Goal: Task Accomplishment & Management: Manage account settings

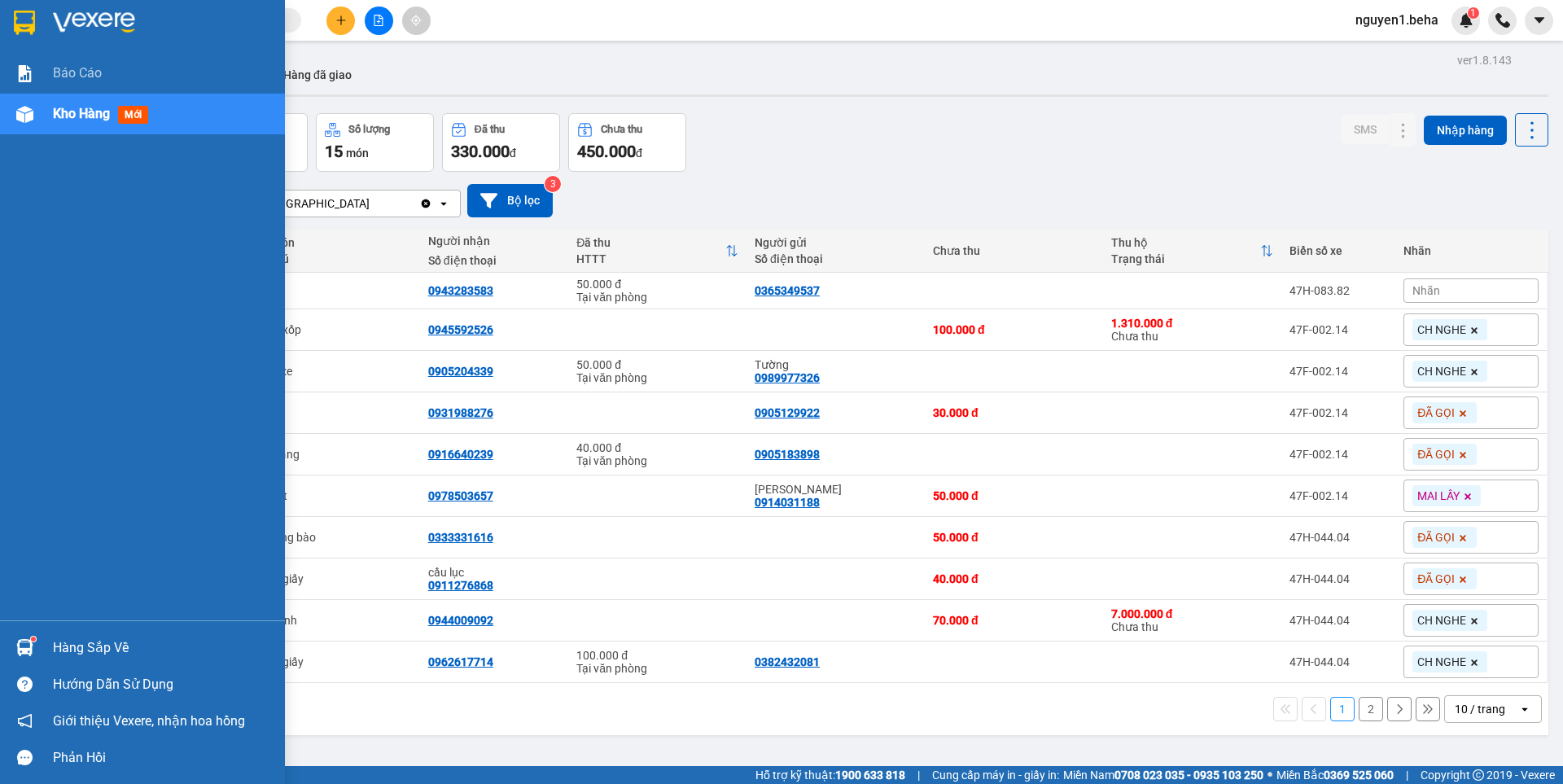
click at [67, 106] on span "Kho hàng" at bounding box center [81, 114] width 57 height 15
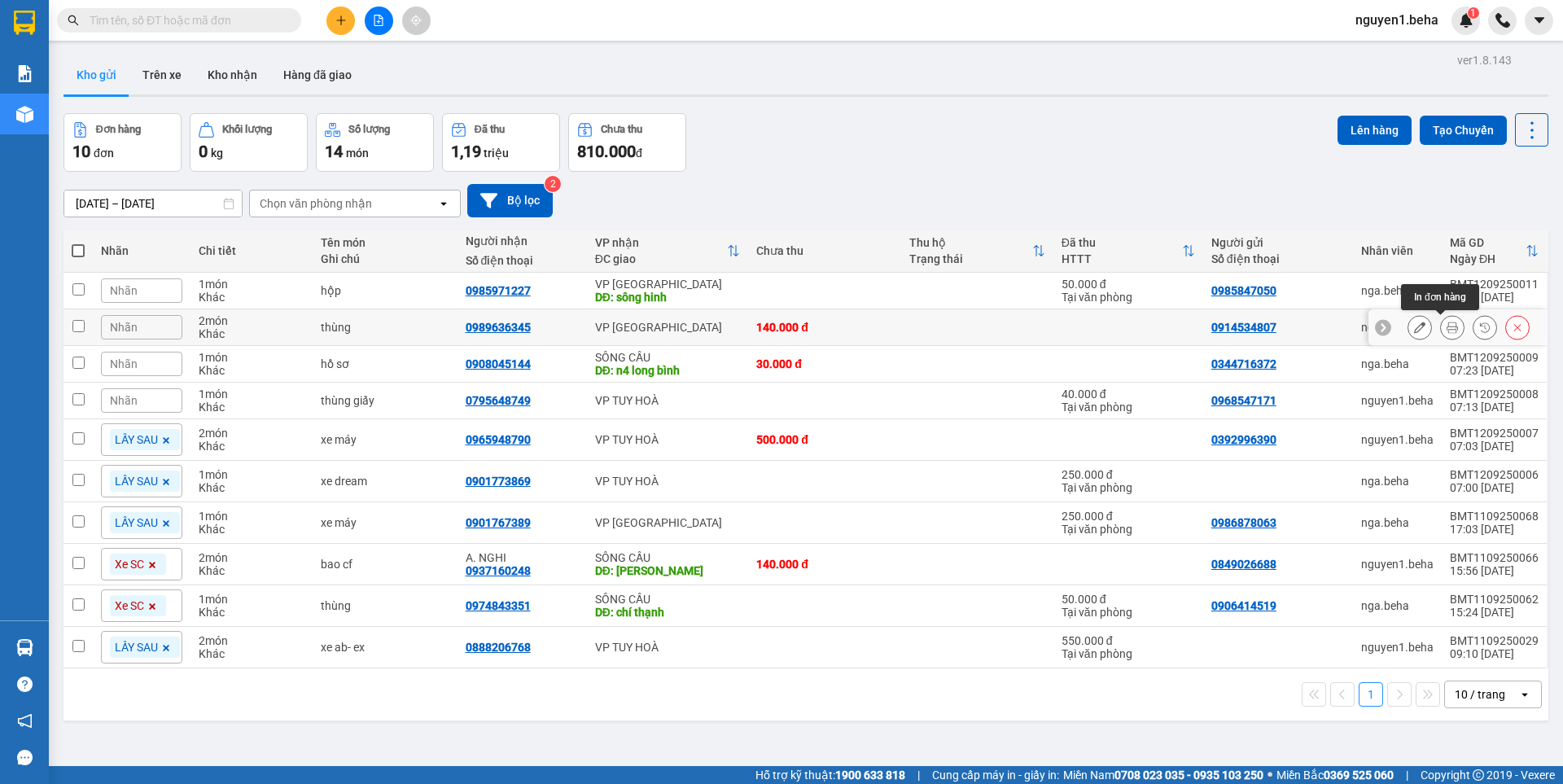
click at [1441, 323] on button at bounding box center [1453, 326] width 23 height 28
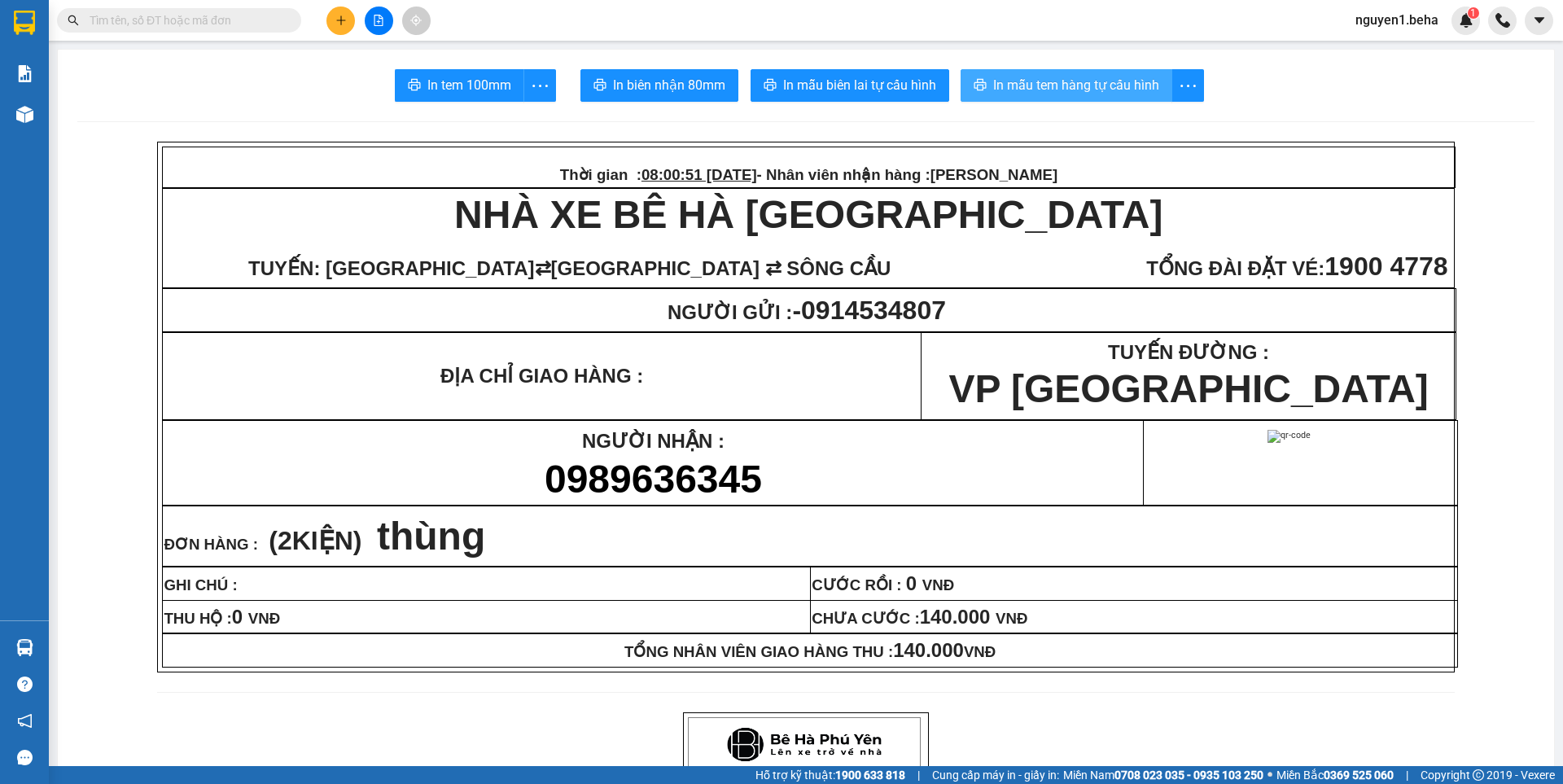
click at [1032, 73] on button "In mẫu tem hàng tự cấu hình" at bounding box center [1066, 86] width 212 height 33
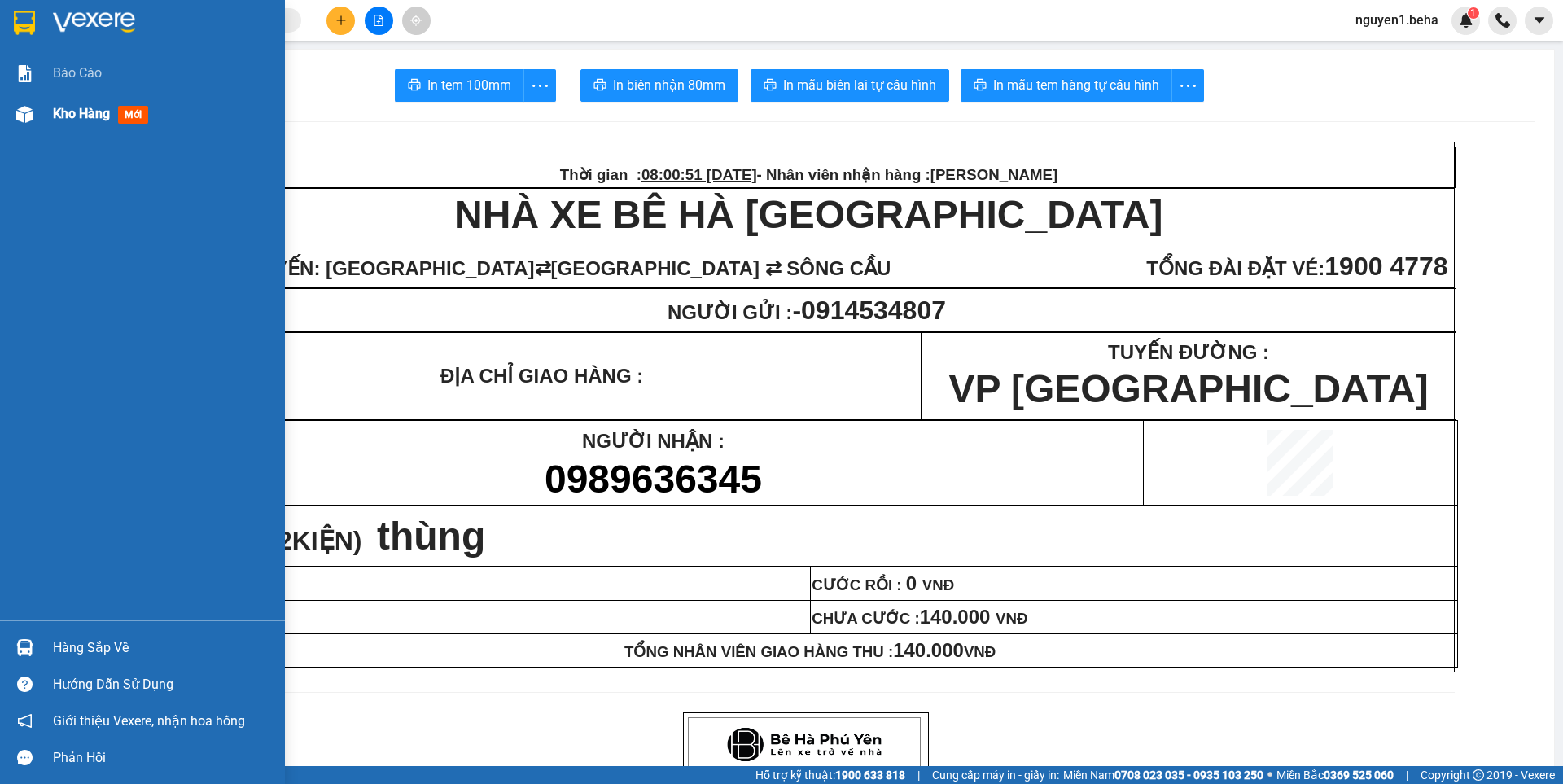
click at [85, 117] on span "Kho hàng" at bounding box center [81, 114] width 57 height 15
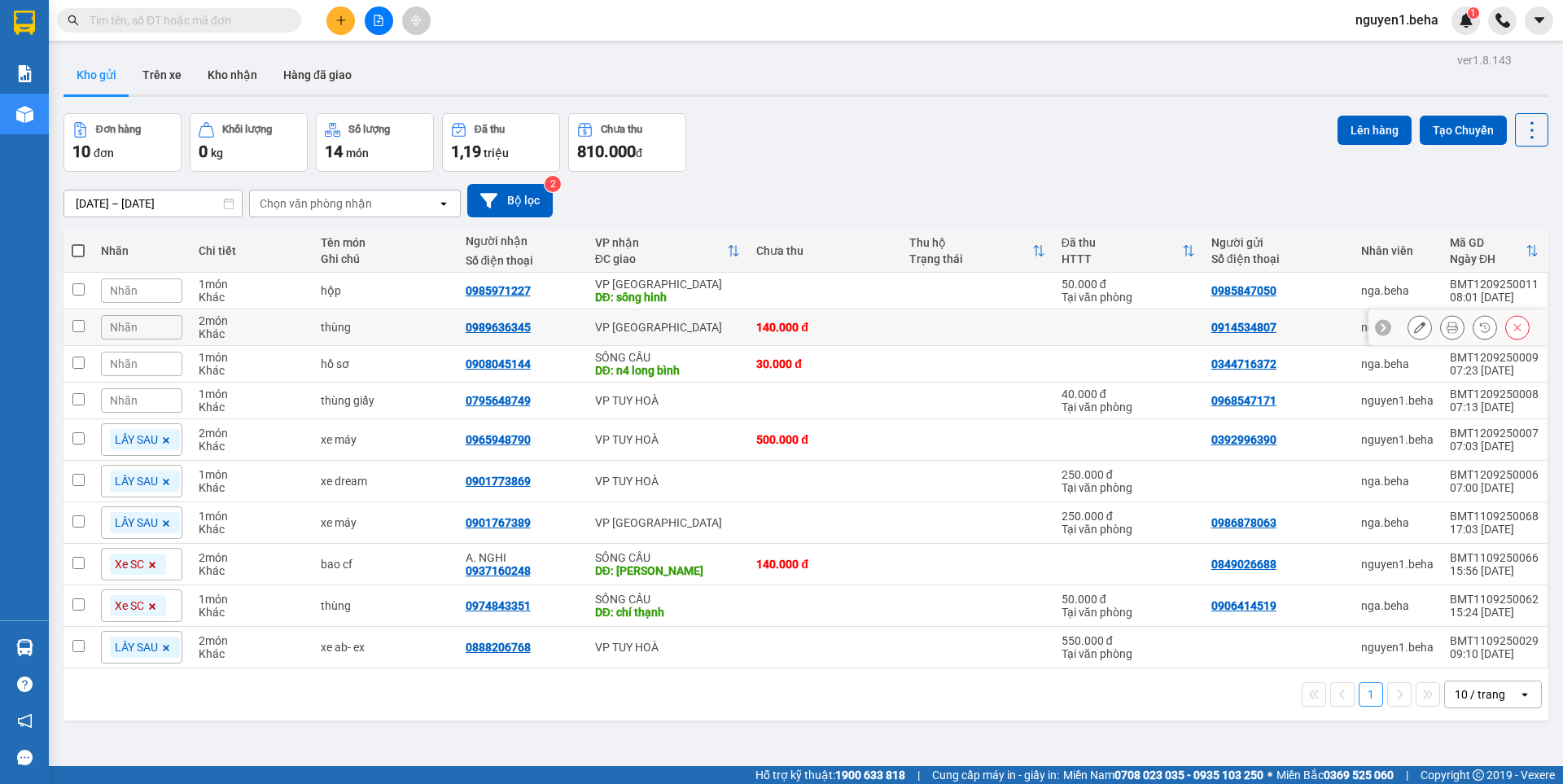
click at [1423, 323] on div at bounding box center [1468, 326] width 122 height 24
click at [1447, 322] on icon at bounding box center [1453, 327] width 12 height 12
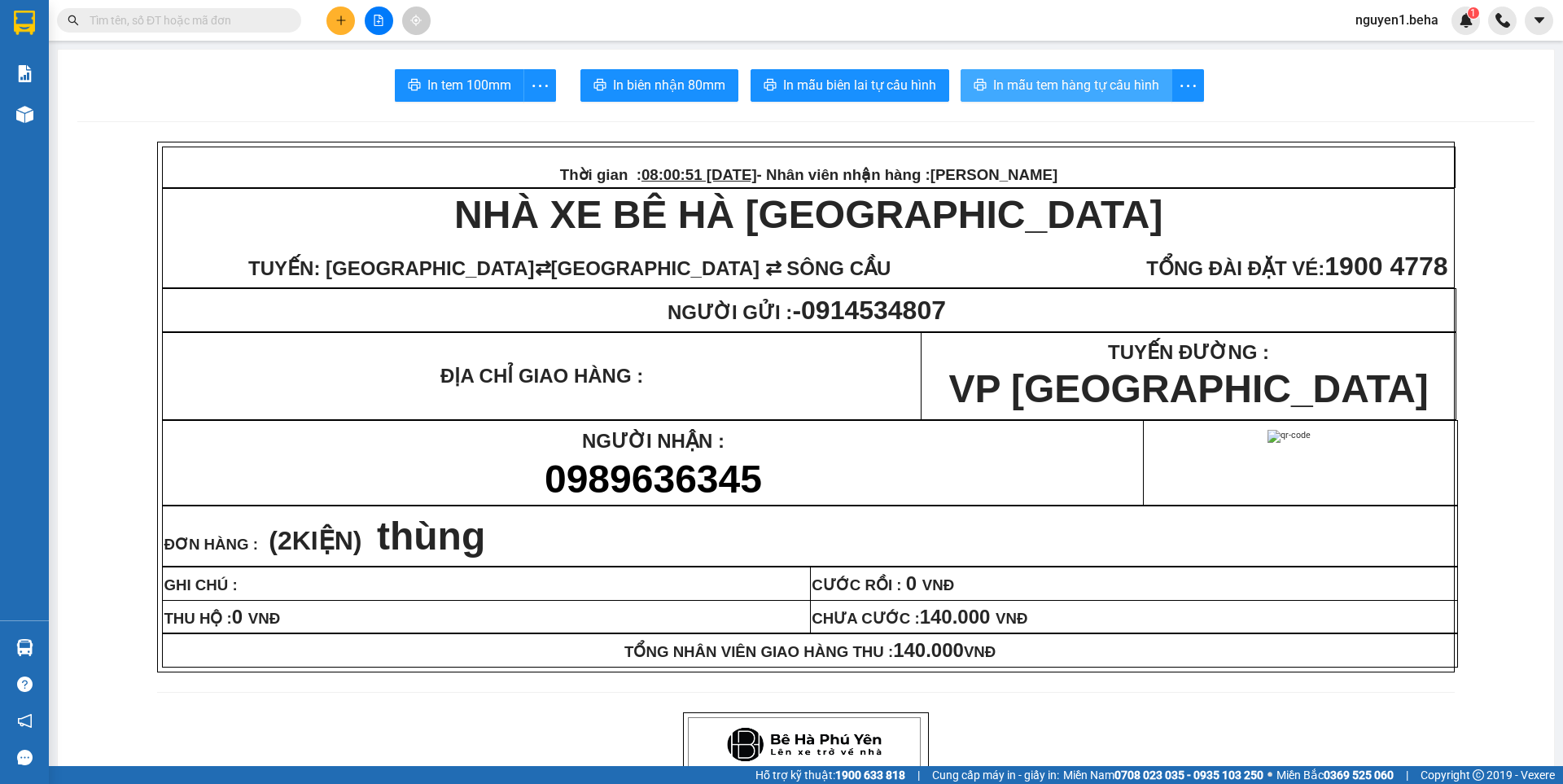
click at [1093, 75] on span "In mẫu tem hàng tự cấu hình" at bounding box center [1076, 85] width 166 height 20
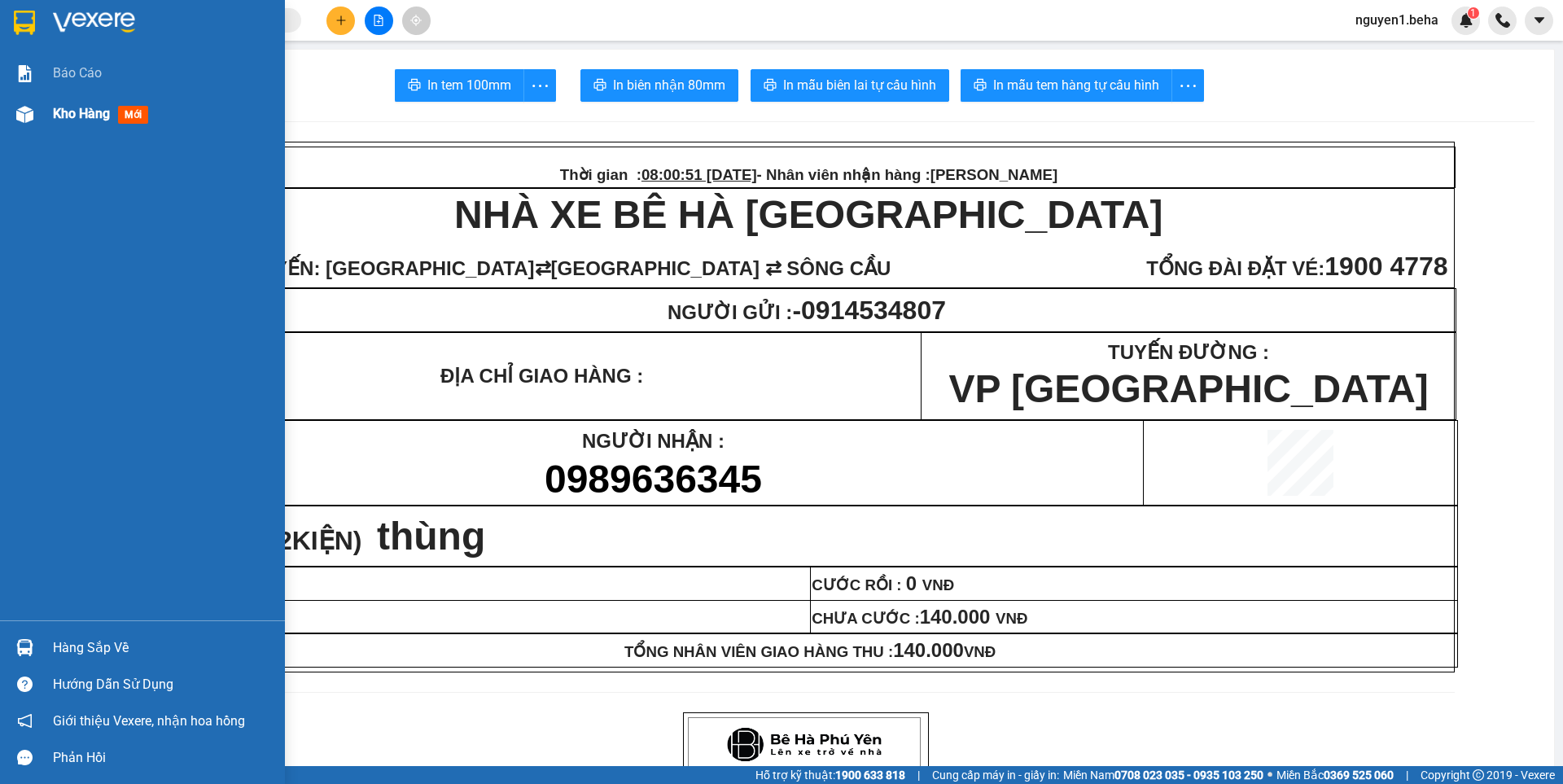
click at [31, 108] on img at bounding box center [25, 115] width 17 height 17
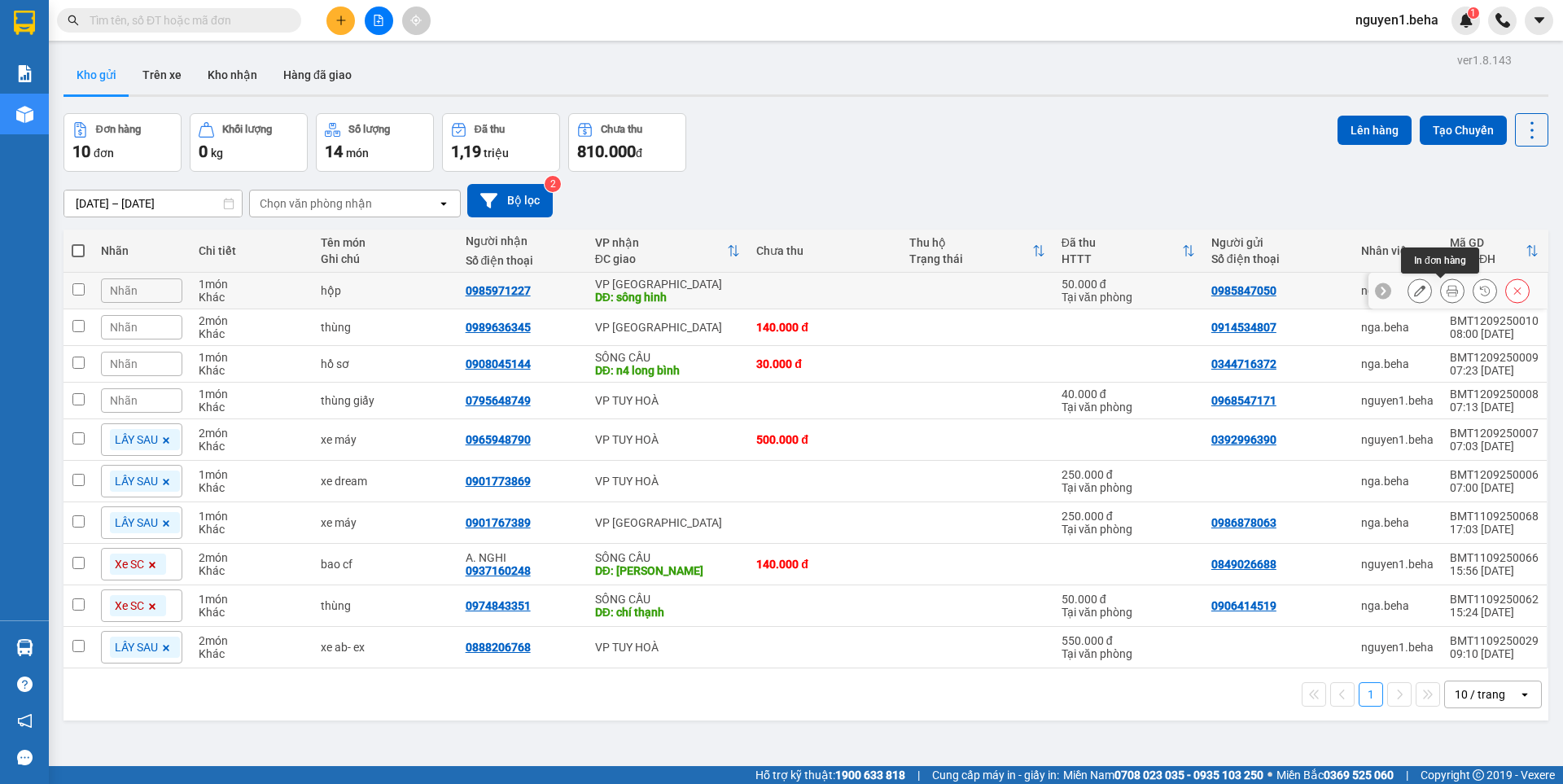
click at [1447, 288] on icon at bounding box center [1453, 291] width 12 height 12
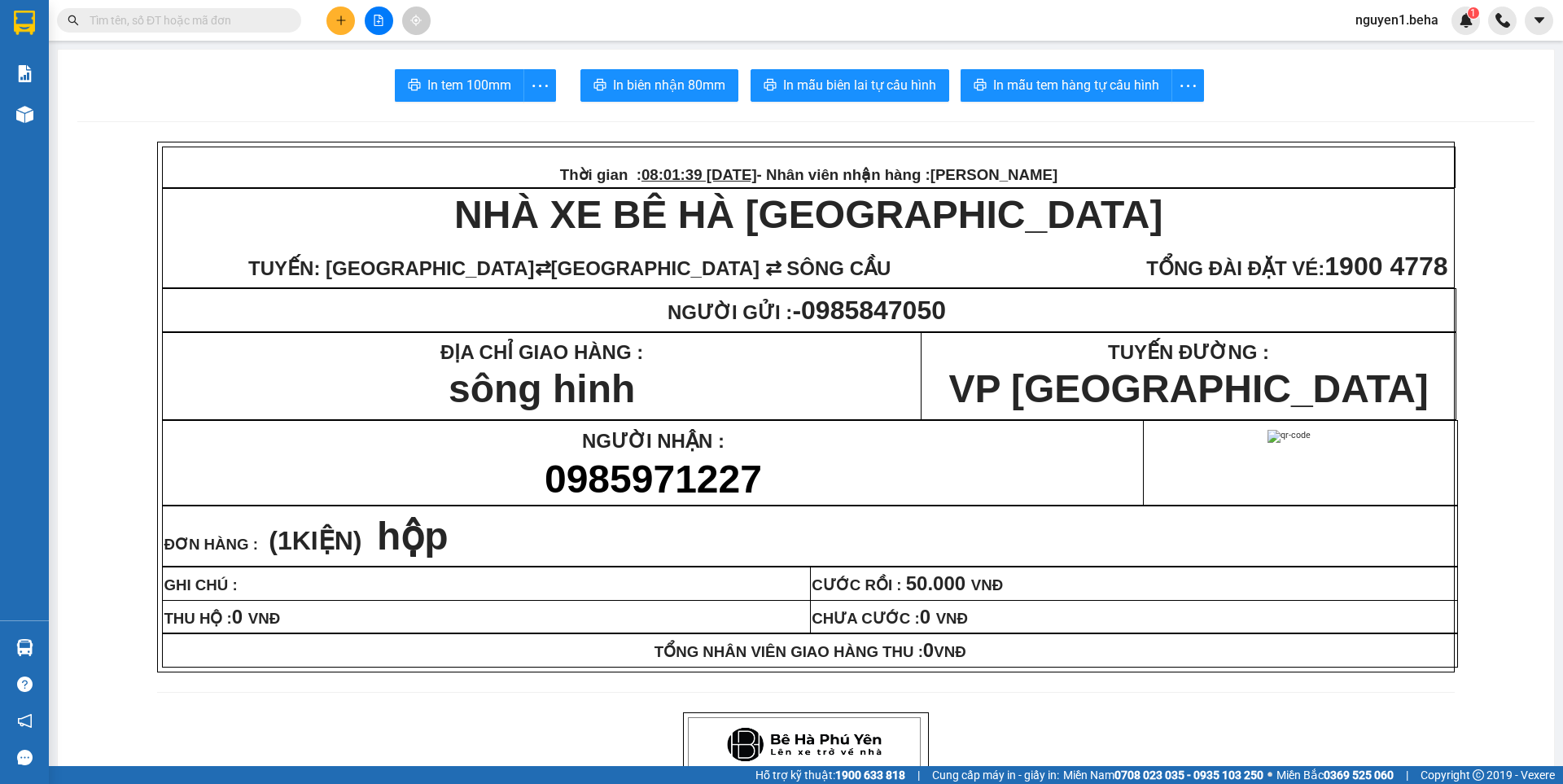
click at [1078, 87] on span "In mẫu tem hàng tự cấu hình" at bounding box center [1076, 85] width 166 height 20
click at [1095, 557] on p "ĐƠN HÀNG : ( 1 KIỆN) hộp" at bounding box center [810, 536] width 1293 height 46
paste input "0917861913"
type input "0917861913"
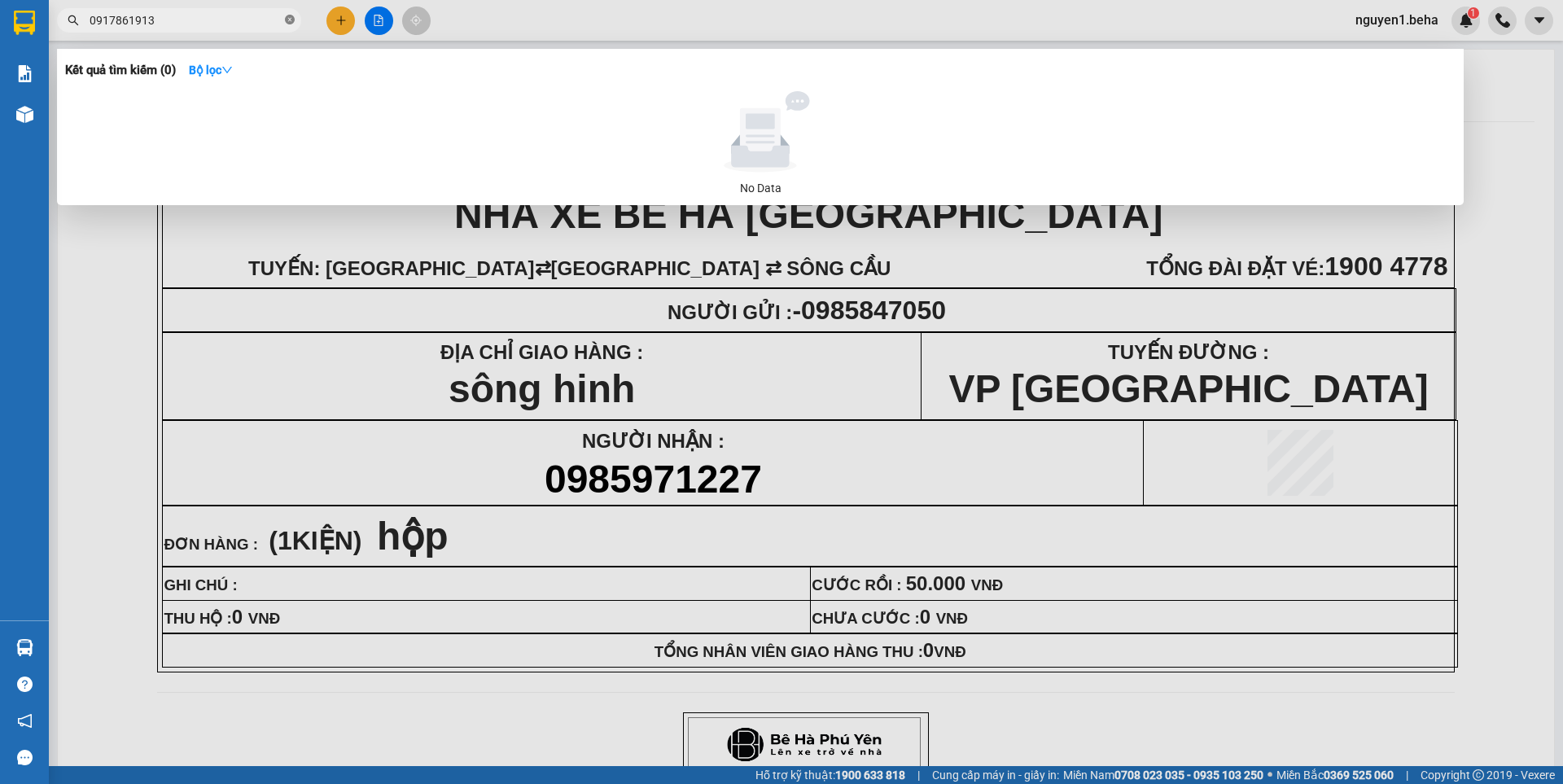
click at [290, 23] on icon "close-circle" at bounding box center [290, 19] width 10 height 10
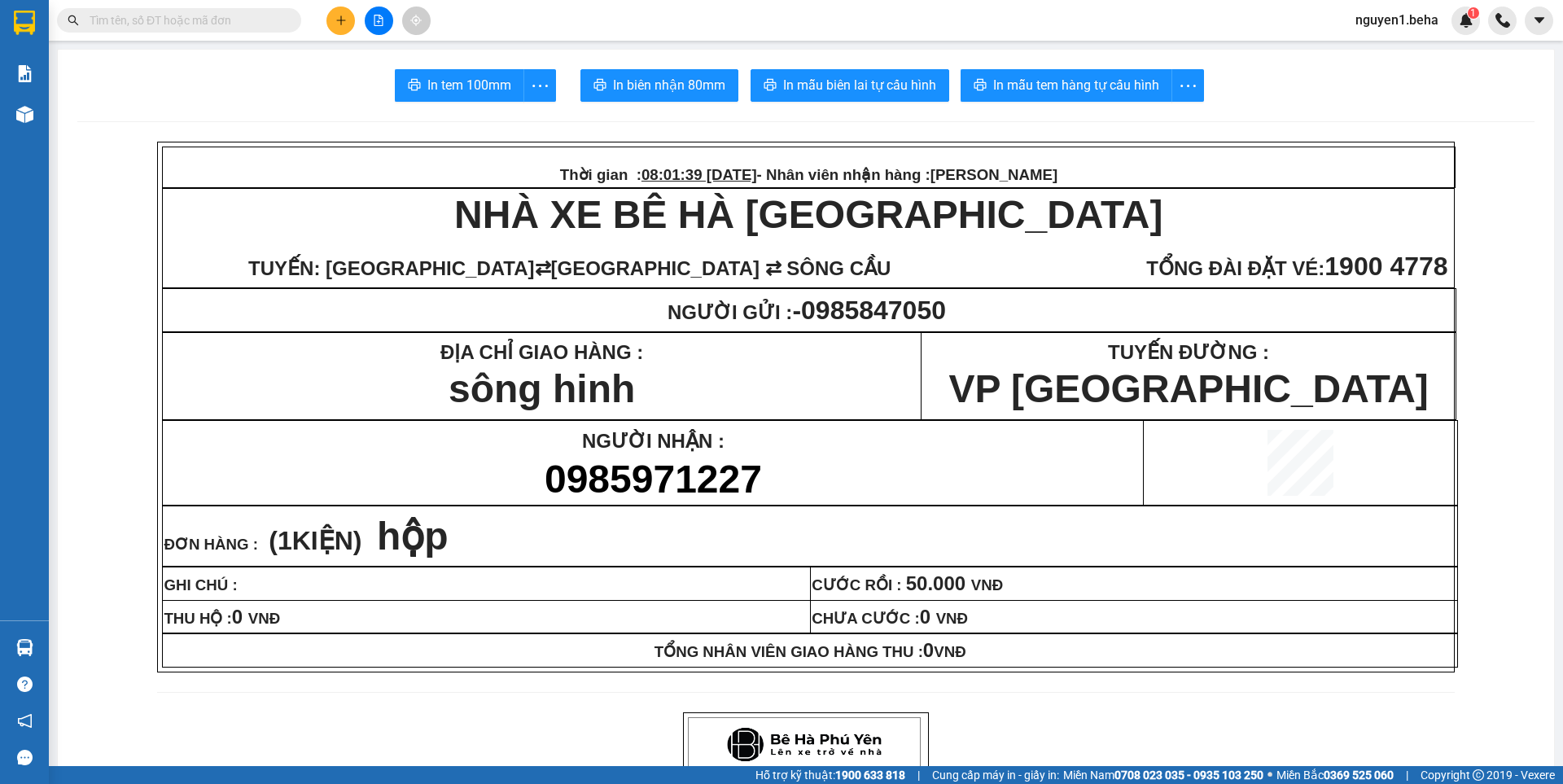
click at [230, 20] on input "text" at bounding box center [185, 20] width 192 height 18
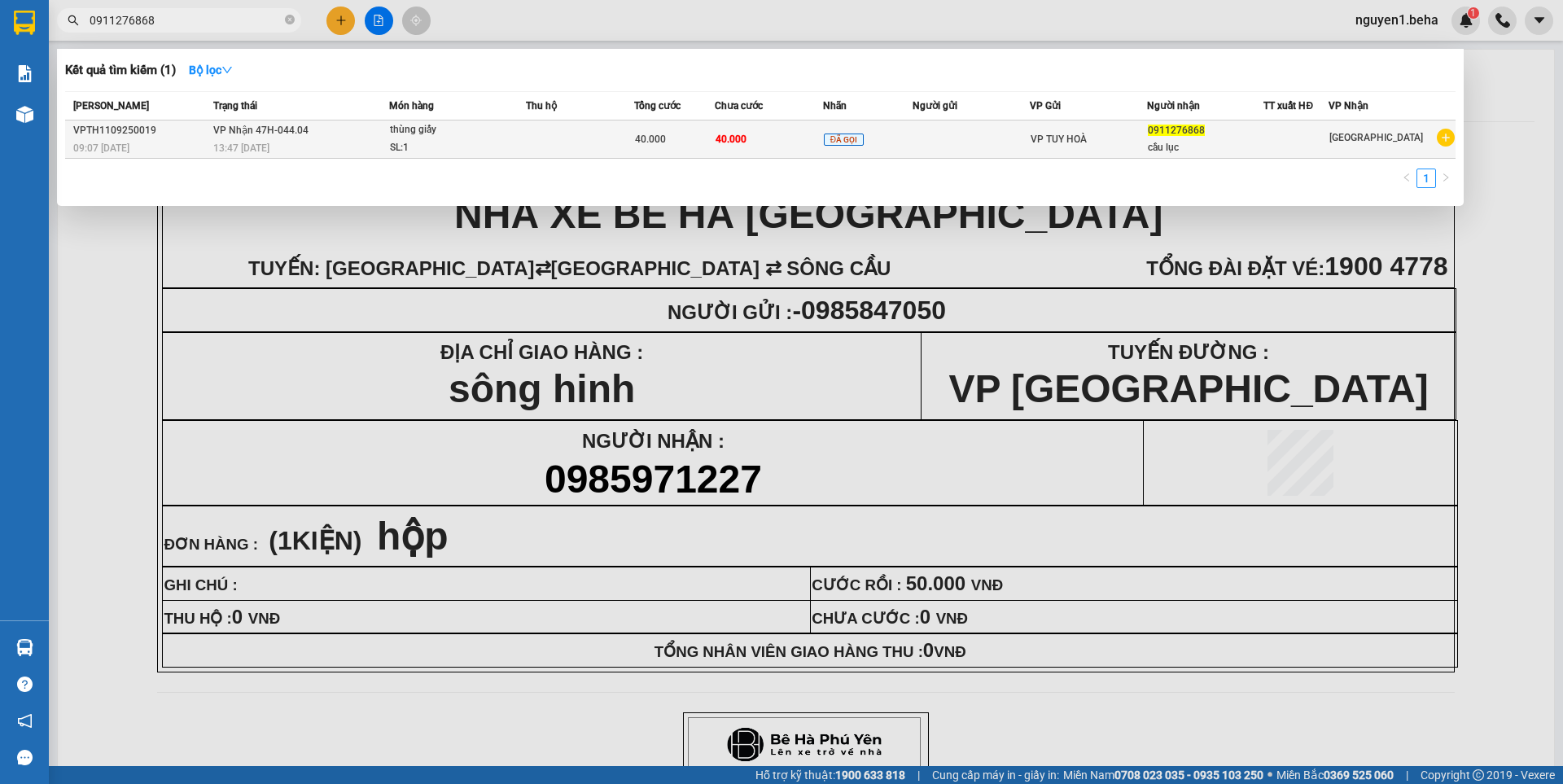
type input "0911276868"
click at [552, 128] on td at bounding box center [580, 140] width 108 height 39
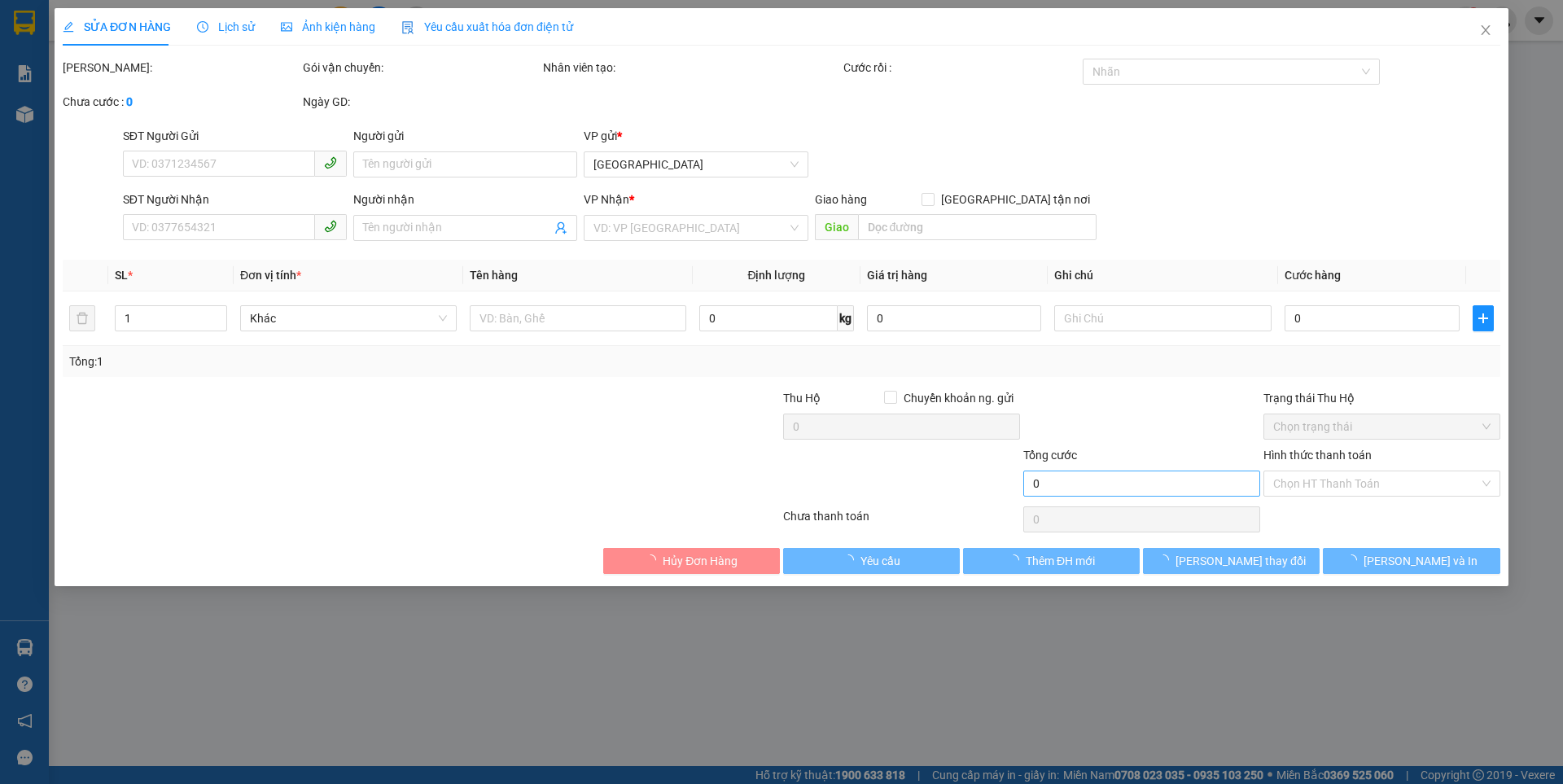
type input "0911276868"
type input "cầu lục"
type input "40.000"
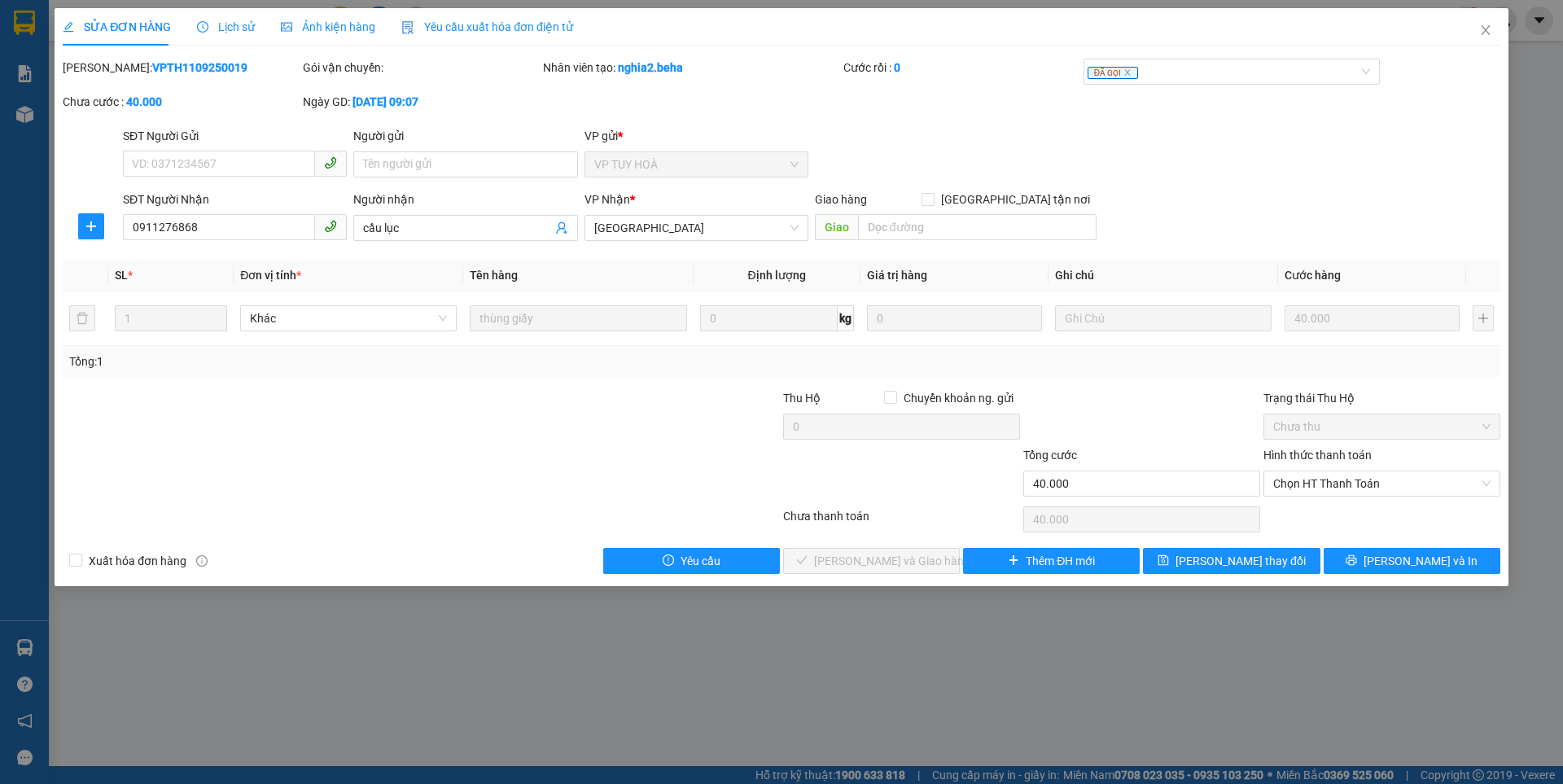
click at [334, 23] on span "Ảnh kiện hàng" at bounding box center [328, 26] width 95 height 13
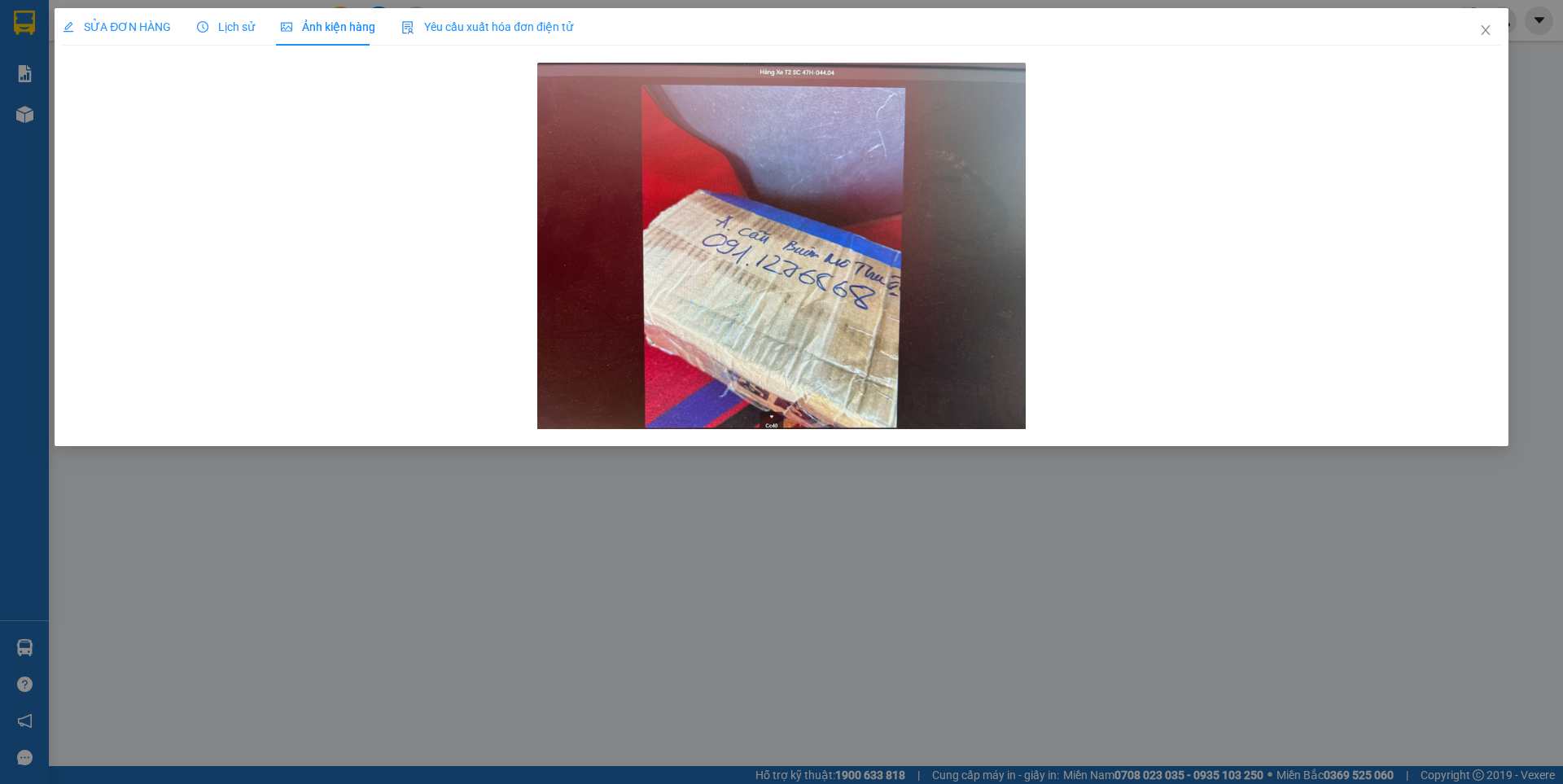
click at [123, 26] on span "SỬA ĐƠN HÀNG" at bounding box center [117, 26] width 108 height 13
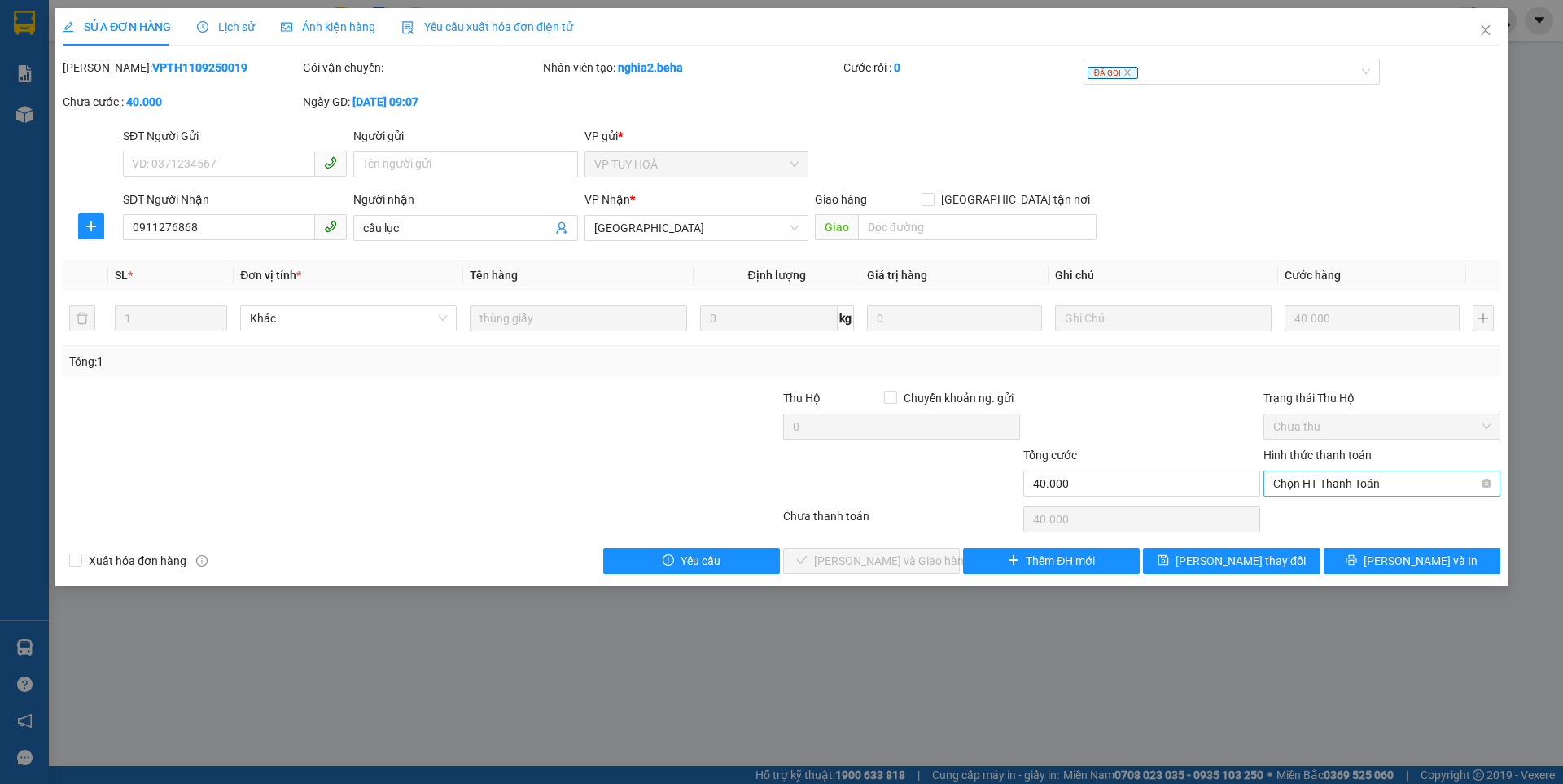
click at [1335, 477] on span "Chọn HT Thanh Toán" at bounding box center [1381, 483] width 217 height 24
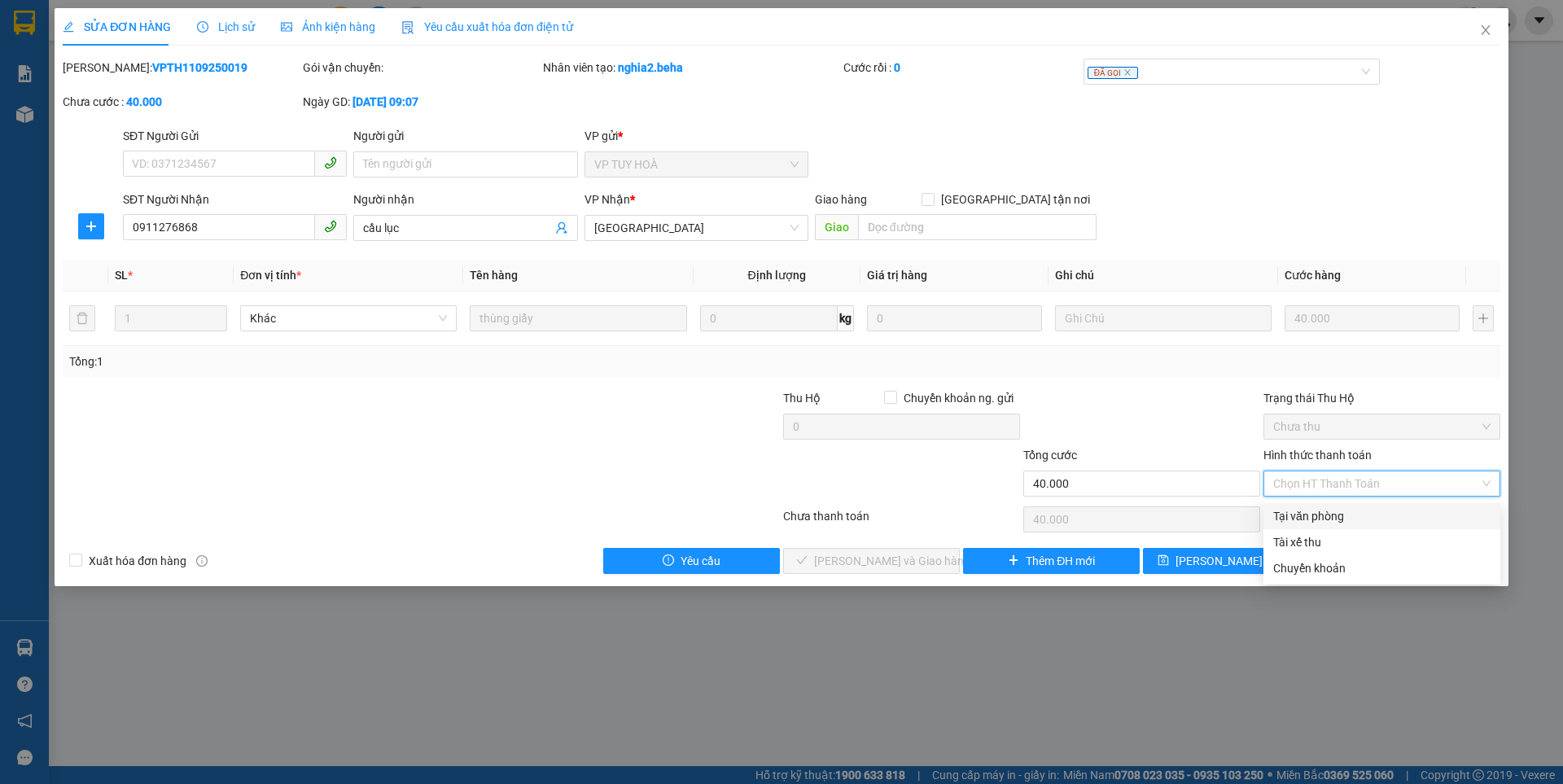
click at [1341, 517] on div "Tại văn phòng" at bounding box center [1381, 516] width 217 height 18
type input "0"
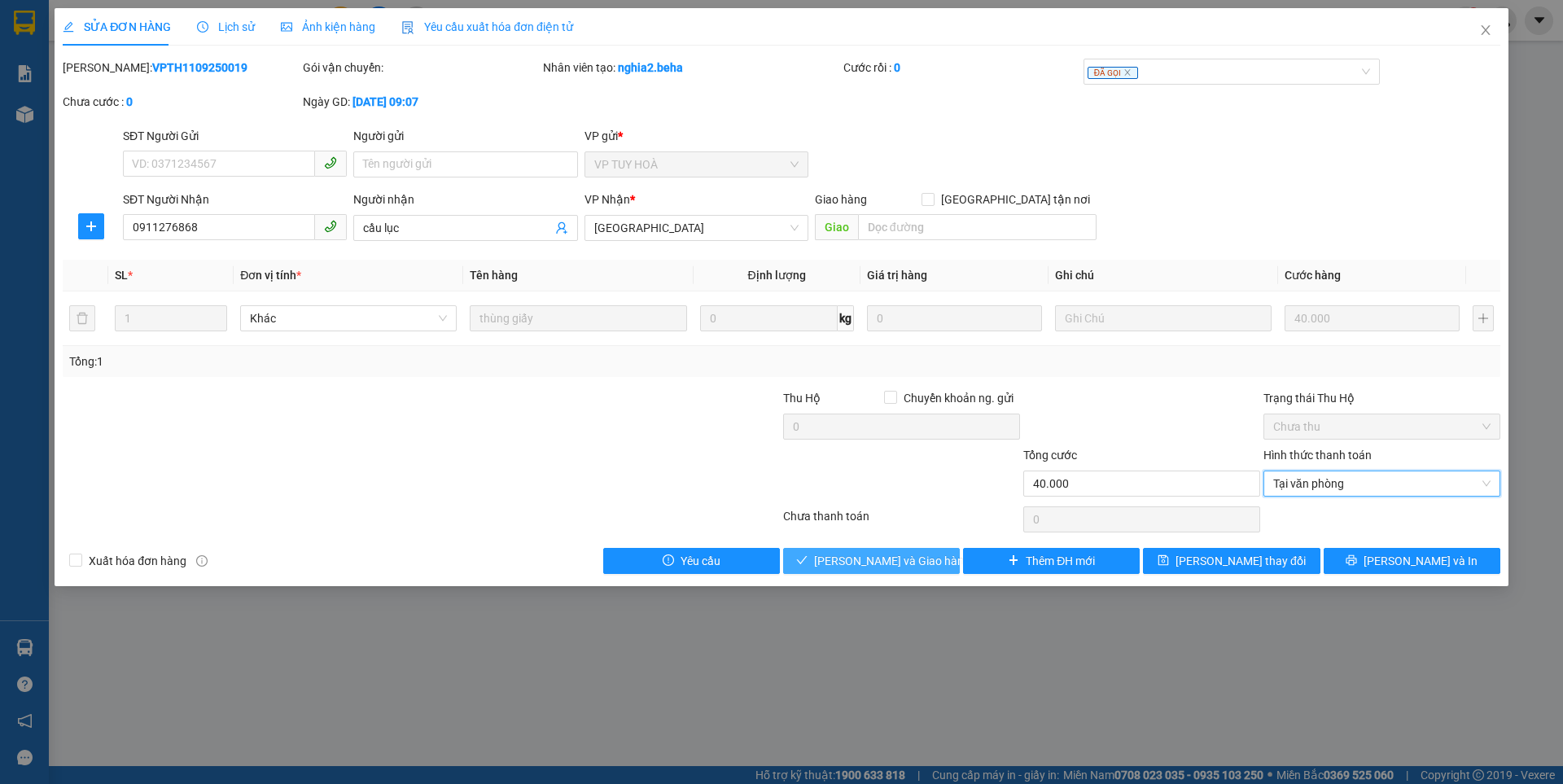
click at [924, 562] on span "Lưu và Giao hàng" at bounding box center [893, 560] width 156 height 18
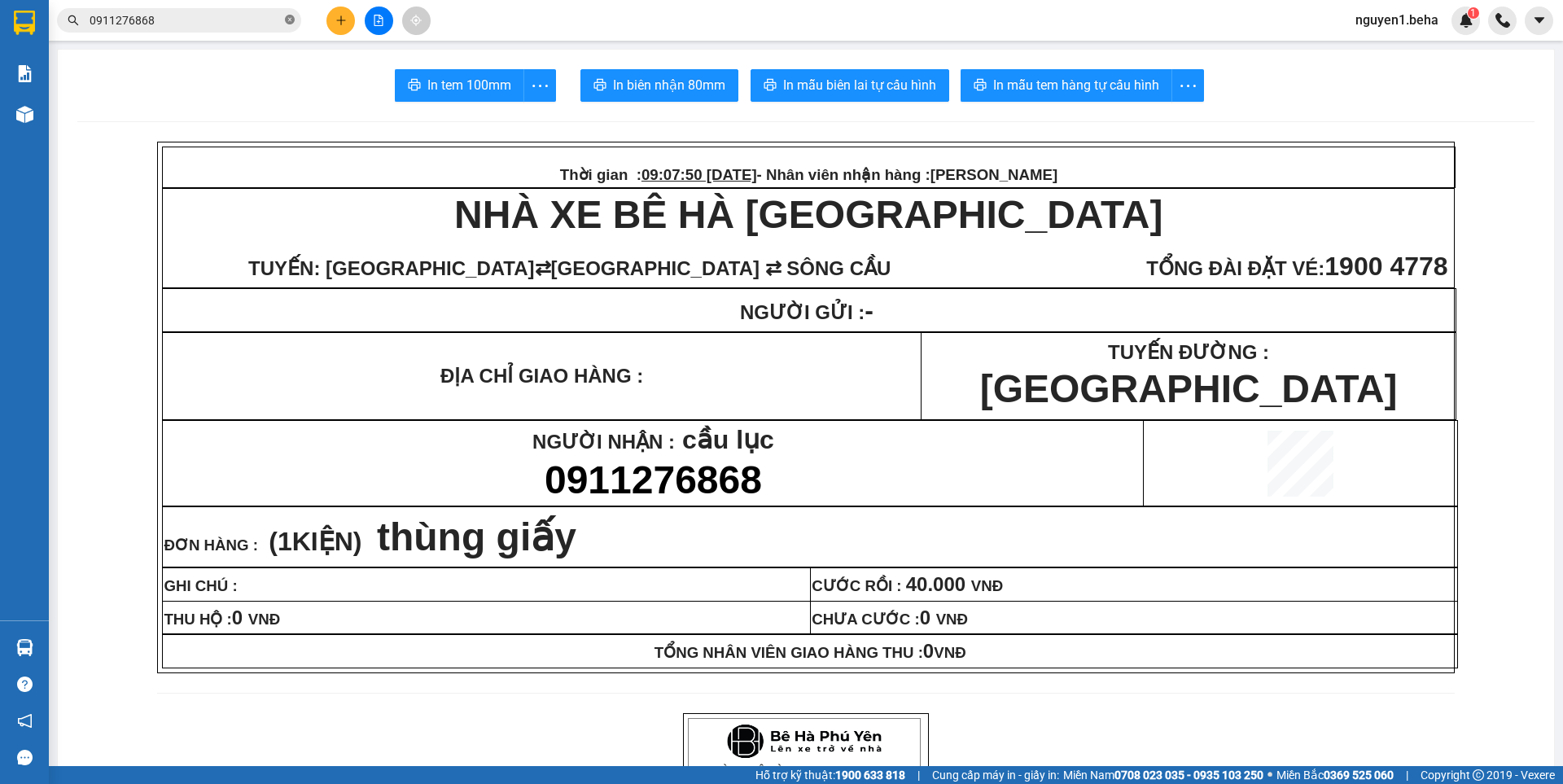
click at [286, 16] on icon "close-circle" at bounding box center [290, 19] width 10 height 10
paste input "0941880011"
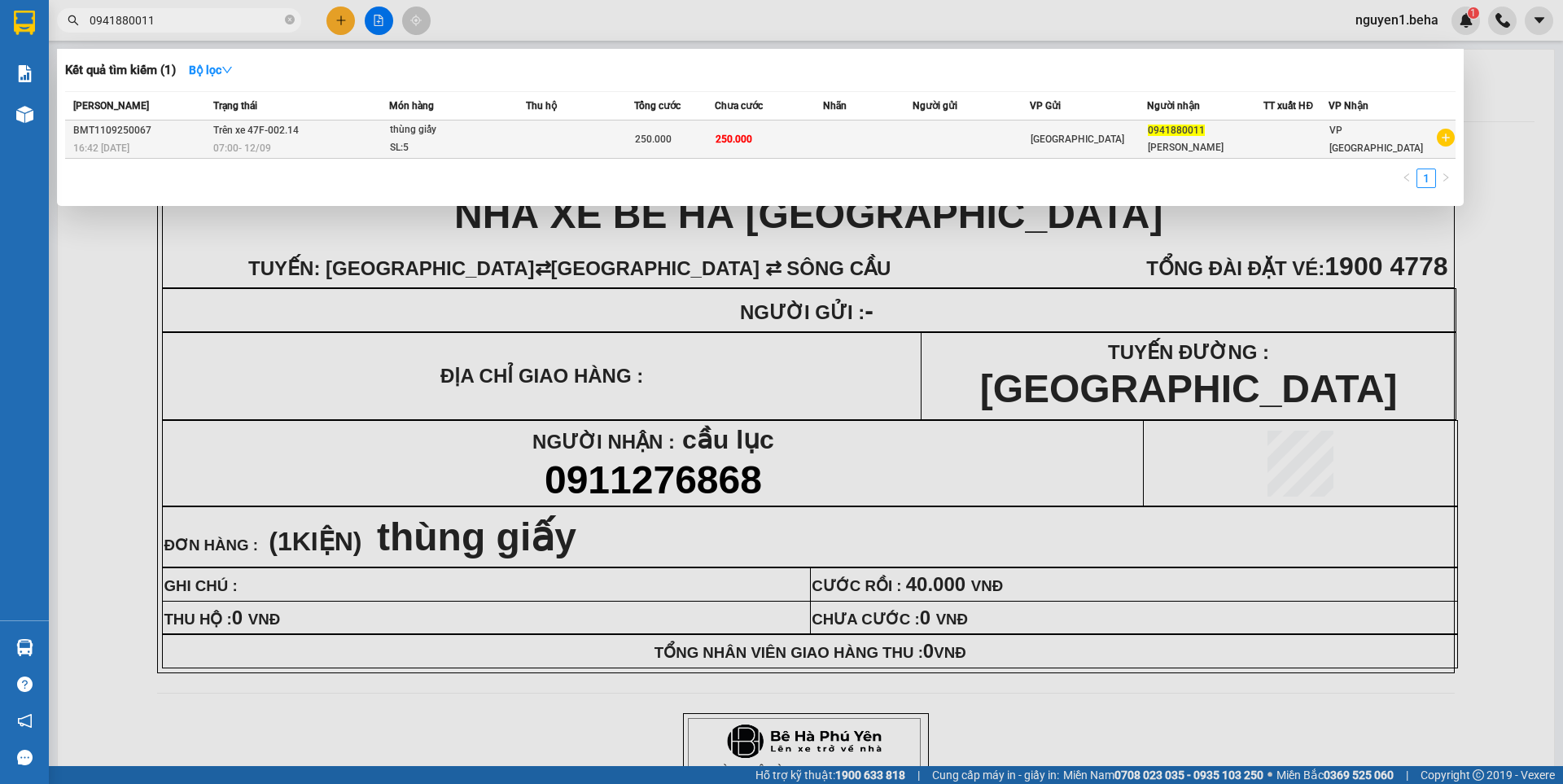
type input "0941880011"
click at [829, 133] on td at bounding box center [868, 140] width 91 height 39
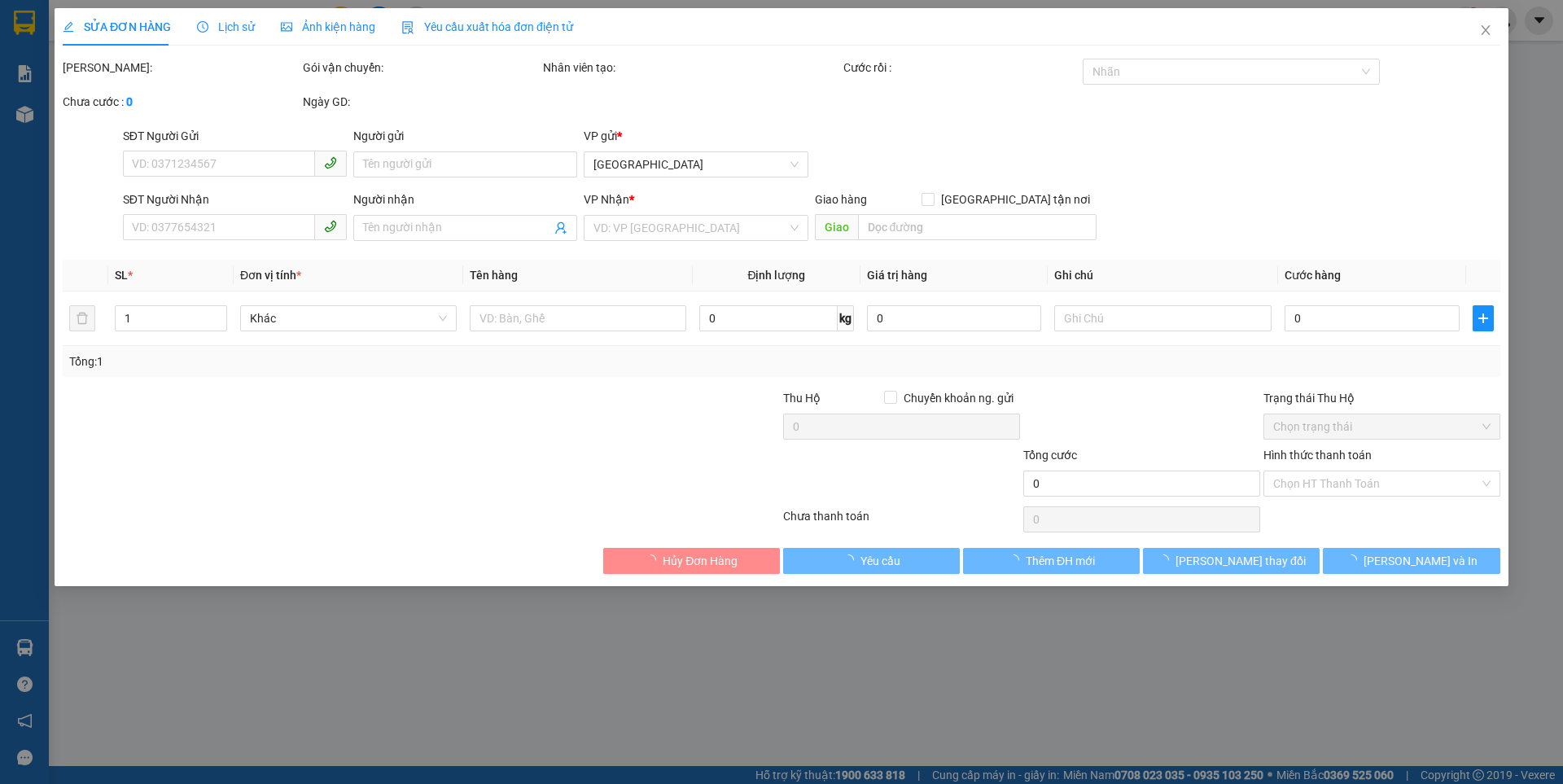
type input "0941880011"
type input "ANH VINH"
type input "250.000"
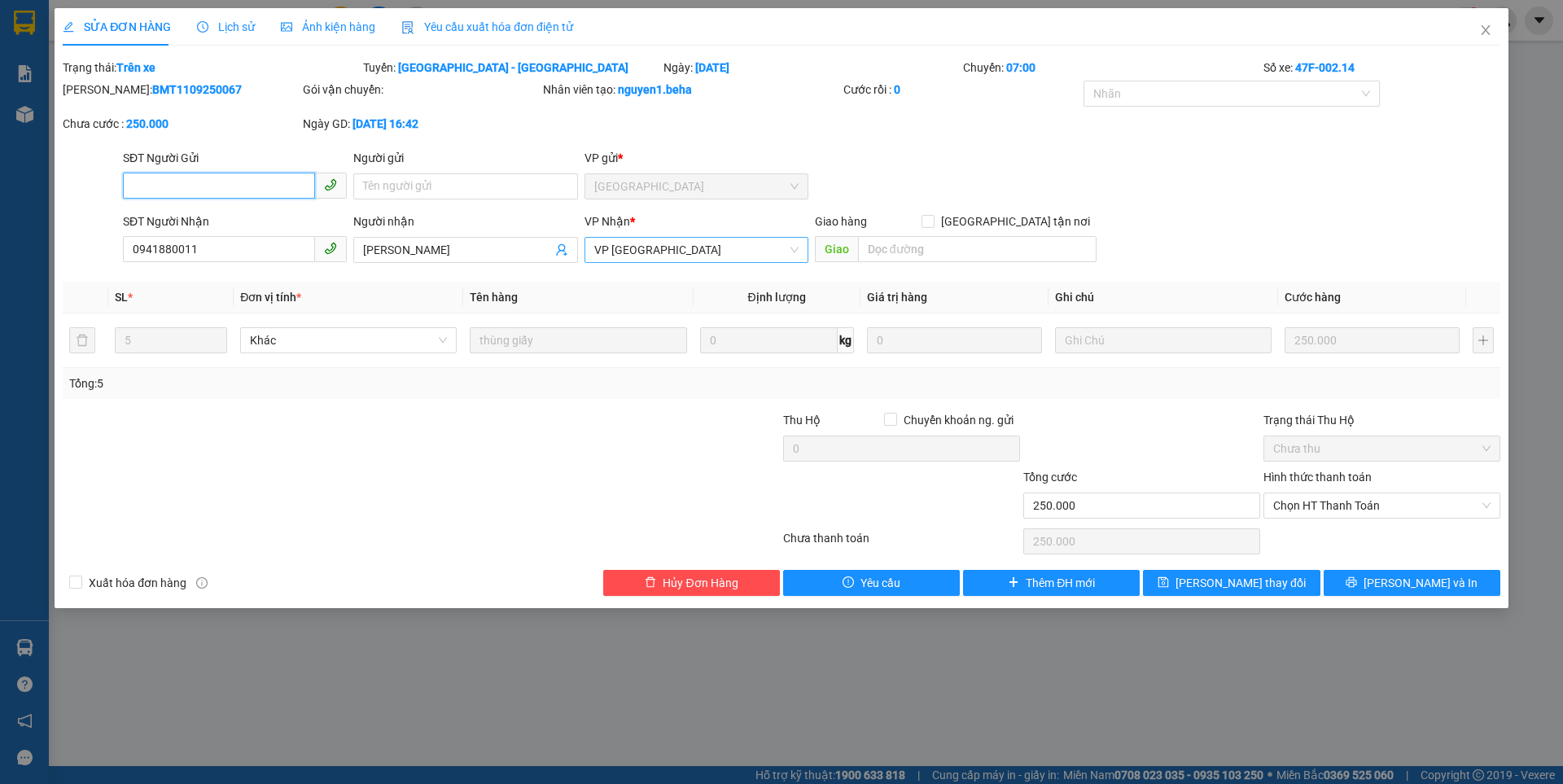
click at [668, 241] on span "VP [GEOGRAPHIC_DATA]" at bounding box center [696, 249] width 205 height 24
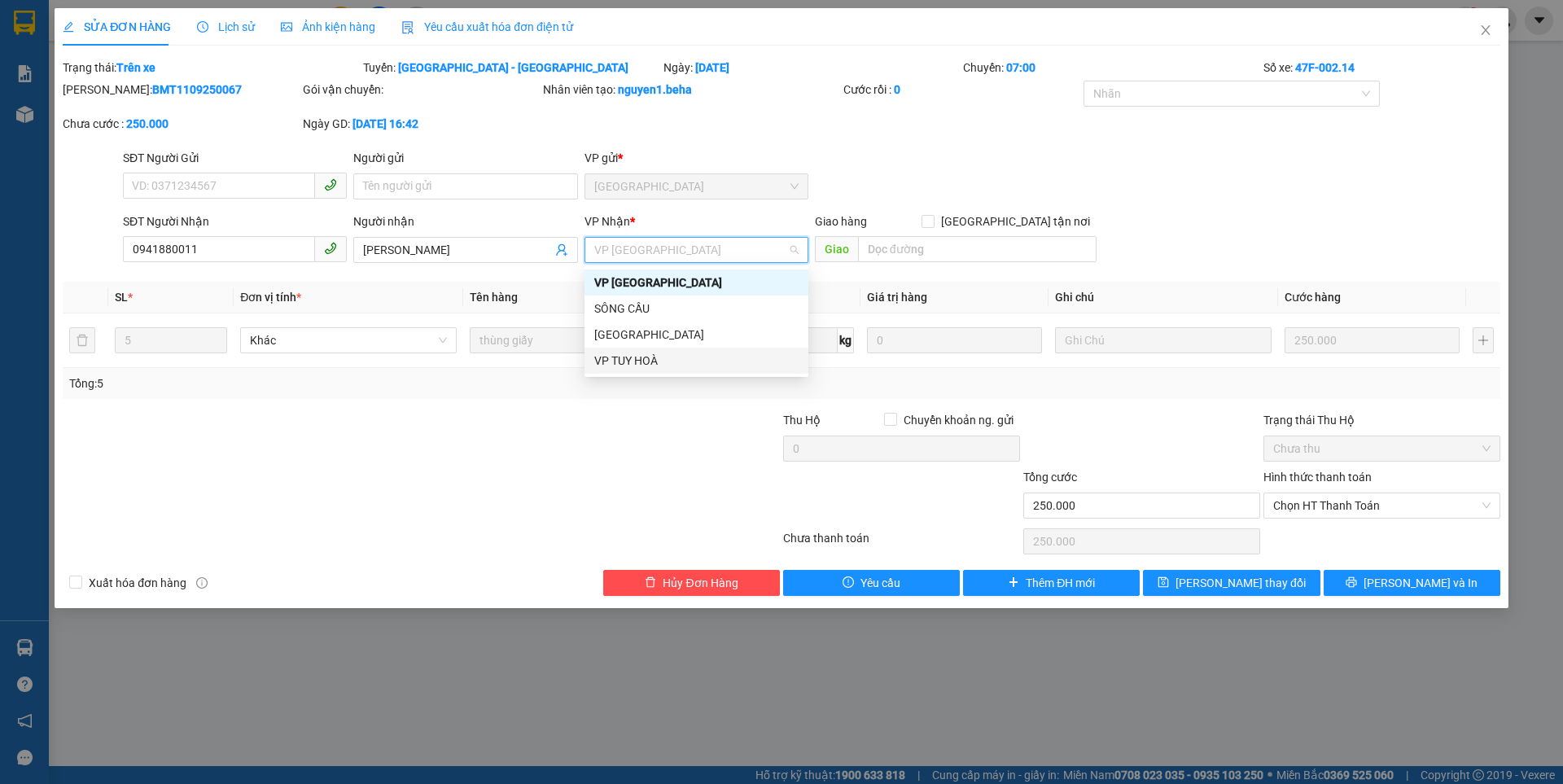
click at [637, 350] on div "VP TUY HOÀ" at bounding box center [696, 360] width 224 height 26
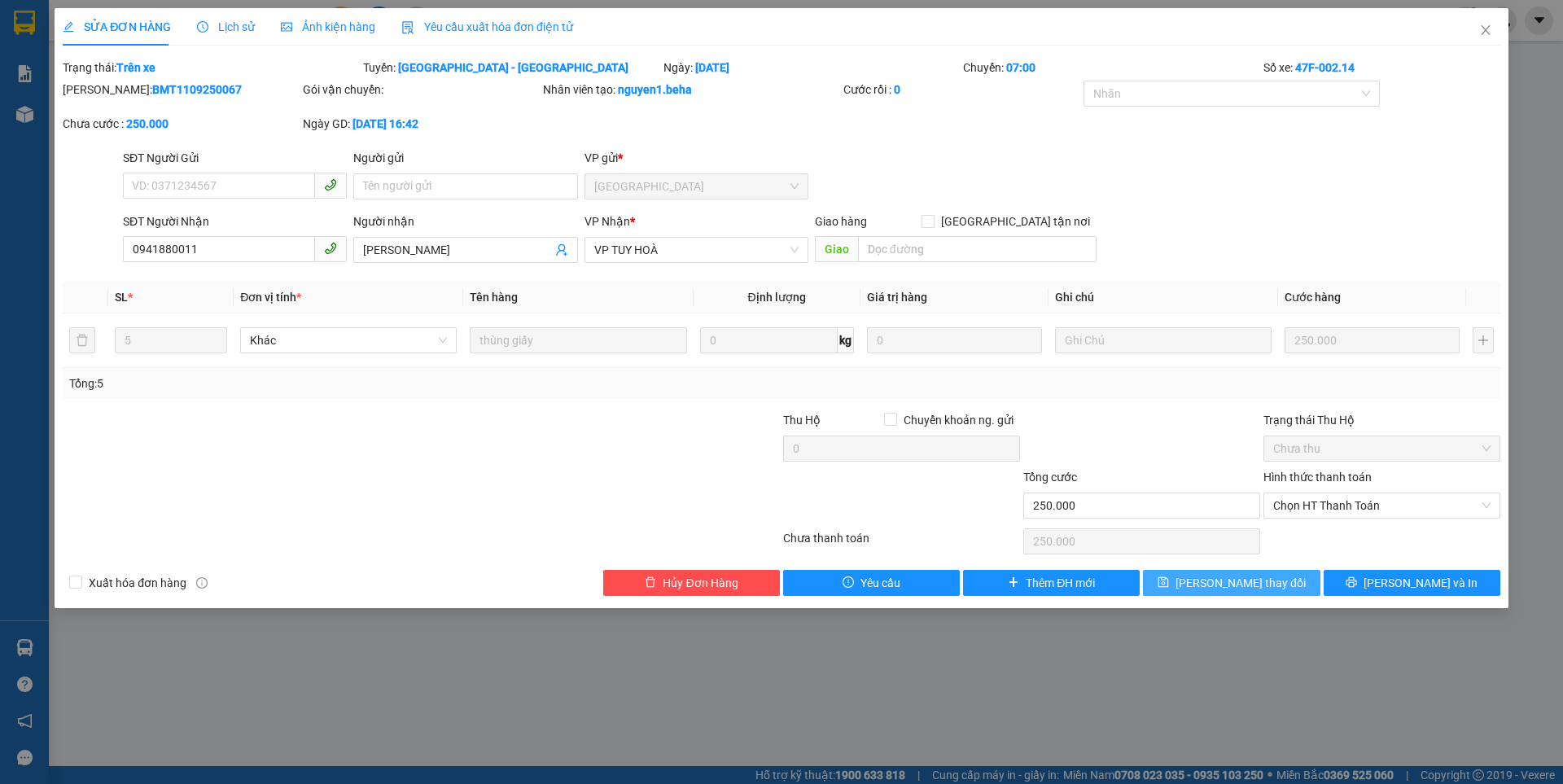
click at [1218, 583] on span "Lưu thay đổi" at bounding box center [1240, 582] width 130 height 18
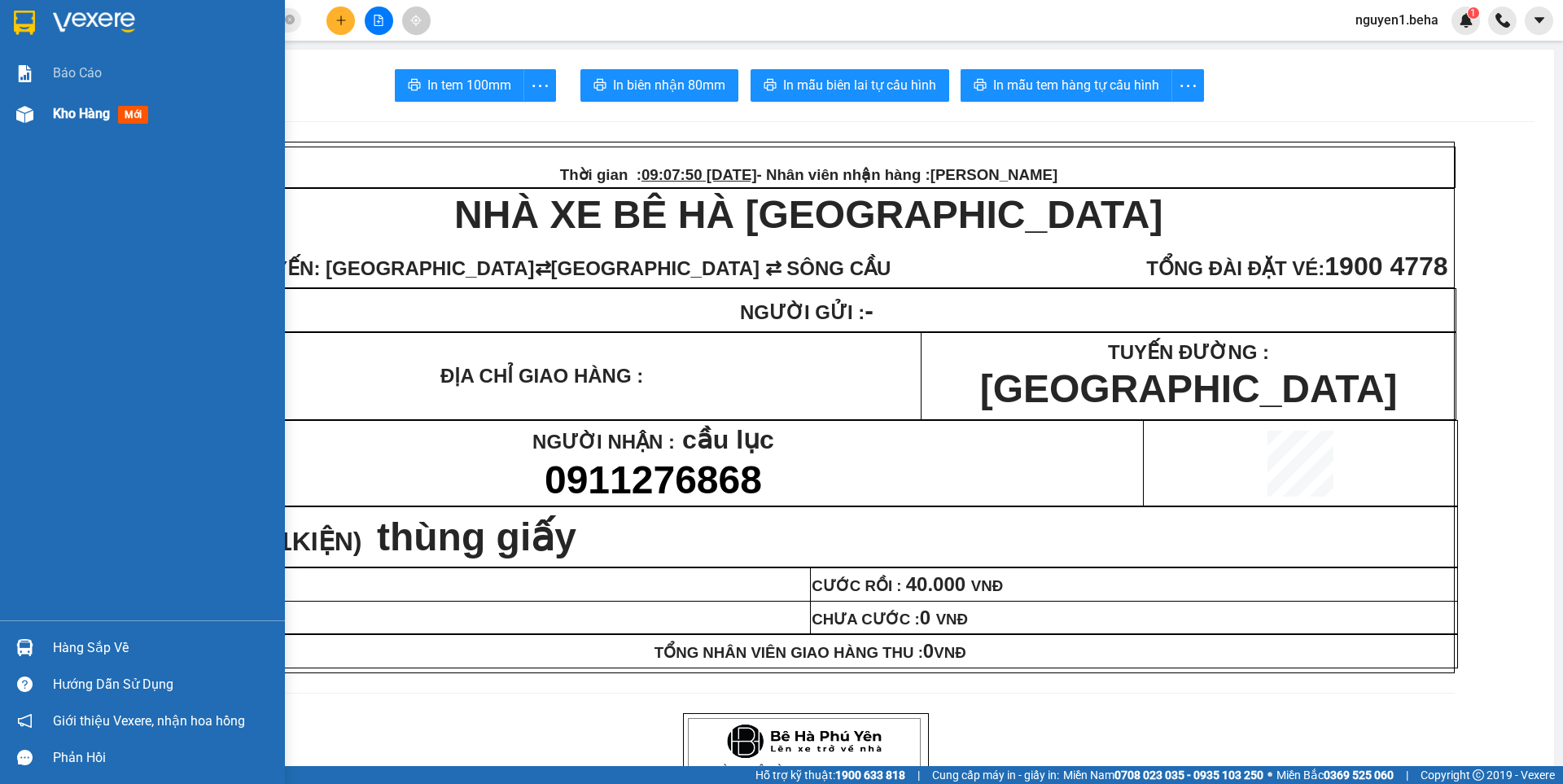
click at [37, 127] on div at bounding box center [24, 114] width 28 height 28
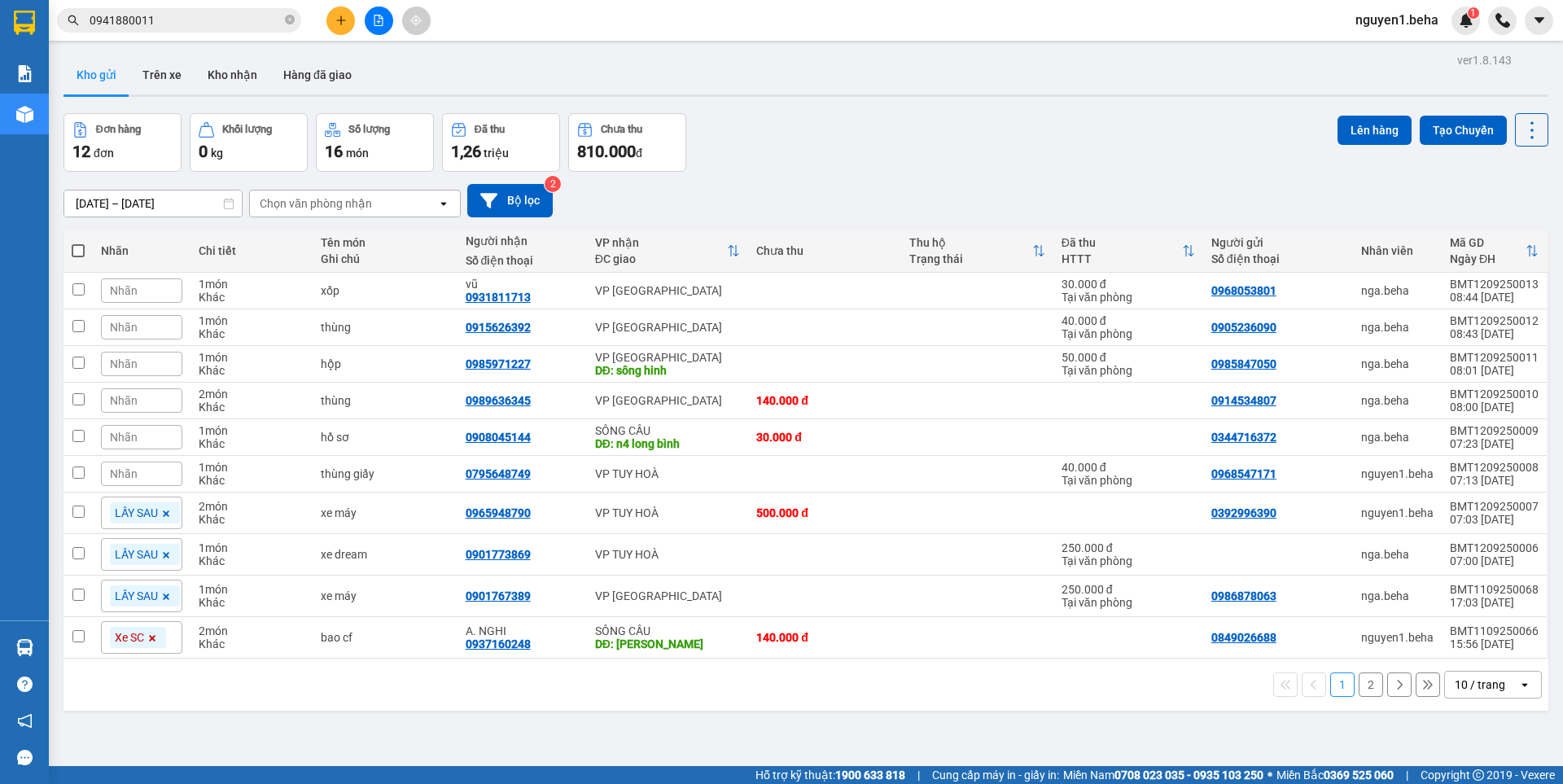
click at [1077, 169] on div "Đơn hàng 12 đơn Khối lượng 0 kg Số lượng 16 món Đã thu 1,26 triệu Chưa thu 810.…" at bounding box center [806, 142] width 1485 height 59
click at [1447, 291] on icon at bounding box center [1453, 291] width 12 height 12
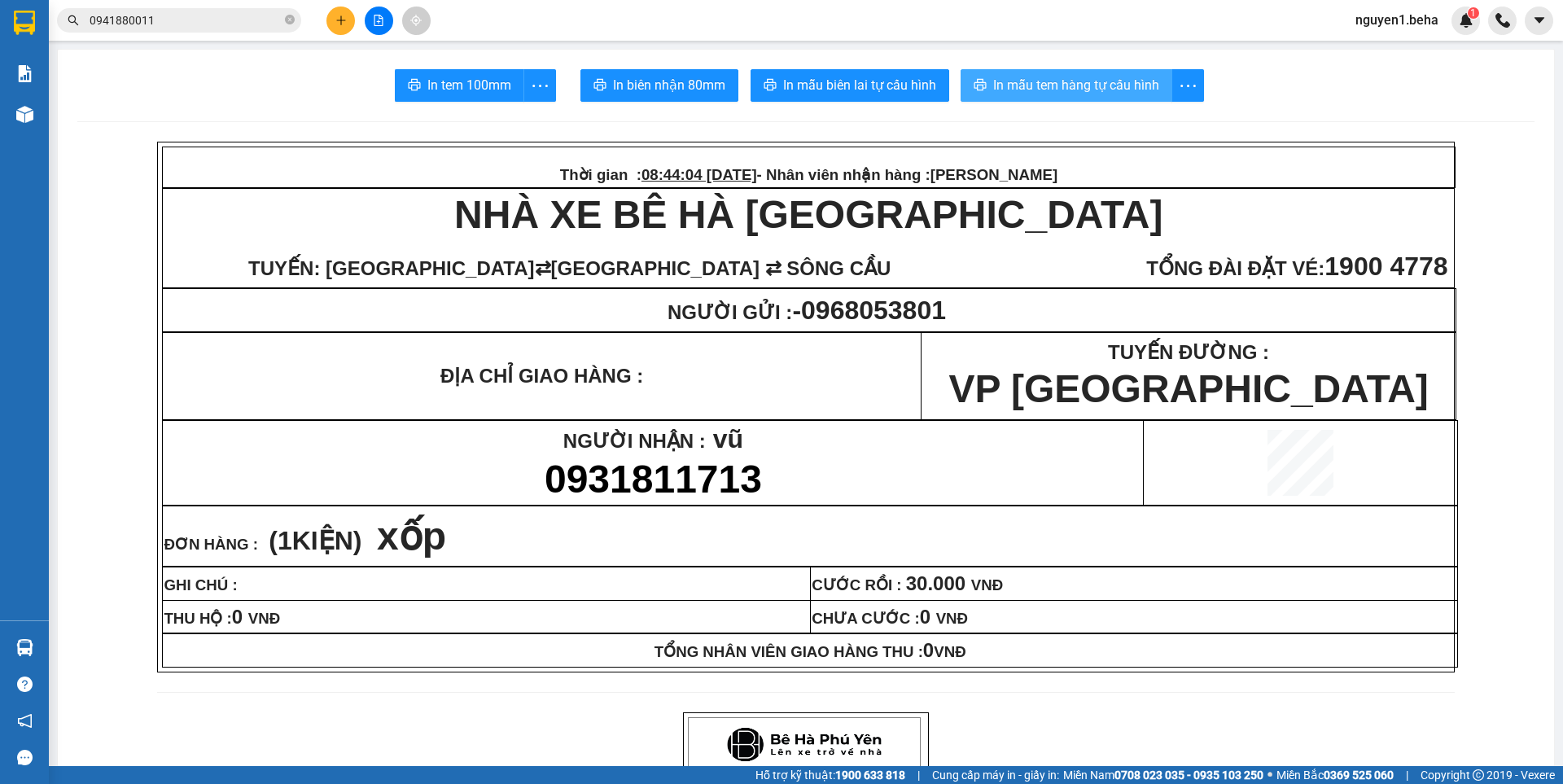
click at [1092, 77] on span "In mẫu tem hàng tự cấu hình" at bounding box center [1076, 85] width 166 height 20
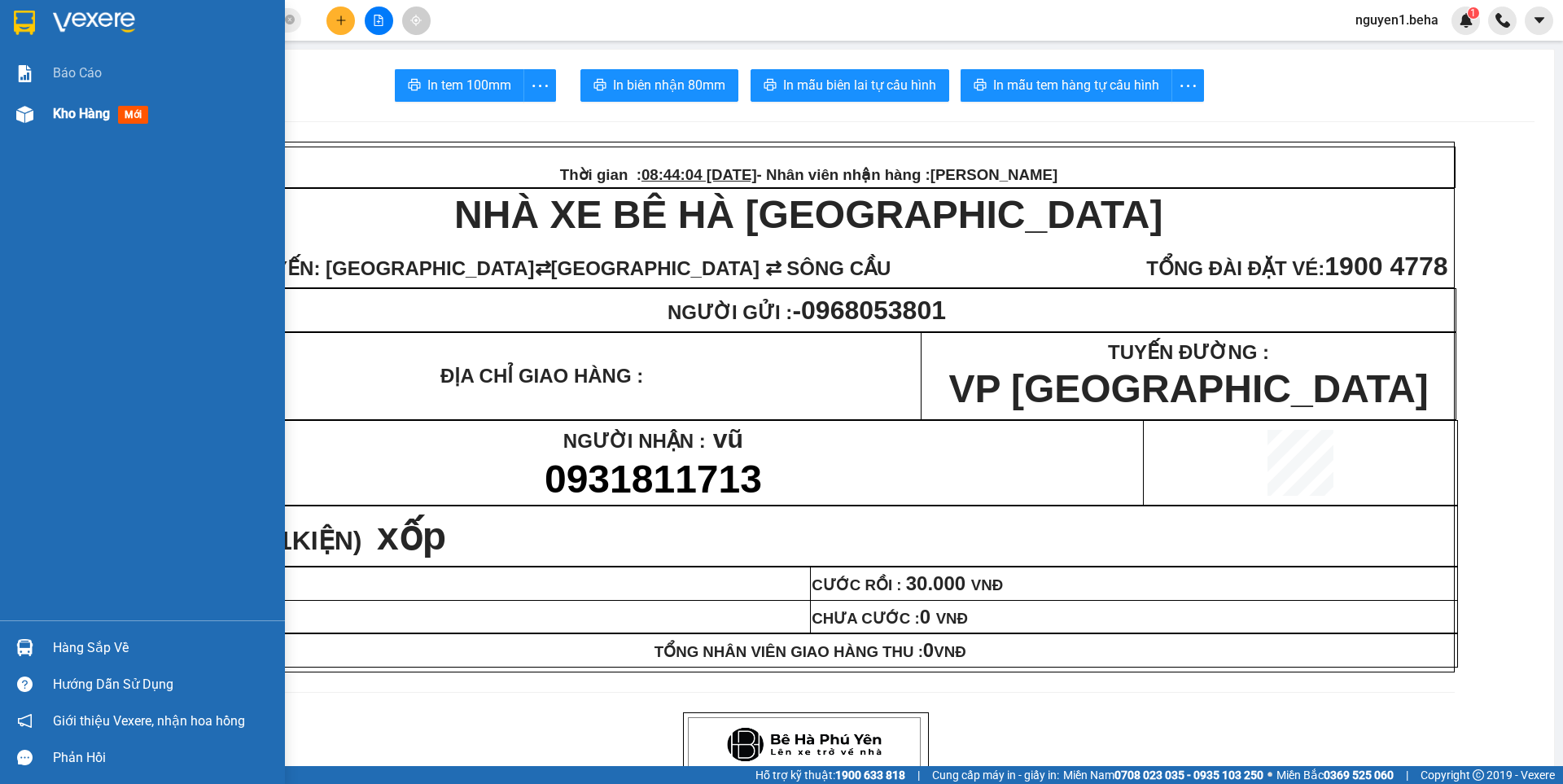
click at [28, 103] on div at bounding box center [24, 114] width 28 height 28
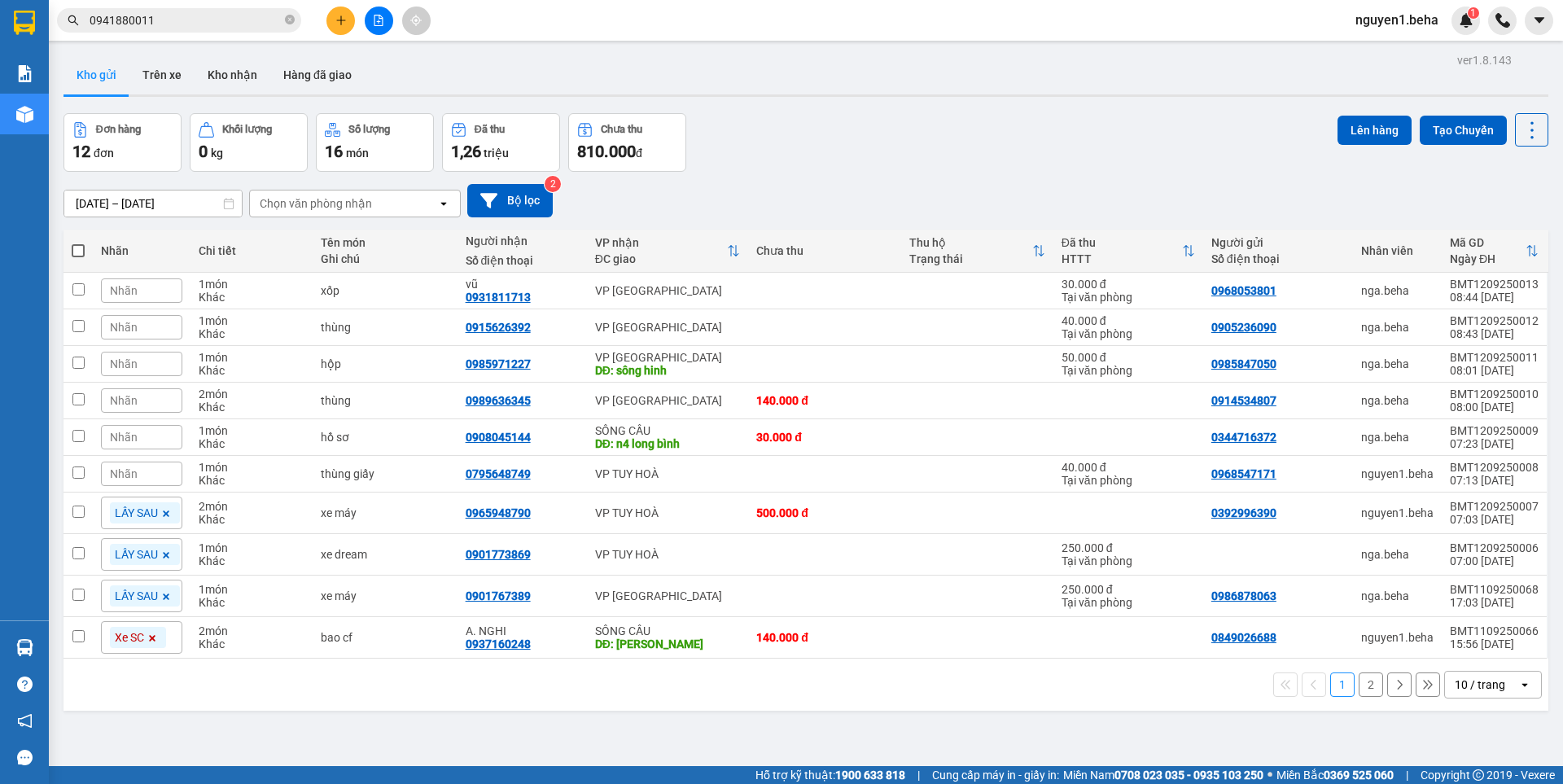
drag, startPoint x: 1196, startPoint y: 151, endPoint x: 1193, endPoint y: 179, distance: 28.2
click at [1195, 152] on div "Đơn hàng 12 đơn Khối lượng 0 kg Số lượng 16 món Đã thu 1,26 triệu Chưa thu 810.…" at bounding box center [806, 142] width 1485 height 59
click at [1447, 330] on icon at bounding box center [1453, 327] width 12 height 12
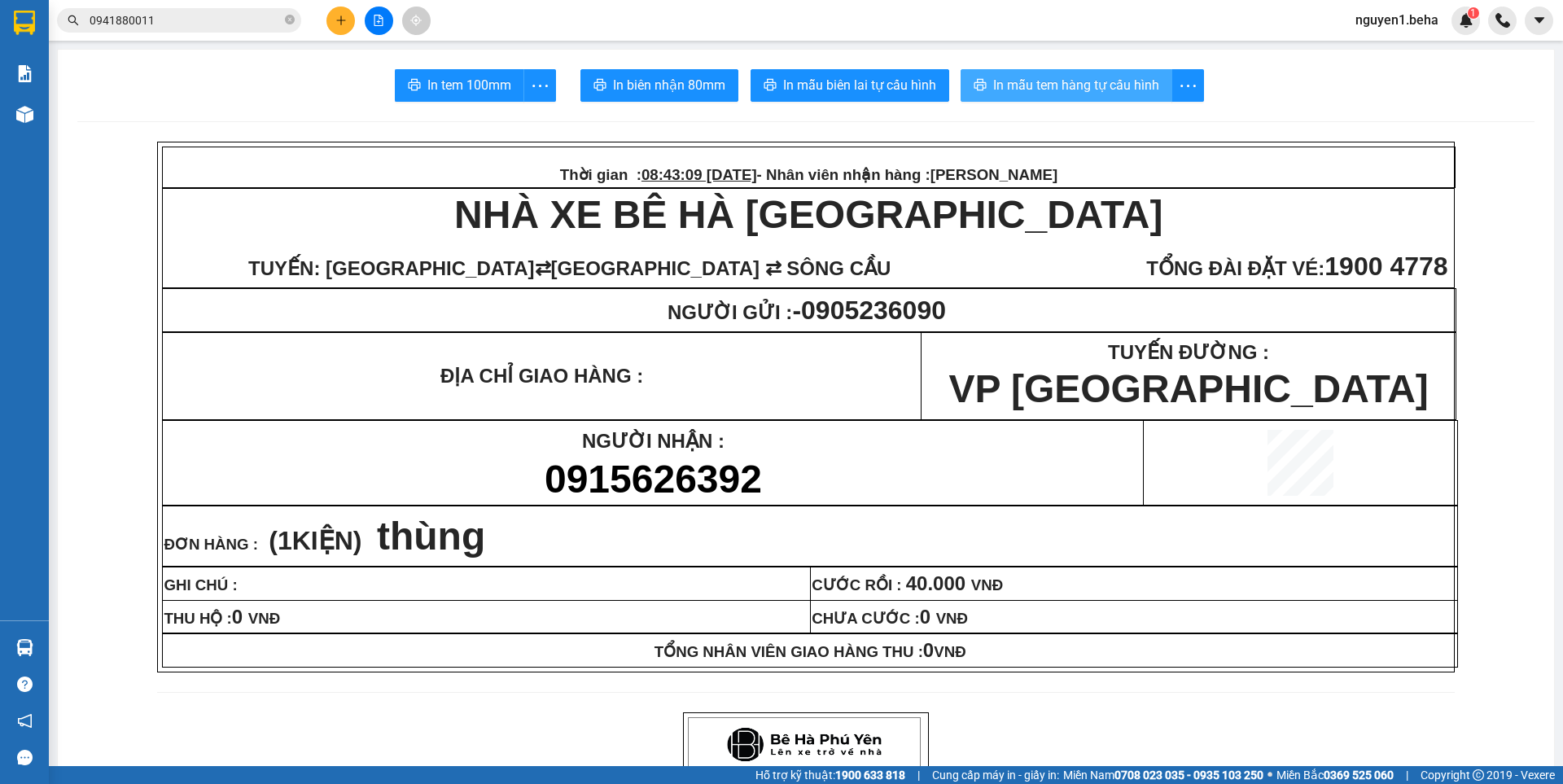
click at [1081, 87] on span "In mẫu tem hàng tự cấu hình" at bounding box center [1076, 85] width 166 height 20
click at [335, 22] on icon "plus" at bounding box center [341, 20] width 12 height 12
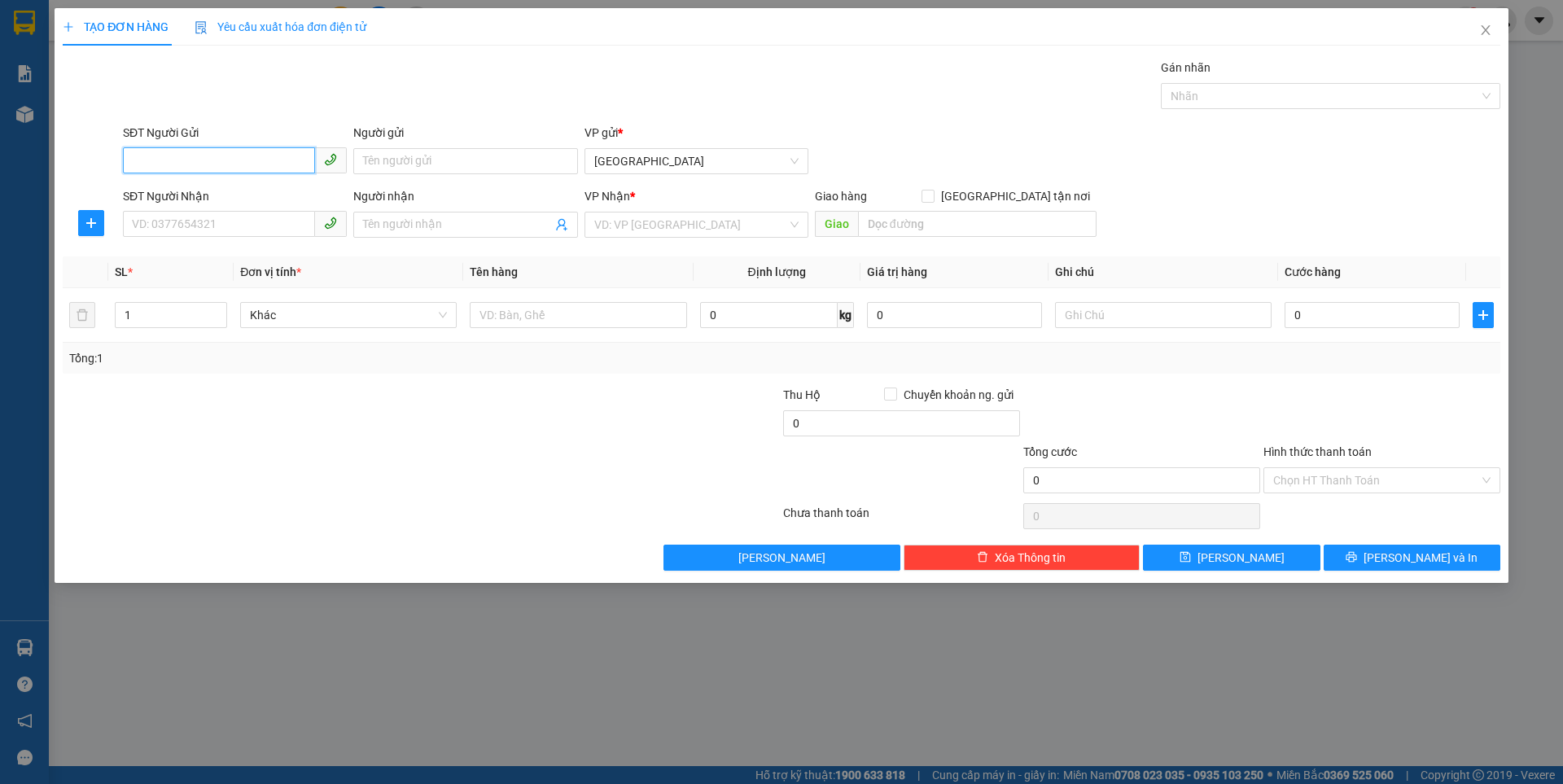
click at [236, 151] on input "SĐT Người Gửi" at bounding box center [218, 160] width 192 height 26
click at [241, 200] on div "0989174618" at bounding box center [235, 193] width 205 height 18
type input "0989174618"
click at [226, 222] on input "SĐT Người Nhận" at bounding box center [218, 223] width 192 height 26
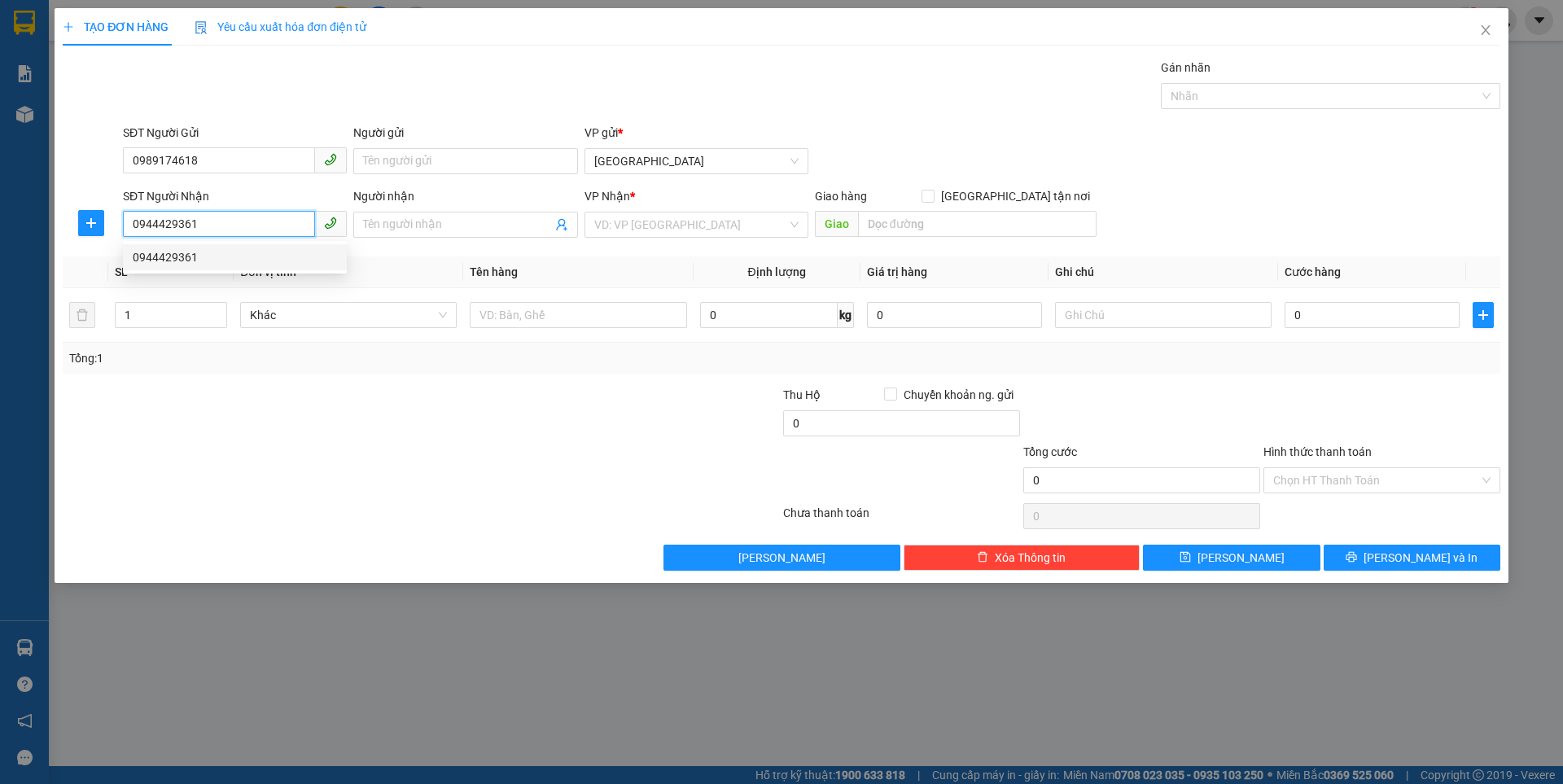
click at [179, 254] on div "0944429361" at bounding box center [235, 257] width 205 height 18
type input "0944429361"
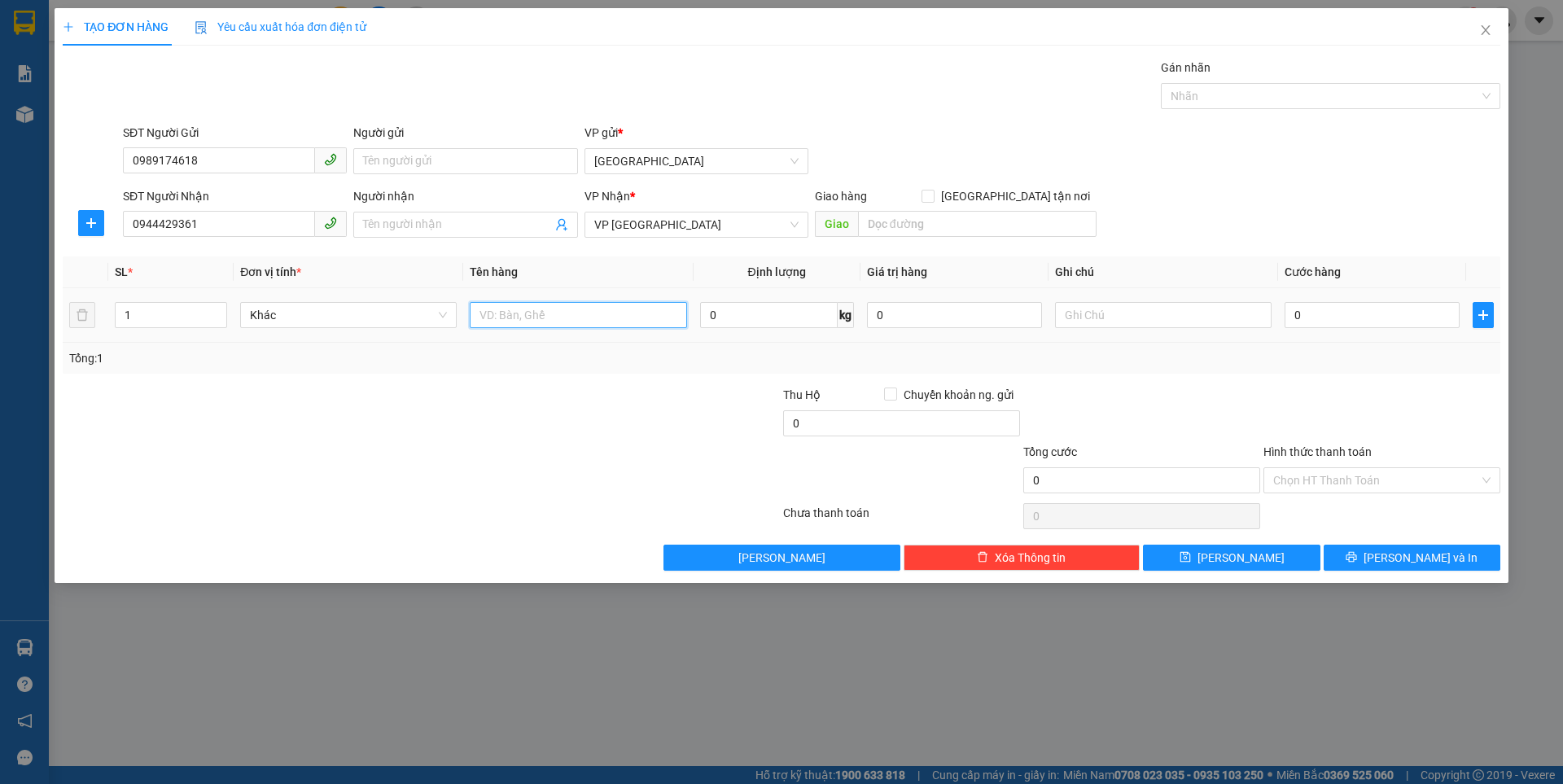
click at [488, 316] on input "text" at bounding box center [578, 315] width 216 height 26
type input "bao"
click at [1344, 309] on input "0" at bounding box center [1372, 315] width 175 height 26
type input "5"
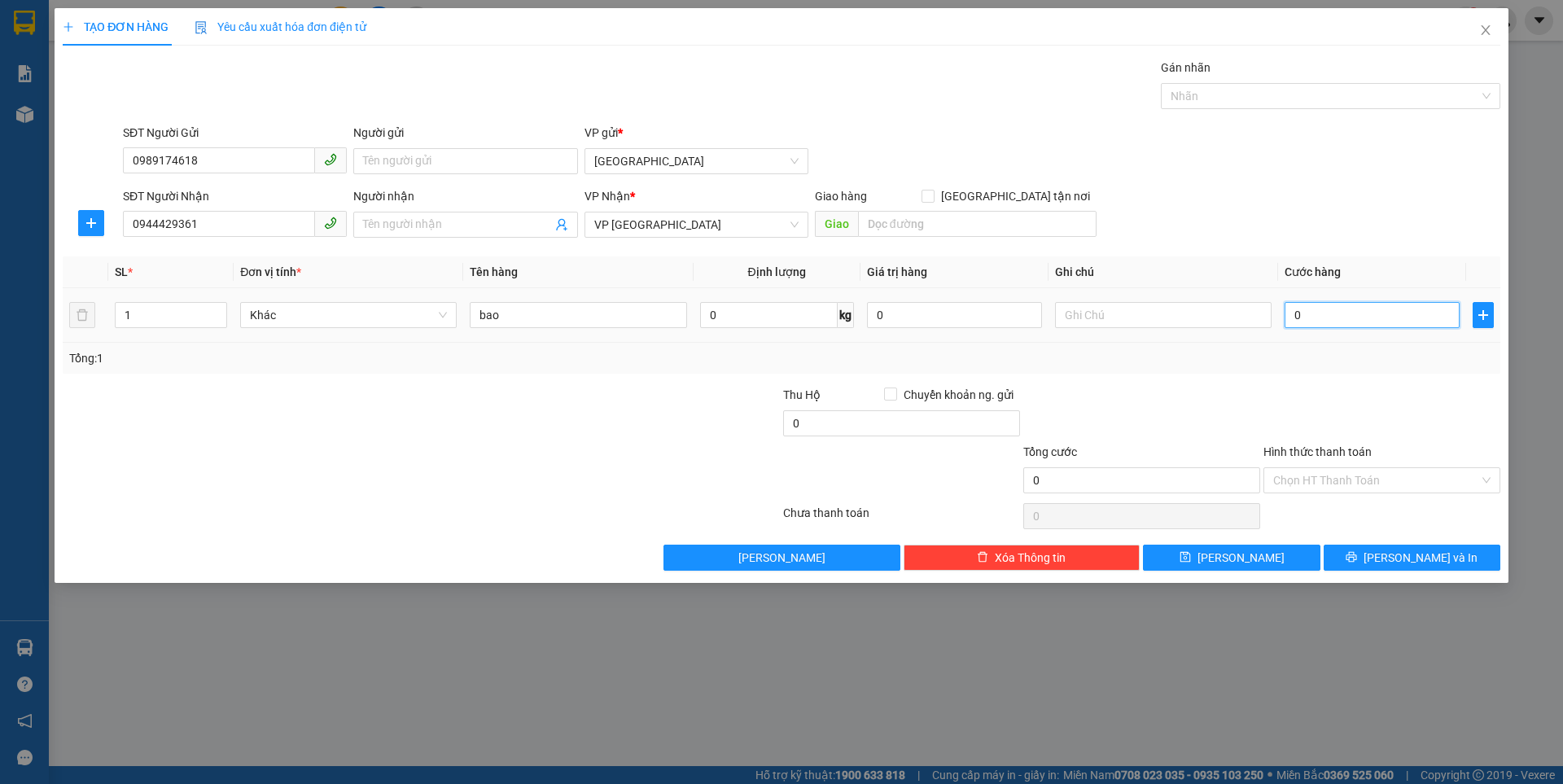
type input "5"
type input "50"
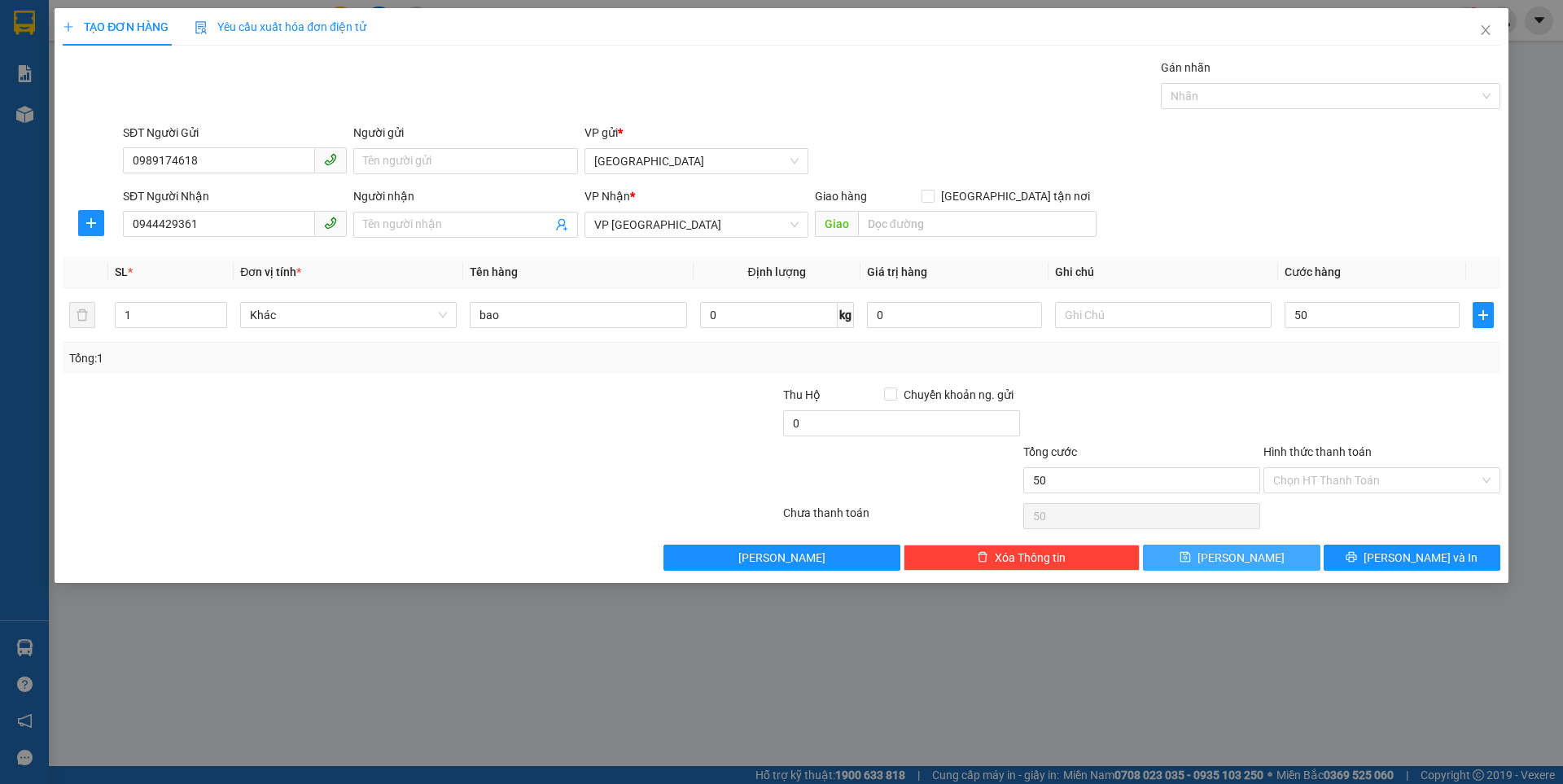
type input "50.000"
click at [1239, 563] on span "Lưu" at bounding box center [1241, 557] width 87 height 18
type input "0"
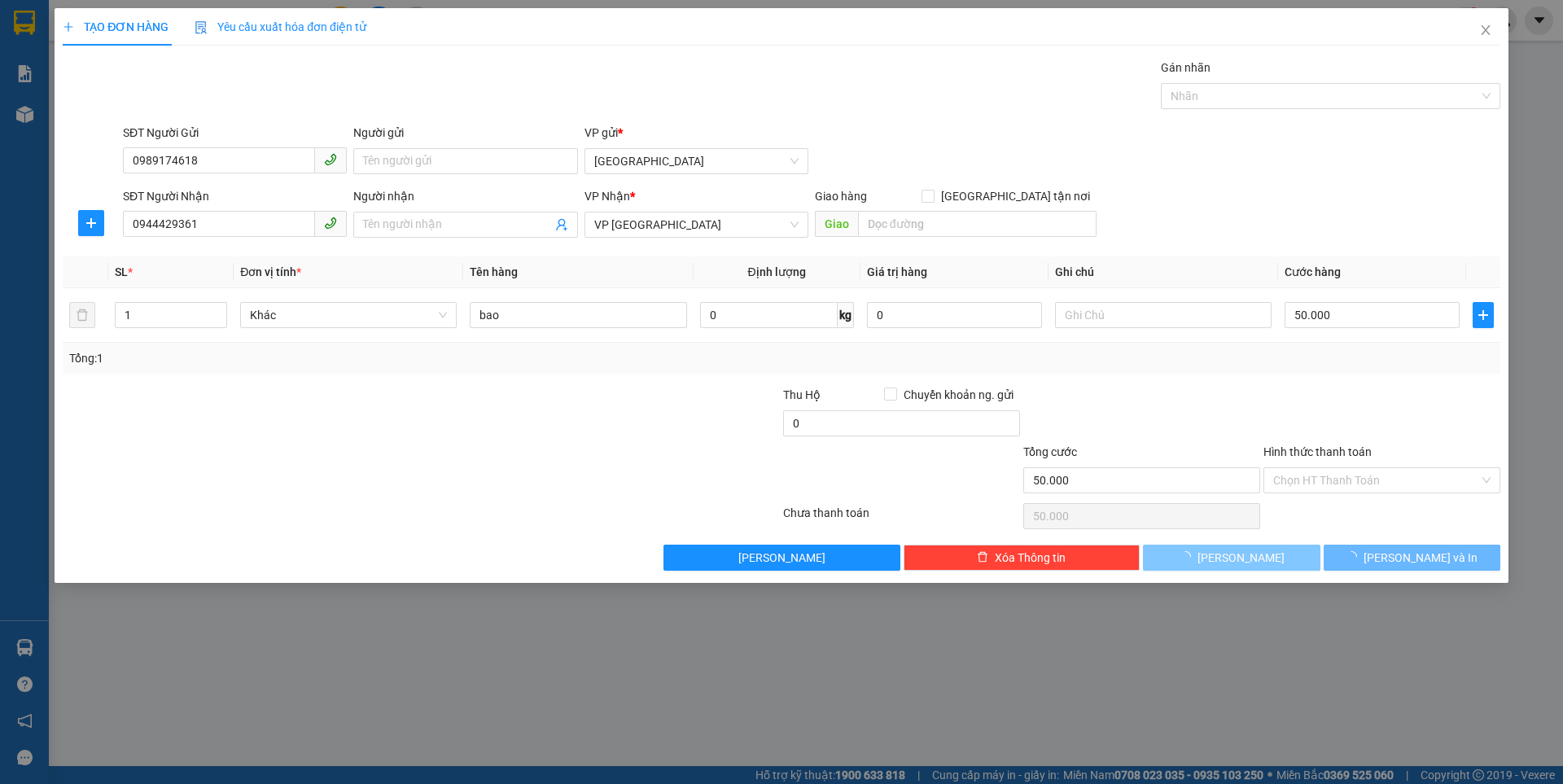
type input "0"
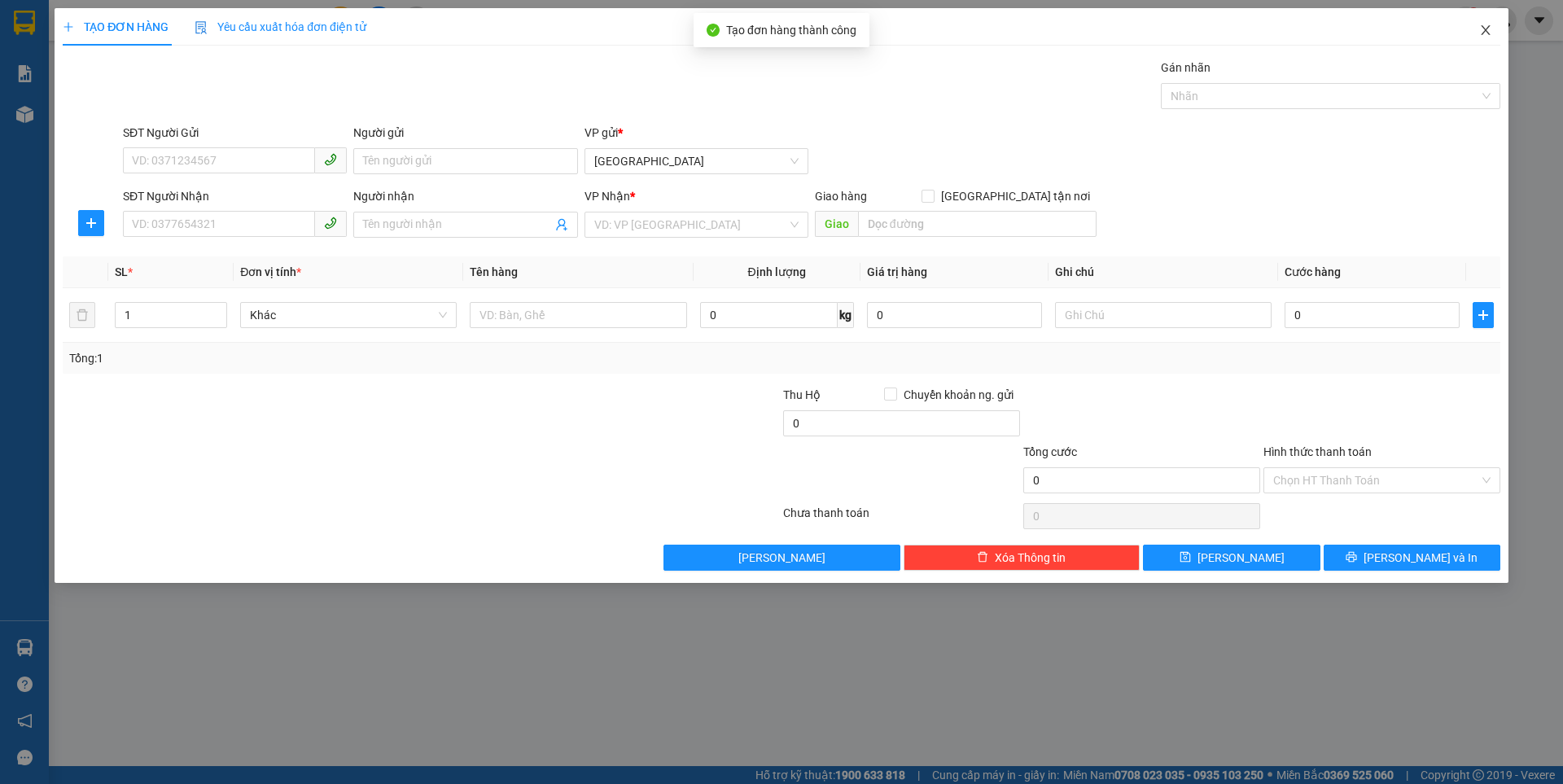
click at [1492, 30] on icon "close" at bounding box center [1485, 29] width 13 height 13
click at [1492, 30] on div at bounding box center [1502, 20] width 28 height 28
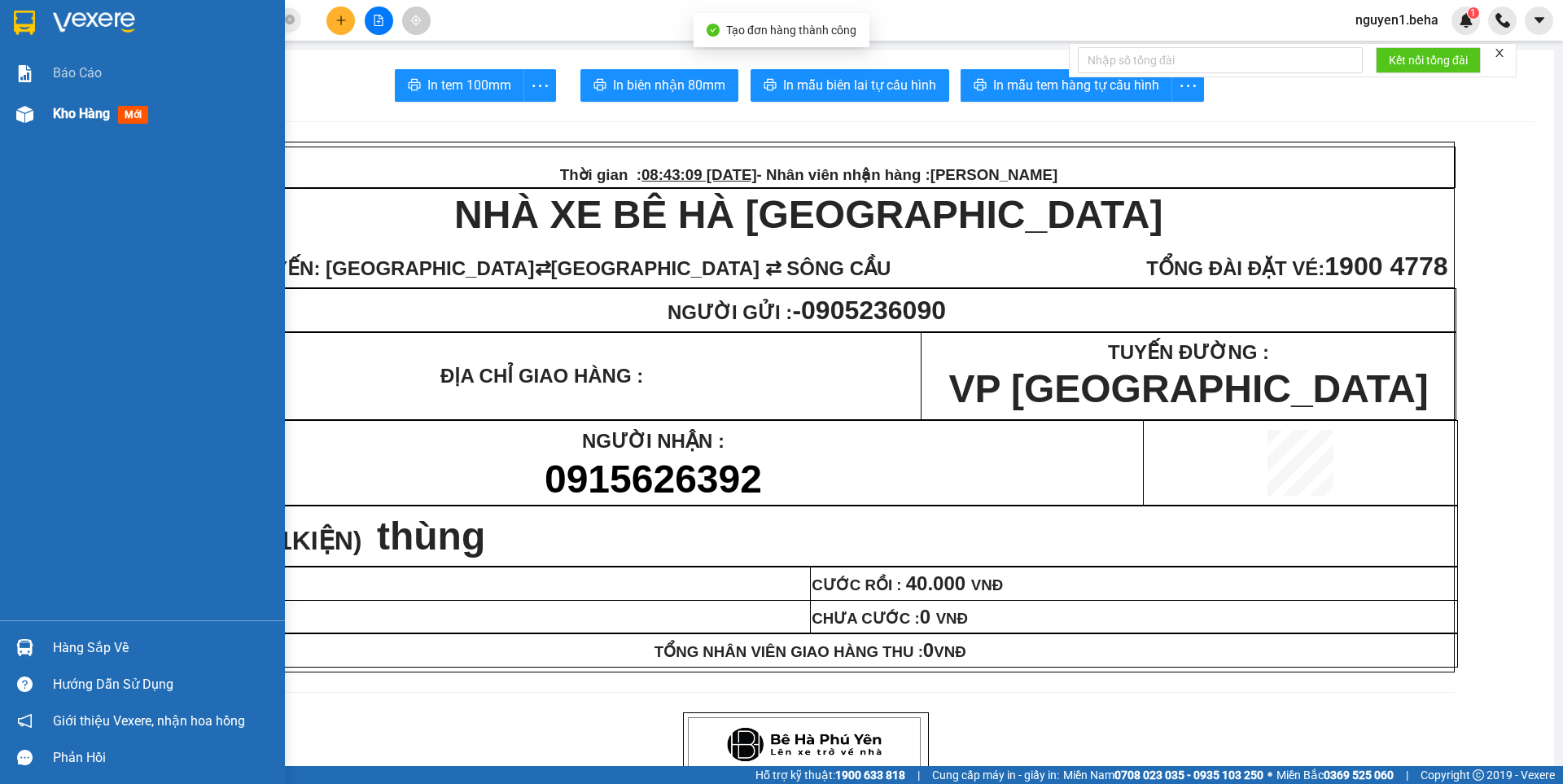
click at [20, 113] on img at bounding box center [25, 115] width 17 height 17
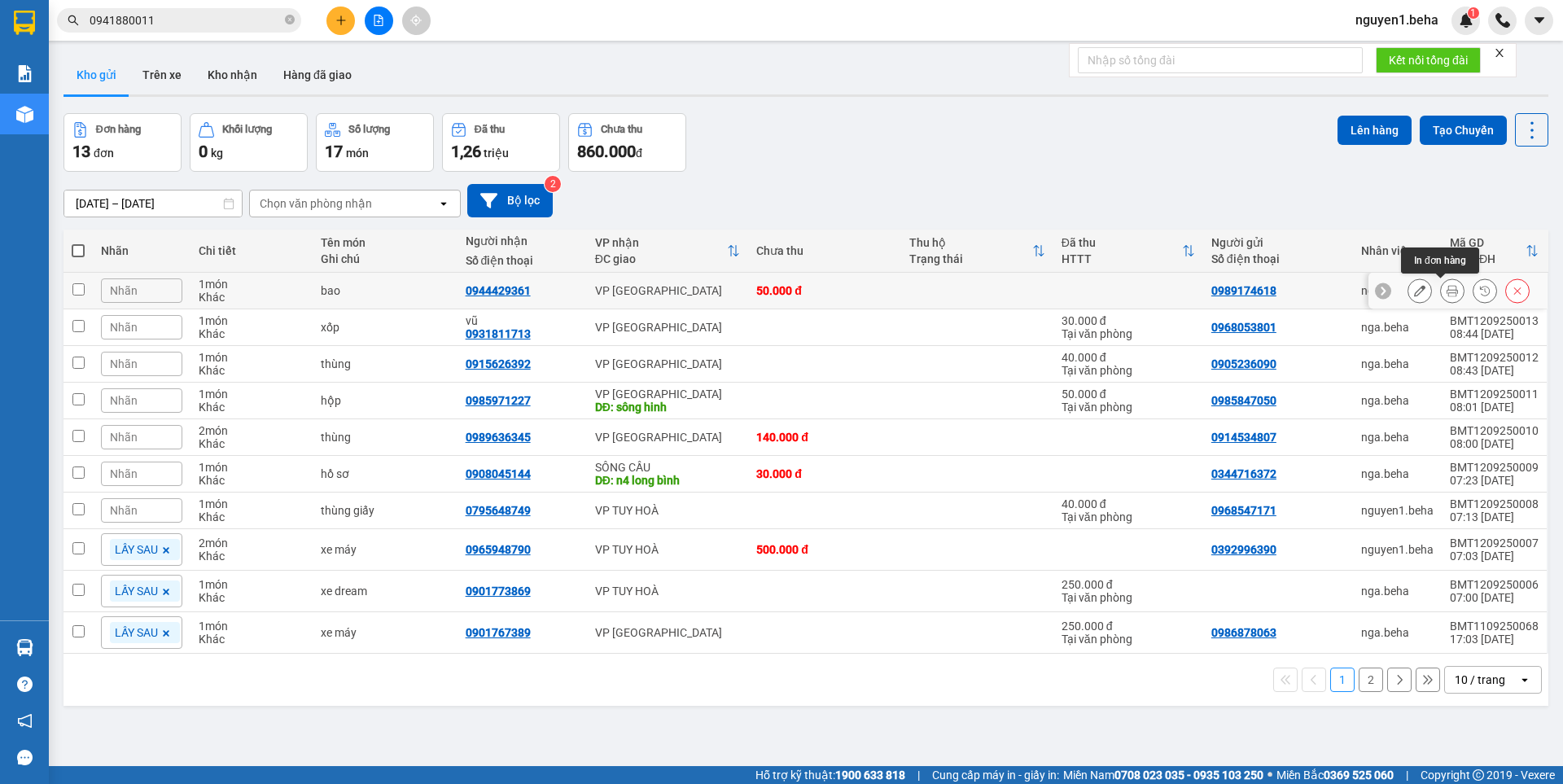
click at [1447, 295] on icon at bounding box center [1453, 291] width 12 height 12
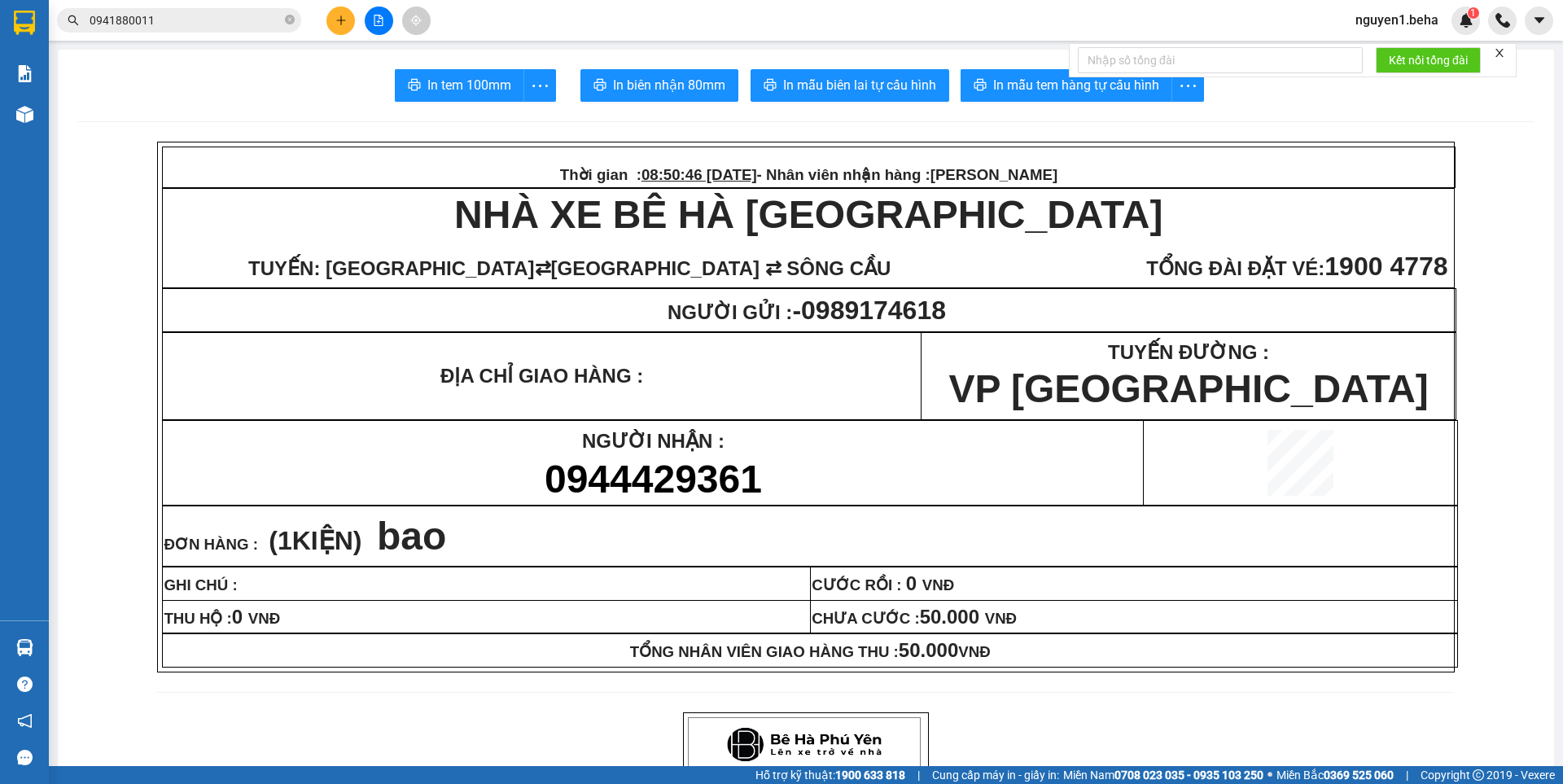
click at [1496, 54] on icon "close" at bounding box center [1499, 53] width 12 height 12
click at [1110, 85] on span "In mẫu tem hàng tự cấu hình" at bounding box center [1076, 85] width 166 height 20
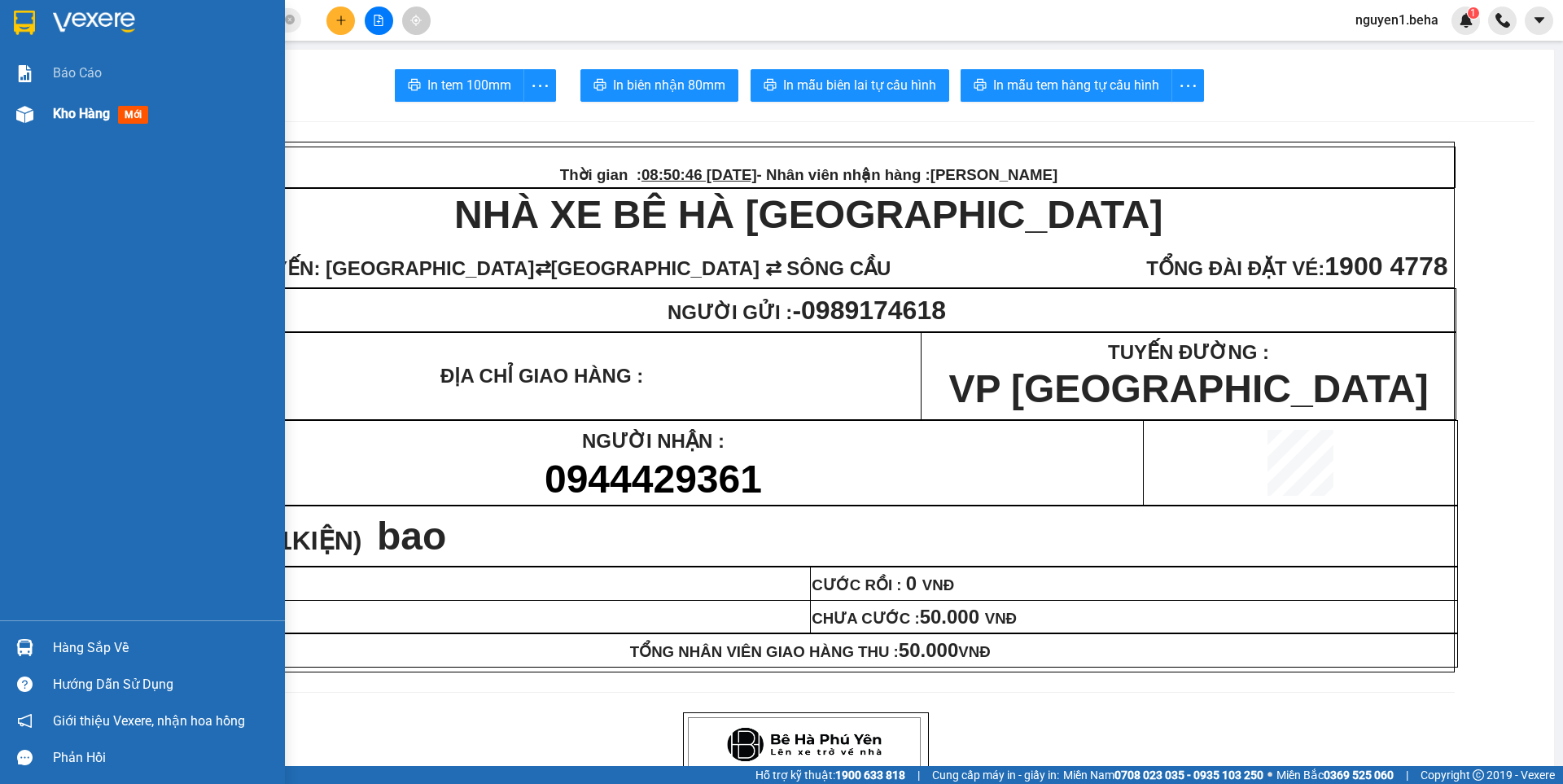
click at [46, 113] on div "Kho hàng mới" at bounding box center [142, 114] width 285 height 41
click at [48, 113] on div "Kho hàng mới" at bounding box center [142, 114] width 285 height 41
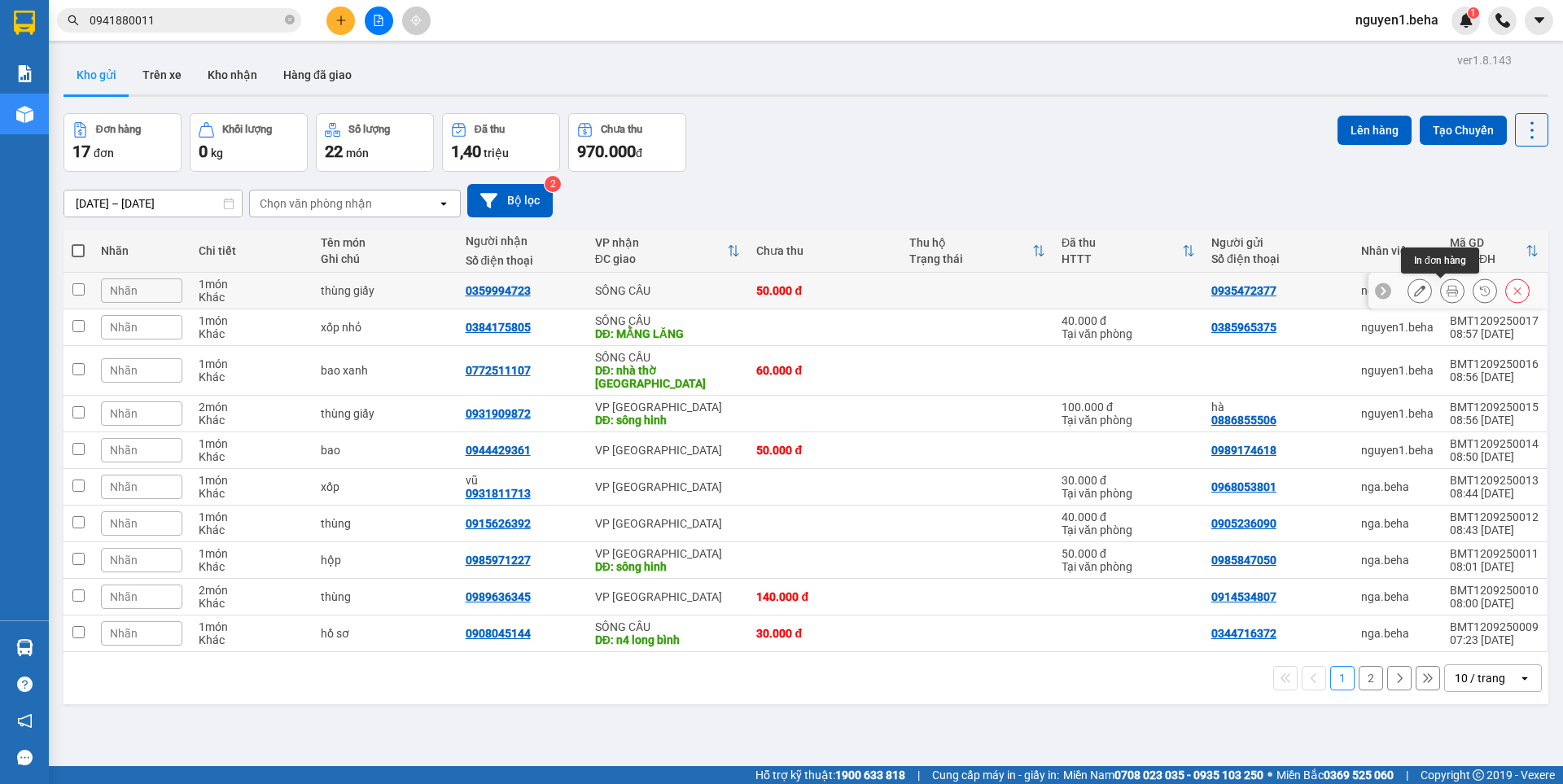
click at [1447, 293] on icon at bounding box center [1453, 291] width 12 height 12
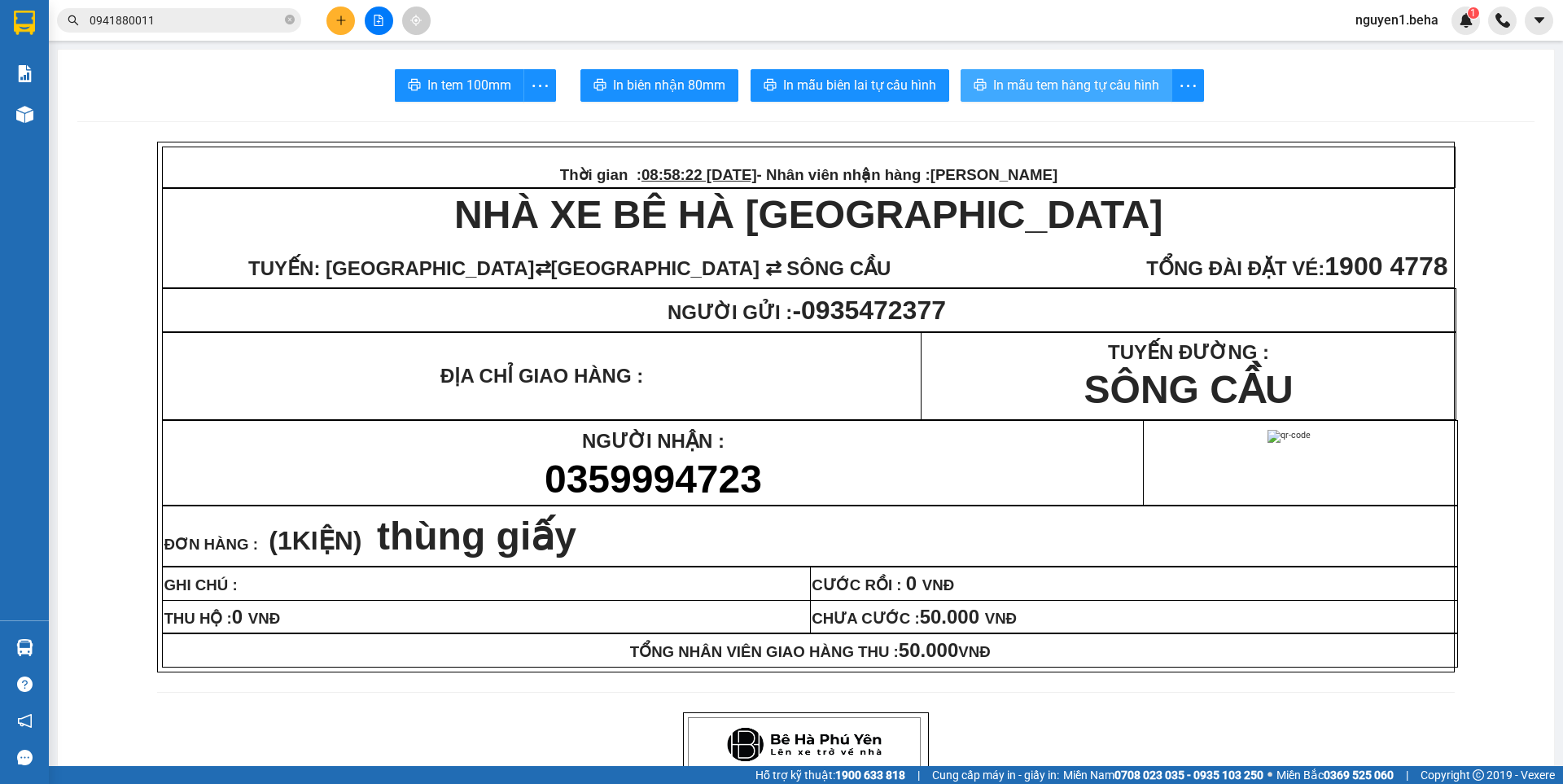
click at [1119, 84] on span "In mẫu tem hàng tự cấu hình" at bounding box center [1076, 85] width 166 height 20
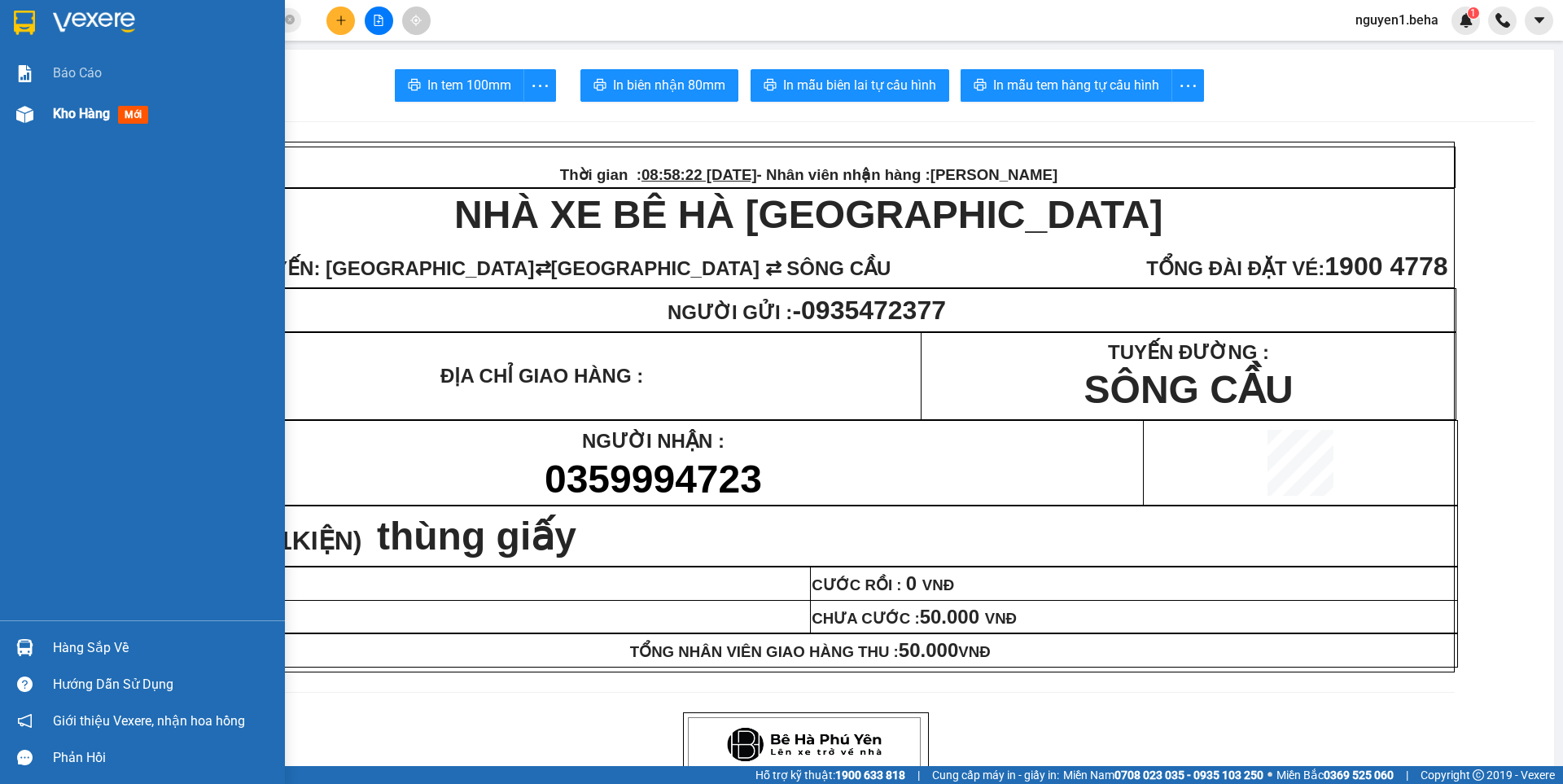
click at [19, 121] on img at bounding box center [25, 115] width 17 height 17
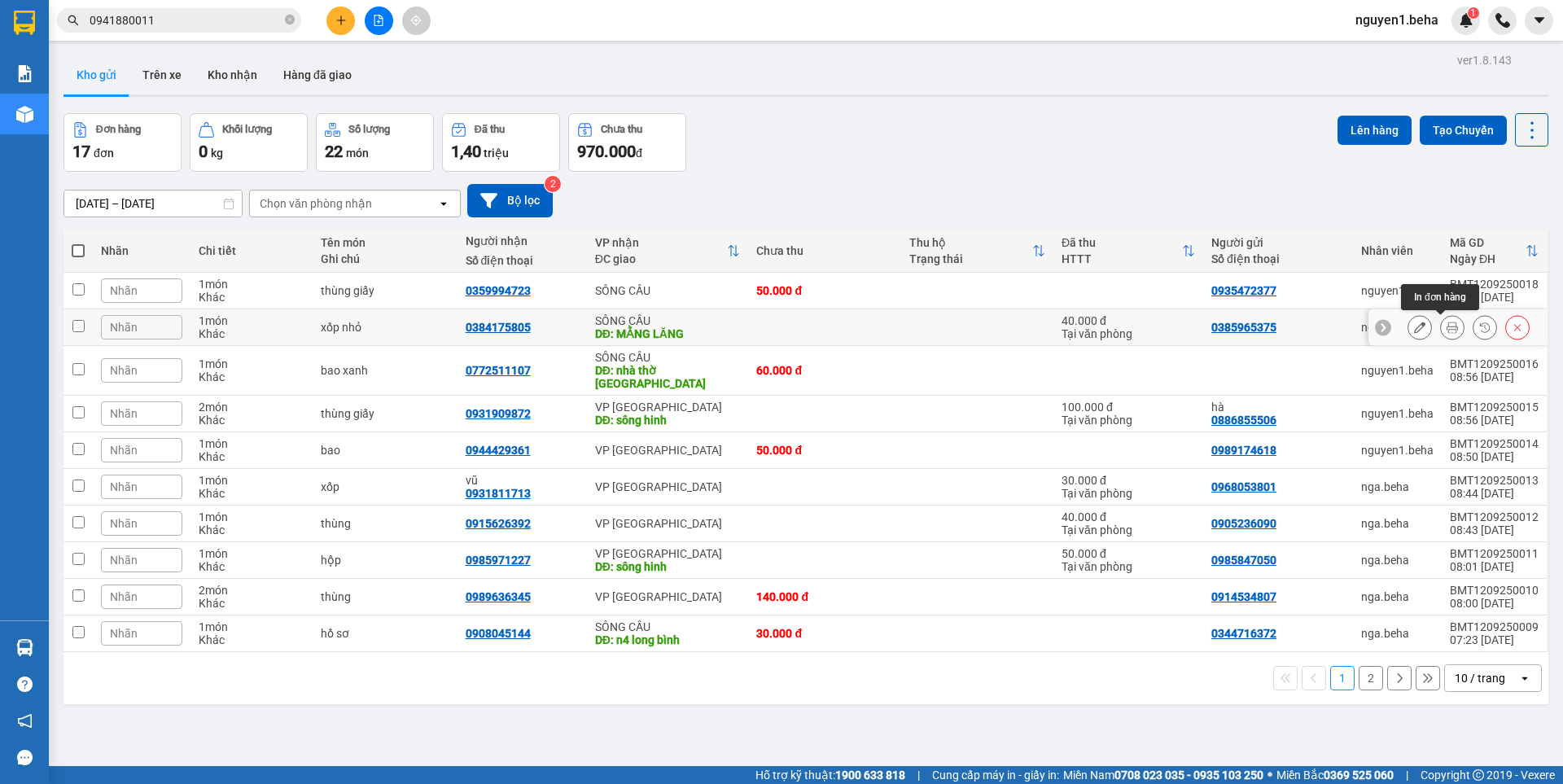
click at [1447, 326] on icon at bounding box center [1453, 327] width 12 height 12
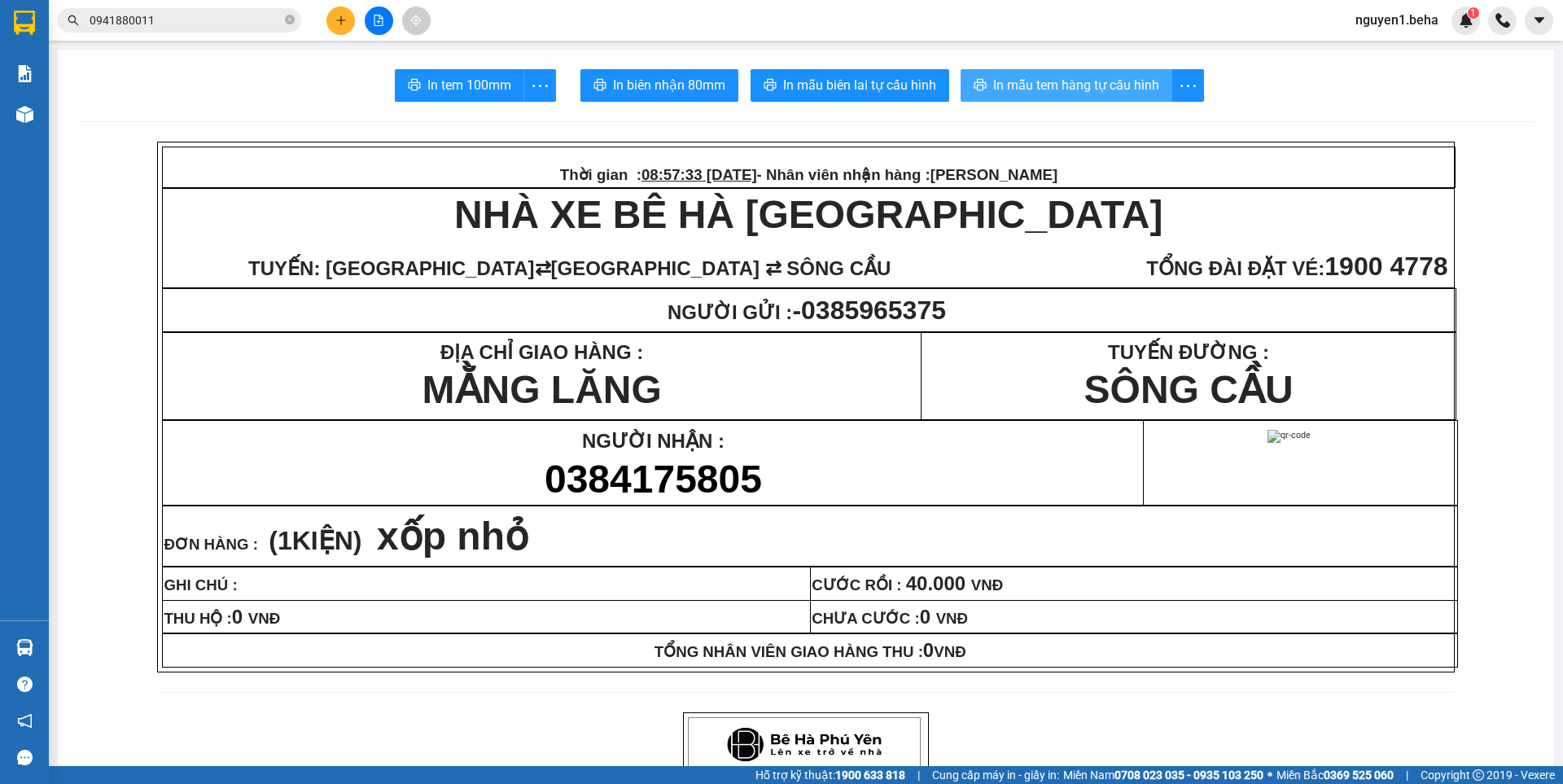
click at [1053, 70] on button "In mẫu tem hàng tự cấu hình" at bounding box center [1066, 86] width 212 height 33
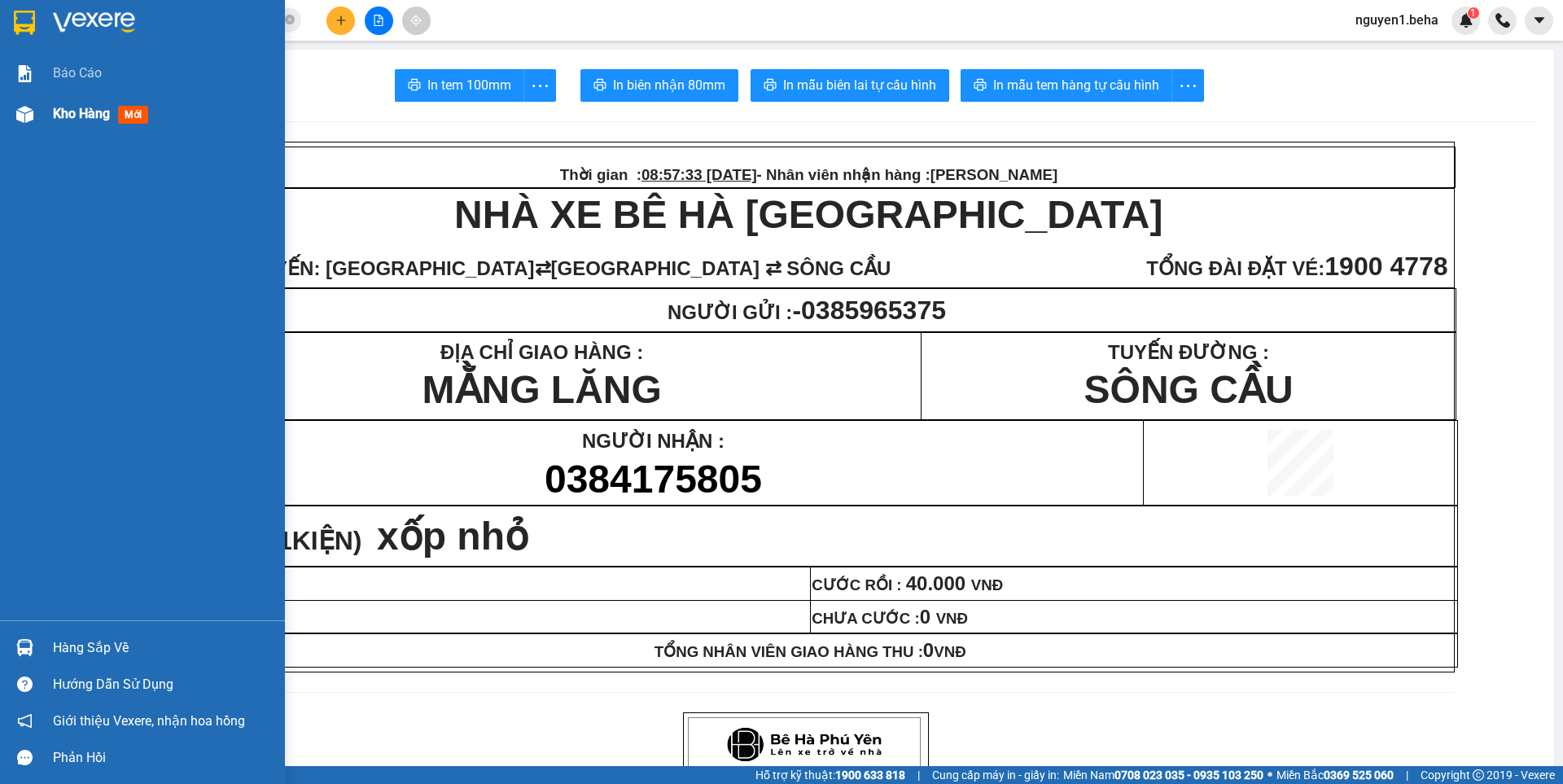
click at [25, 111] on img at bounding box center [25, 115] width 17 height 17
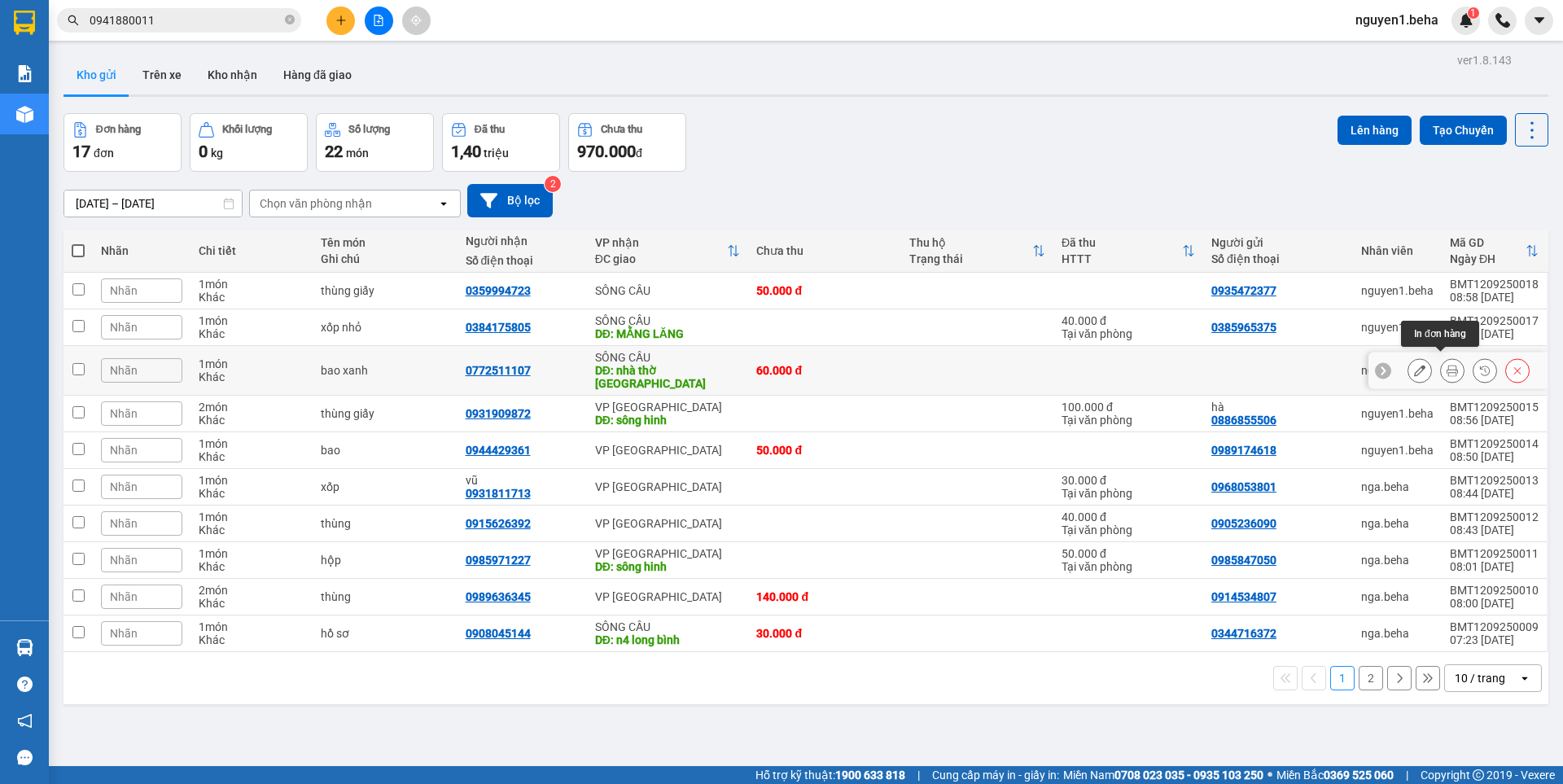
click at [1447, 365] on icon at bounding box center [1453, 371] width 12 height 12
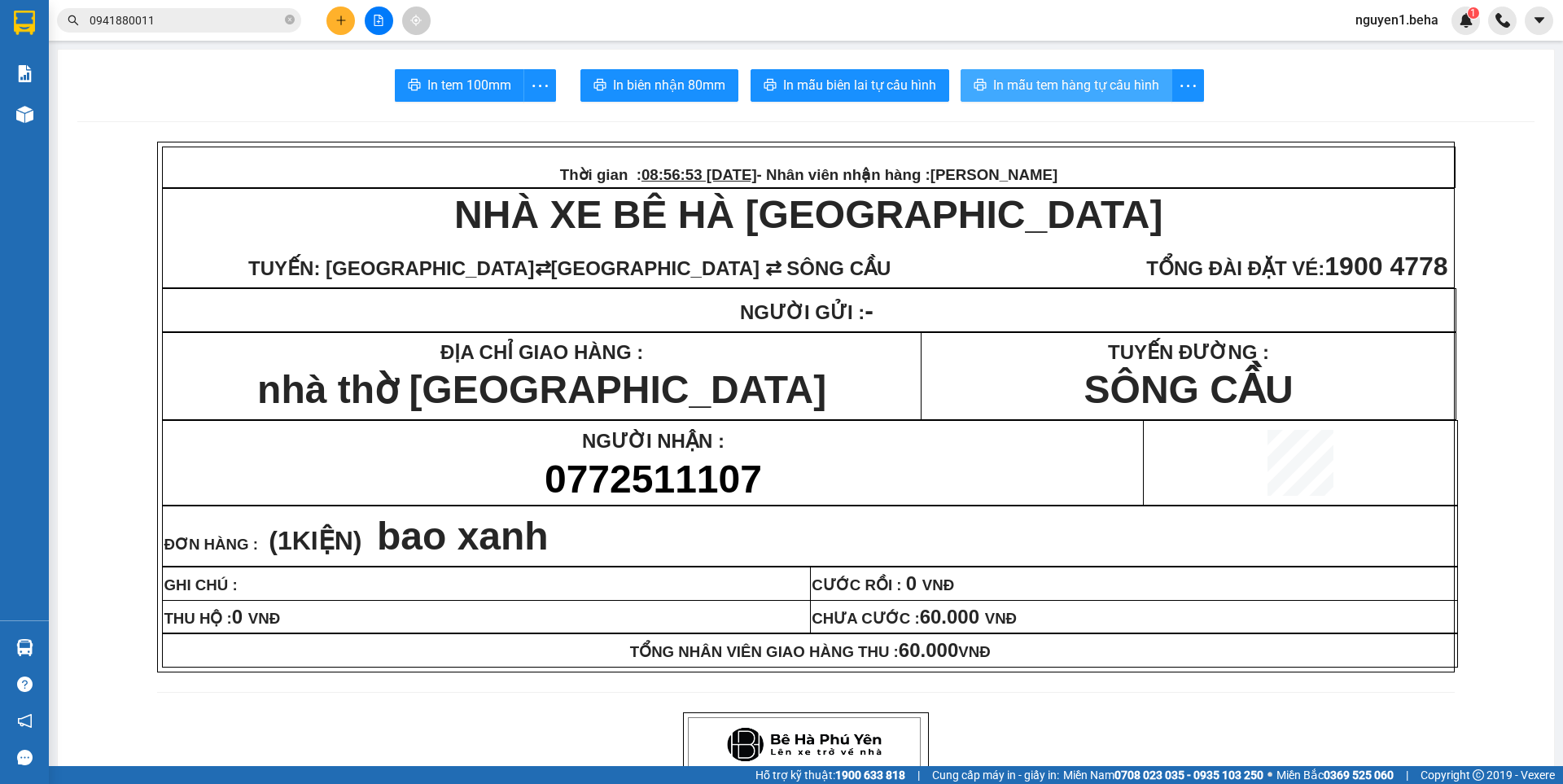
click at [1035, 91] on span "In mẫu tem hàng tự cấu hình" at bounding box center [1076, 85] width 166 height 20
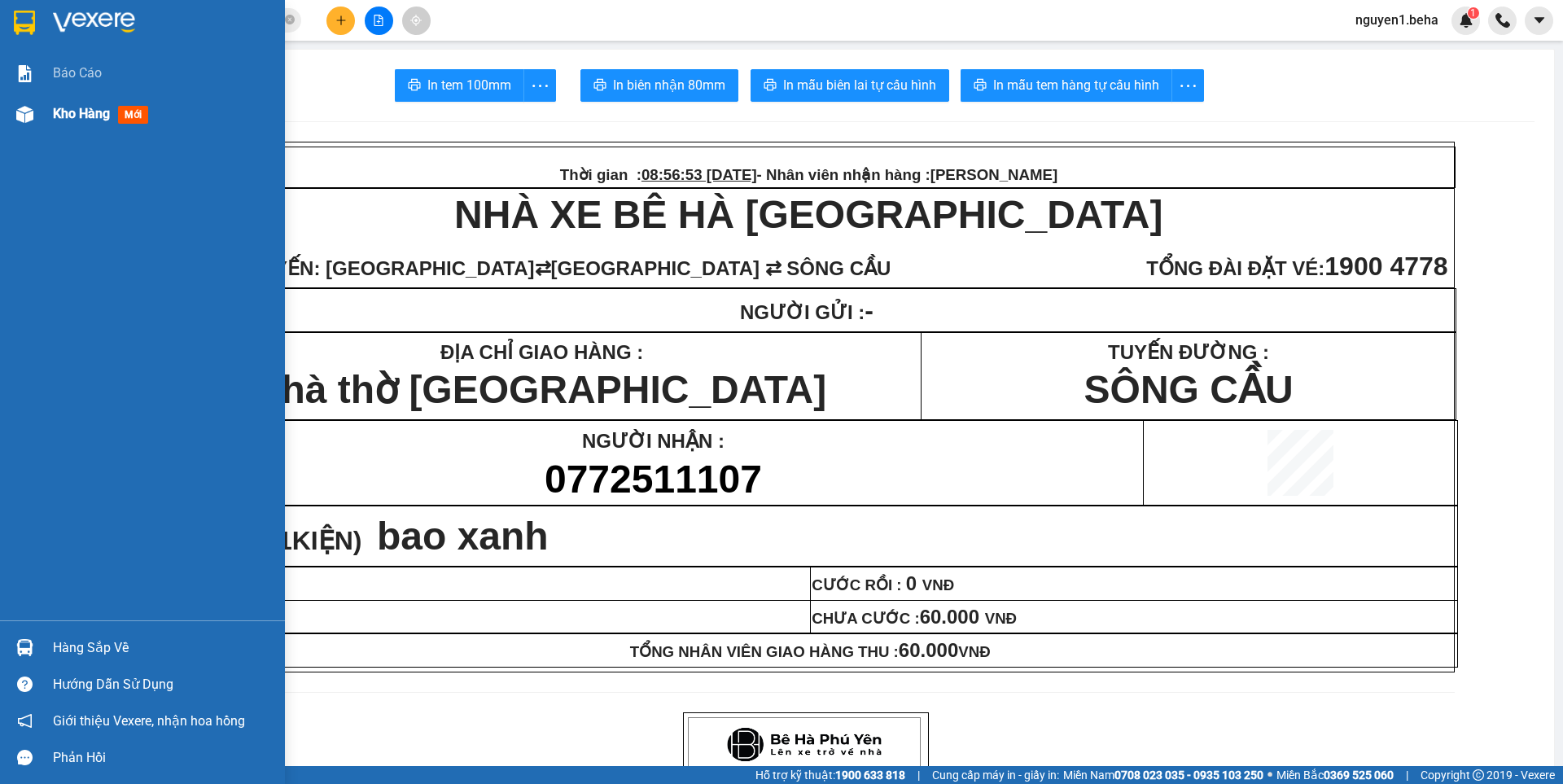
click at [28, 106] on img at bounding box center [25, 115] width 17 height 17
click at [26, 106] on img at bounding box center [25, 115] width 17 height 17
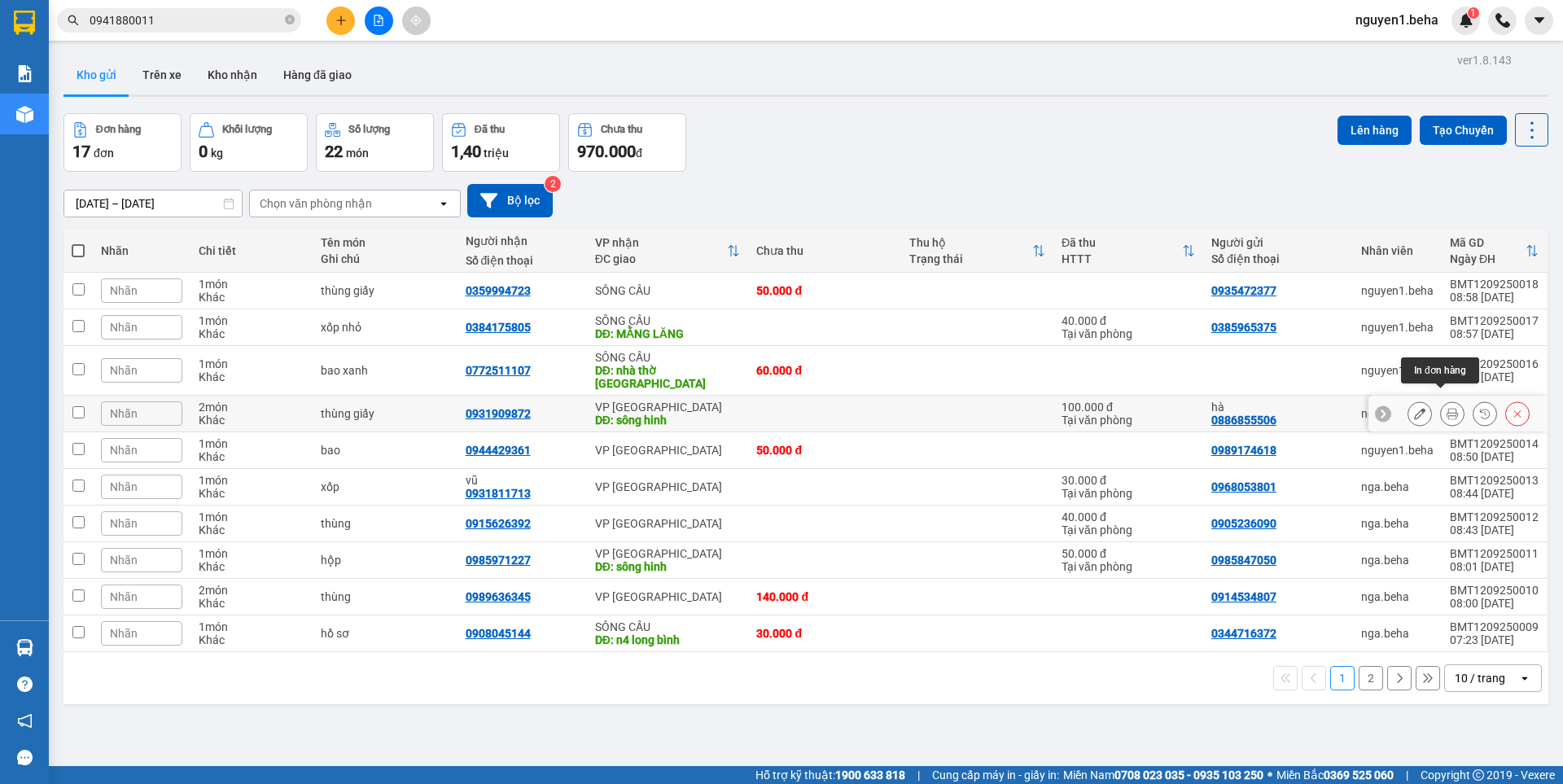
click at [1447, 407] on icon at bounding box center [1453, 413] width 12 height 12
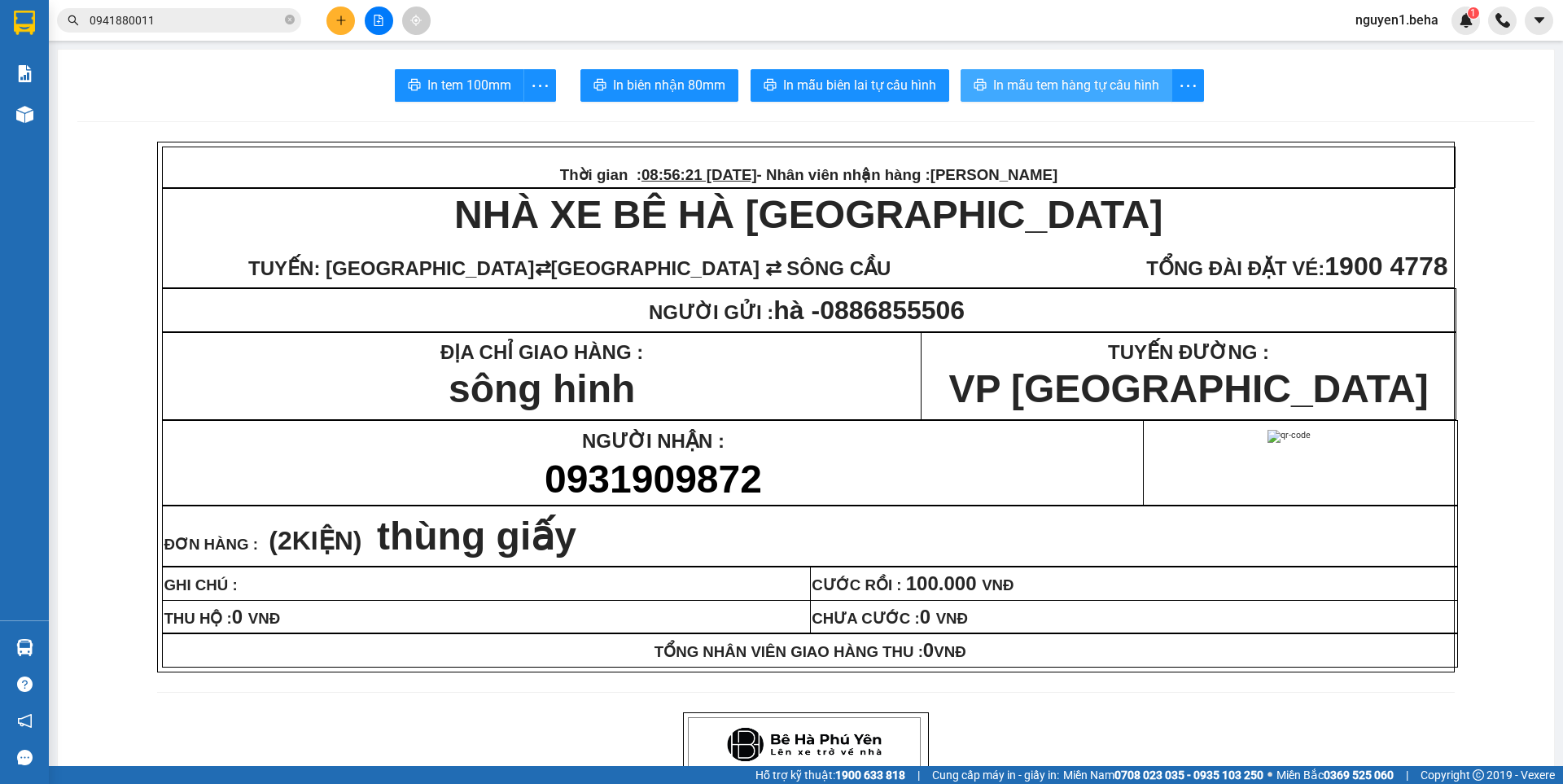
click at [1040, 85] on span "In mẫu tem hàng tự cấu hình" at bounding box center [1076, 85] width 166 height 20
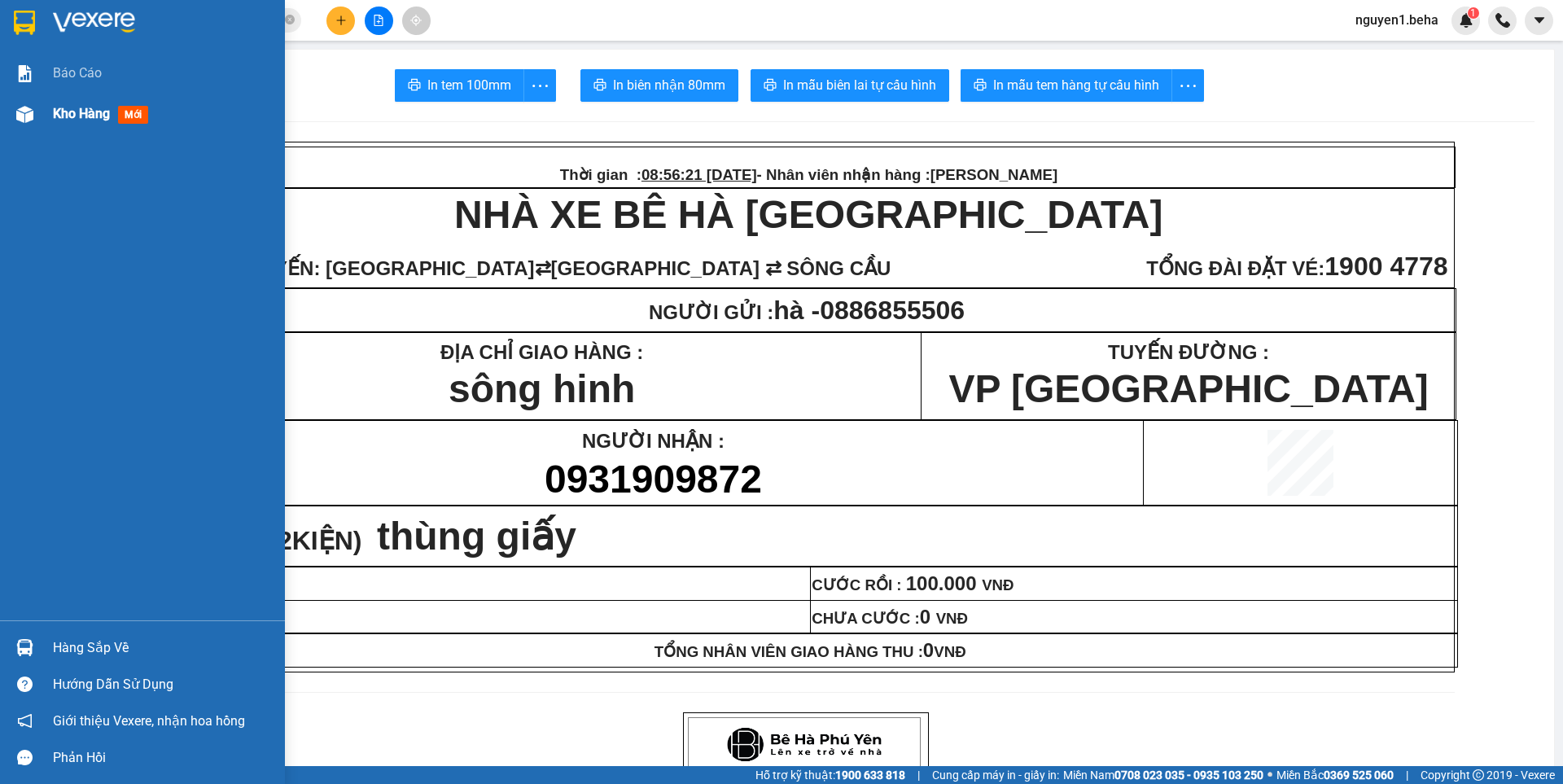
click at [21, 111] on img at bounding box center [25, 115] width 17 height 17
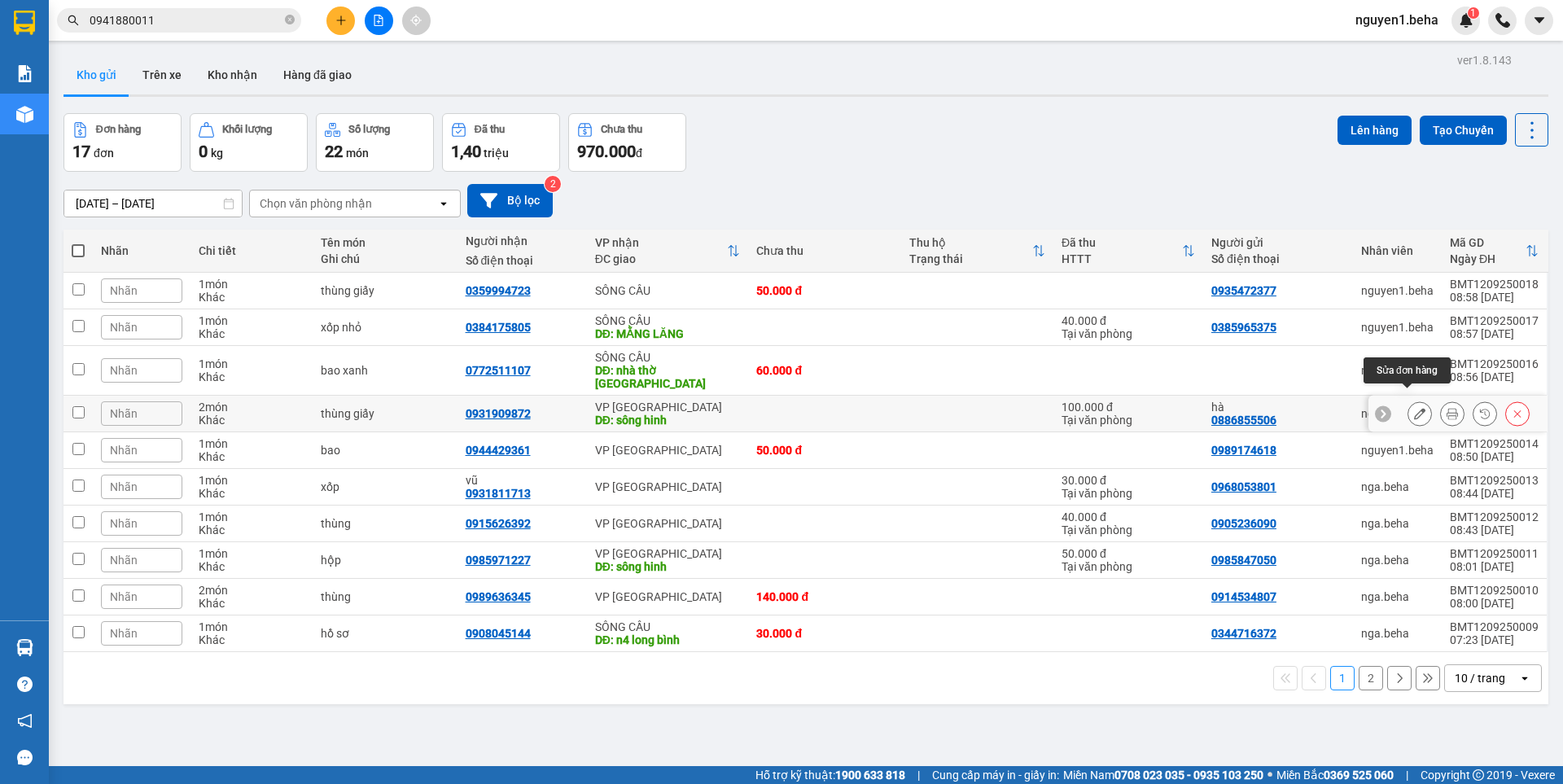
click at [1408, 404] on button at bounding box center [1420, 413] width 23 height 28
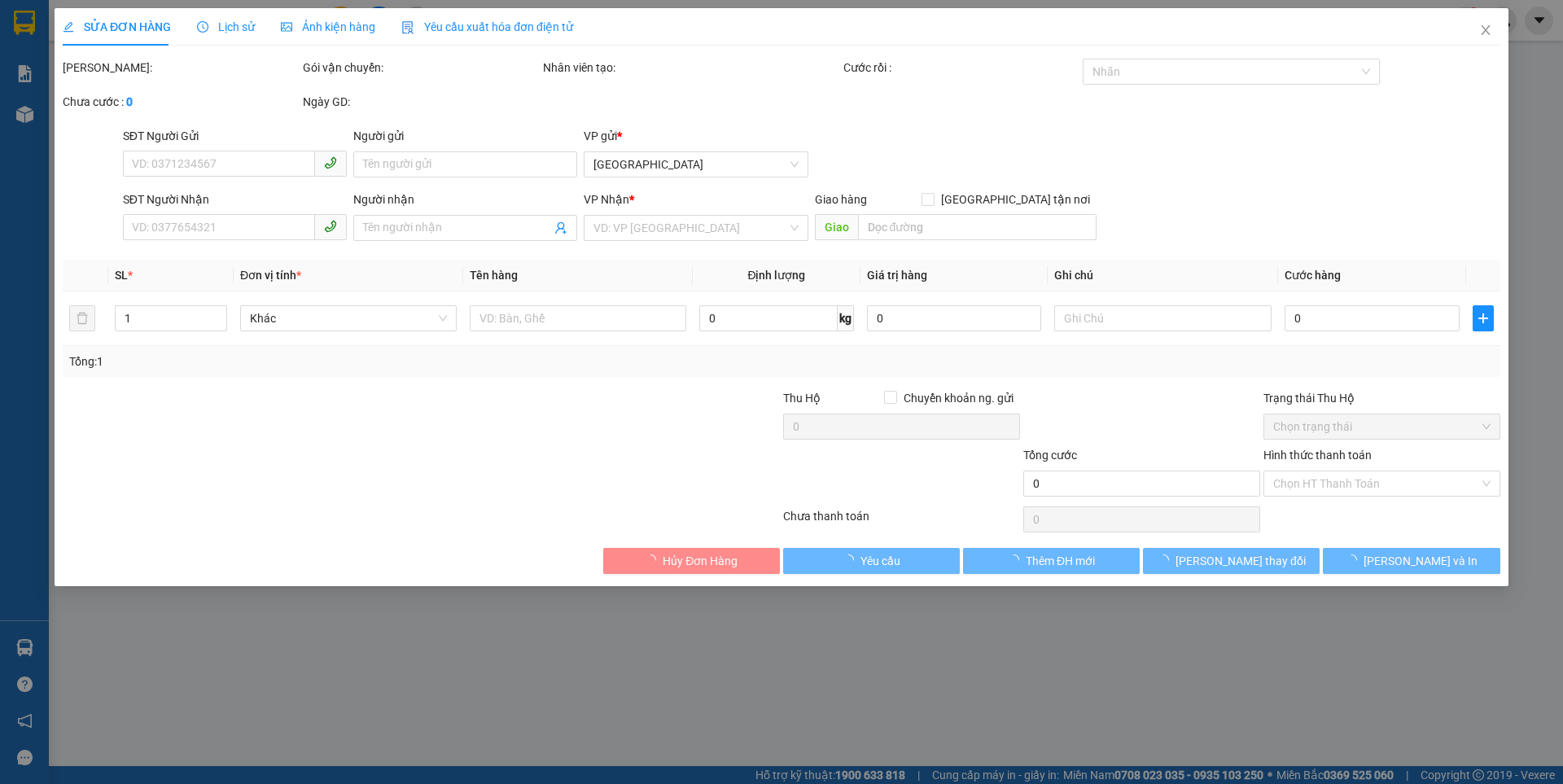
type input "0886855506"
type input "hà"
type input "0931909872"
type input "sông hinh"
type input "100.000"
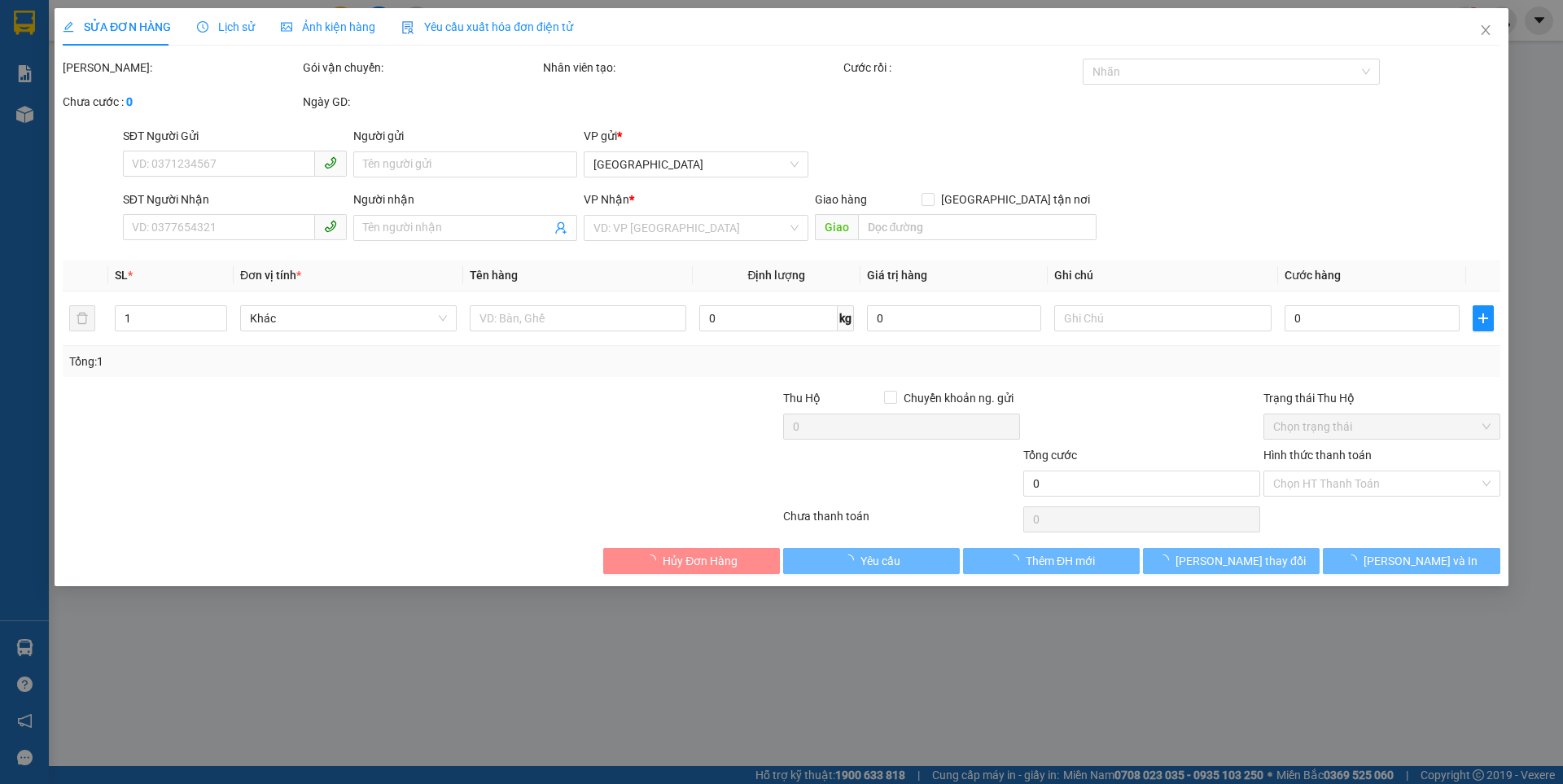
type input "0"
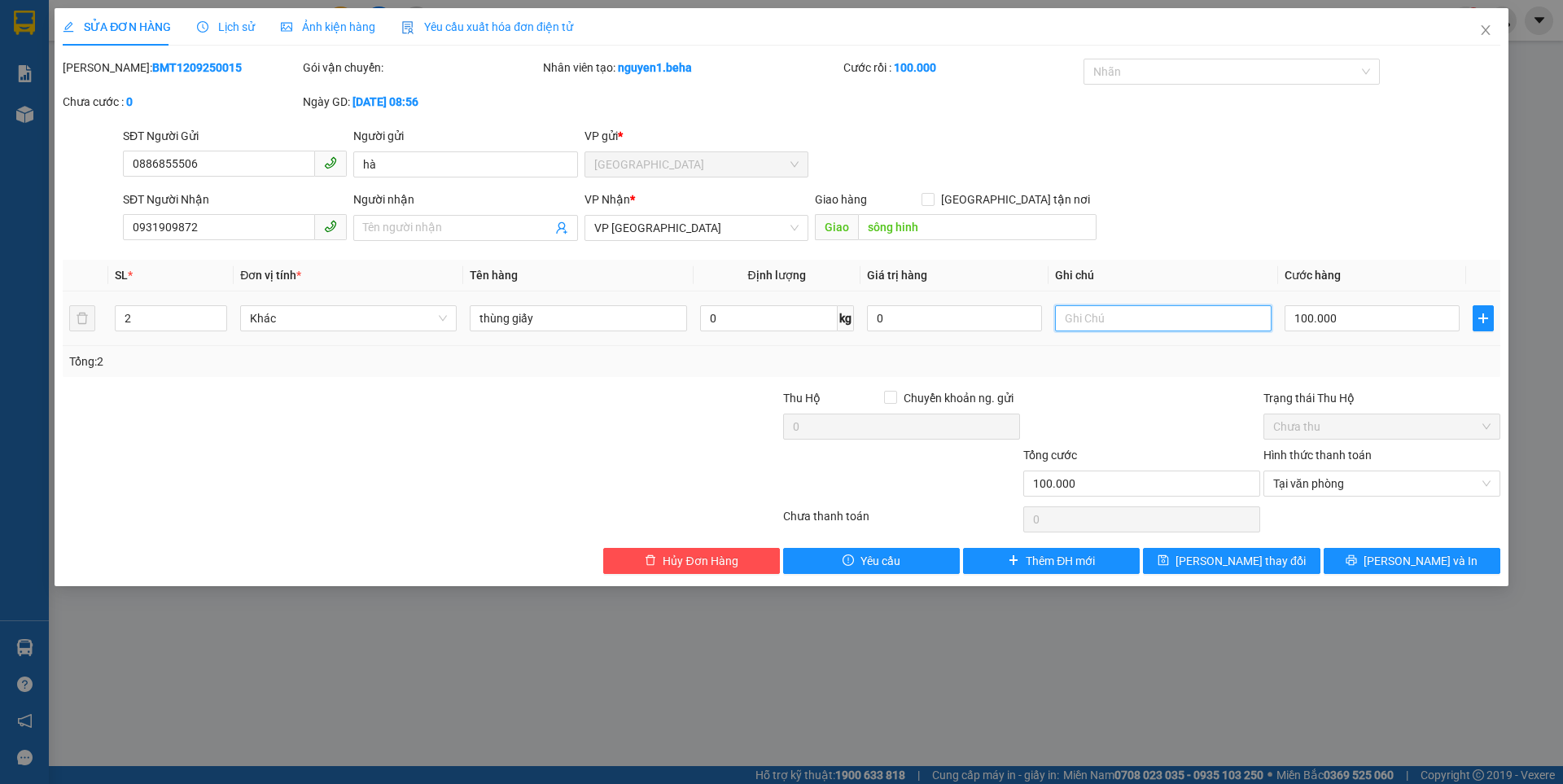
click at [1090, 321] on input "text" at bounding box center [1163, 318] width 216 height 26
type input "gửi tạp hóa bảo trâm"
click at [1357, 554] on icon "printer" at bounding box center [1351, 560] width 12 height 12
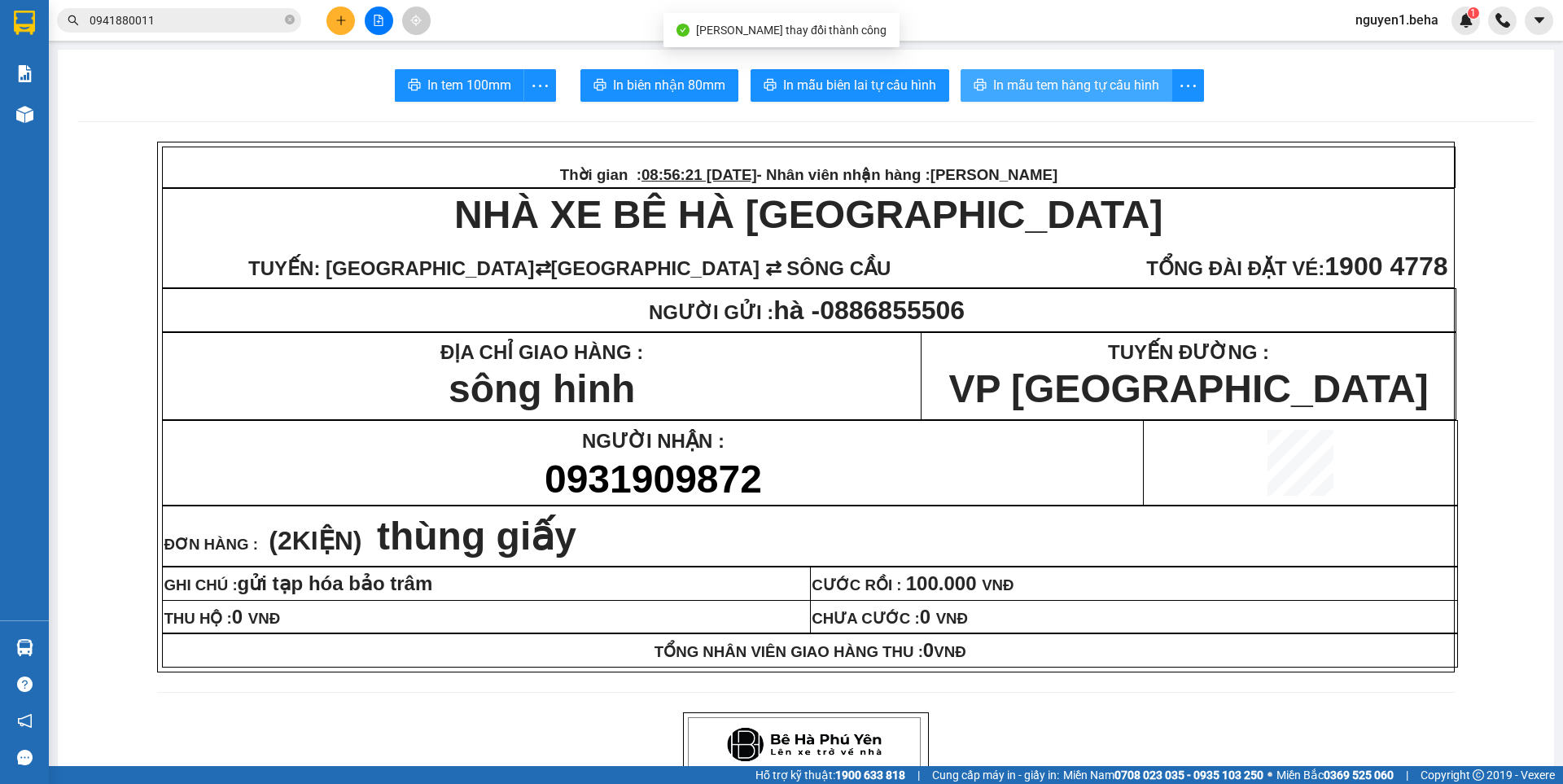
click at [1092, 81] on span "In mẫu tem hàng tự cấu hình" at bounding box center [1076, 85] width 166 height 20
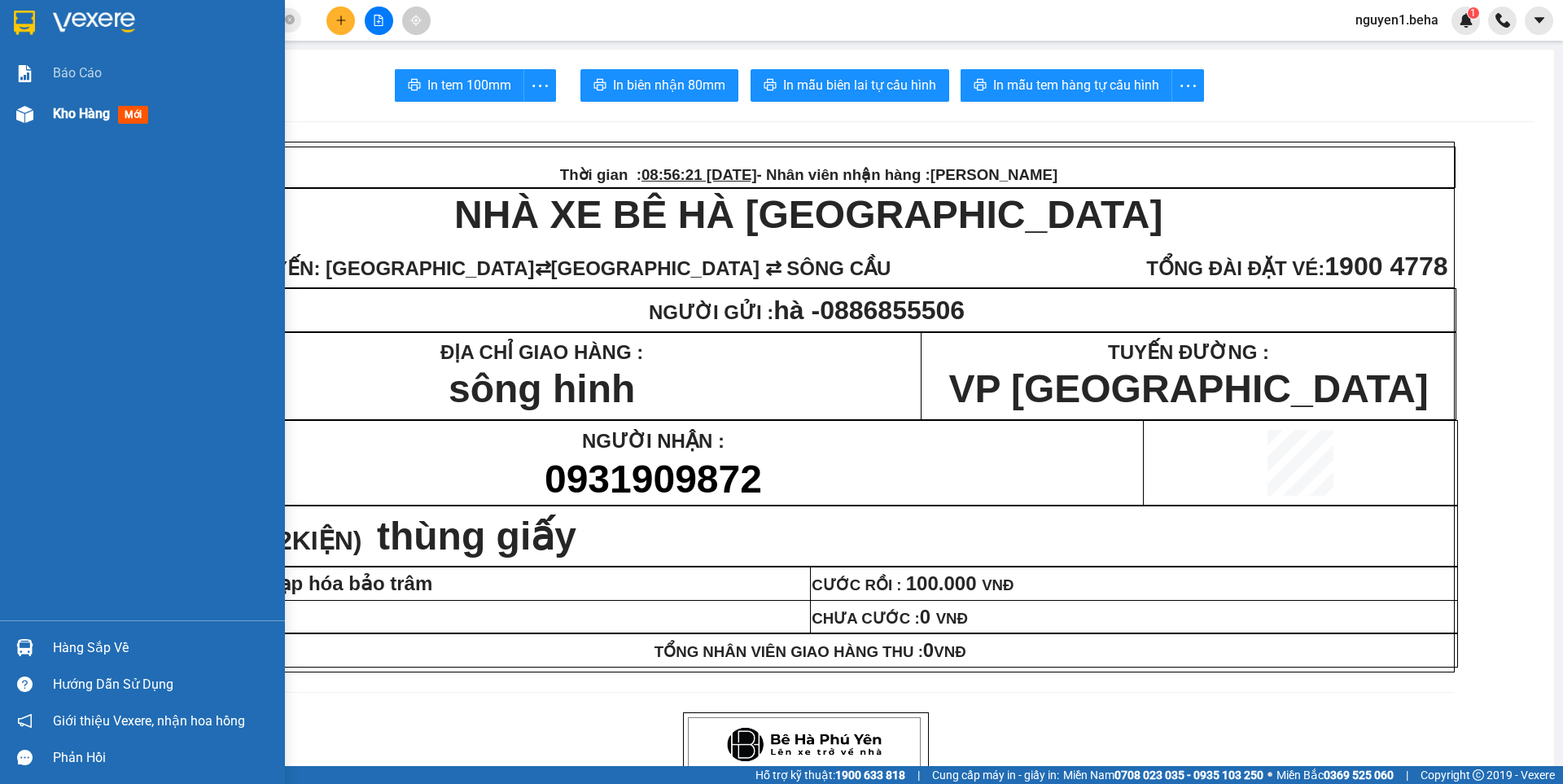
click at [22, 119] on img at bounding box center [25, 115] width 17 height 17
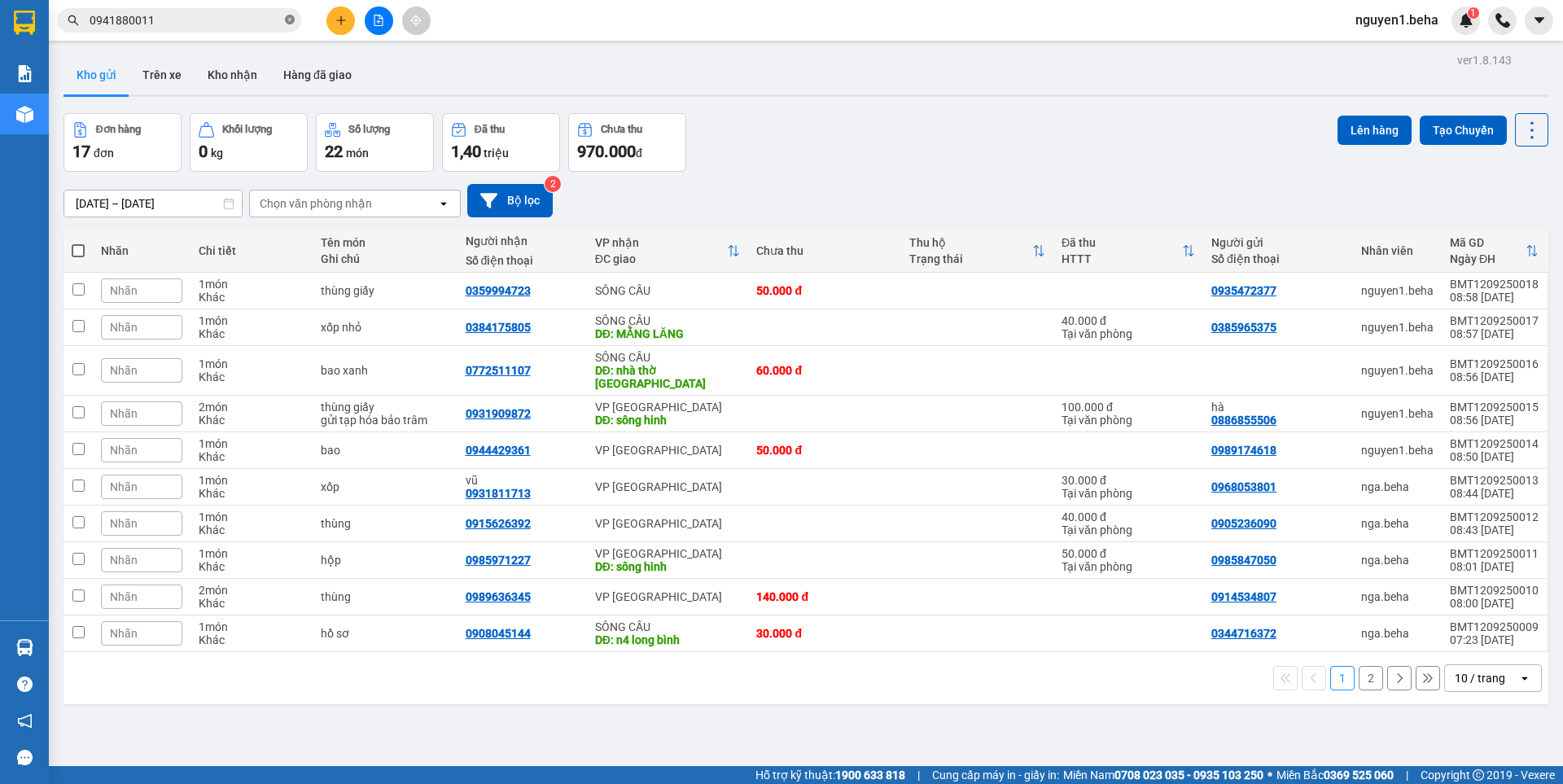
click at [291, 18] on icon "close-circle" at bounding box center [290, 19] width 10 height 10
click at [252, 15] on input "text" at bounding box center [185, 20] width 192 height 18
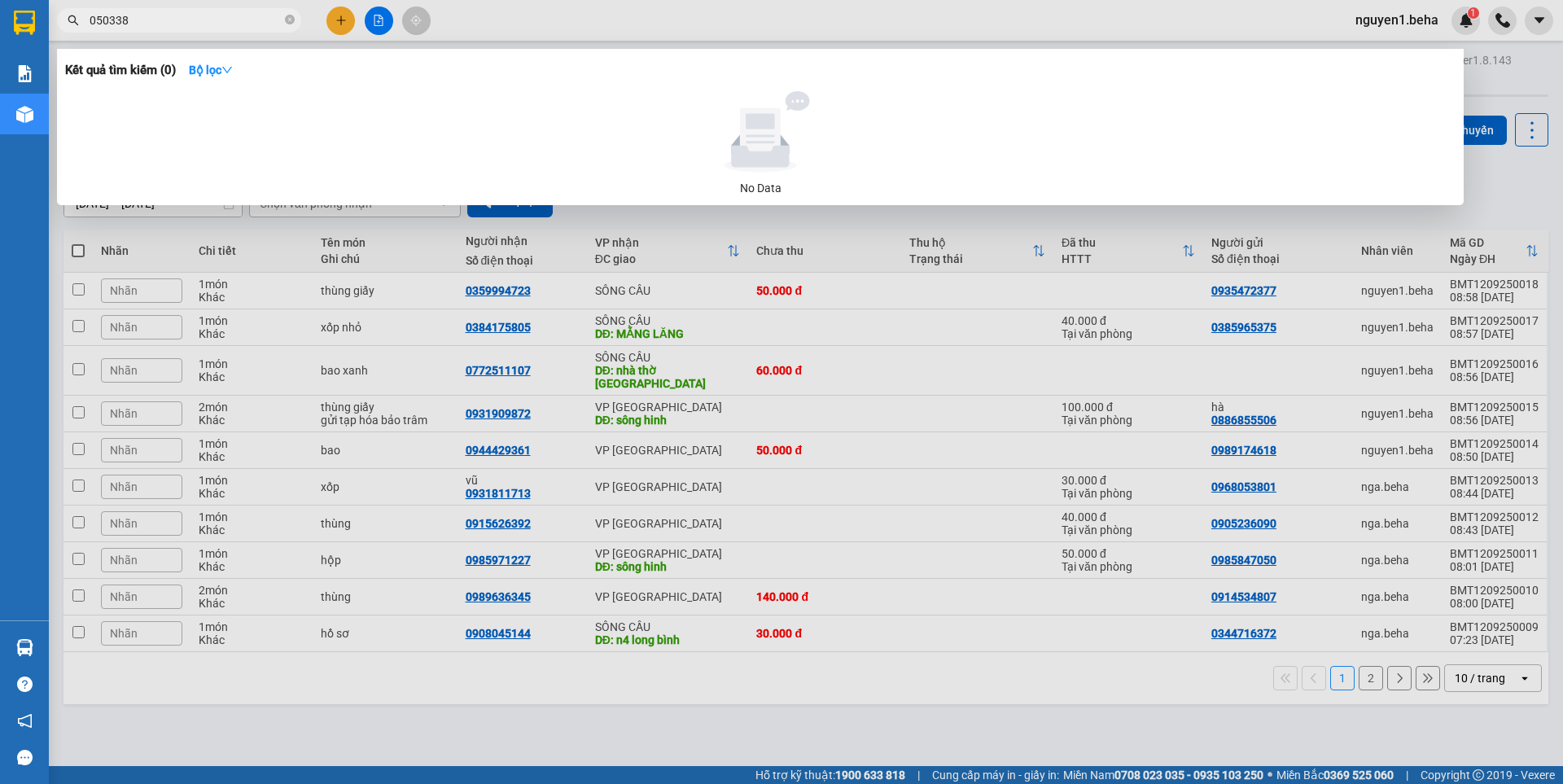
click at [101, 11] on span "050338" at bounding box center [179, 19] width 244 height 24
type input "050338"
click at [101, 11] on span "050338" at bounding box center [179, 19] width 244 height 24
drag, startPoint x: 153, startPoint y: 21, endPoint x: 78, endPoint y: 27, distance: 75.2
click at [78, 27] on span "050338" at bounding box center [179, 19] width 244 height 24
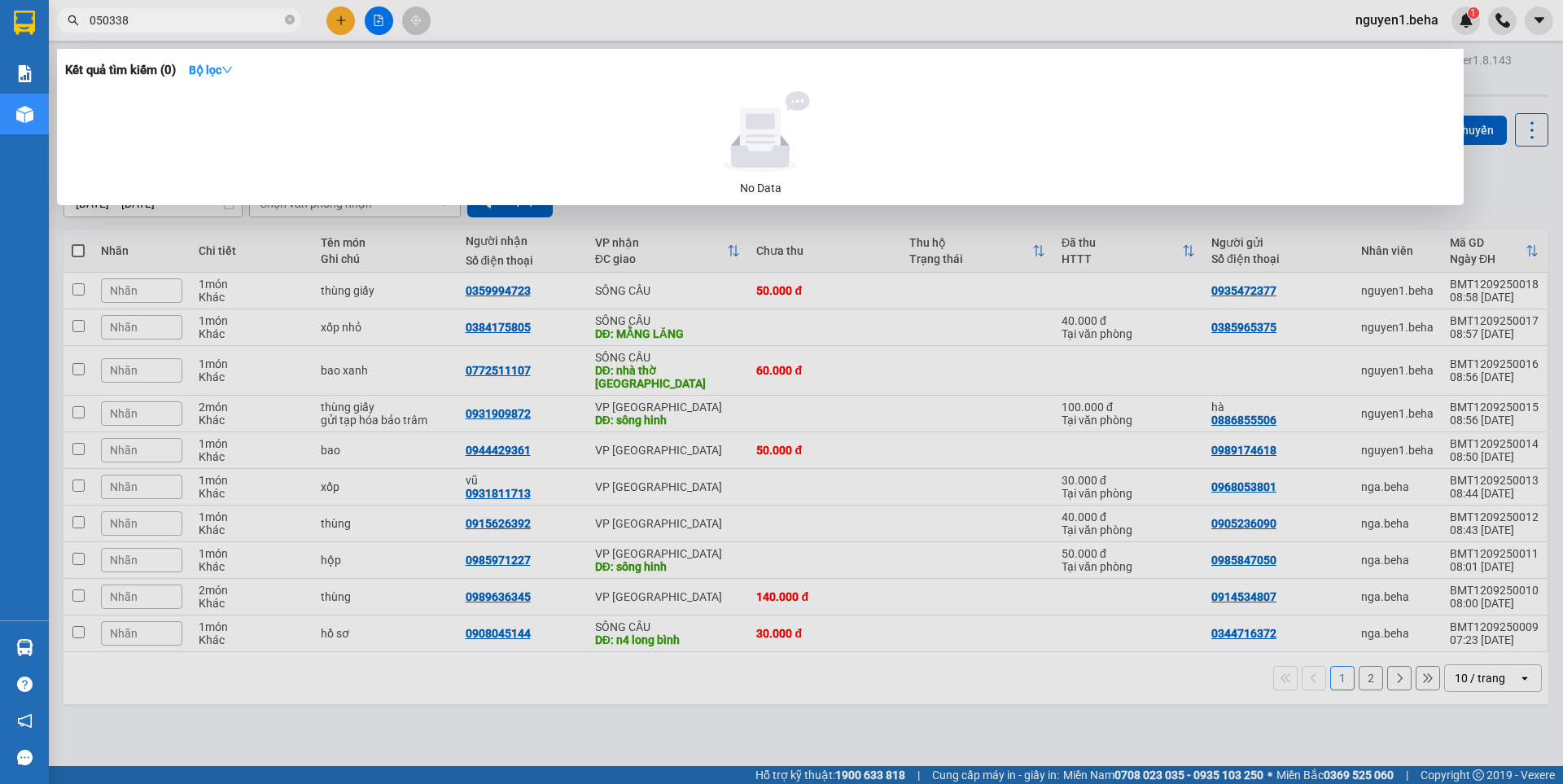
click at [78, 27] on span "050338" at bounding box center [179, 19] width 244 height 24
click at [162, 27] on input "050338" at bounding box center [185, 20] width 192 height 18
type input "0338"
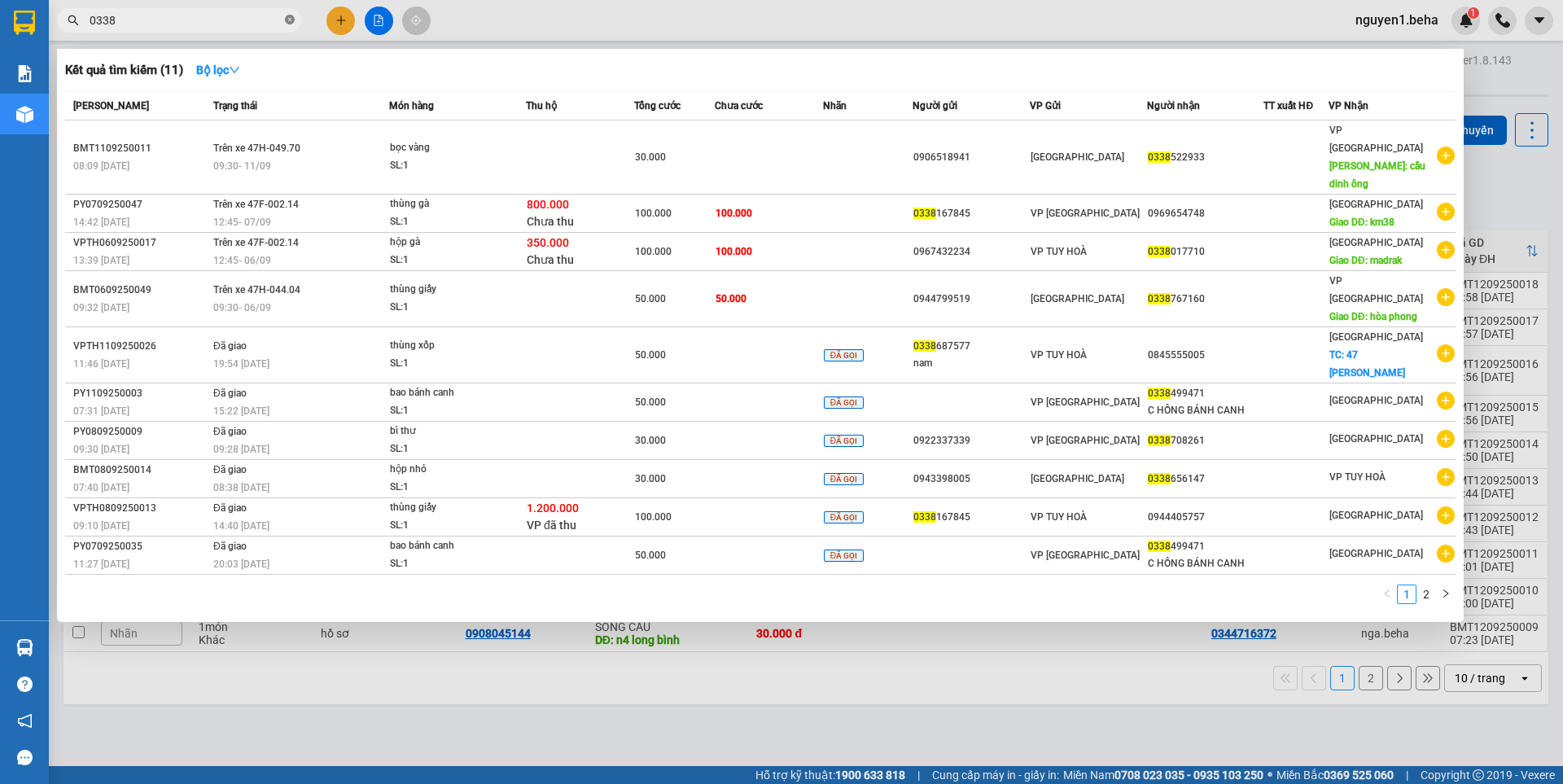
click at [290, 22] on icon "close-circle" at bounding box center [290, 19] width 10 height 10
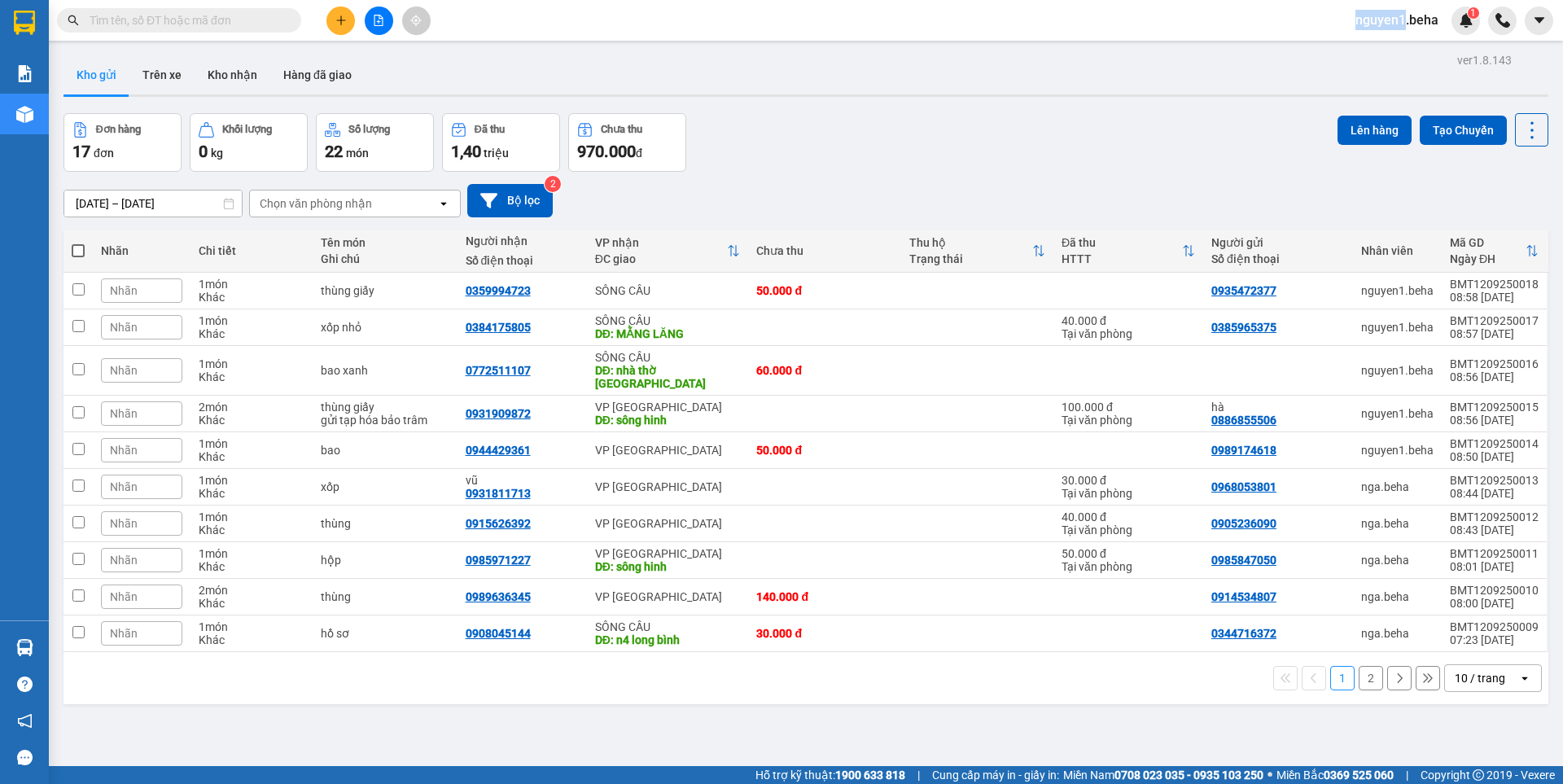
drag, startPoint x: 290, startPoint y: 22, endPoint x: 355, endPoint y: 0, distance: 68.6
click at [298, 16] on span at bounding box center [179, 19] width 244 height 24
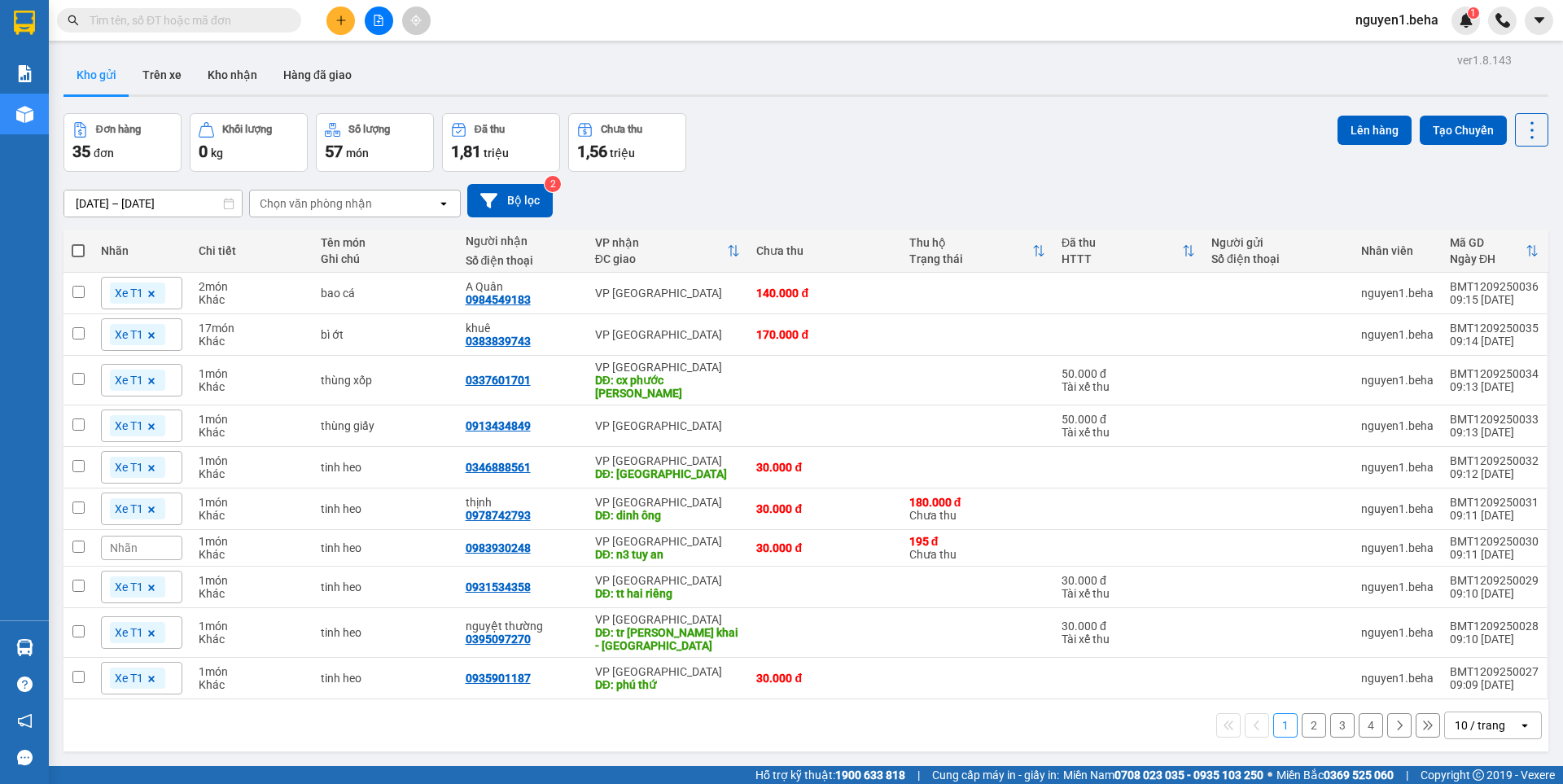
click at [78, 254] on span at bounding box center [77, 250] width 13 height 13
click at [78, 242] on input "checkbox" at bounding box center [78, 242] width 0 height 0
checkbox input "true"
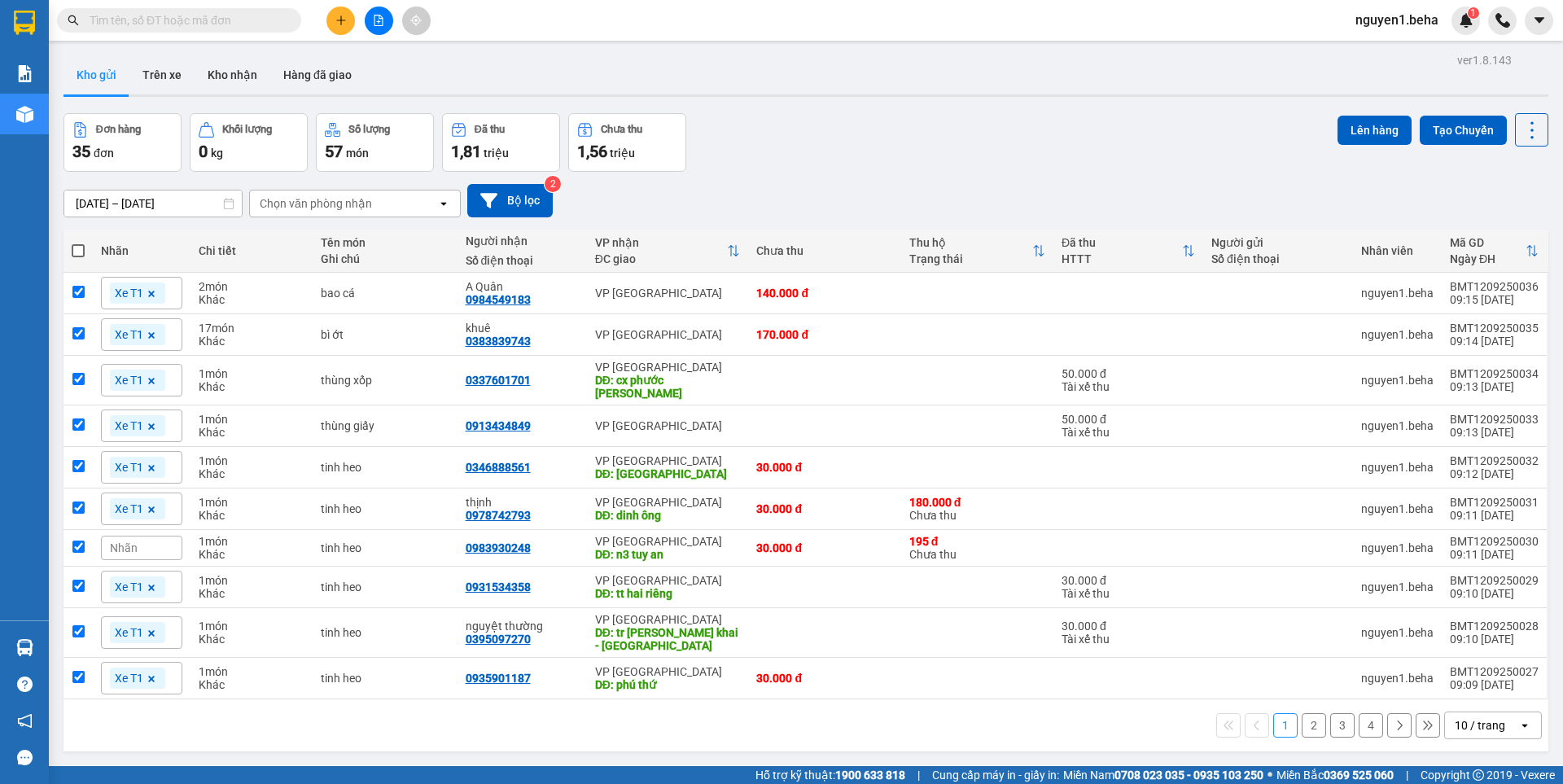
checkbox input "true"
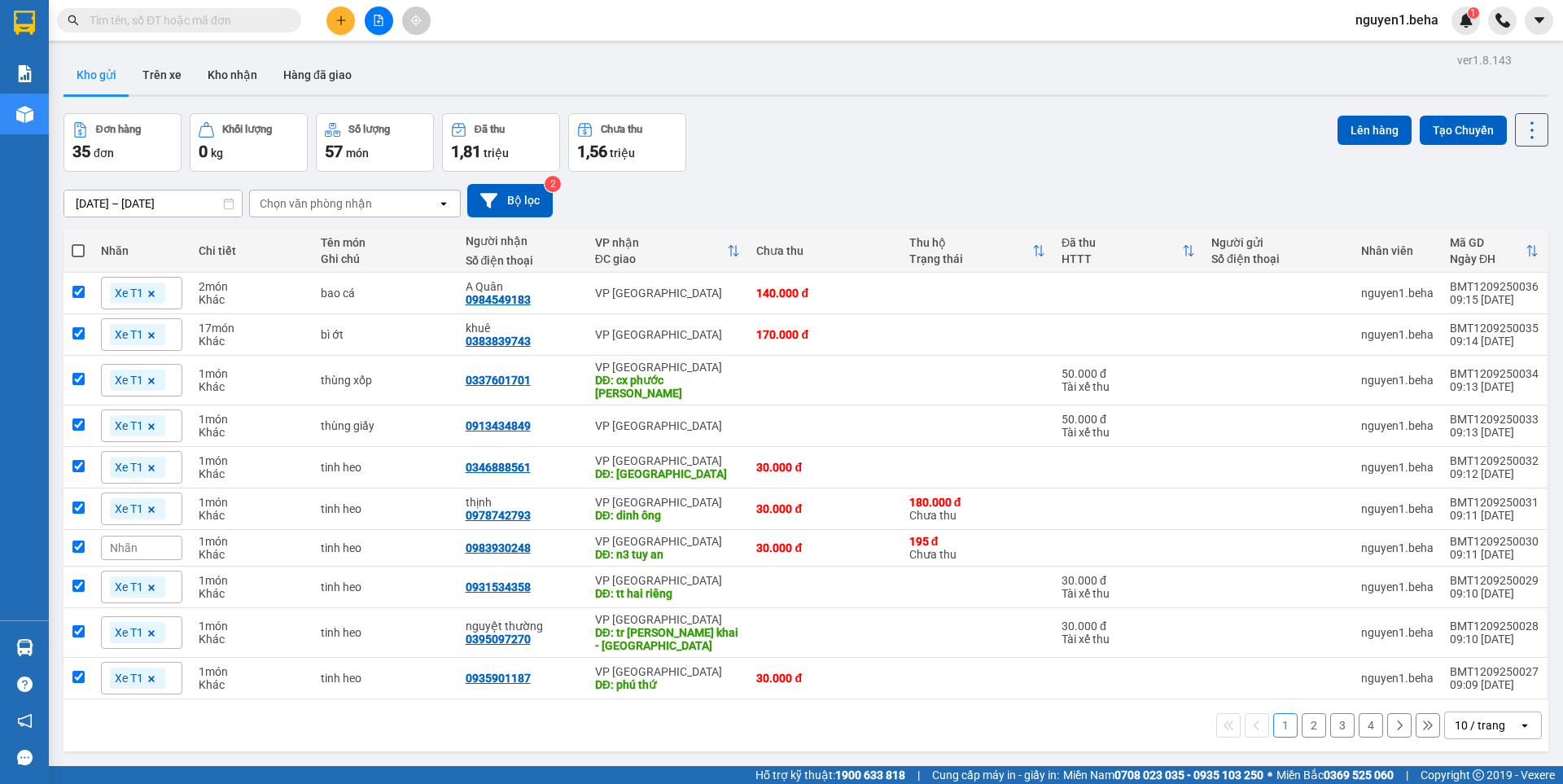
checkbox input "true"
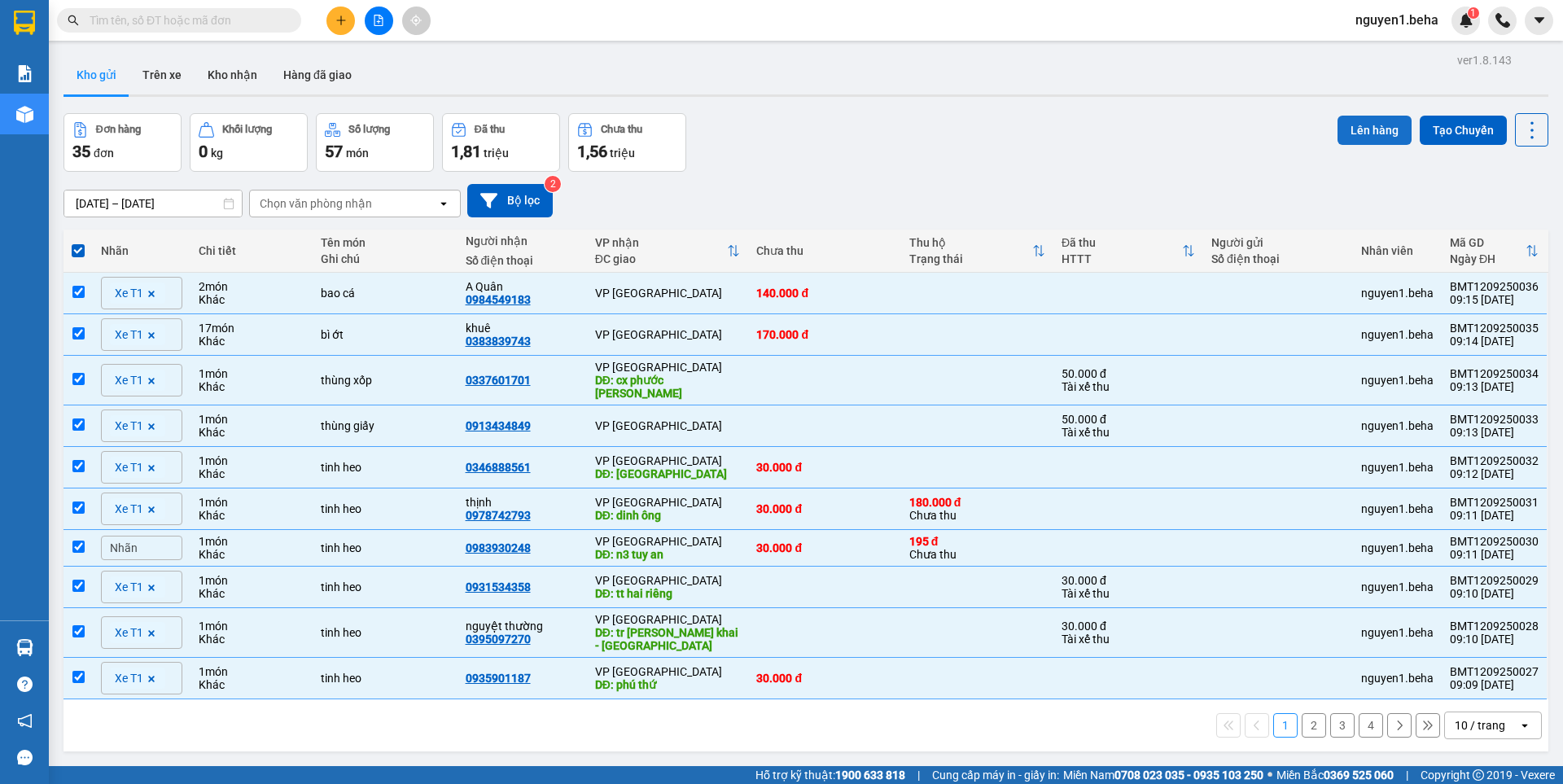
click at [1354, 125] on button "Lên hàng" at bounding box center [1375, 130] width 74 height 29
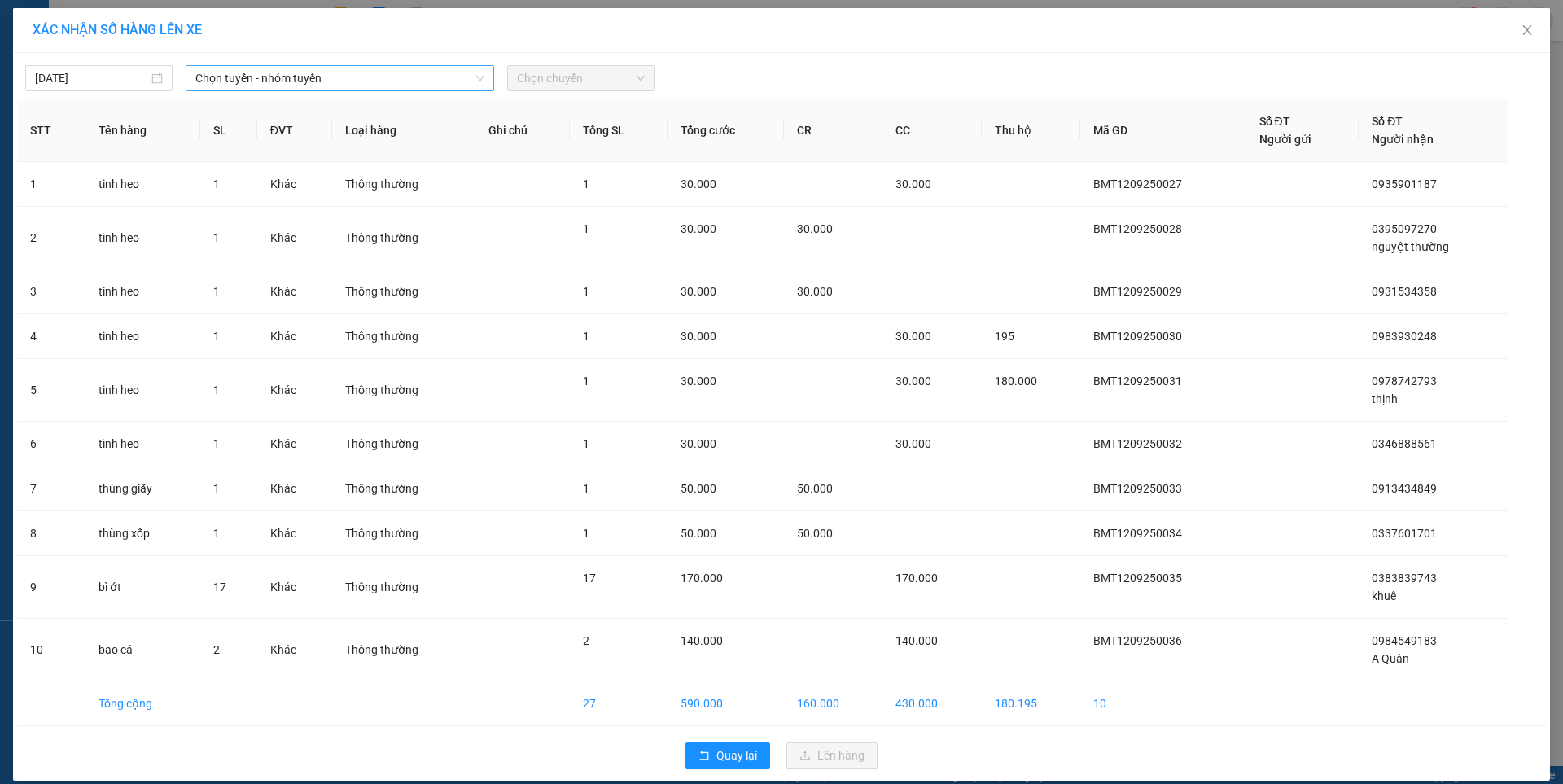
click at [270, 80] on span "Chọn tuyến - nhóm tuyến" at bounding box center [339, 77] width 289 height 24
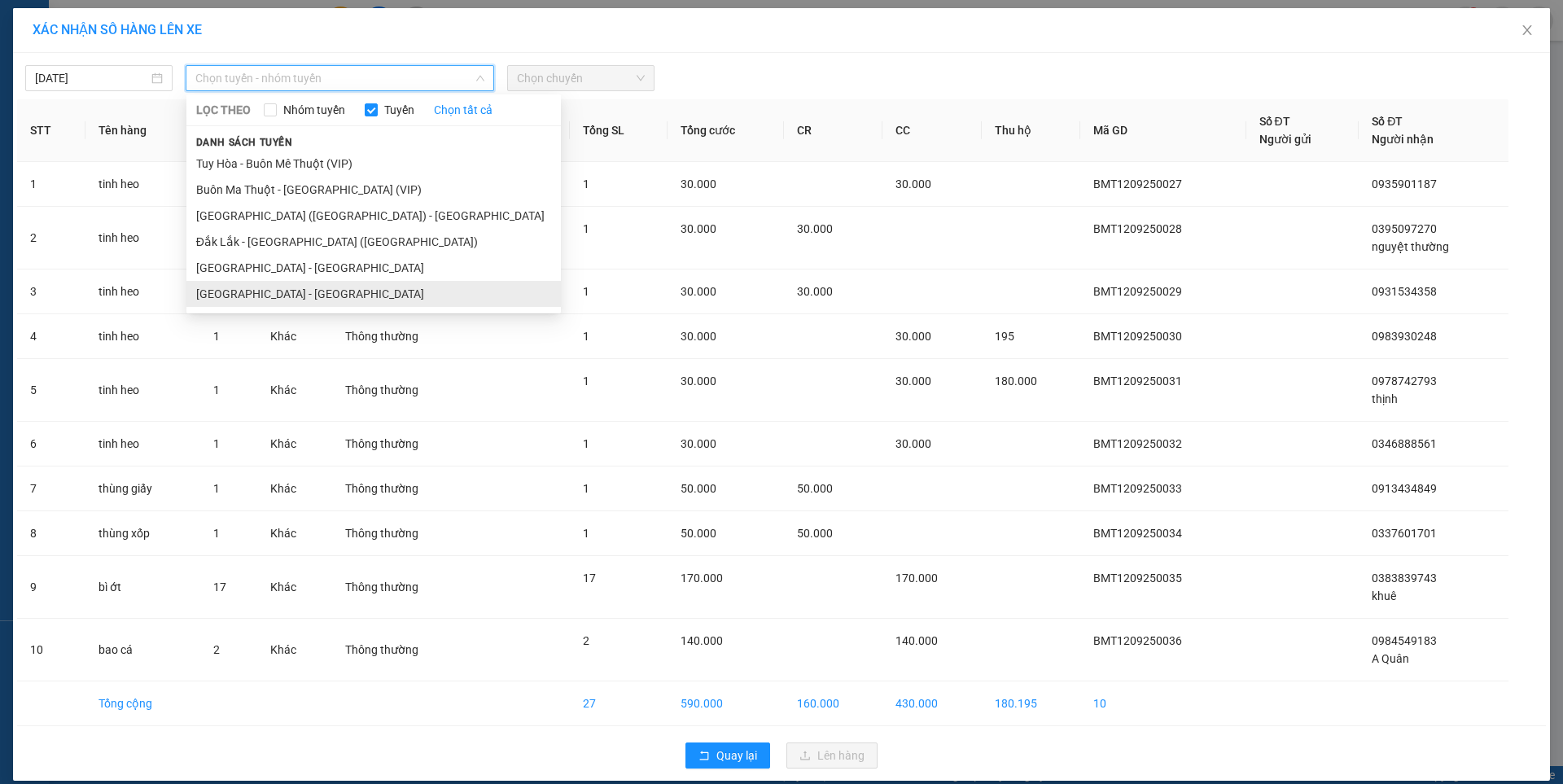
click at [256, 288] on li "[GEOGRAPHIC_DATA] - [GEOGRAPHIC_DATA]" at bounding box center [374, 294] width 375 height 26
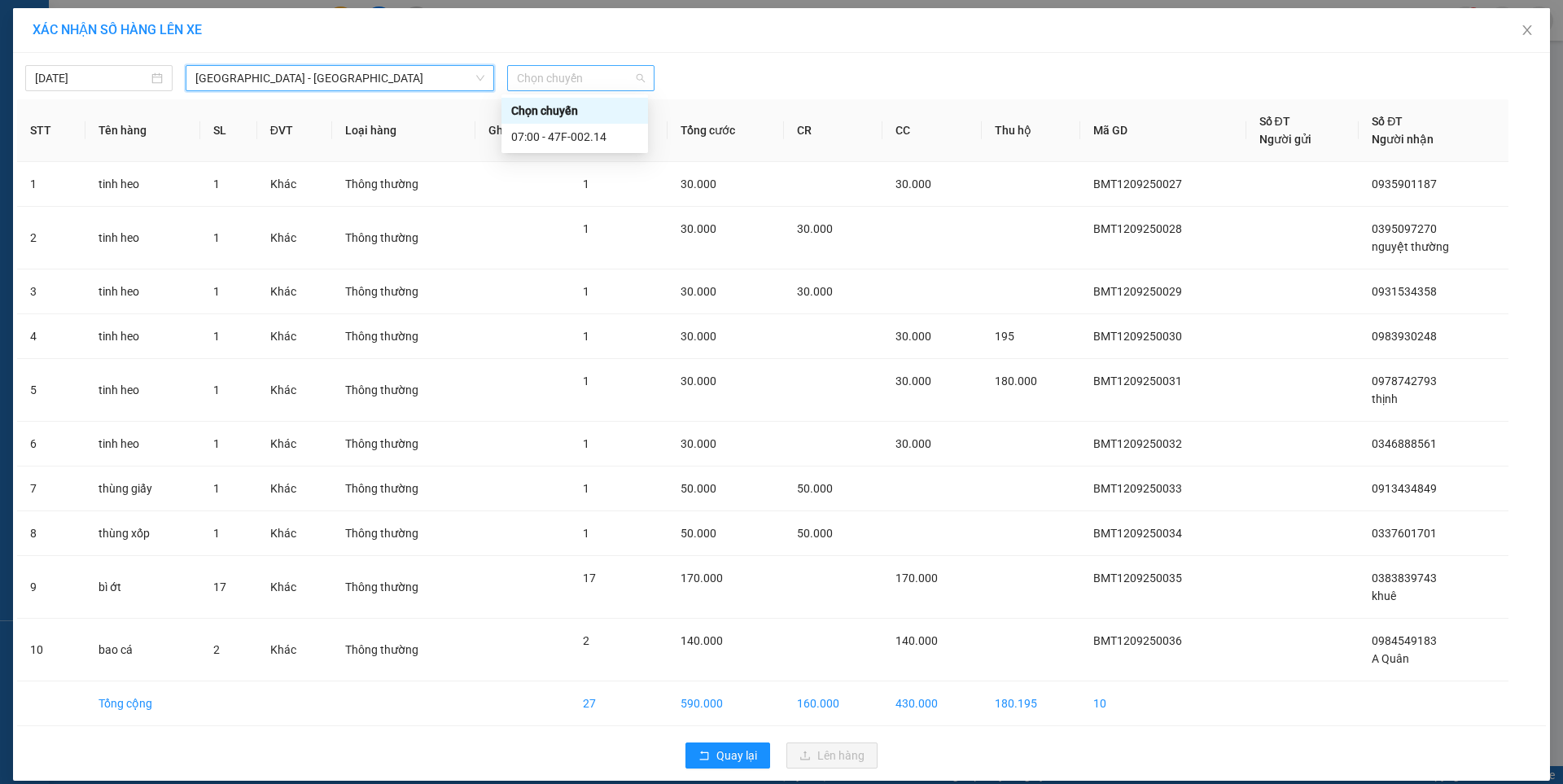
click at [578, 70] on span "Chọn chuyến" at bounding box center [581, 77] width 128 height 24
click at [555, 134] on div "07:00 - 47F-002.14" at bounding box center [574, 136] width 127 height 18
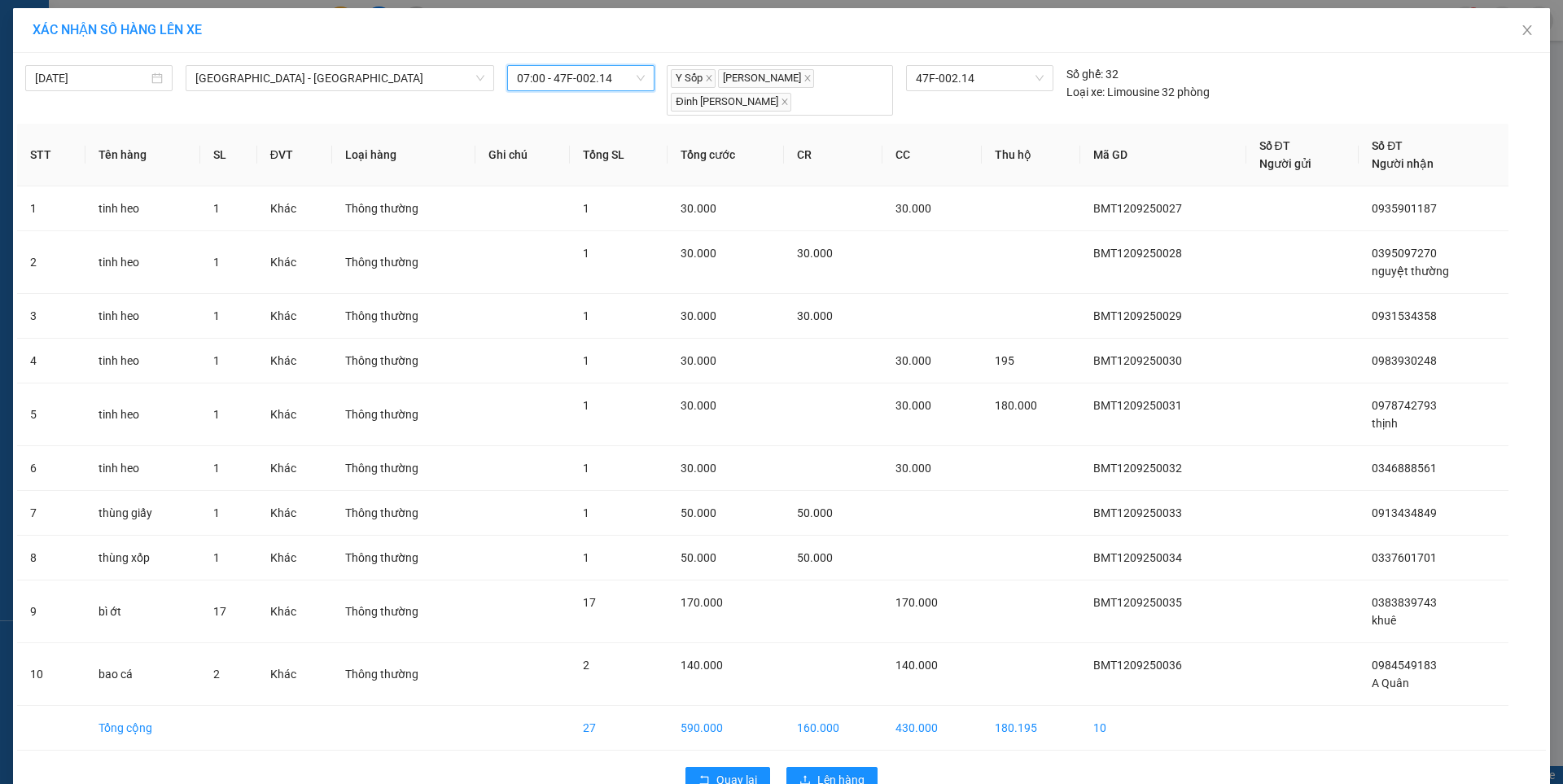
scroll to position [41, 0]
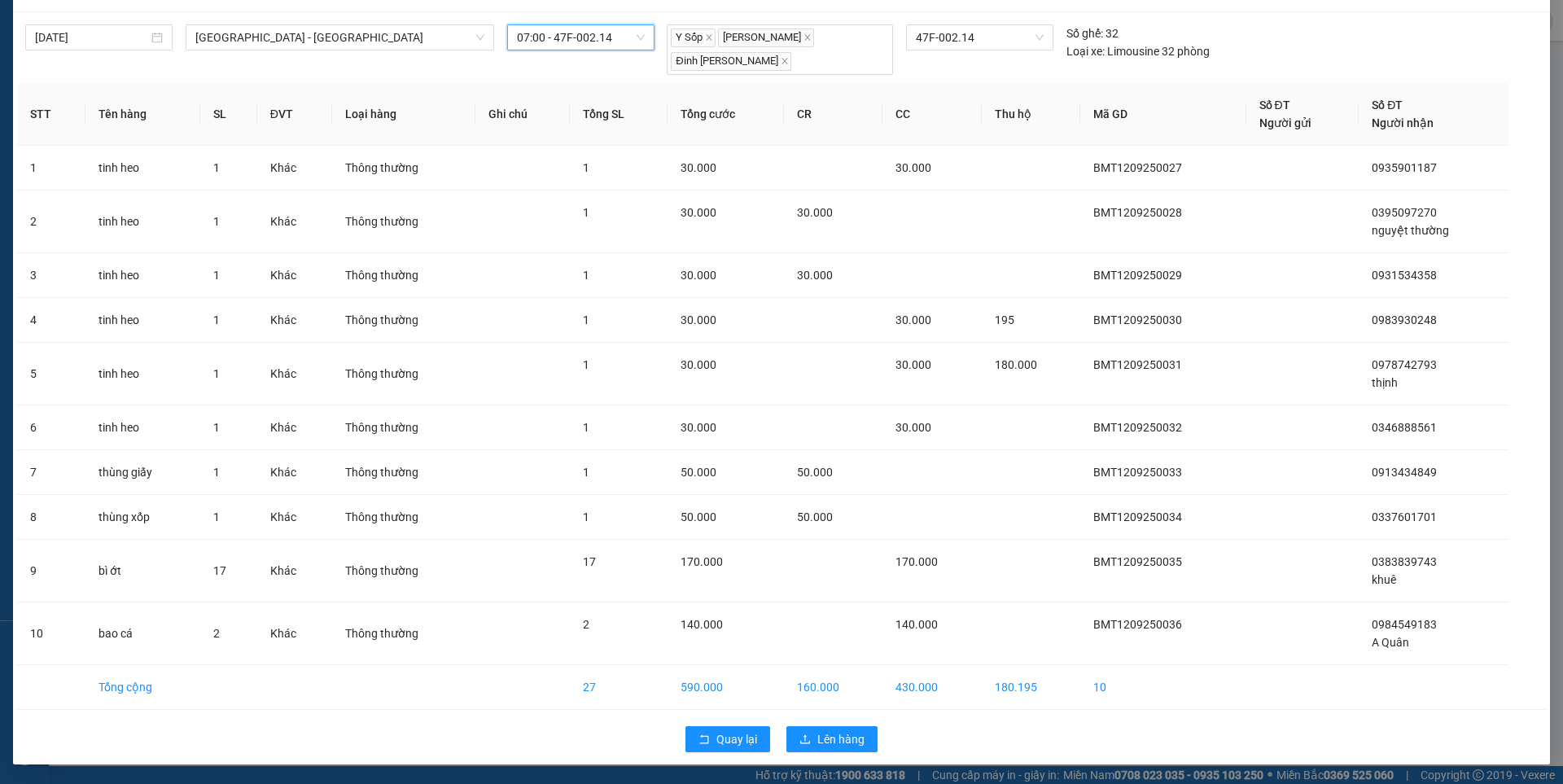
click at [820, 752] on div "Quay lại Lên hàng" at bounding box center [782, 739] width 1529 height 42
click at [830, 740] on span "Lên hàng" at bounding box center [840, 739] width 47 height 18
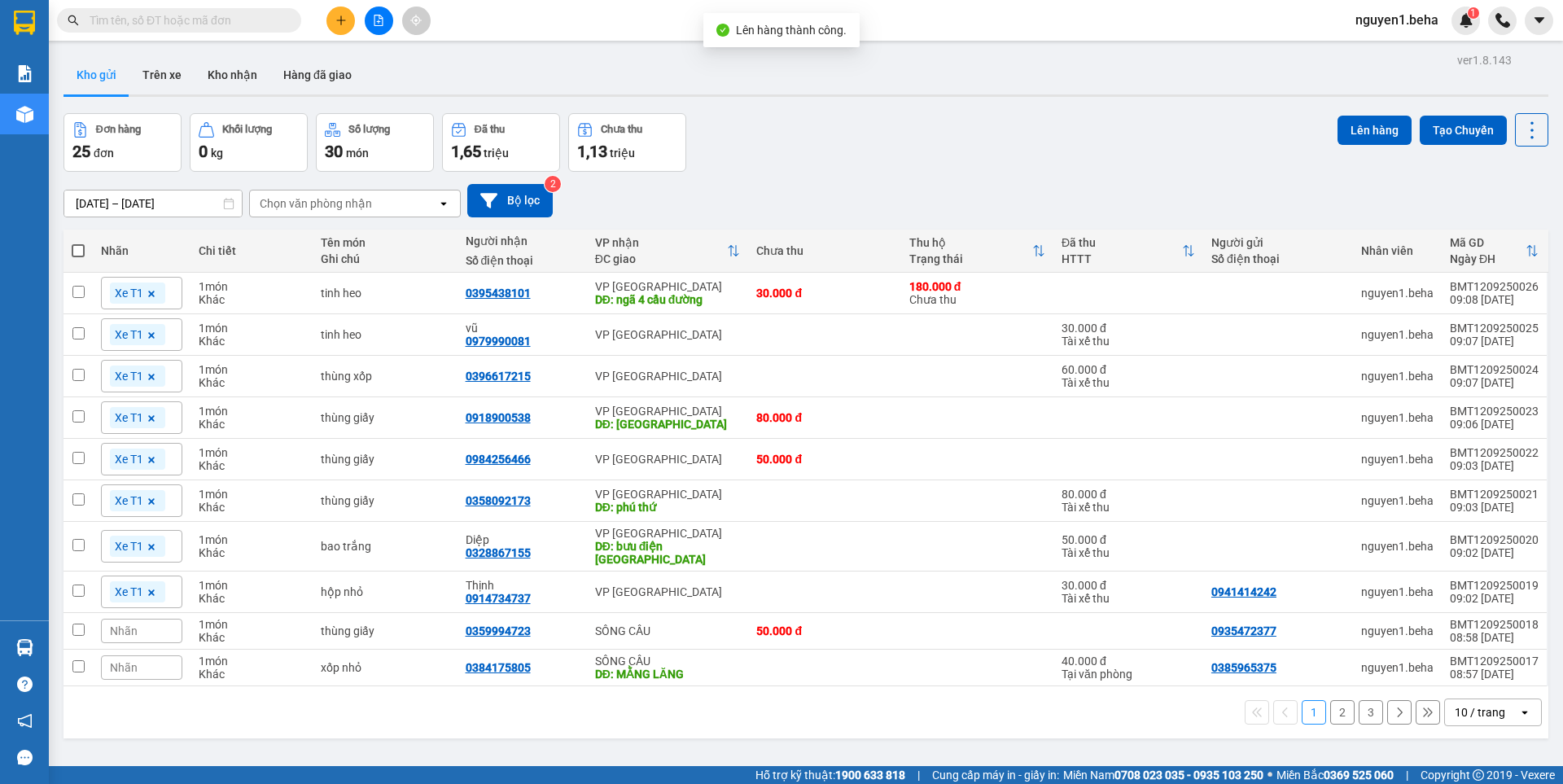
click at [74, 247] on span at bounding box center [77, 250] width 13 height 13
click at [78, 242] on input "checkbox" at bounding box center [78, 242] width 0 height 0
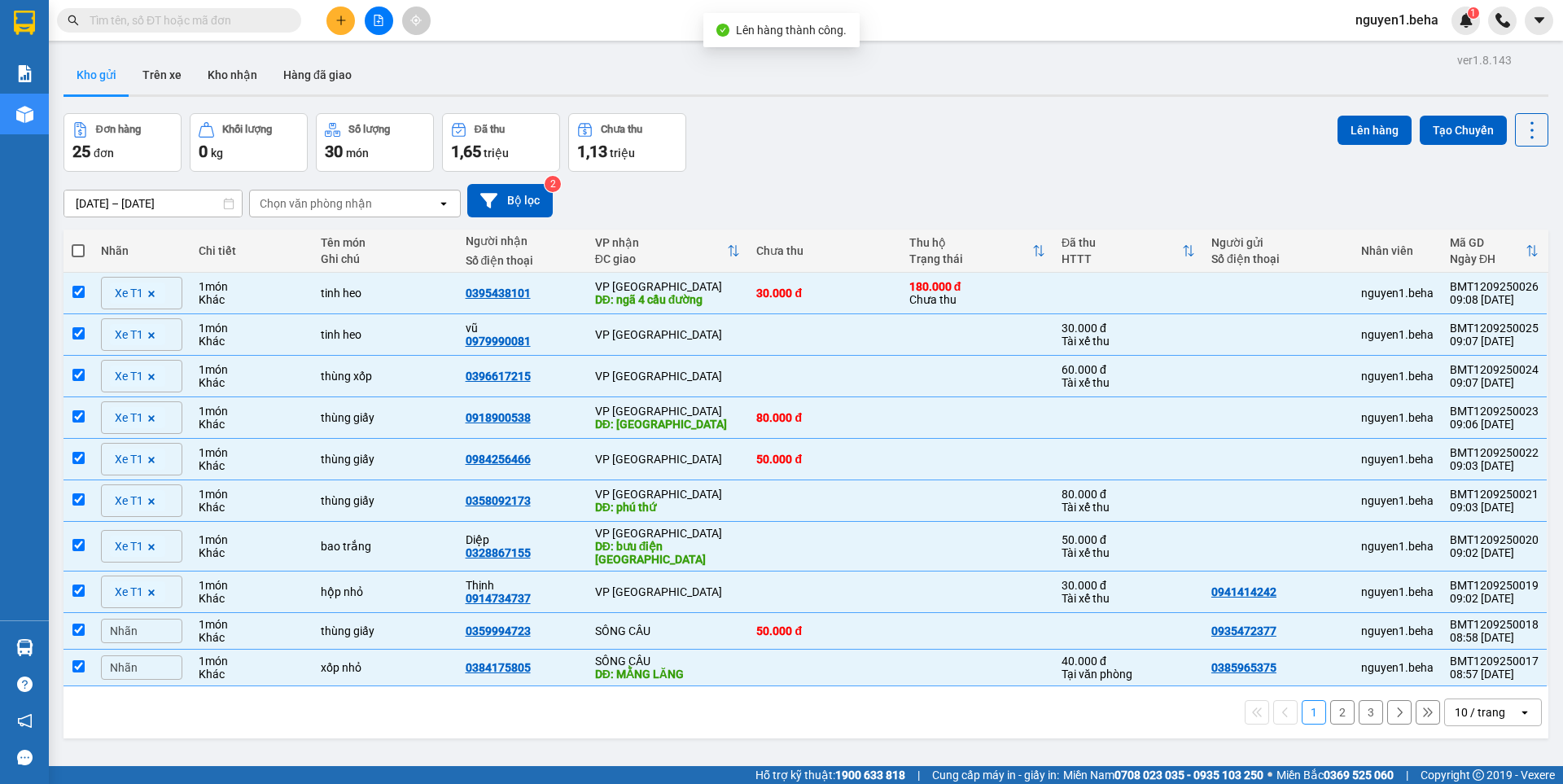
checkbox input "true"
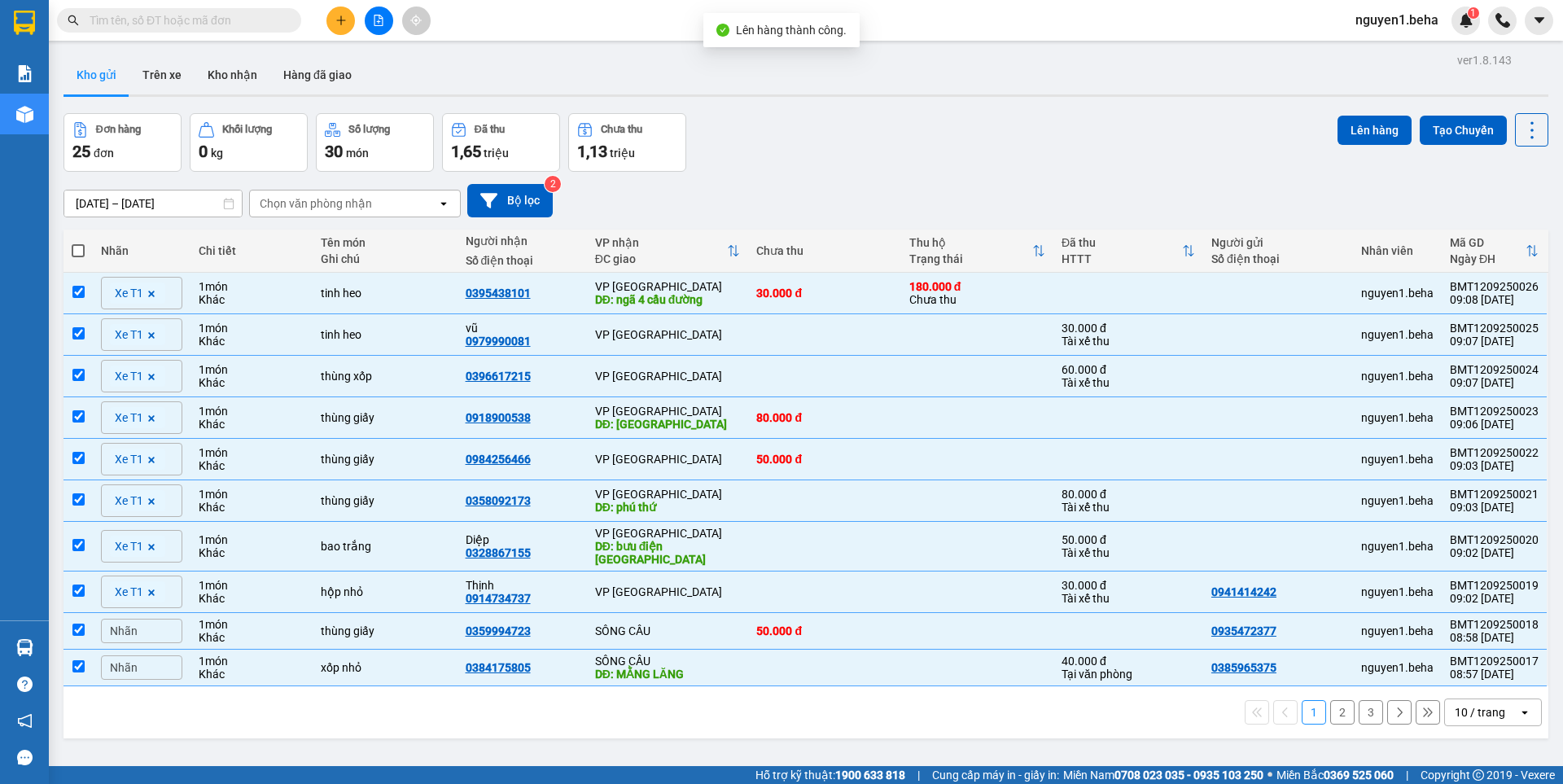
checkbox input "true"
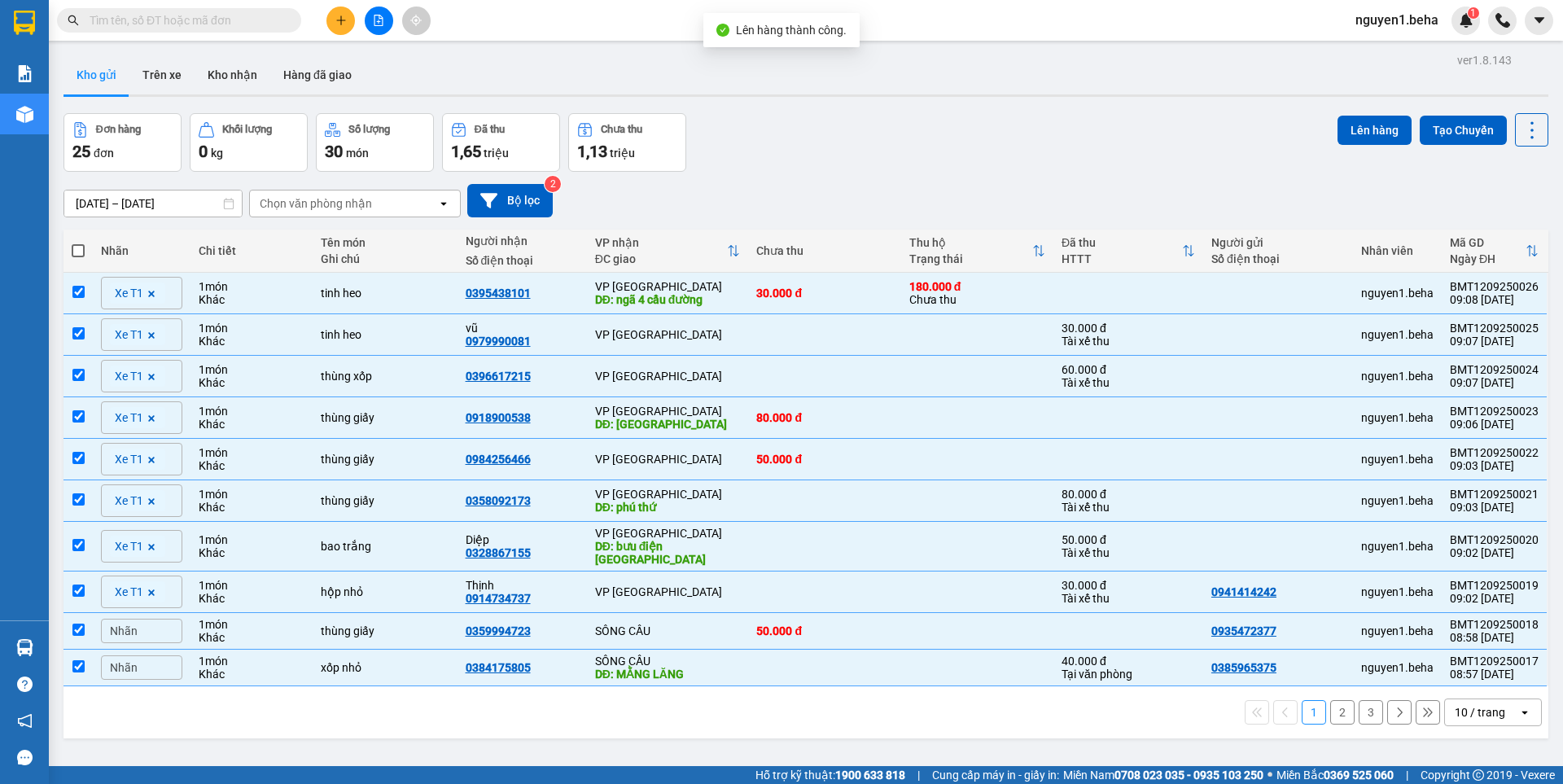
click at [74, 247] on span at bounding box center [77, 250] width 13 height 13
click at [78, 242] on input "checkbox" at bounding box center [78, 242] width 0 height 0
click at [71, 623] on td at bounding box center [78, 631] width 29 height 37
checkbox input "false"
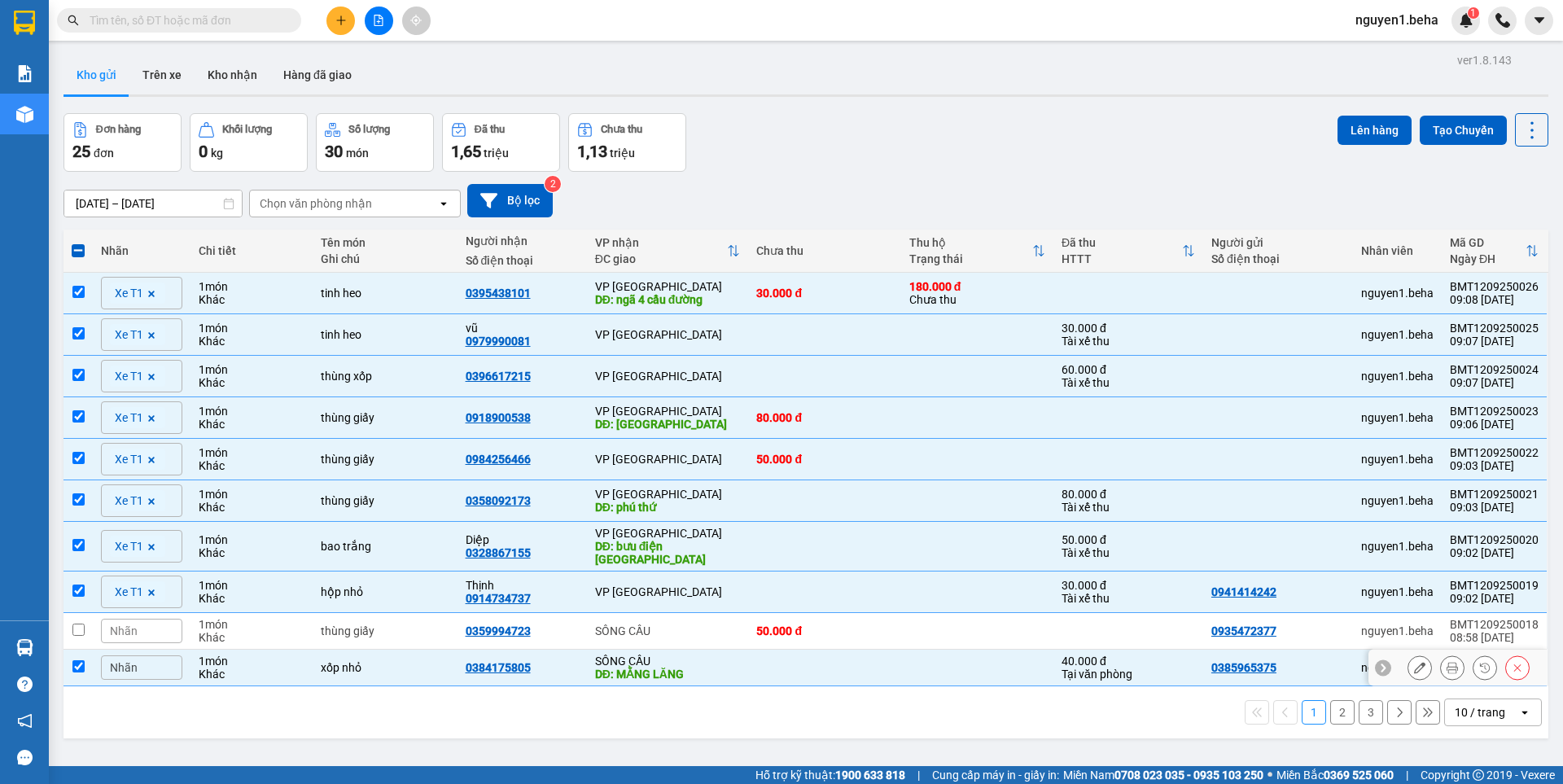
click at [80, 659] on input "checkbox" at bounding box center [78, 665] width 13 height 13
checkbox input "false"
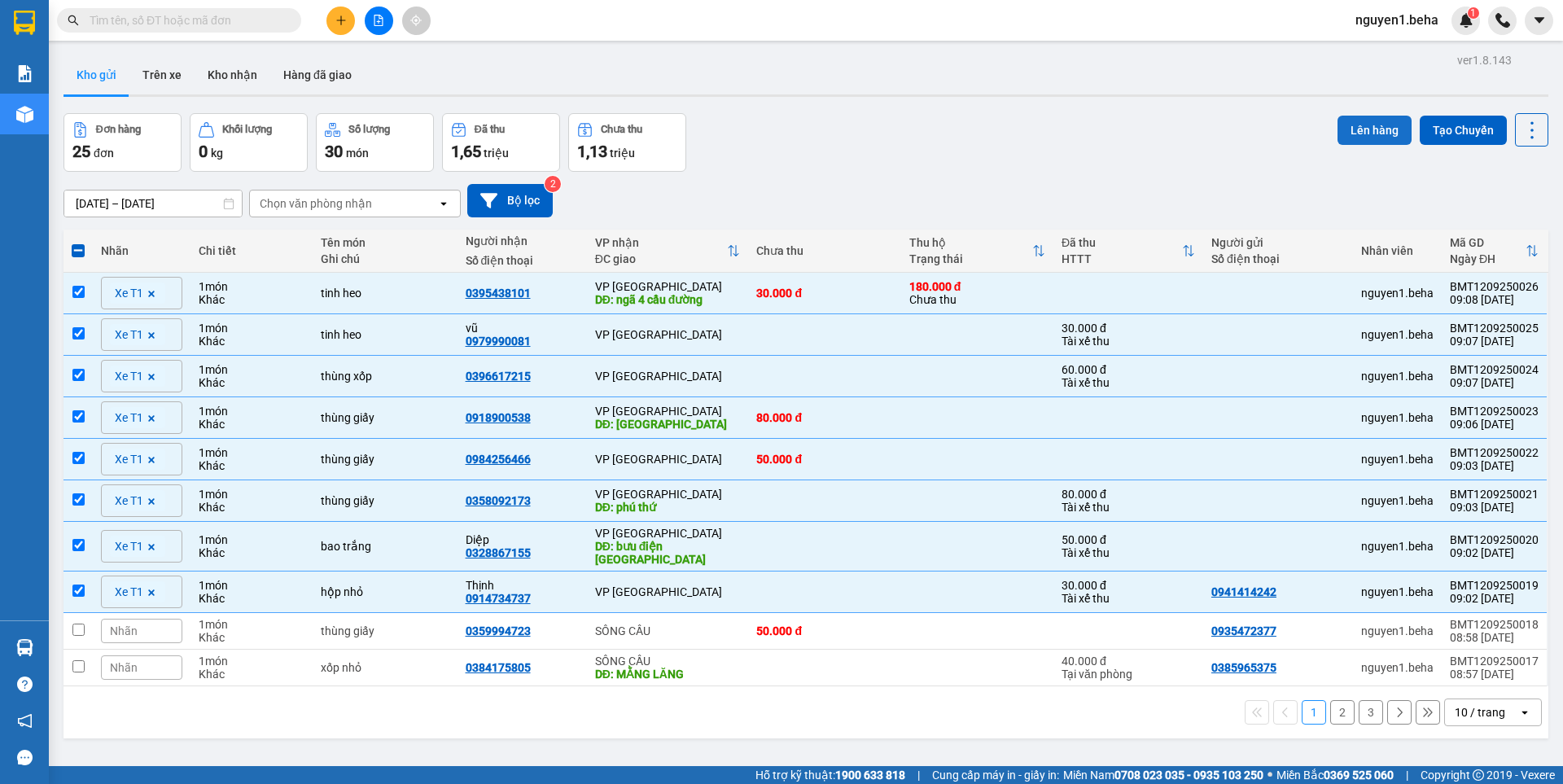
click at [1369, 125] on button "Lên hàng" at bounding box center [1375, 130] width 74 height 29
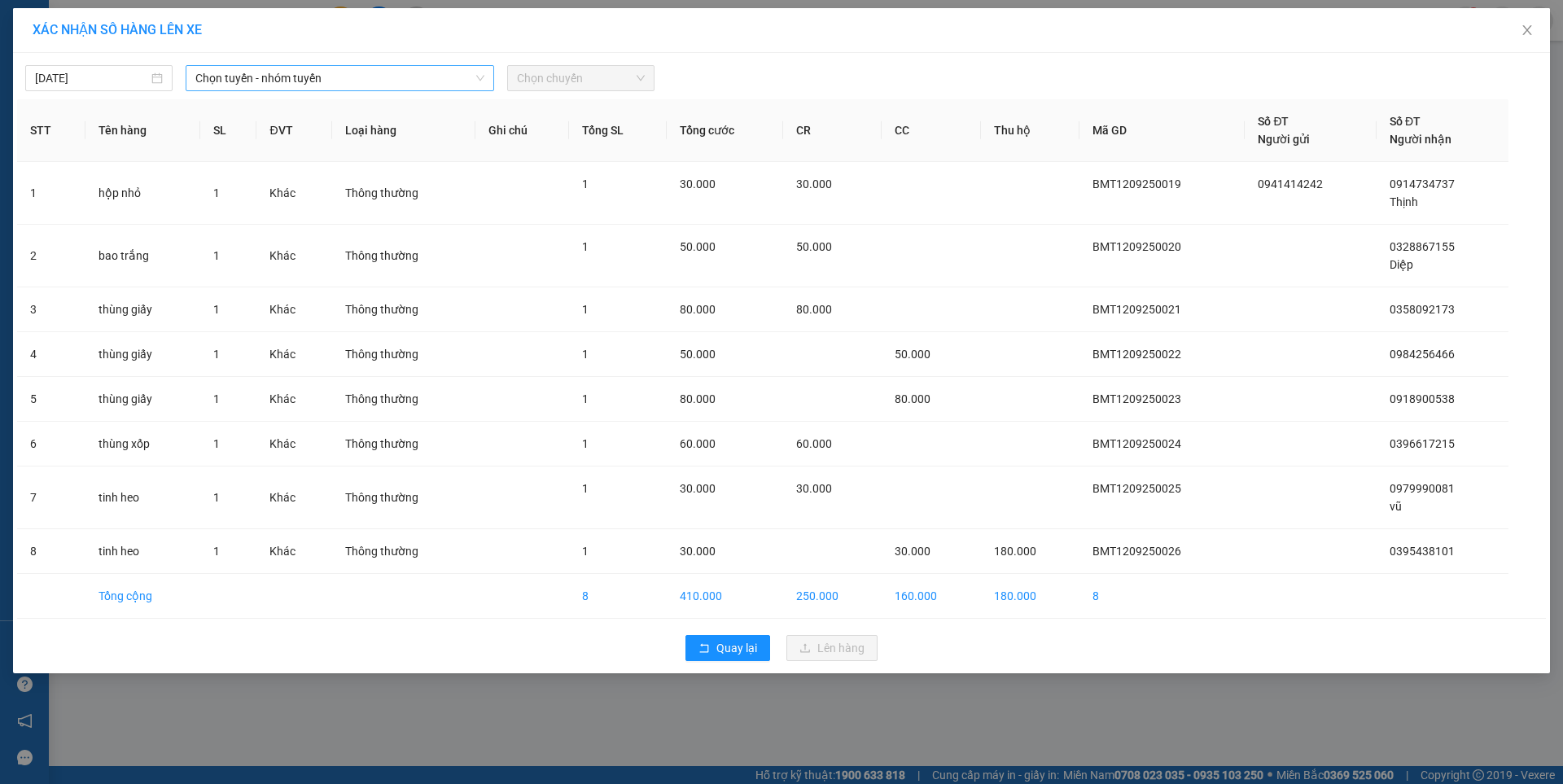
click at [254, 72] on span "Chọn tuyến - nhóm tuyến" at bounding box center [339, 77] width 289 height 24
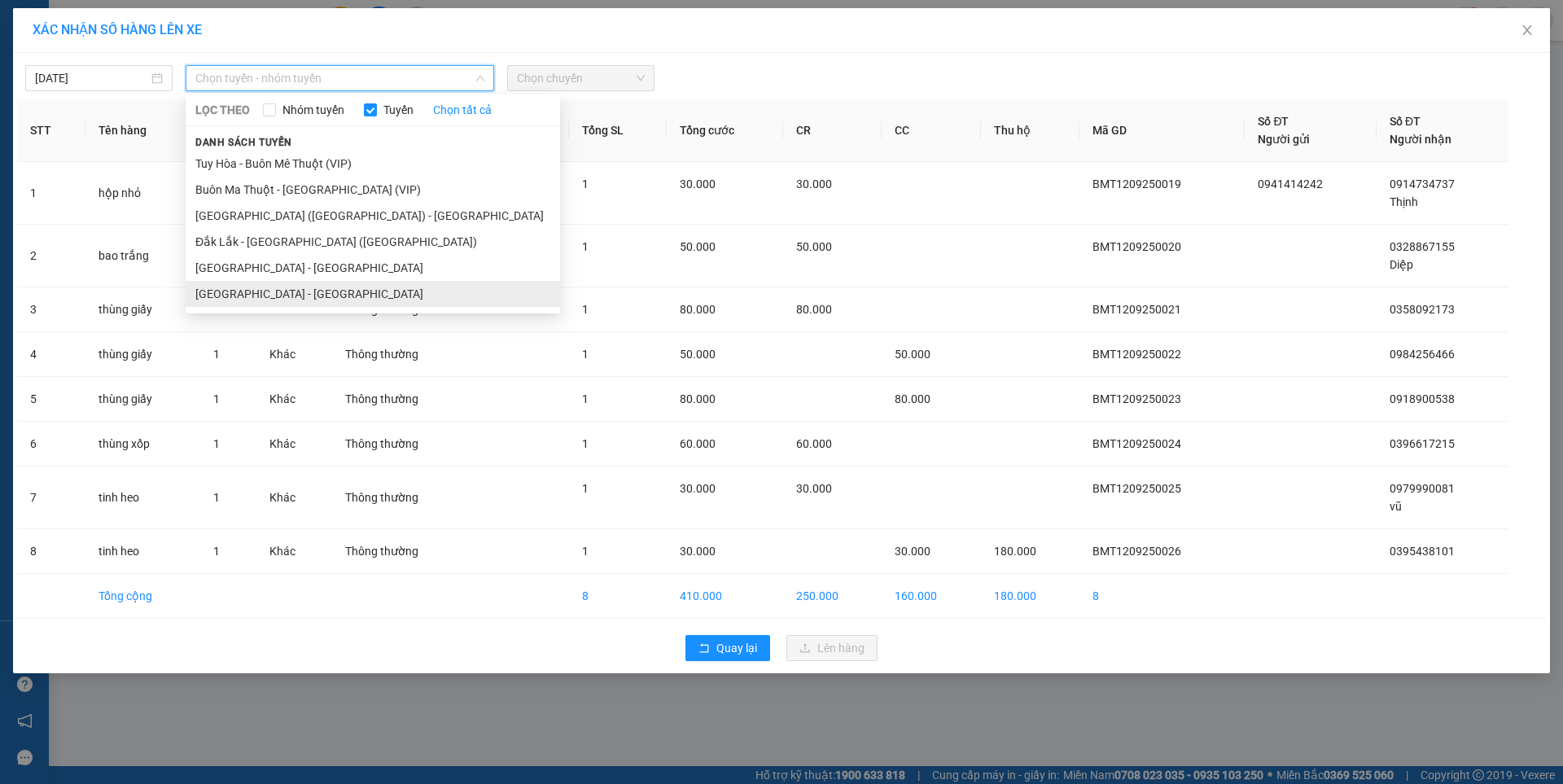
click at [272, 284] on li "[GEOGRAPHIC_DATA] - [GEOGRAPHIC_DATA]" at bounding box center [373, 294] width 375 height 26
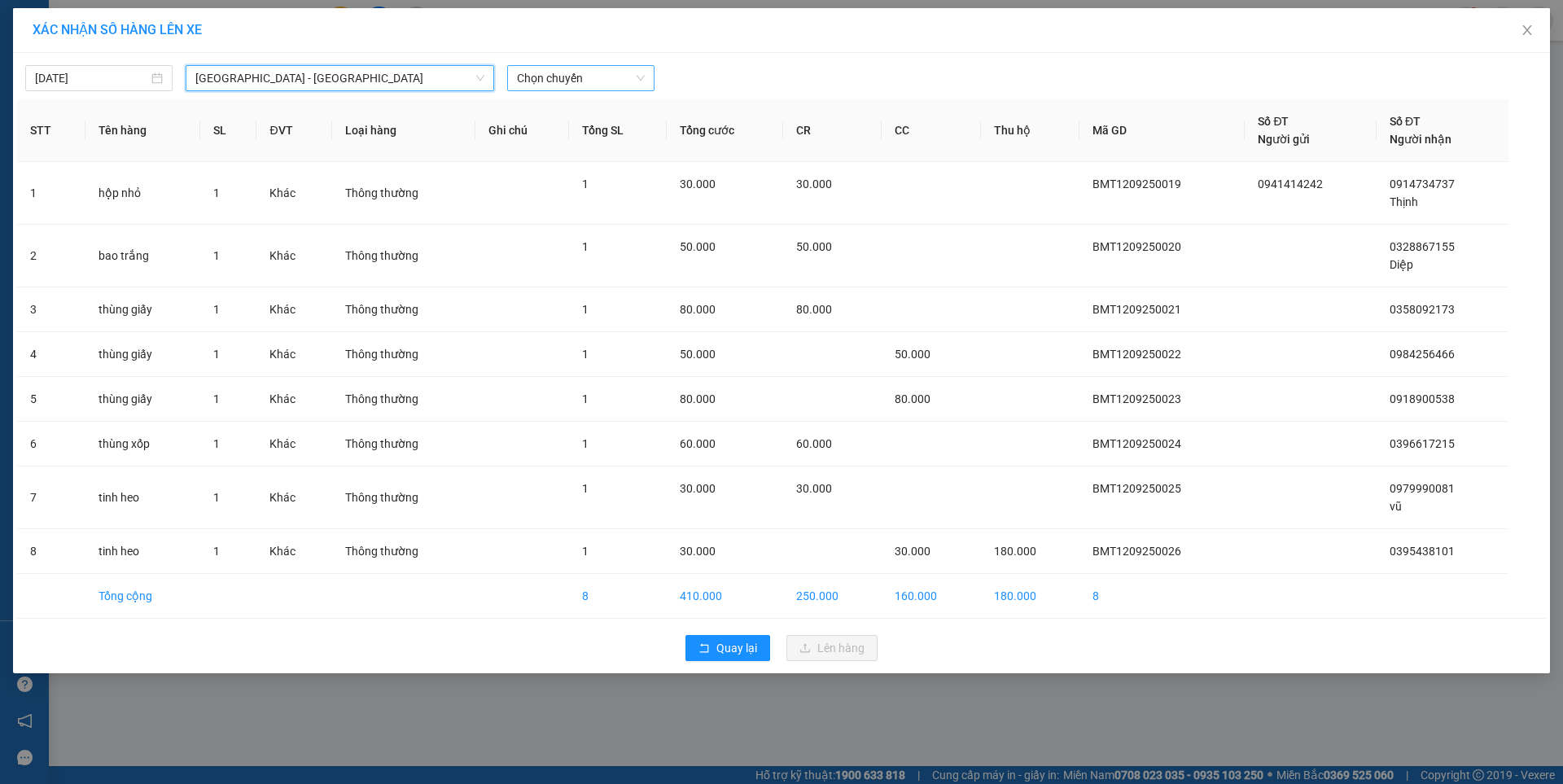
click at [590, 78] on span "Chọn chuyến" at bounding box center [581, 77] width 128 height 24
click at [591, 136] on div "07:00 - 47F-002.14" at bounding box center [580, 136] width 127 height 18
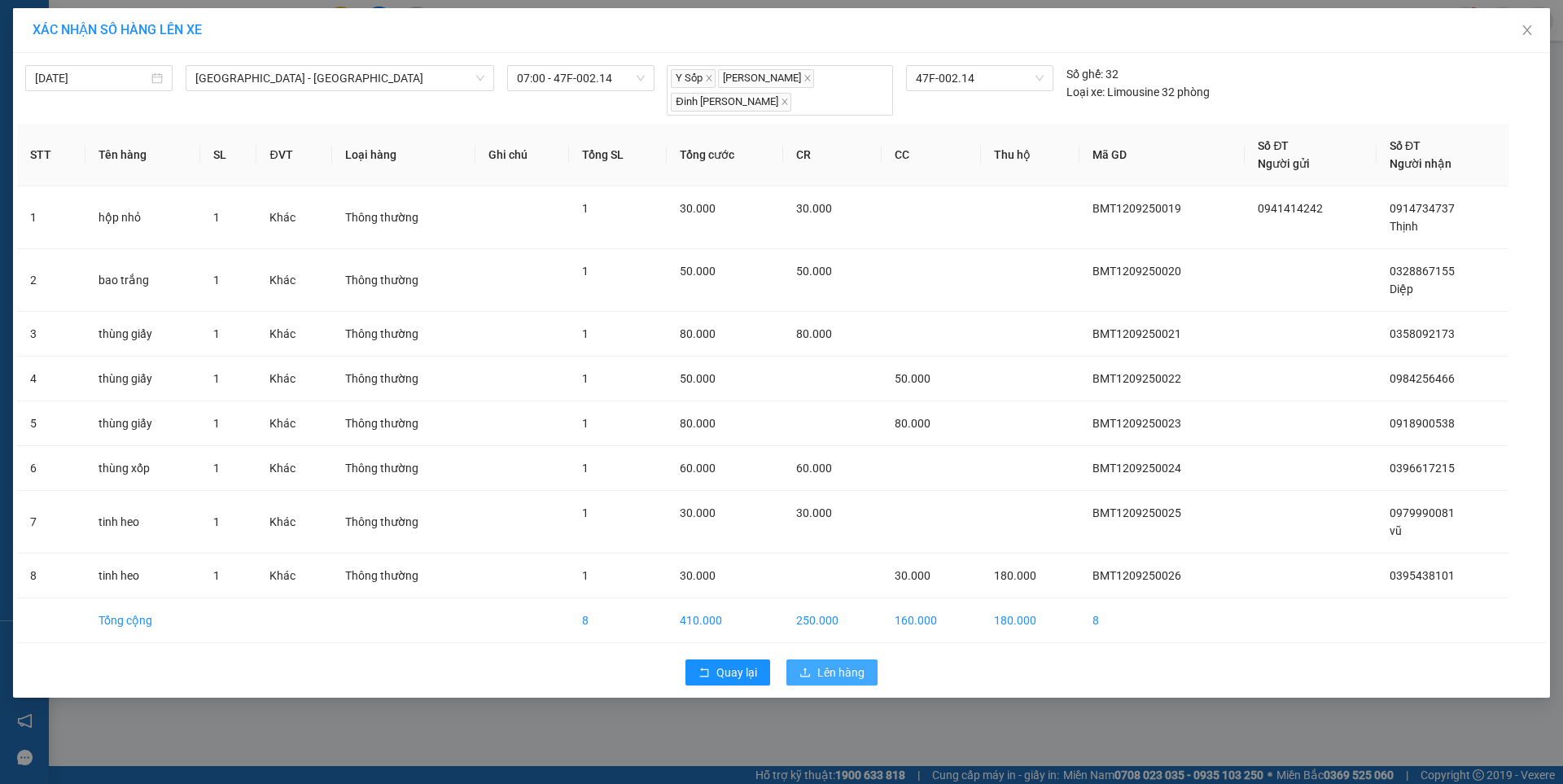
click at [841, 673] on span "Lên hàng" at bounding box center [840, 672] width 47 height 18
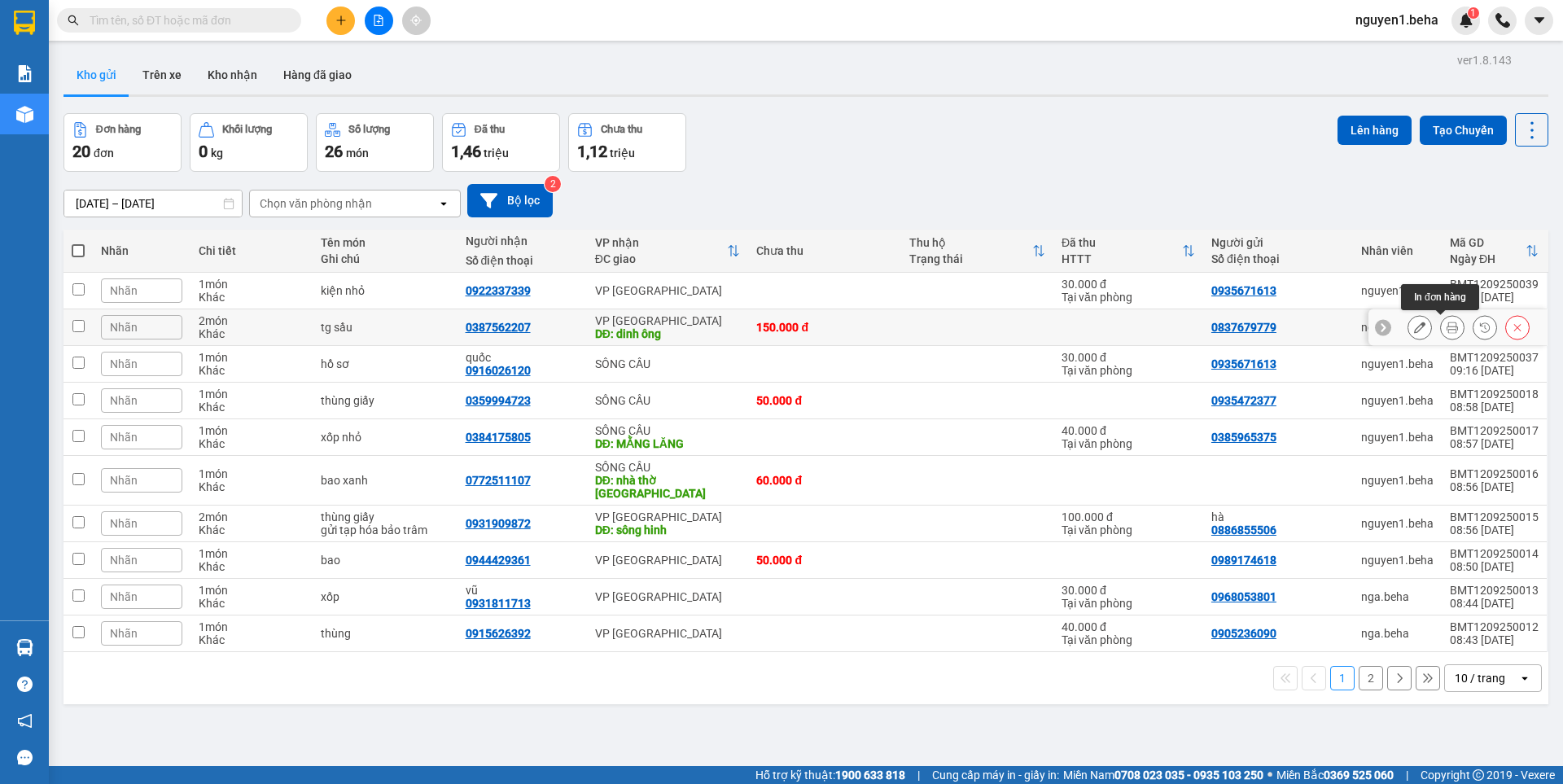
click at [1447, 331] on icon at bounding box center [1453, 327] width 12 height 12
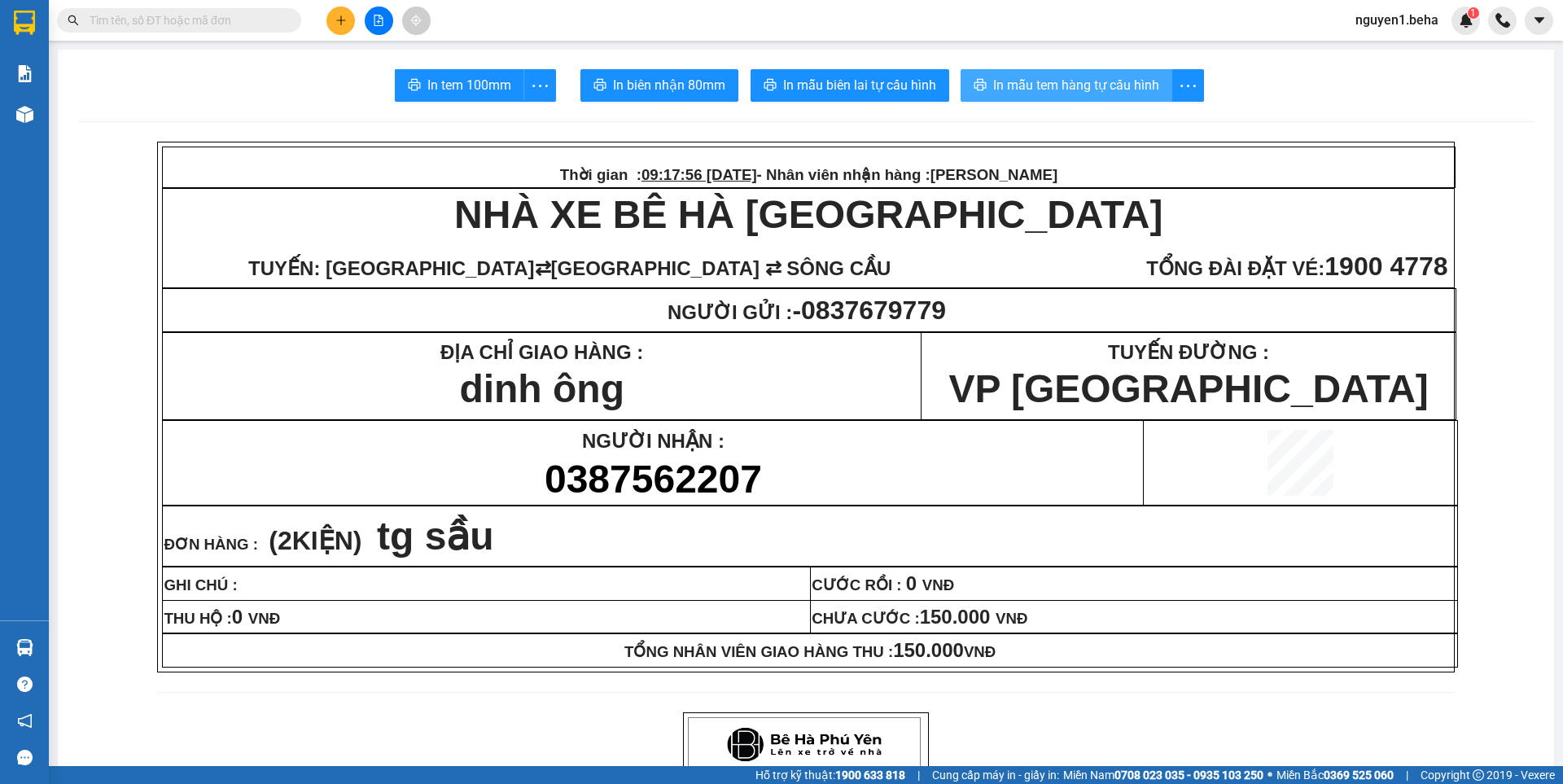
click at [1081, 77] on span "In mẫu tem hàng tự cấu hình" at bounding box center [1076, 85] width 166 height 20
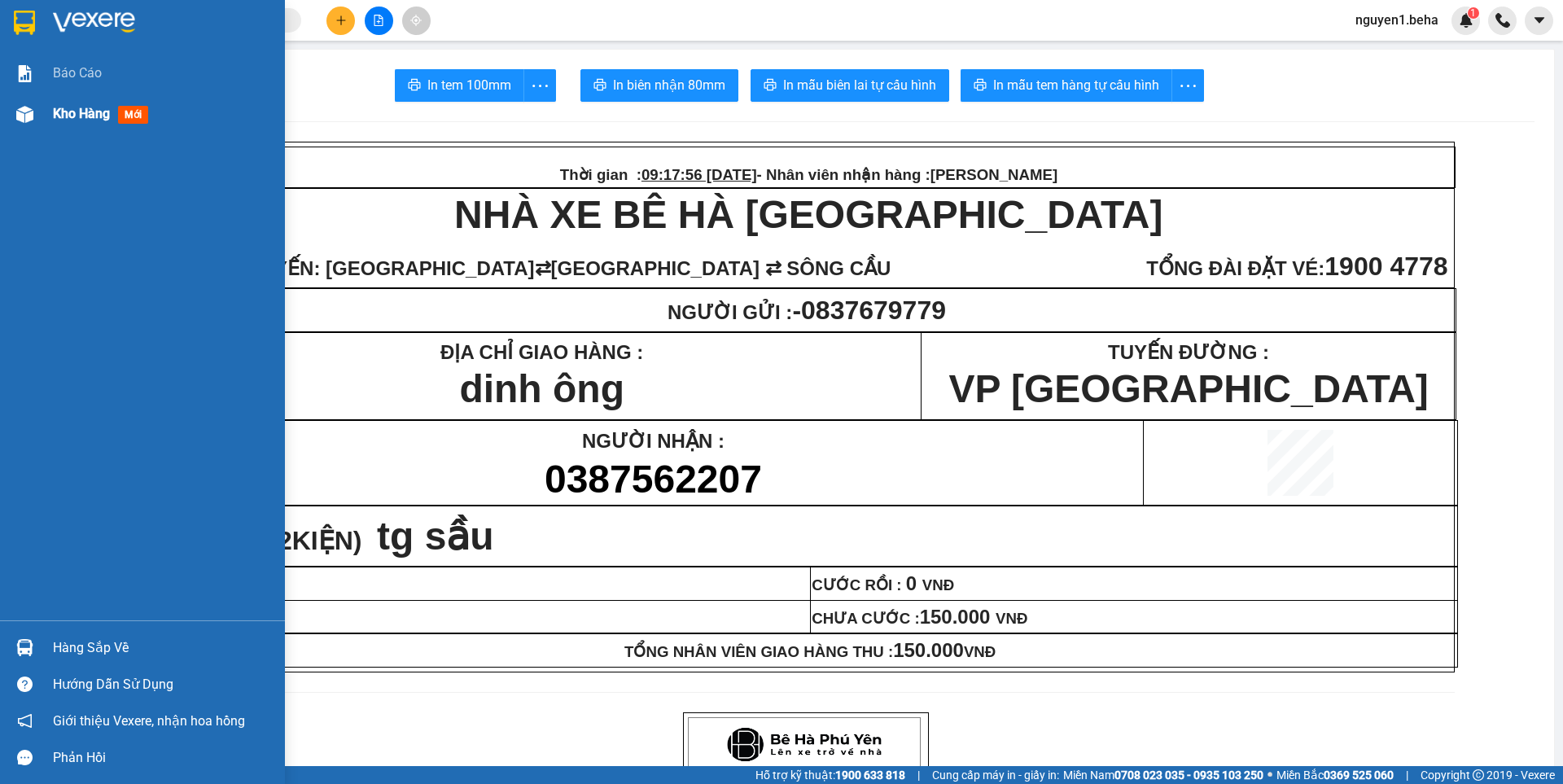
click at [24, 119] on img at bounding box center [25, 115] width 17 height 17
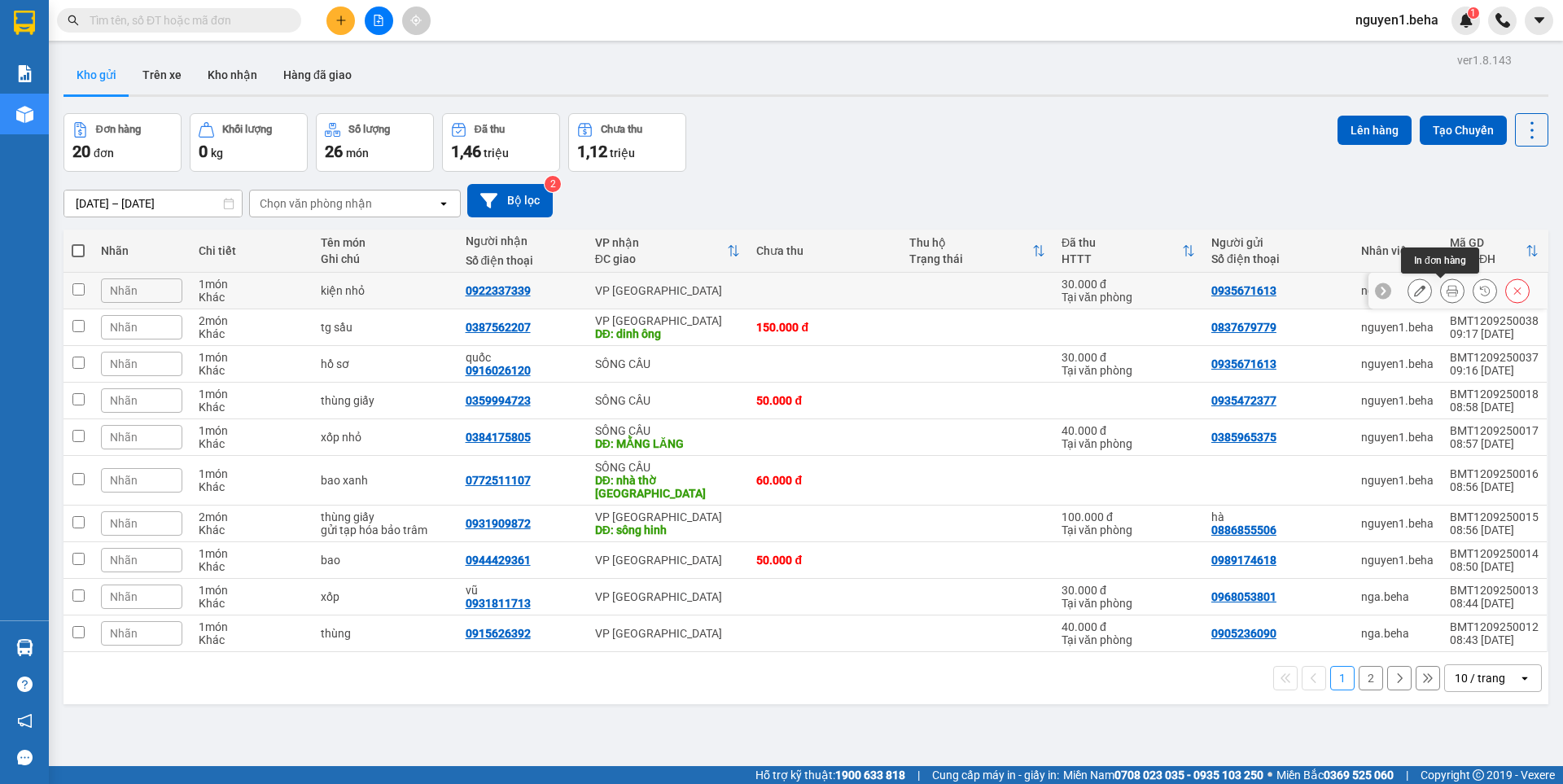
click at [1447, 288] on icon at bounding box center [1453, 291] width 12 height 12
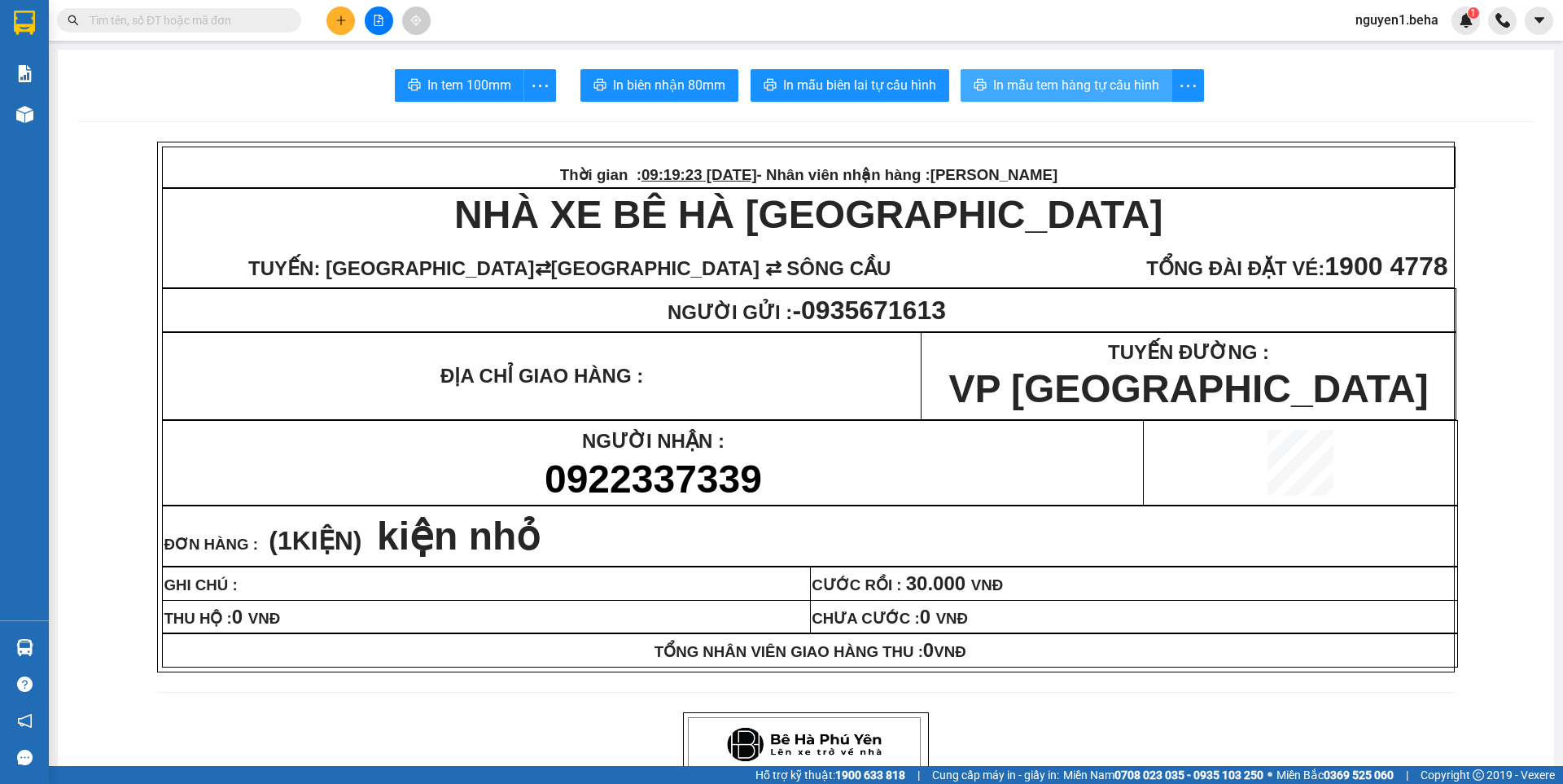
click at [1092, 89] on span "In mẫu tem hàng tự cấu hình" at bounding box center [1076, 85] width 166 height 20
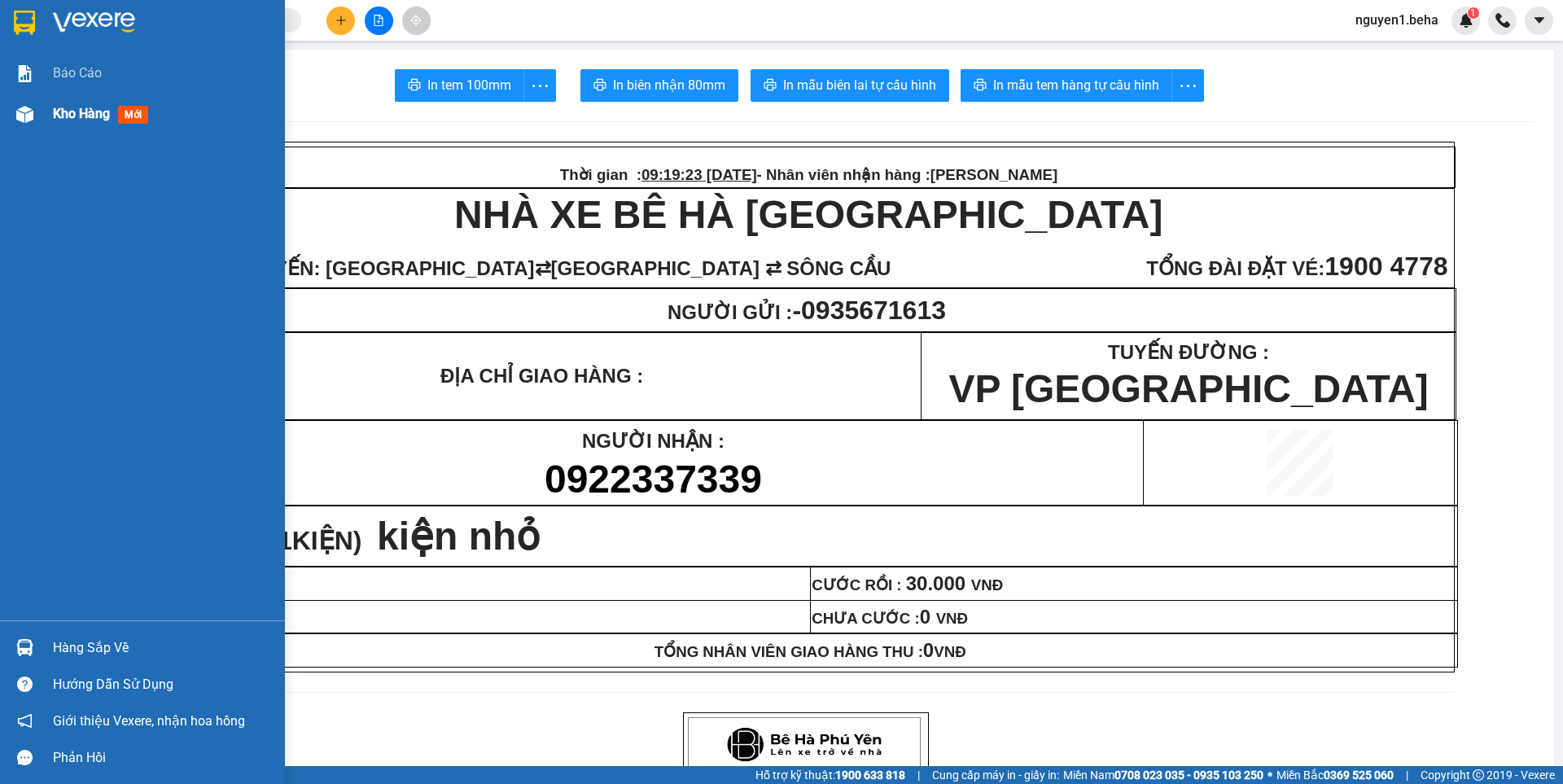
click at [8, 110] on div "Kho hàng mới" at bounding box center [142, 114] width 285 height 41
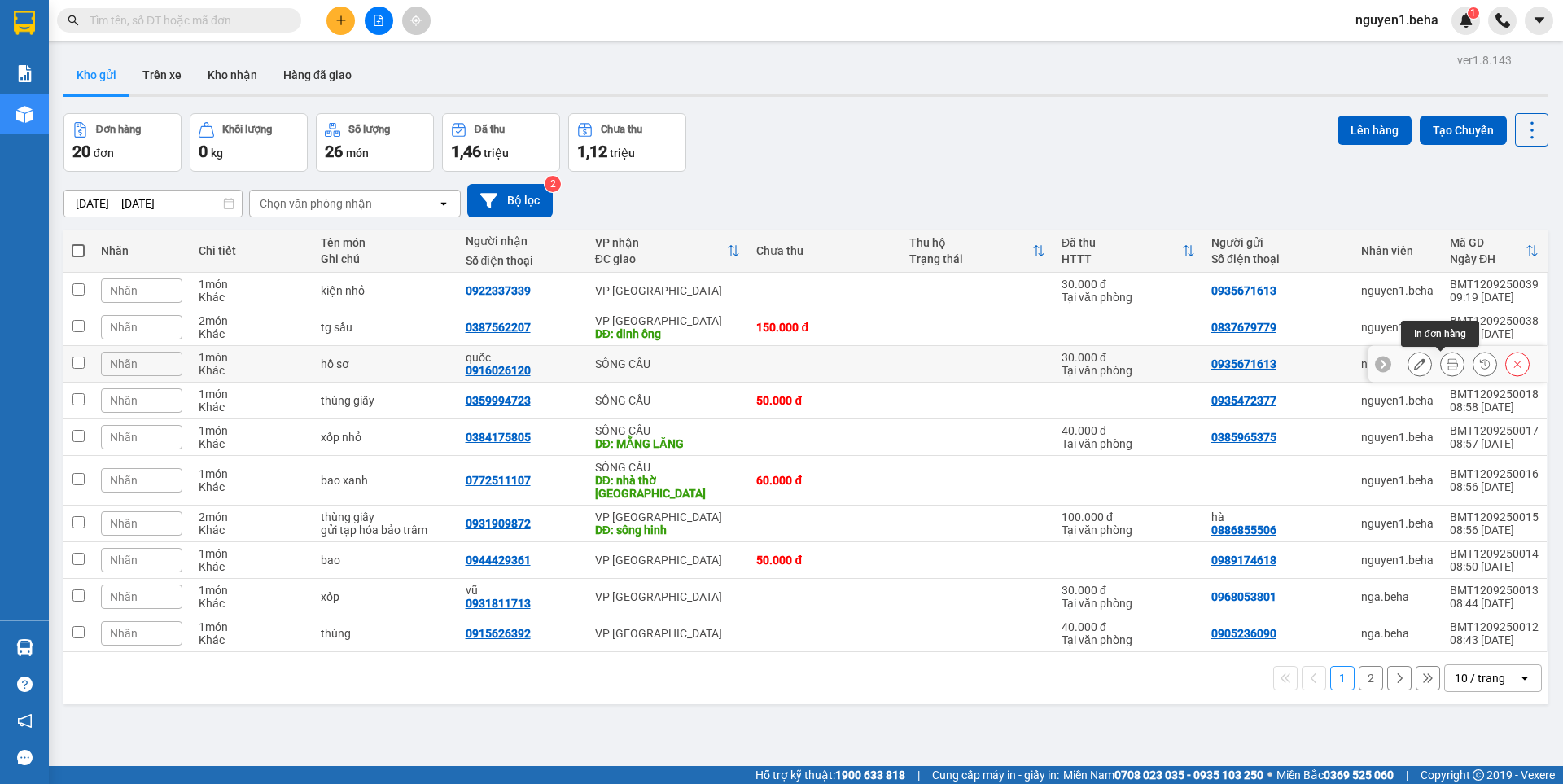
click at [1450, 365] on button at bounding box center [1453, 363] width 23 height 28
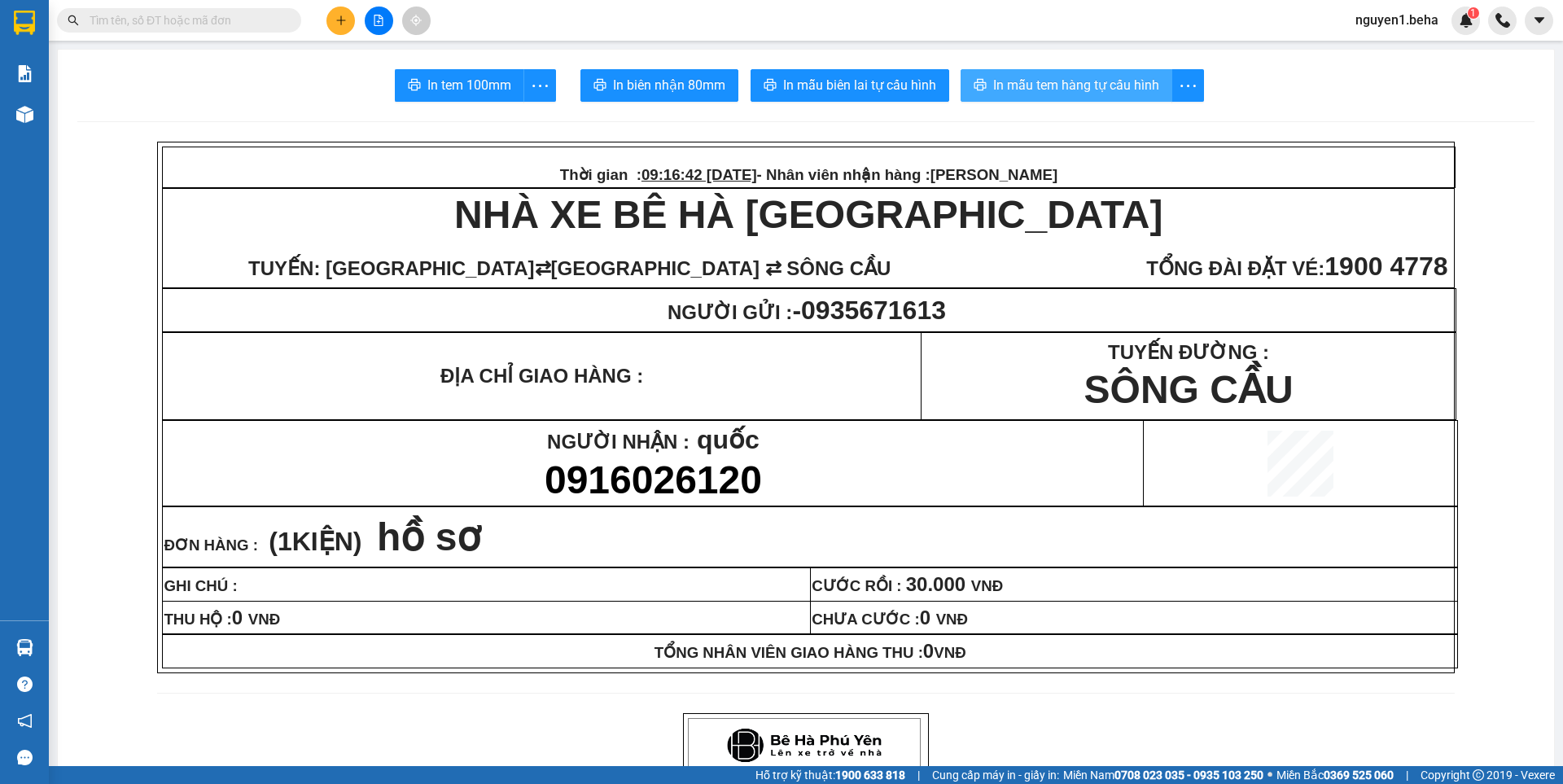
click at [1054, 75] on span "In mẫu tem hàng tự cấu hình" at bounding box center [1076, 85] width 166 height 20
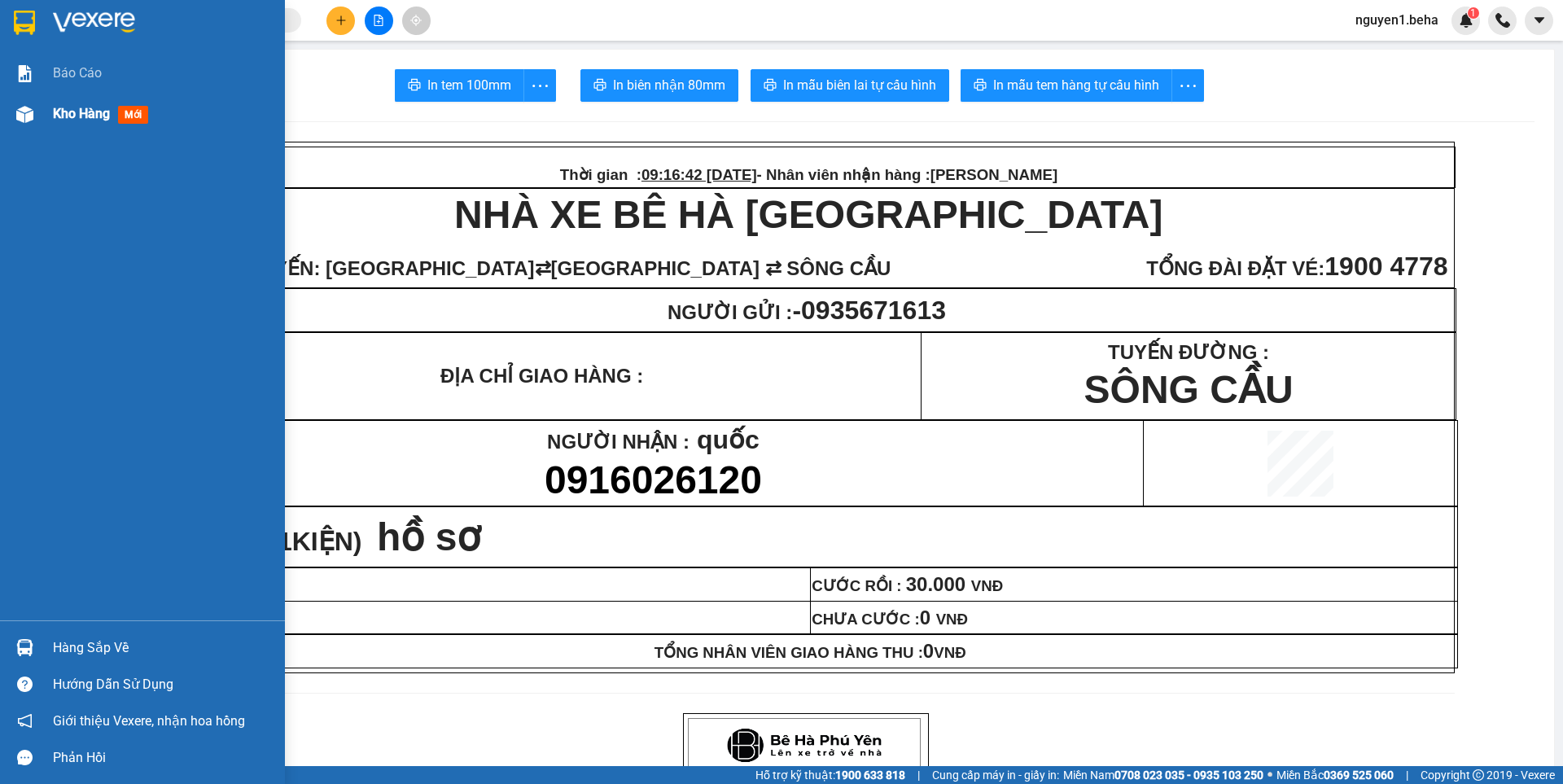
click at [40, 106] on div "Kho hàng mới" at bounding box center [142, 114] width 285 height 41
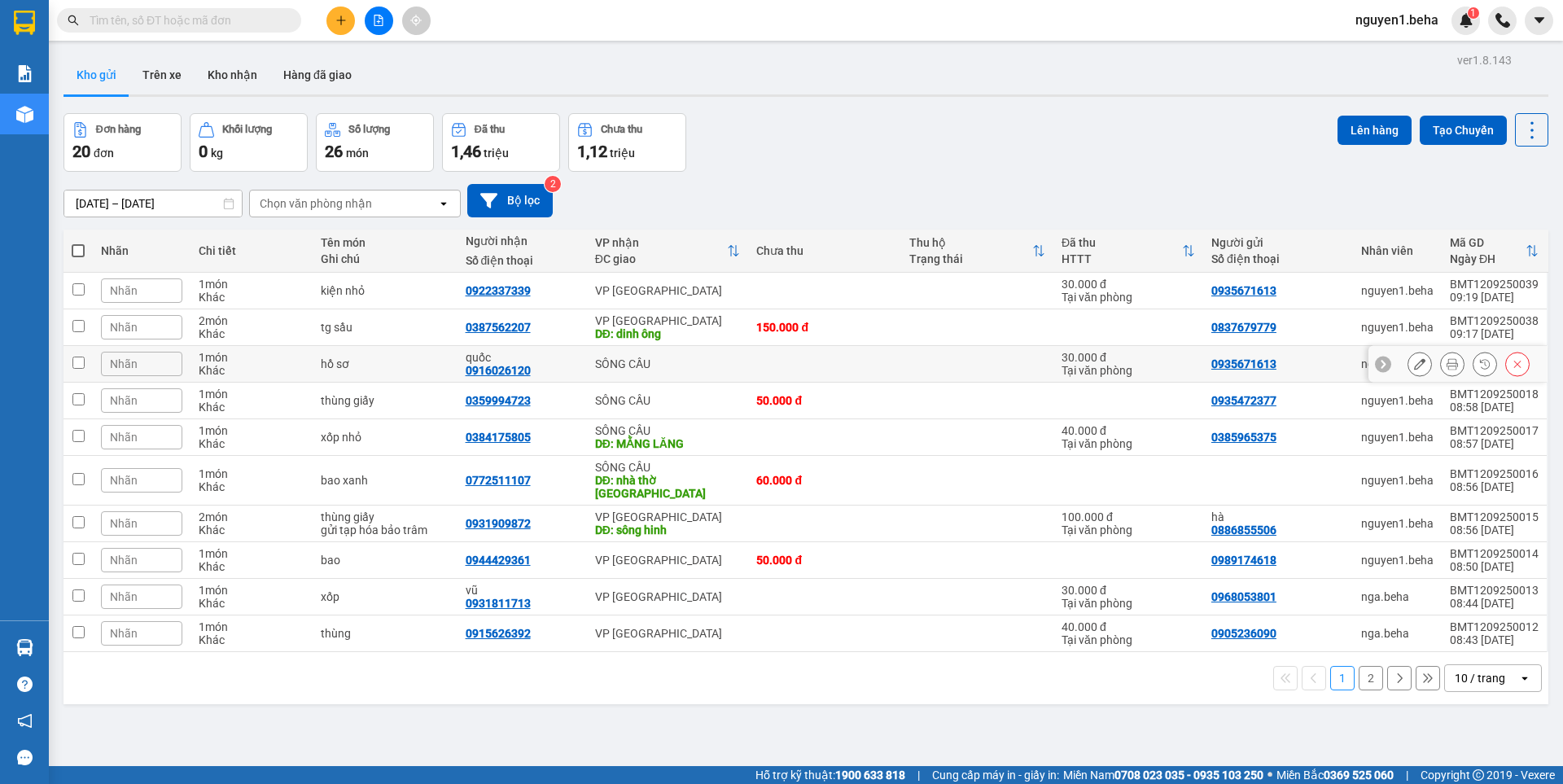
click at [1447, 366] on icon at bounding box center [1453, 364] width 12 height 12
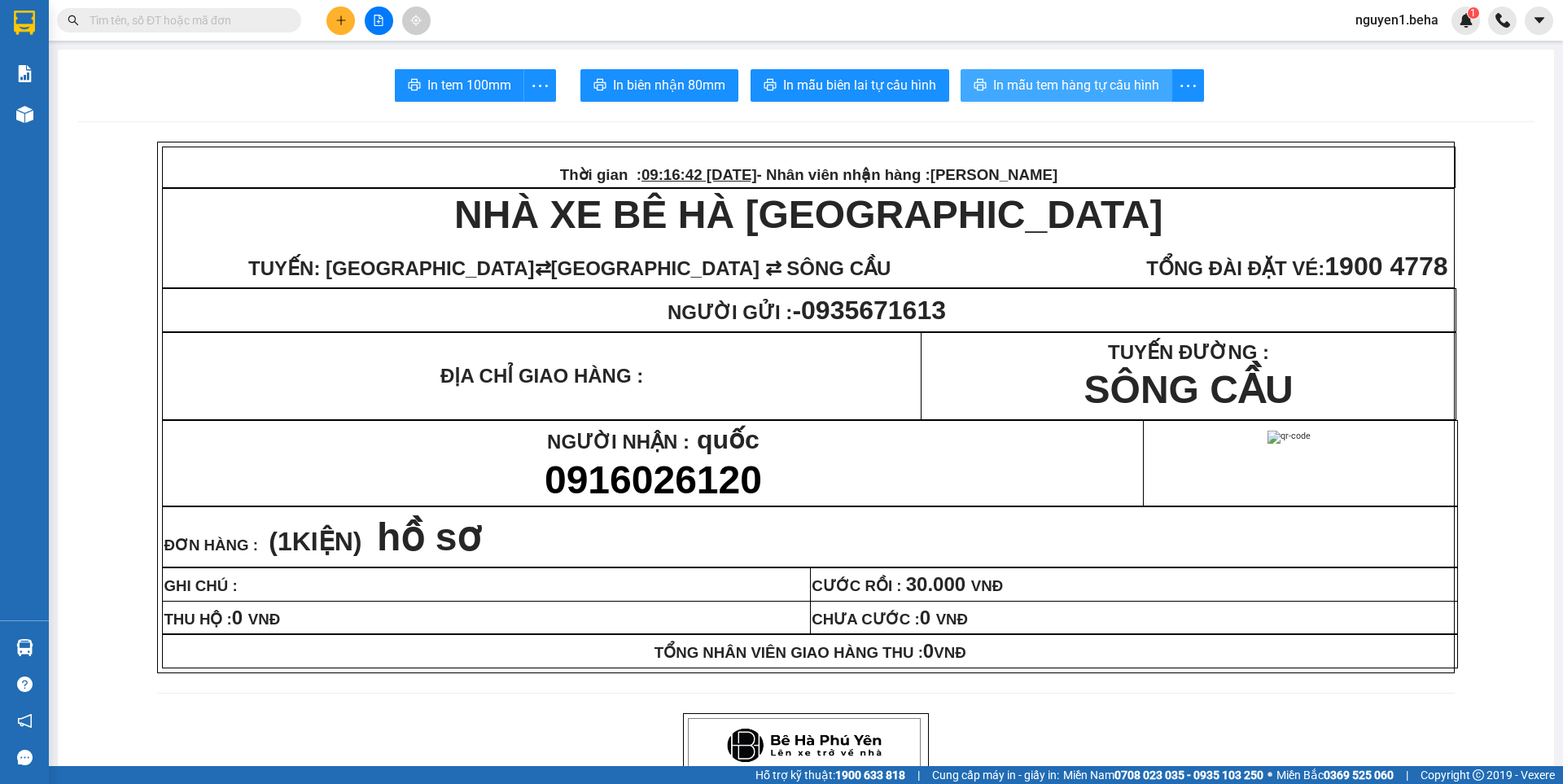
click at [1054, 93] on span "In mẫu tem hàng tự cấu hình" at bounding box center [1076, 85] width 166 height 20
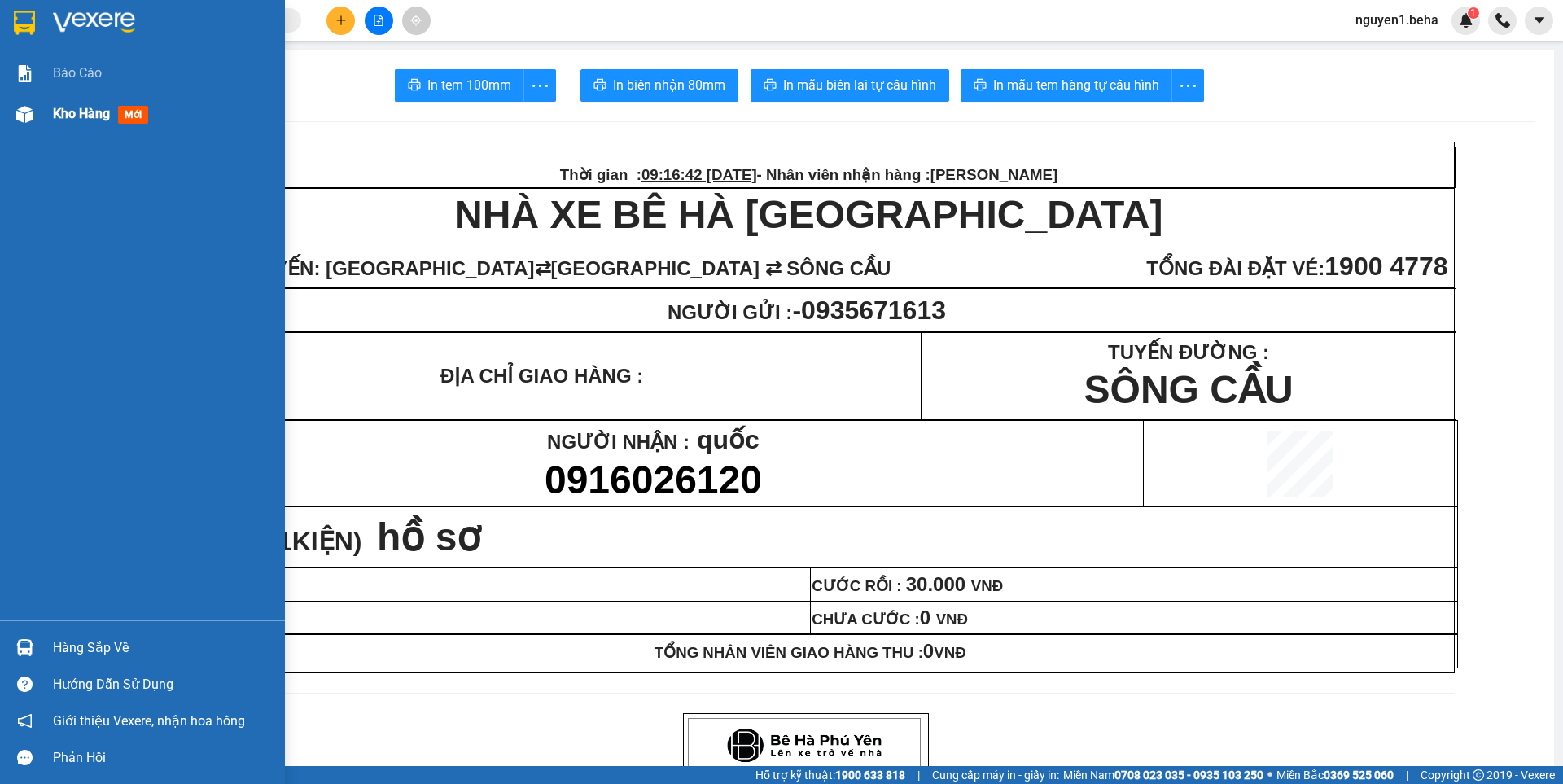
click at [29, 110] on img at bounding box center [25, 115] width 17 height 17
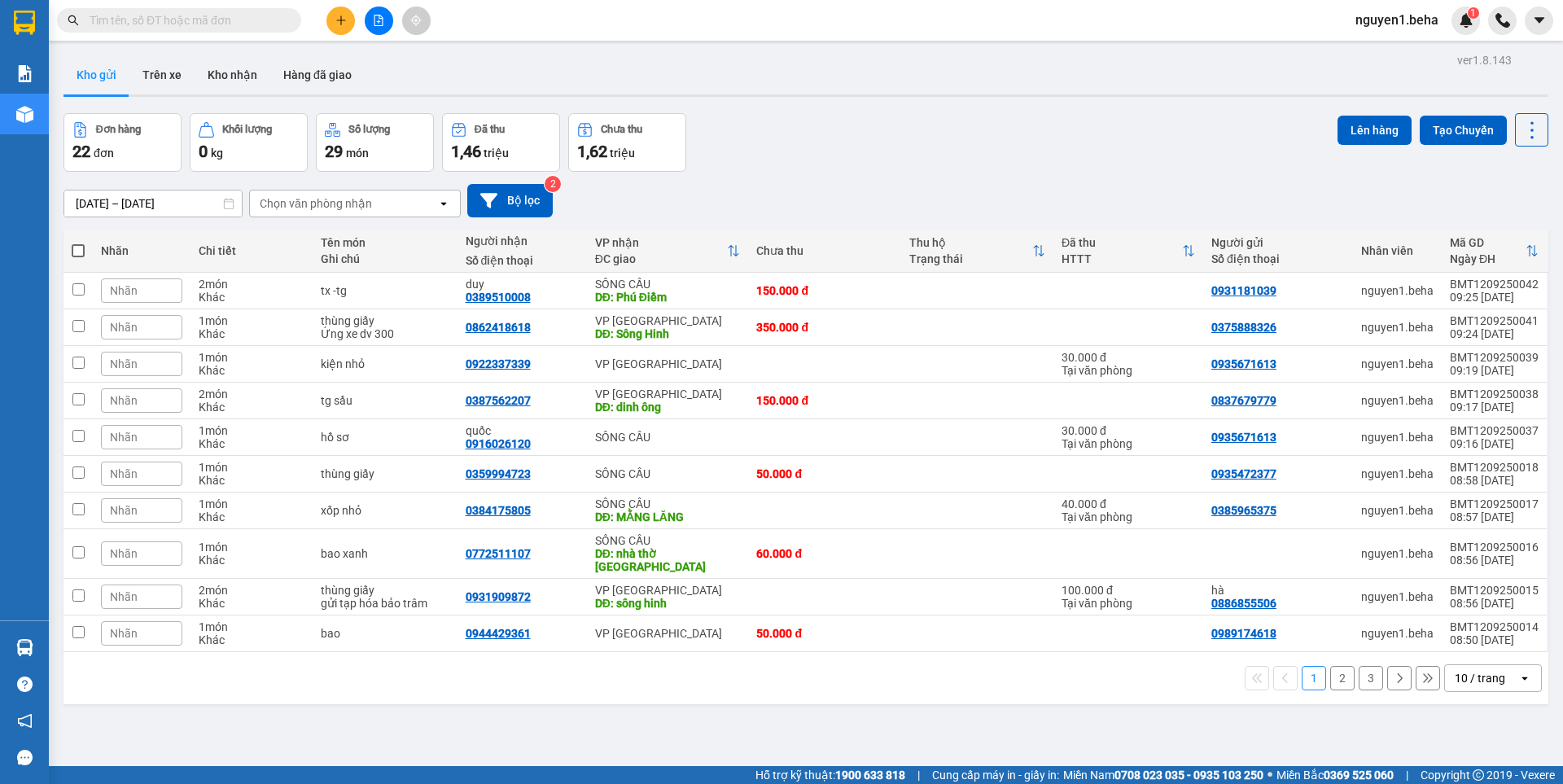
click at [82, 250] on span at bounding box center [77, 250] width 13 height 13
click at [78, 242] on input "checkbox" at bounding box center [78, 242] width 0 height 0
checkbox input "true"
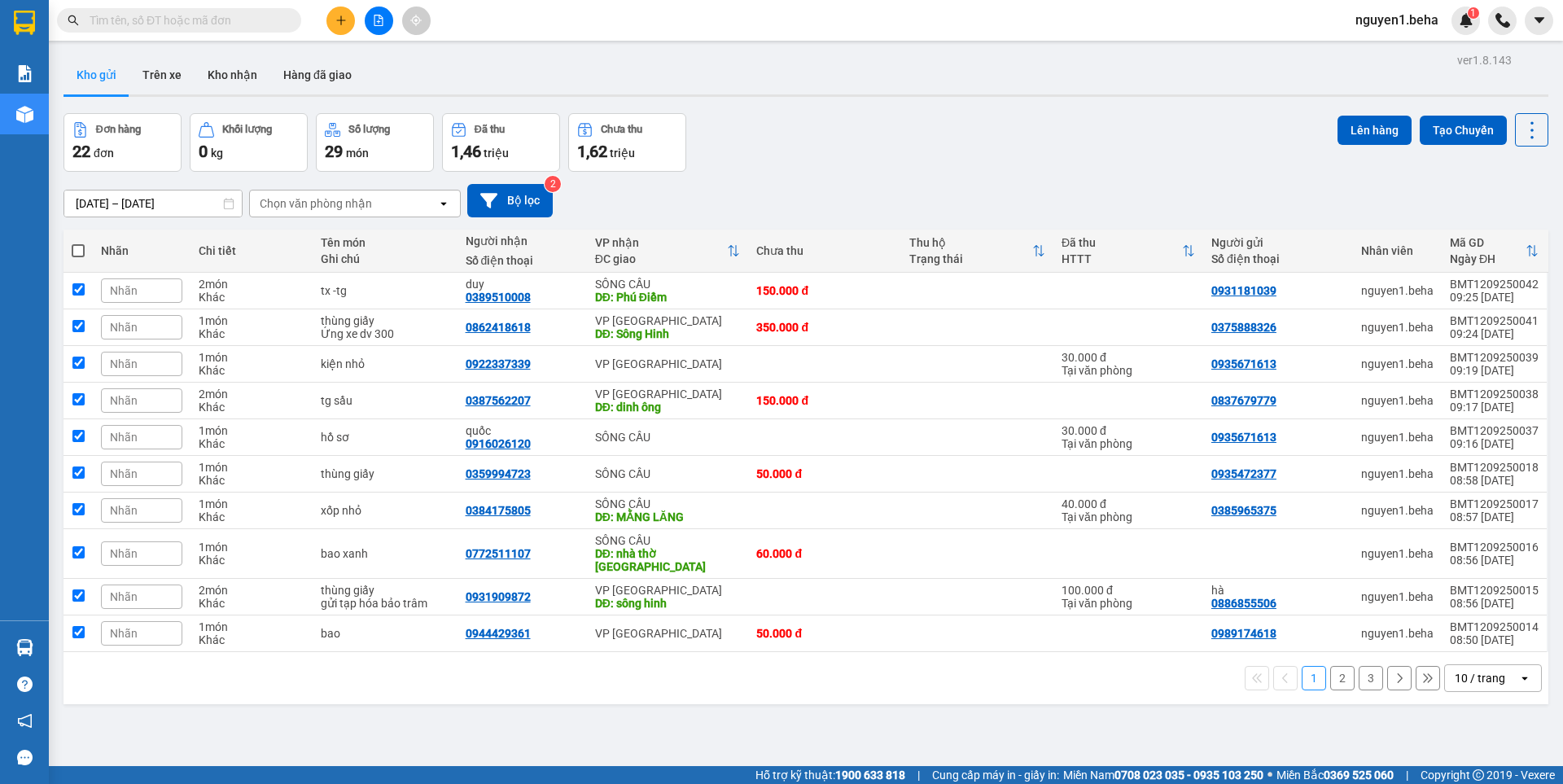
checkbox input "true"
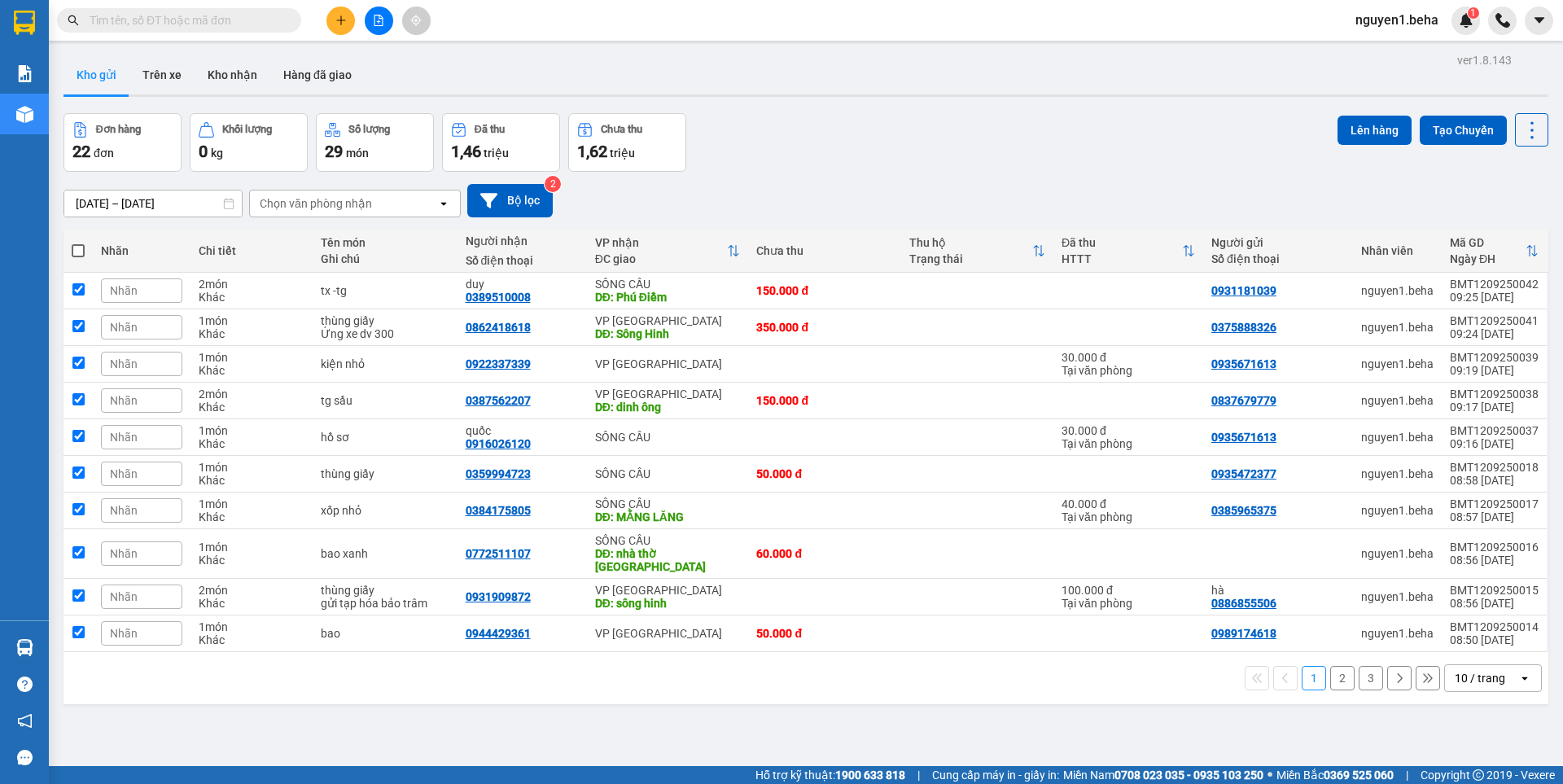
checkbox input "true"
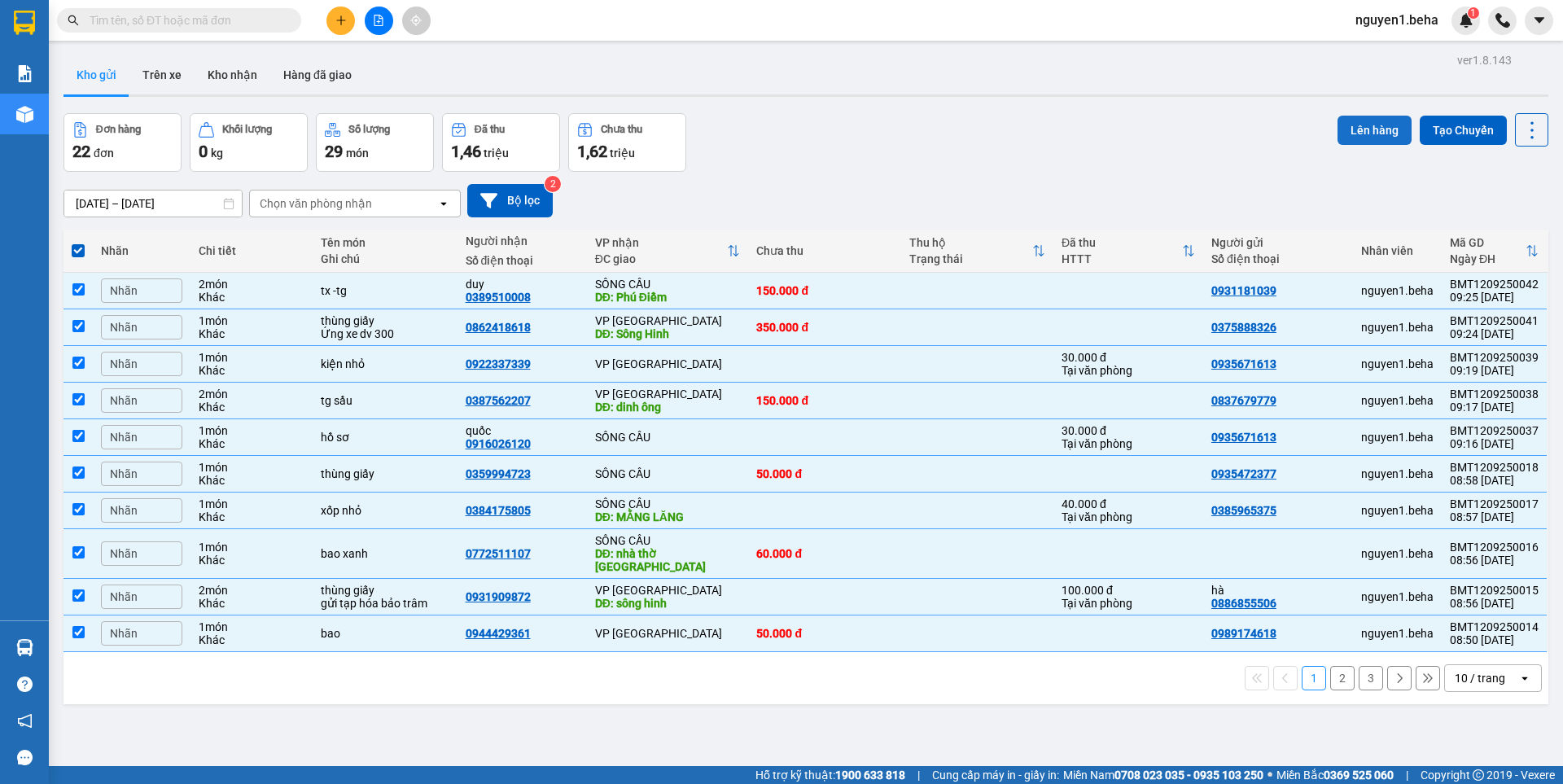
click at [1375, 129] on button "Lên hàng" at bounding box center [1375, 130] width 74 height 29
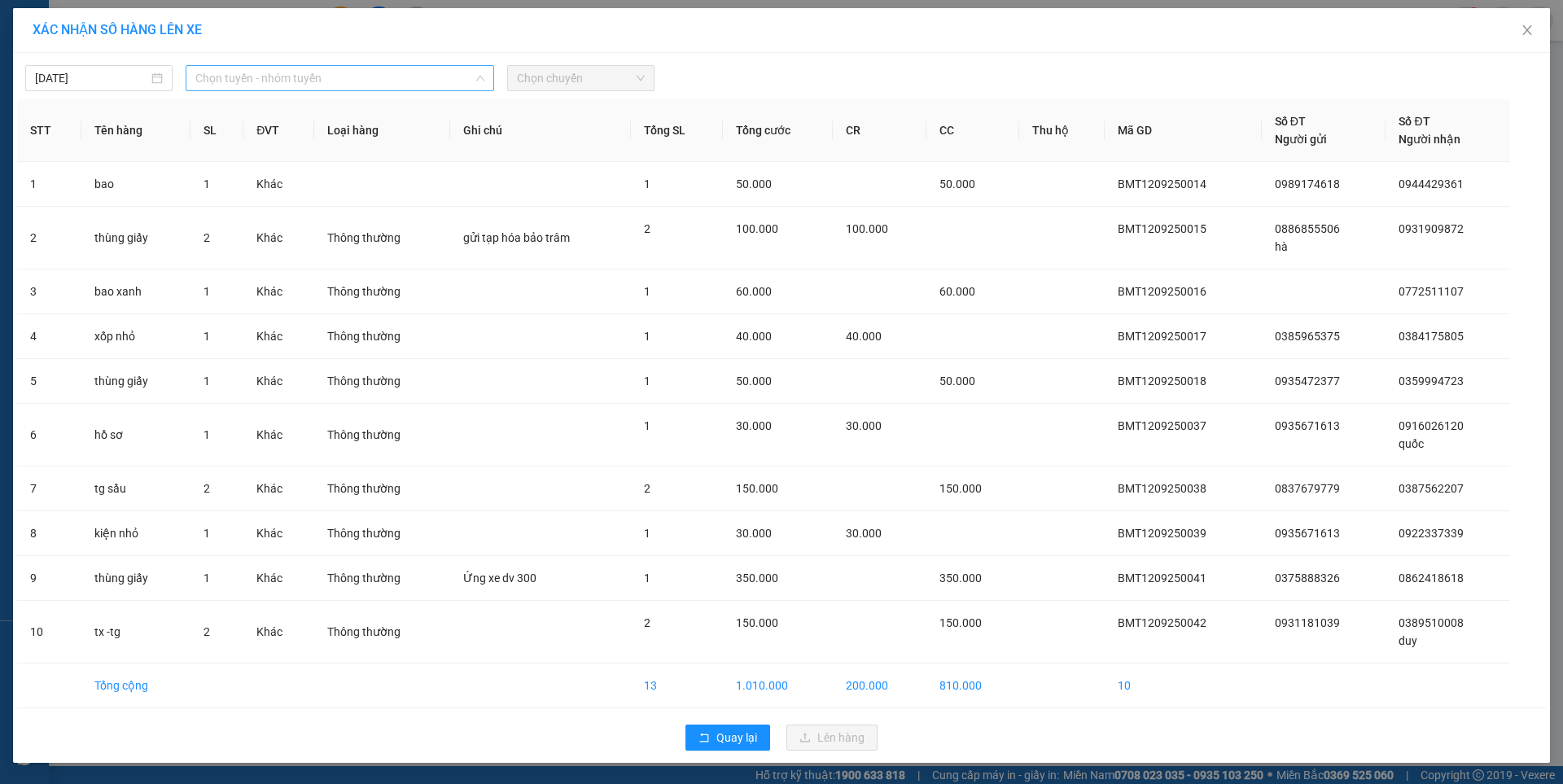
click at [303, 80] on span "Chọn tuyến - nhóm tuyến" at bounding box center [339, 77] width 289 height 24
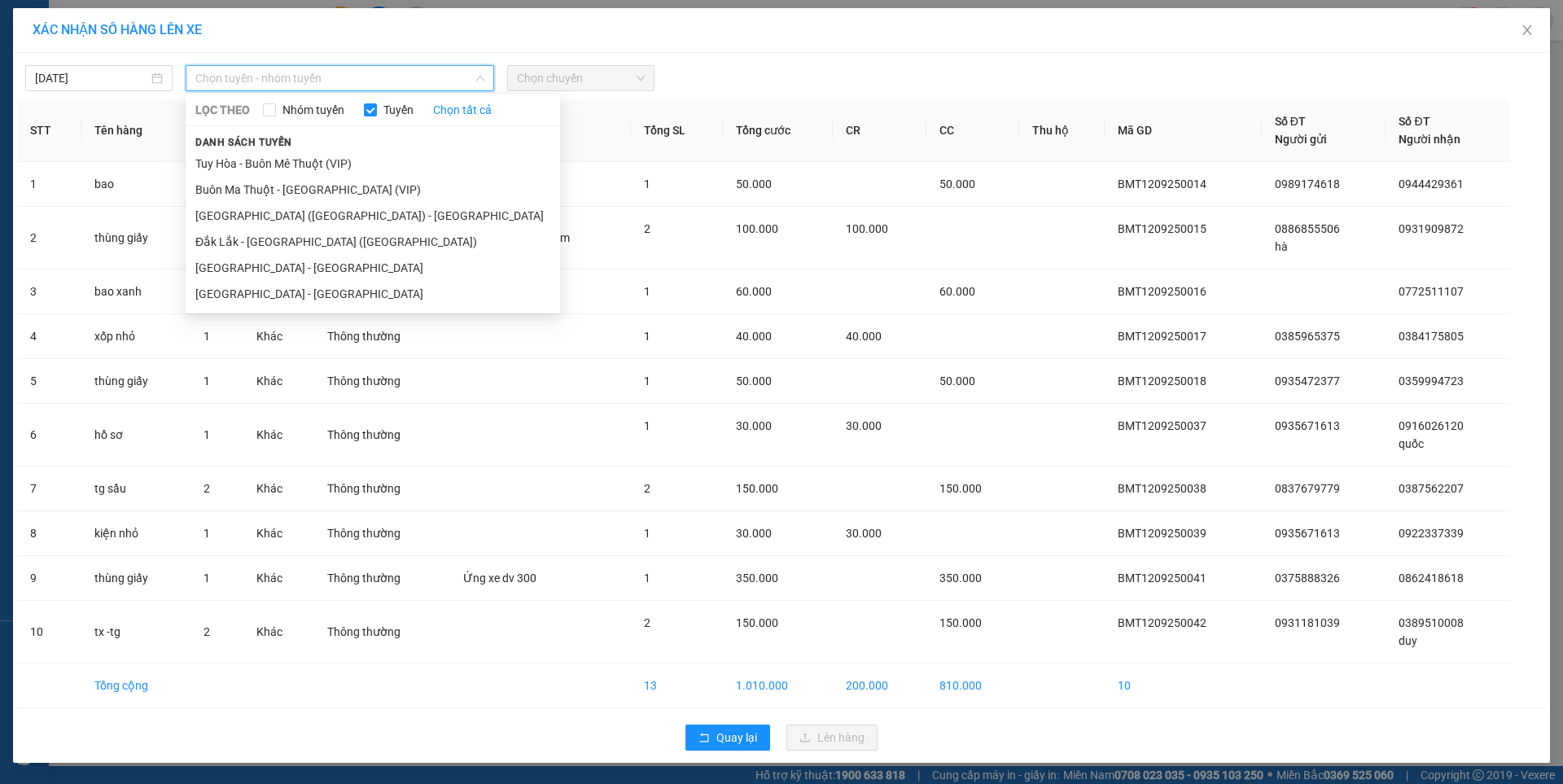
drag, startPoint x: 264, startPoint y: 239, endPoint x: 494, endPoint y: 145, distance: 248.5
click at [265, 239] on li "Đắk Lắk - [GEOGRAPHIC_DATA] ([GEOGRAPHIC_DATA])" at bounding box center [373, 241] width 375 height 26
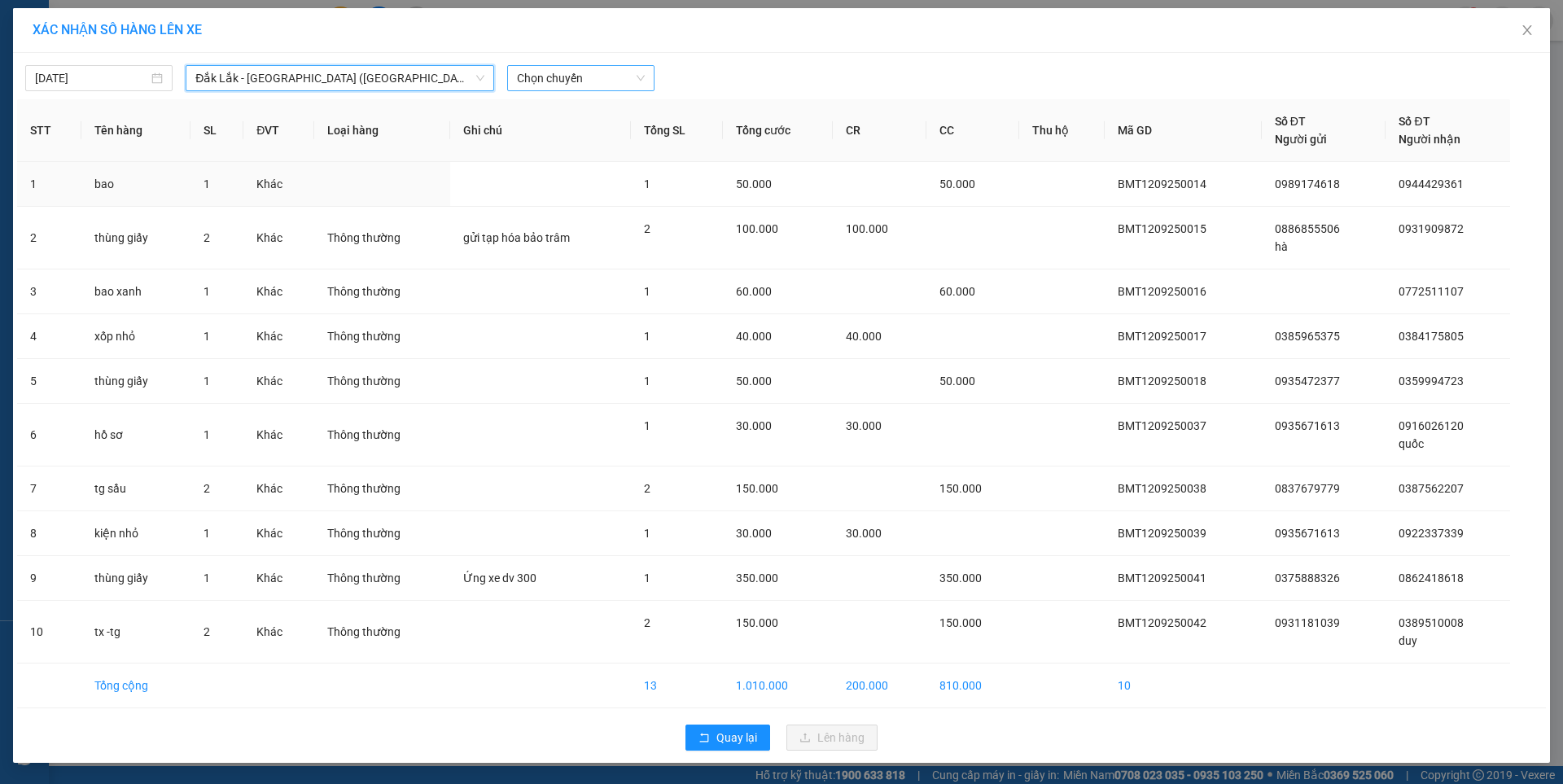
click at [616, 80] on span "Chọn chuyến" at bounding box center [581, 77] width 128 height 24
click at [583, 139] on div "09:30 - 47H-044.04" at bounding box center [580, 136] width 127 height 18
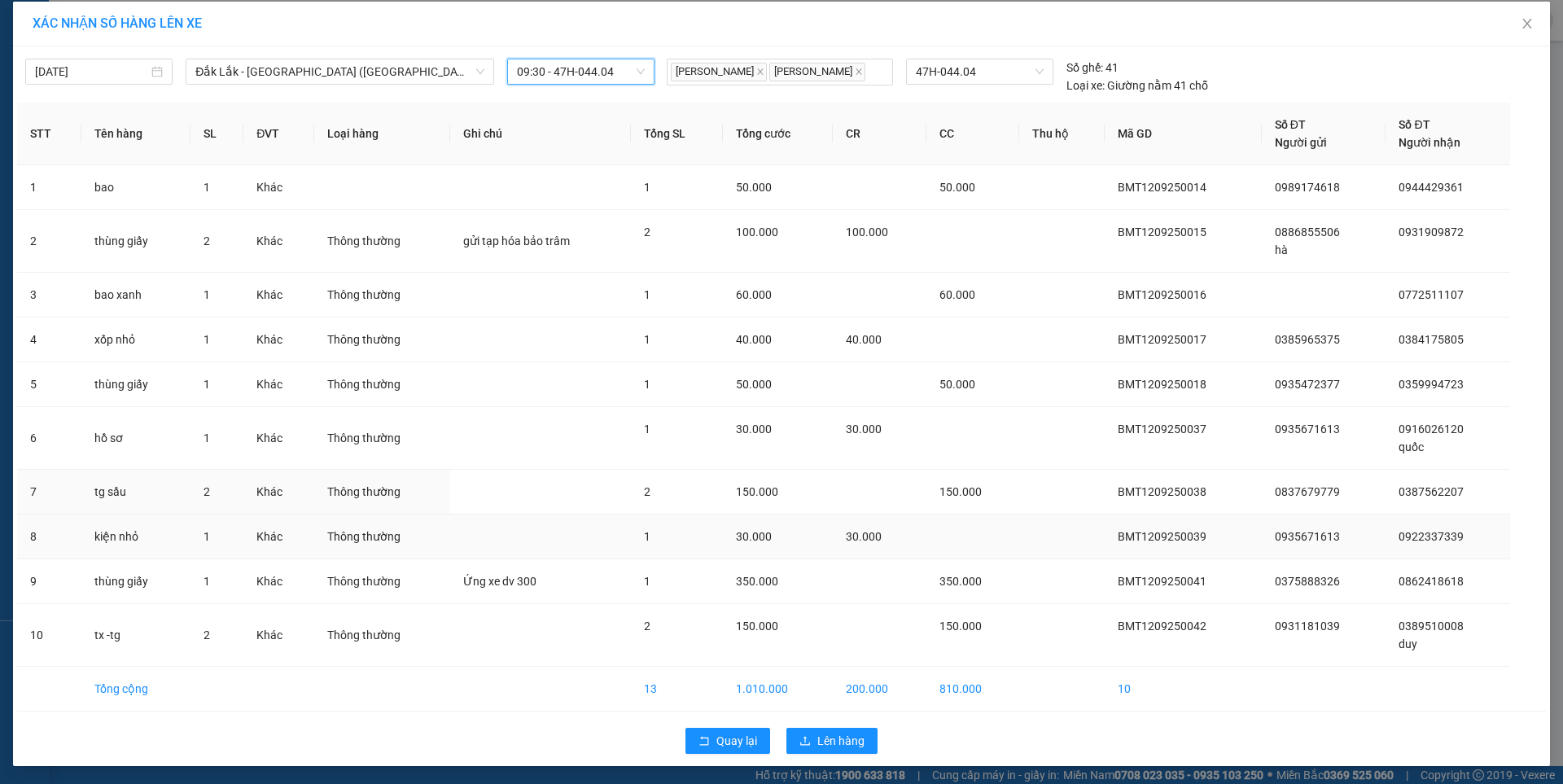
scroll to position [8, 0]
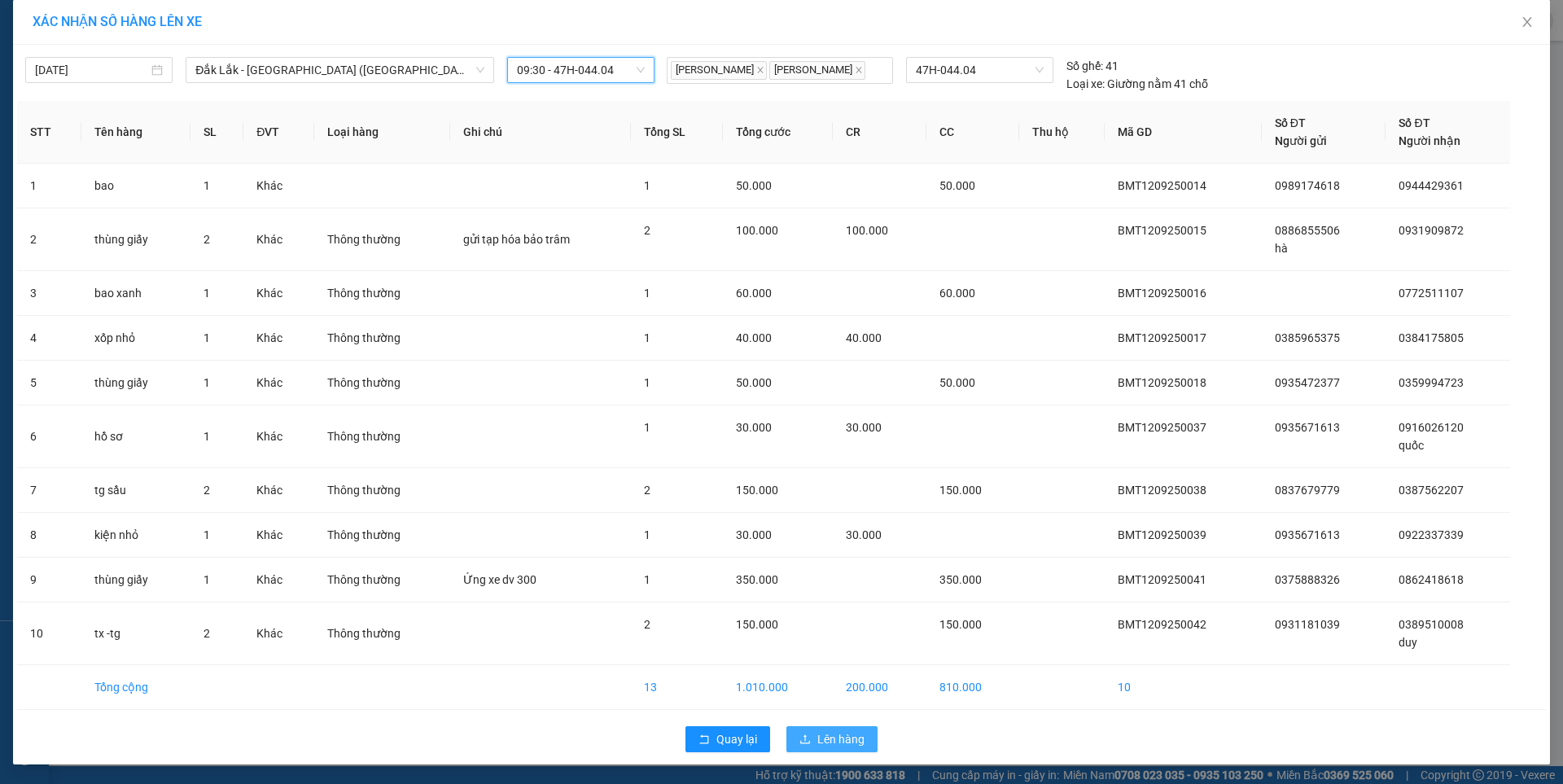
click at [817, 732] on span "Lên hàng" at bounding box center [840, 739] width 47 height 18
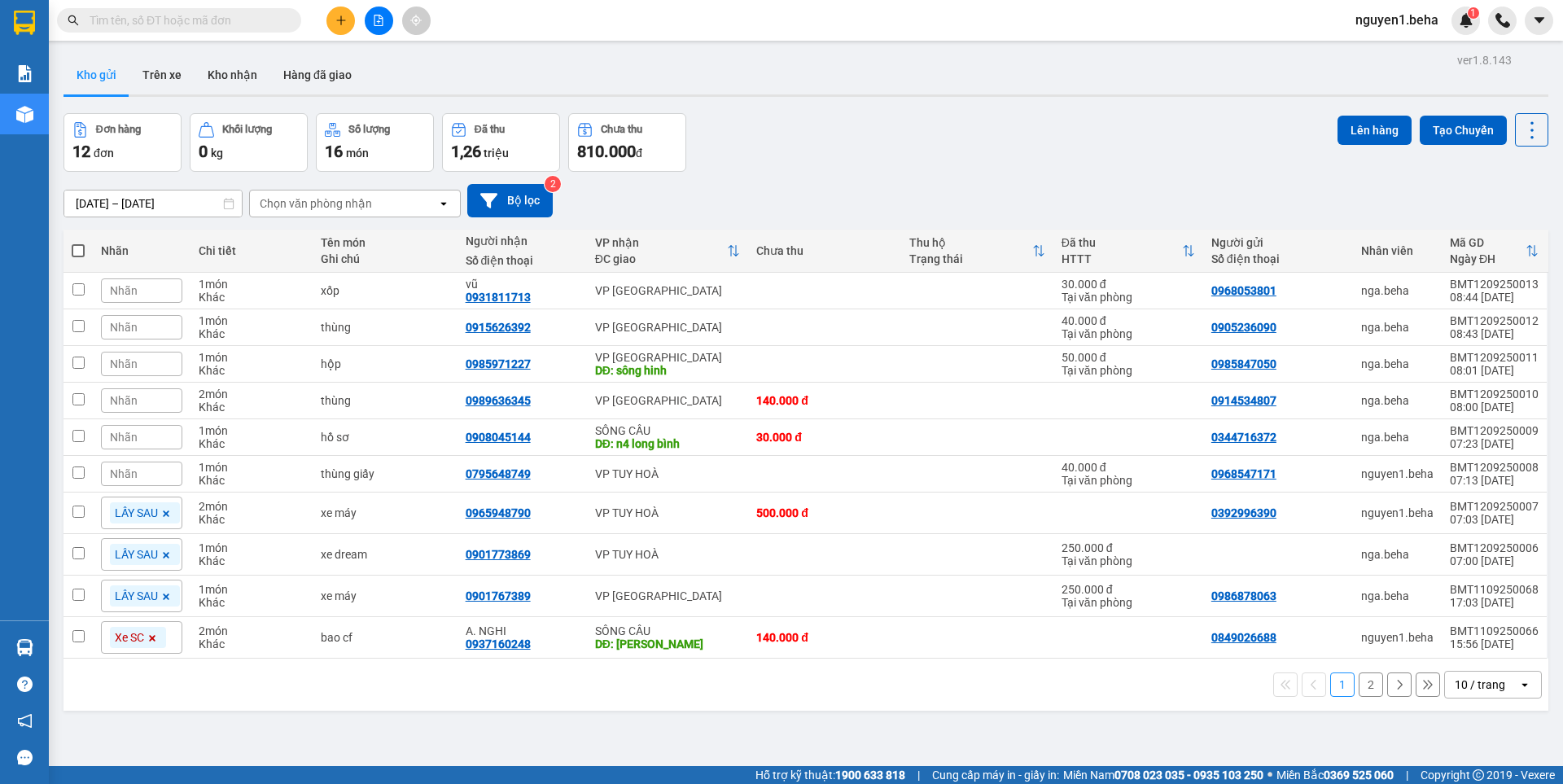
click at [74, 253] on span at bounding box center [77, 250] width 13 height 13
click at [78, 242] on input "checkbox" at bounding box center [78, 242] width 0 height 0
checkbox input "true"
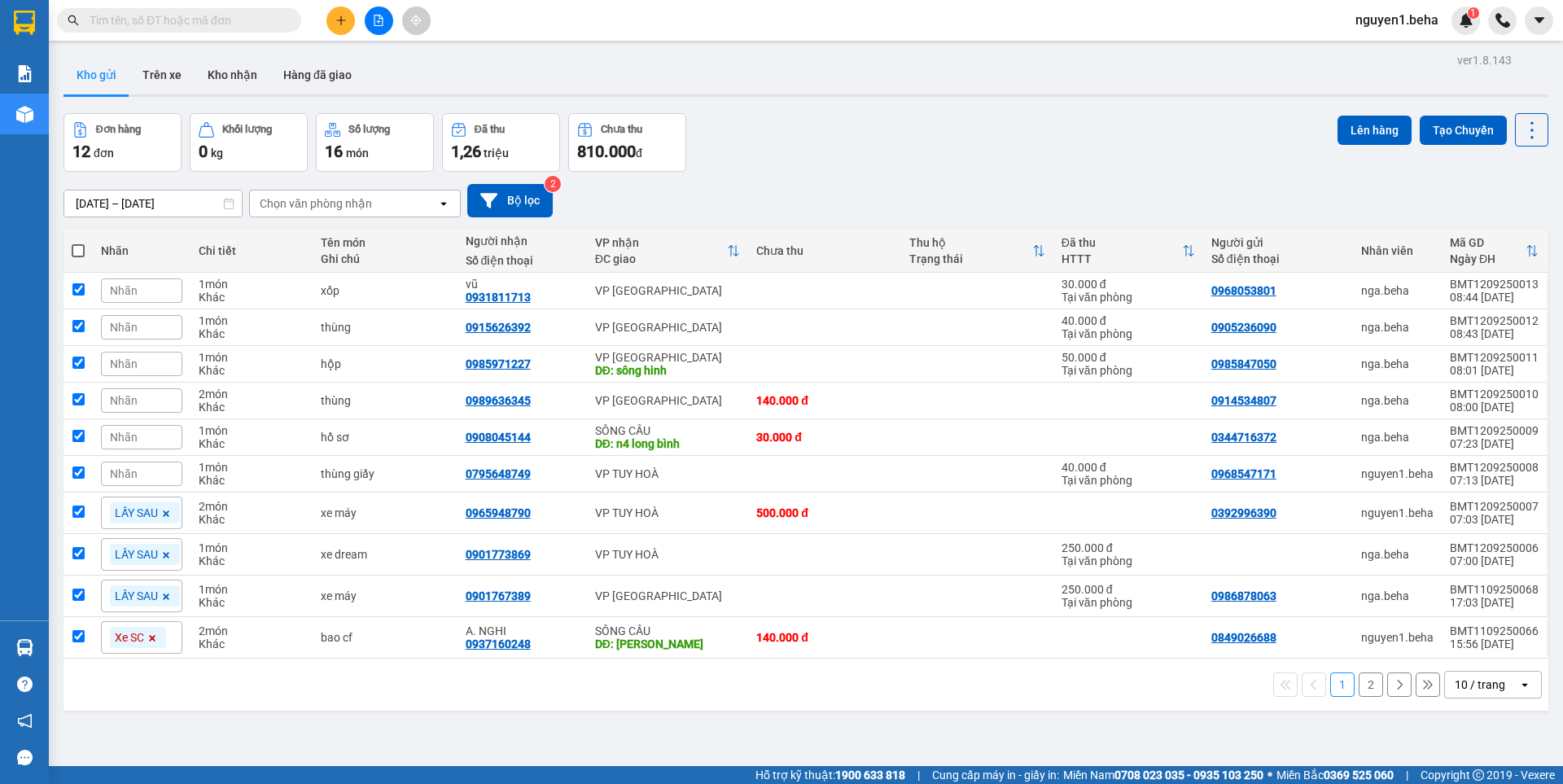
checkbox input "true"
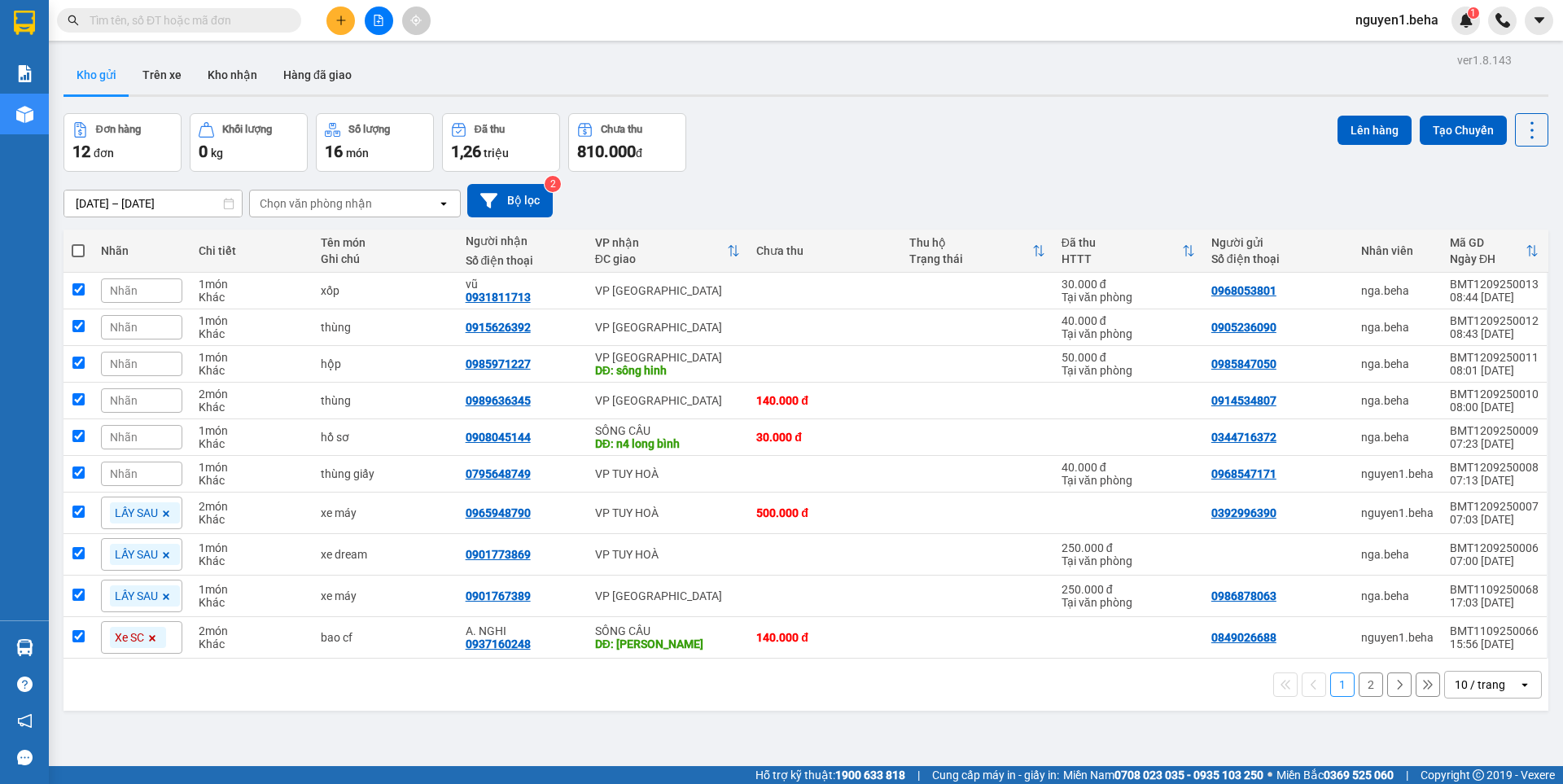
checkbox input "true"
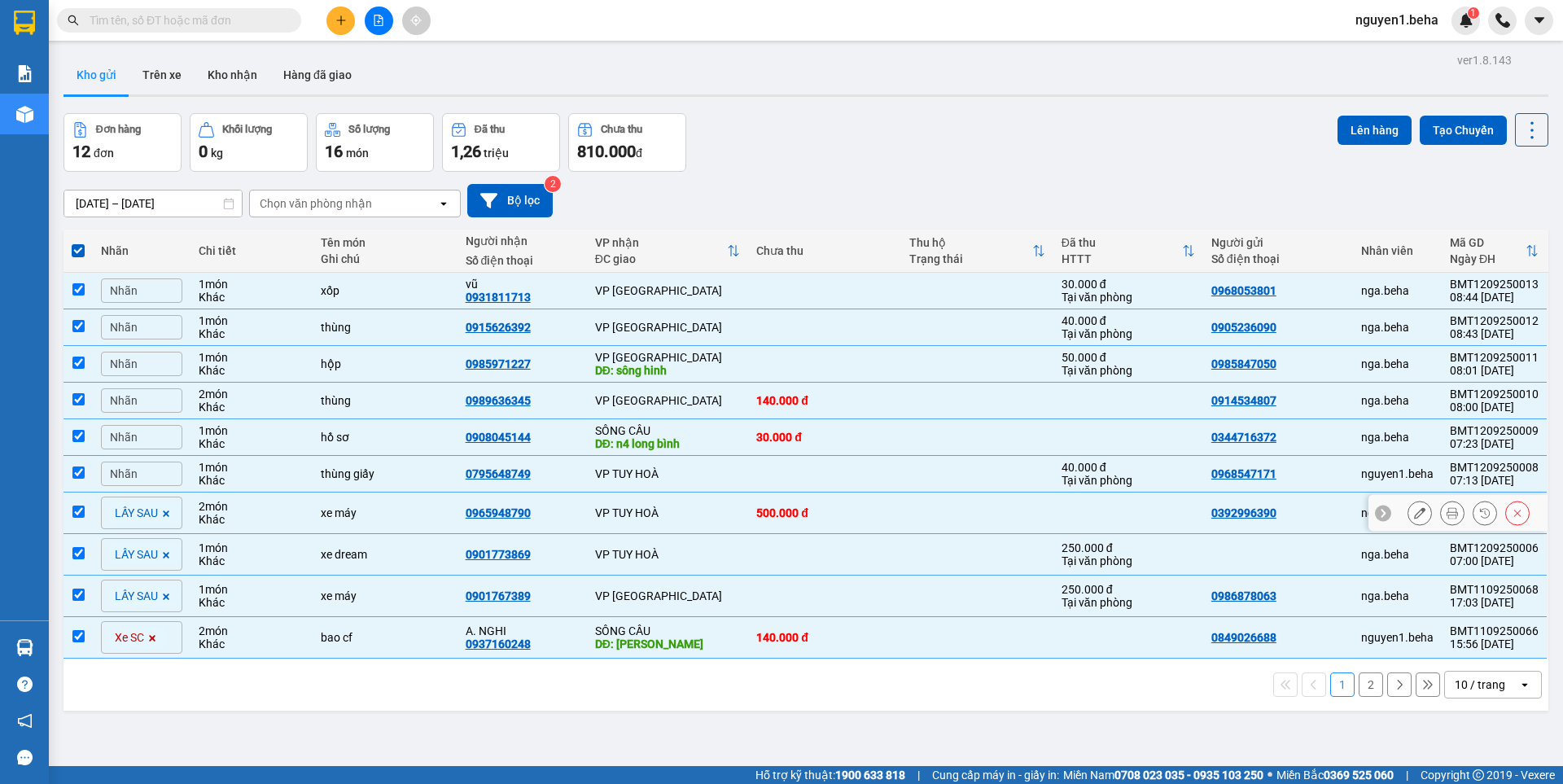
click at [77, 517] on td at bounding box center [78, 513] width 29 height 42
checkbox input "false"
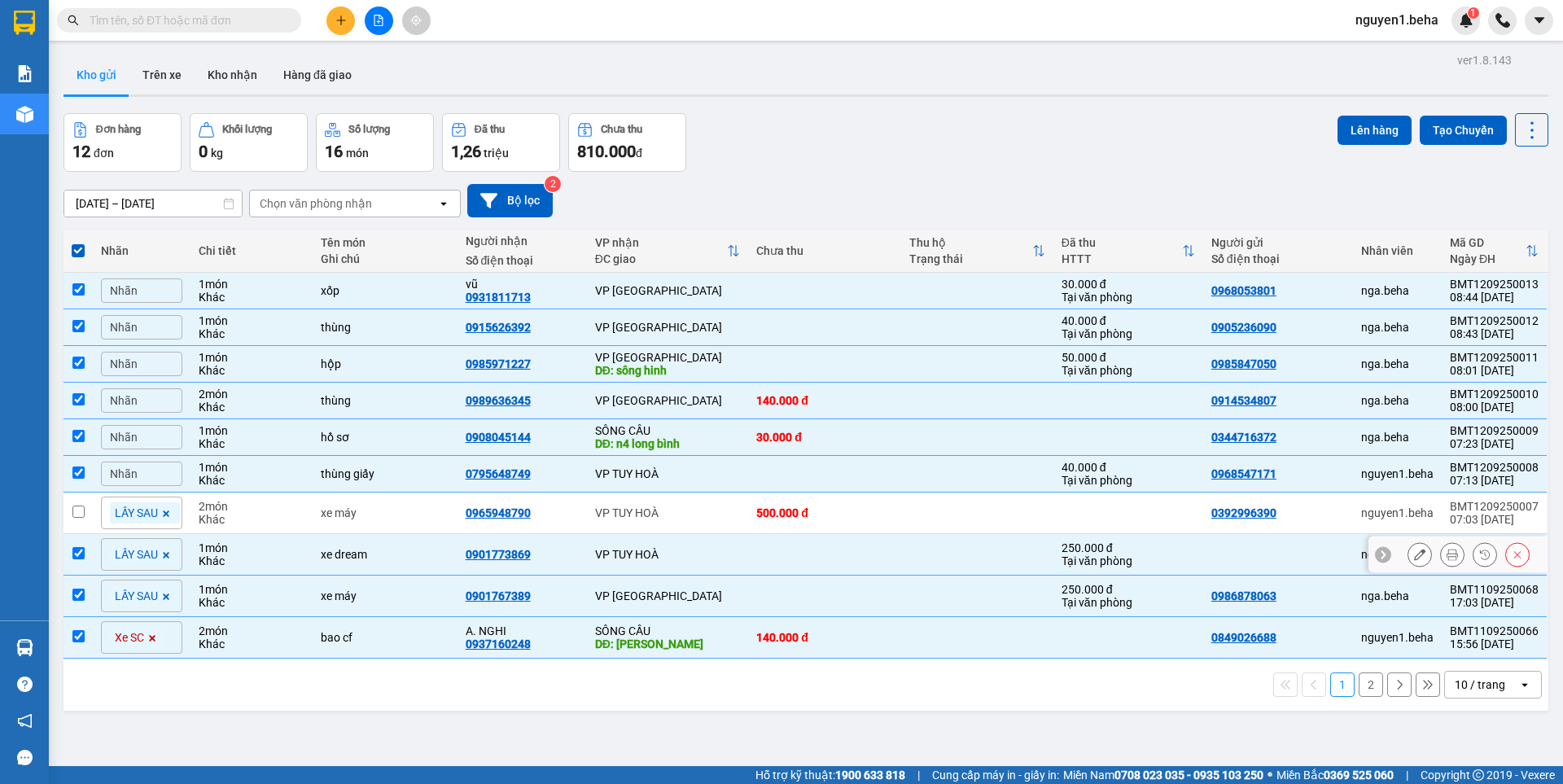
drag, startPoint x: 81, startPoint y: 546, endPoint x: 84, endPoint y: 556, distance: 10.4
click at [82, 546] on input "checkbox" at bounding box center [78, 552] width 13 height 13
checkbox input "false"
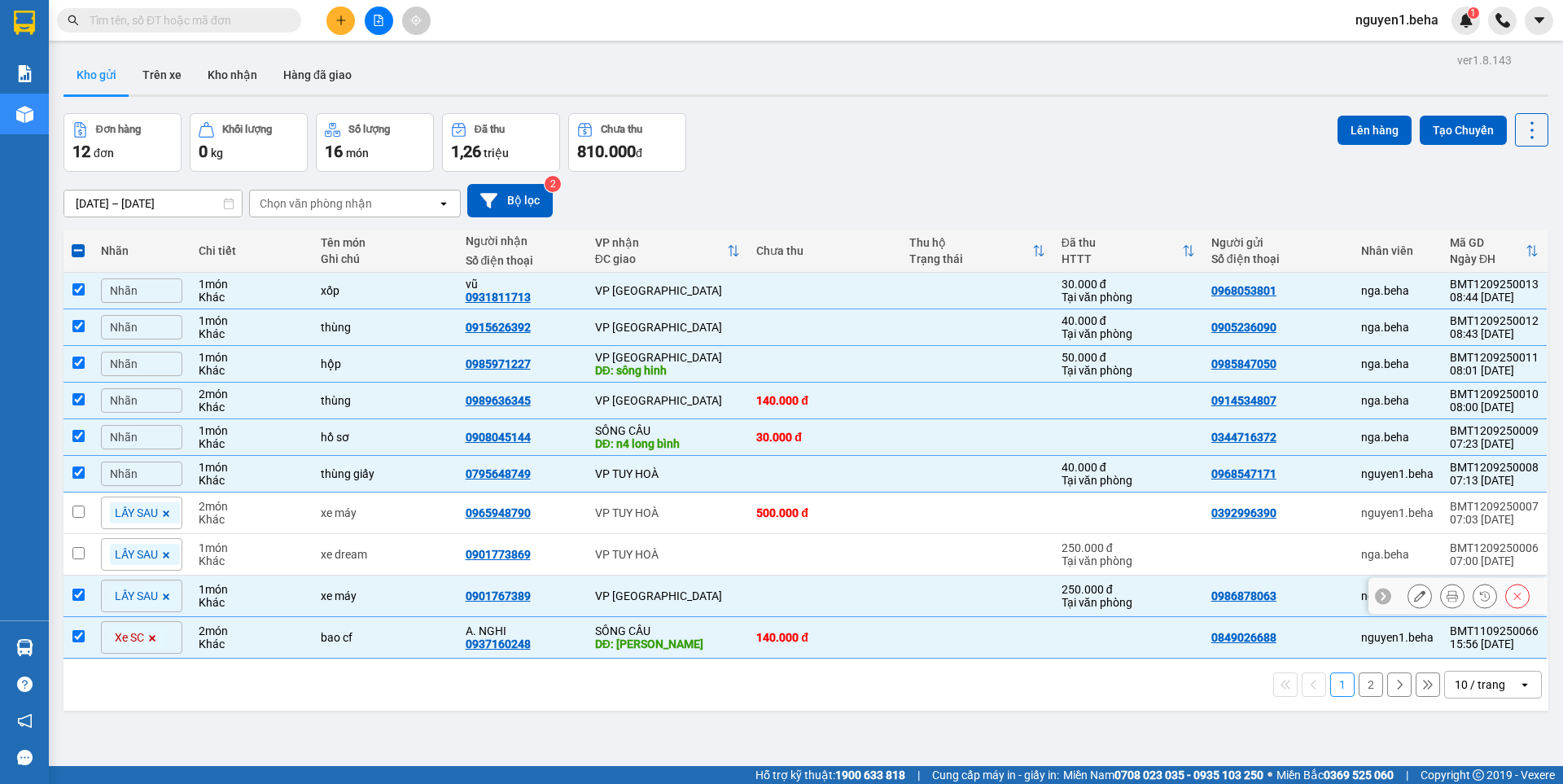
click at [75, 586] on td at bounding box center [78, 596] width 29 height 42
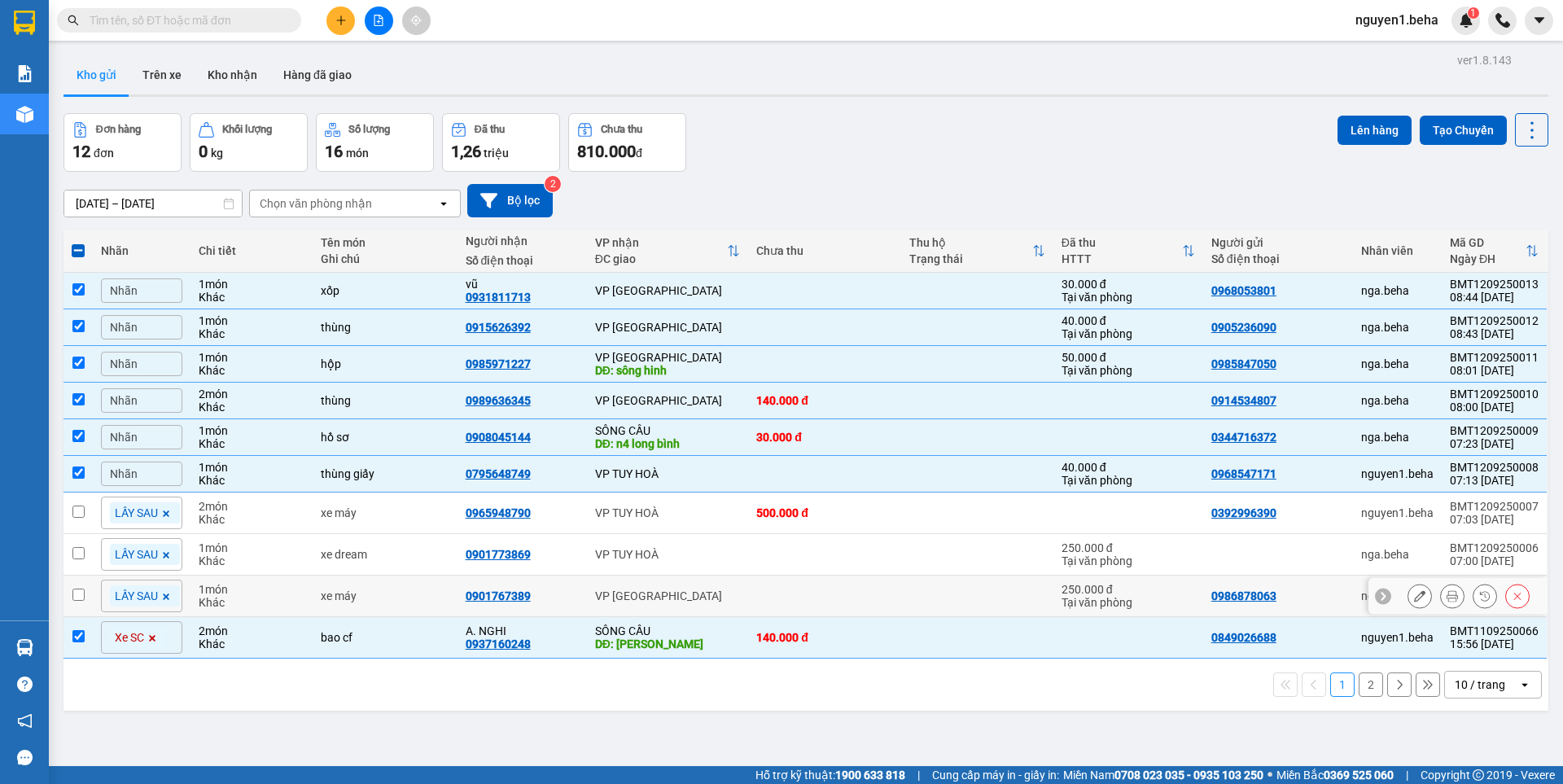
checkbox input "false"
click at [77, 633] on input "checkbox" at bounding box center [78, 635] width 13 height 13
checkbox input "false"
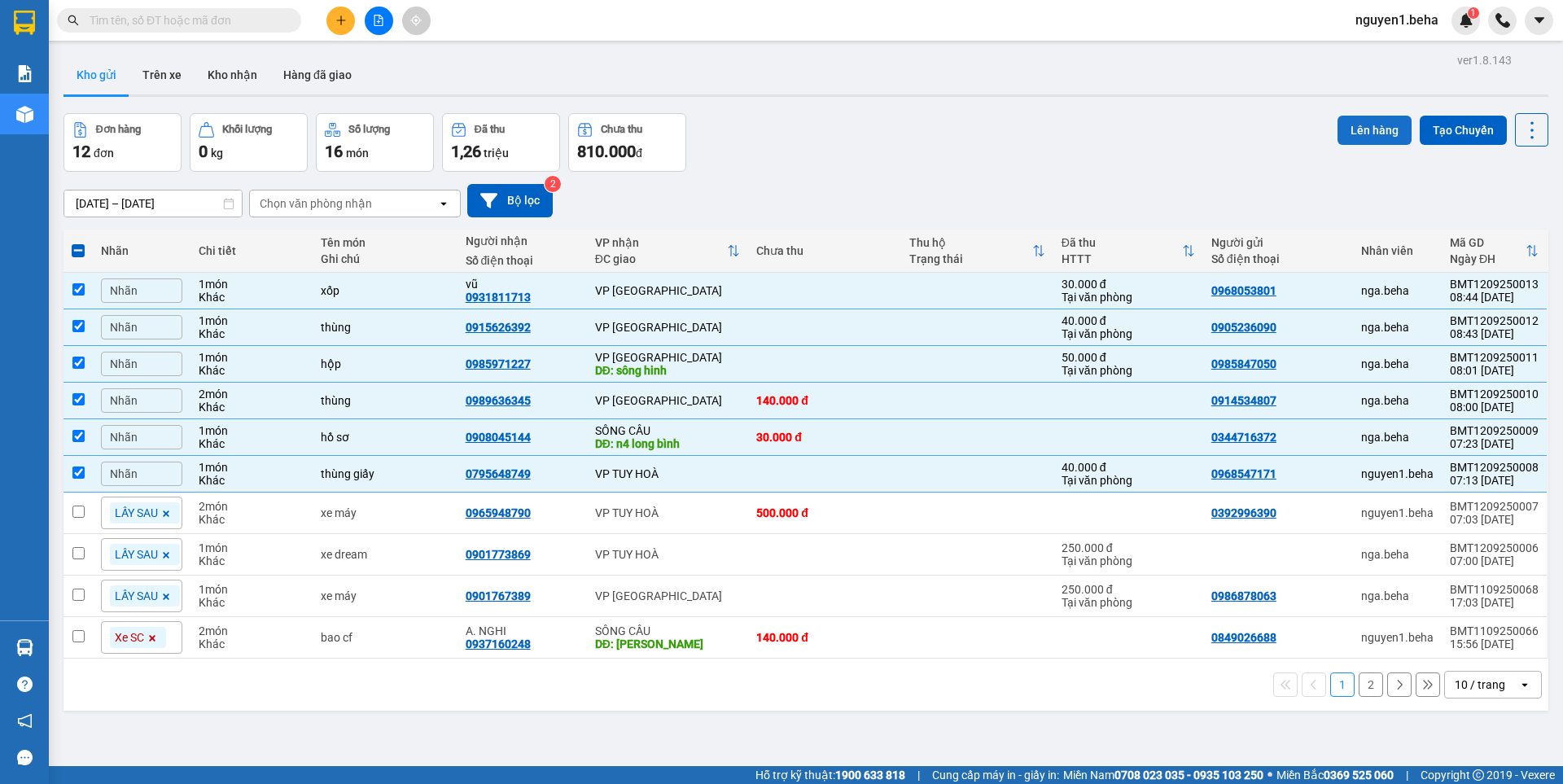
click at [1338, 132] on button "Lên hàng" at bounding box center [1375, 130] width 74 height 29
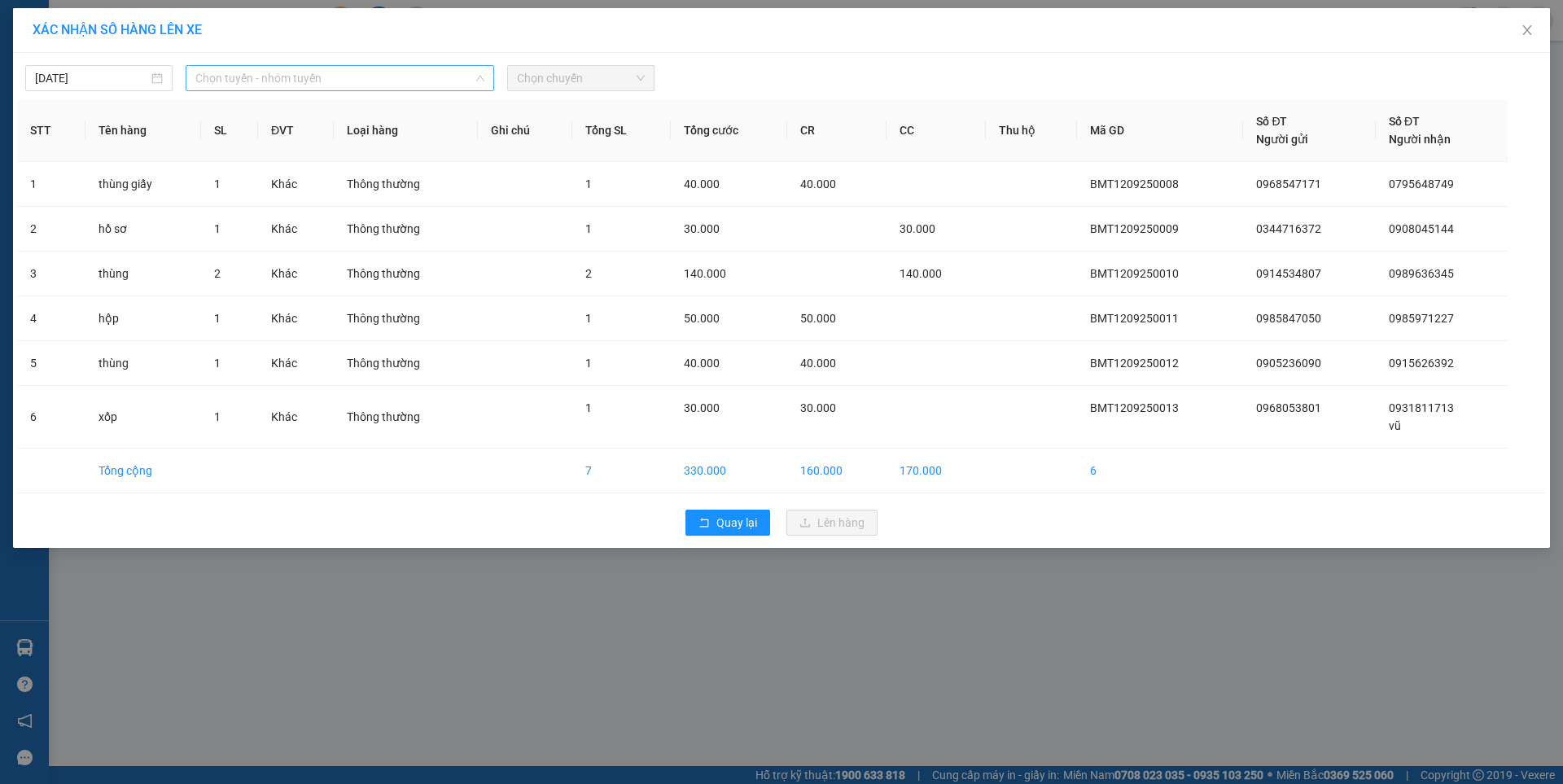
click at [285, 75] on span "Chọn tuyến - nhóm tuyến" at bounding box center [339, 77] width 289 height 24
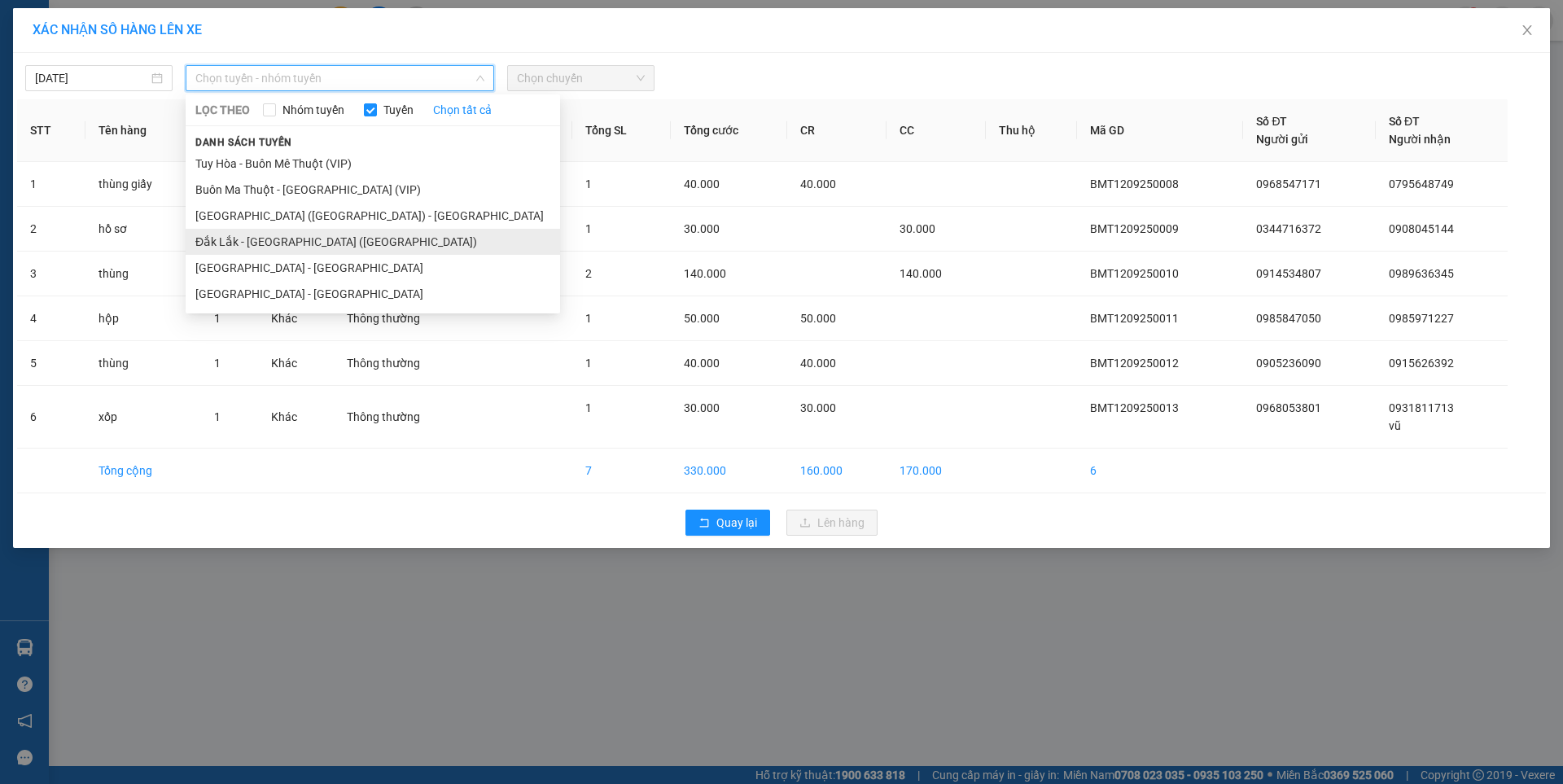
click at [308, 236] on li "Đắk Lắk - [GEOGRAPHIC_DATA] ([GEOGRAPHIC_DATA])" at bounding box center [373, 241] width 375 height 26
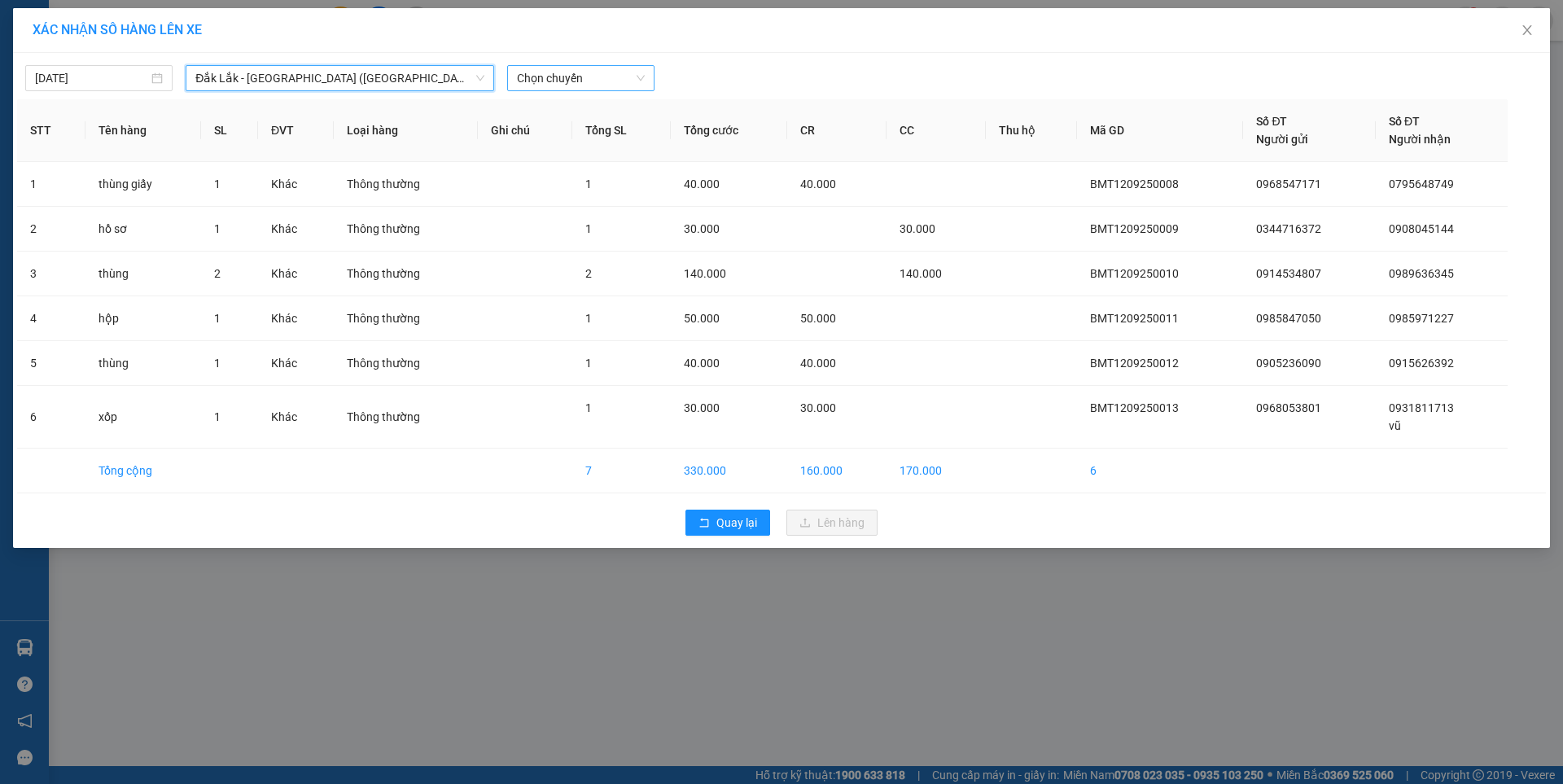
click at [641, 76] on span "Chọn chuyến" at bounding box center [581, 77] width 128 height 24
click at [586, 135] on div "09:30 - 47H-044.04" at bounding box center [580, 136] width 127 height 18
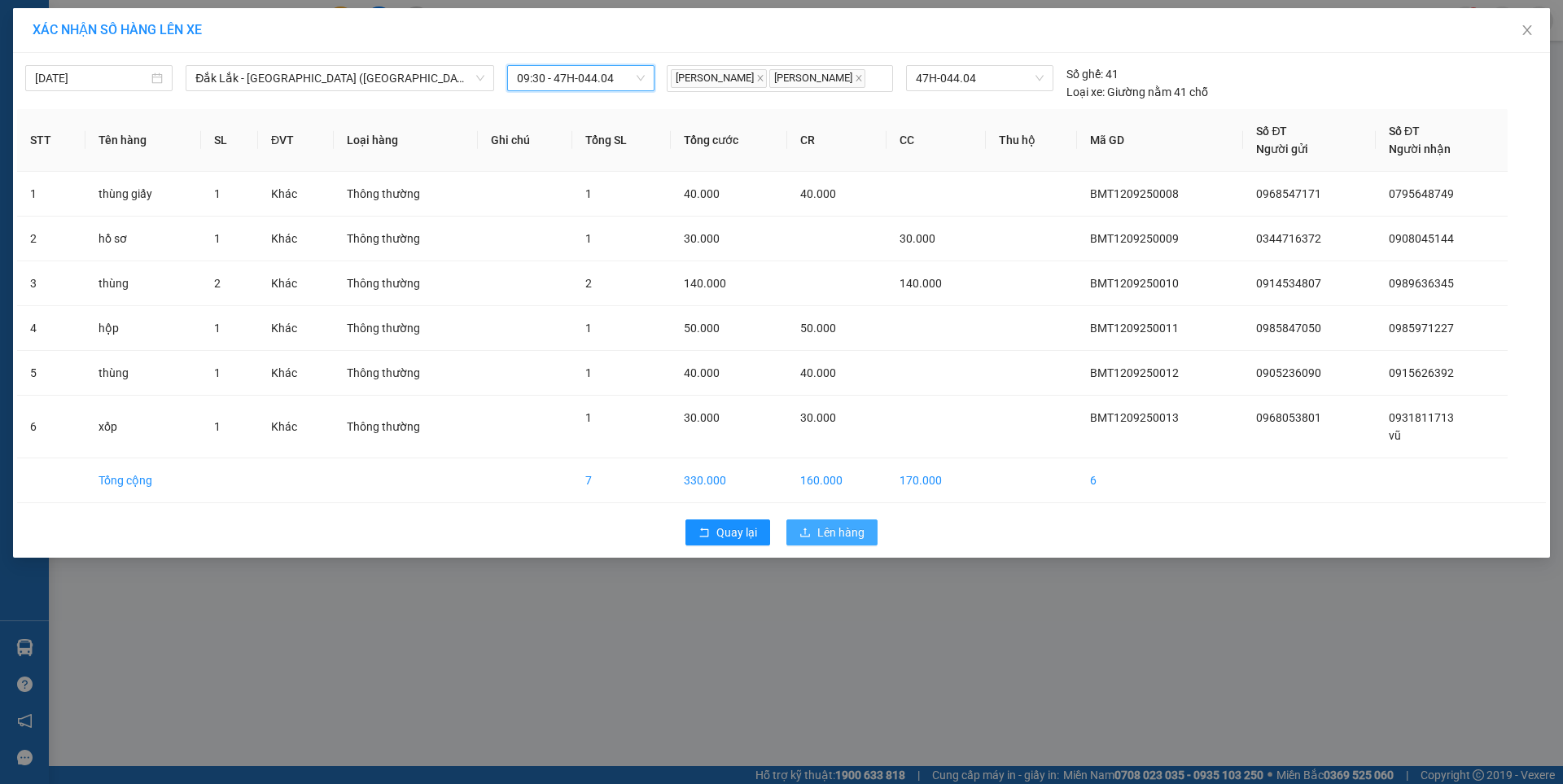
click at [822, 534] on span "Lên hàng" at bounding box center [840, 532] width 47 height 18
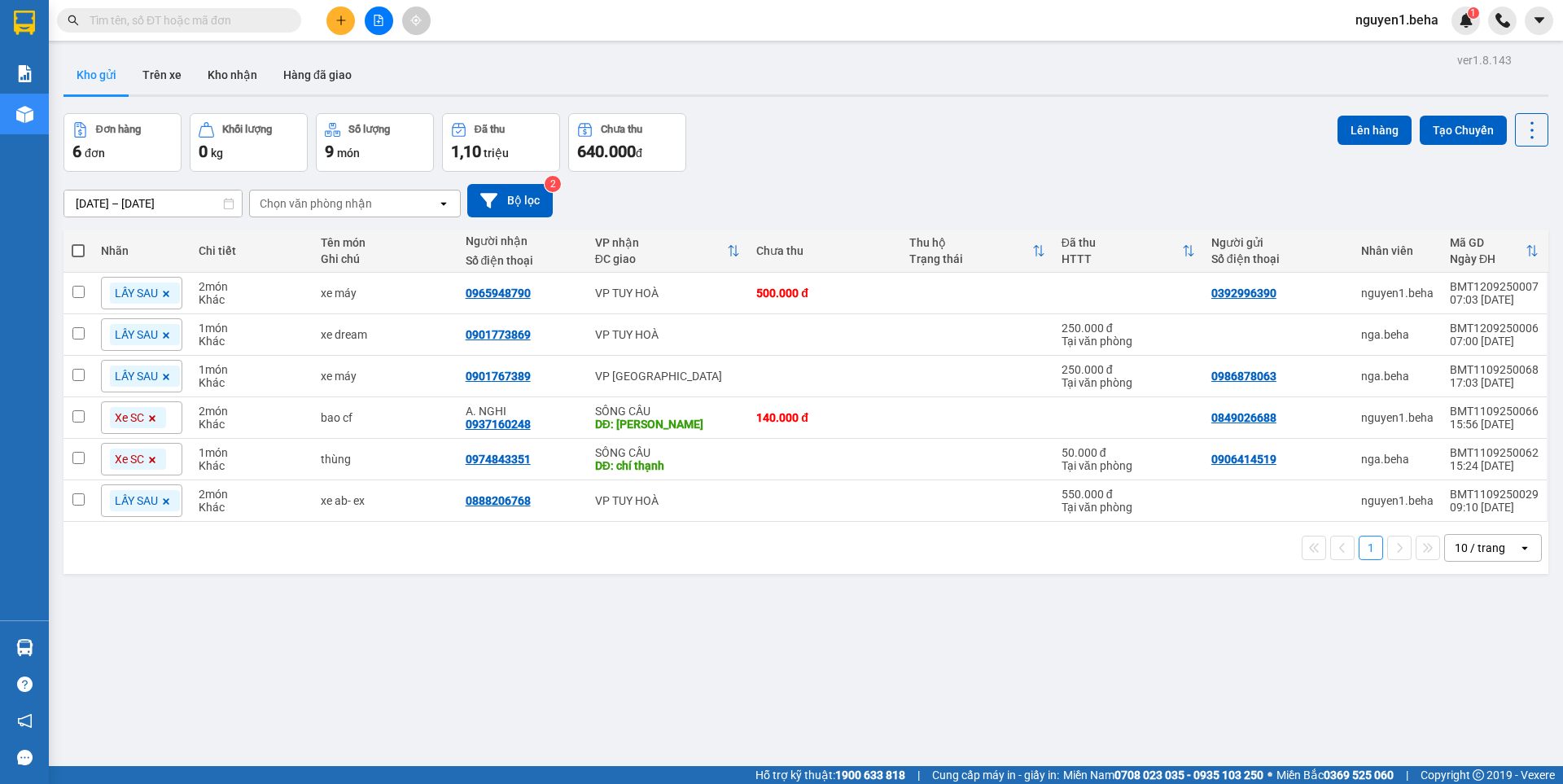
click at [384, 18] on icon "file-add" at bounding box center [379, 20] width 12 height 12
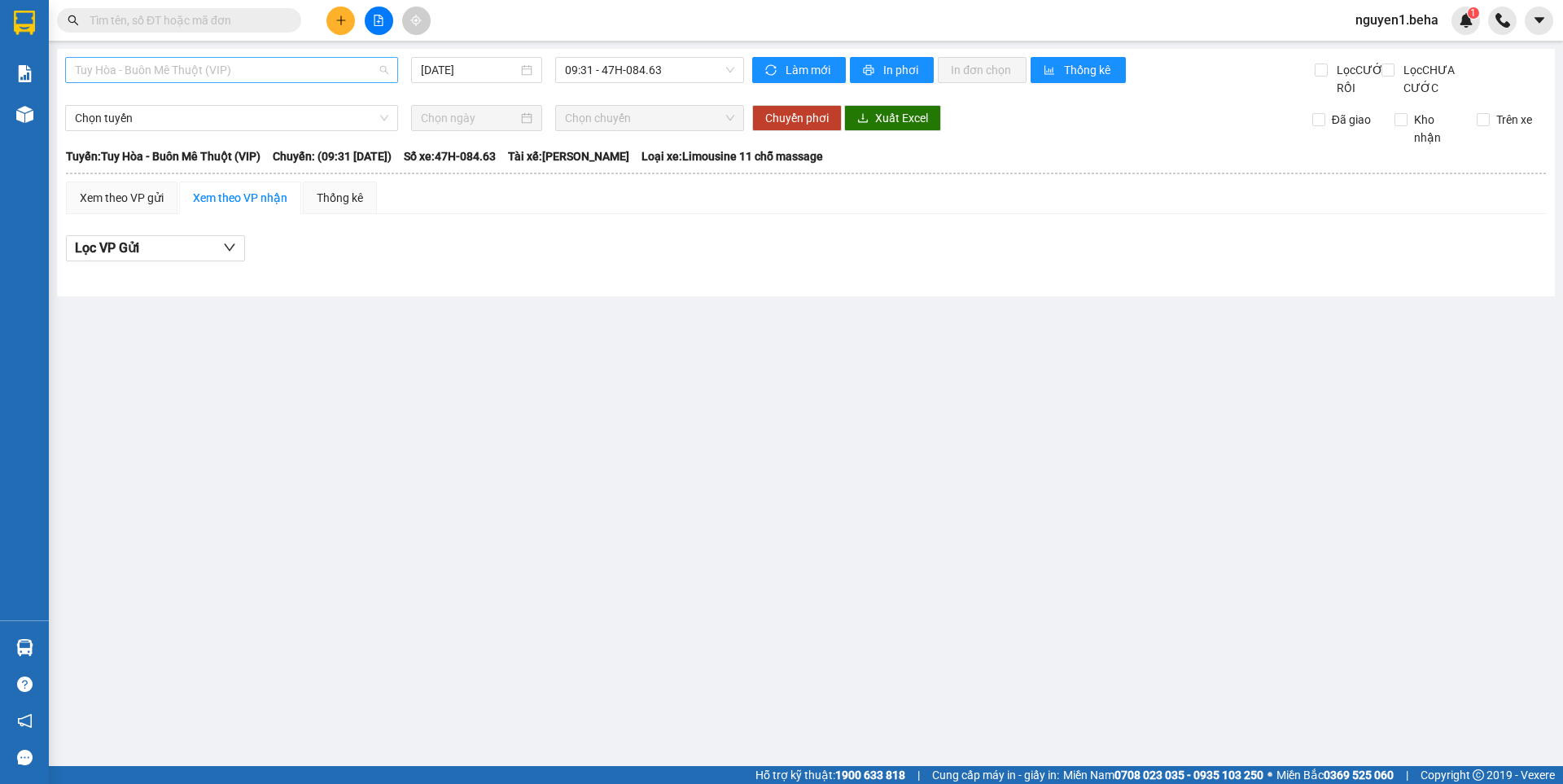
click at [282, 62] on span "Tuy Hòa - Buôn Mê Thuột (VIP)" at bounding box center [232, 70] width 313 height 24
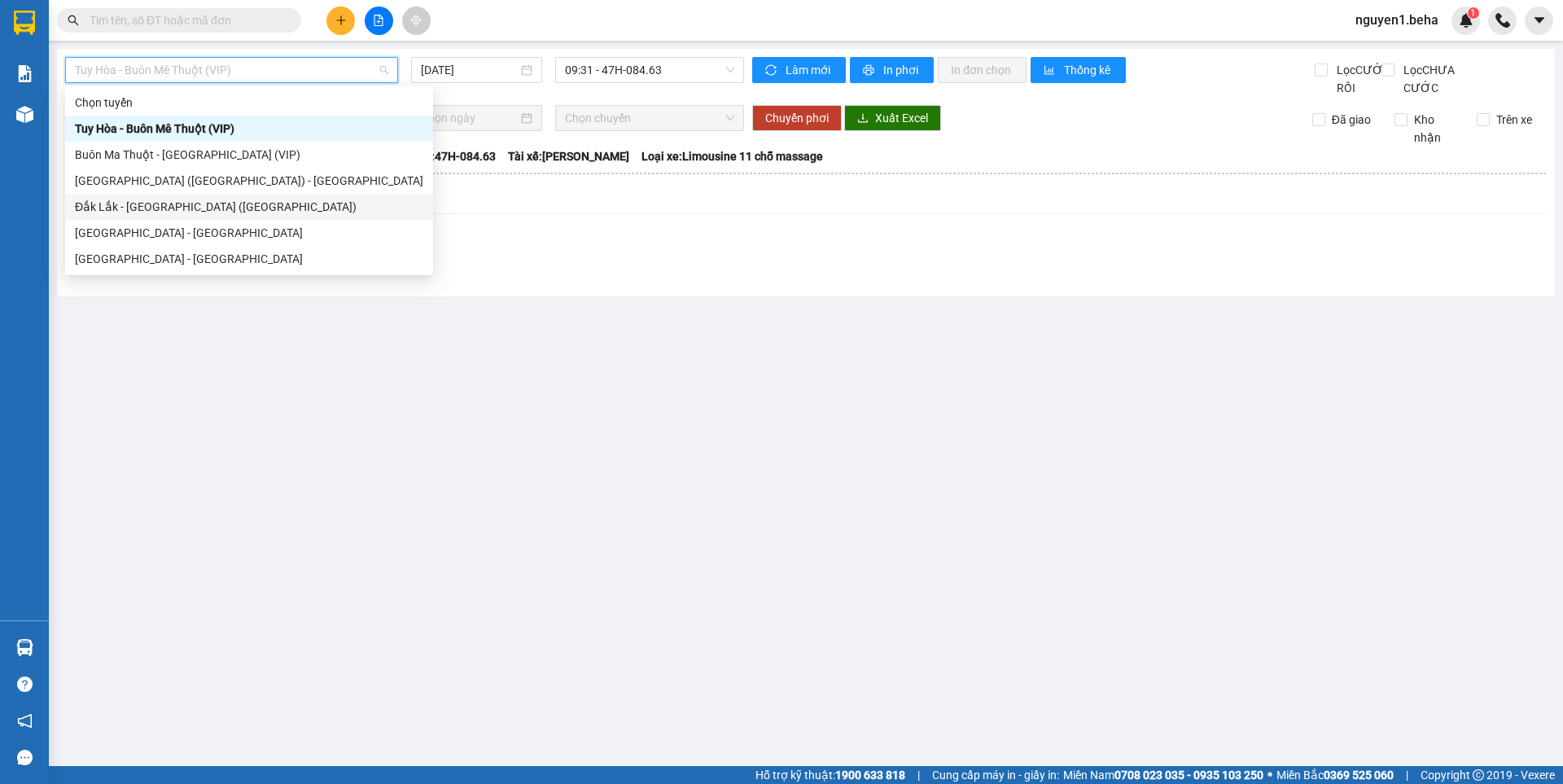
click at [177, 201] on div "Đắk Lắk - [GEOGRAPHIC_DATA] ([GEOGRAPHIC_DATA])" at bounding box center [249, 207] width 349 height 18
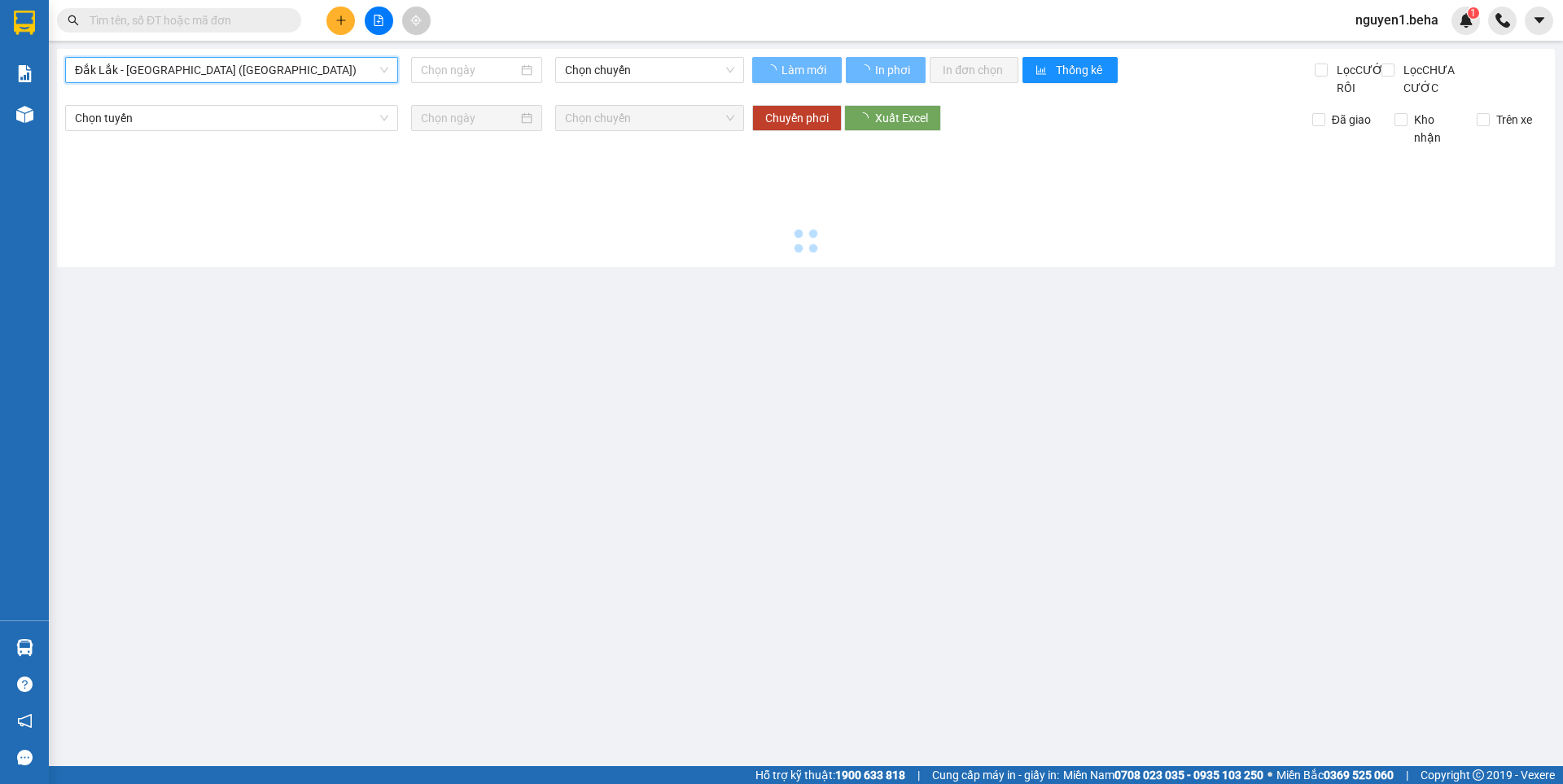
type input "[DATE]"
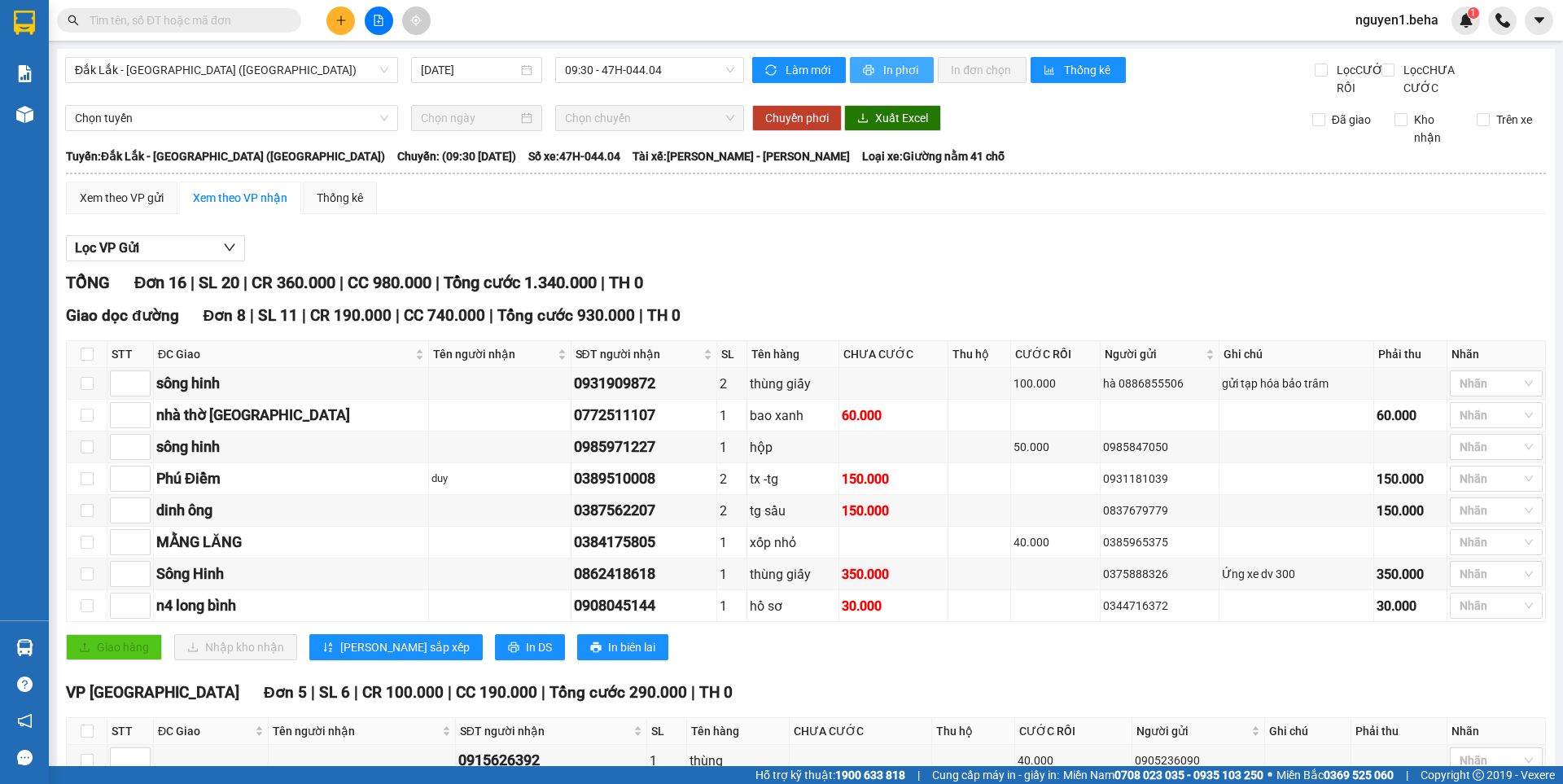
click at [865, 70] on icon "printer" at bounding box center [868, 70] width 11 height 11
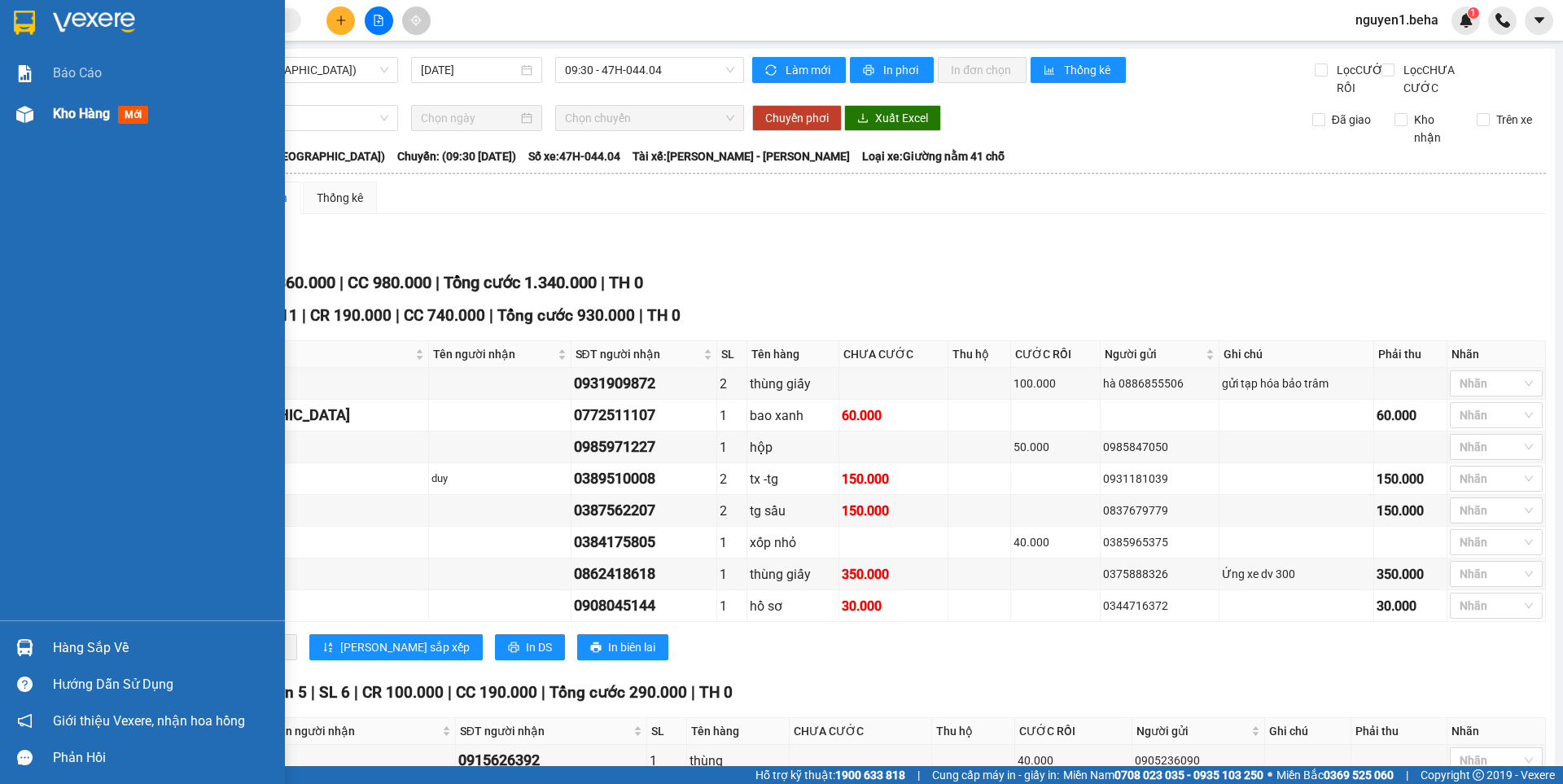
drag, startPoint x: 11, startPoint y: 127, endPoint x: 32, endPoint y: 109, distance: 27.7
click at [12, 127] on div at bounding box center [24, 114] width 28 height 28
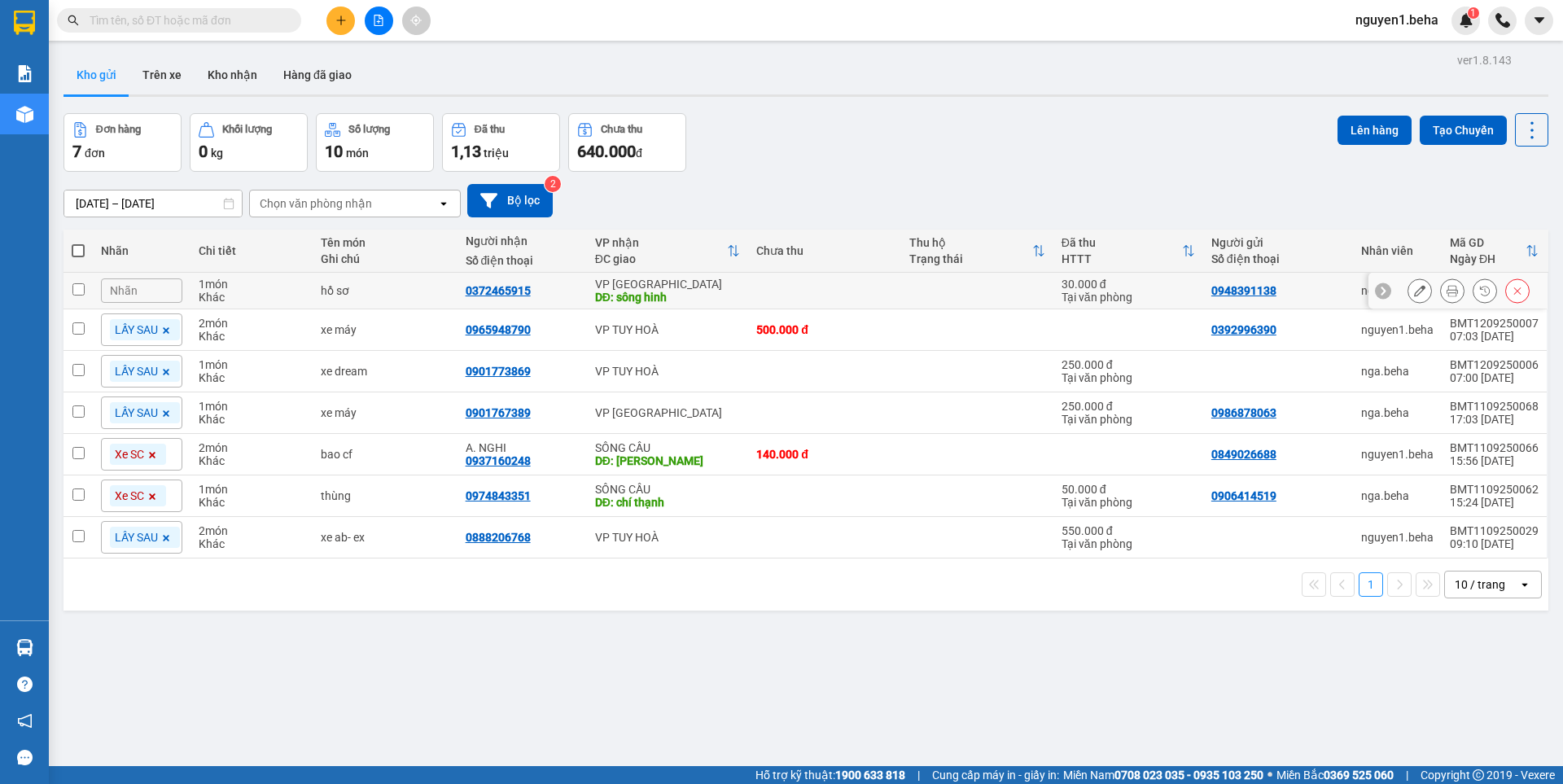
click at [1447, 287] on icon at bounding box center [1453, 291] width 12 height 12
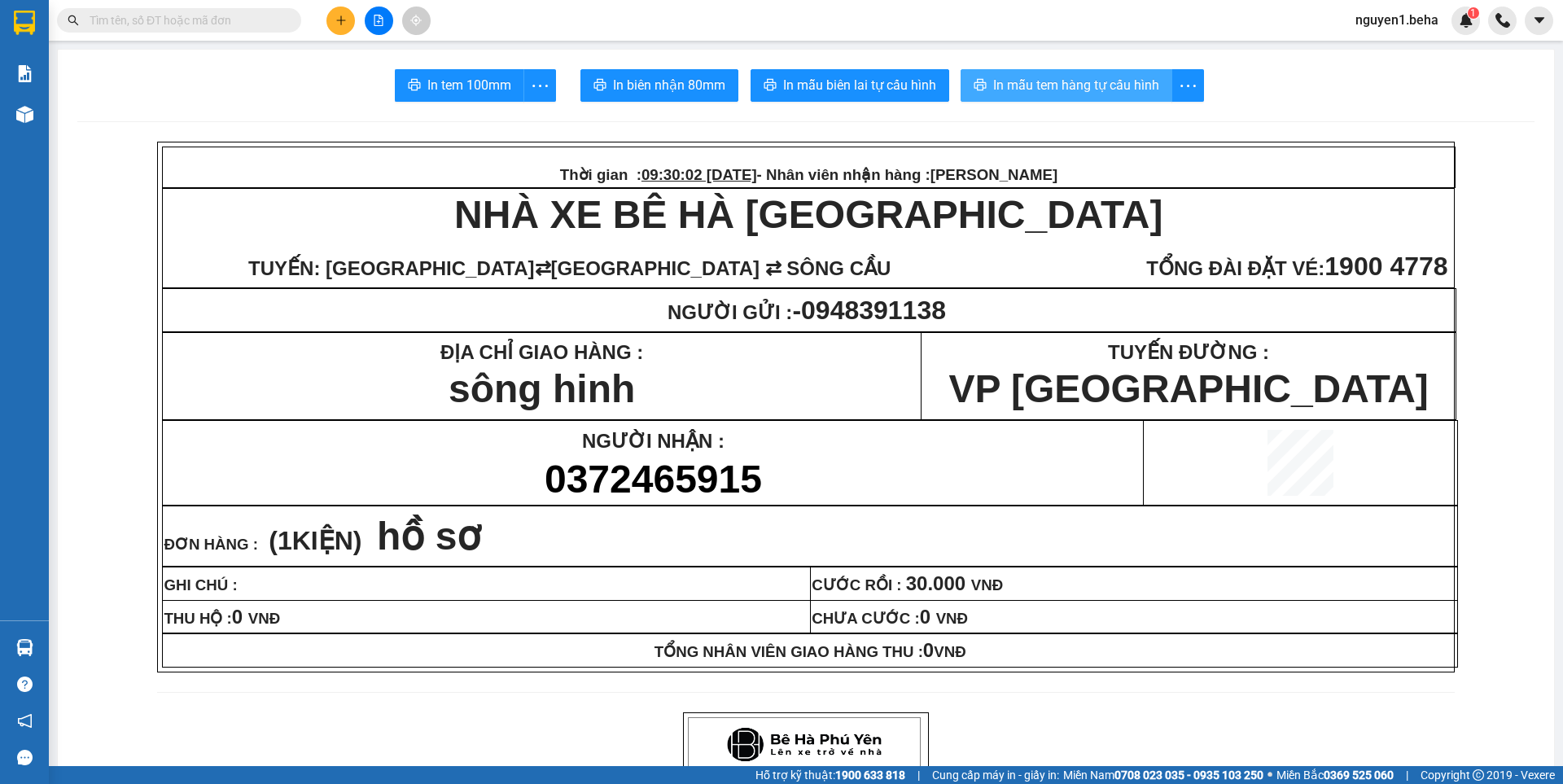
click at [1029, 88] on span "In mẫu tem hàng tự cấu hình" at bounding box center [1076, 85] width 166 height 20
click at [216, 21] on input "text" at bounding box center [185, 20] width 192 height 18
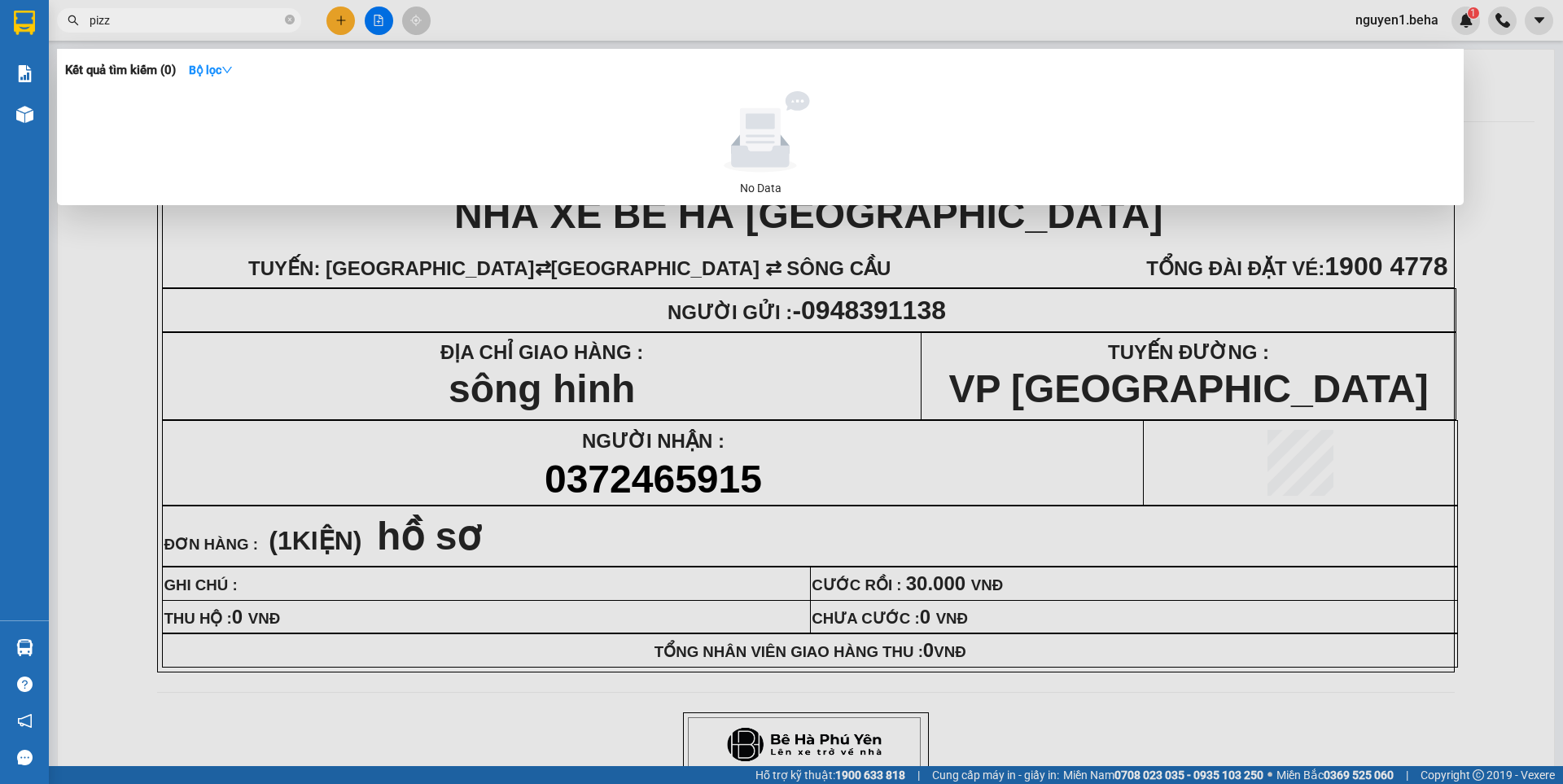
type input "pizza"
click at [290, 22] on icon "close-circle" at bounding box center [290, 19] width 10 height 10
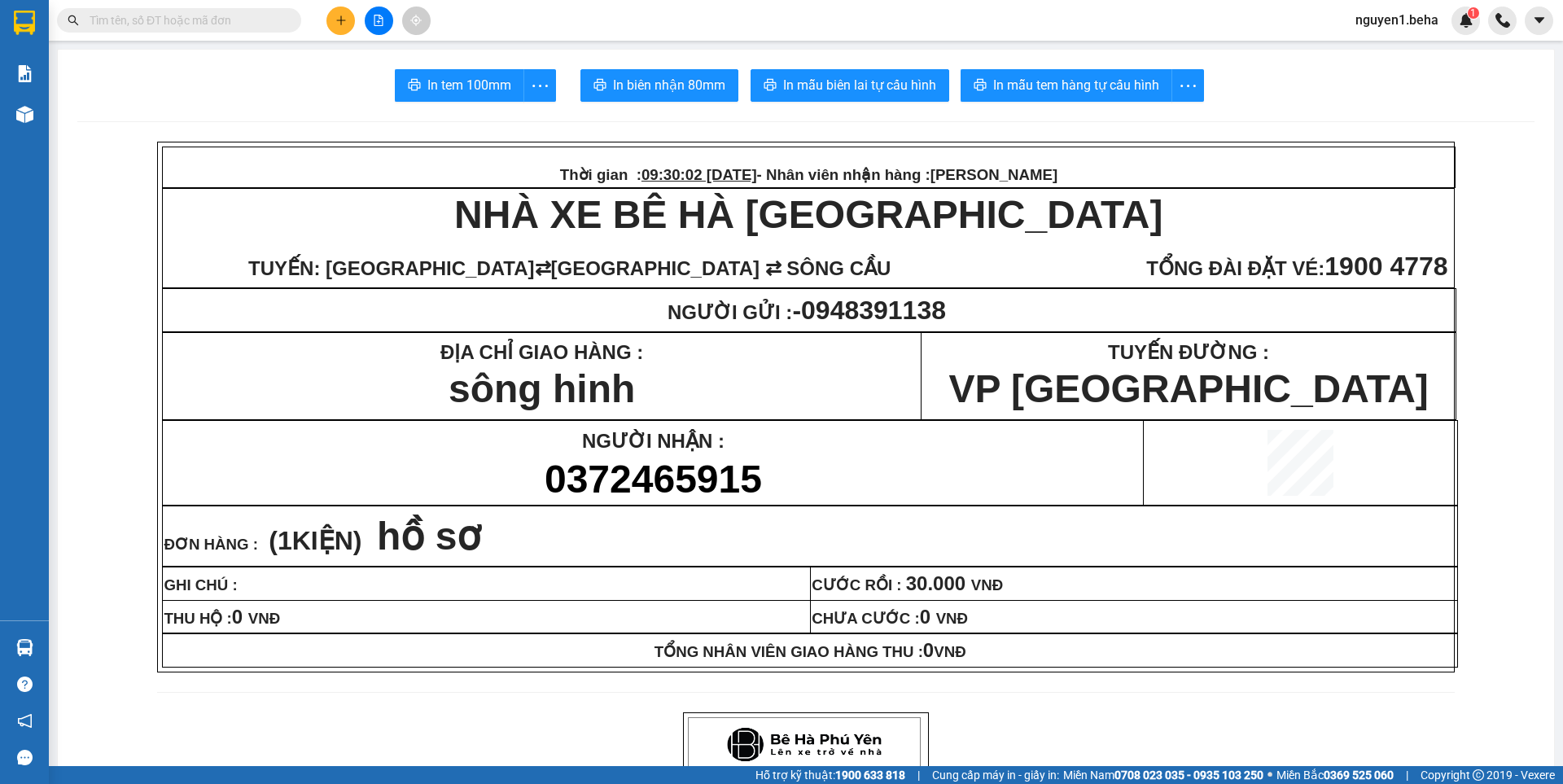
click at [259, 23] on input "text" at bounding box center [185, 20] width 192 height 18
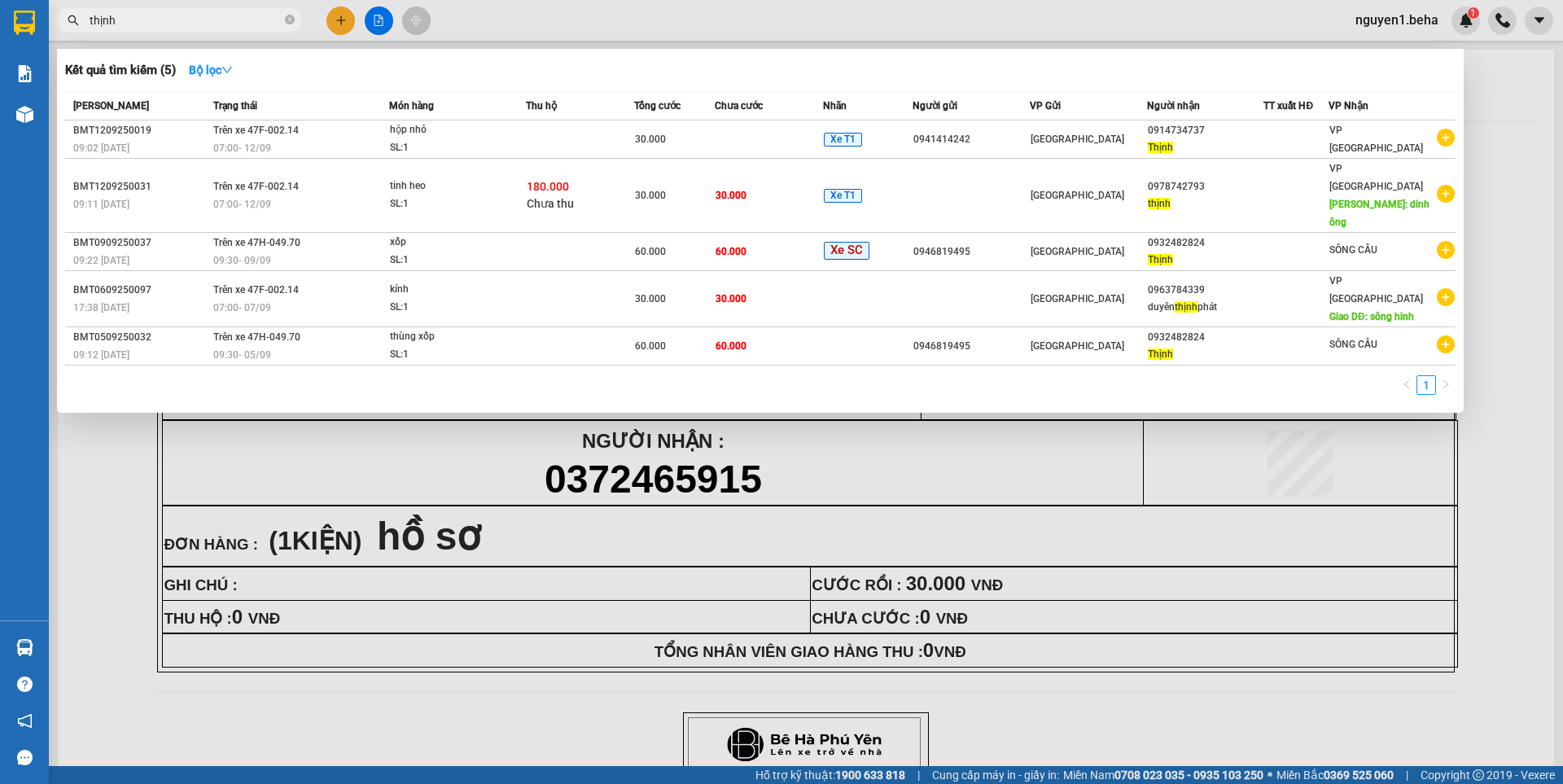
type input "thịnh"
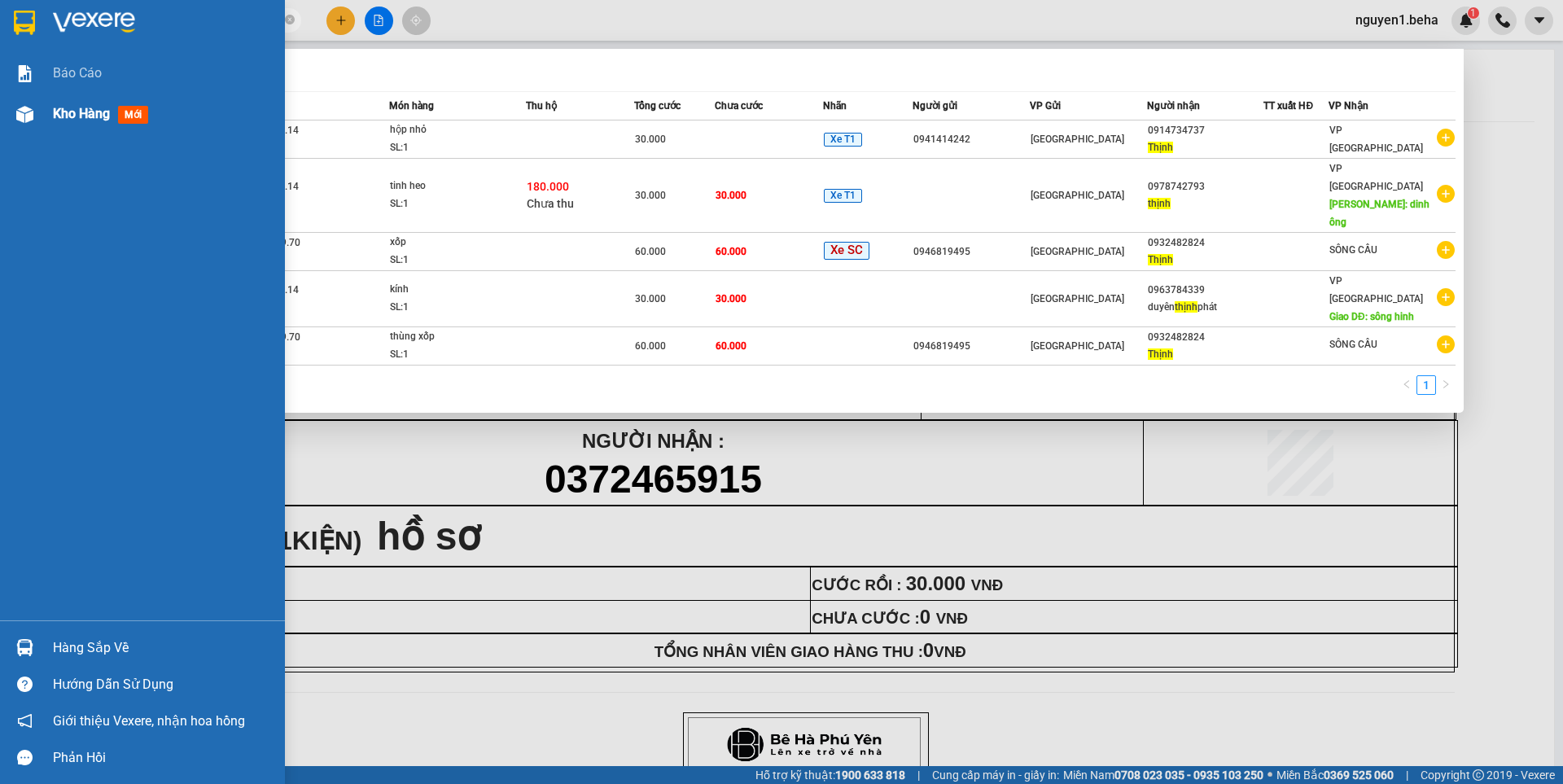
click at [20, 109] on img at bounding box center [25, 115] width 17 height 17
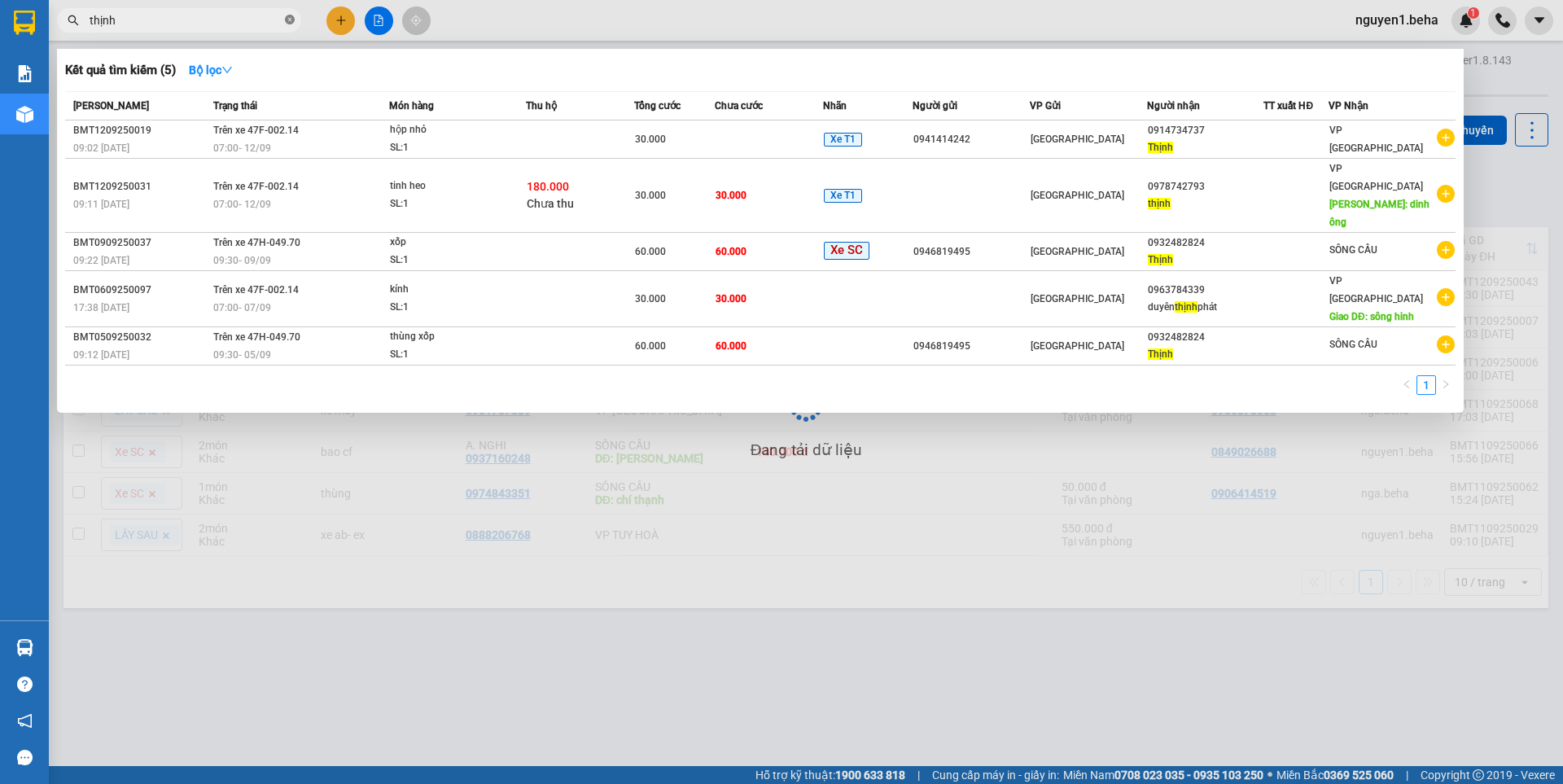
click at [293, 19] on icon "close-circle" at bounding box center [290, 19] width 10 height 10
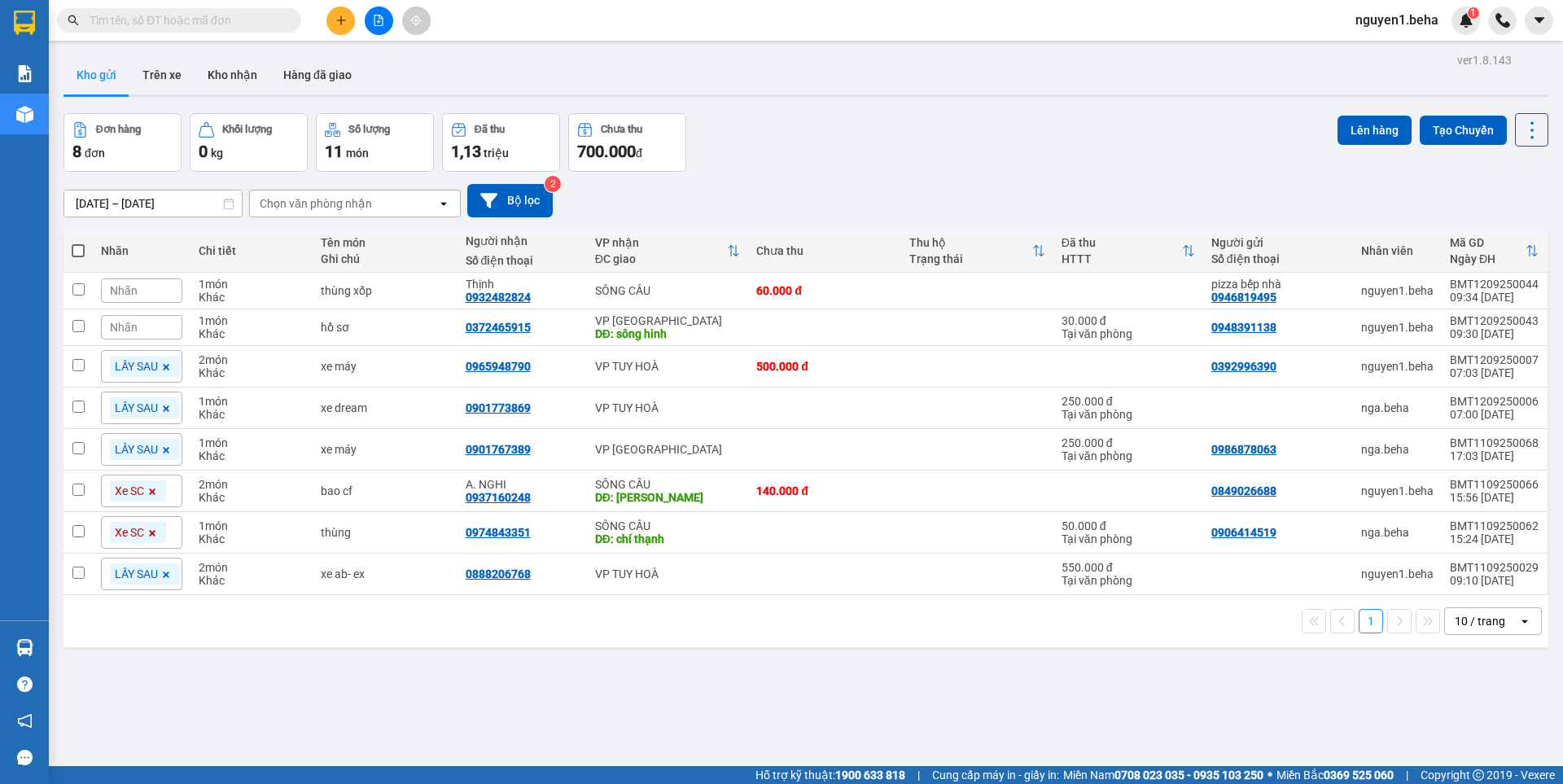
drag, startPoint x: 152, startPoint y: 531, endPoint x: 162, endPoint y: 505, distance: 27.9
click at [153, 531] on icon at bounding box center [153, 533] width 10 height 10
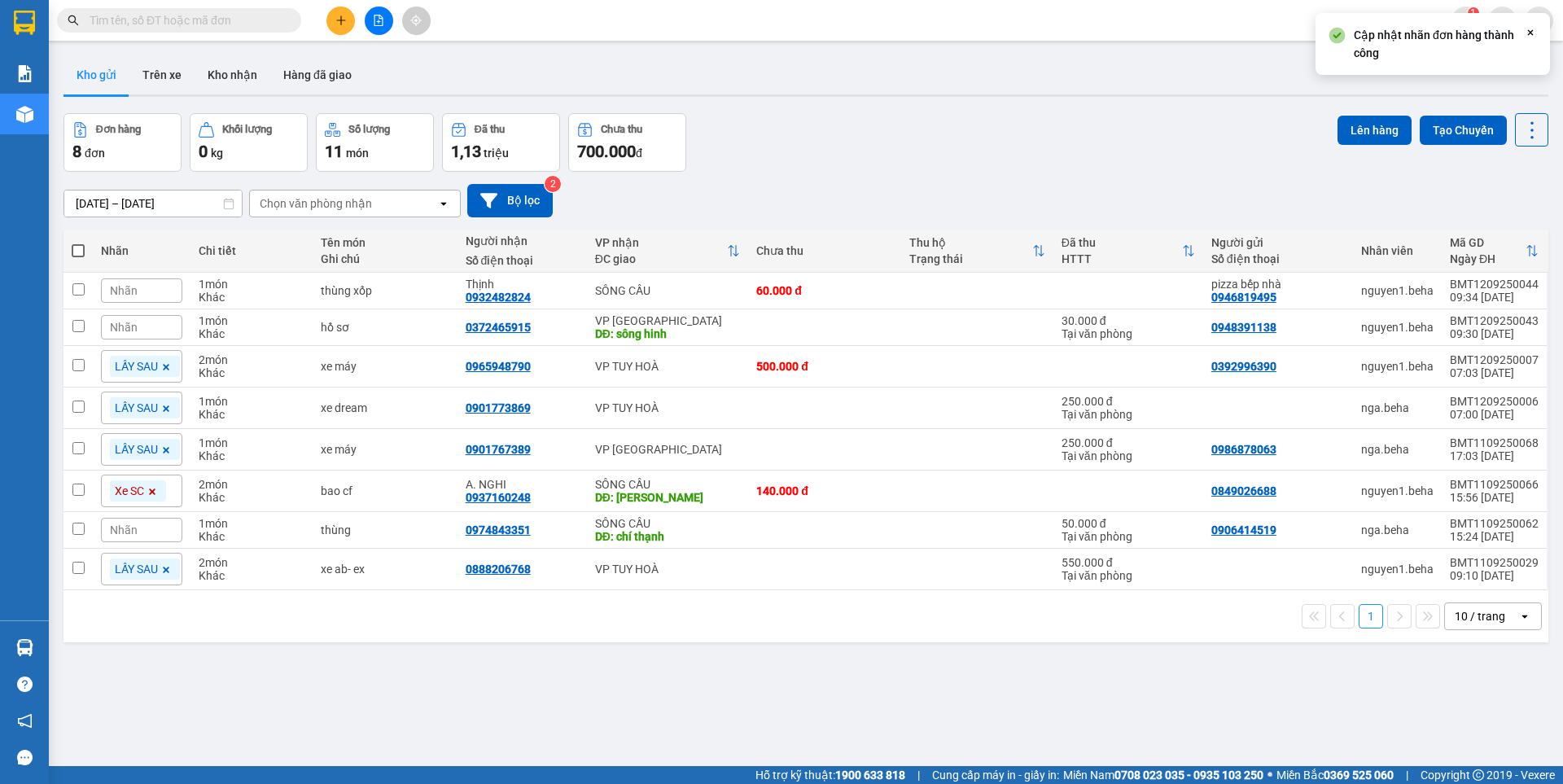
click at [159, 492] on span at bounding box center [152, 490] width 16 height 21
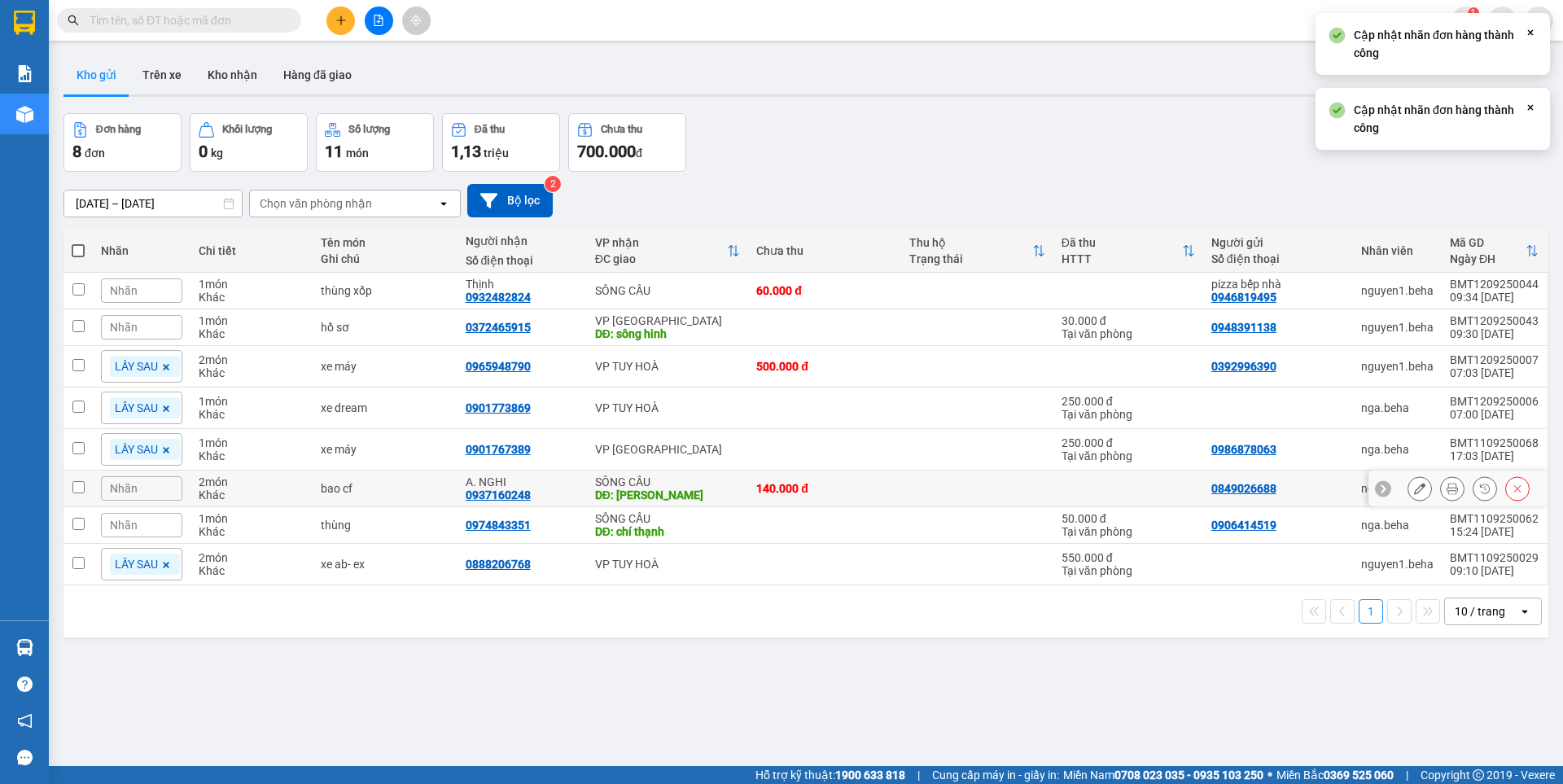
click at [72, 484] on input "checkbox" at bounding box center [78, 487] width 13 height 13
checkbox input "true"
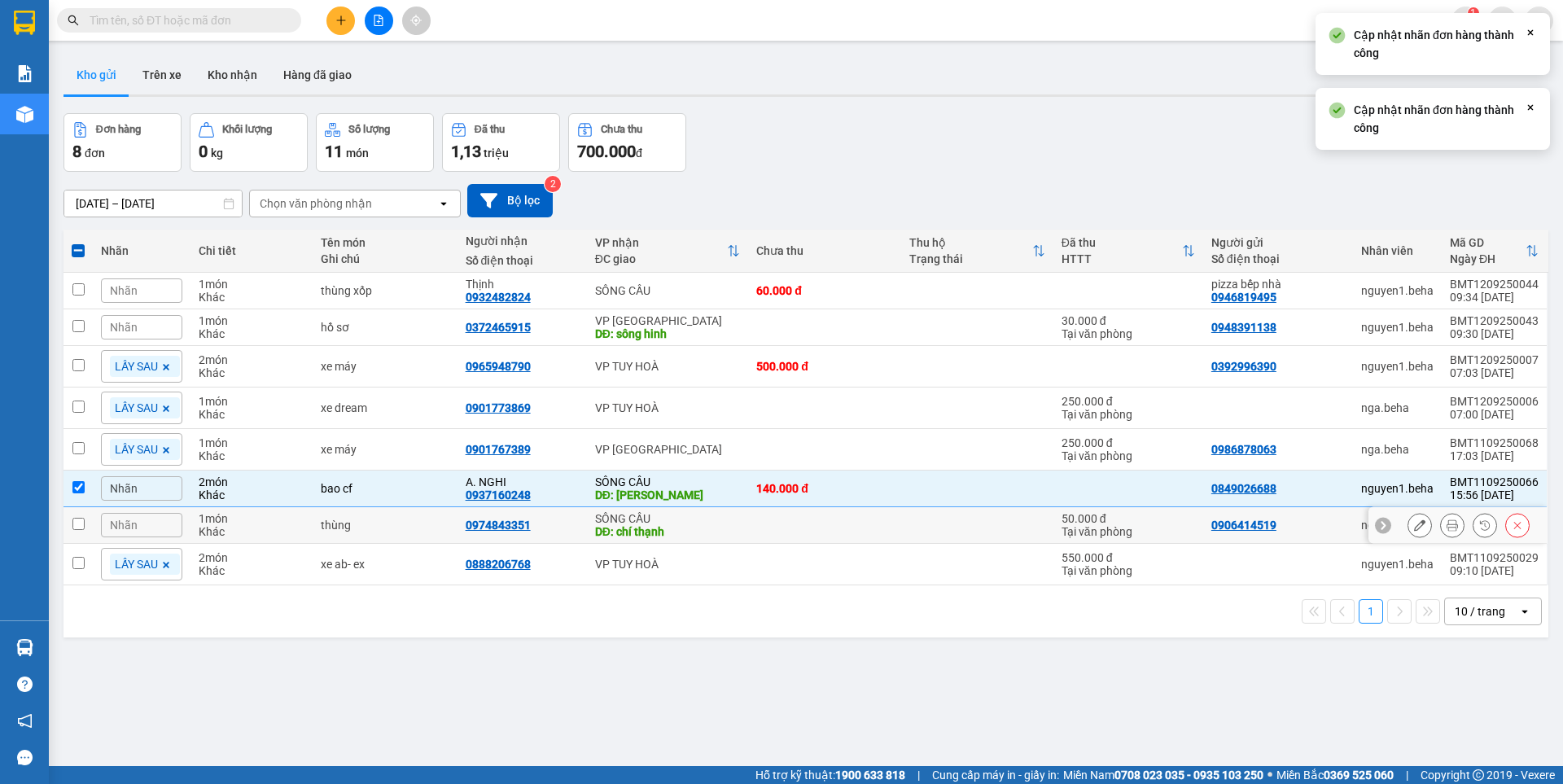
click at [76, 521] on input "checkbox" at bounding box center [78, 523] width 13 height 13
checkbox input "true"
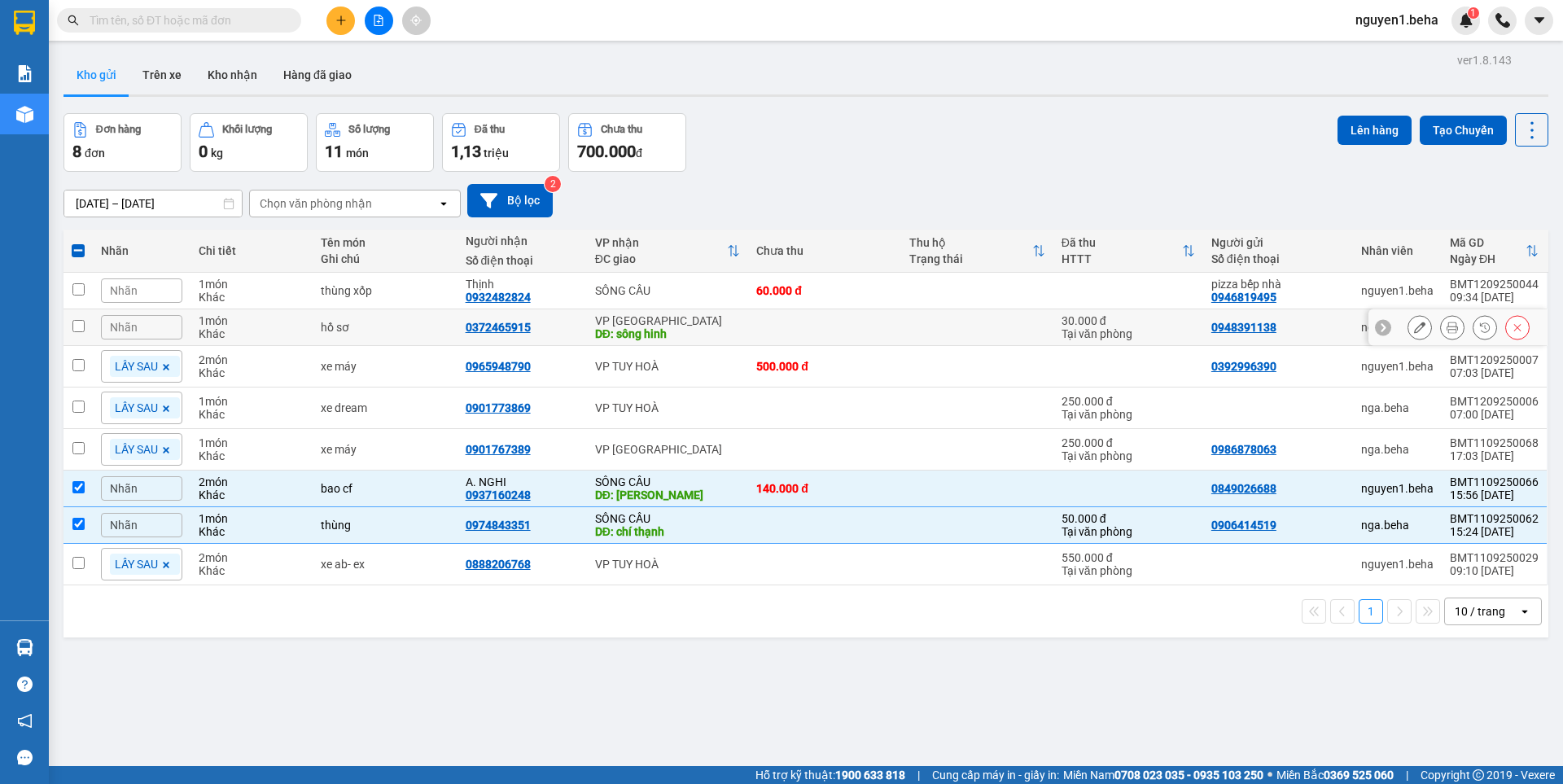
click at [78, 320] on input "checkbox" at bounding box center [78, 325] width 13 height 13
checkbox input "true"
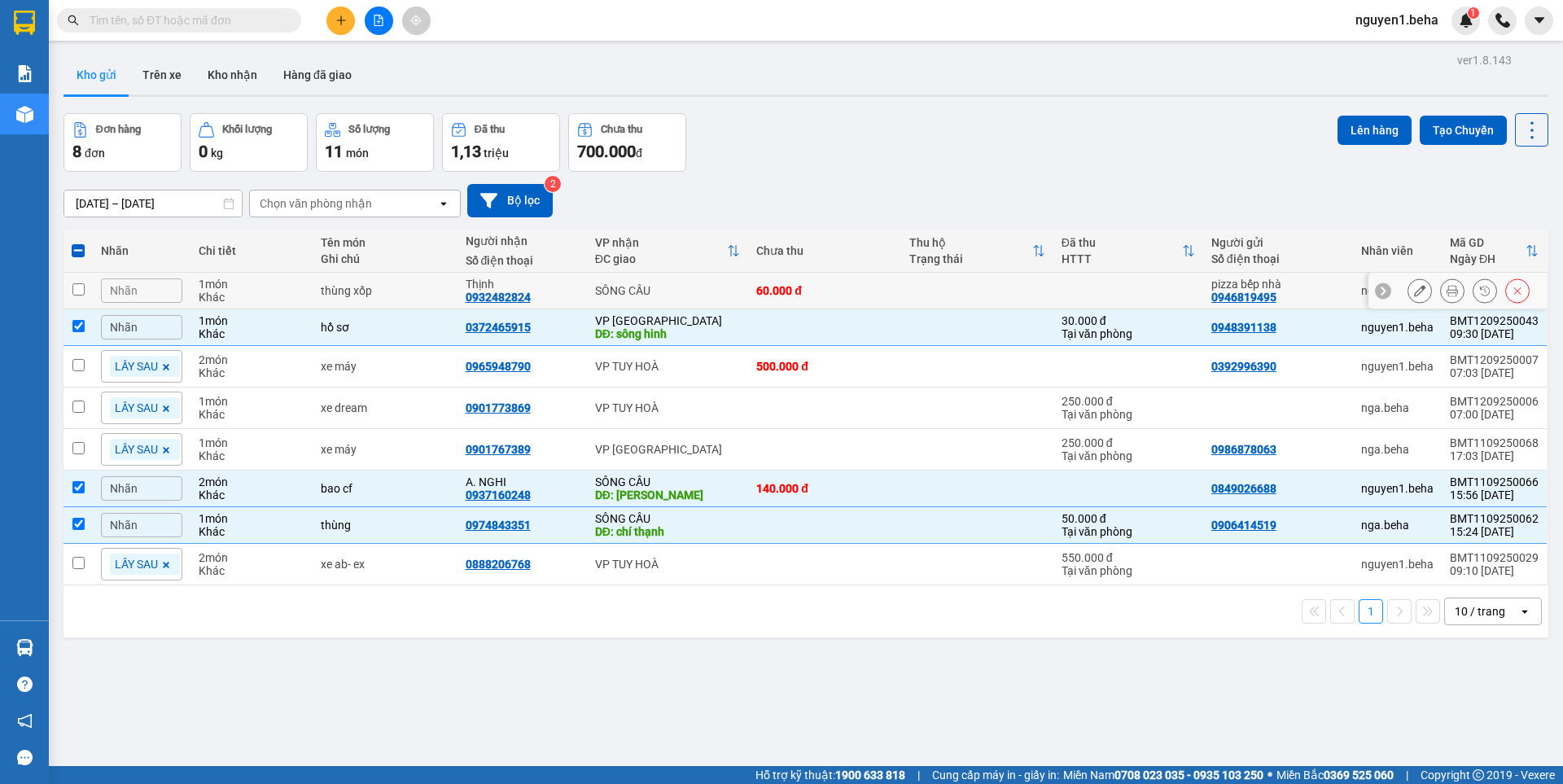
click at [80, 288] on input "checkbox" at bounding box center [78, 289] width 13 height 13
checkbox input "true"
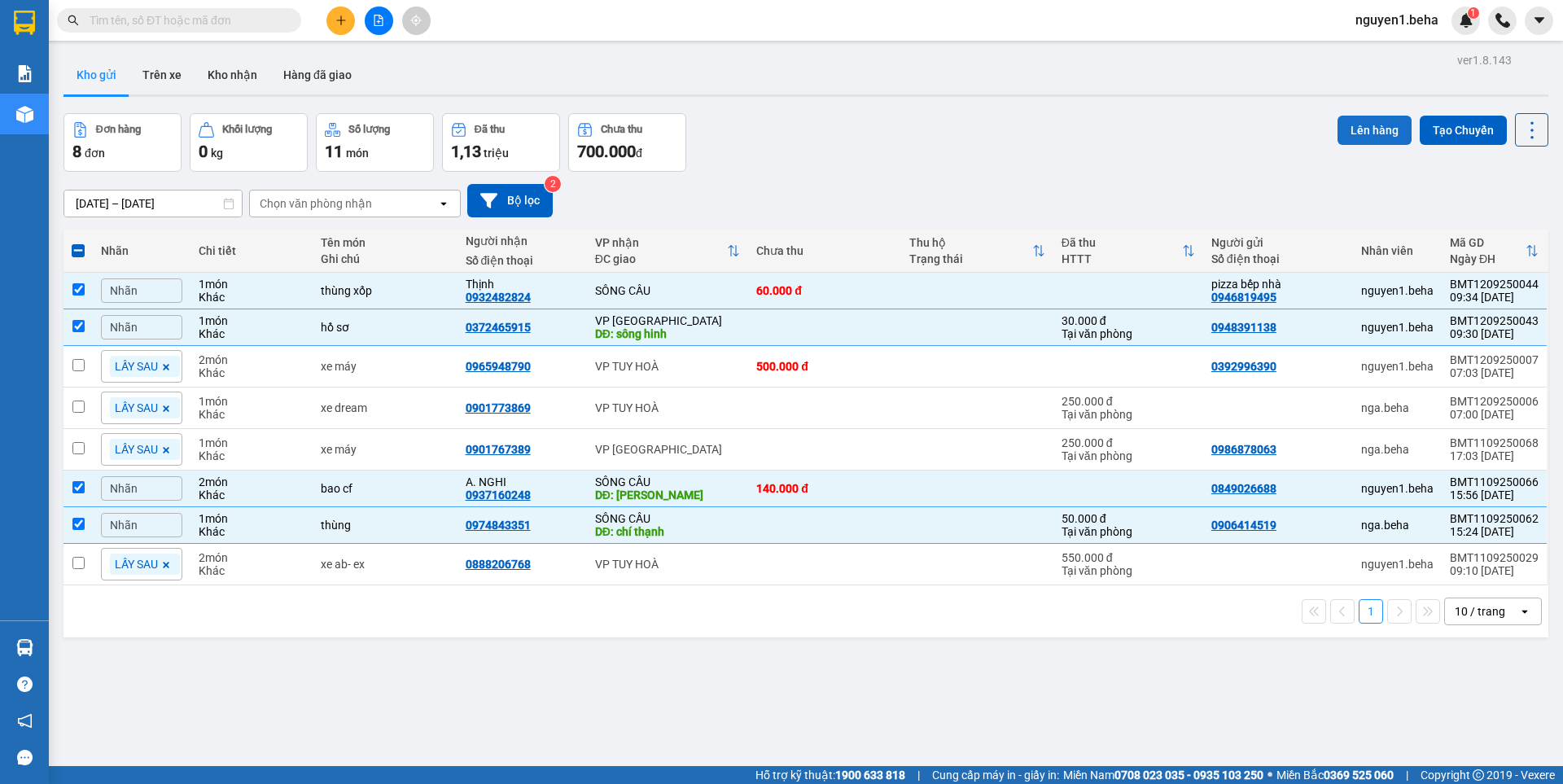
click at [1350, 127] on button "Lên hàng" at bounding box center [1375, 130] width 74 height 29
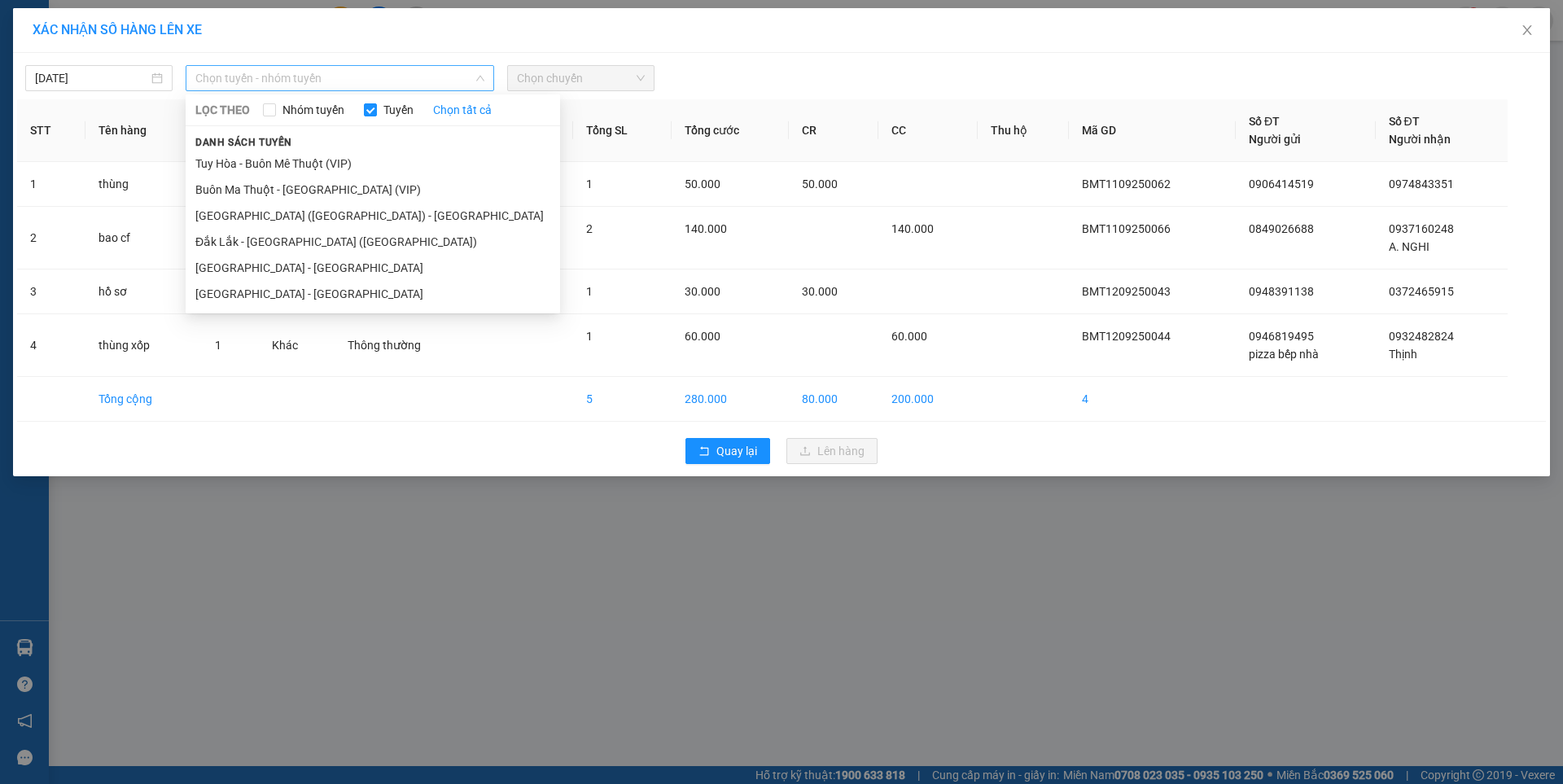
click at [292, 71] on span "Chọn tuyến - nhóm tuyến" at bounding box center [339, 77] width 289 height 24
click at [271, 292] on li "[GEOGRAPHIC_DATA] - [GEOGRAPHIC_DATA]" at bounding box center [373, 294] width 375 height 26
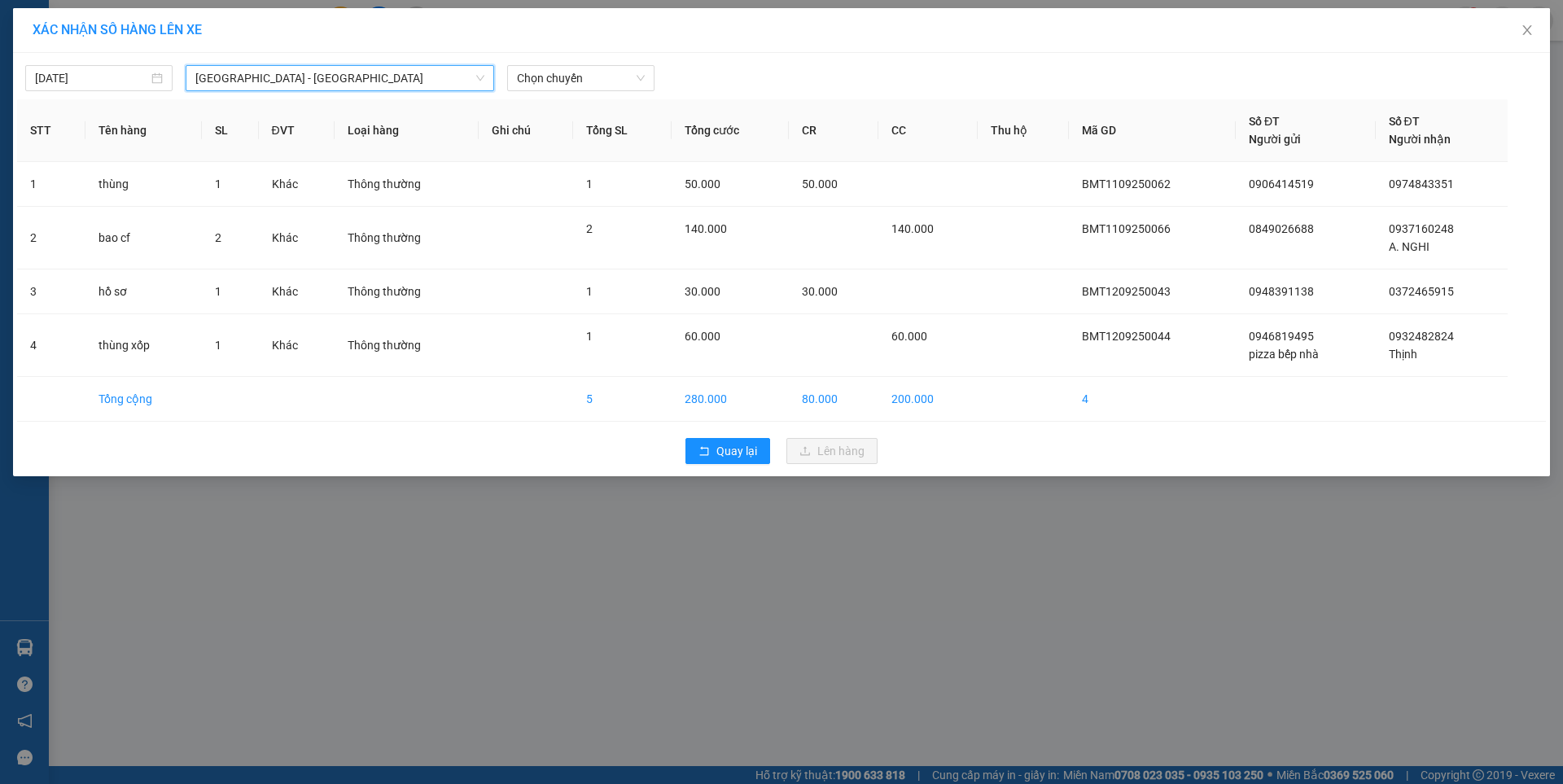
click at [308, 76] on span "[GEOGRAPHIC_DATA] - [GEOGRAPHIC_DATA]" at bounding box center [339, 77] width 289 height 24
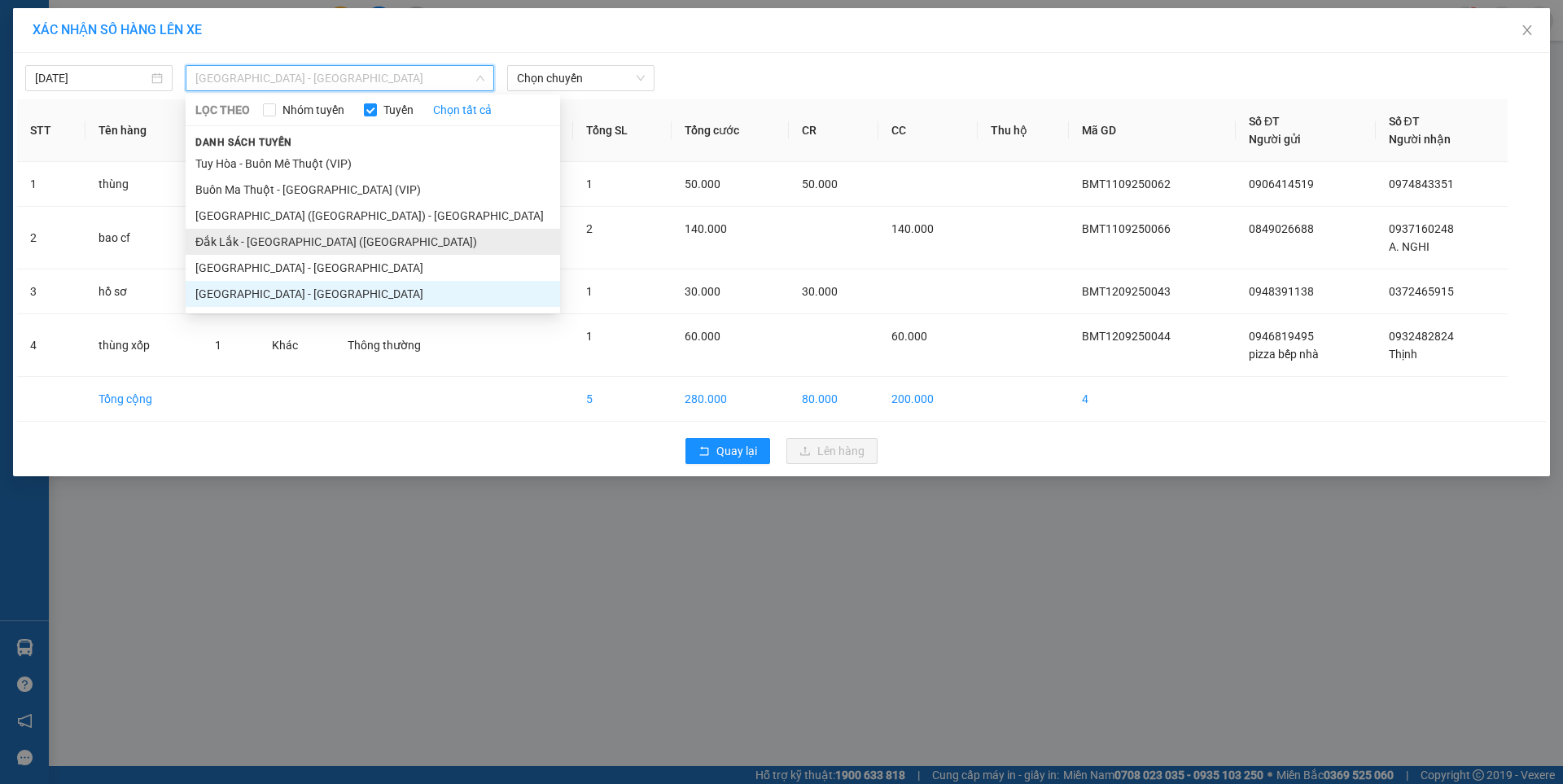
click at [298, 236] on li "Đắk Lắk - [GEOGRAPHIC_DATA] ([GEOGRAPHIC_DATA])" at bounding box center [373, 241] width 375 height 26
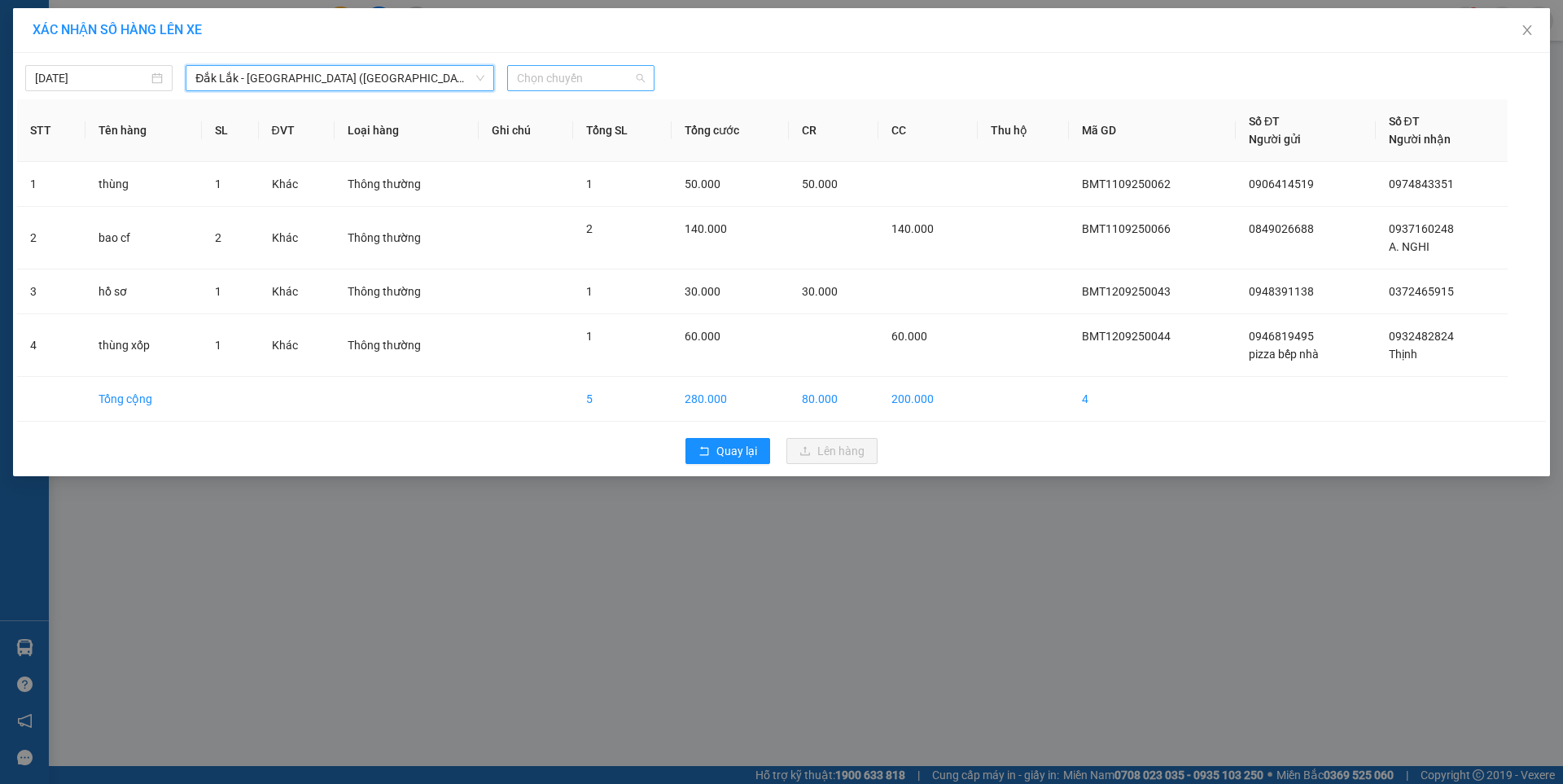
click at [560, 75] on span "Chọn chuyến" at bounding box center [581, 77] width 128 height 24
click at [572, 131] on div "09:30 - 47H-044.04" at bounding box center [580, 136] width 127 height 18
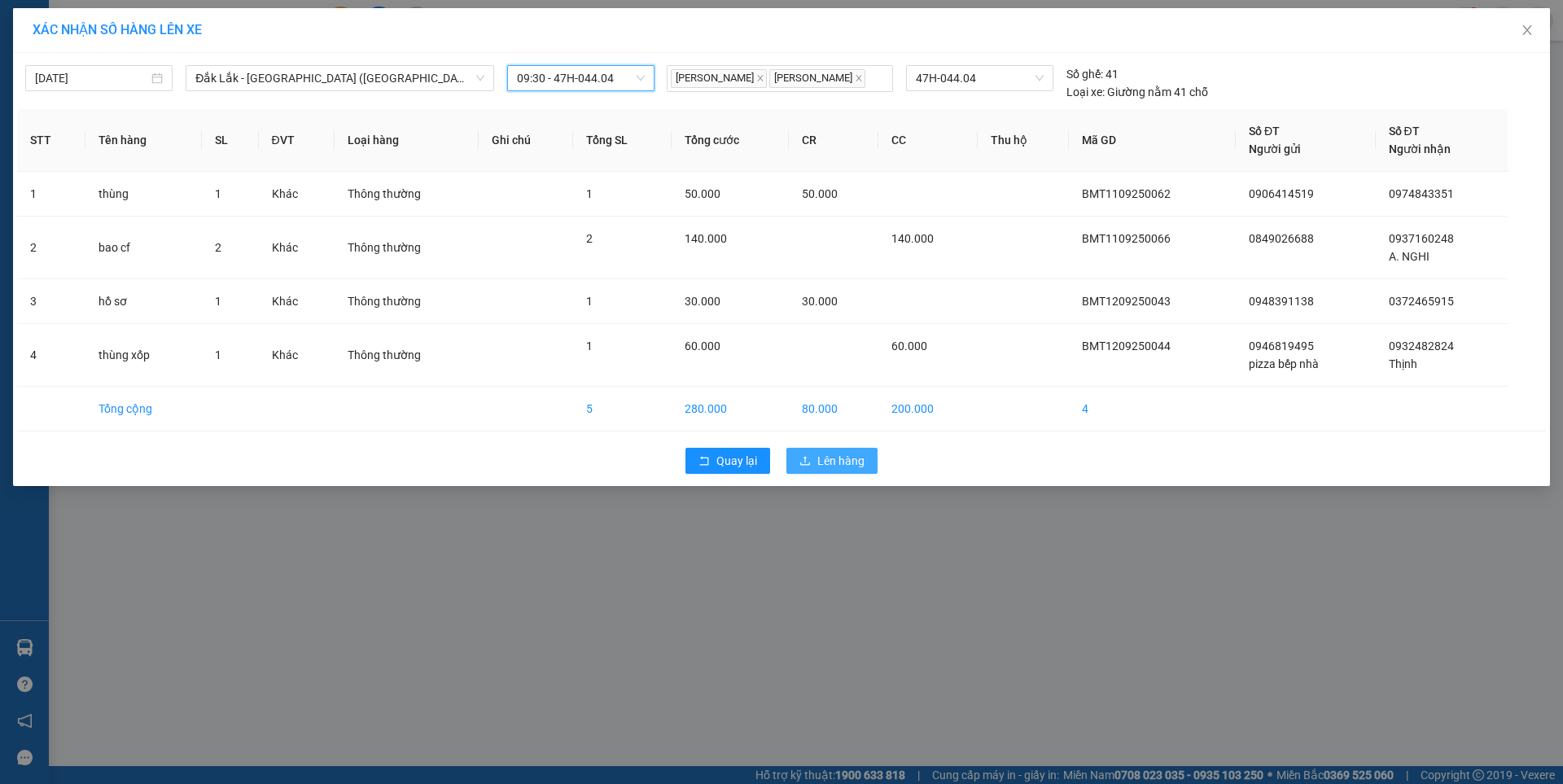
click at [849, 458] on span "Lên hàng" at bounding box center [840, 461] width 47 height 18
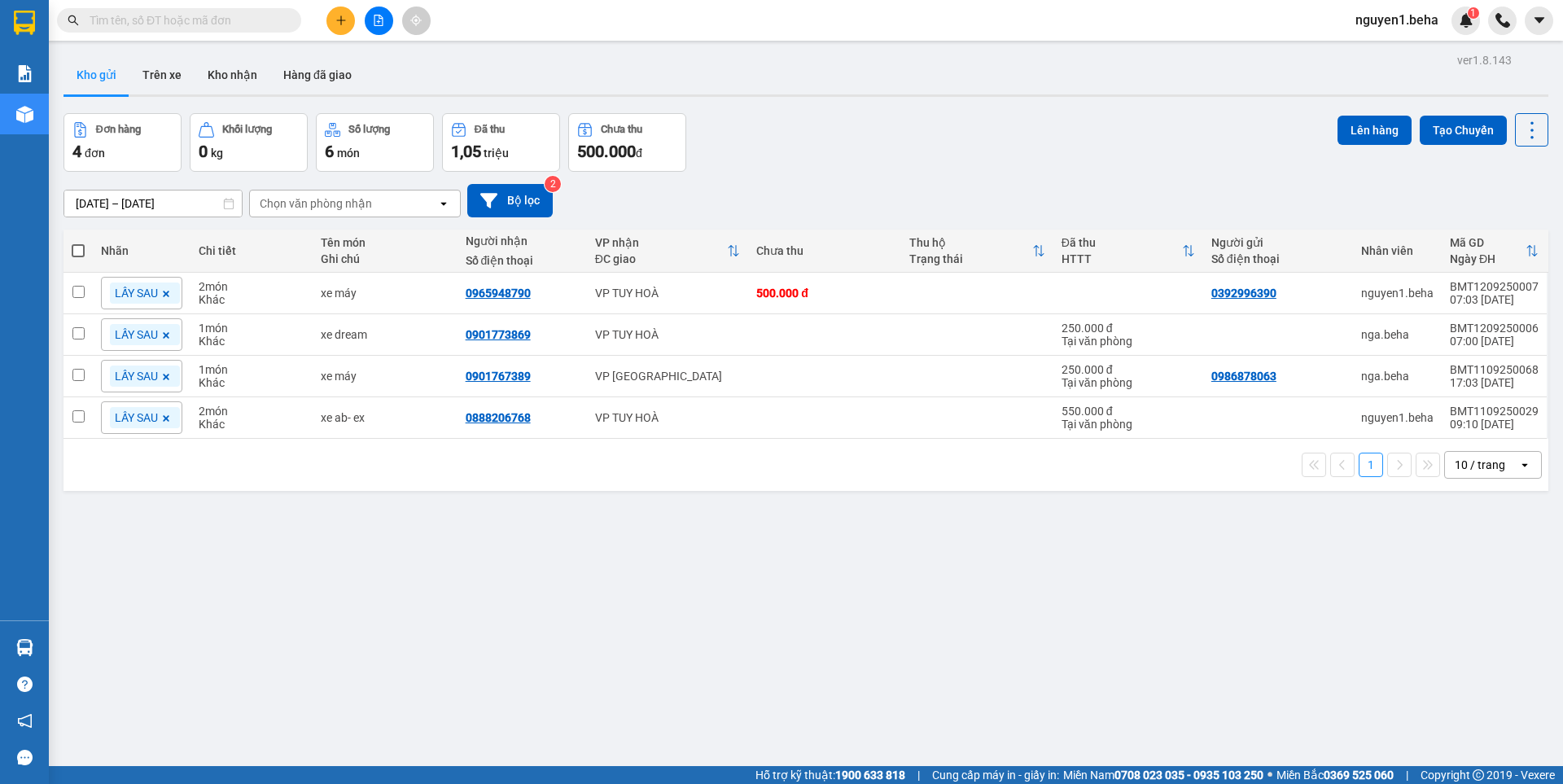
click at [368, 17] on button at bounding box center [379, 20] width 28 height 28
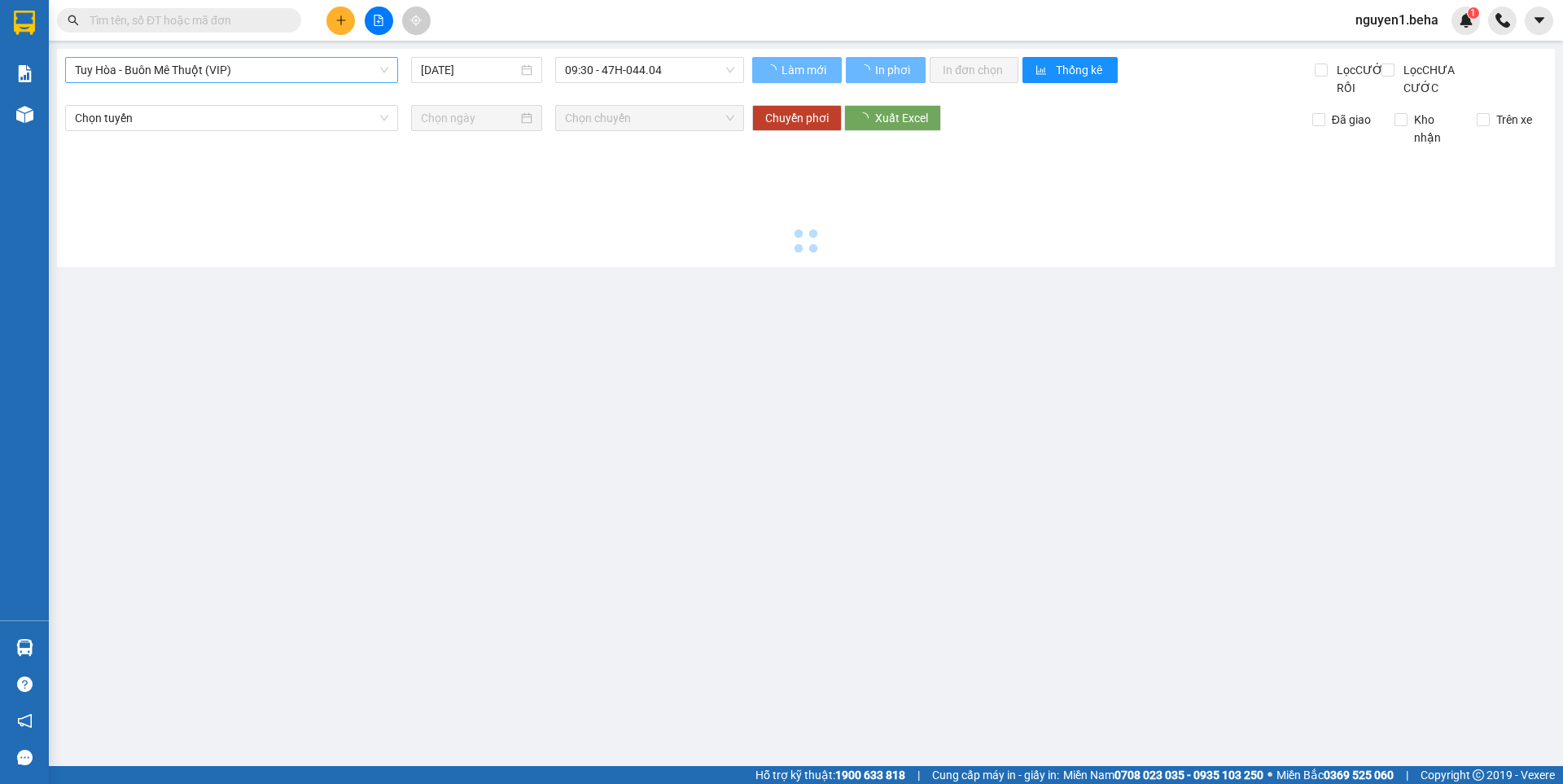
click at [234, 67] on span "Tuy Hòa - Buôn Mê Thuột (VIP)" at bounding box center [232, 70] width 313 height 24
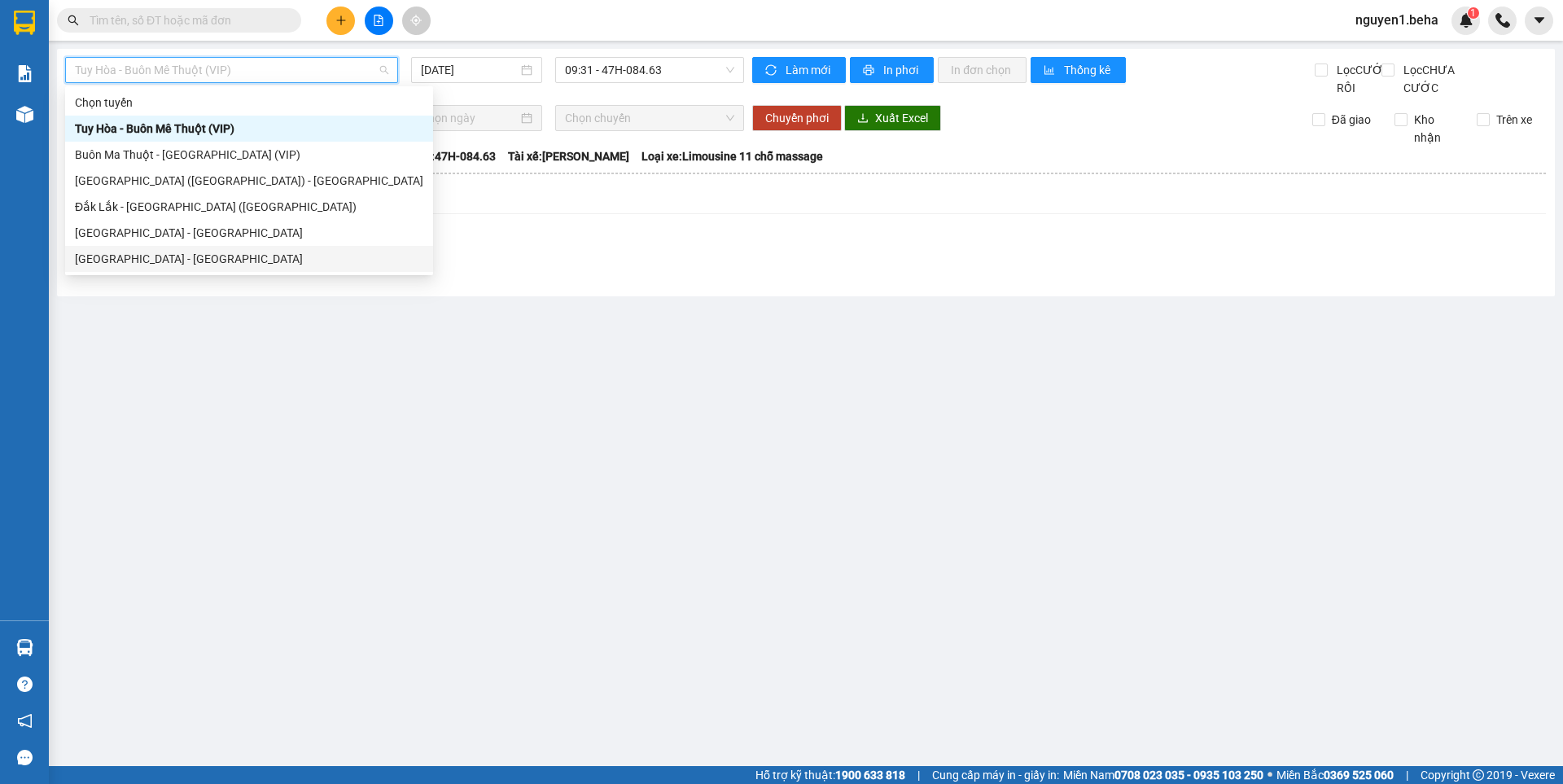
click at [154, 261] on div "[GEOGRAPHIC_DATA] - [GEOGRAPHIC_DATA]" at bounding box center [249, 259] width 349 height 18
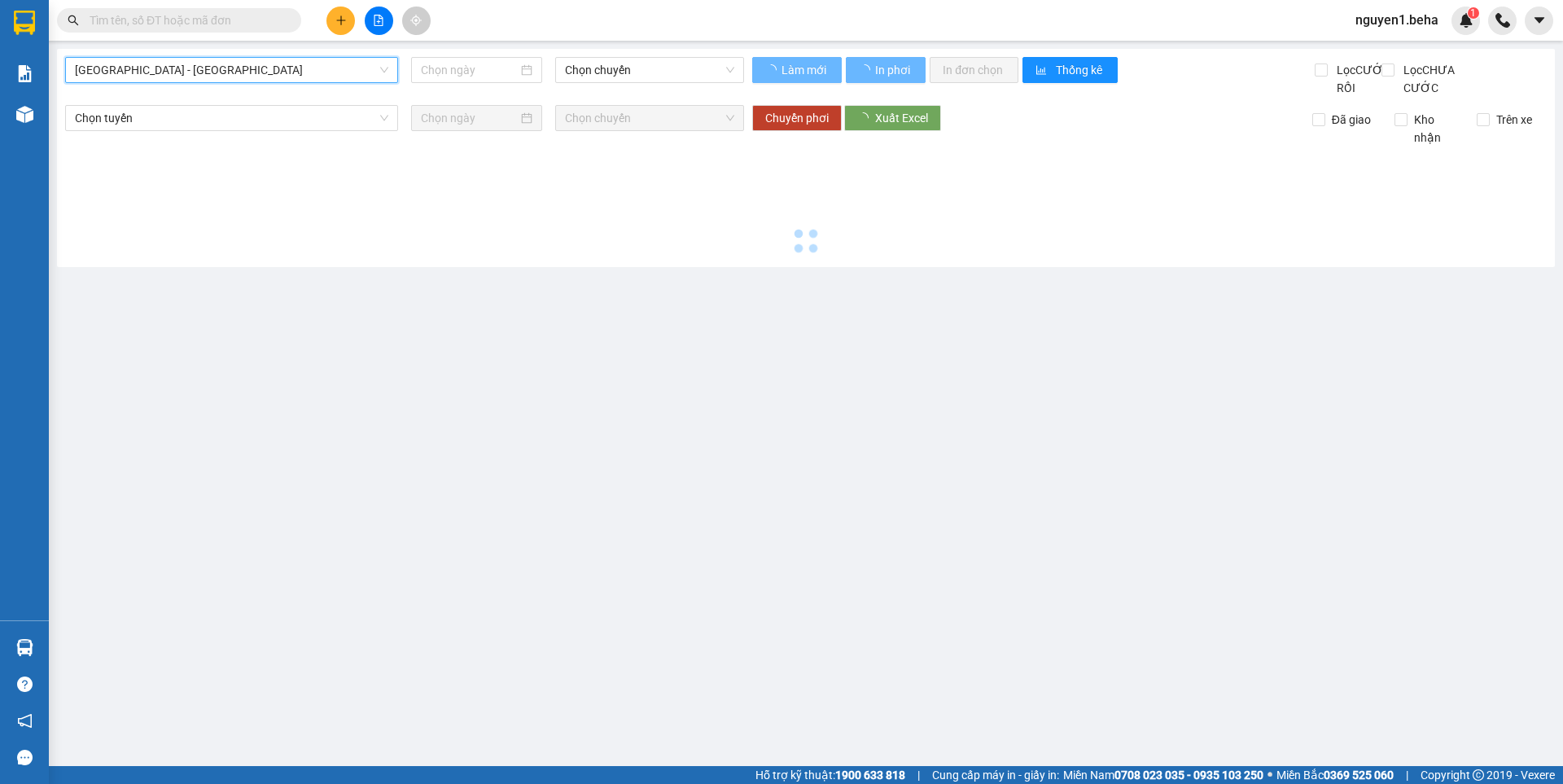
type input "[DATE]"
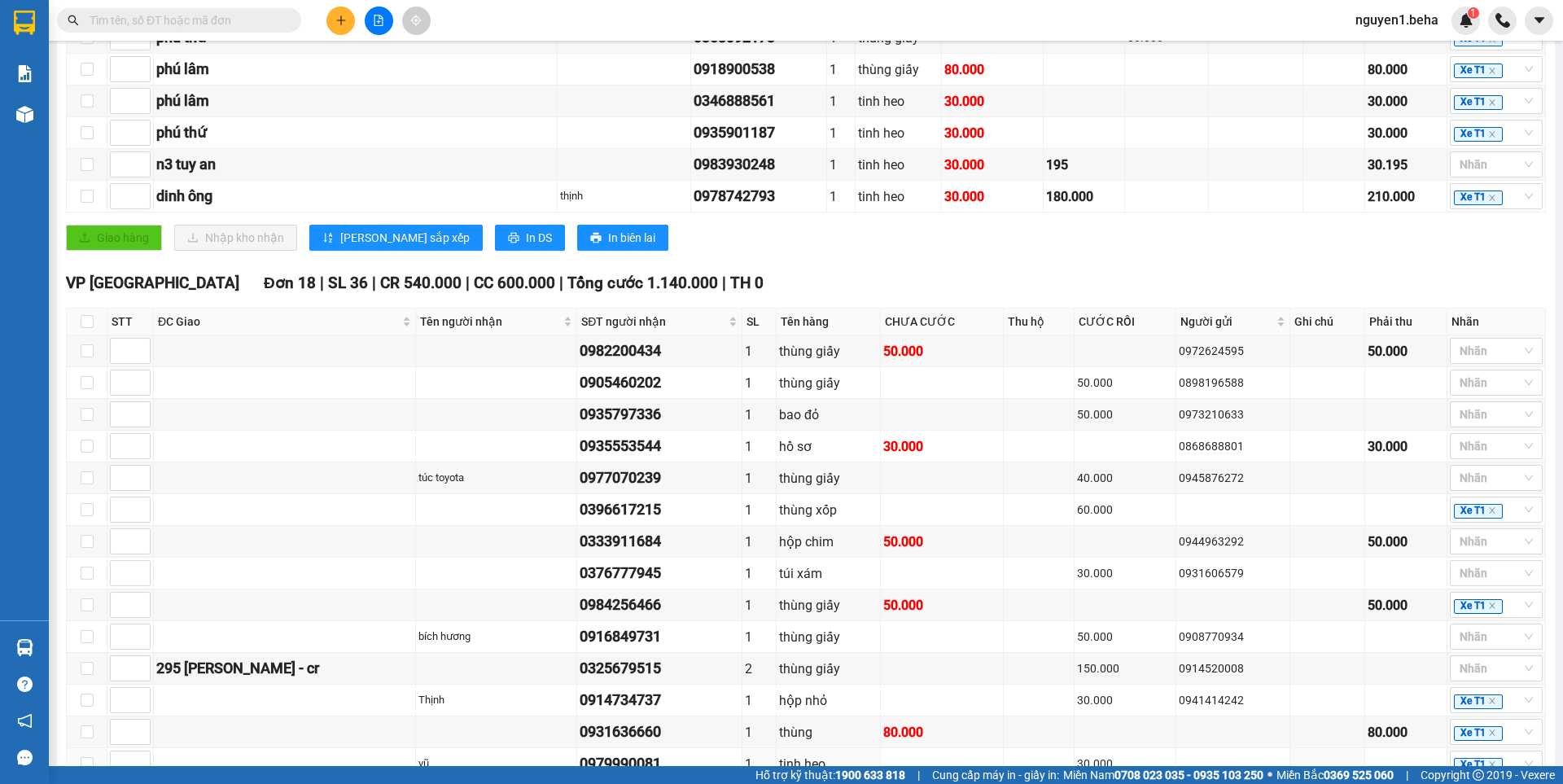
scroll to position [274, 0]
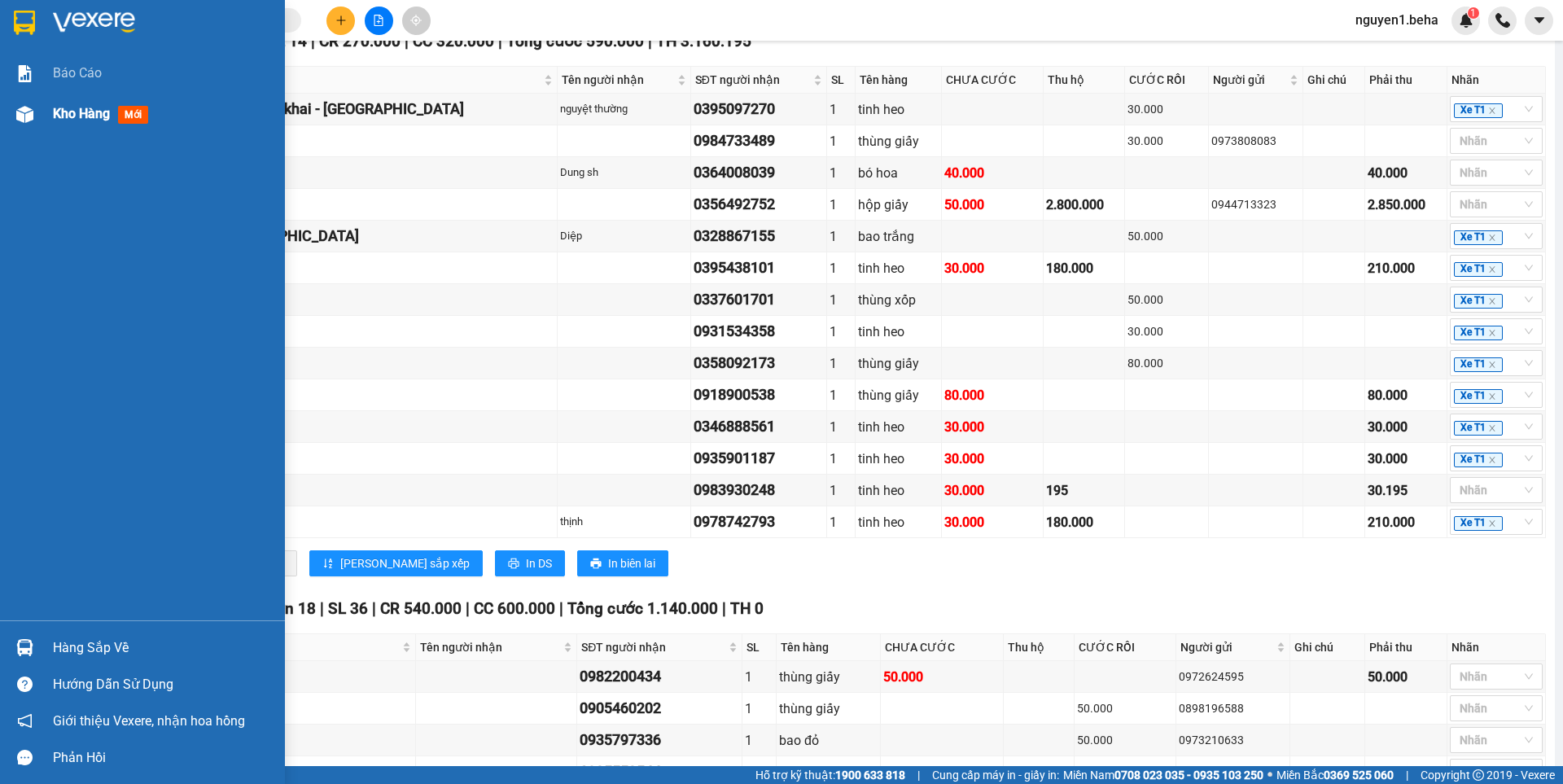
drag, startPoint x: 42, startPoint y: 111, endPoint x: 52, endPoint y: 101, distance: 14.1
click at [52, 101] on div "Kho hàng mới" at bounding box center [142, 114] width 285 height 41
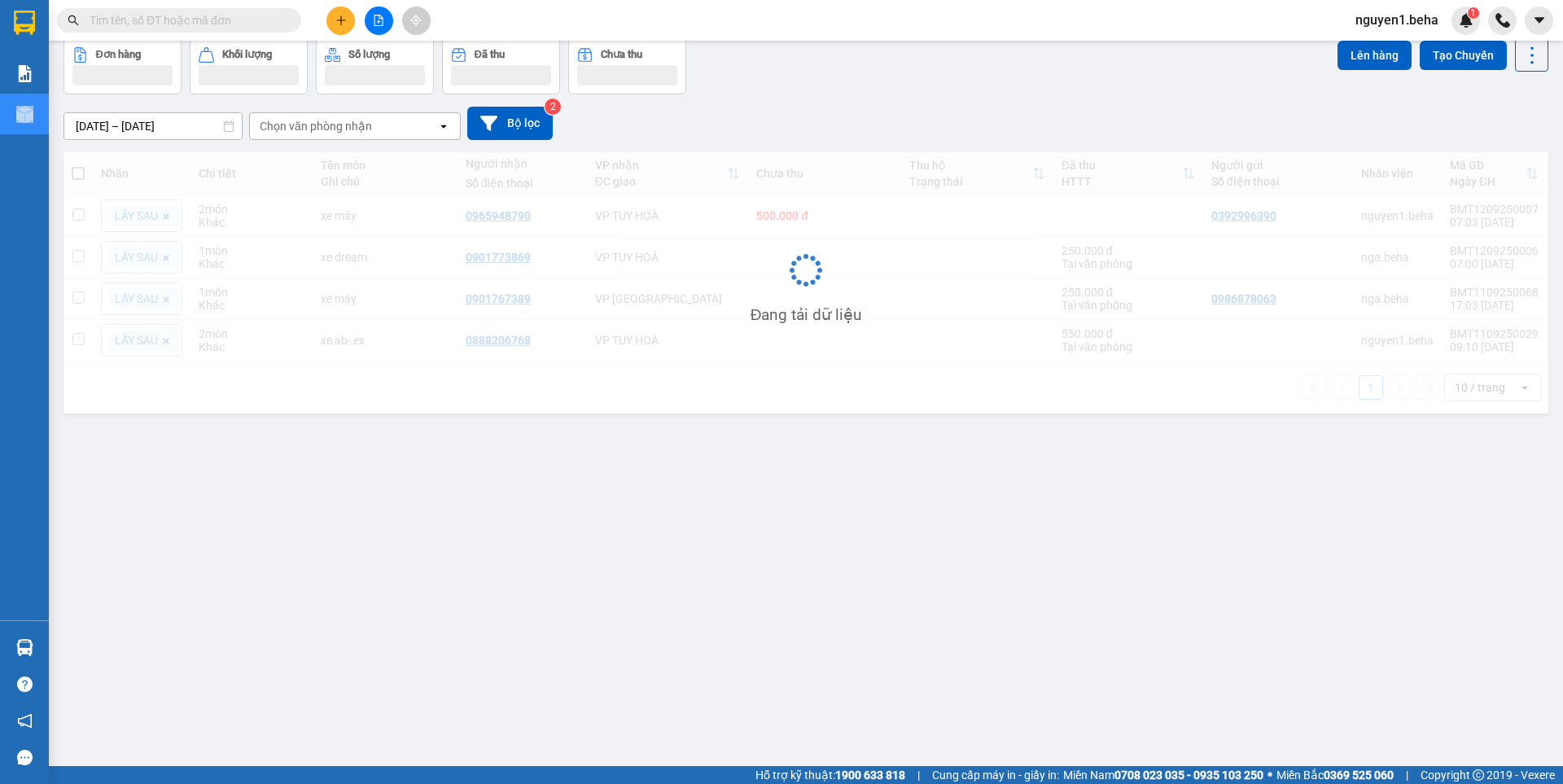
scroll to position [75, 0]
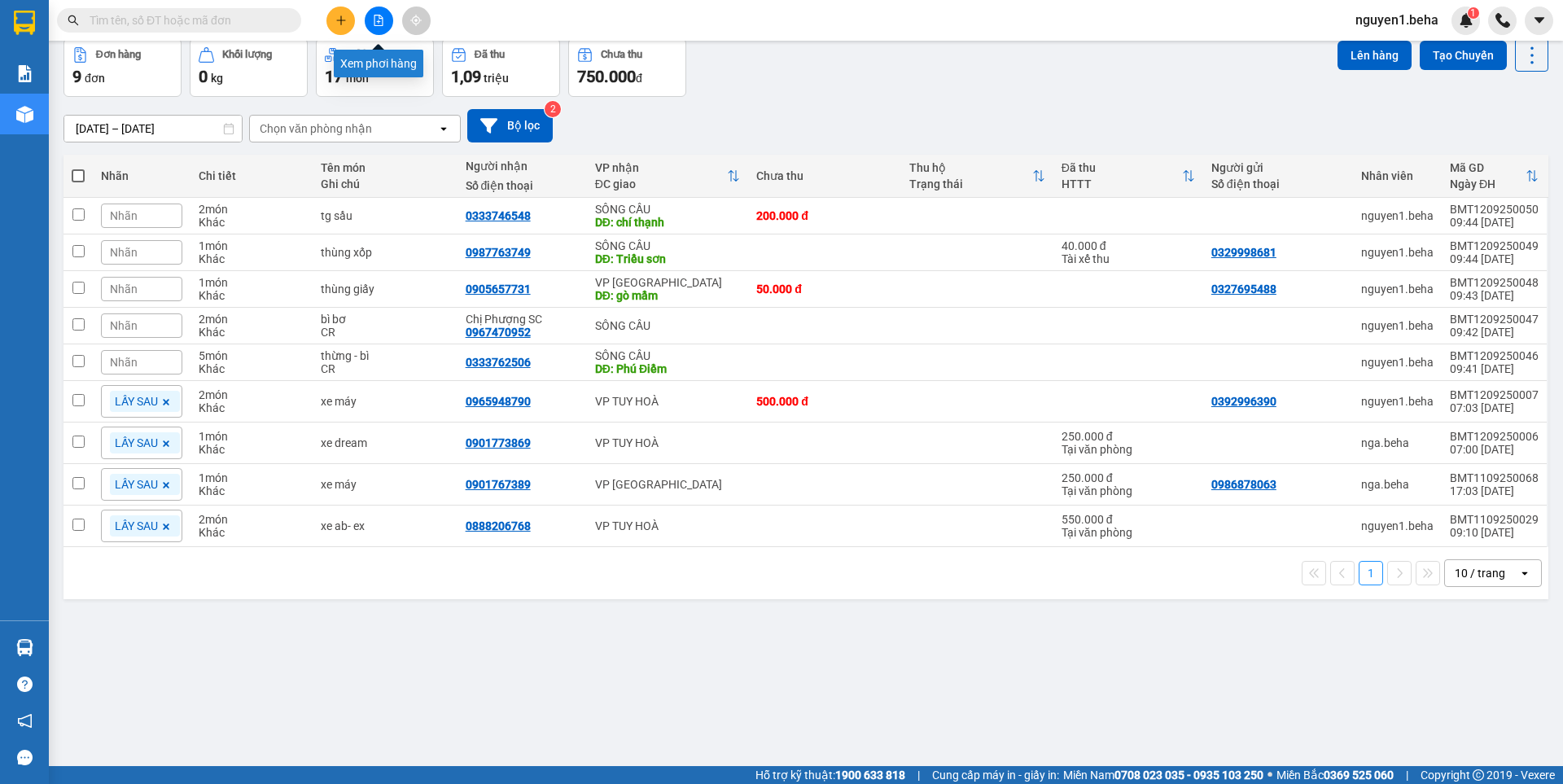
click at [374, 24] on icon "file-add" at bounding box center [379, 20] width 12 height 12
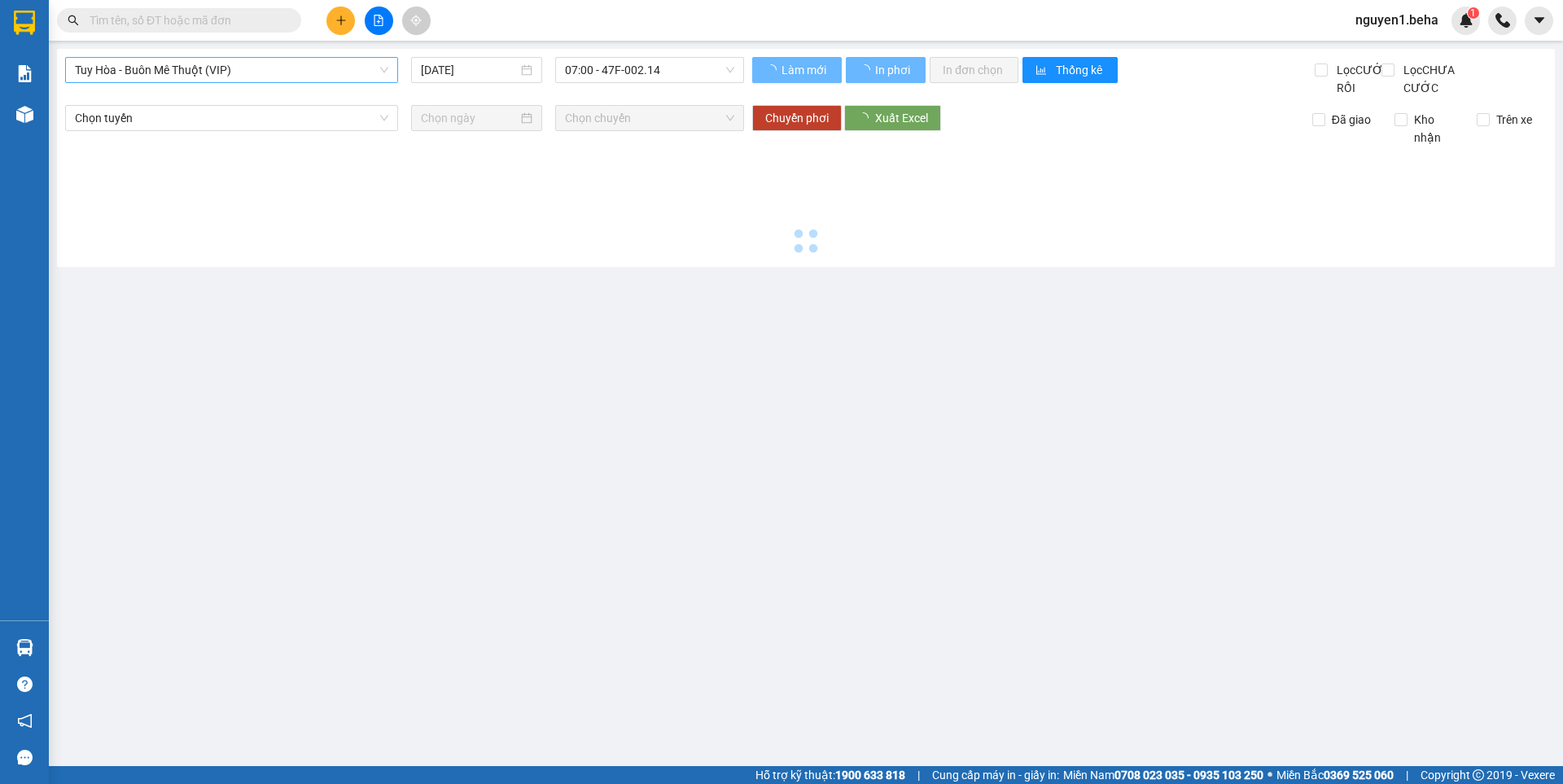
click at [236, 64] on span "Tuy Hòa - Buôn Mê Thuột (VIP)" at bounding box center [232, 70] width 313 height 24
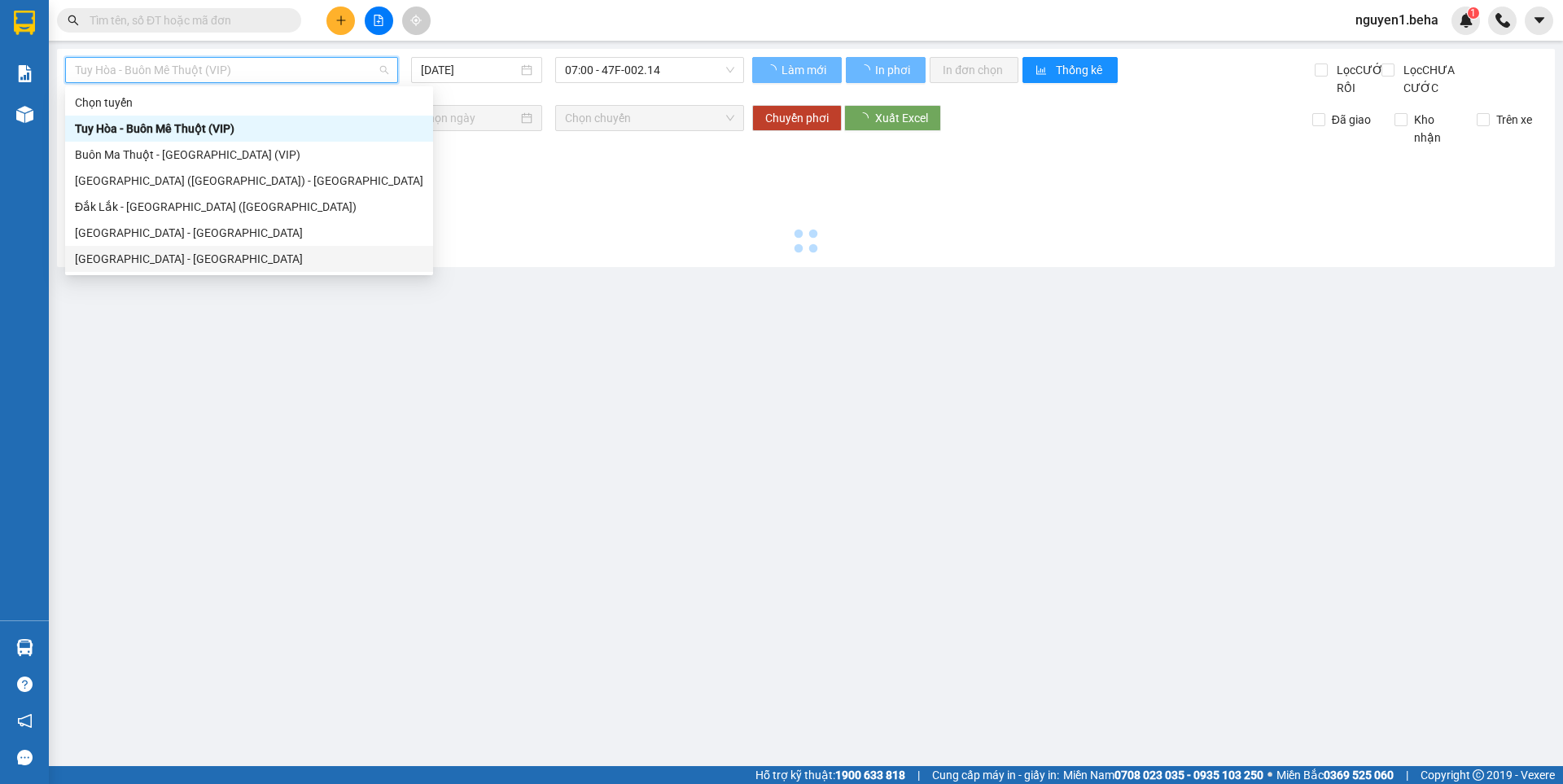
click at [152, 257] on div "[GEOGRAPHIC_DATA] - [GEOGRAPHIC_DATA]" at bounding box center [249, 259] width 349 height 18
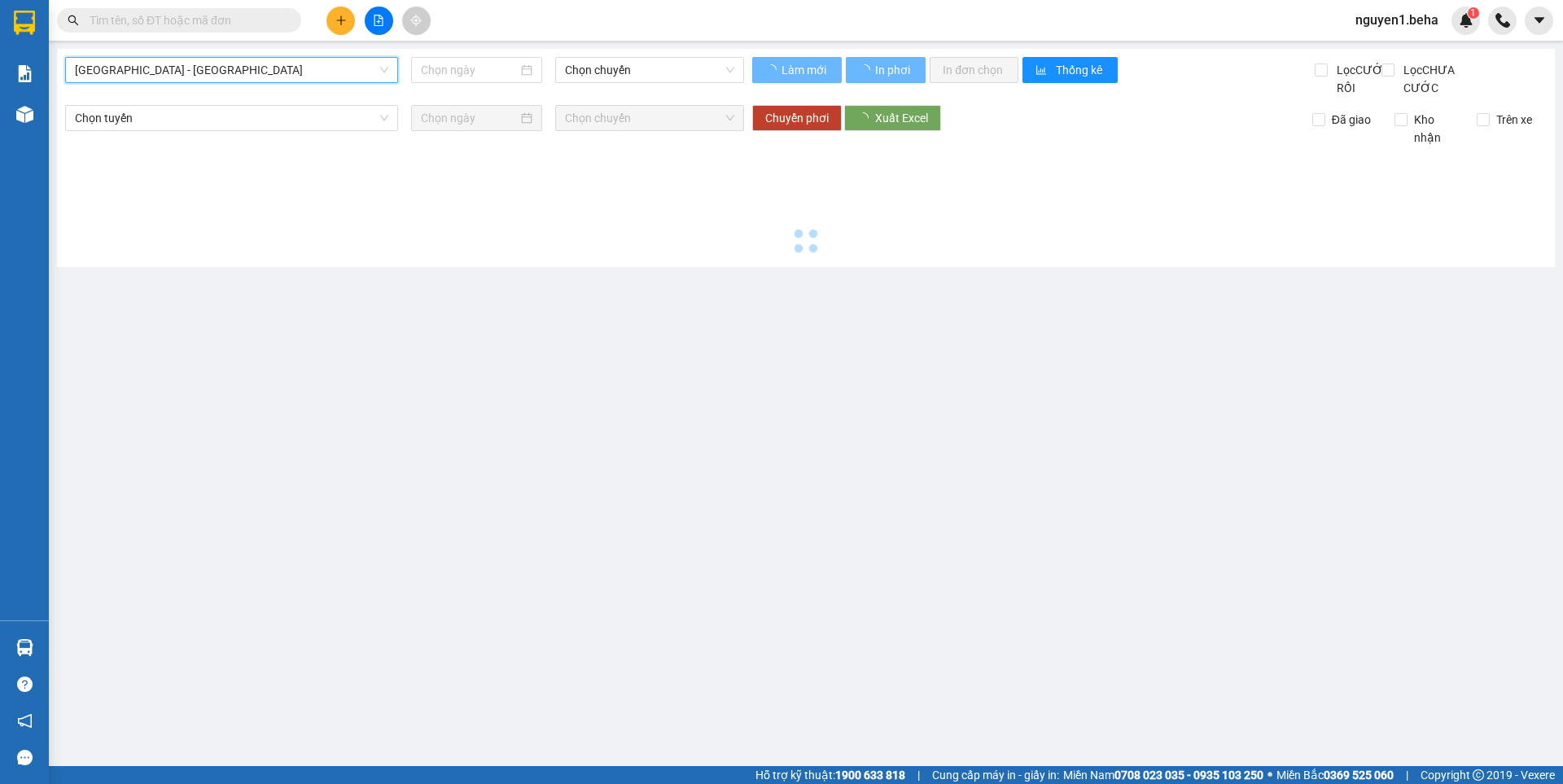
type input "[DATE]"
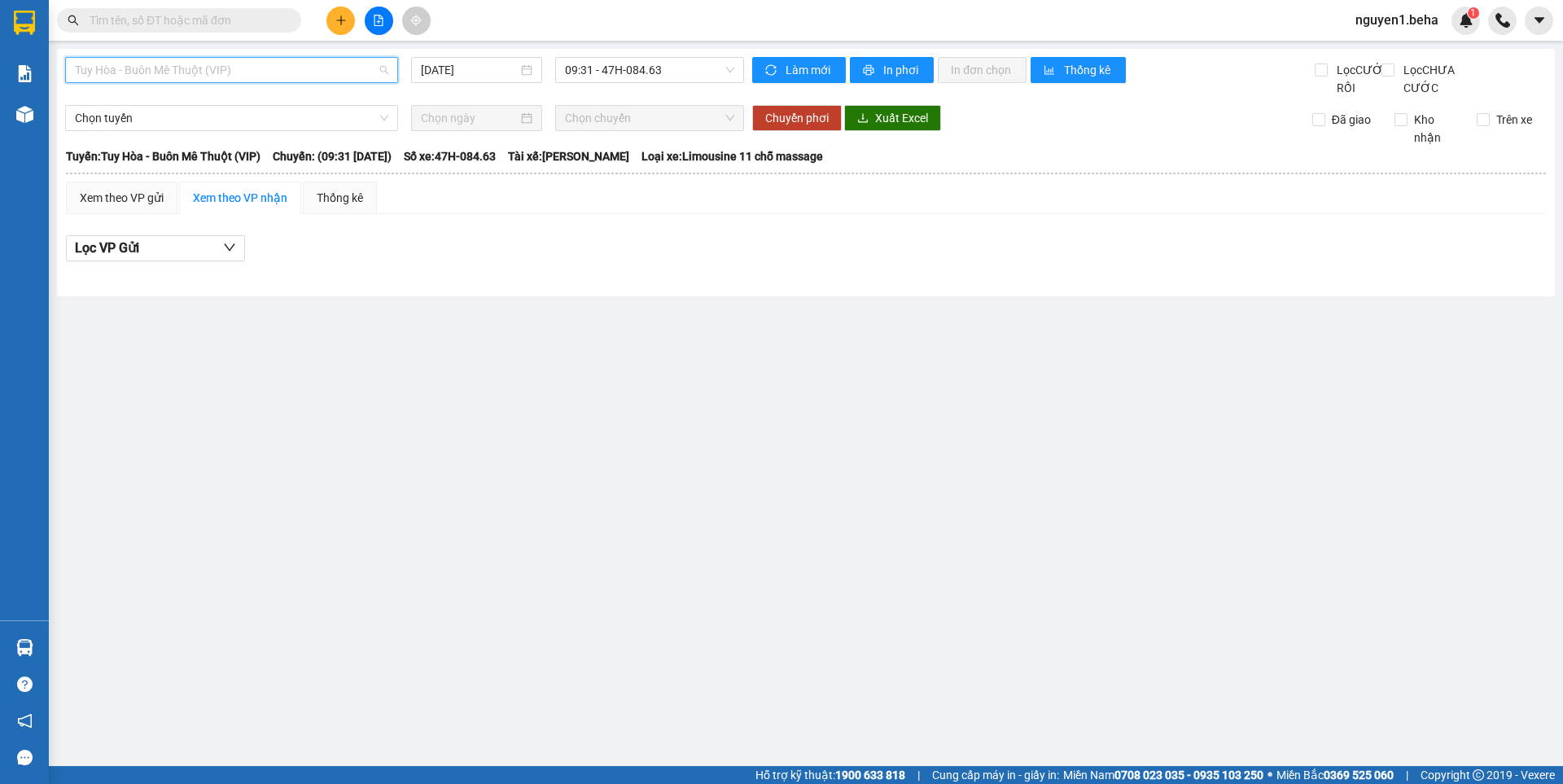
click at [271, 66] on span "Tuy Hòa - Buôn Mê Thuột (VIP)" at bounding box center [232, 70] width 313 height 24
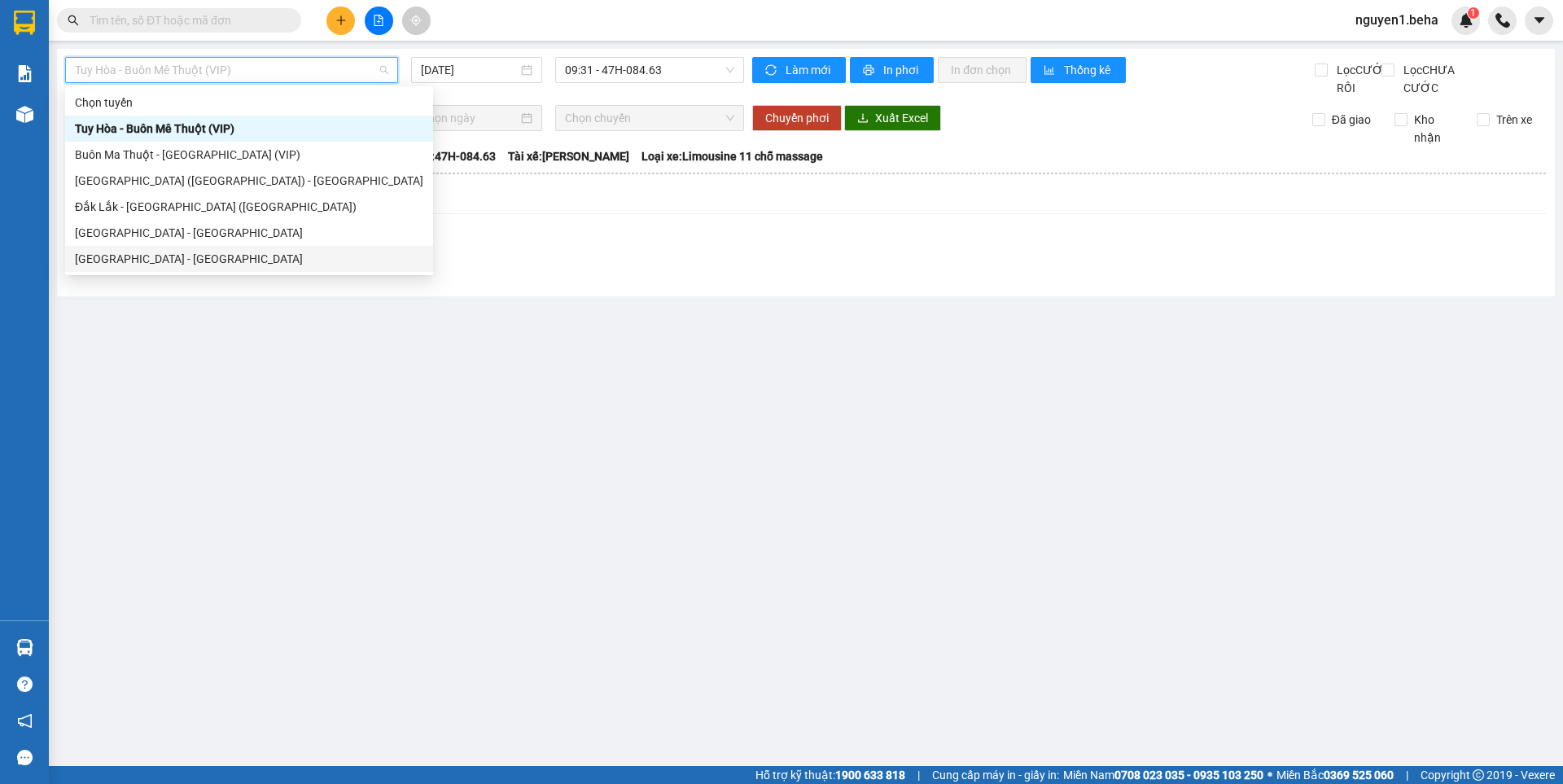
click at [160, 256] on div "[GEOGRAPHIC_DATA] - [GEOGRAPHIC_DATA]" at bounding box center [249, 259] width 349 height 18
type input "[DATE]"
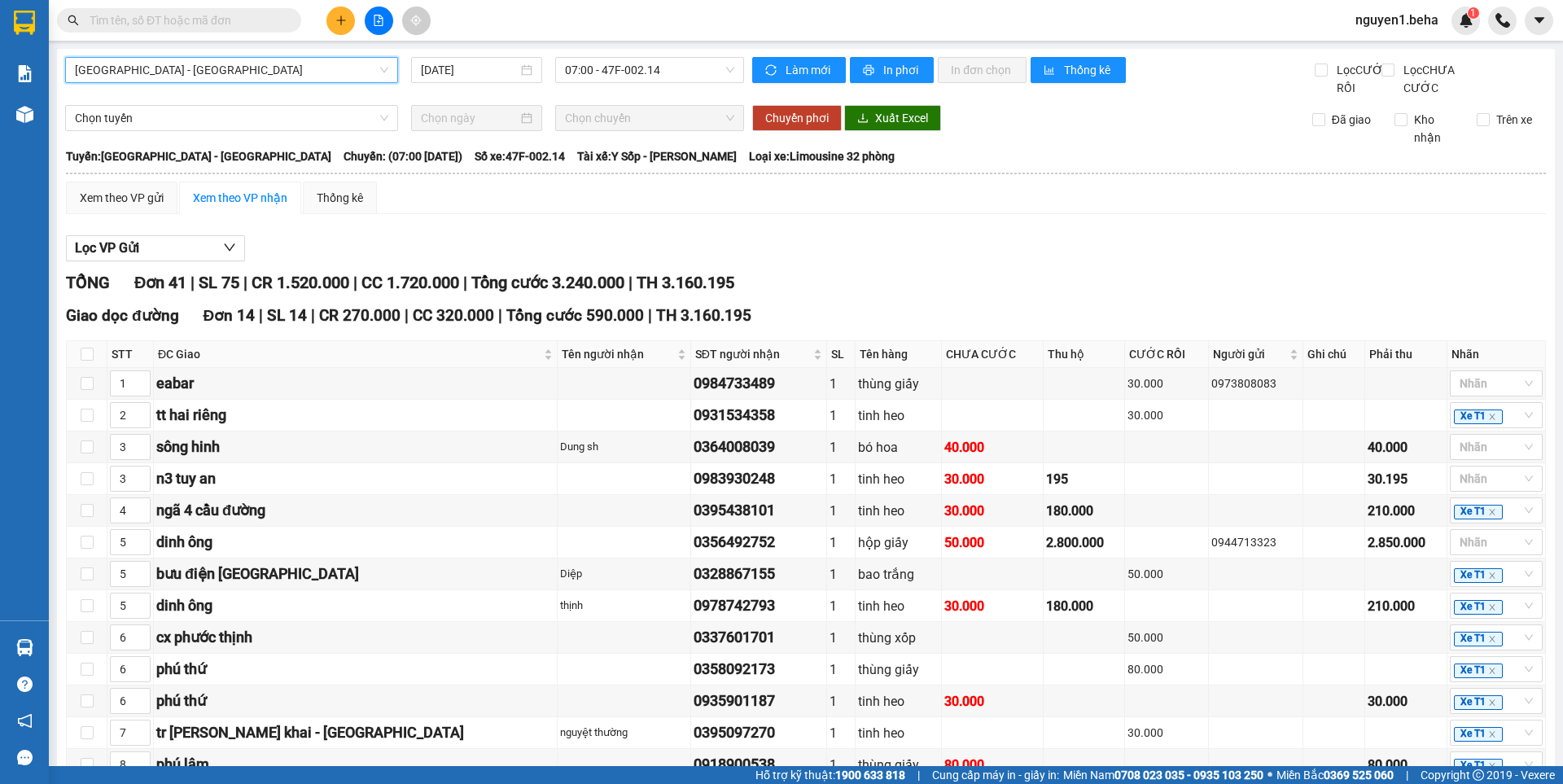
click at [264, 70] on span "[GEOGRAPHIC_DATA] - [GEOGRAPHIC_DATA]" at bounding box center [232, 70] width 313 height 24
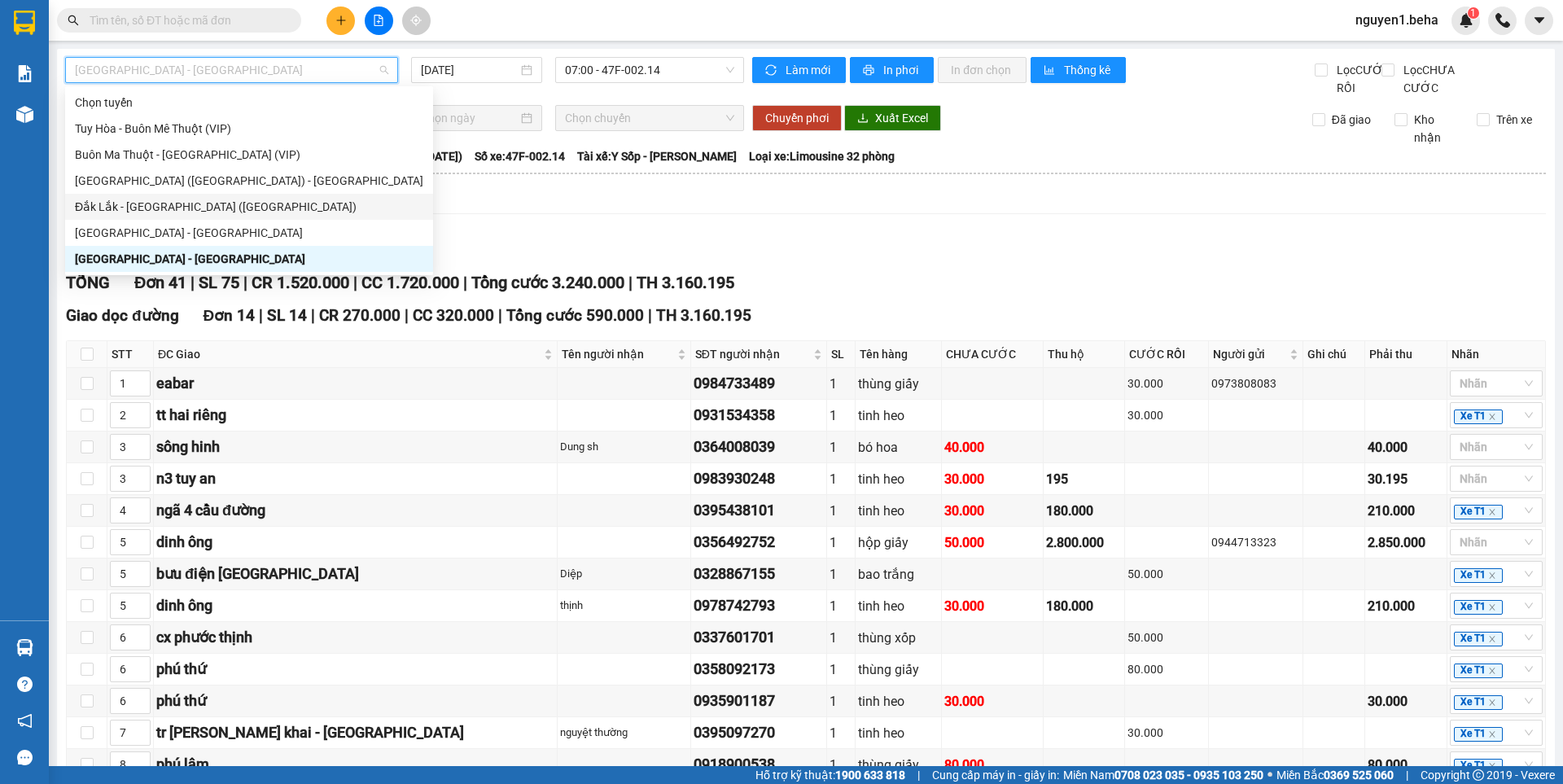
click at [152, 201] on div "Đắk Lắk - [GEOGRAPHIC_DATA] ([GEOGRAPHIC_DATA])" at bounding box center [249, 207] width 349 height 18
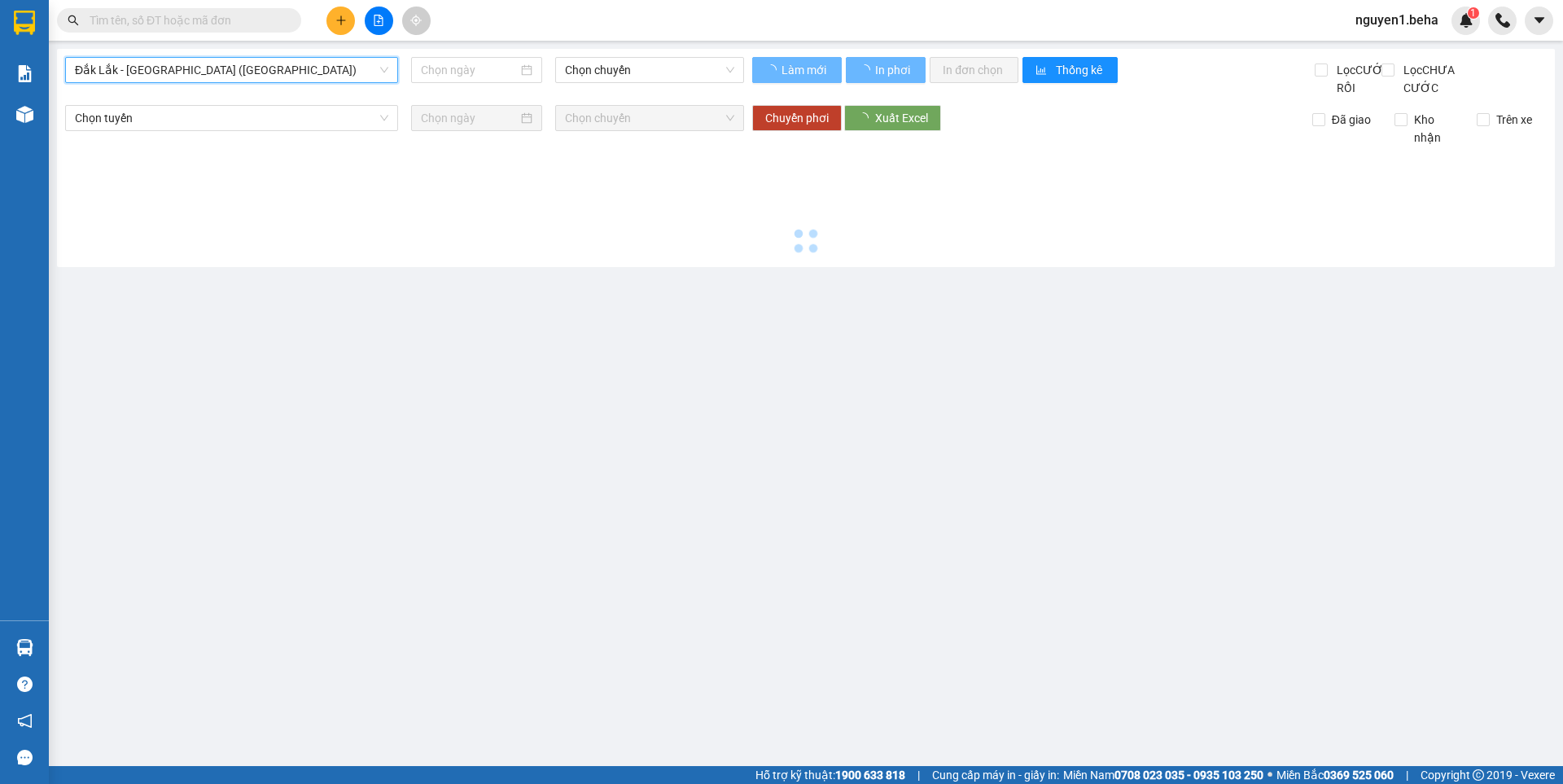
type input "[DATE]"
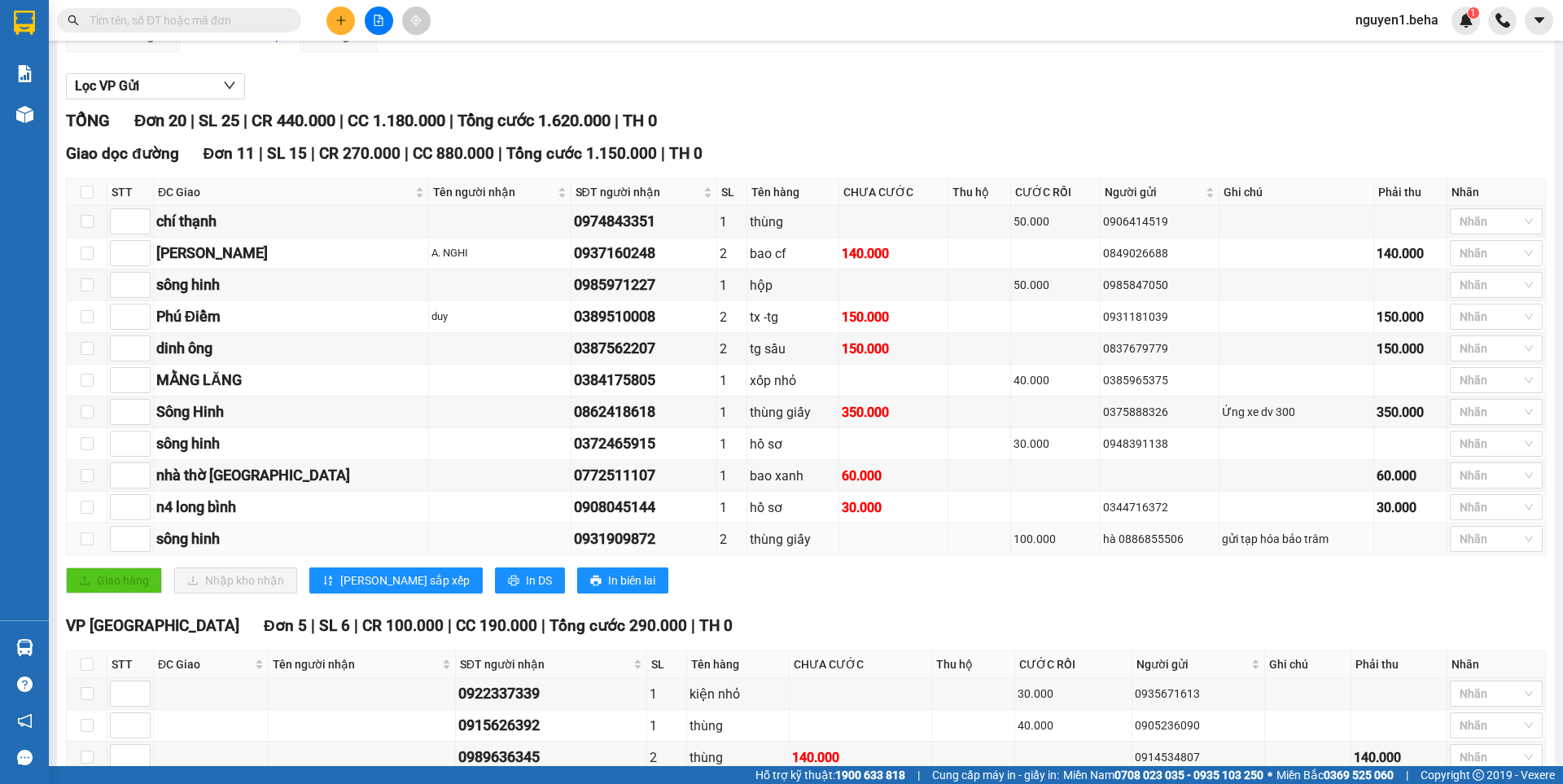
scroll to position [163, 0]
drag, startPoint x: 508, startPoint y: 457, endPoint x: 603, endPoint y: 452, distance: 95.1
click at [603, 452] on td "0372465915" at bounding box center [644, 442] width 146 height 32
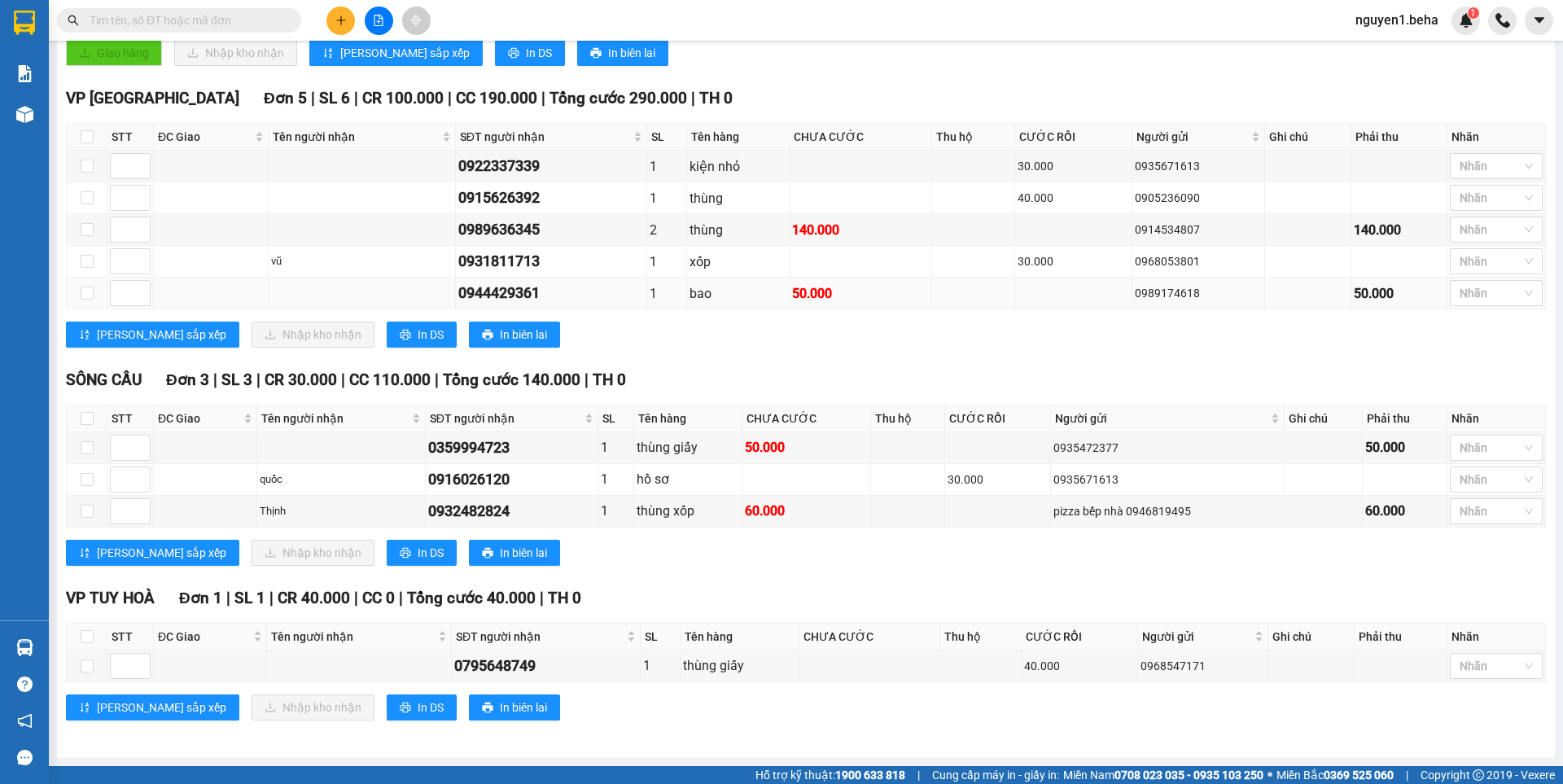
scroll to position [707, 0]
drag, startPoint x: 458, startPoint y: 159, endPoint x: 554, endPoint y: 170, distance: 96.6
click at [554, 170] on div "0922337339" at bounding box center [551, 166] width 185 height 23
copy div "0922337339"
paste input "0922337339"
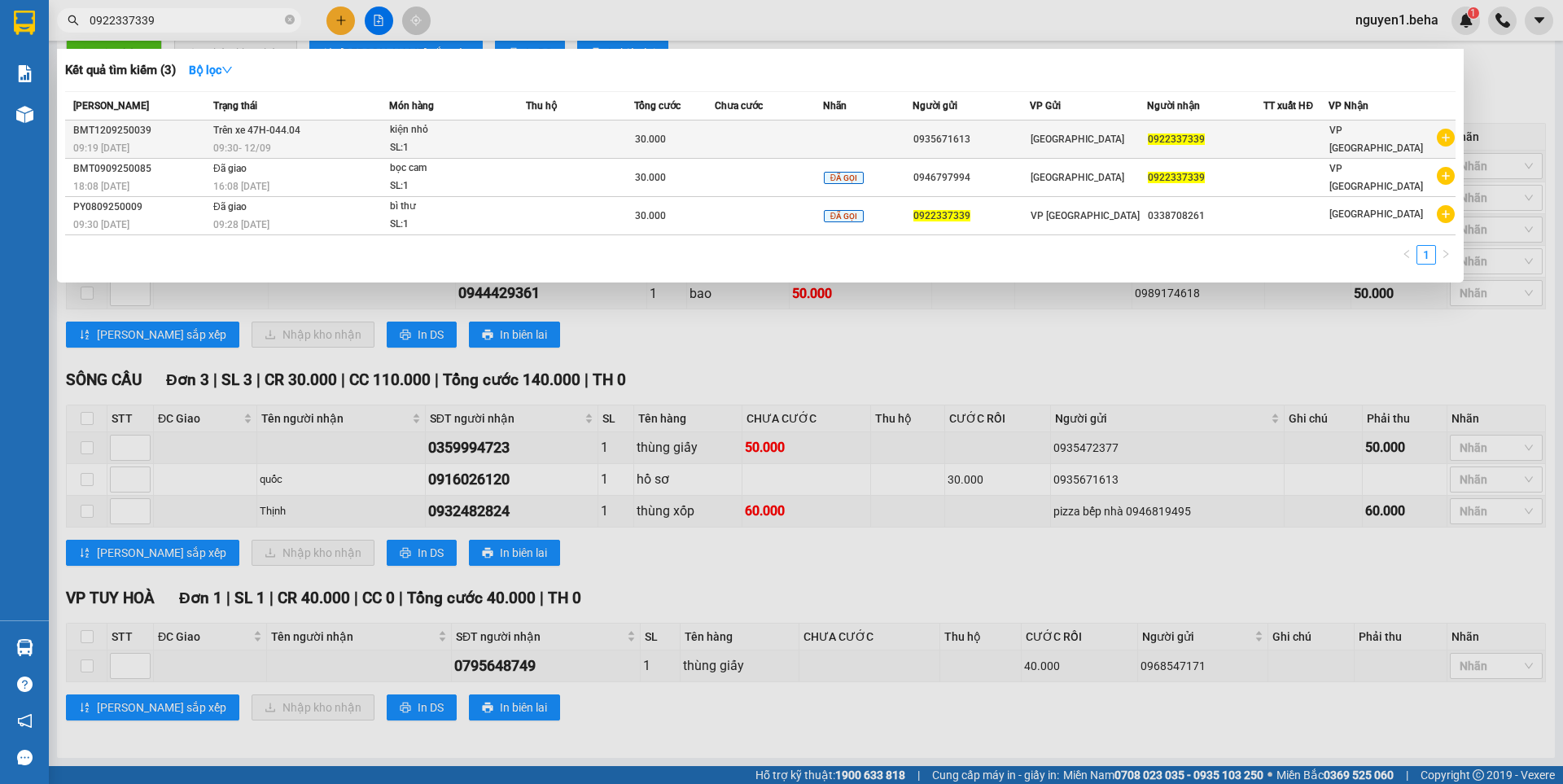
type input "0922337339"
click at [276, 137] on td "Trên xe 47H-044.04 09:30 - 12/09" at bounding box center [299, 140] width 180 height 39
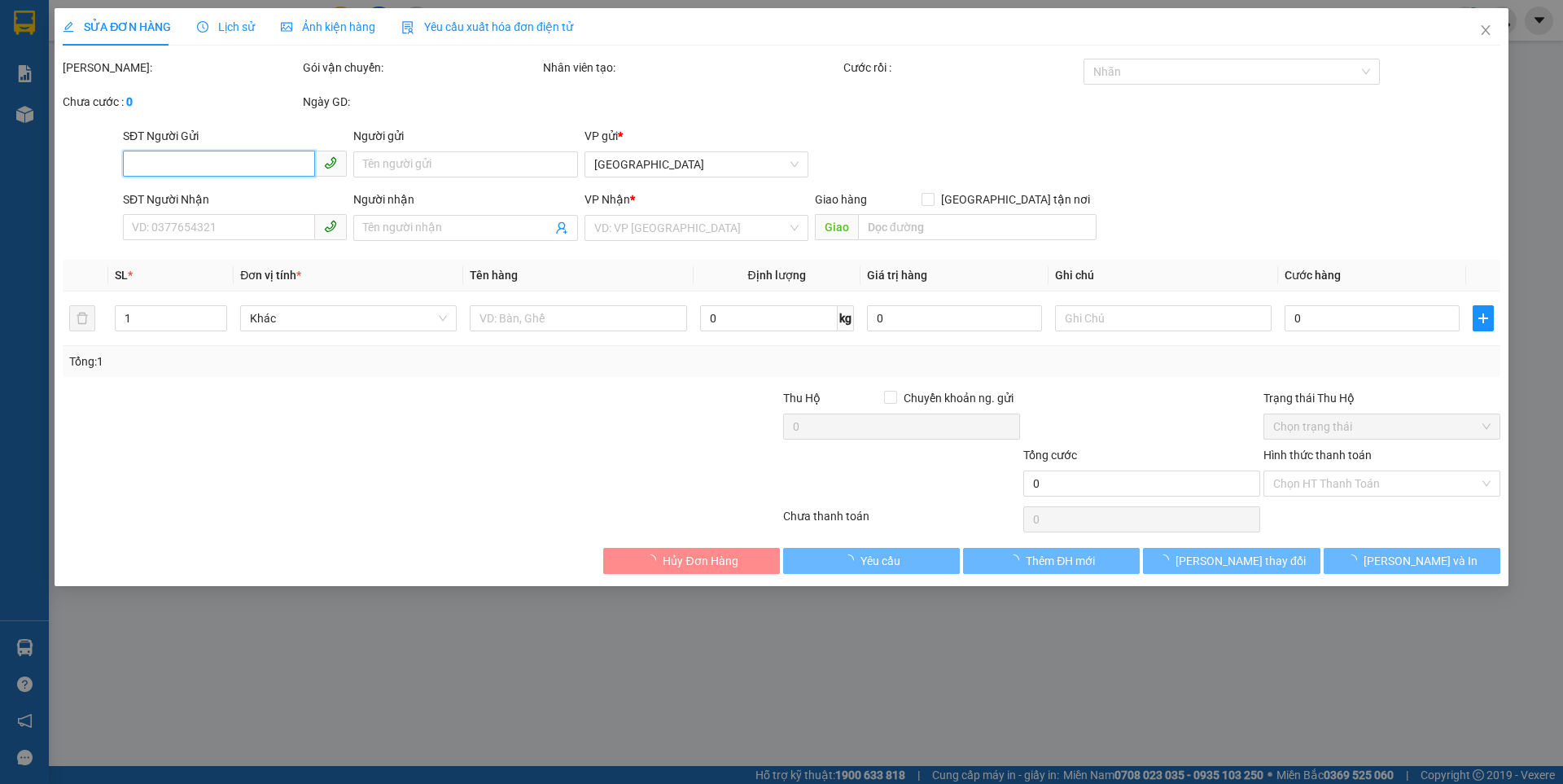
type input "0935671613"
type input "0922337339"
type input "30.000"
type input "0"
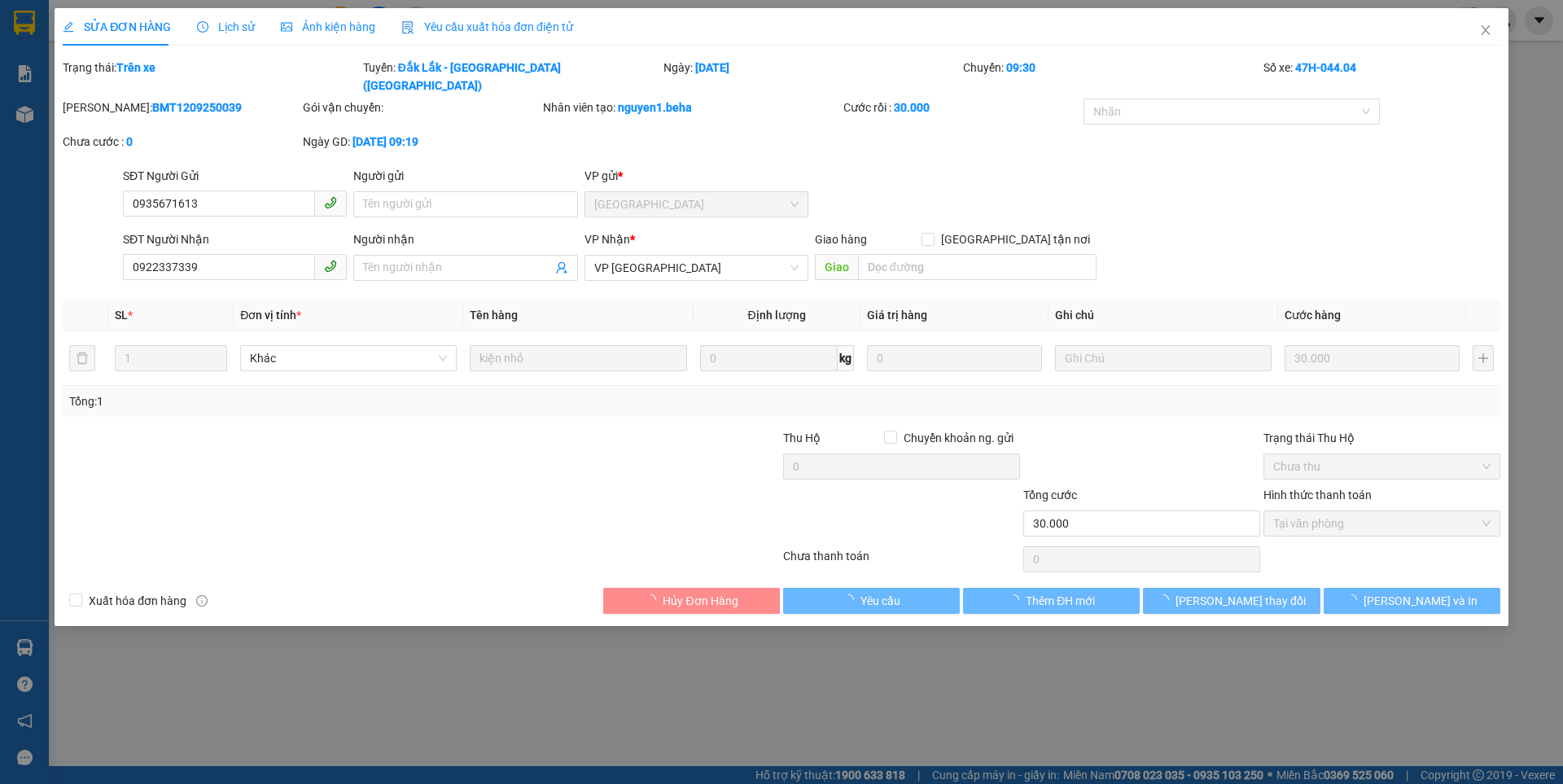
click at [349, 30] on span "Ảnh kiện hàng" at bounding box center [328, 26] width 95 height 13
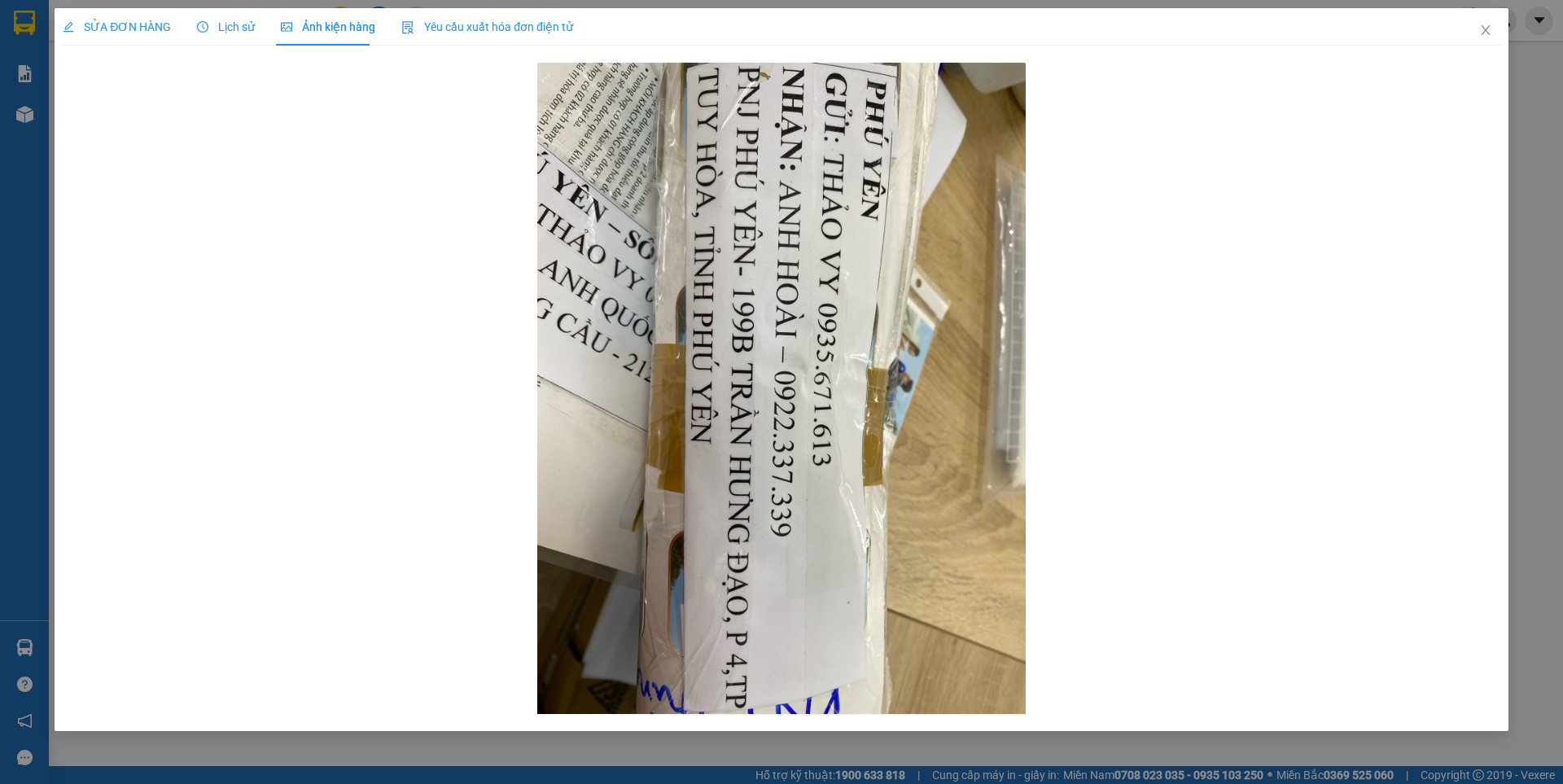
click at [148, 22] on span "SỬA ĐƠN HÀNG" at bounding box center [117, 26] width 108 height 13
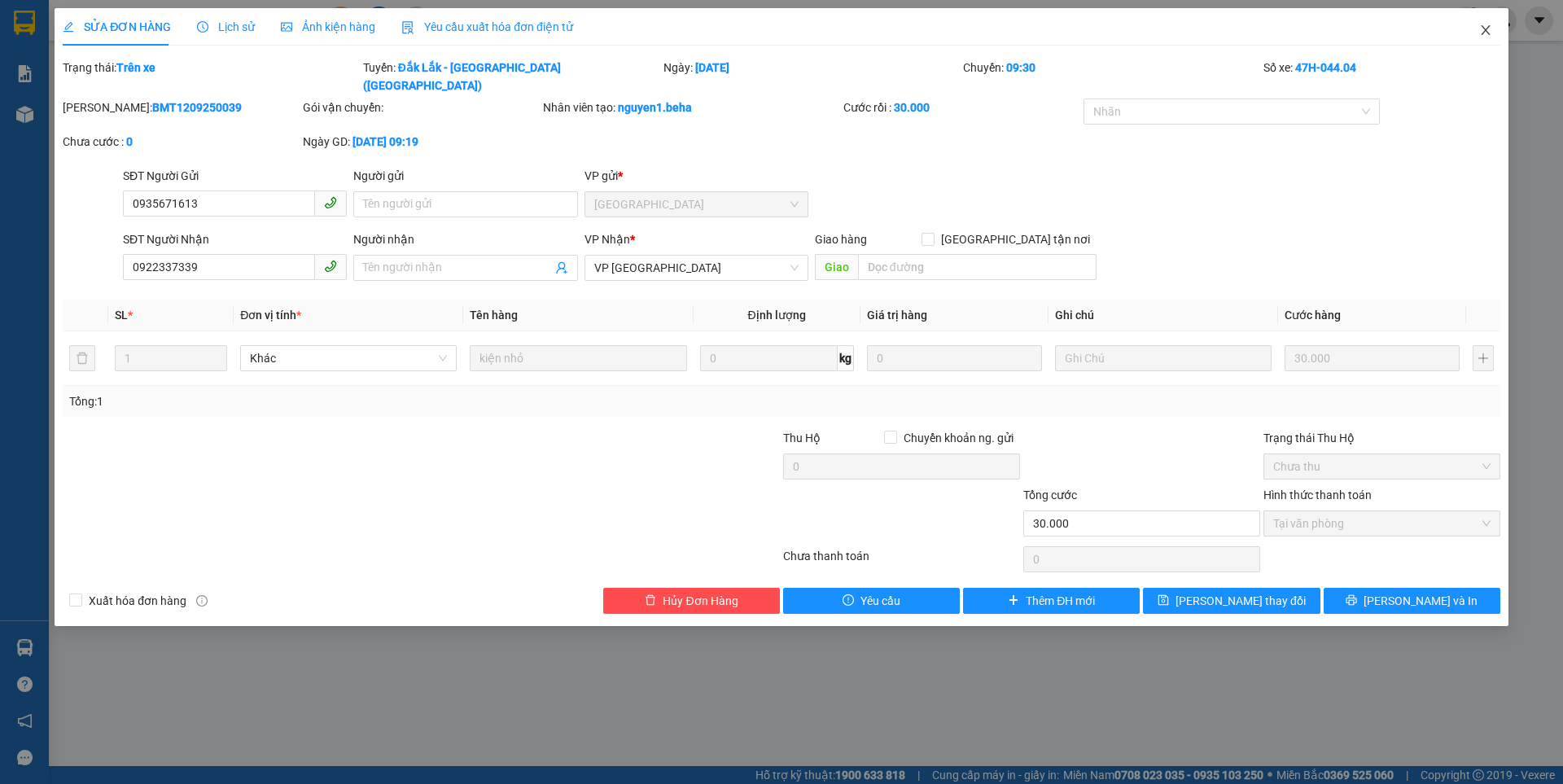
click at [1488, 30] on icon "close" at bounding box center [1485, 29] width 13 height 13
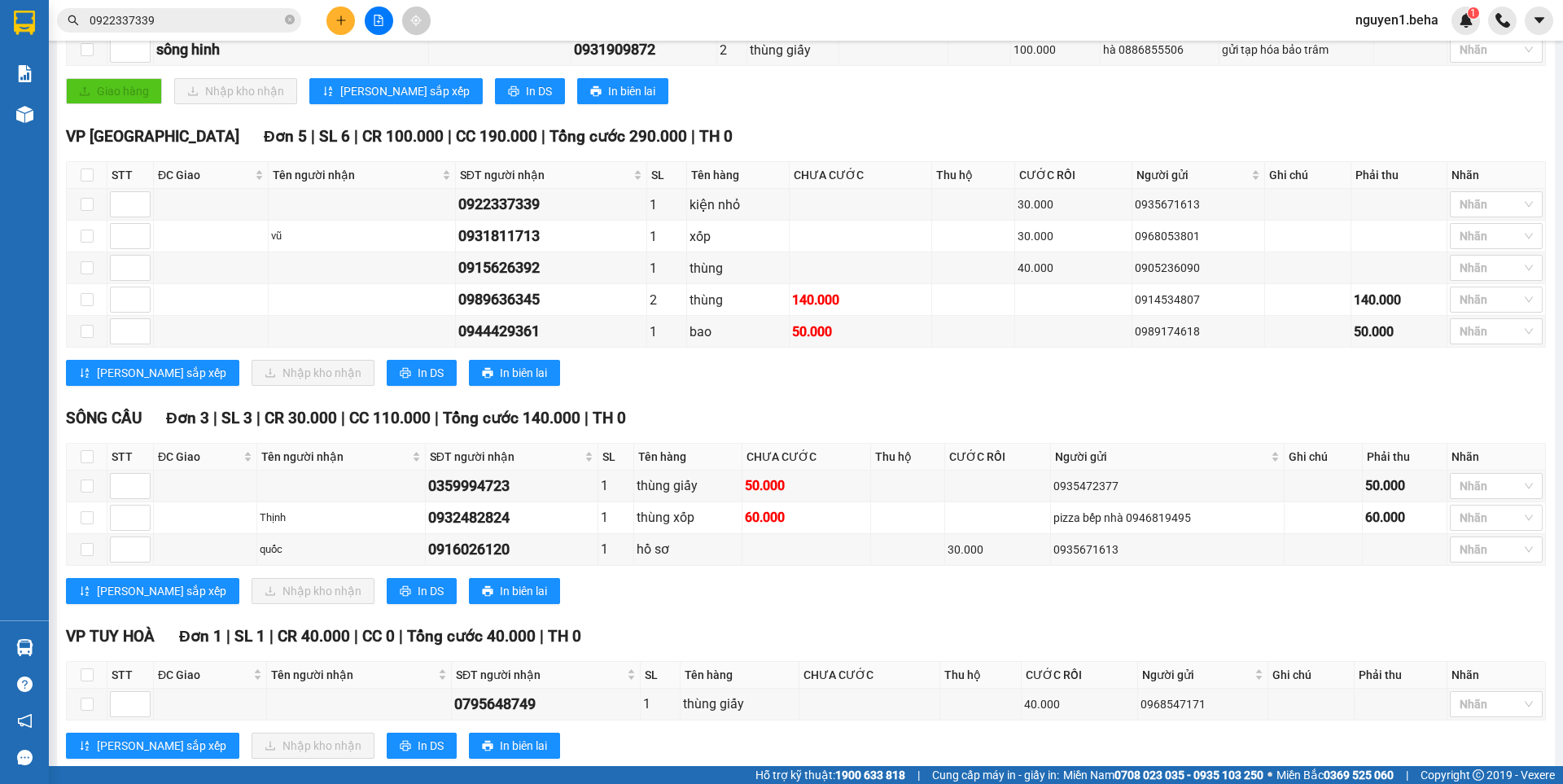
scroll to position [707, 0]
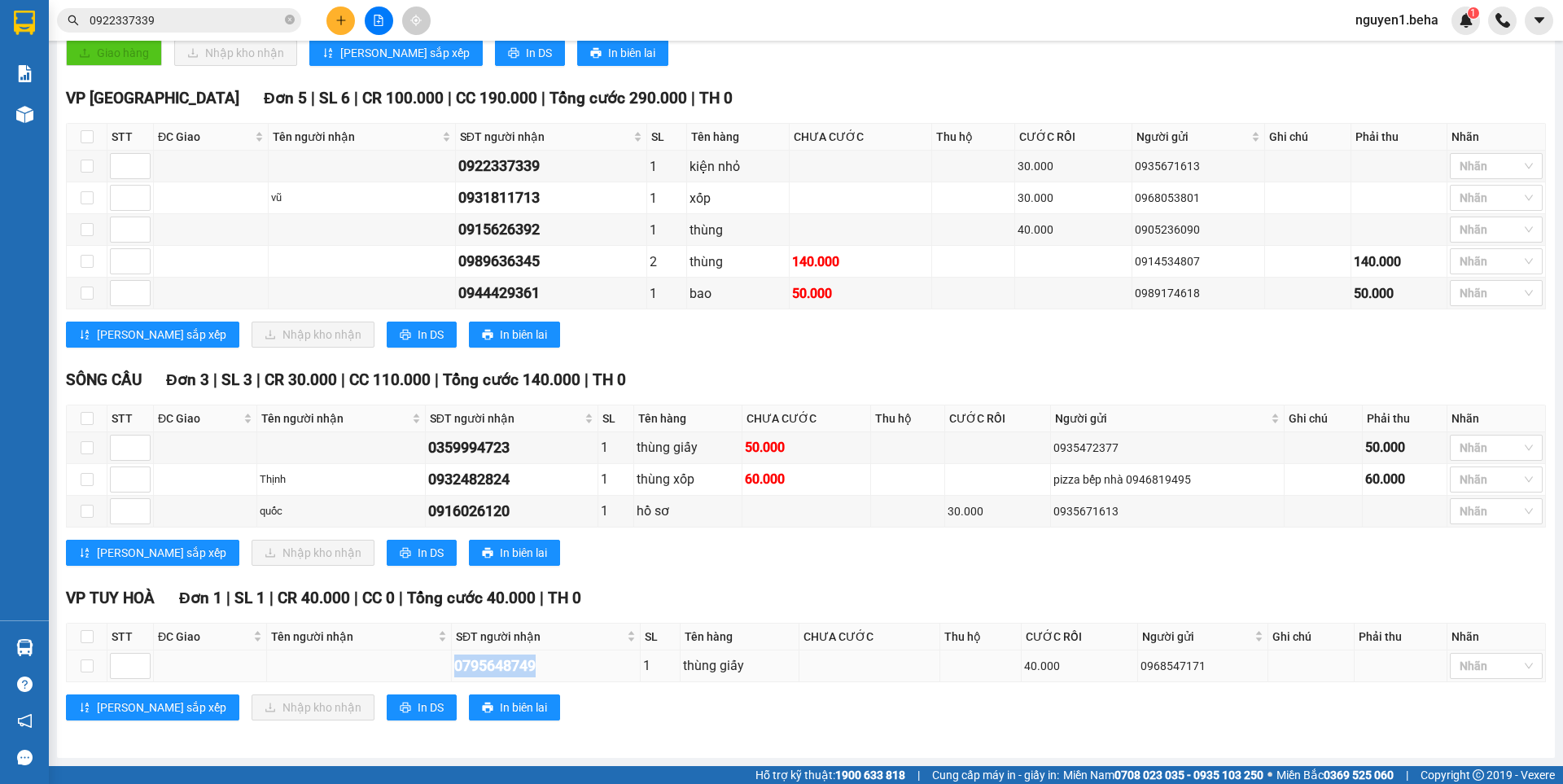
drag, startPoint x: 453, startPoint y: 670, endPoint x: 560, endPoint y: 675, distance: 107.1
click at [560, 675] on div "0795648749" at bounding box center [546, 666] width 184 height 23
copy div "0795648749"
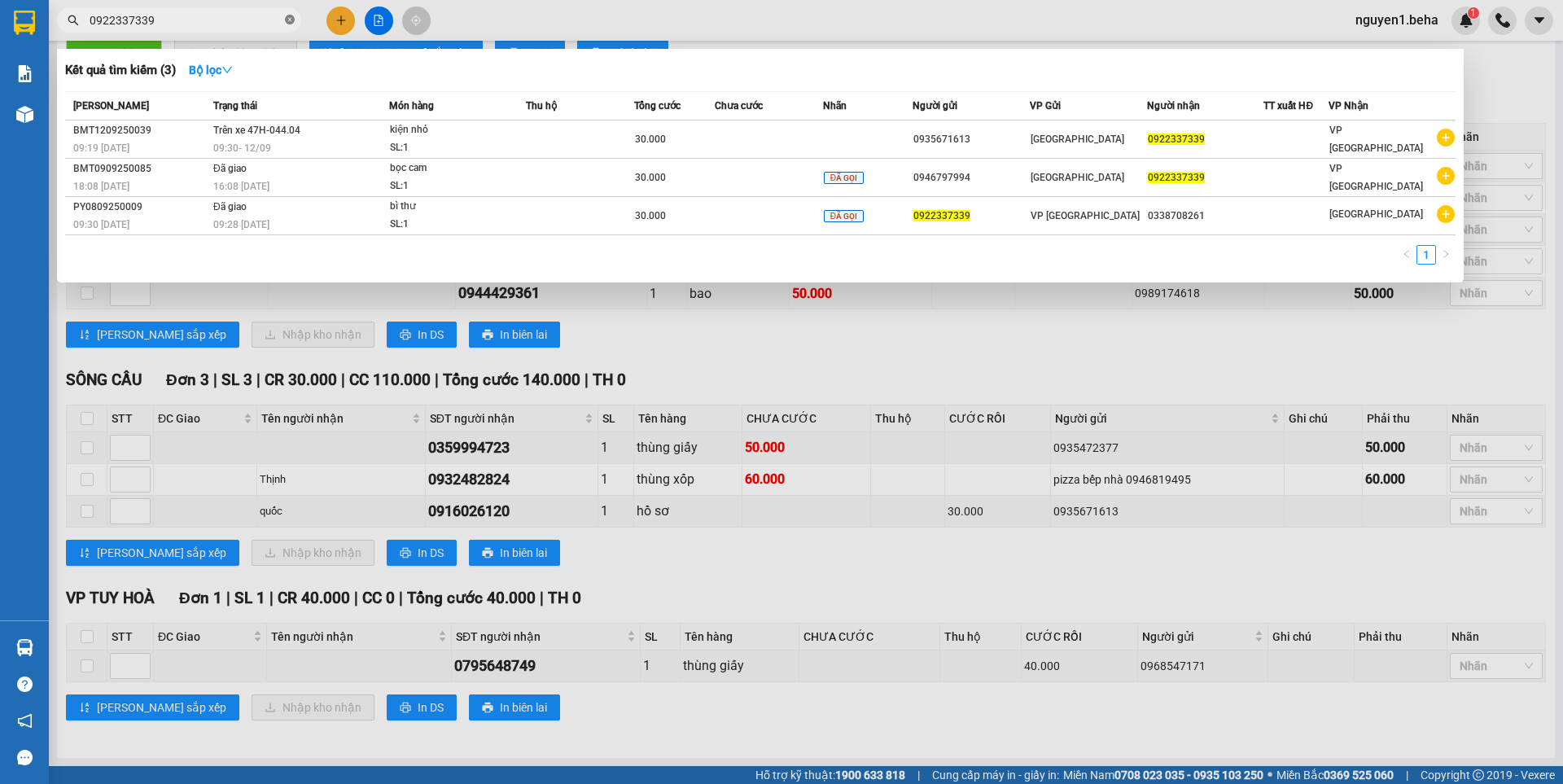
click at [293, 20] on icon "close-circle" at bounding box center [290, 19] width 10 height 10
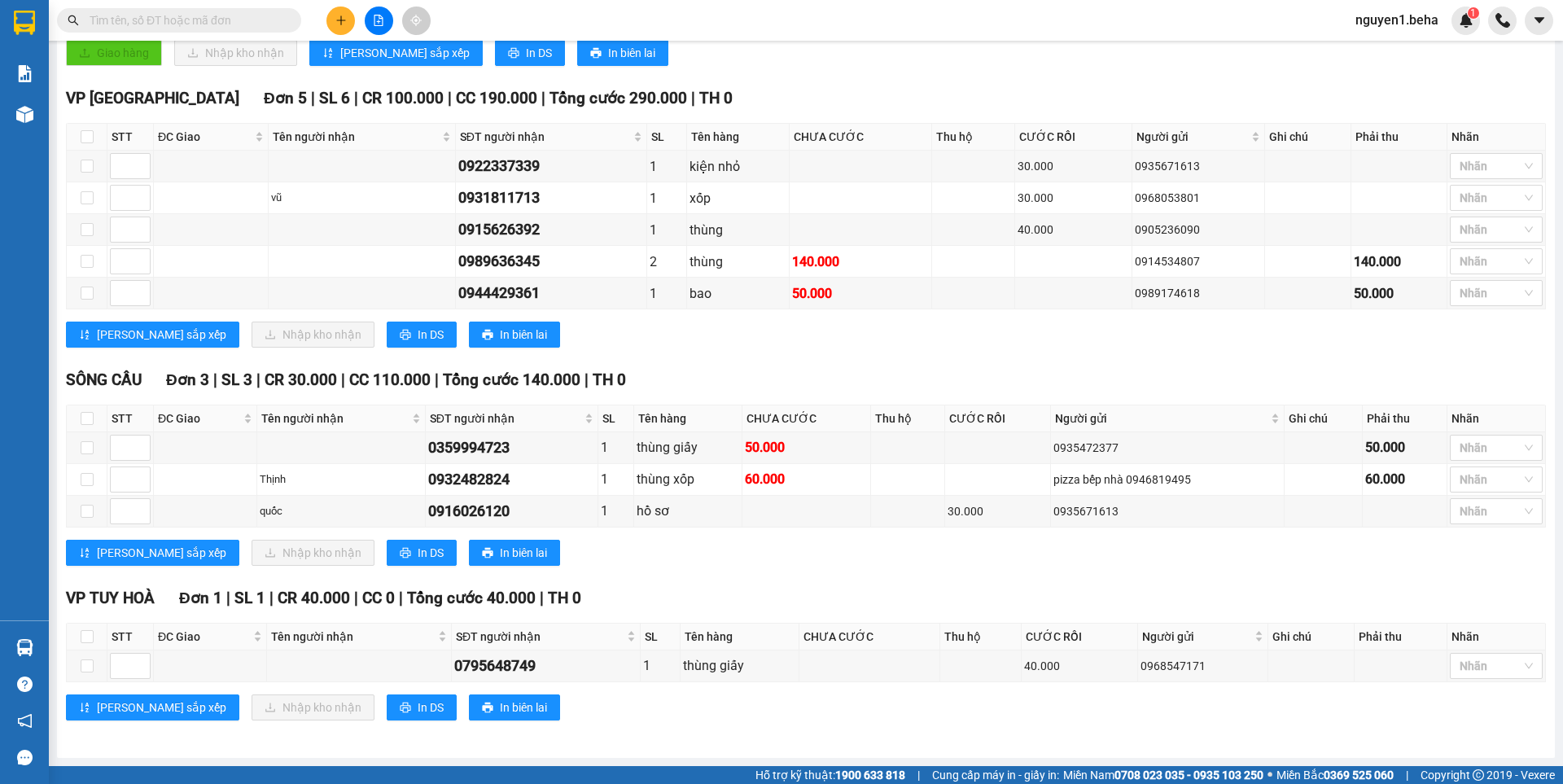
paste input "0795648749"
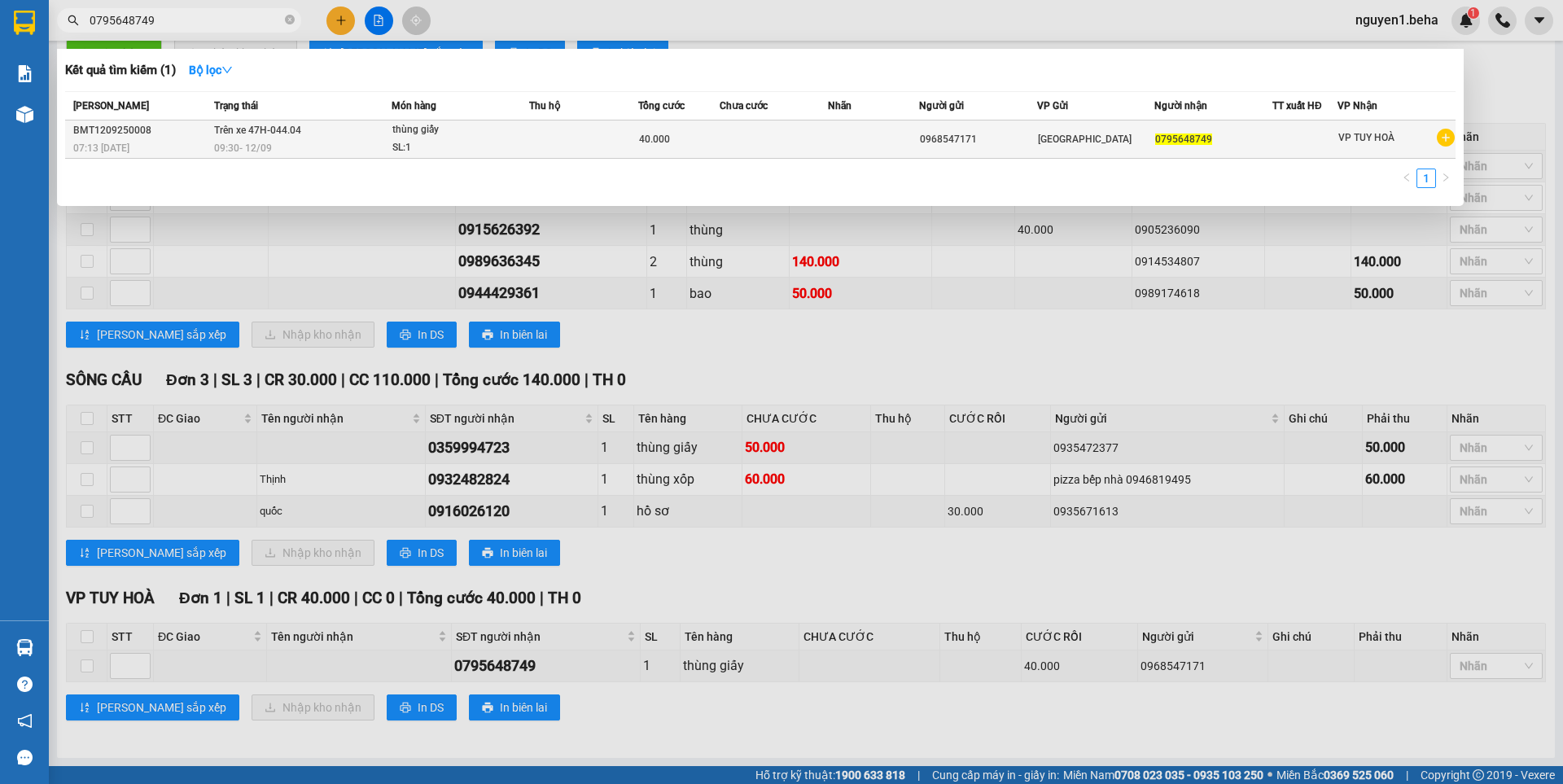
type input "0795648749"
click at [251, 142] on span "09:30 - 12/09" at bounding box center [243, 148] width 58 height 12
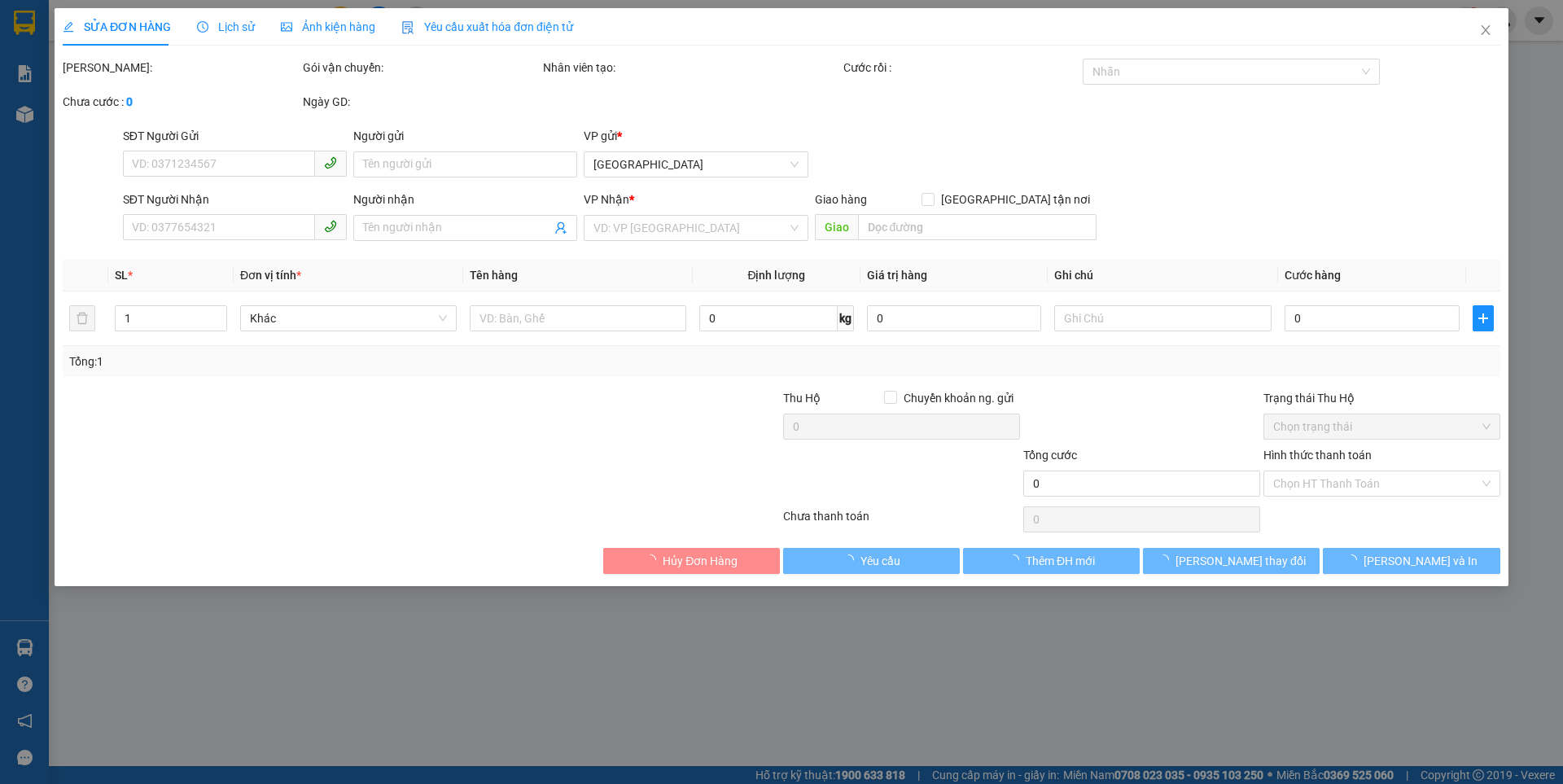
type input "0968547171"
type input "0795648749"
type input "40.000"
type input "0"
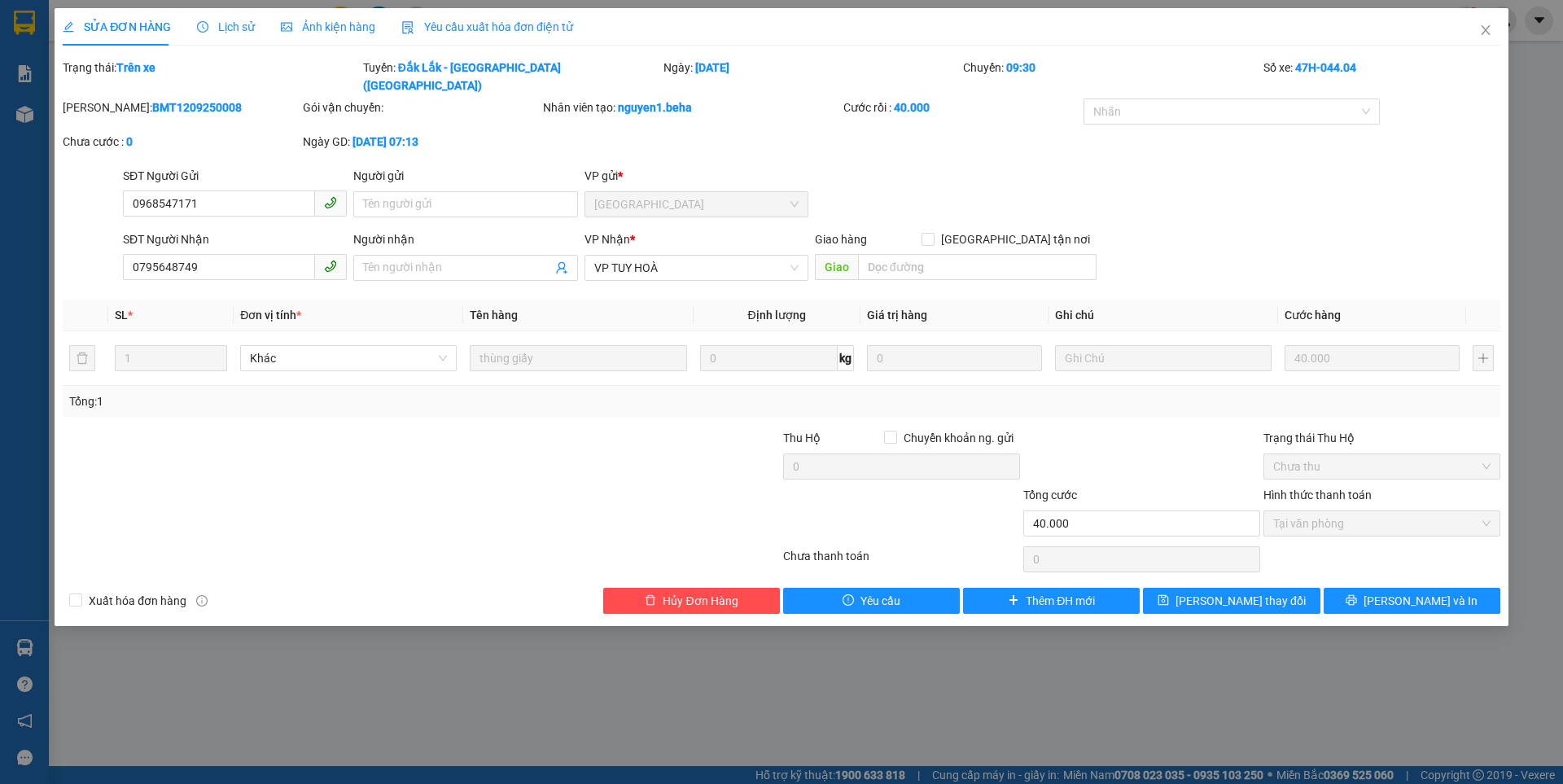
click at [325, 28] on span "Ảnh kiện hàng" at bounding box center [328, 26] width 95 height 13
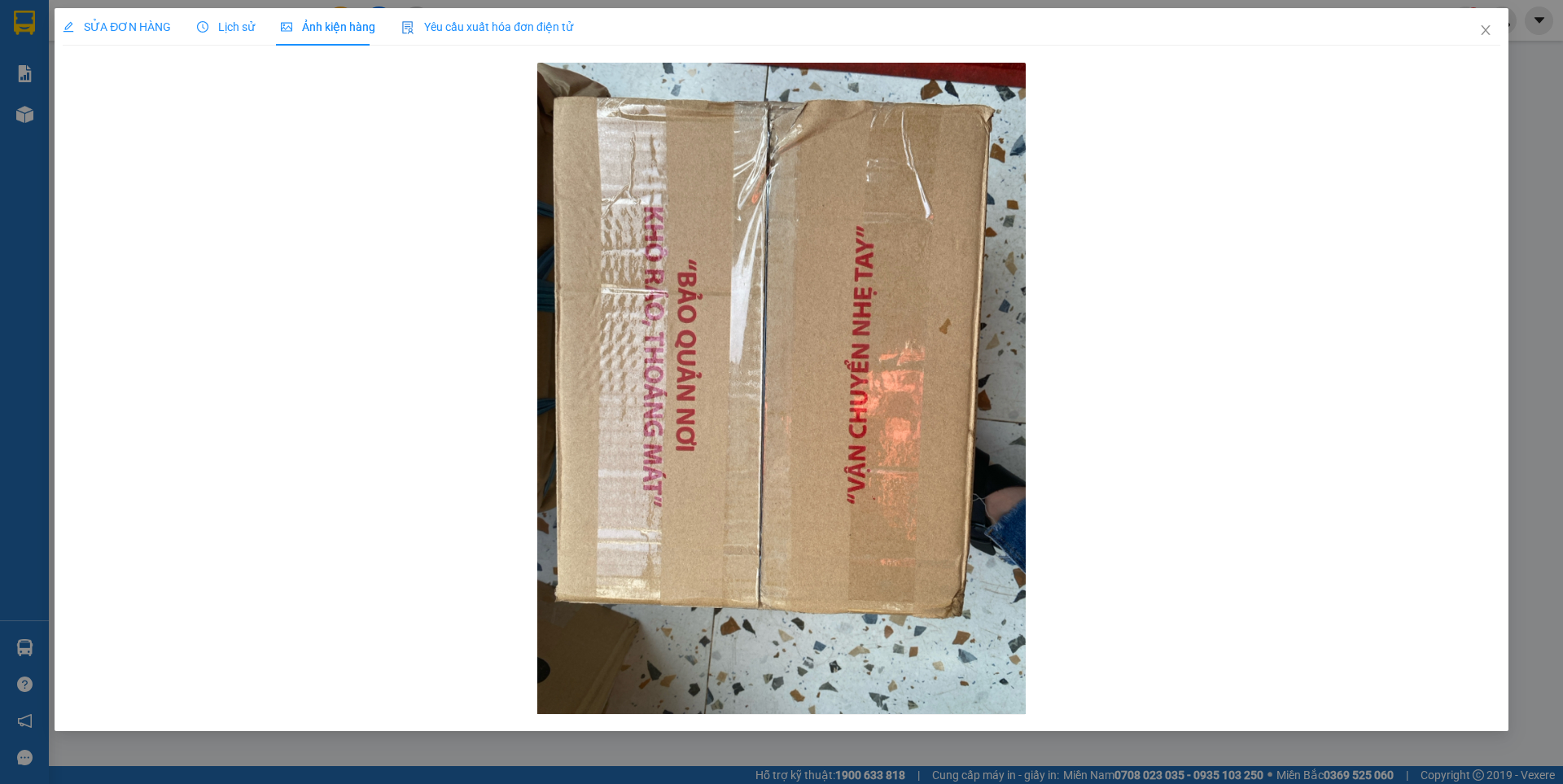
click at [100, 28] on span "SỬA ĐƠN HÀNG" at bounding box center [117, 26] width 108 height 13
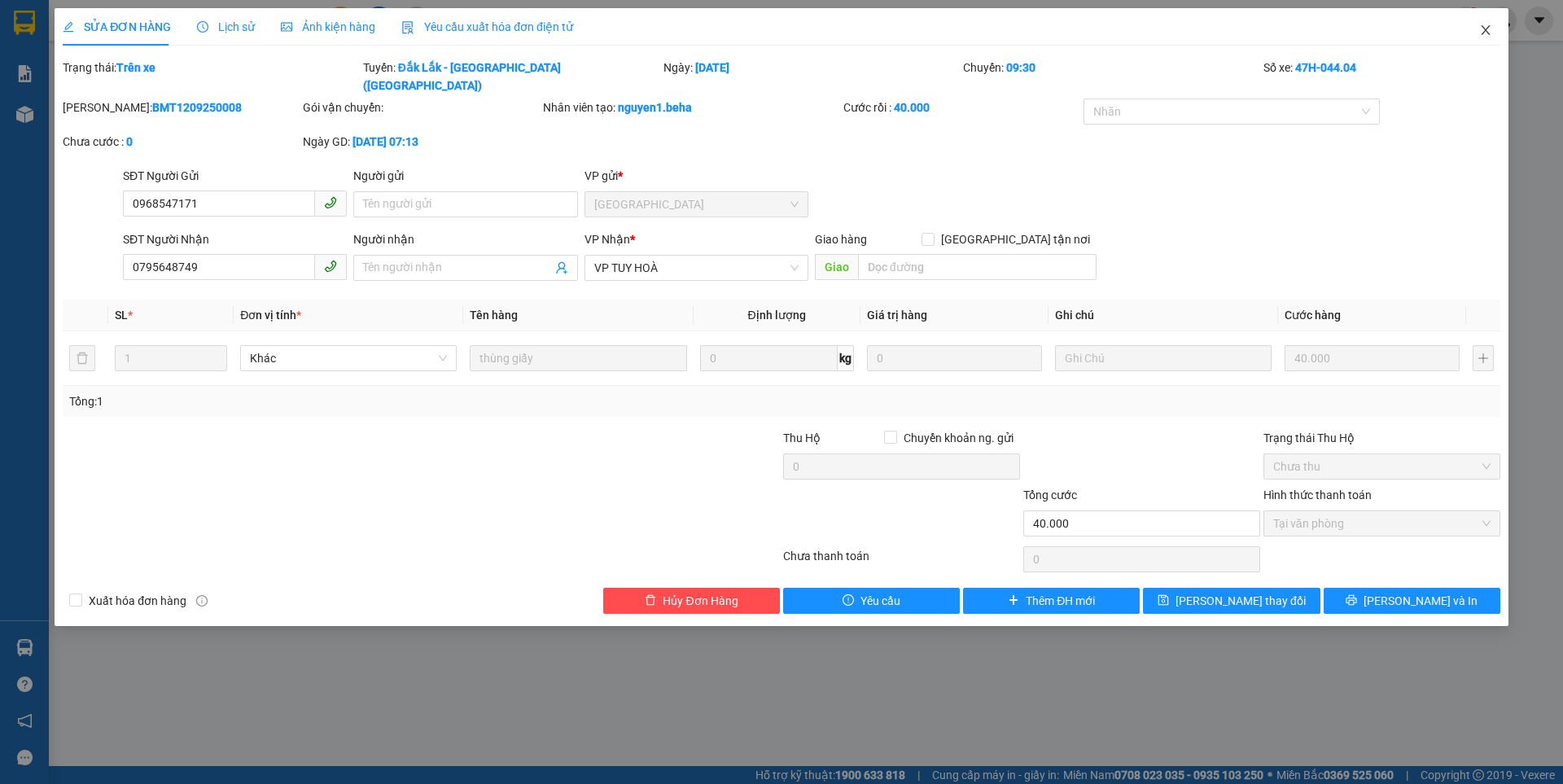
click at [1492, 29] on span "Close" at bounding box center [1485, 30] width 45 height 45
click at [1492, 29] on div at bounding box center [1502, 20] width 28 height 28
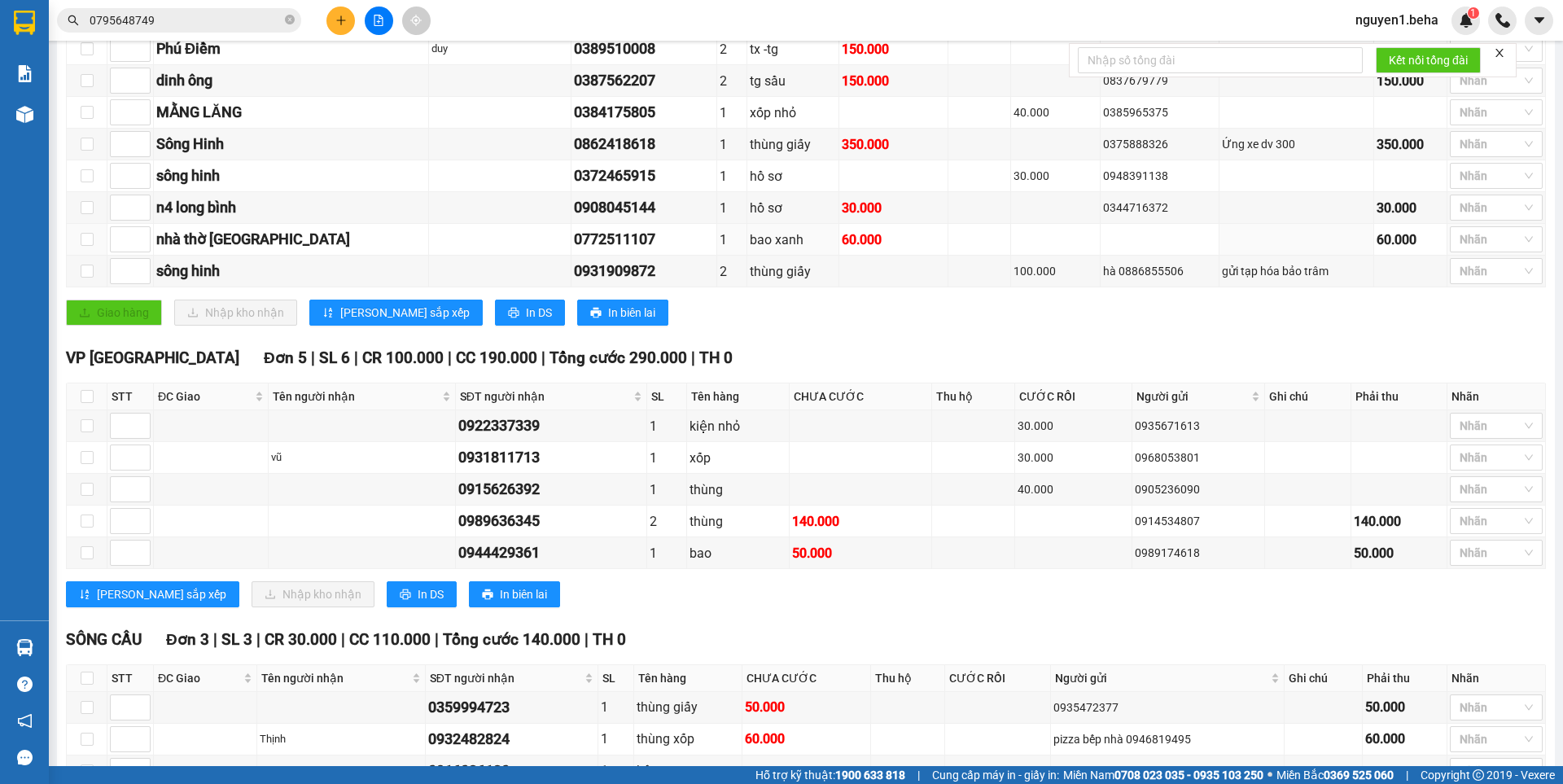
scroll to position [707, 0]
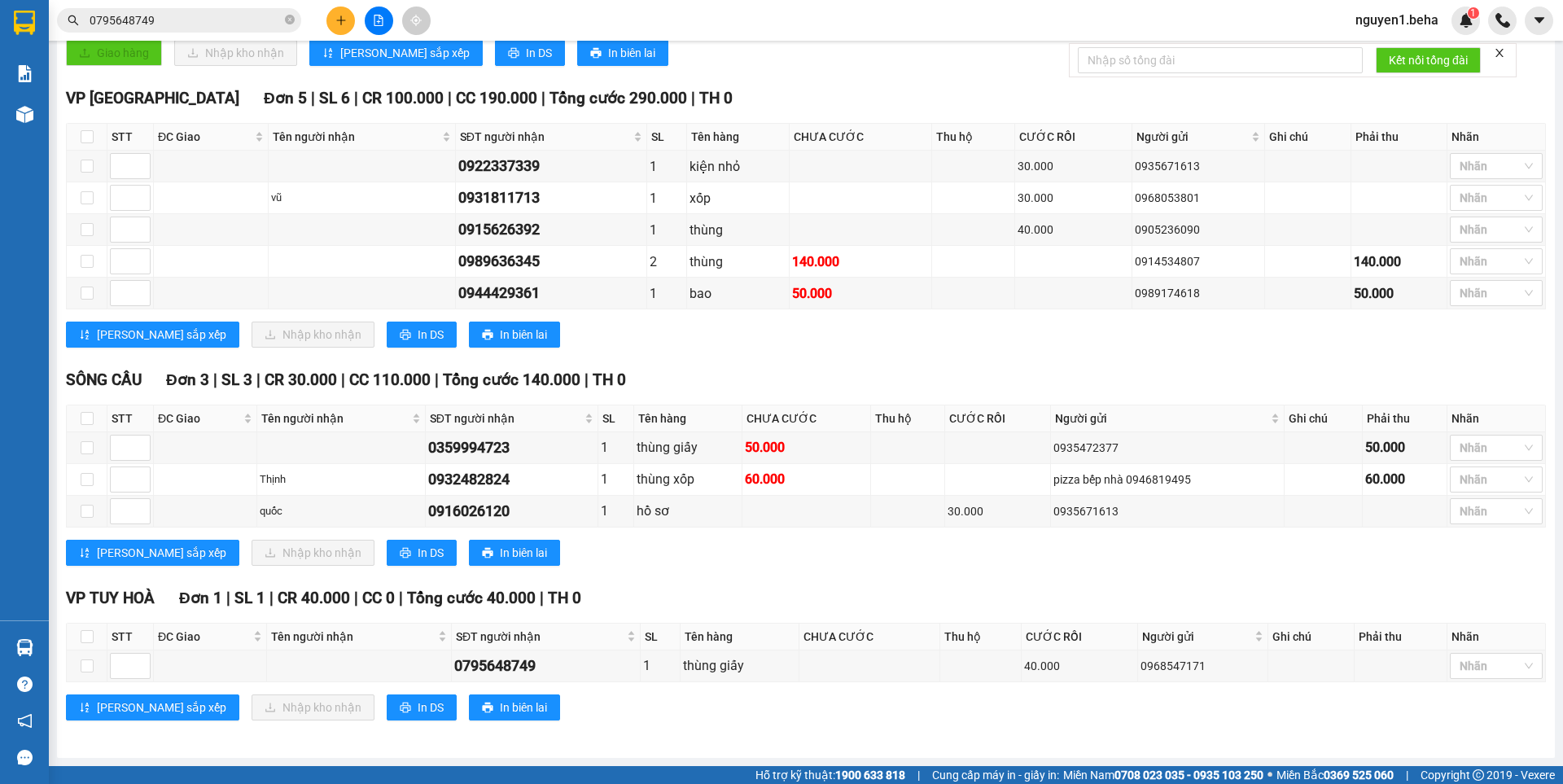
click at [187, 14] on input "0795648749" at bounding box center [185, 20] width 192 height 18
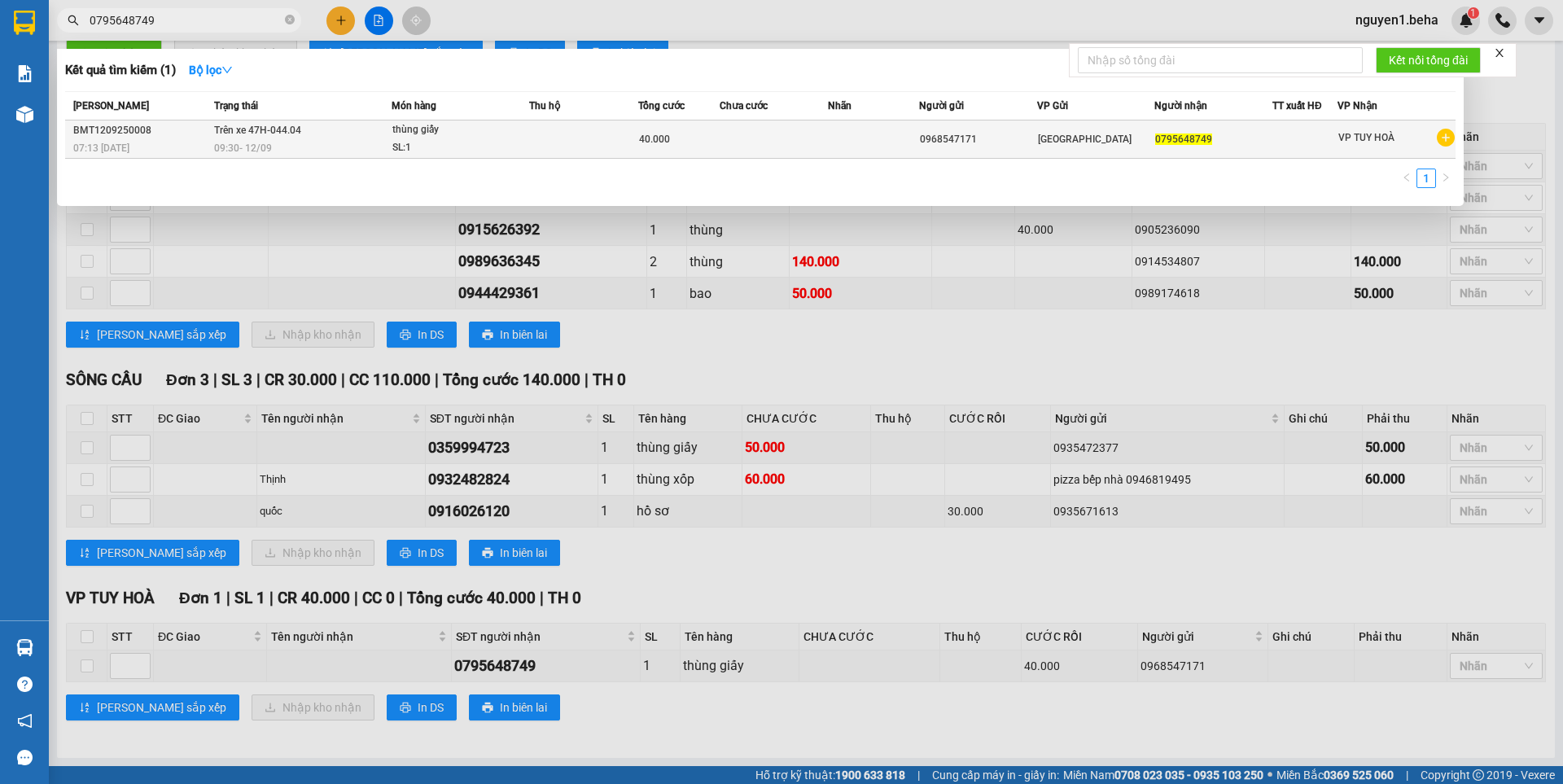
click at [268, 136] on span "Trên xe 47H-044.04" at bounding box center [258, 128] width 87 height 13
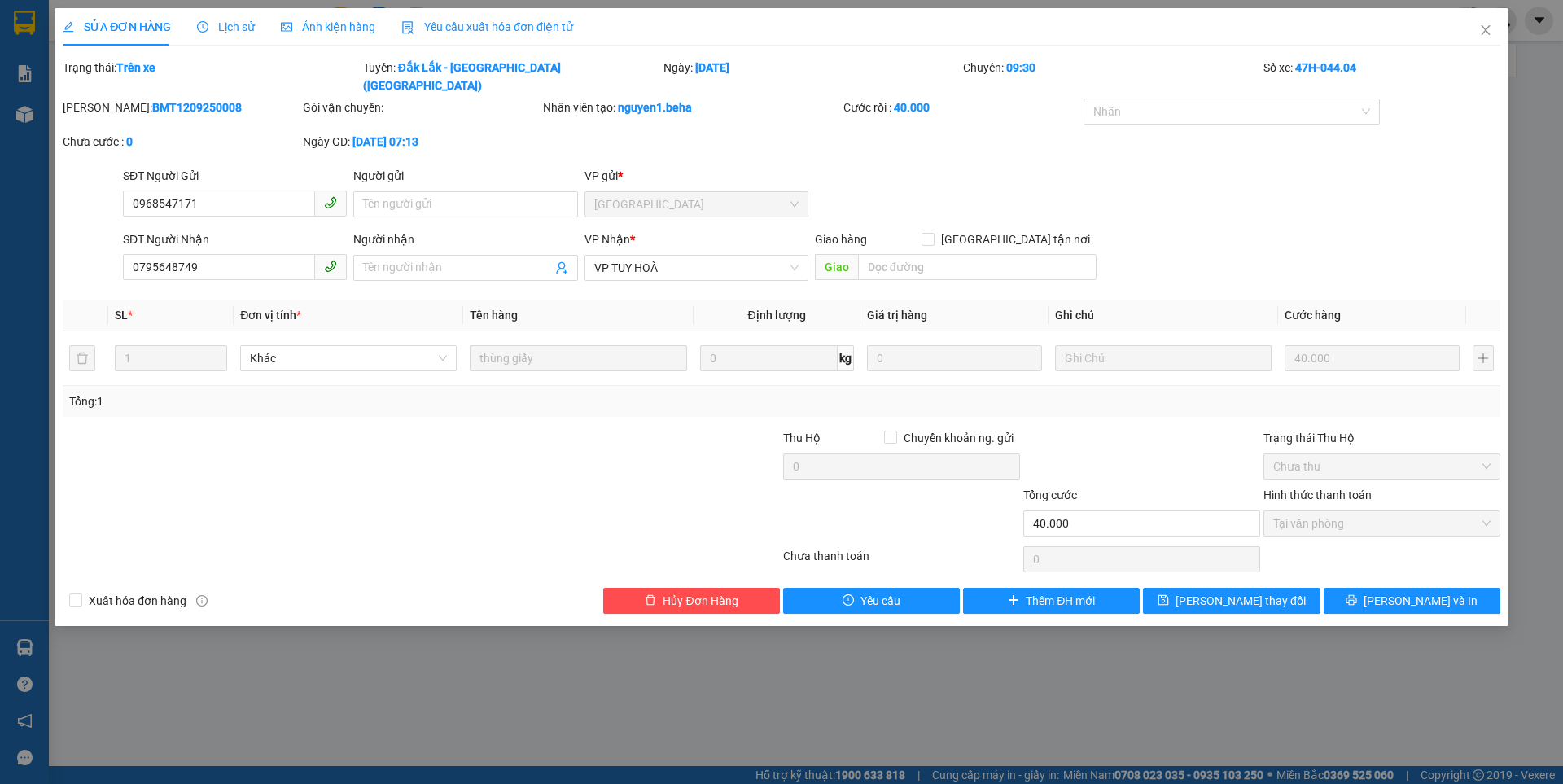
click at [315, 23] on span "Ảnh kiện hàng" at bounding box center [328, 26] width 95 height 13
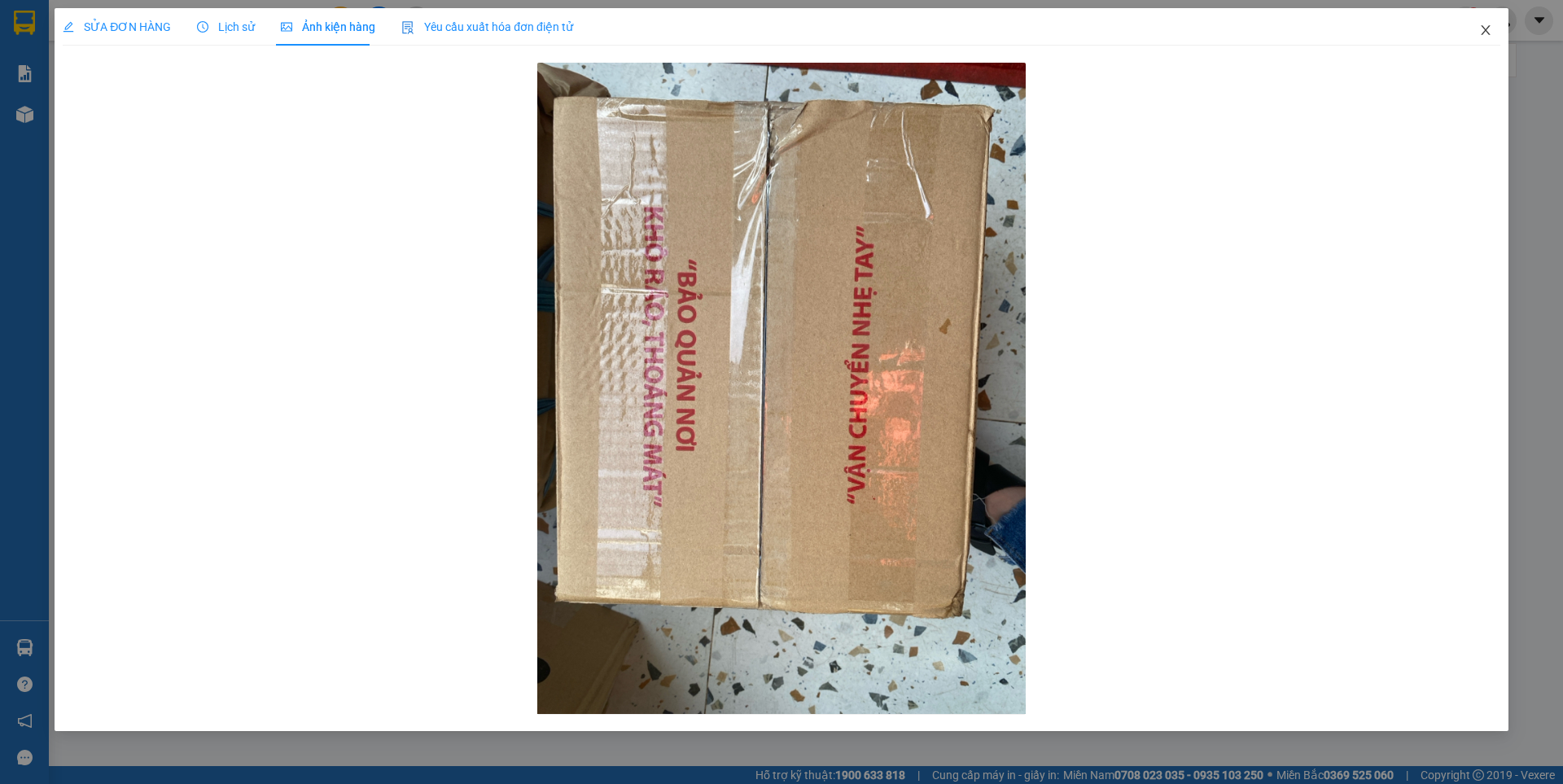
click at [1486, 28] on icon "close" at bounding box center [1485, 29] width 13 height 13
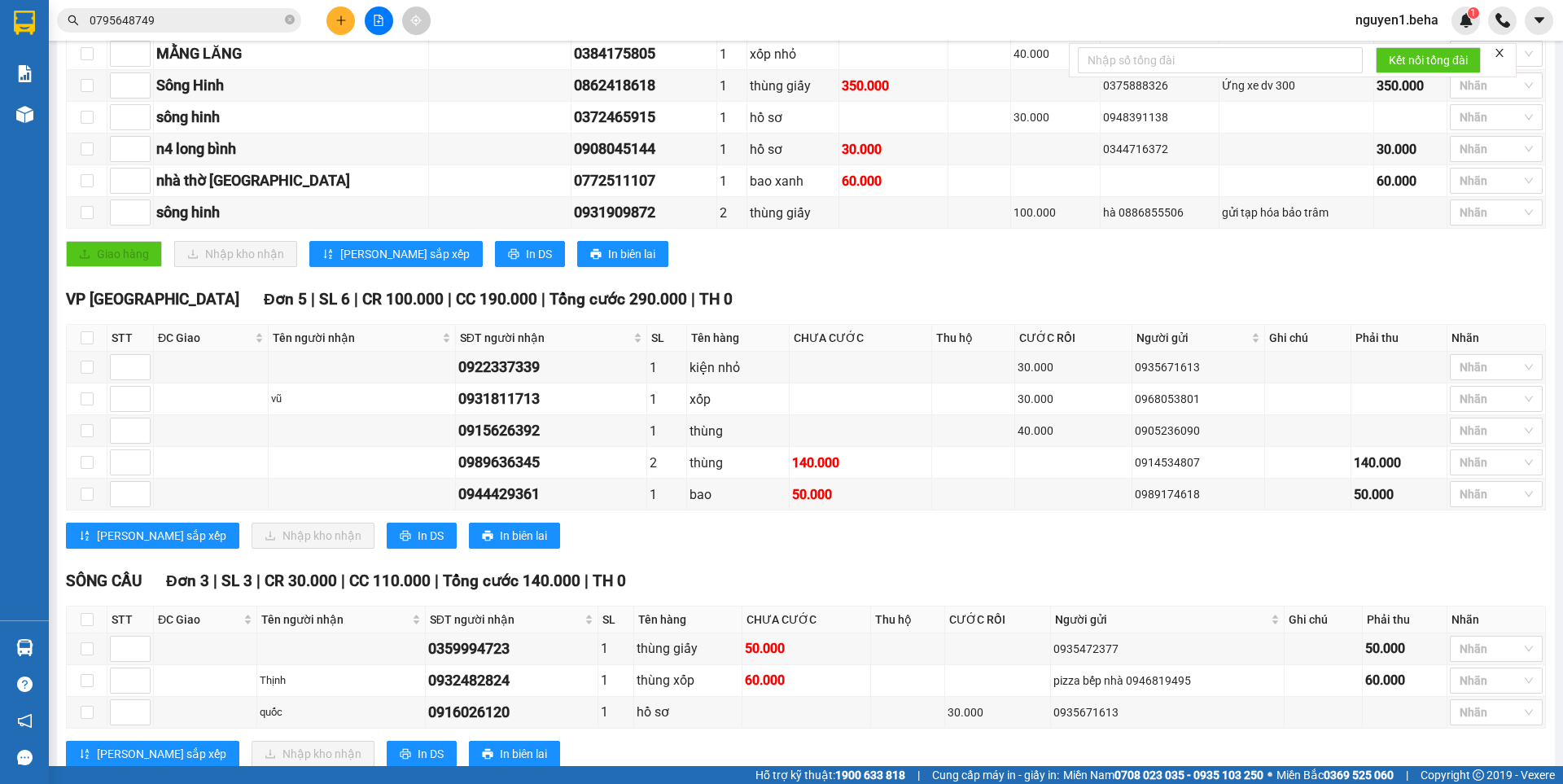
scroll to position [707, 0]
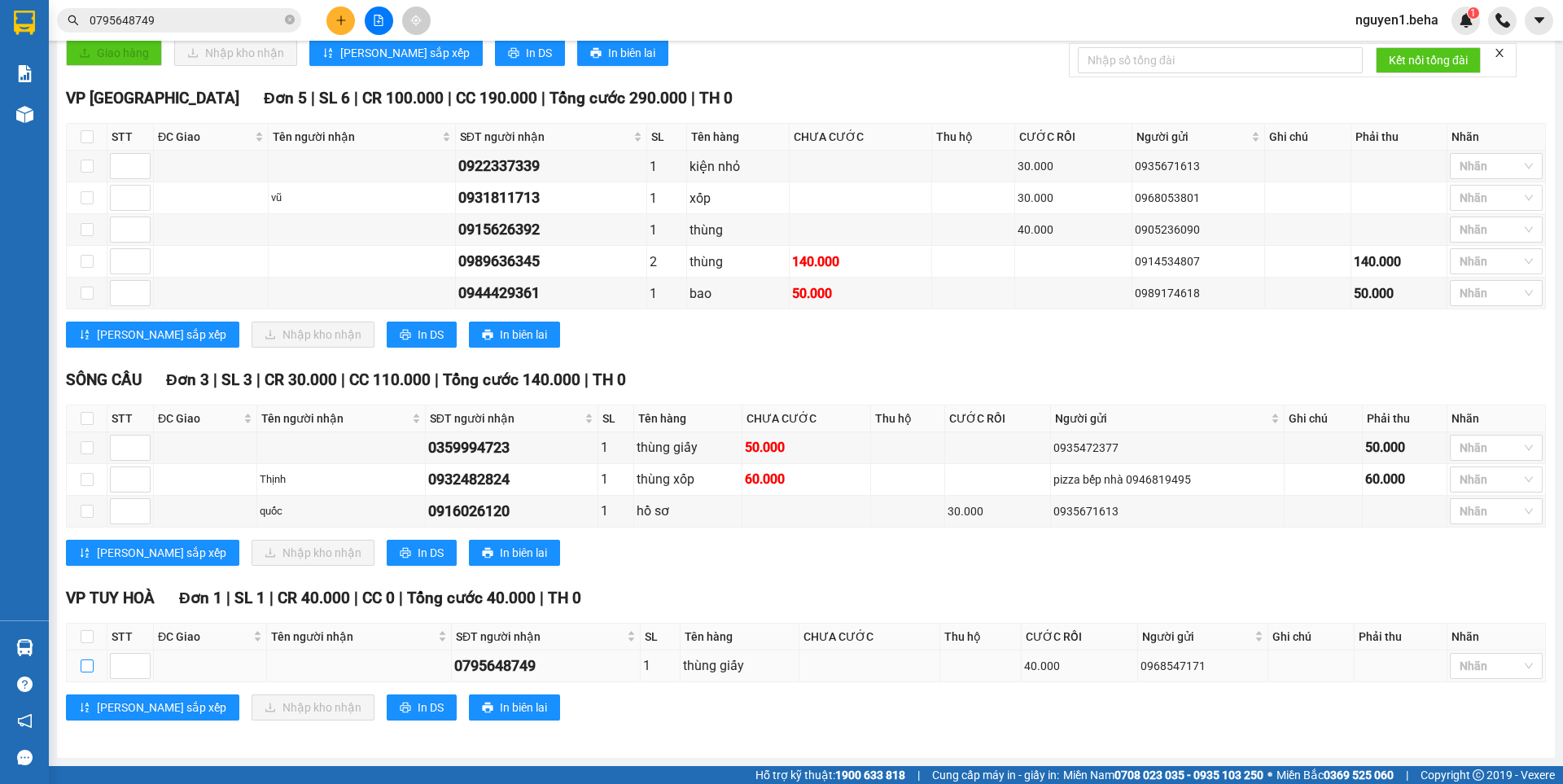
click at [80, 665] on input "checkbox" at bounding box center [86, 665] width 13 height 13
checkbox input "true"
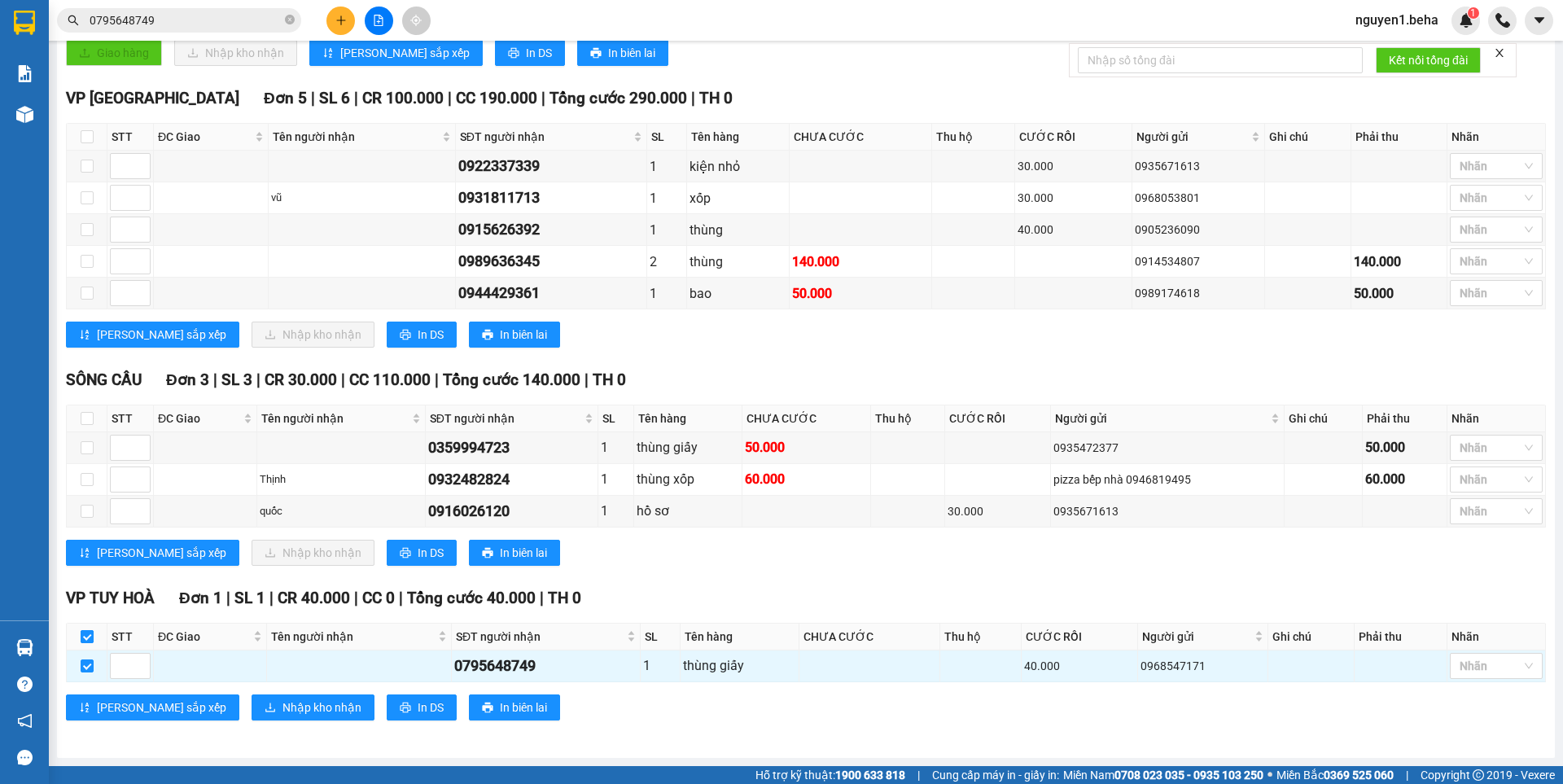
click at [85, 639] on input "checkbox" at bounding box center [86, 635] width 13 height 13
checkbox input "false"
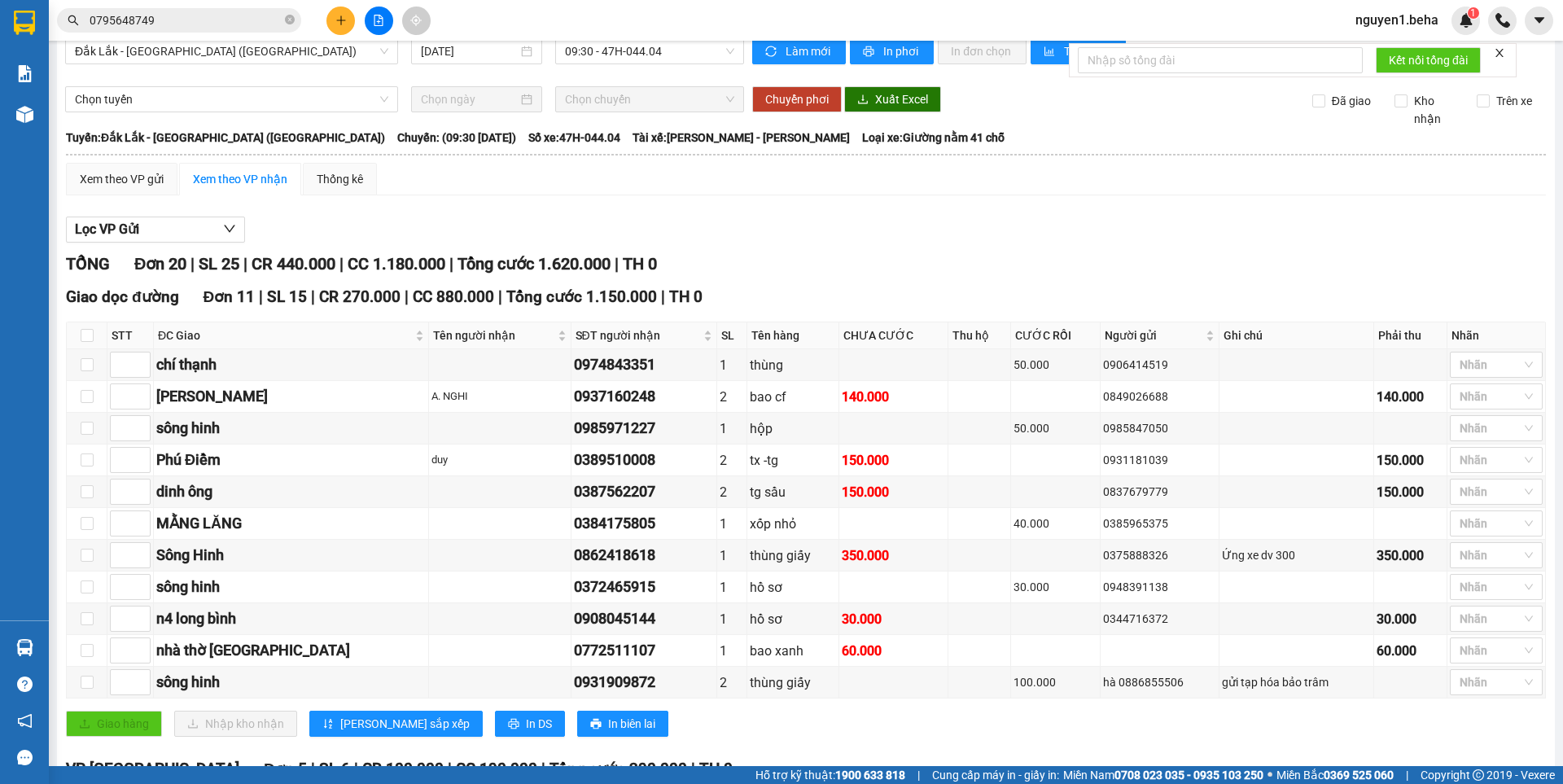
scroll to position [0, 0]
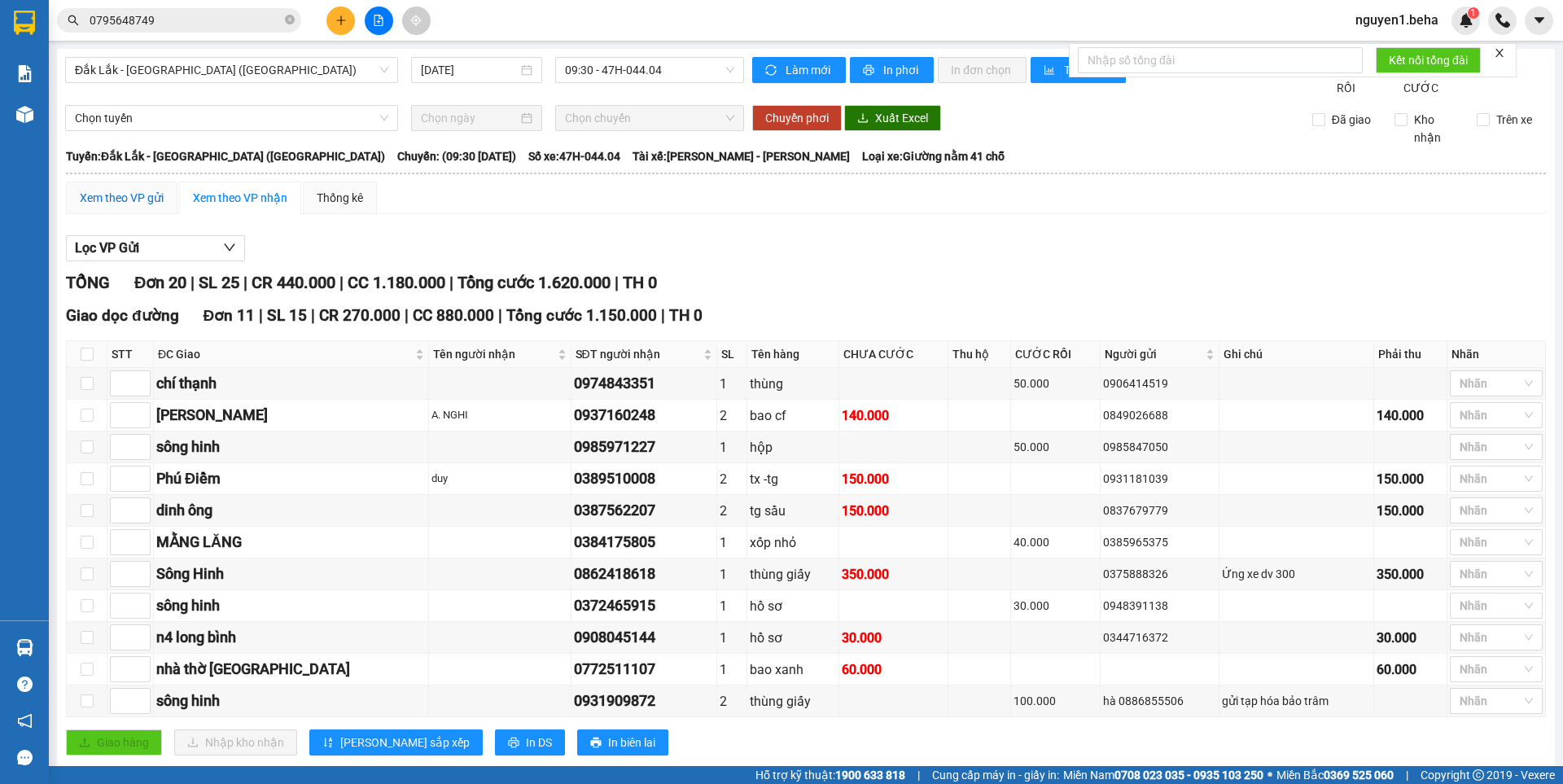
click at [137, 207] on div "Xem theo VP gửi" at bounding box center [122, 198] width 84 height 18
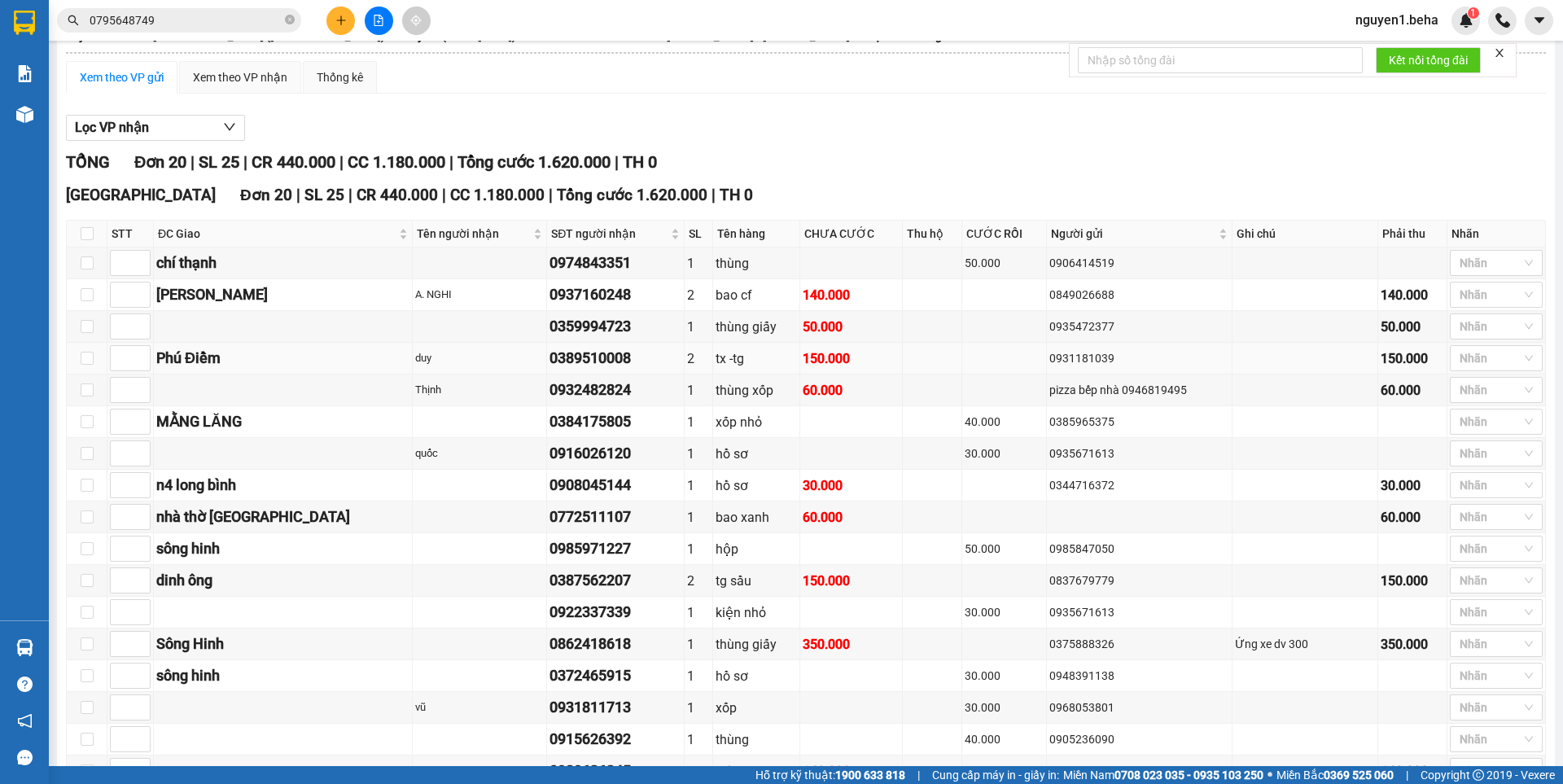
scroll to position [339, 0]
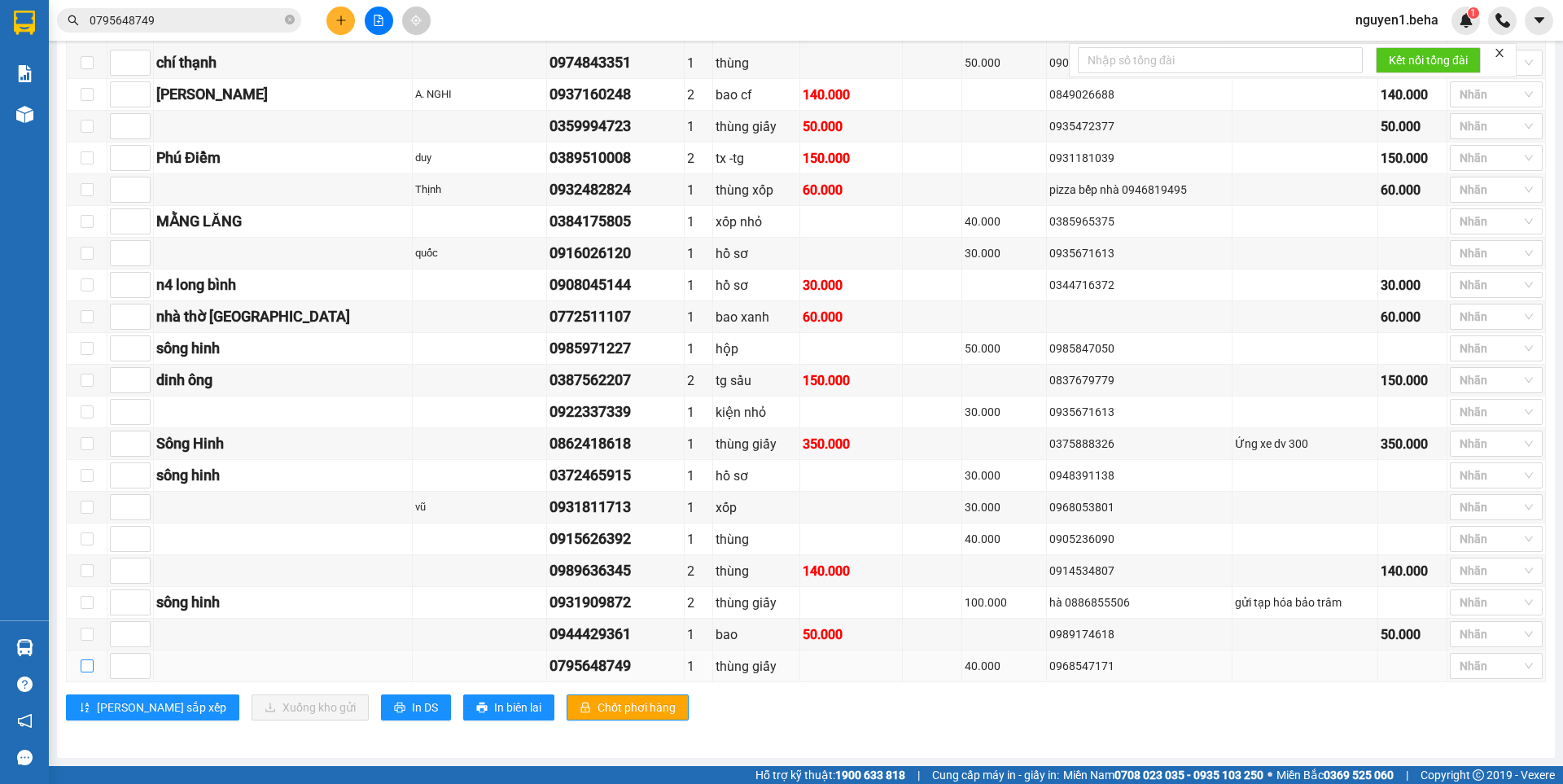
click at [83, 667] on input "checkbox" at bounding box center [86, 665] width 13 height 13
checkbox input "true"
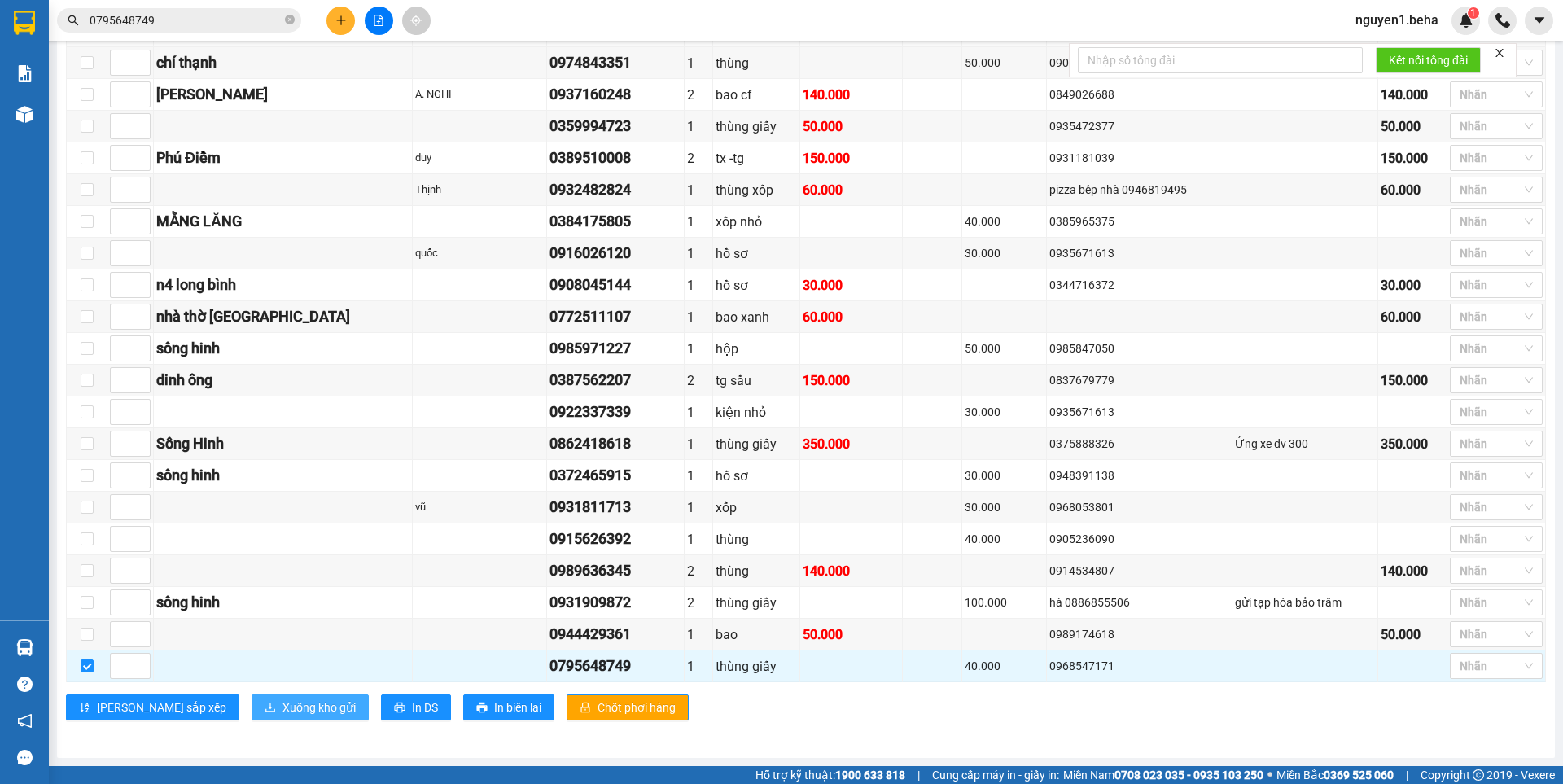
click at [282, 706] on span "Xuống kho gửi" at bounding box center [319, 707] width 73 height 18
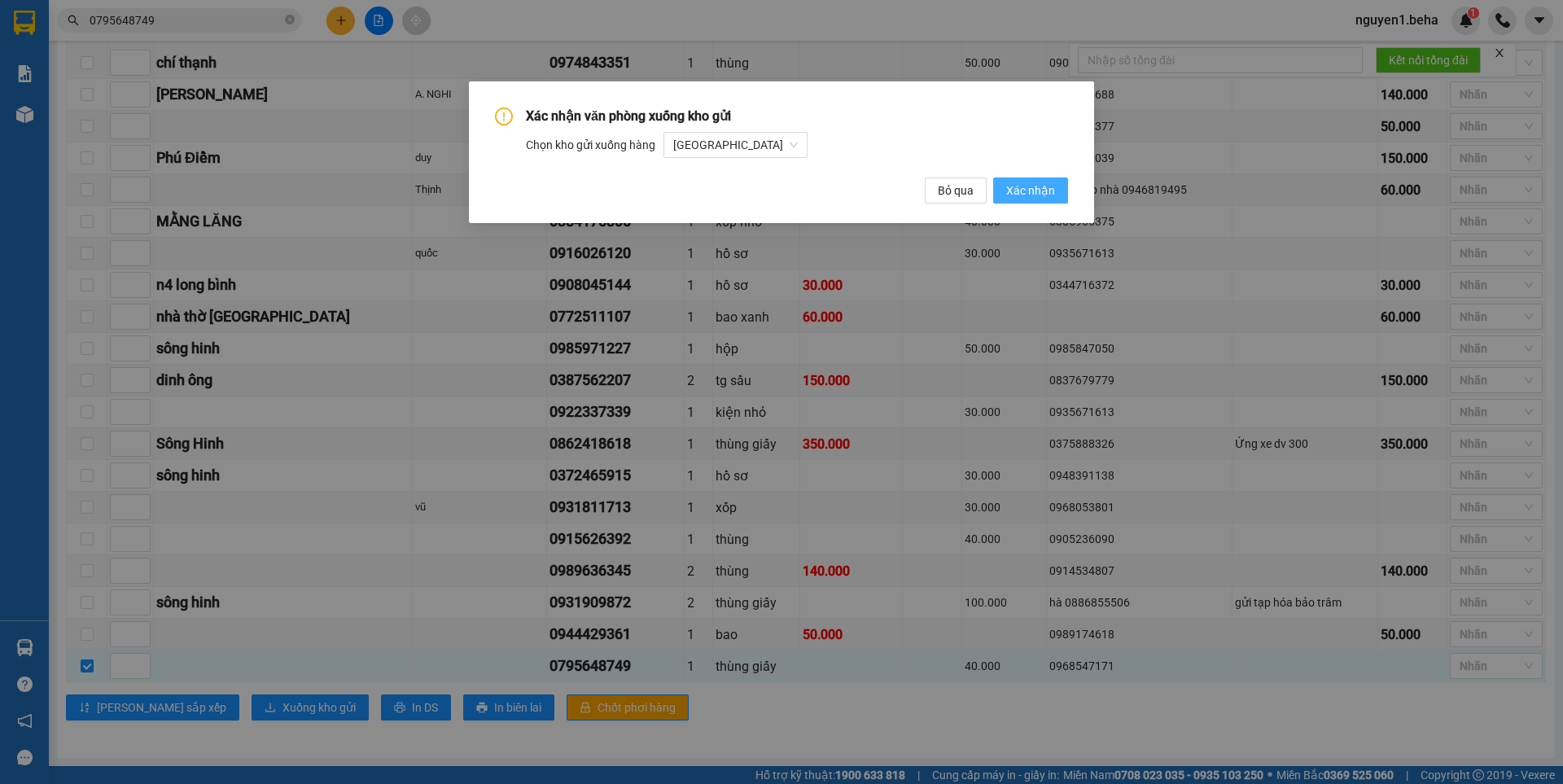
click at [1049, 184] on span "Xác nhận" at bounding box center [1031, 190] width 49 height 18
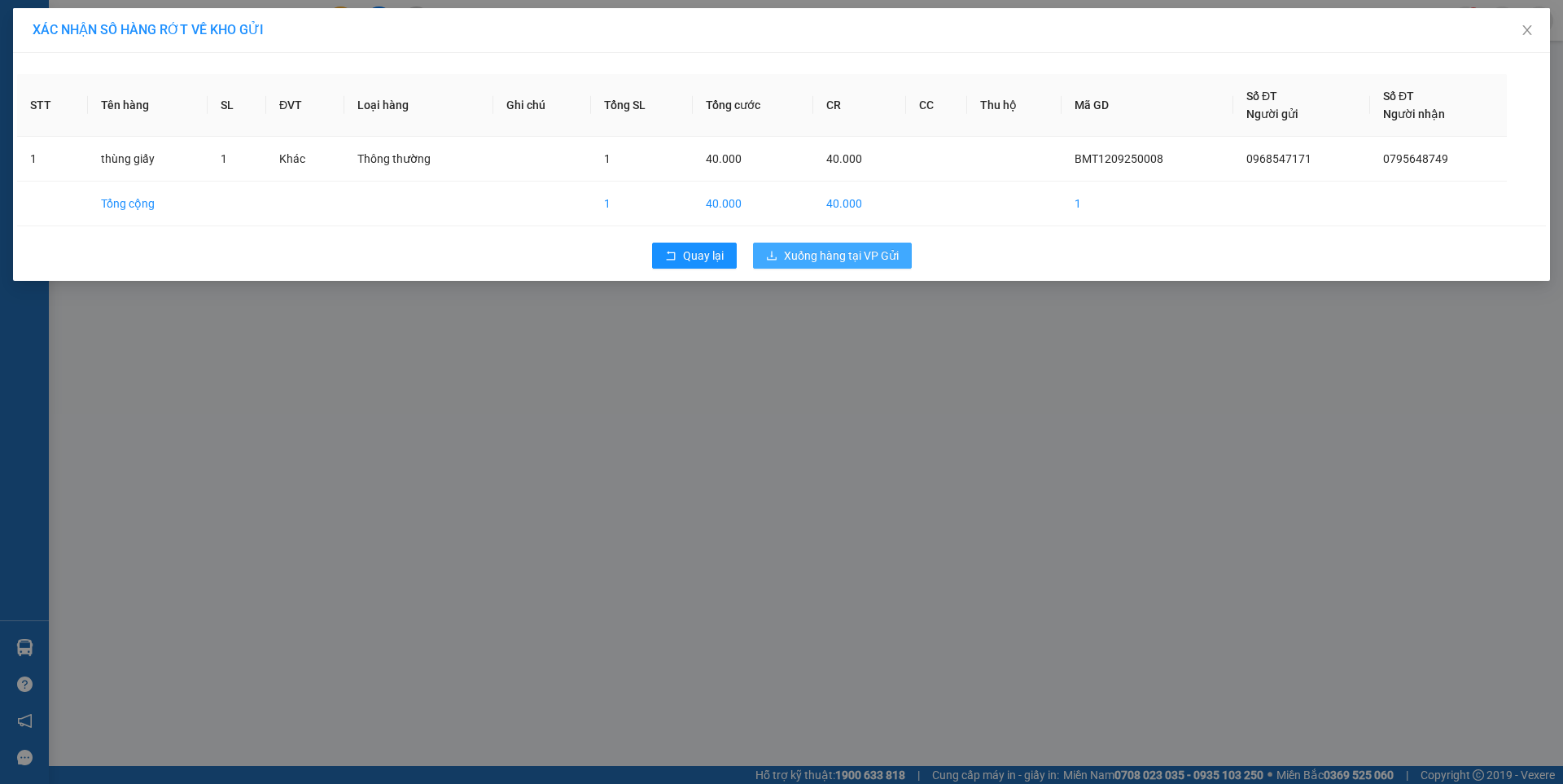
click at [867, 258] on span "Xuống hàng tại VP Gửi" at bounding box center [841, 255] width 115 height 18
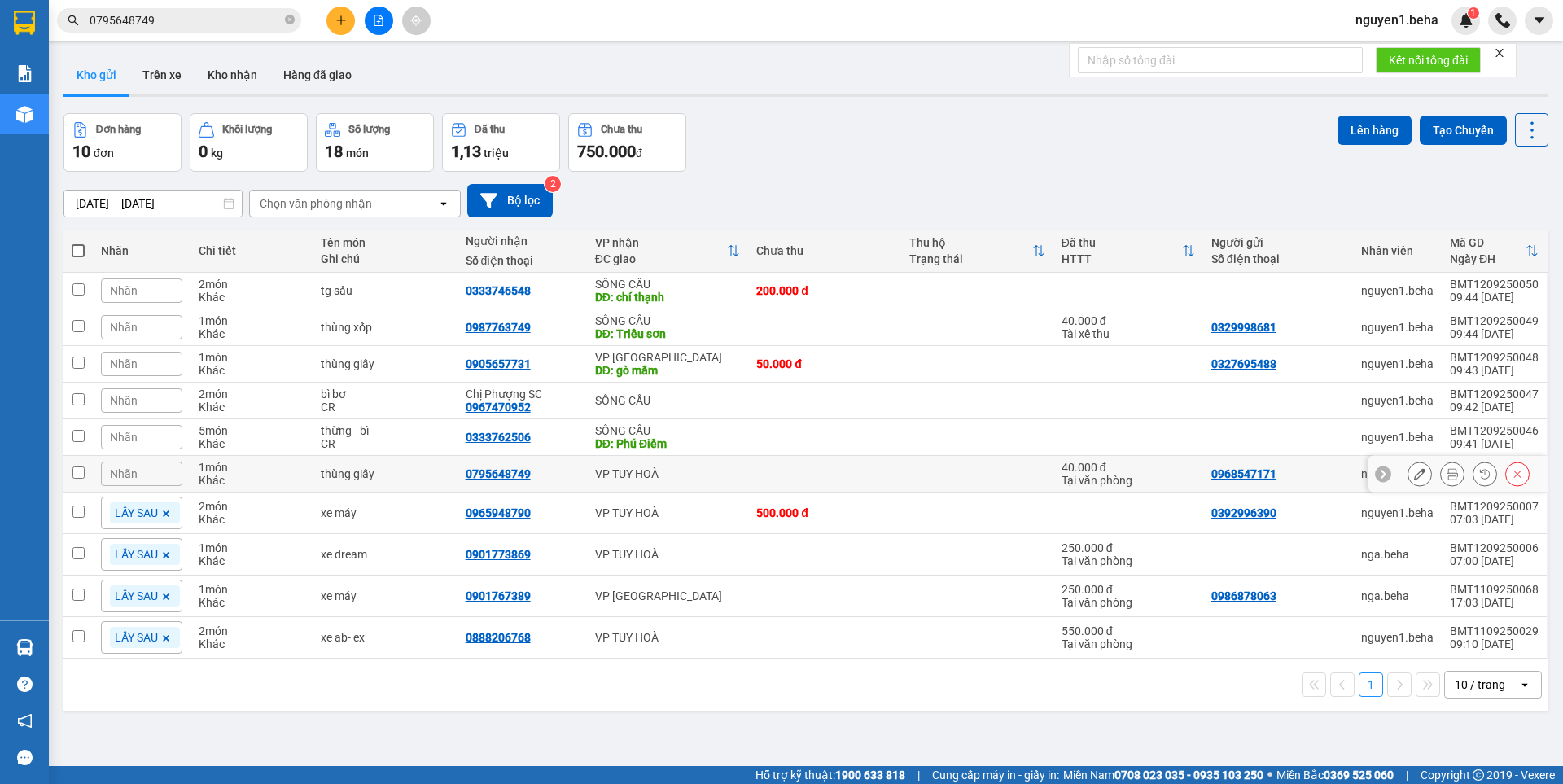
click at [76, 467] on input "checkbox" at bounding box center [78, 472] width 13 height 13
checkbox input "true"
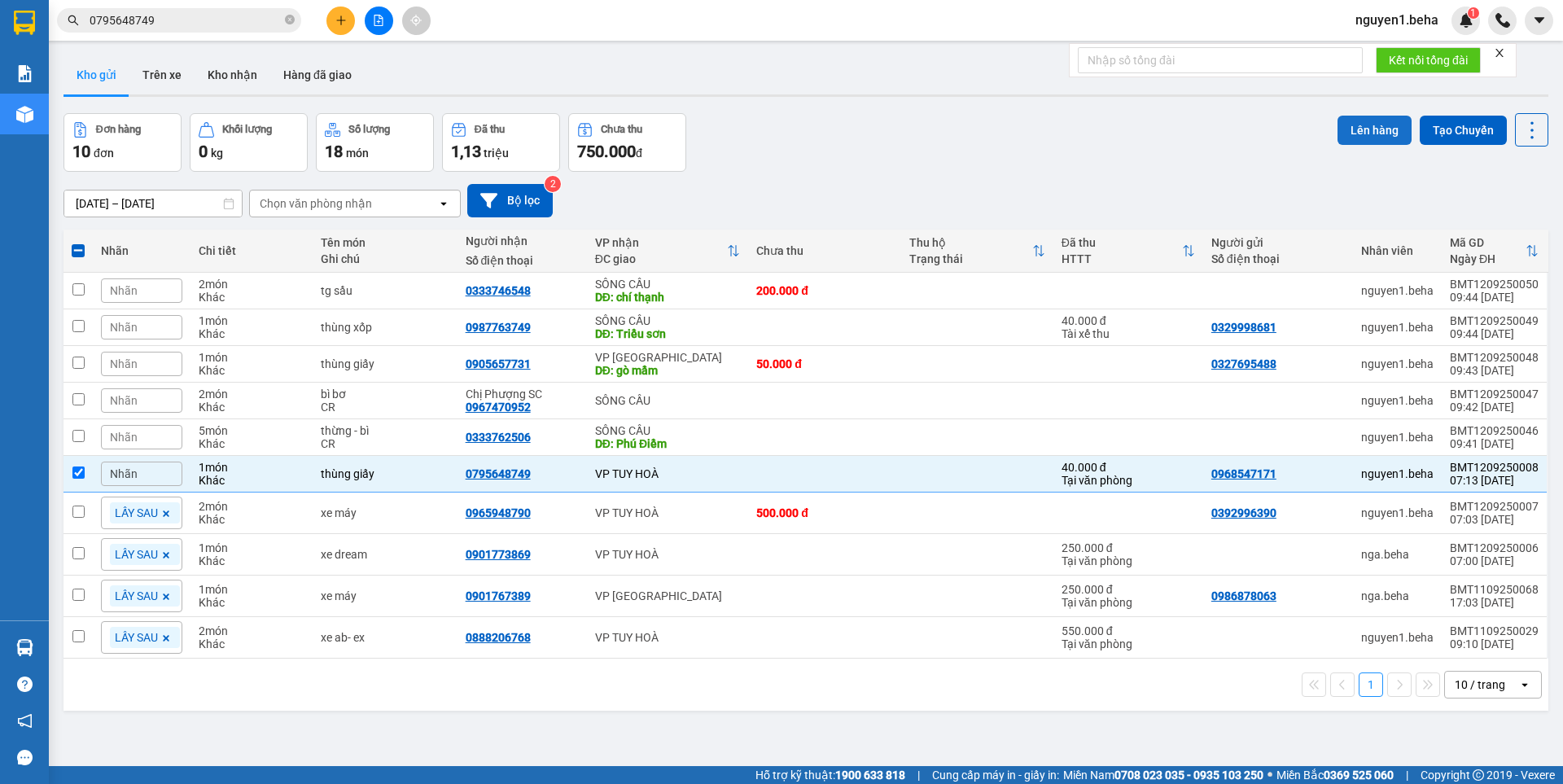
click at [1370, 120] on button "Lên hàng" at bounding box center [1375, 130] width 74 height 29
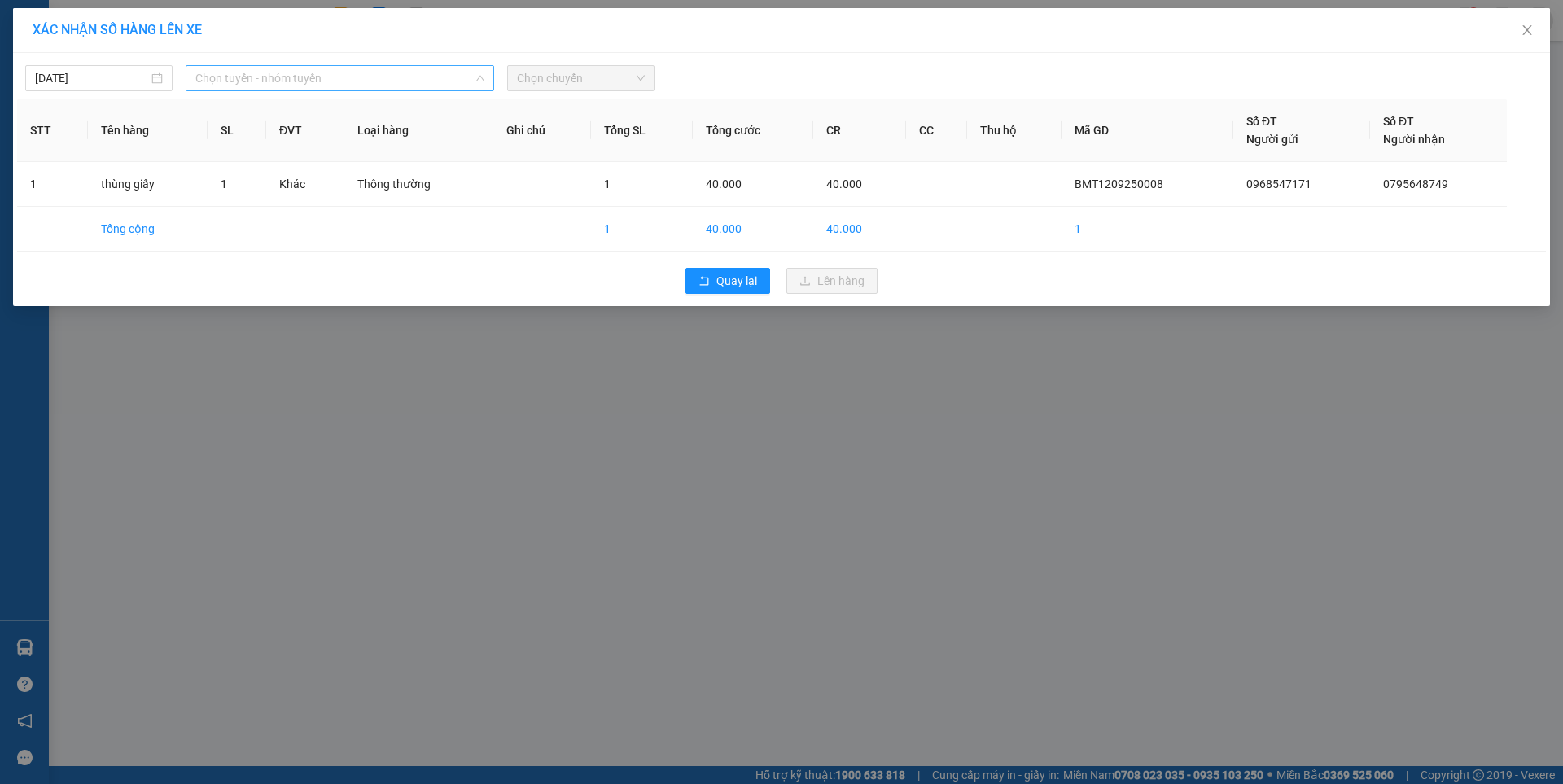
click at [305, 81] on span "Chọn tuyến - nhóm tuyến" at bounding box center [339, 77] width 289 height 24
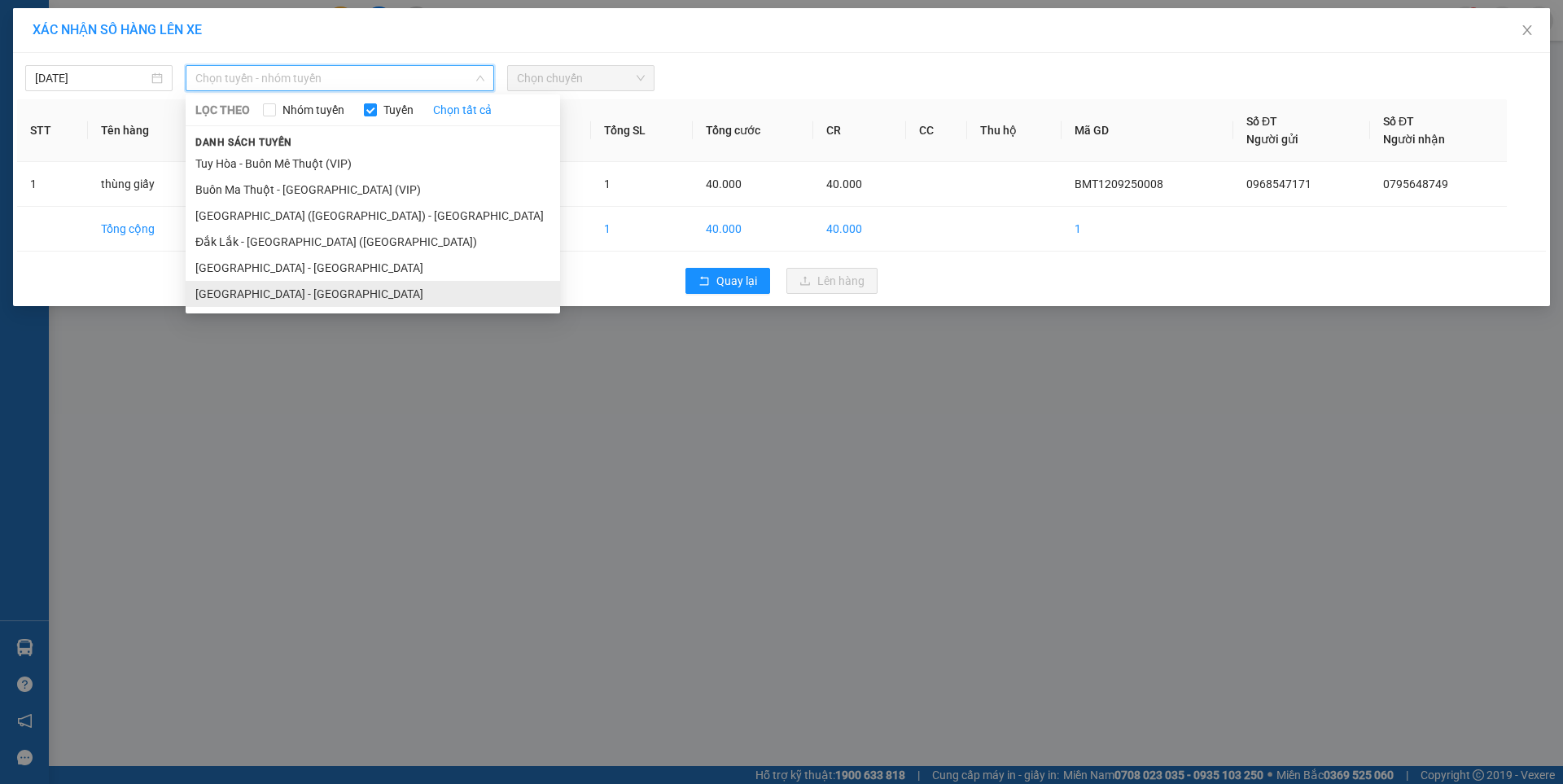
drag, startPoint x: 250, startPoint y: 295, endPoint x: 260, endPoint y: 282, distance: 16.4
click at [250, 294] on li "[GEOGRAPHIC_DATA] - [GEOGRAPHIC_DATA]" at bounding box center [373, 294] width 375 height 26
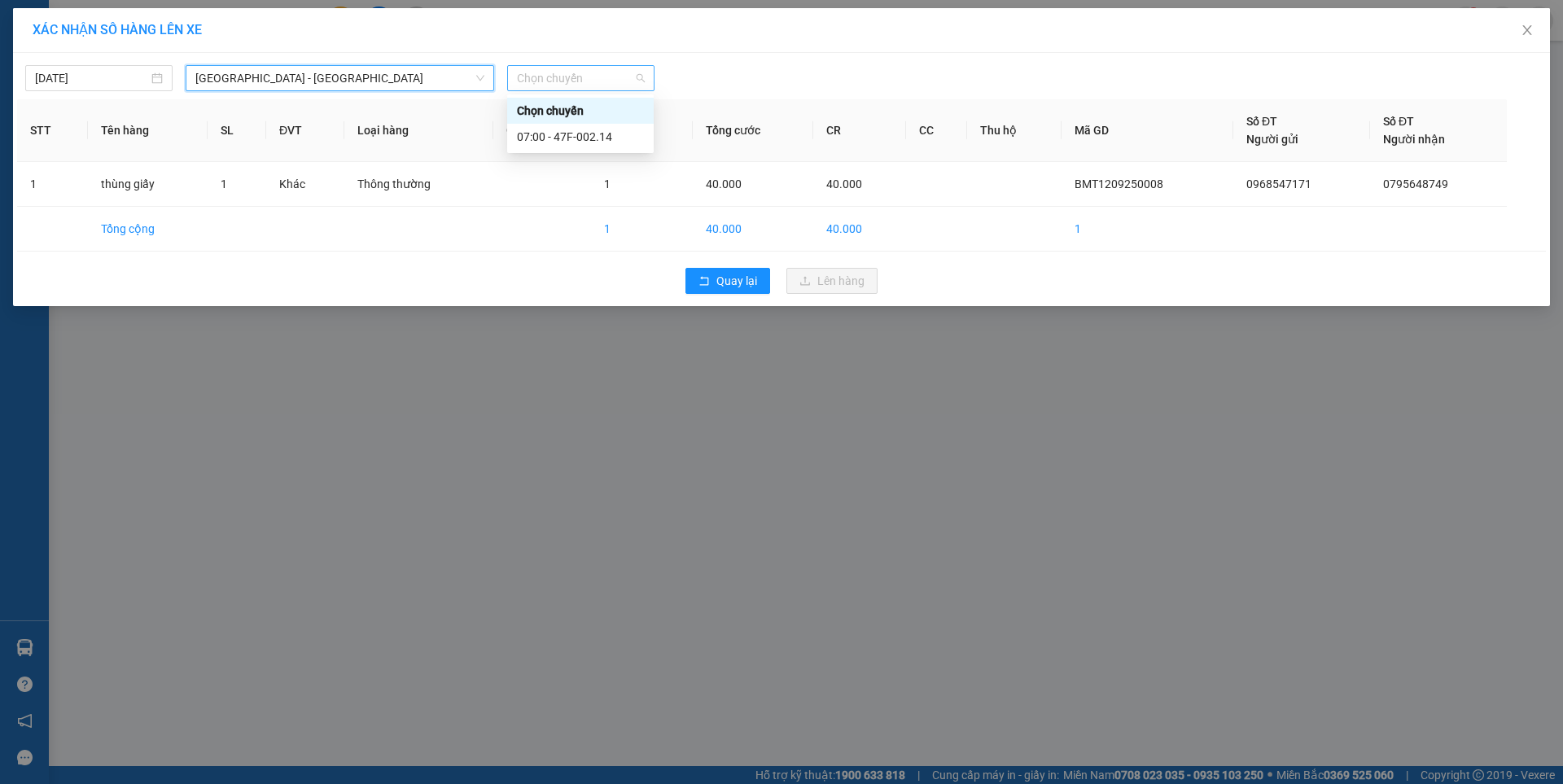
click at [578, 78] on span "Chọn chuyến" at bounding box center [581, 77] width 128 height 24
click at [609, 133] on div "07:00 - 47F-002.14" at bounding box center [580, 136] width 127 height 18
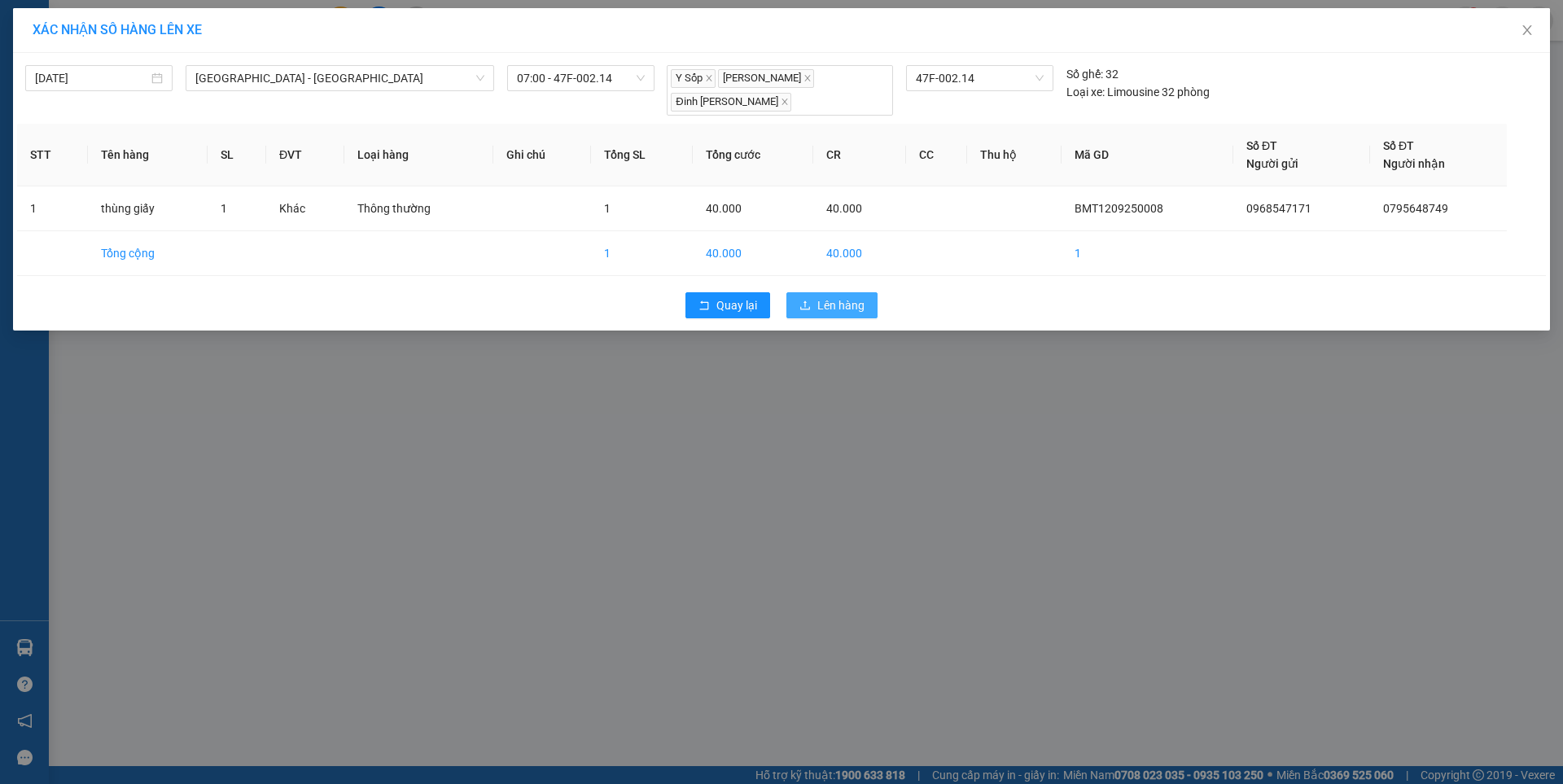
click at [853, 304] on span "Lên hàng" at bounding box center [840, 305] width 47 height 18
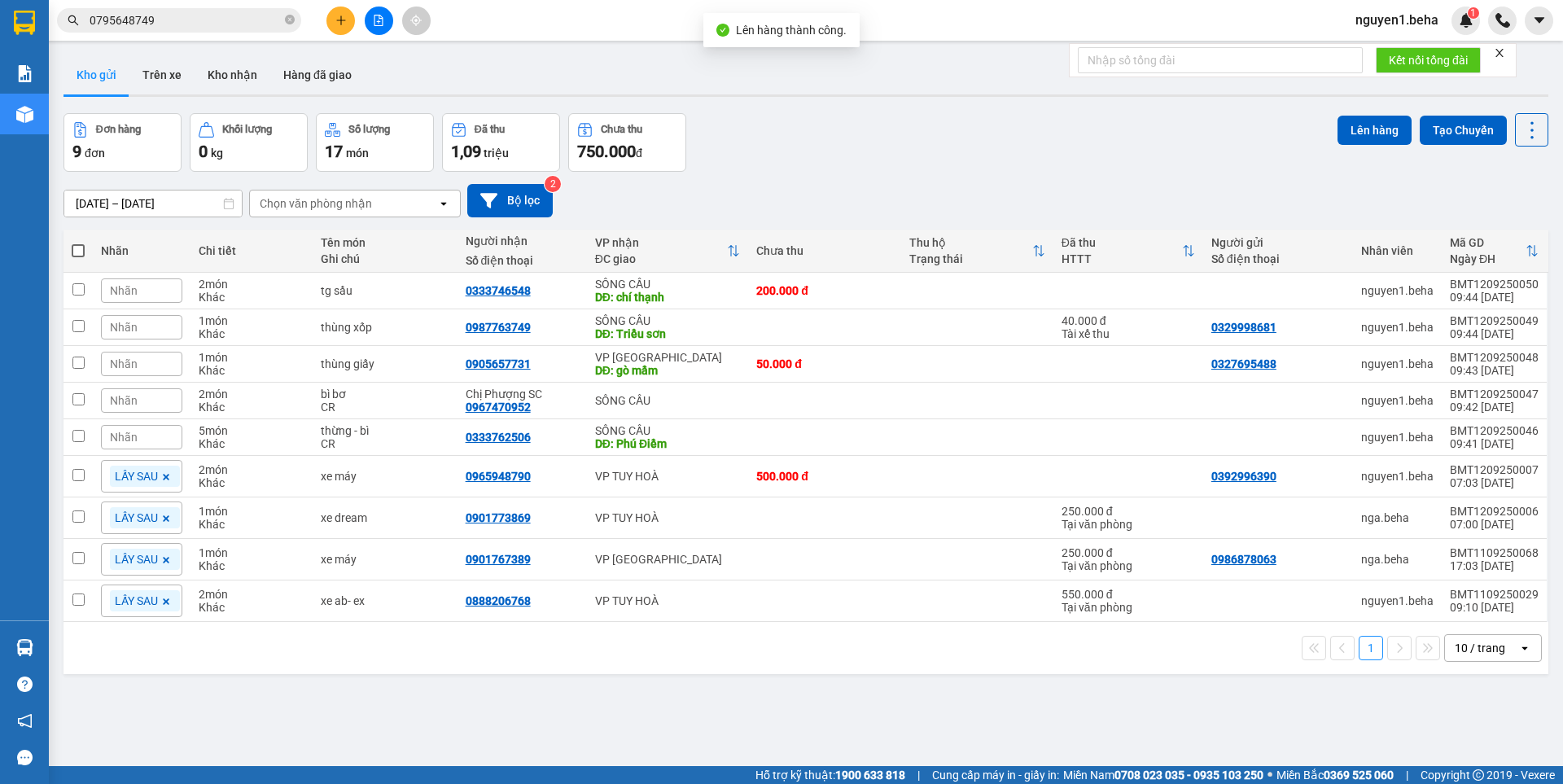
click at [1504, 47] on icon "close" at bounding box center [1499, 53] width 12 height 12
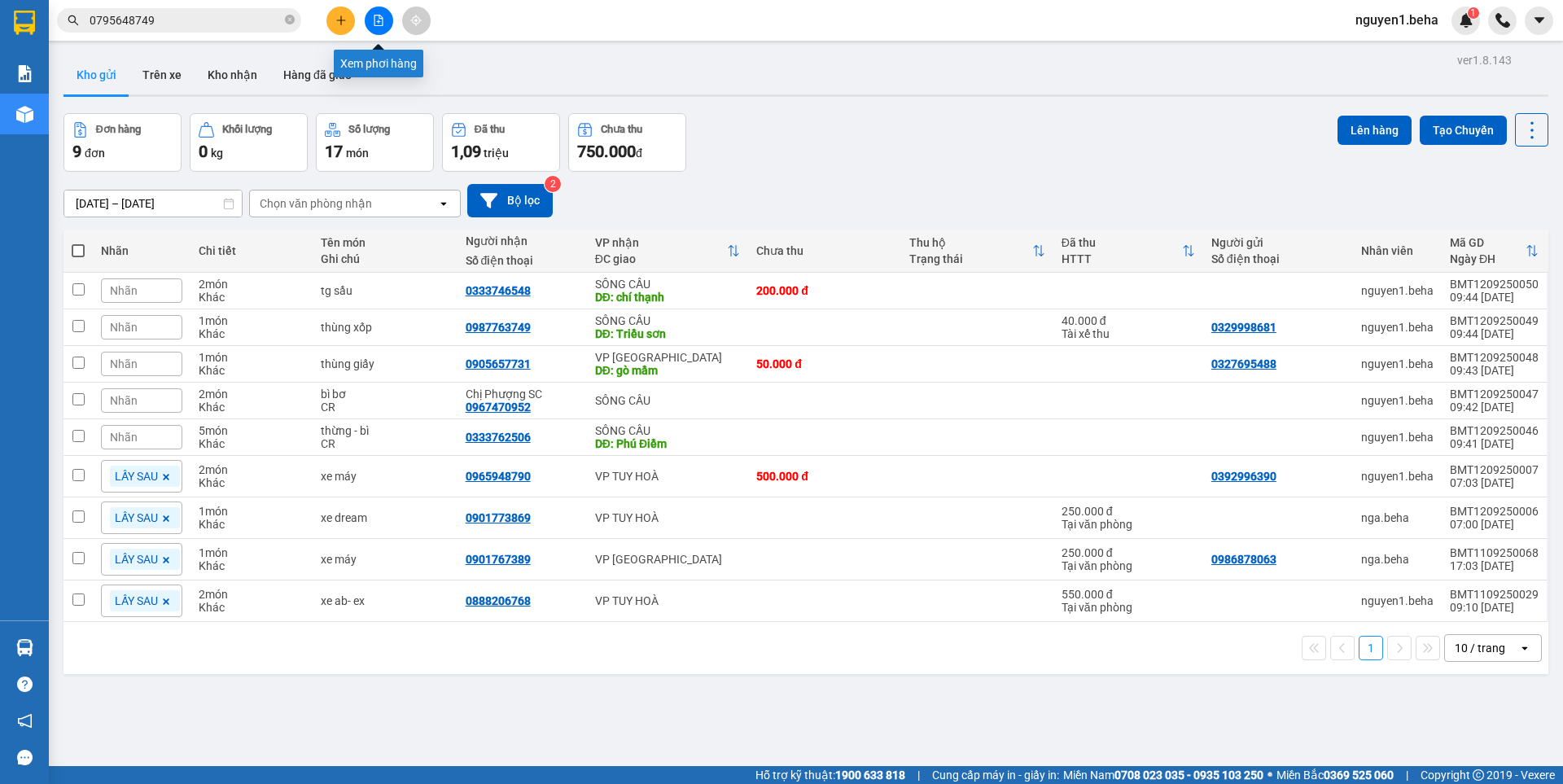
click at [379, 26] on button at bounding box center [379, 20] width 28 height 28
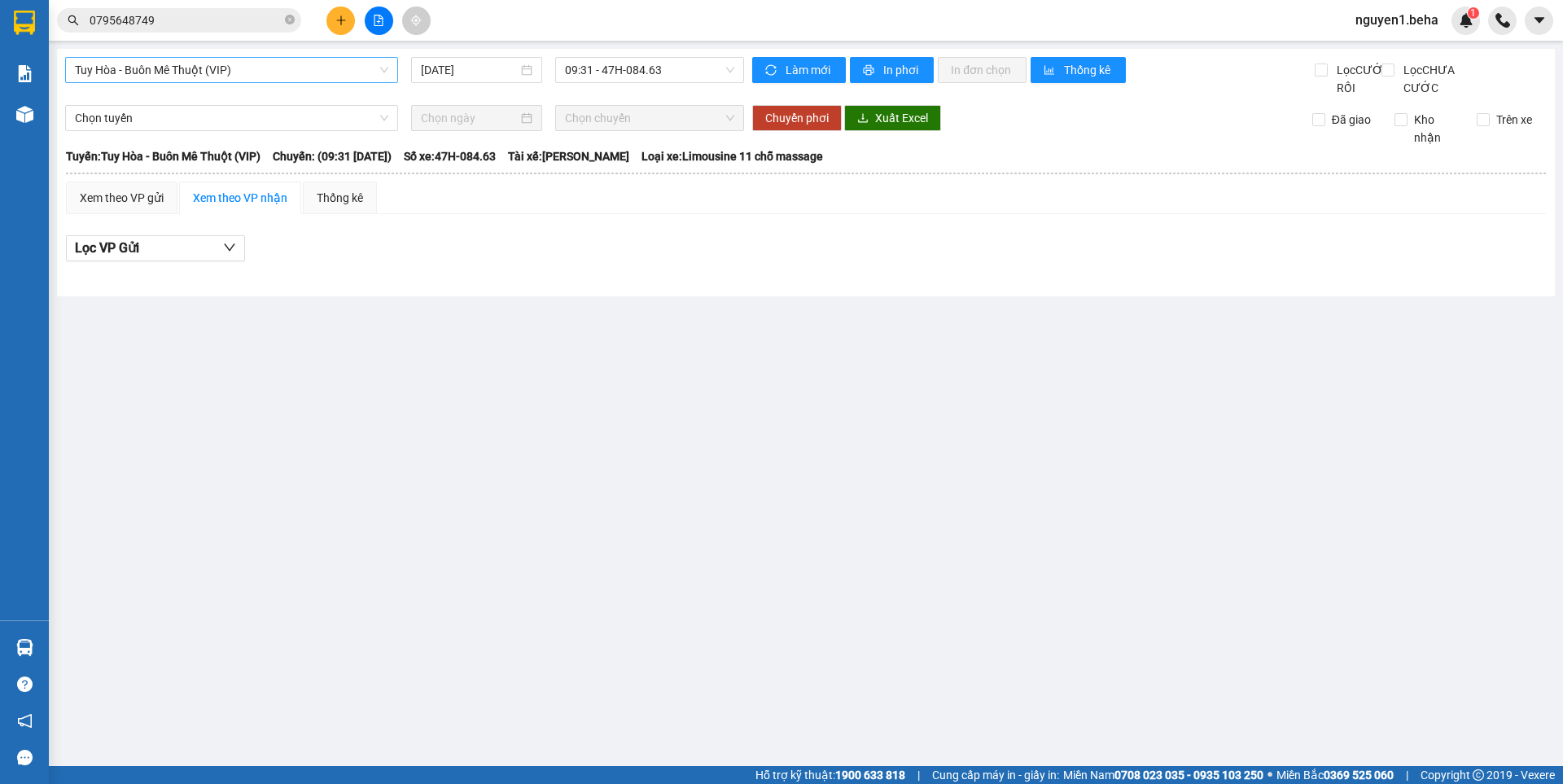
click at [230, 64] on span "Tuy Hòa - Buôn Mê Thuột (VIP)" at bounding box center [232, 70] width 313 height 24
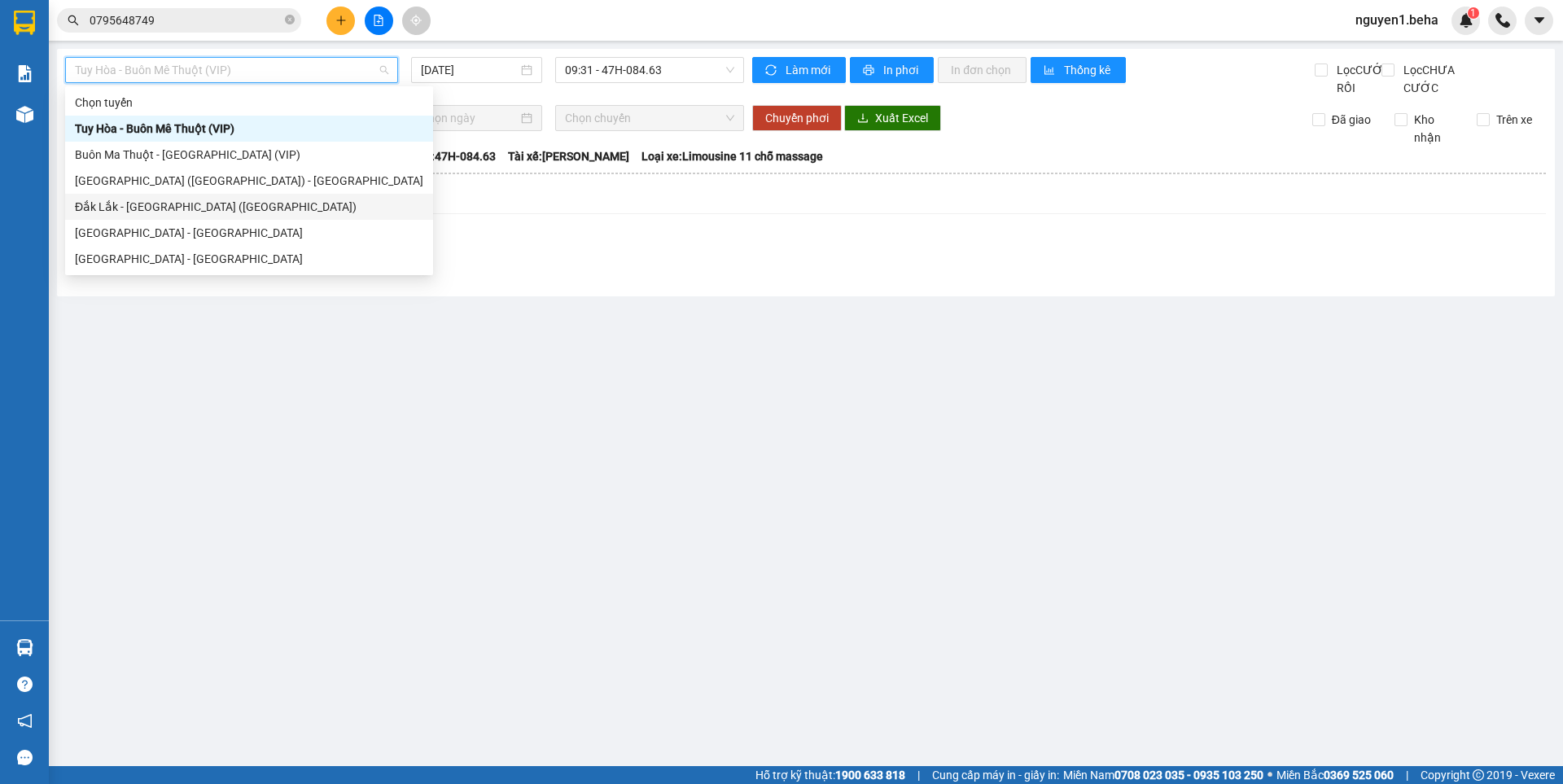
click at [157, 208] on div "Đắk Lắk - [GEOGRAPHIC_DATA] ([GEOGRAPHIC_DATA])" at bounding box center [249, 207] width 349 height 18
type input "[DATE]"
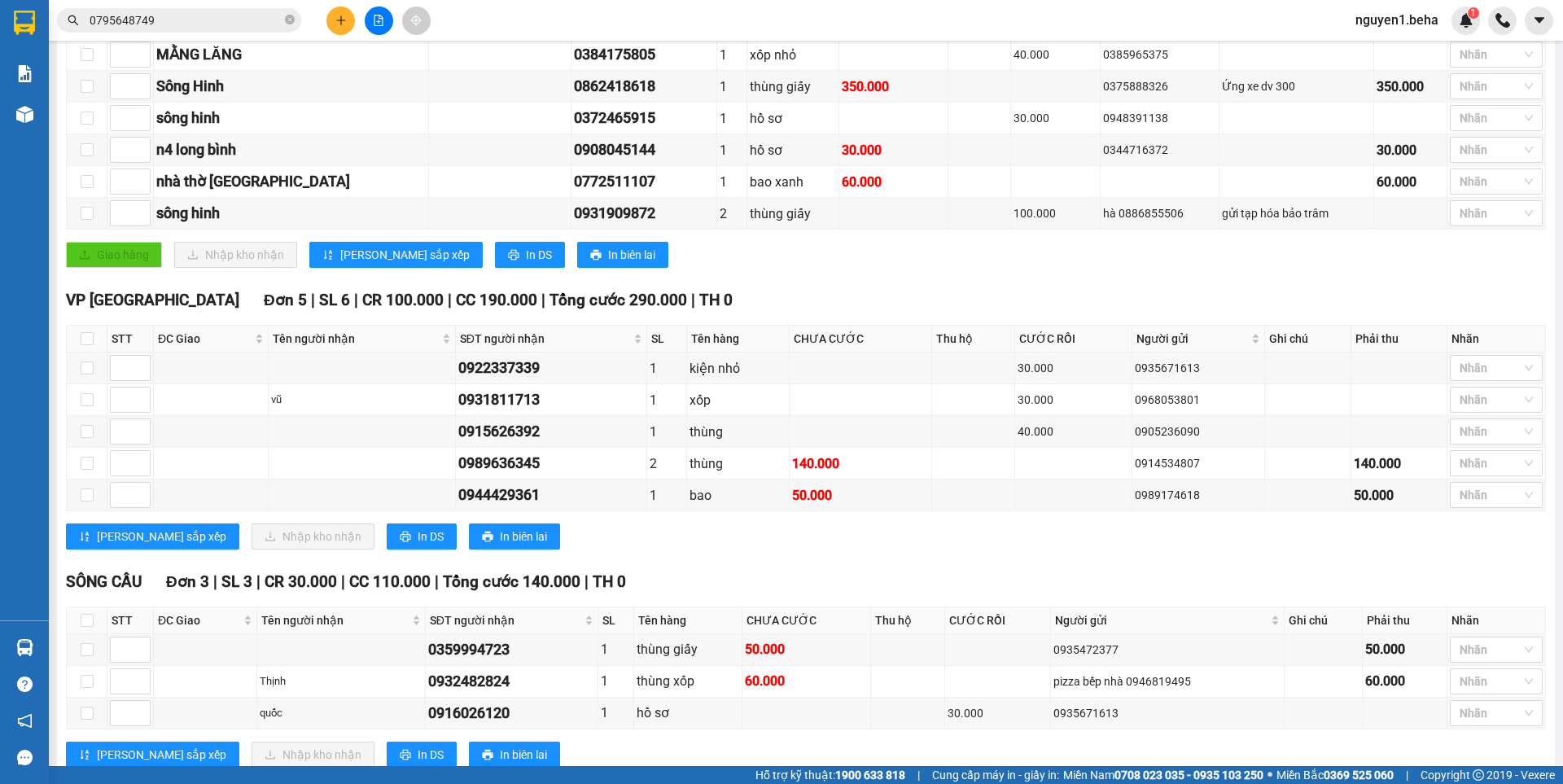
scroll to position [489, 0]
drag, startPoint x: 459, startPoint y: 442, endPoint x: 558, endPoint y: 448, distance: 99.2
click at [558, 442] on div "0915626392" at bounding box center [551, 431] width 185 height 23
copy div "0915626392"
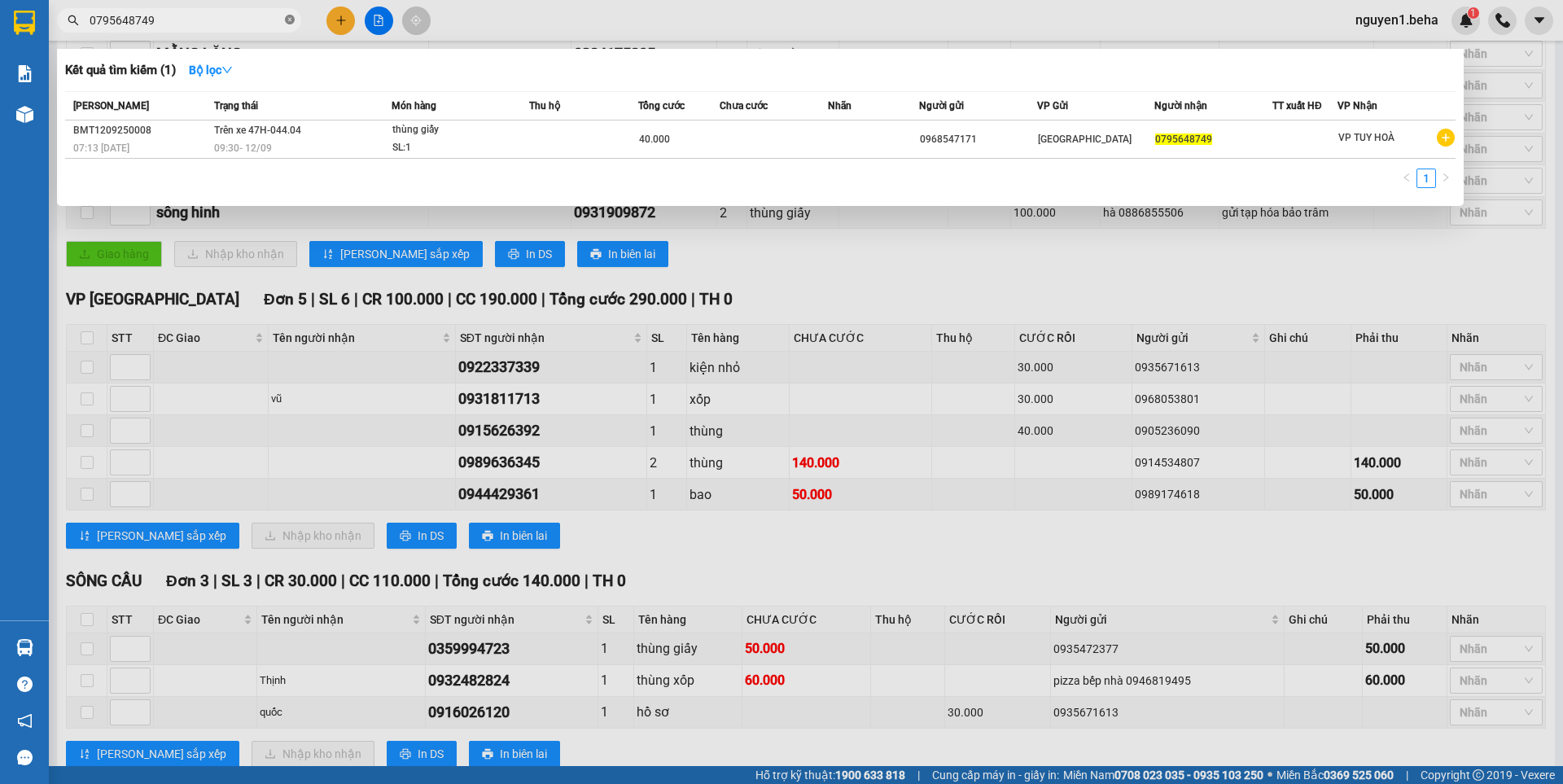
click at [291, 19] on icon "close-circle" at bounding box center [290, 19] width 10 height 10
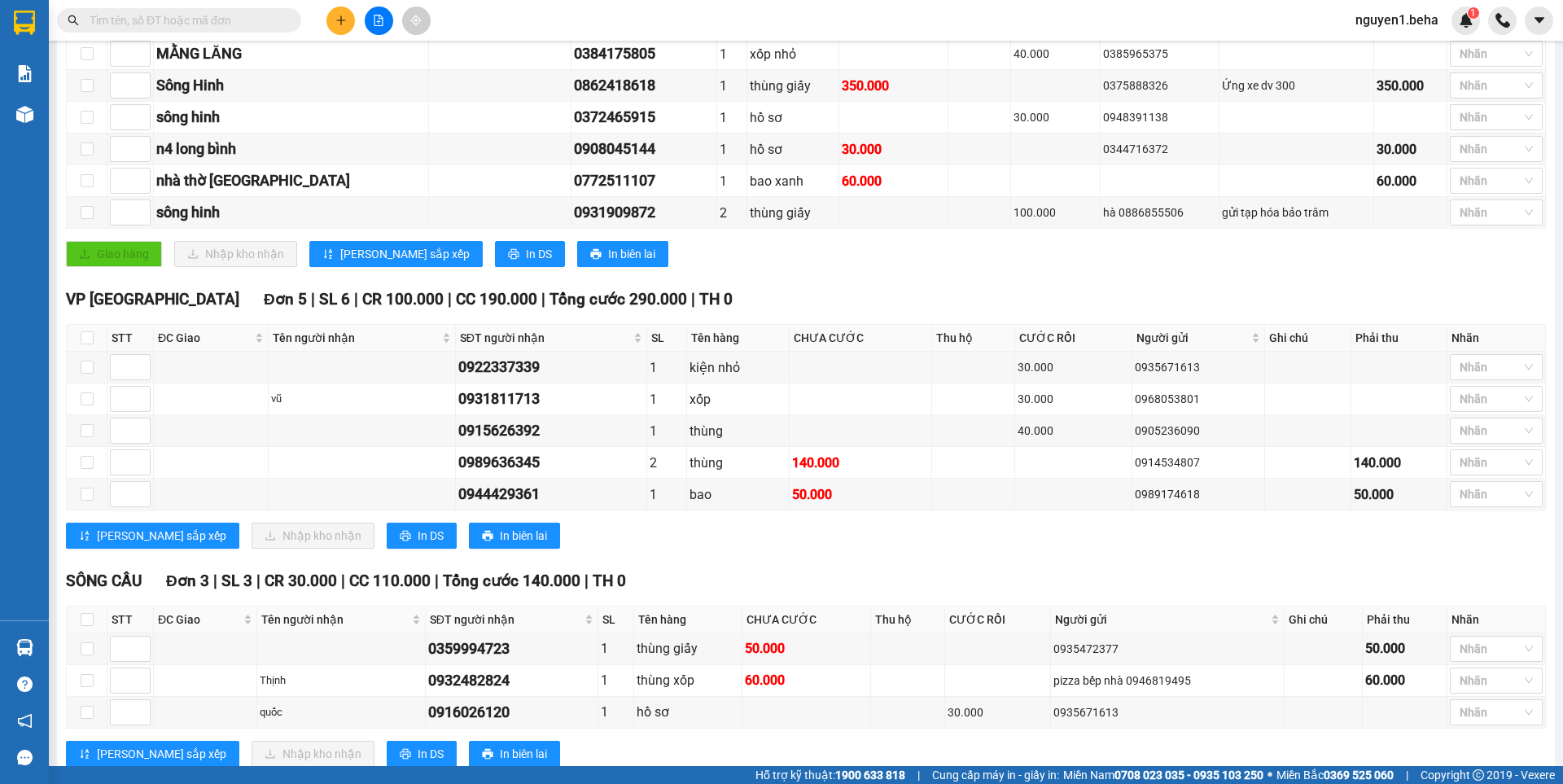
paste input "0915626392"
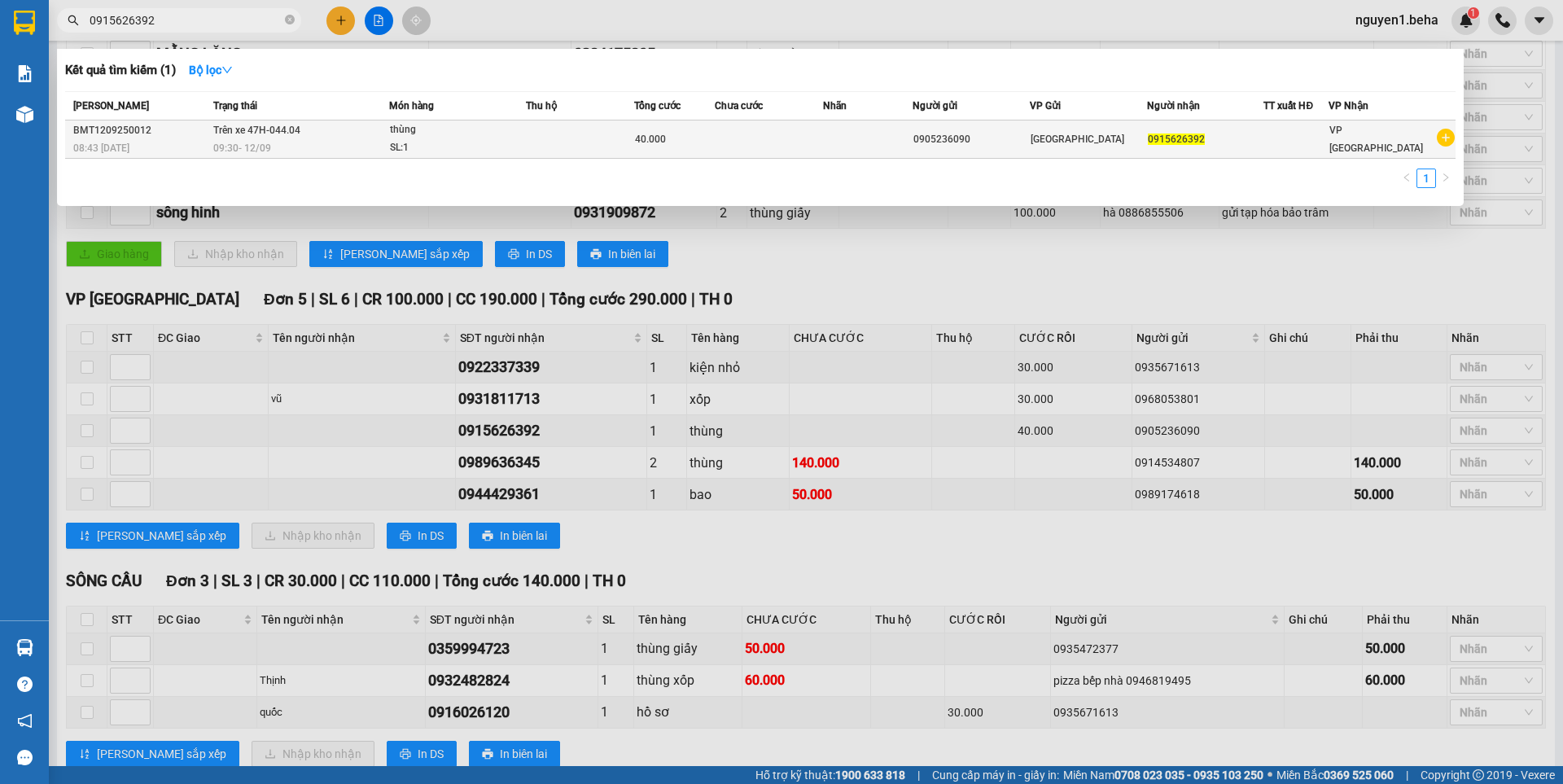
type input "0915626392"
click at [413, 139] on div "SL: 1" at bounding box center [451, 148] width 122 height 18
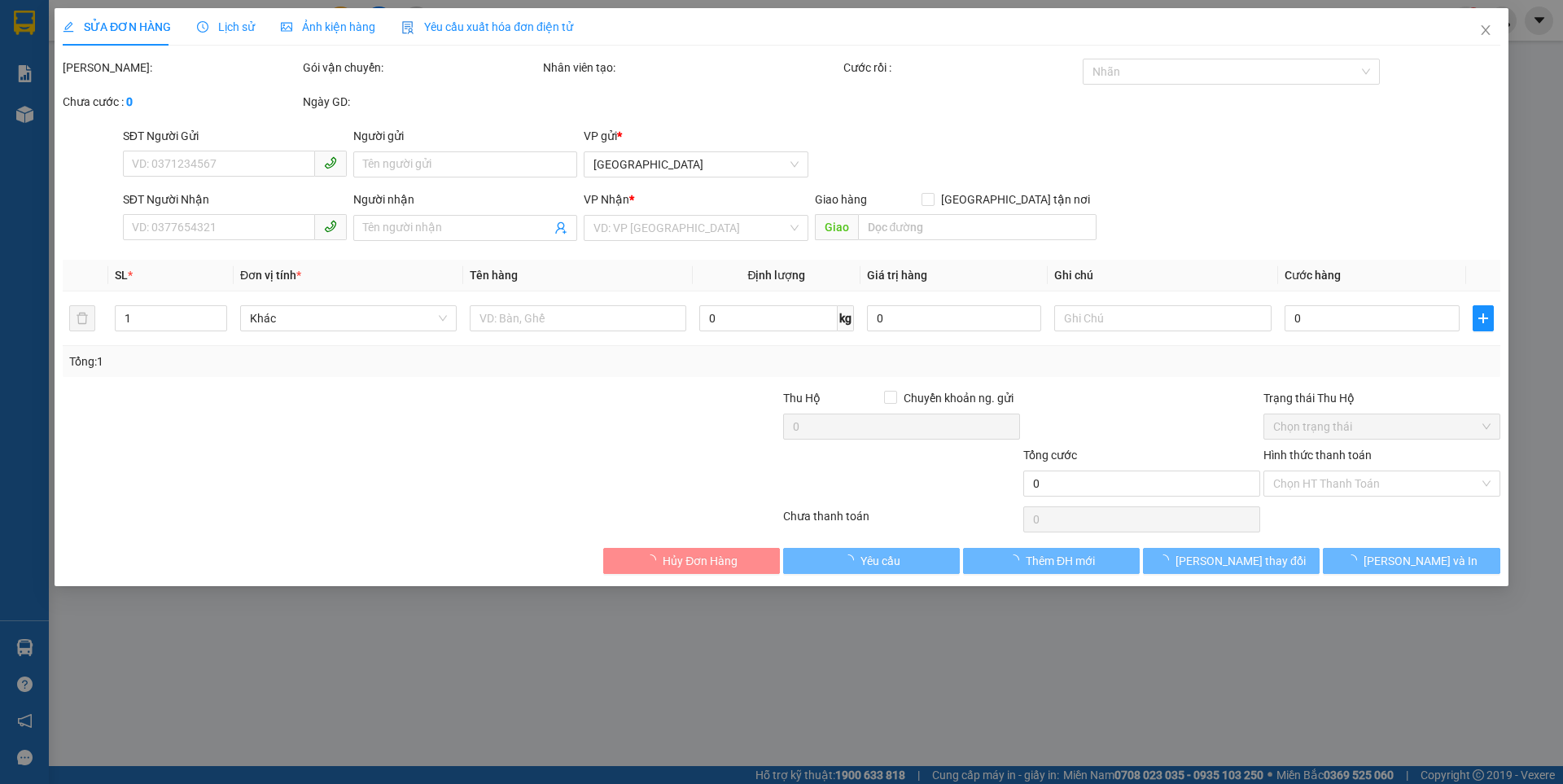
type input "0905236090"
type input "0915626392"
type input "40.000"
type input "0"
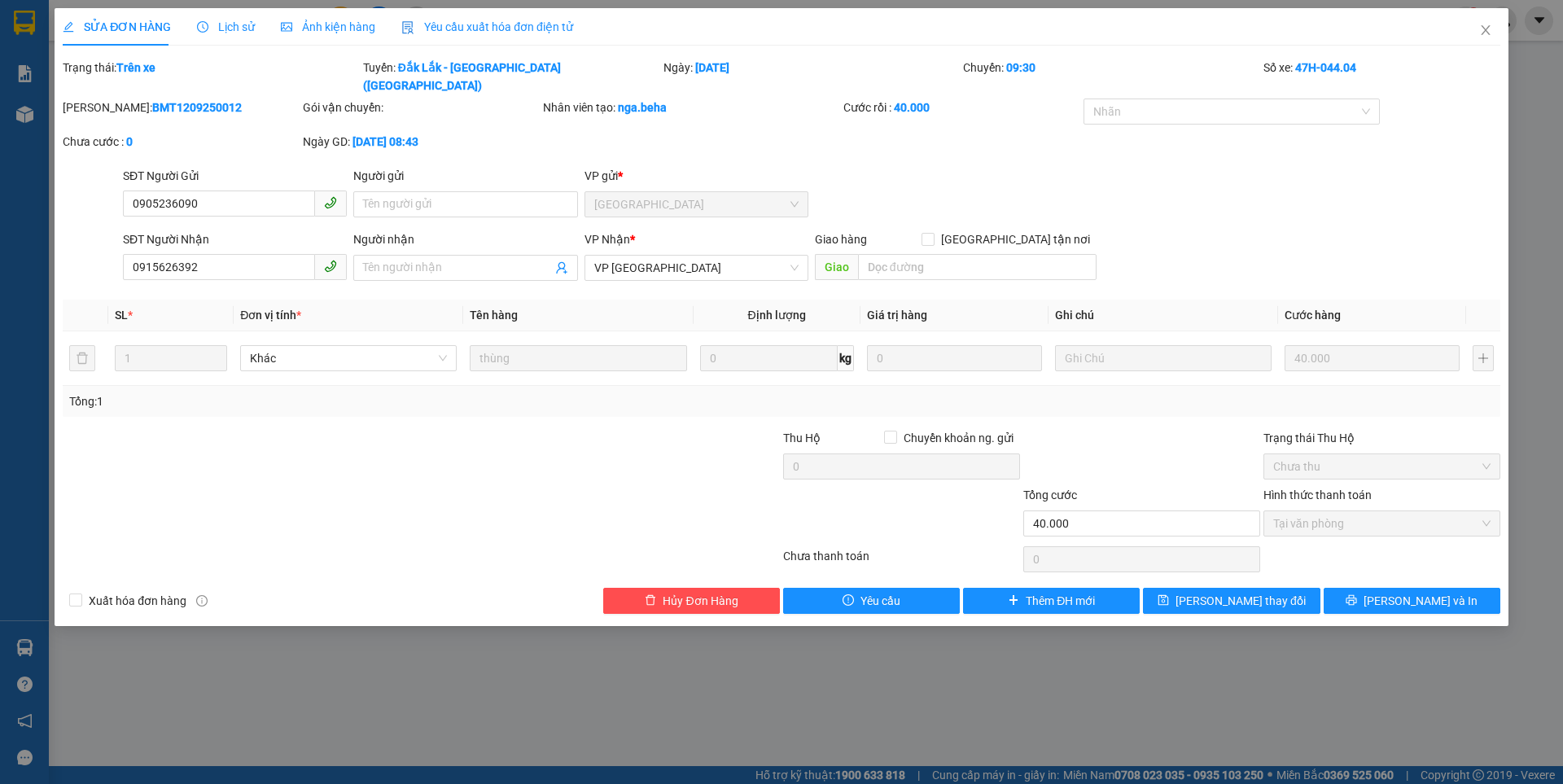
click at [318, 28] on span "Ảnh kiện hàng" at bounding box center [328, 26] width 95 height 13
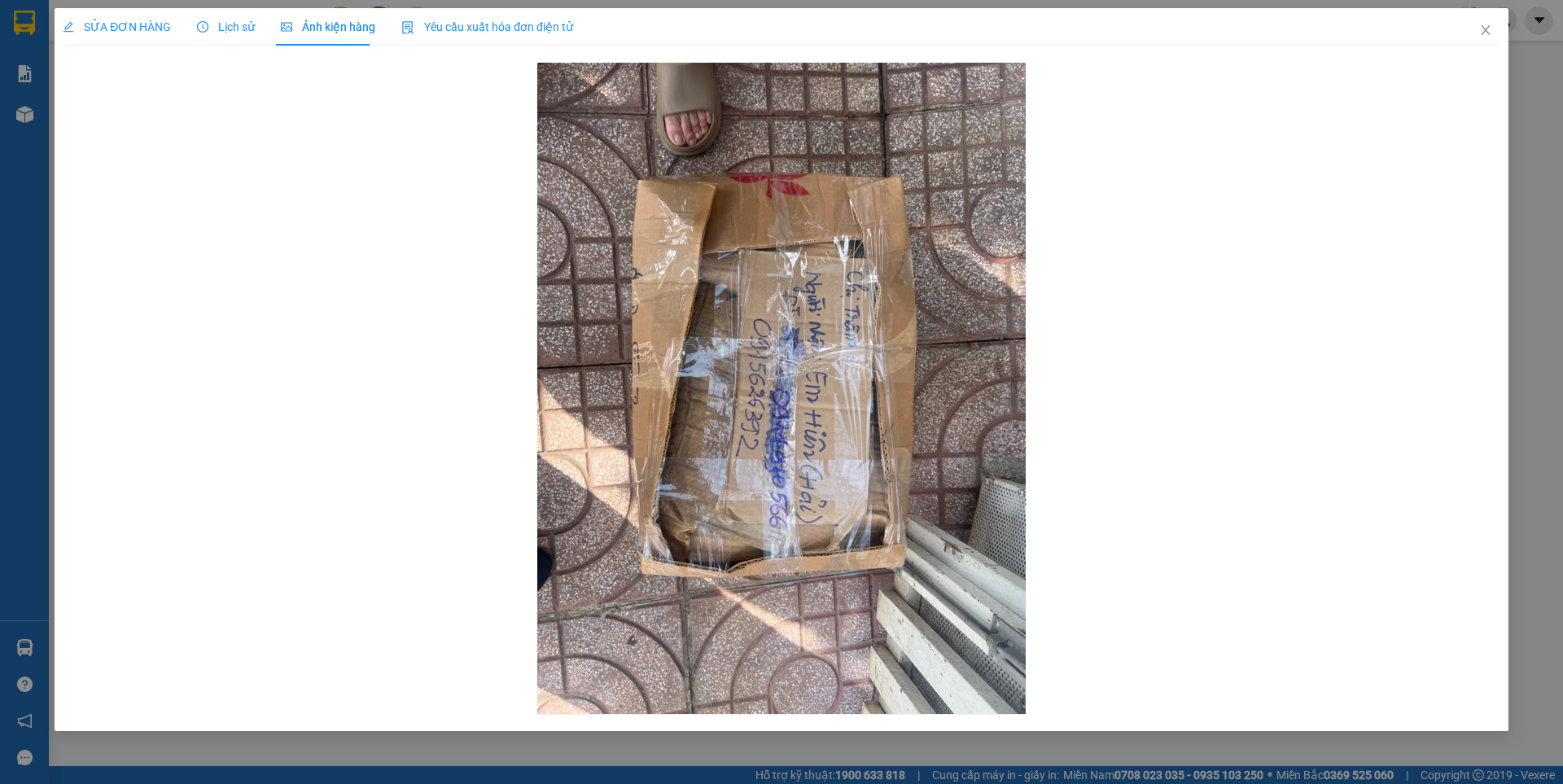
drag, startPoint x: 220, startPoint y: 18, endPoint x: 292, endPoint y: 51, distance: 79.2
click at [220, 19] on div "Lịch sử" at bounding box center [226, 27] width 58 height 18
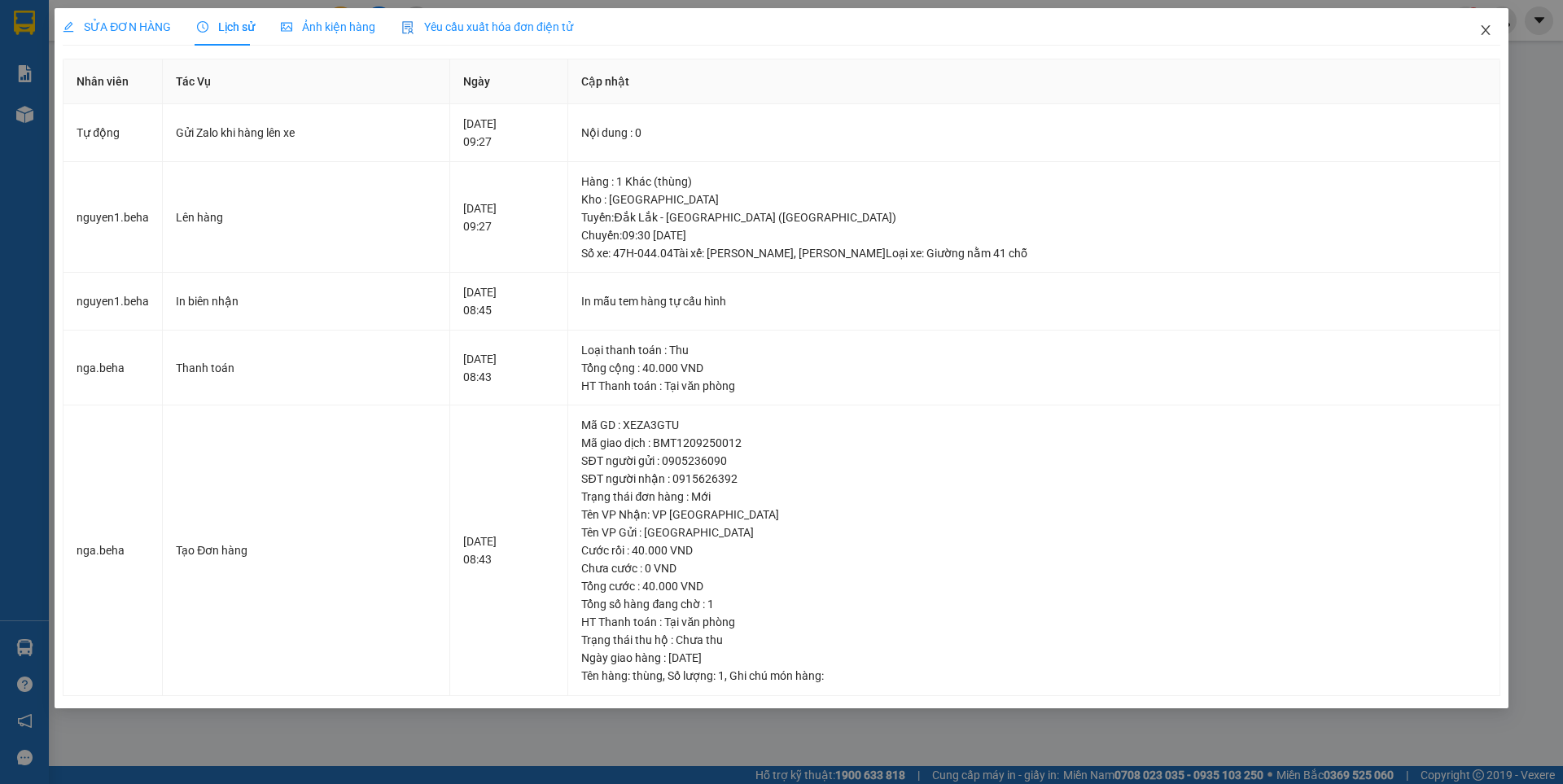
click at [1479, 30] on icon "close" at bounding box center [1485, 29] width 13 height 13
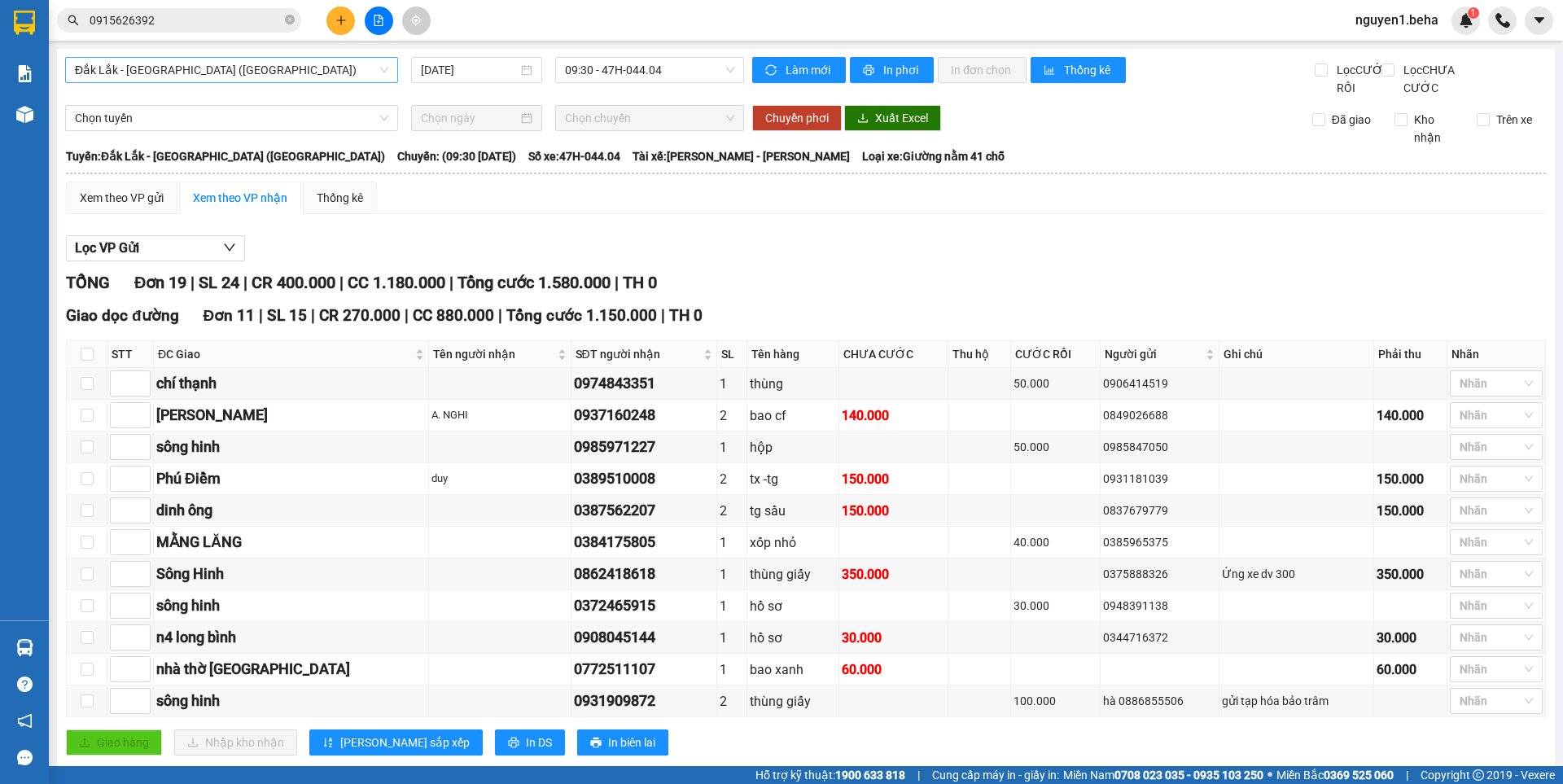
click at [239, 65] on span "Đắk Lắk - [GEOGRAPHIC_DATA] ([GEOGRAPHIC_DATA])" at bounding box center [232, 70] width 313 height 24
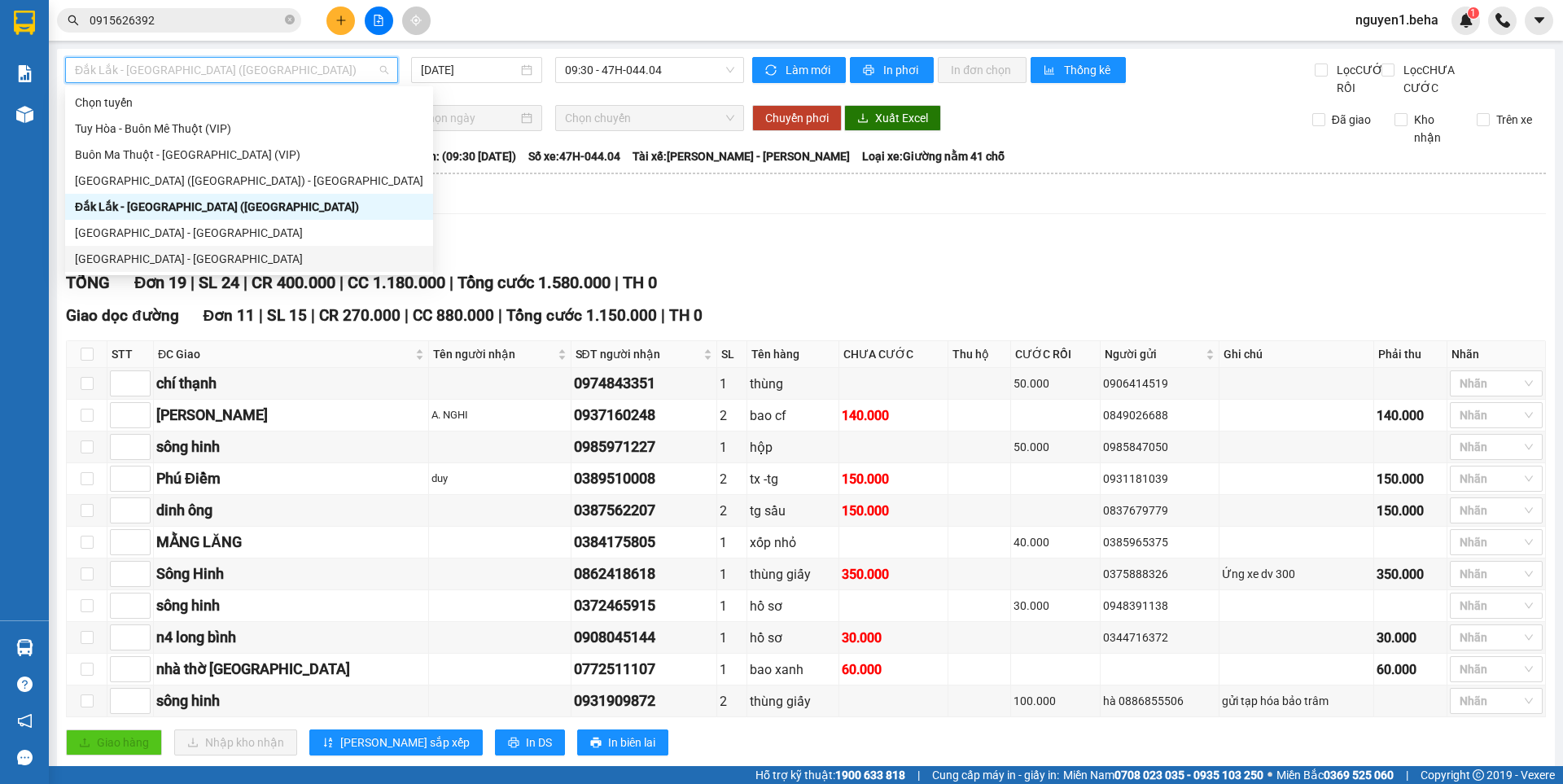
click at [153, 258] on div "[GEOGRAPHIC_DATA] - [GEOGRAPHIC_DATA]" at bounding box center [249, 259] width 349 height 18
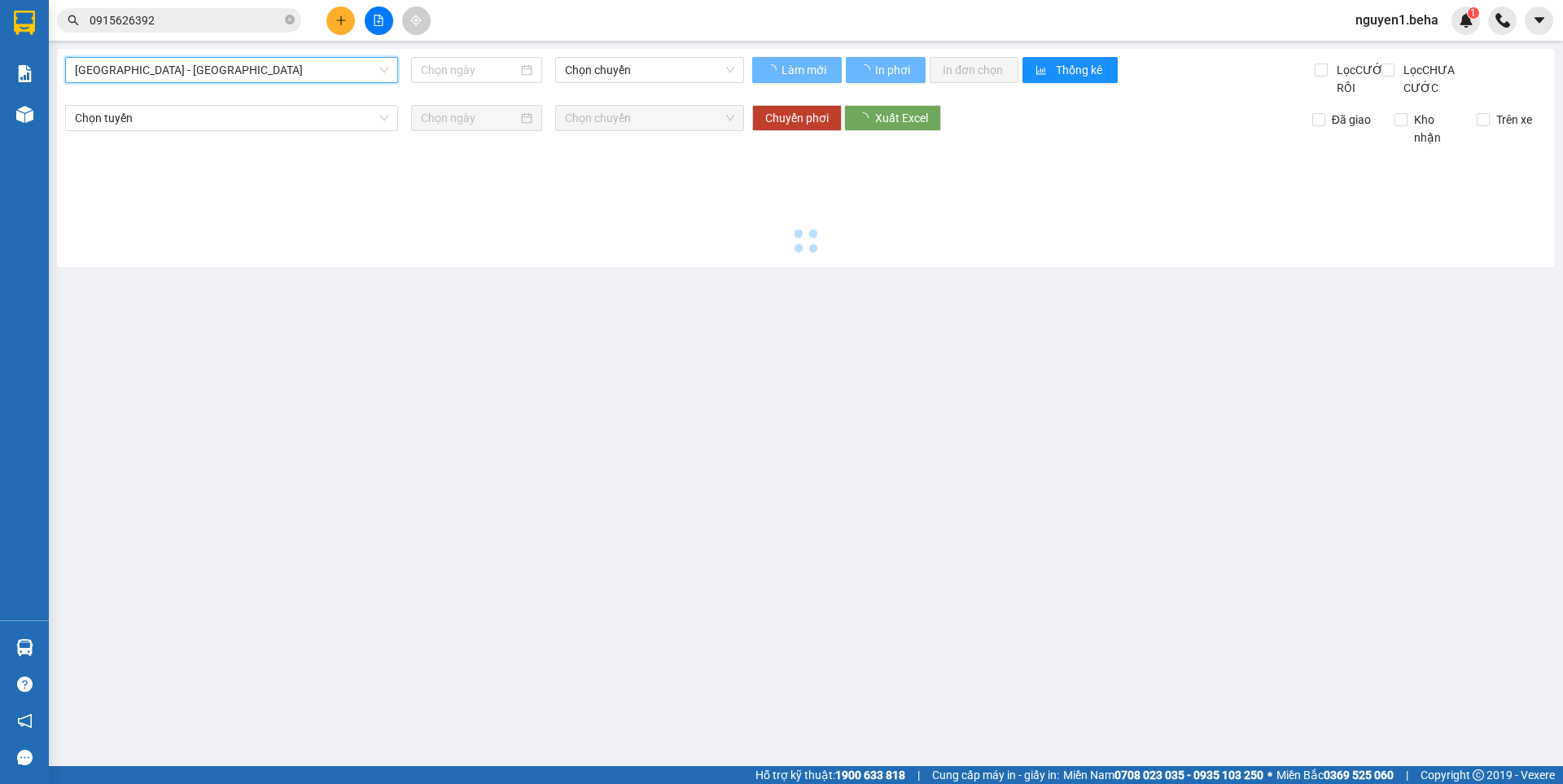
type input "[DATE]"
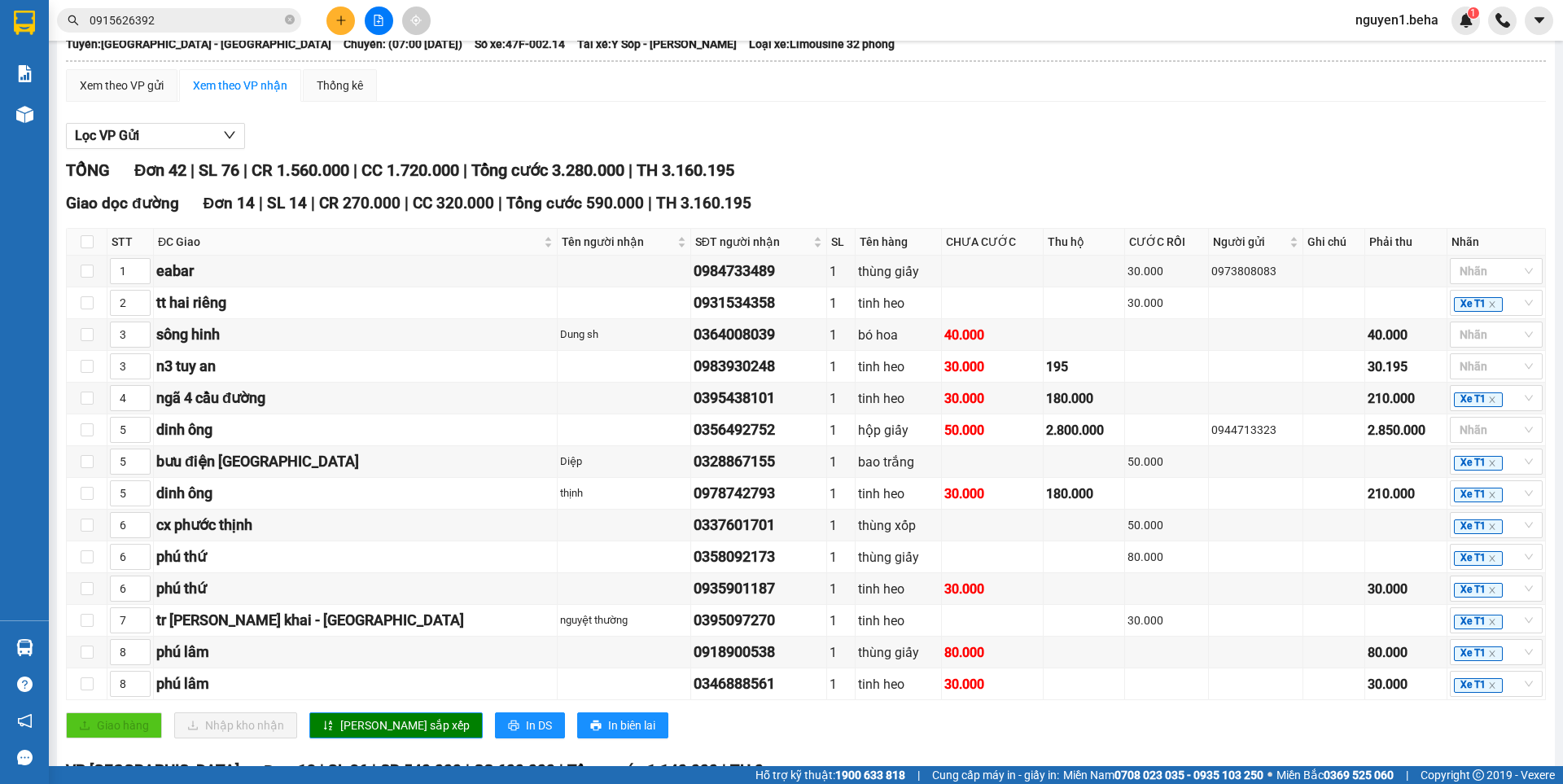
scroll to position [163, 0]
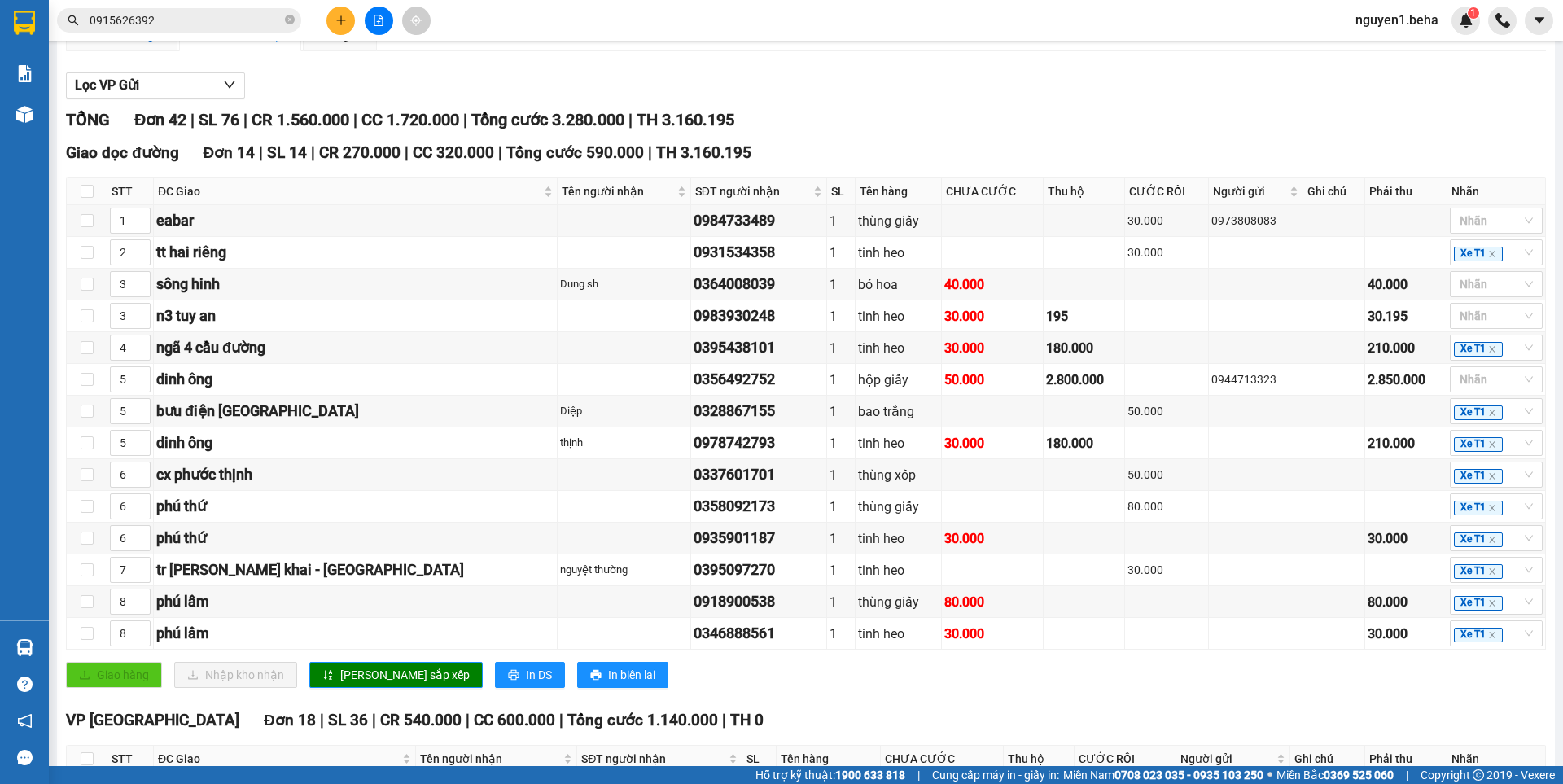
click at [140, 44] on div "Xem theo VP gửi" at bounding box center [122, 35] width 84 height 18
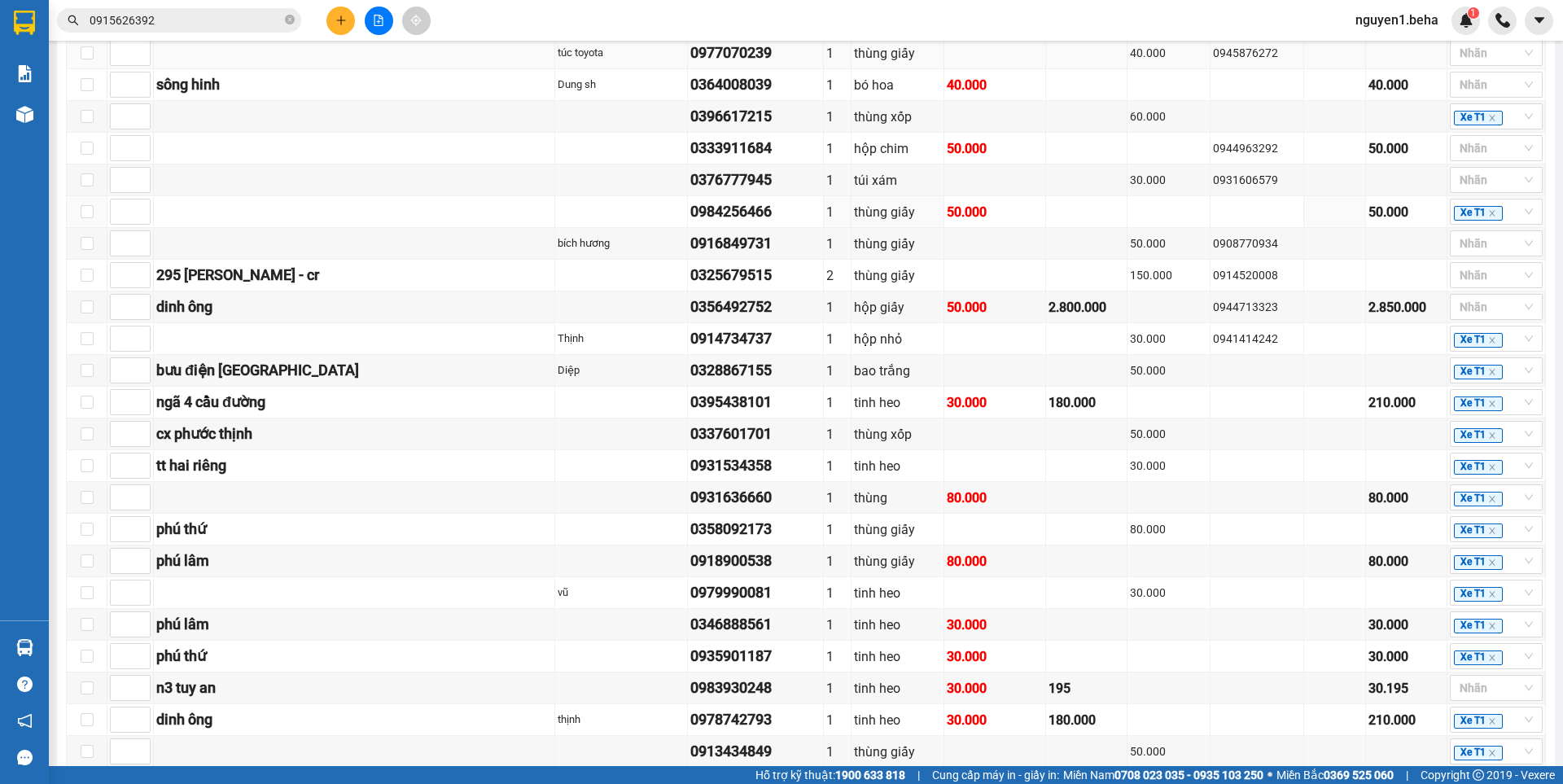
scroll to position [651, 0]
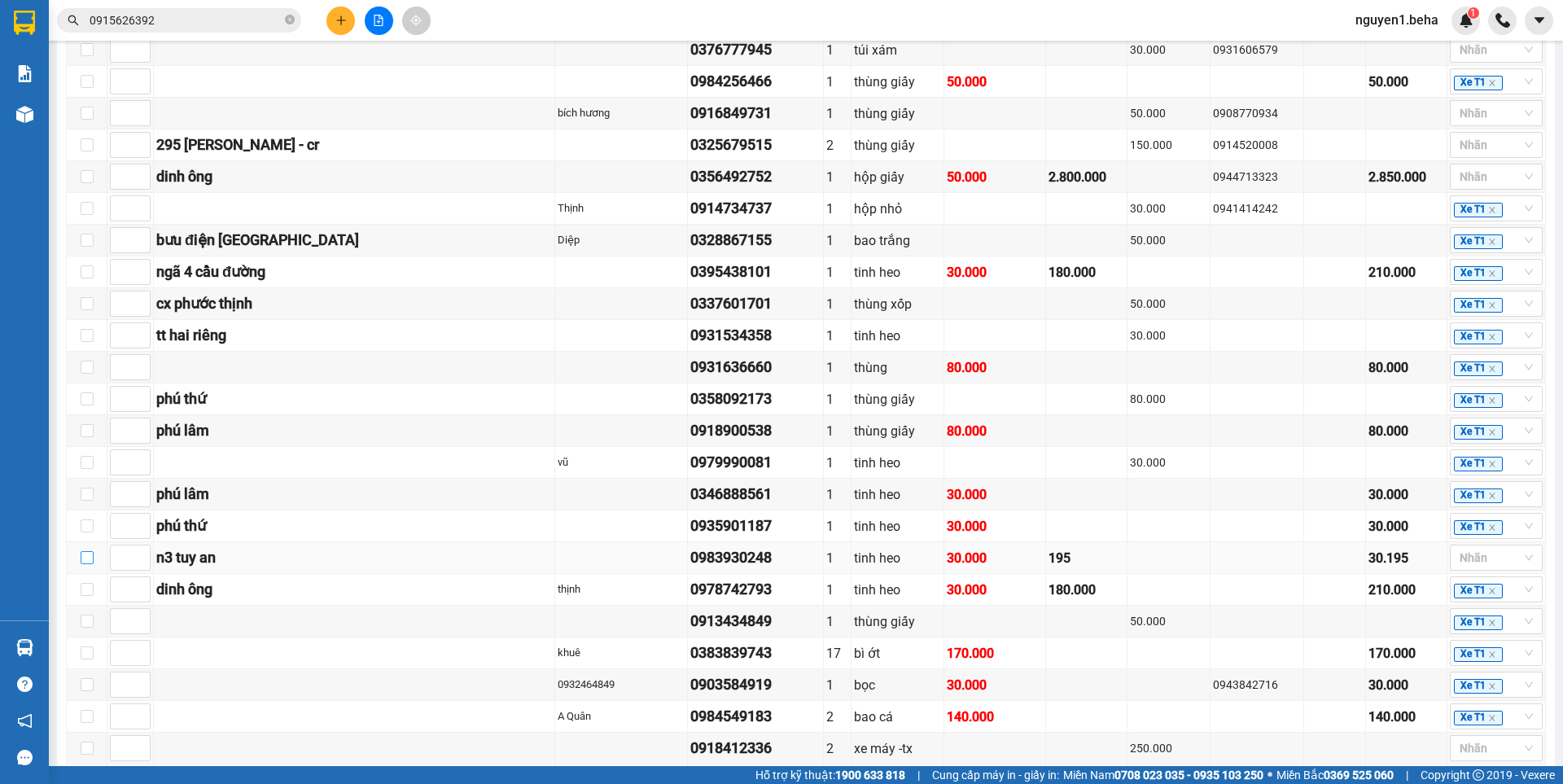
click at [84, 564] on input "checkbox" at bounding box center [86, 557] width 13 height 13
checkbox input "true"
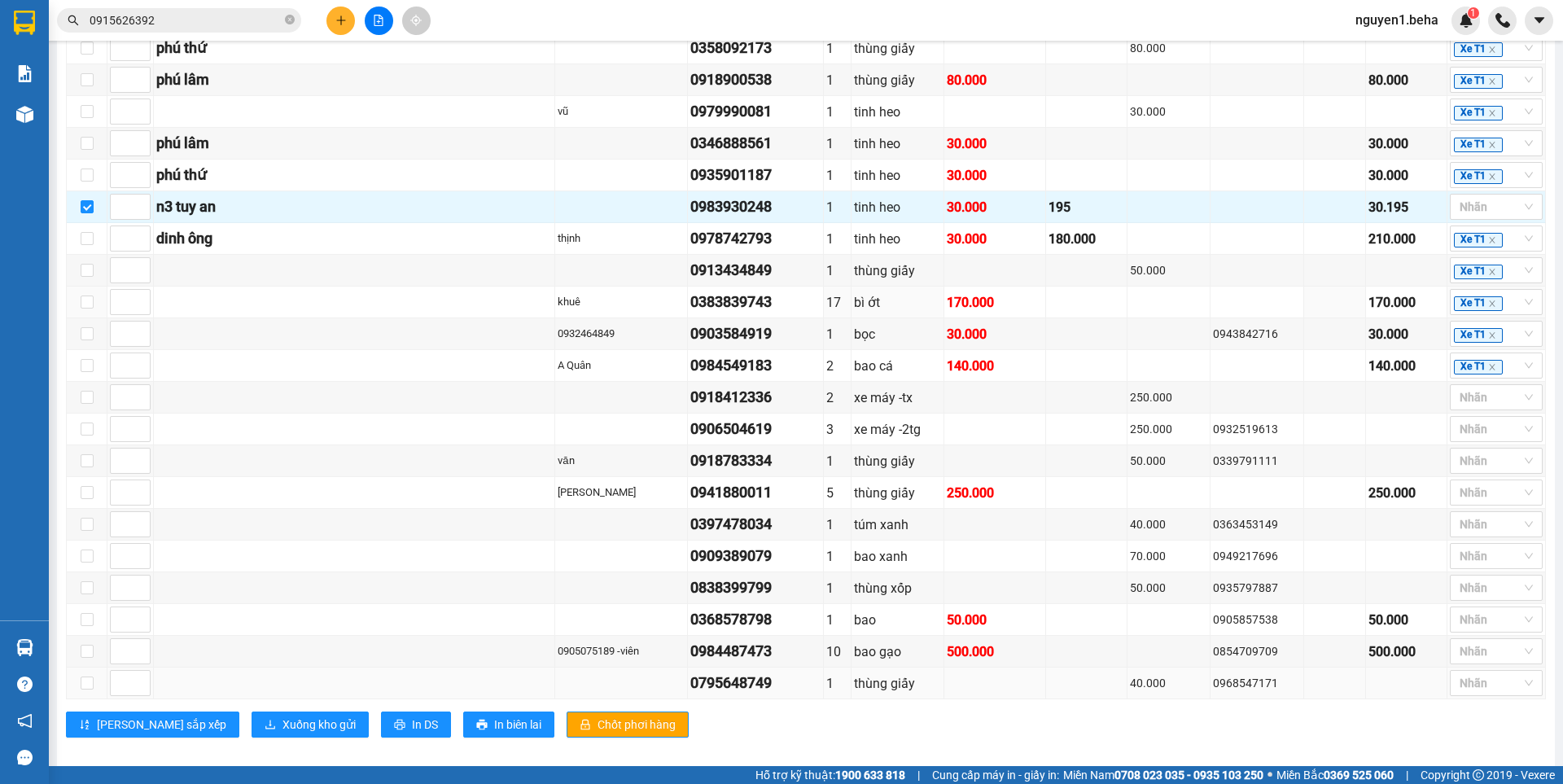
scroll to position [1037, 0]
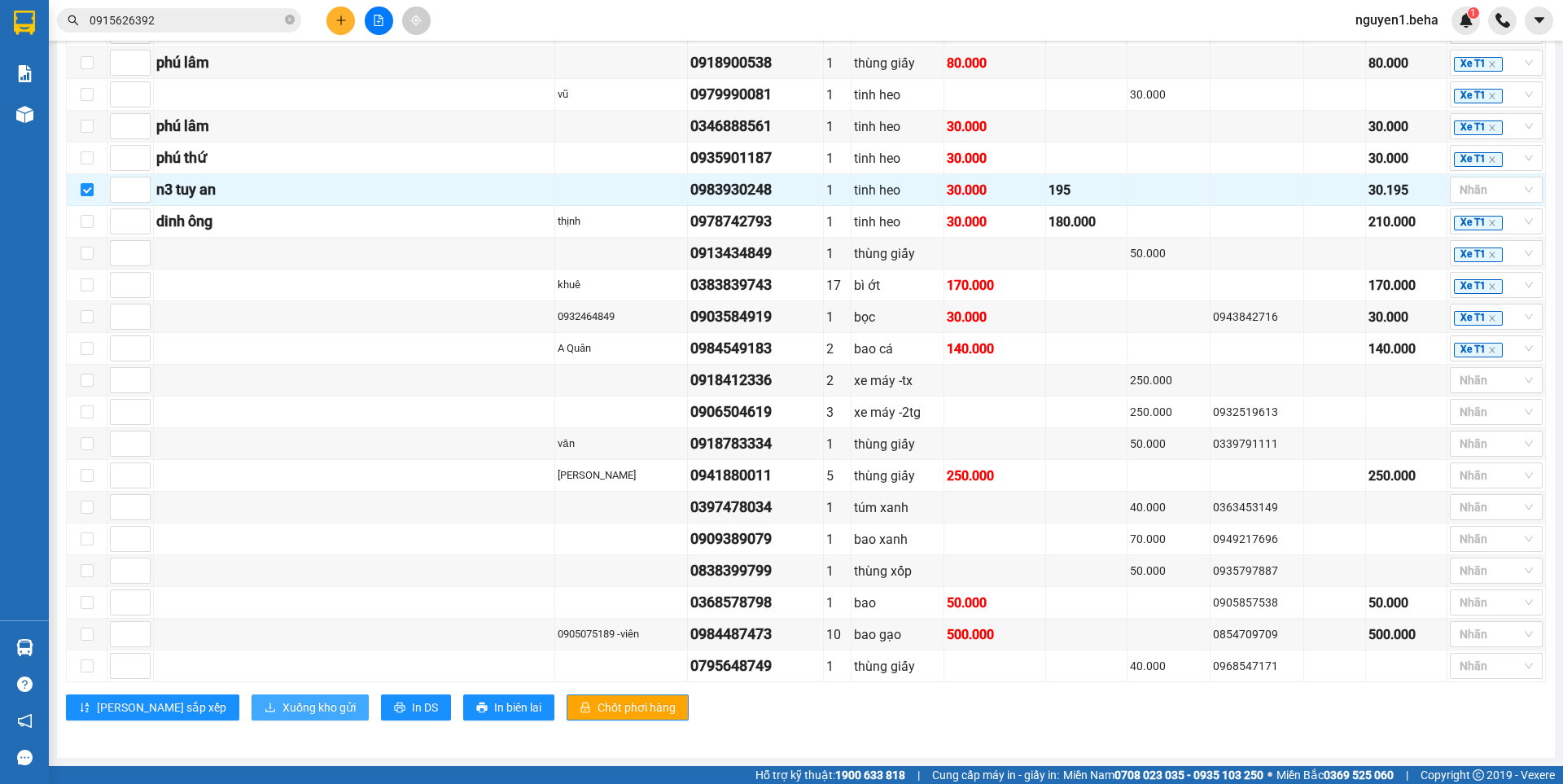
click at [282, 701] on span "Xuống kho gửi" at bounding box center [319, 707] width 73 height 18
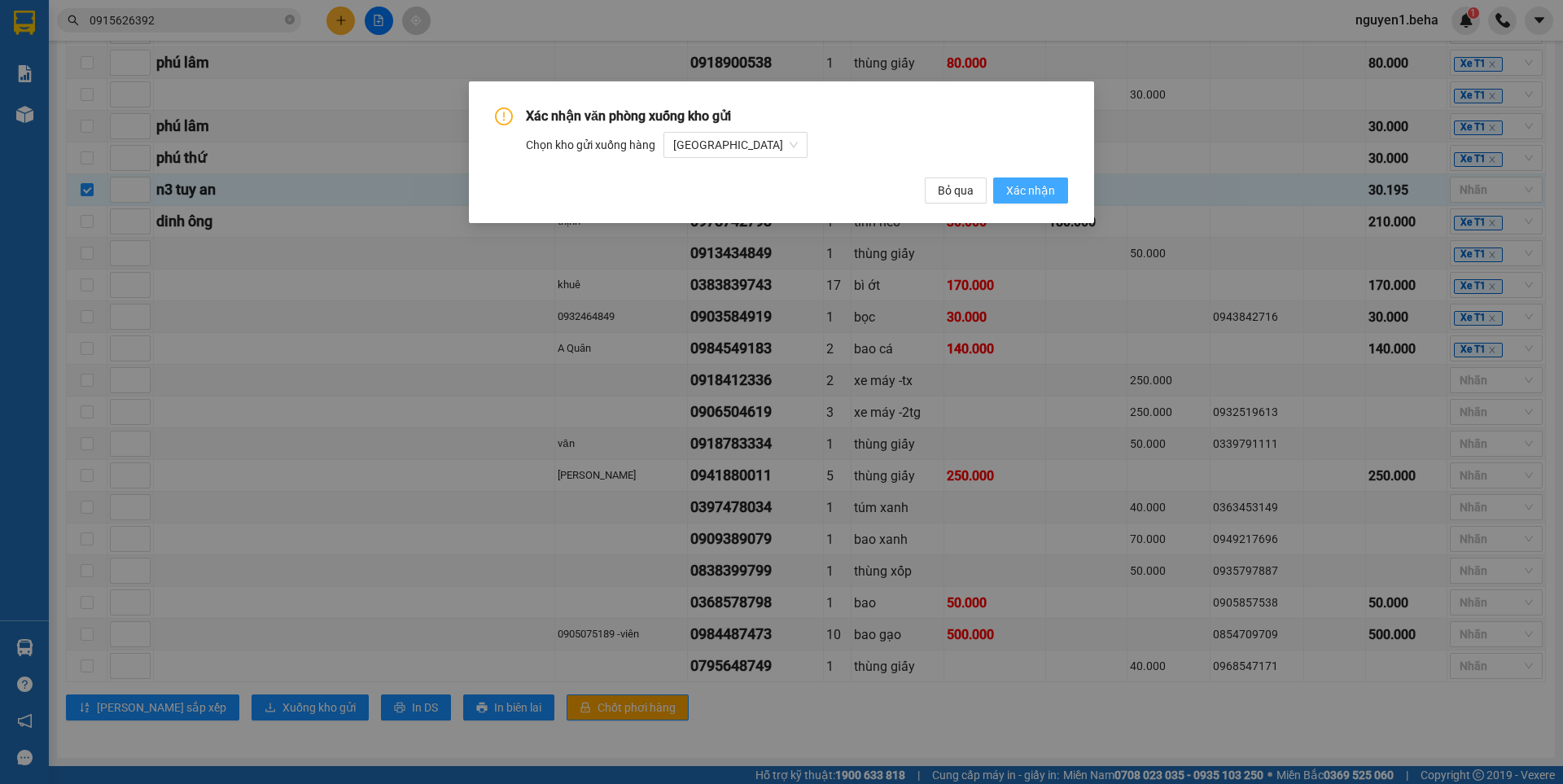
click at [1045, 190] on span "Xác nhận" at bounding box center [1031, 190] width 49 height 18
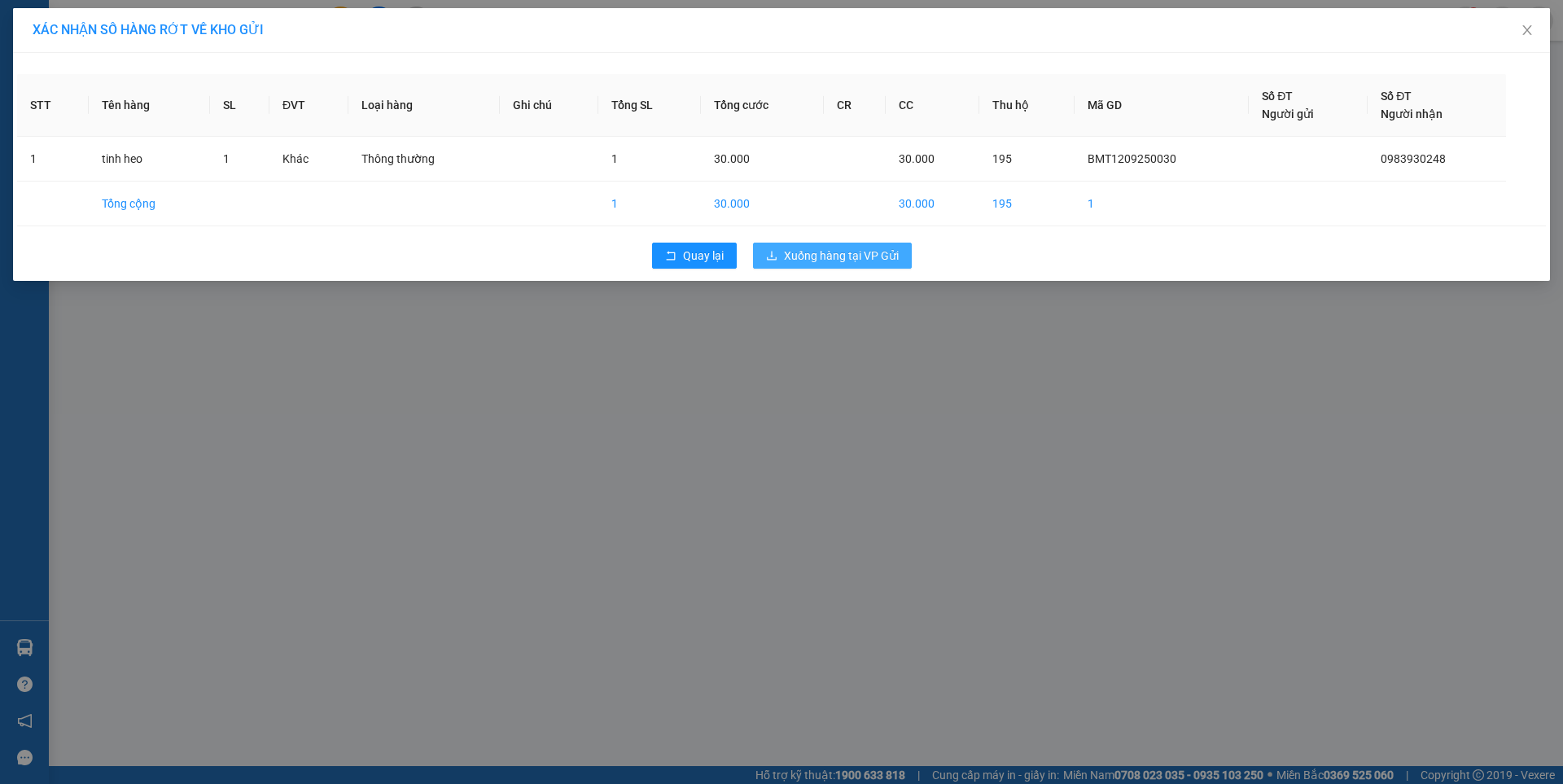
click at [845, 257] on span "Xuống hàng tại VP Gửi" at bounding box center [841, 255] width 115 height 18
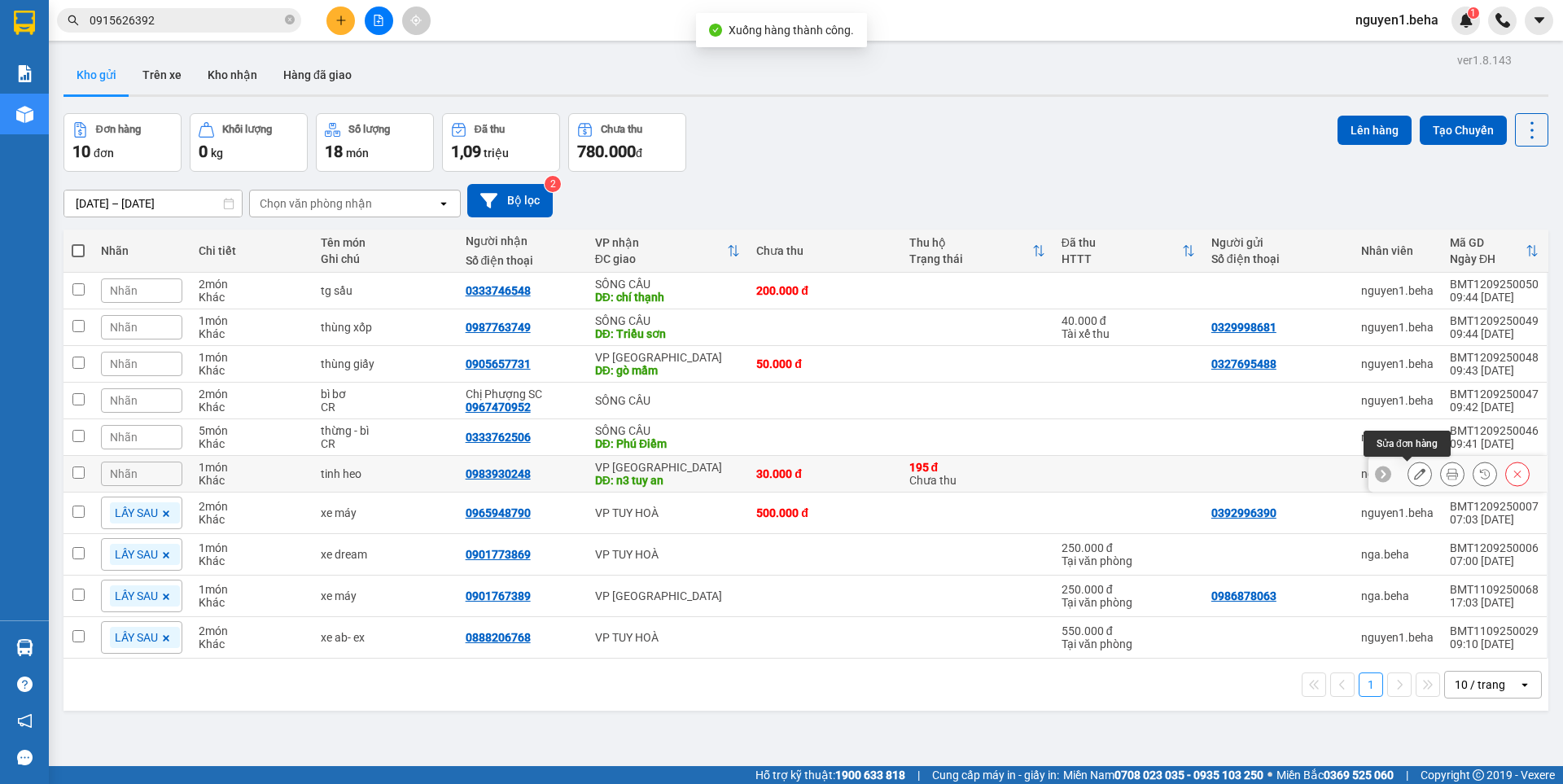
click at [1414, 478] on icon at bounding box center [1420, 474] width 12 height 12
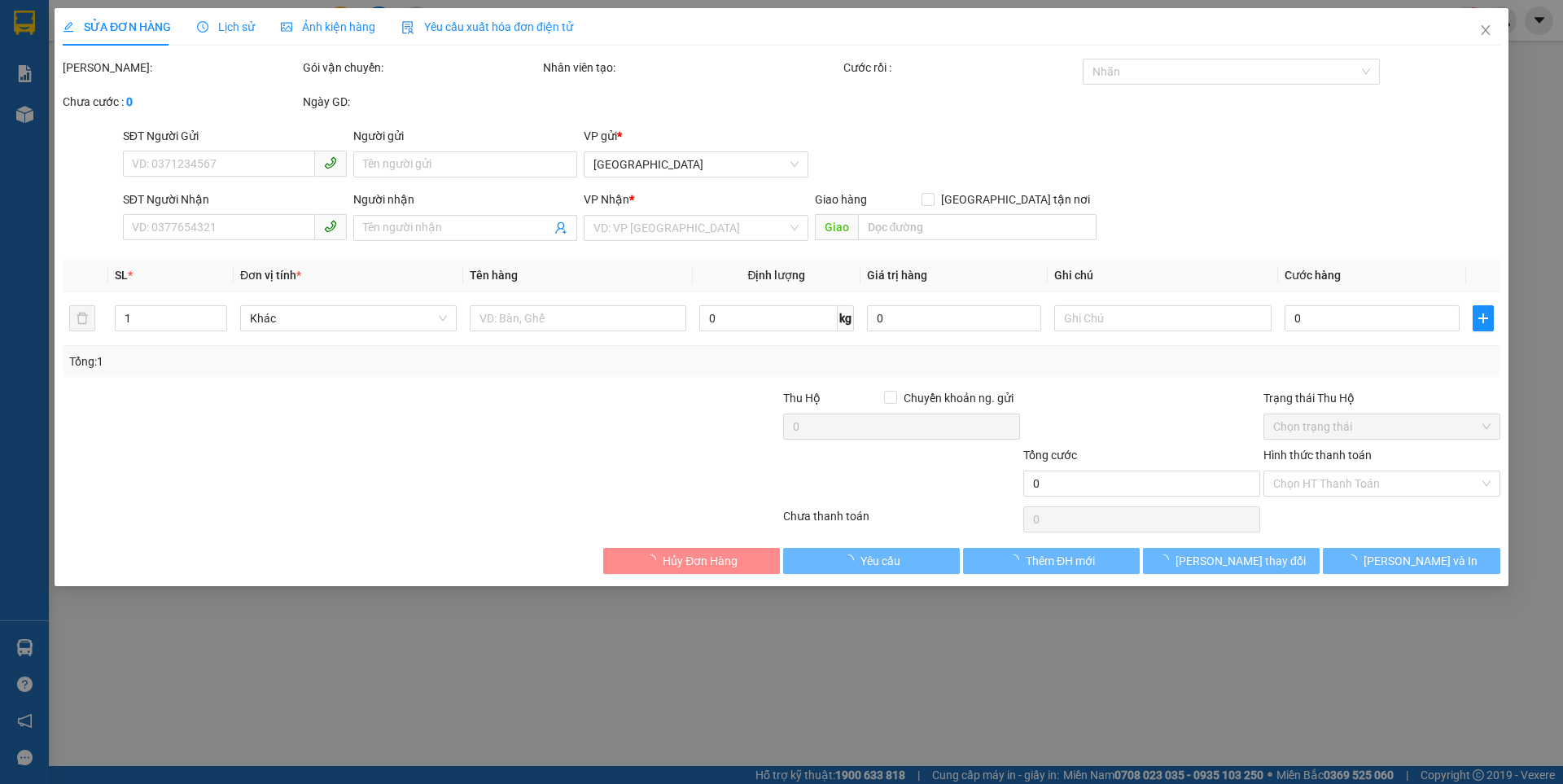
type input "0983930248"
type input "n3 tuy an"
type input "30.000"
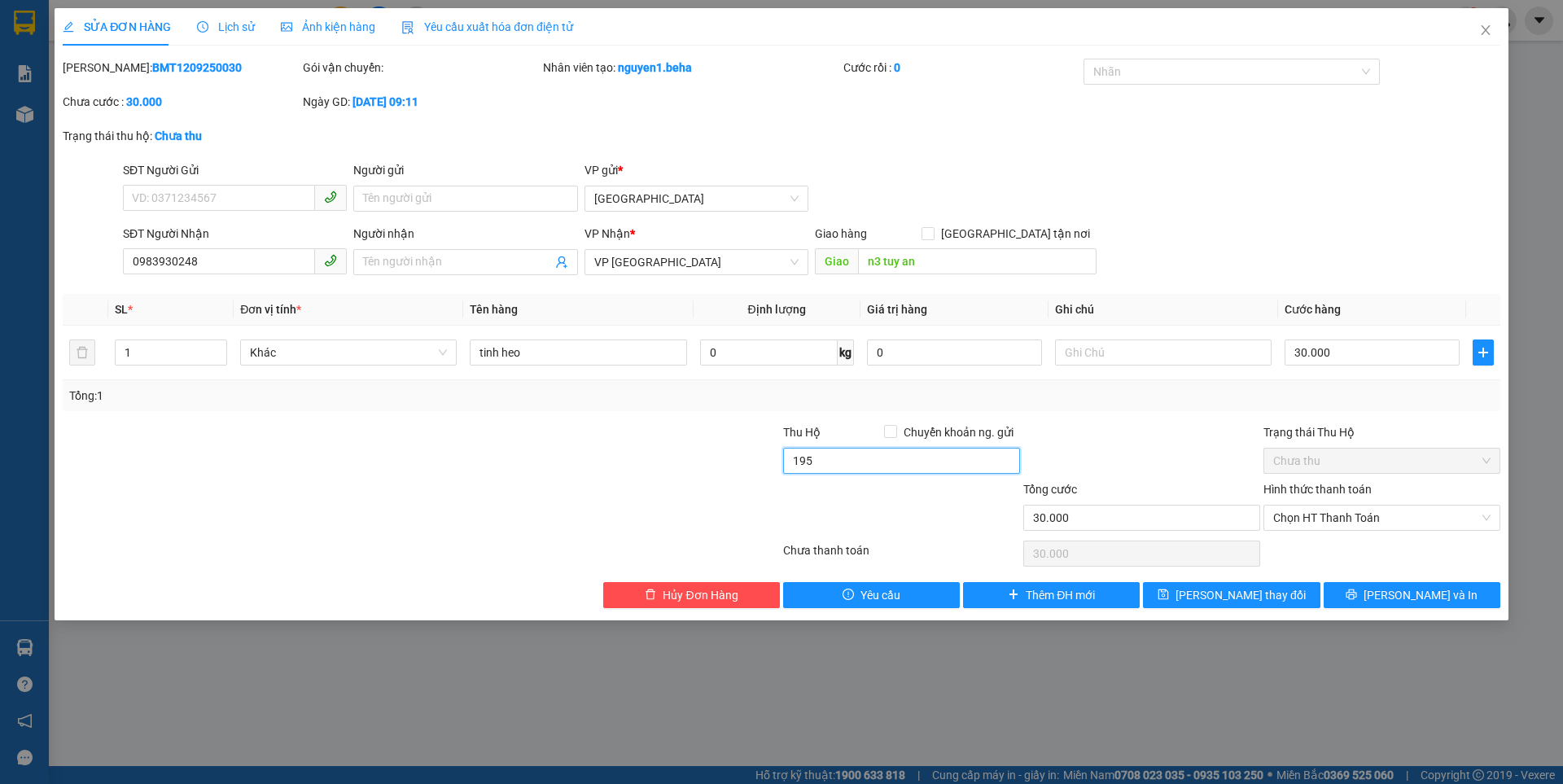
click at [924, 463] on input "195" at bounding box center [901, 461] width 237 height 26
type input "195.000"
click at [1100, 418] on div "Total Paid Fee 0 Total UnPaid Fee 30.000 Cash Collection Total Fee Mã ĐH: BMT12…" at bounding box center [782, 333] width 1437 height 549
click at [1246, 590] on span "[PERSON_NAME] thay đổi" at bounding box center [1240, 595] width 130 height 18
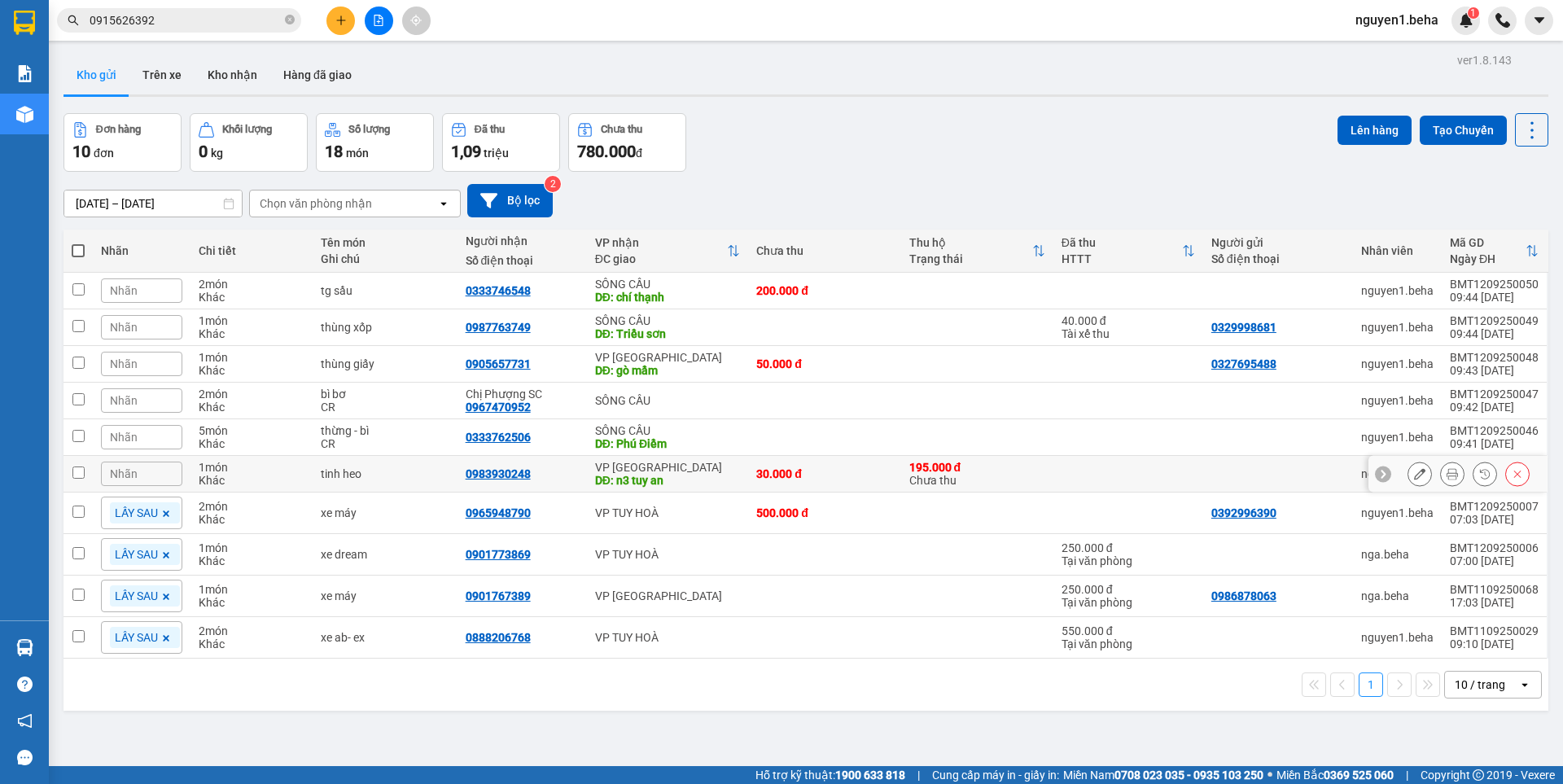
click at [82, 469] on input "checkbox" at bounding box center [78, 472] width 13 height 13
checkbox input "true"
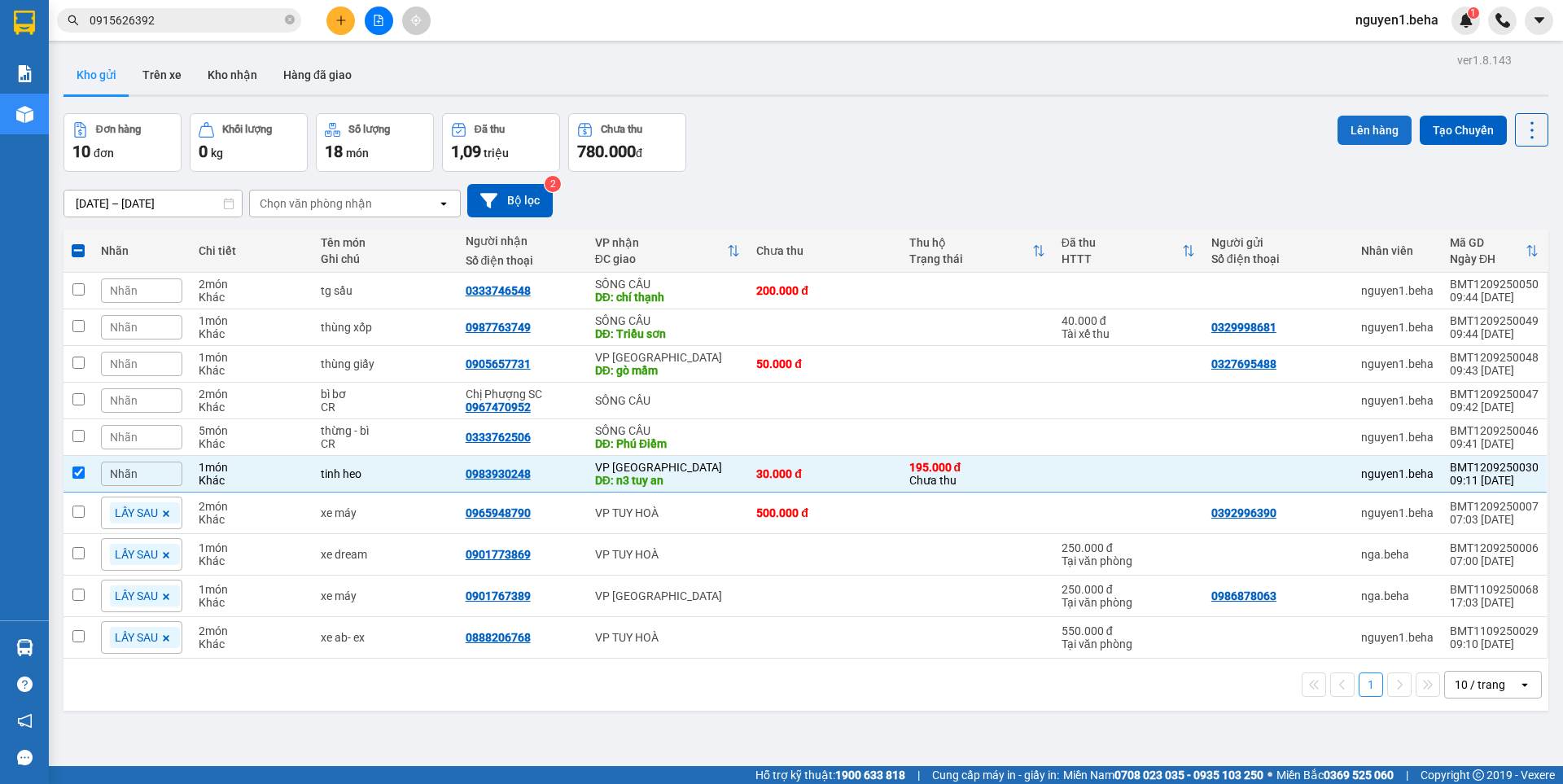
click at [1375, 131] on button "Lên hàng" at bounding box center [1375, 130] width 74 height 29
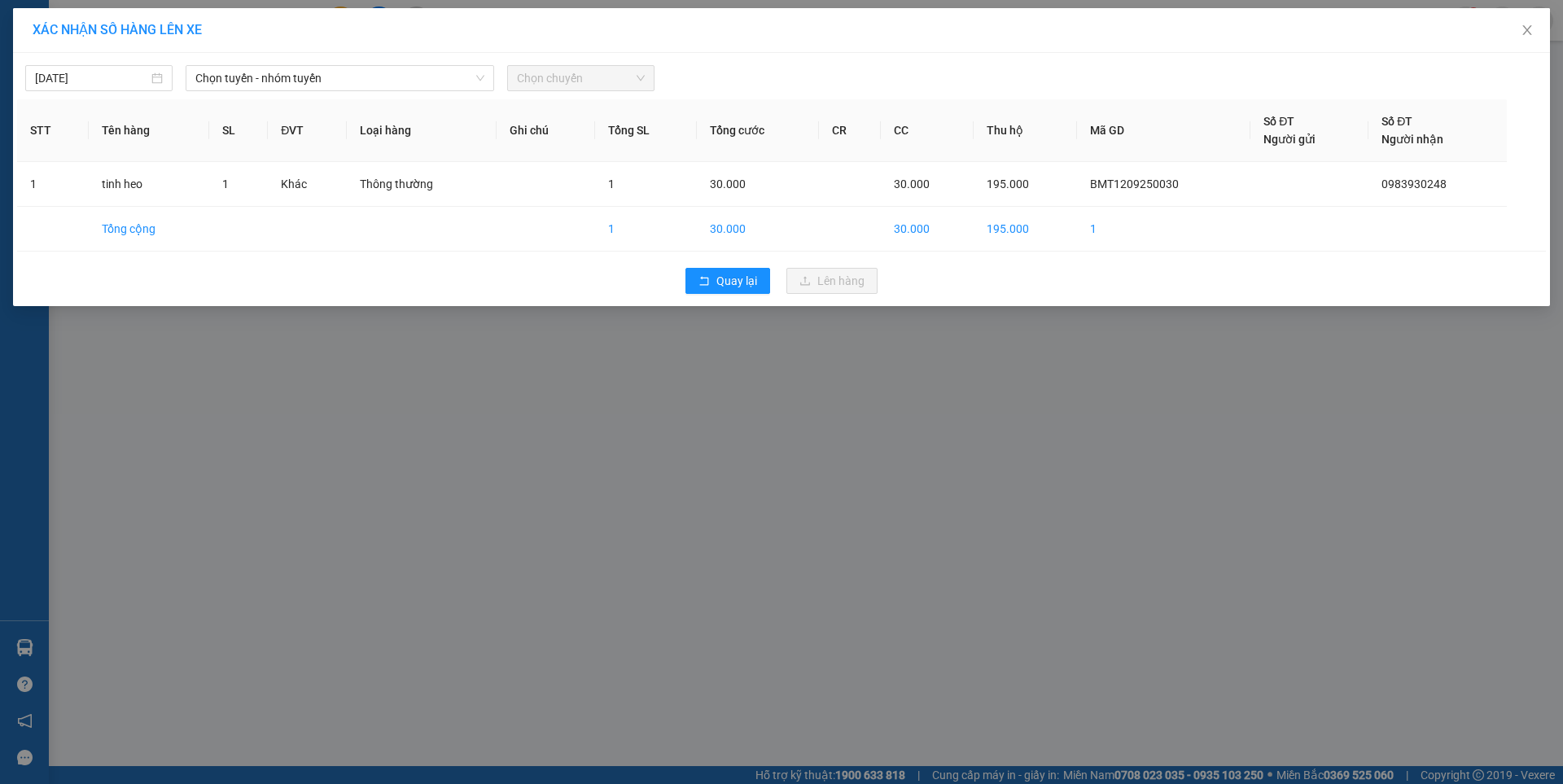
drag, startPoint x: 252, startPoint y: 79, endPoint x: 259, endPoint y: 94, distance: 16.6
click at [251, 82] on span "Chọn tuyến - nhóm tuyến" at bounding box center [339, 77] width 289 height 24
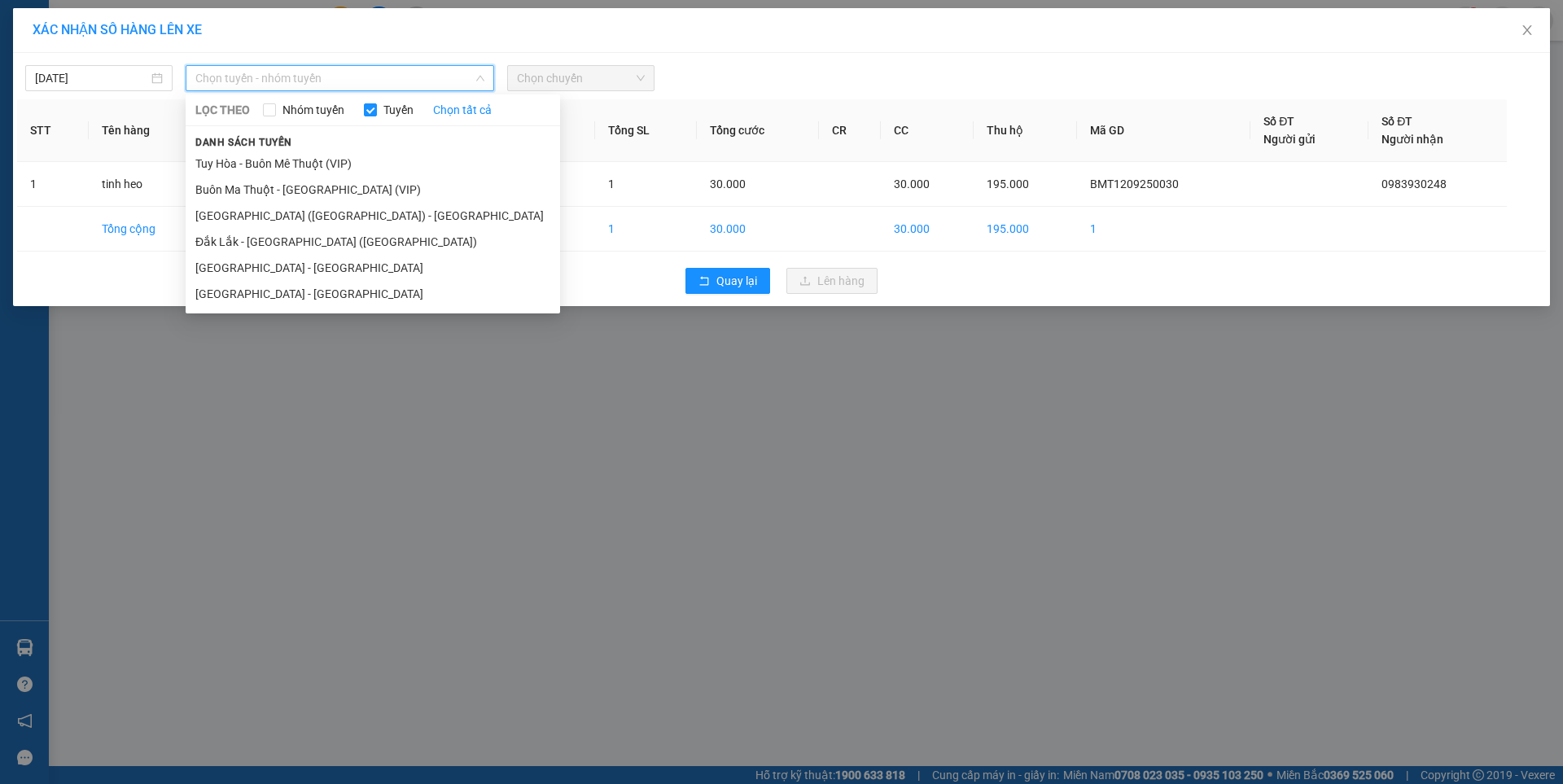
click at [271, 295] on li "[GEOGRAPHIC_DATA] - [GEOGRAPHIC_DATA]" at bounding box center [373, 294] width 375 height 26
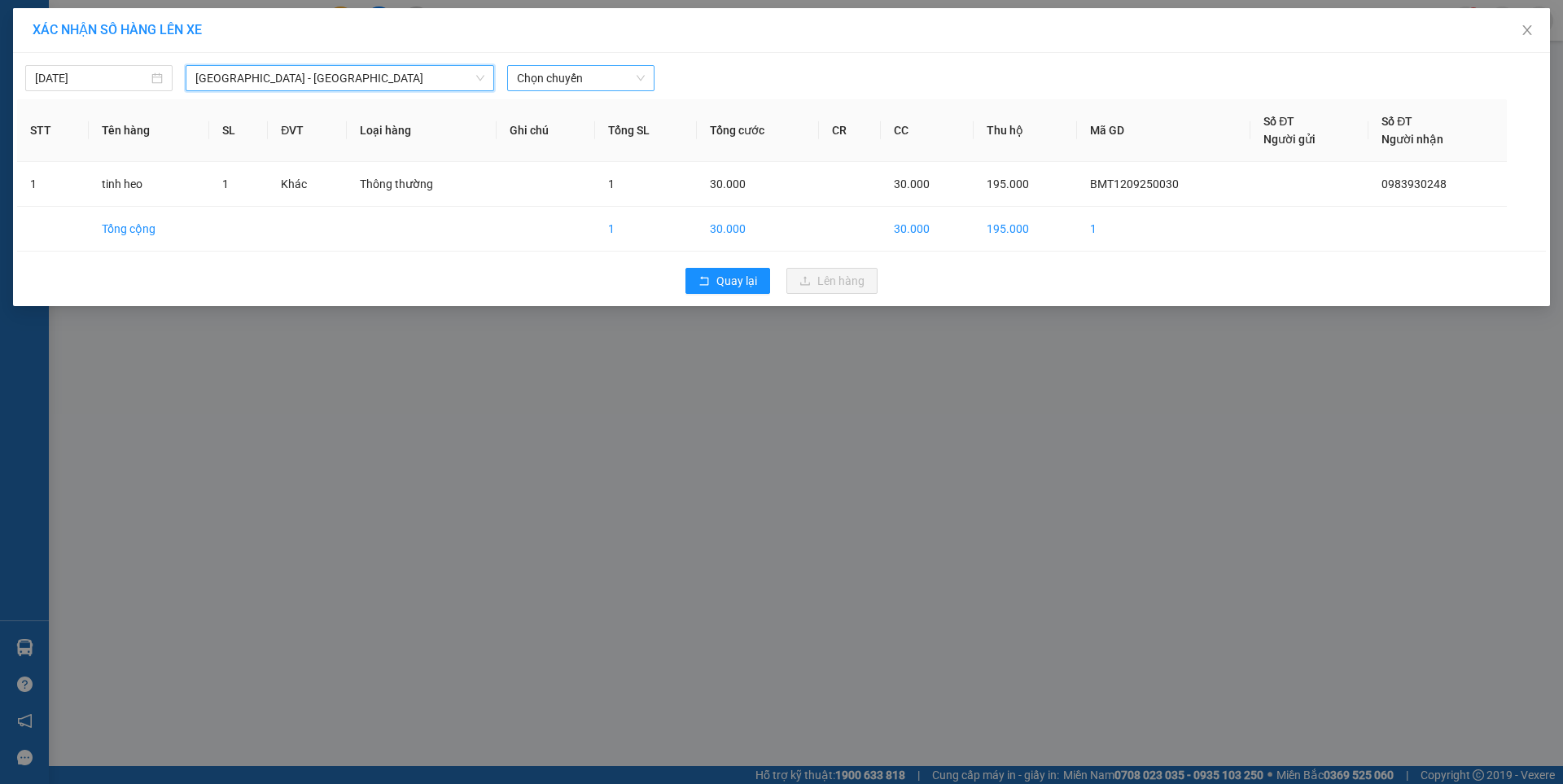
click at [584, 79] on span "Chọn chuyến" at bounding box center [581, 77] width 128 height 24
click at [627, 140] on div "07:00 - 47F-002.14" at bounding box center [580, 136] width 127 height 18
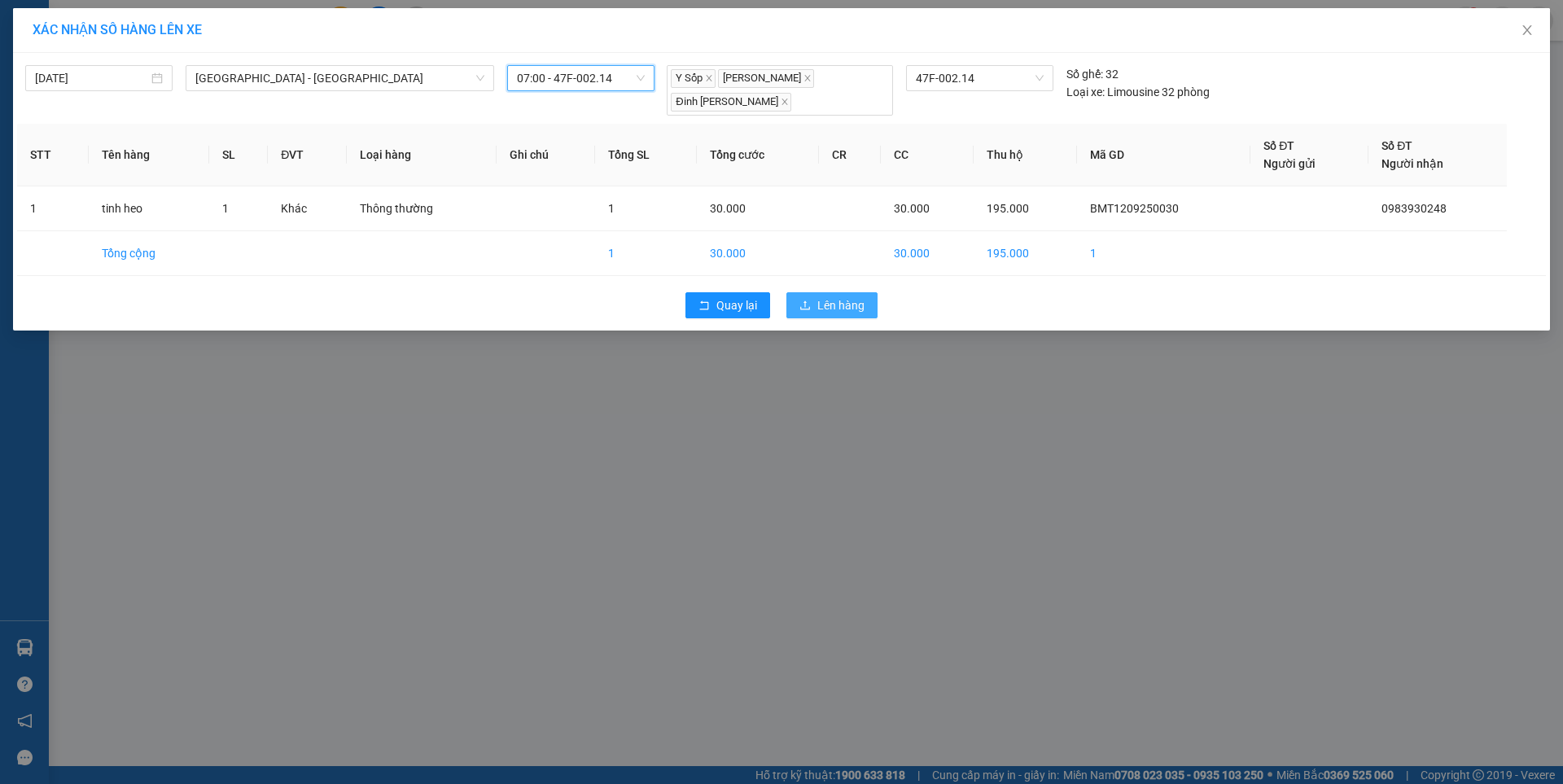
click at [859, 303] on span "Lên hàng" at bounding box center [840, 305] width 47 height 18
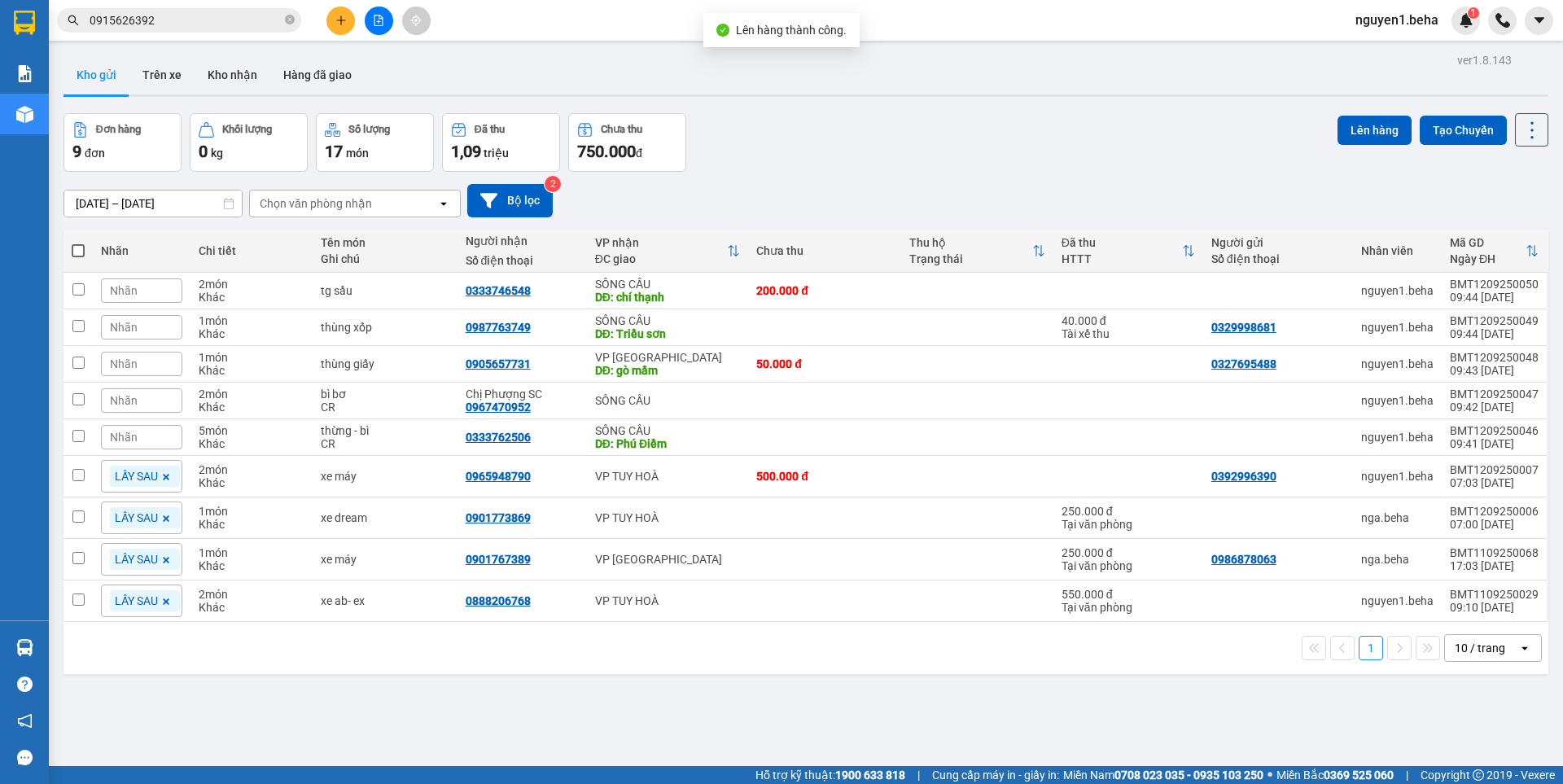
click at [376, 21] on icon "file-add" at bounding box center [379, 20] width 12 height 12
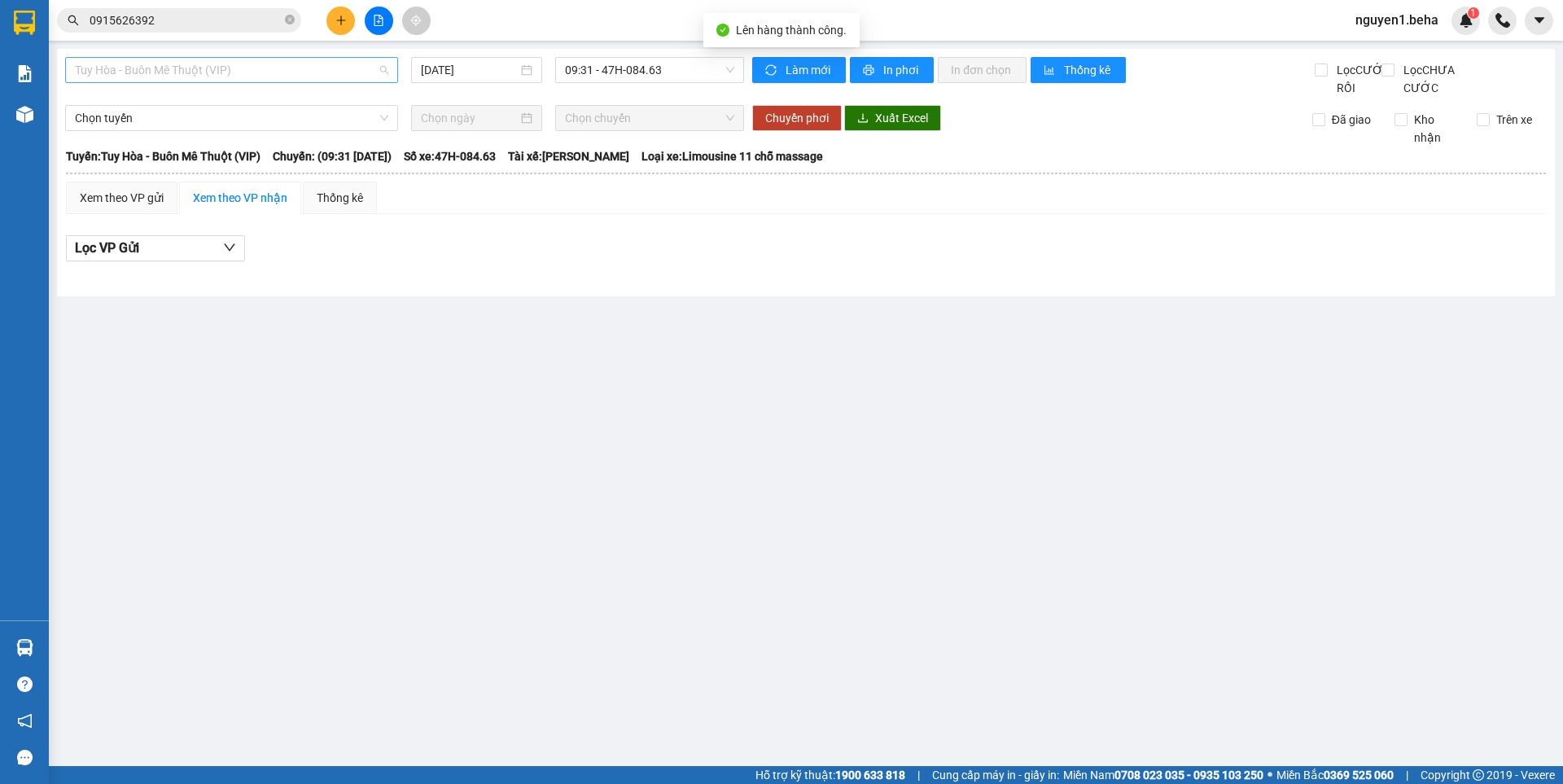
drag, startPoint x: 217, startPoint y: 68, endPoint x: 230, endPoint y: 146, distance: 79.1
click at [217, 70] on span "Tuy Hòa - Buôn Mê Thuột (VIP)" at bounding box center [232, 70] width 313 height 24
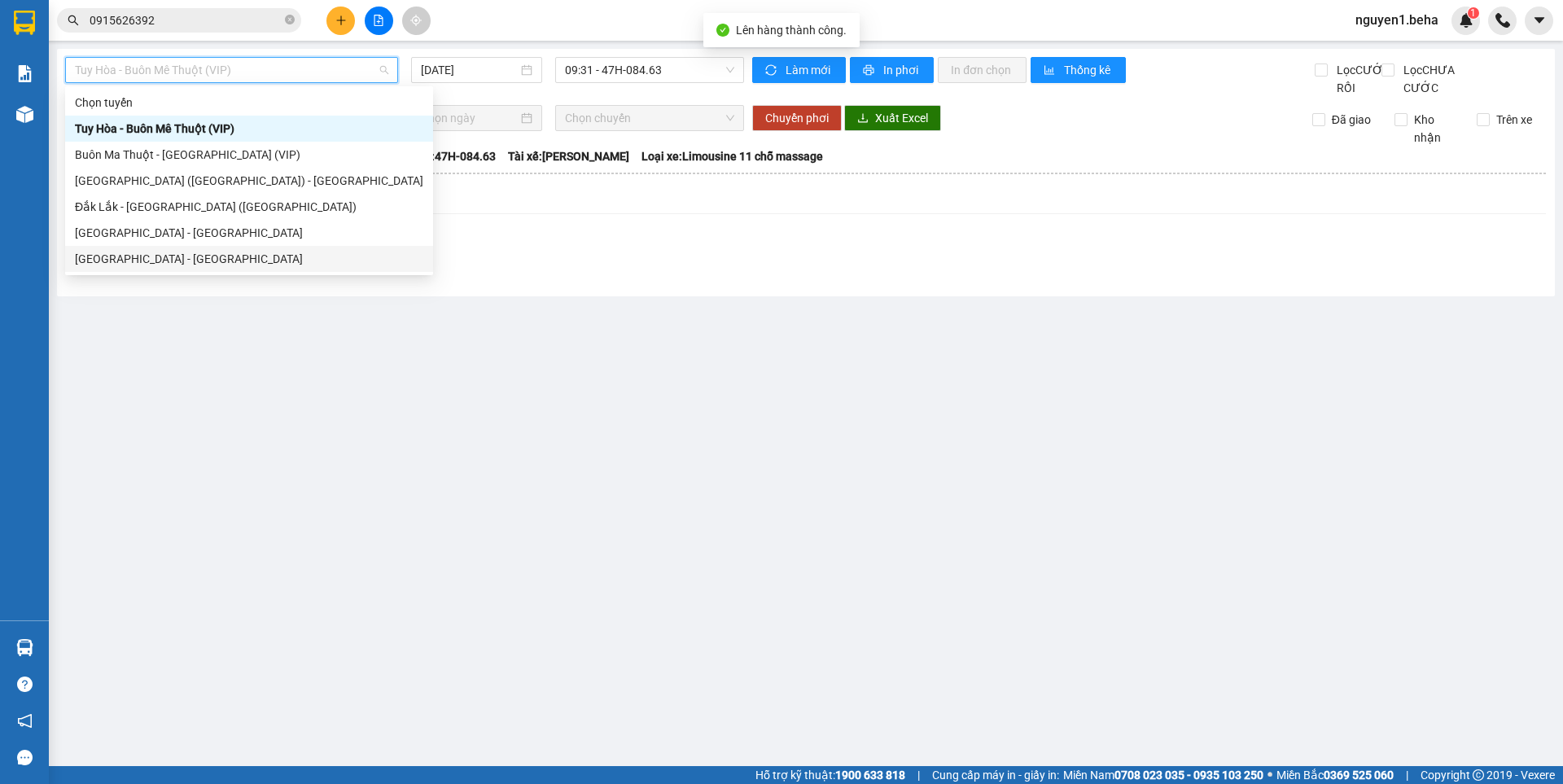
click at [174, 251] on div "[GEOGRAPHIC_DATA] - [GEOGRAPHIC_DATA]" at bounding box center [249, 259] width 349 height 18
type input "[DATE]"
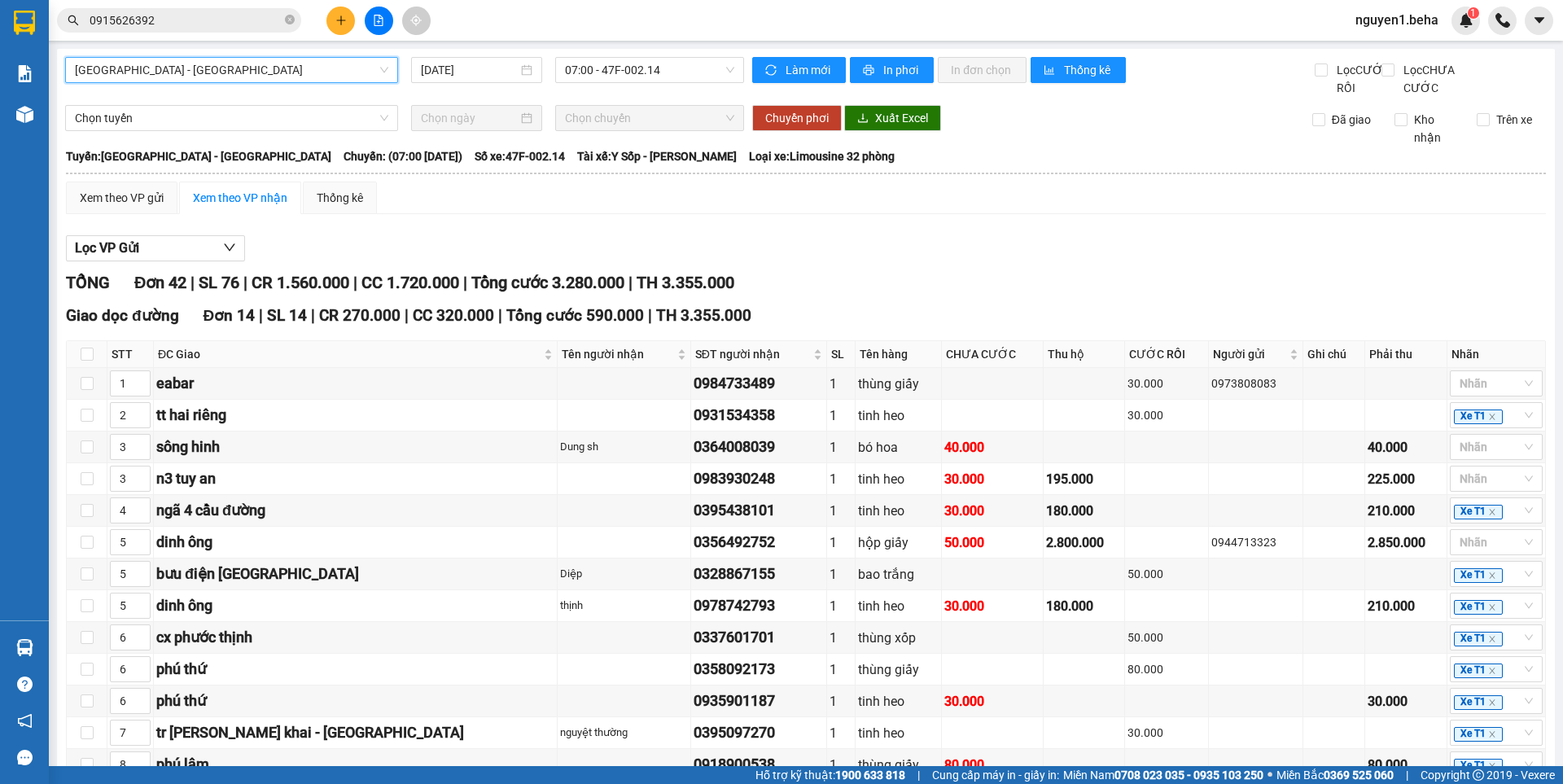
click at [224, 70] on span "[GEOGRAPHIC_DATA] - [GEOGRAPHIC_DATA]" at bounding box center [232, 70] width 313 height 24
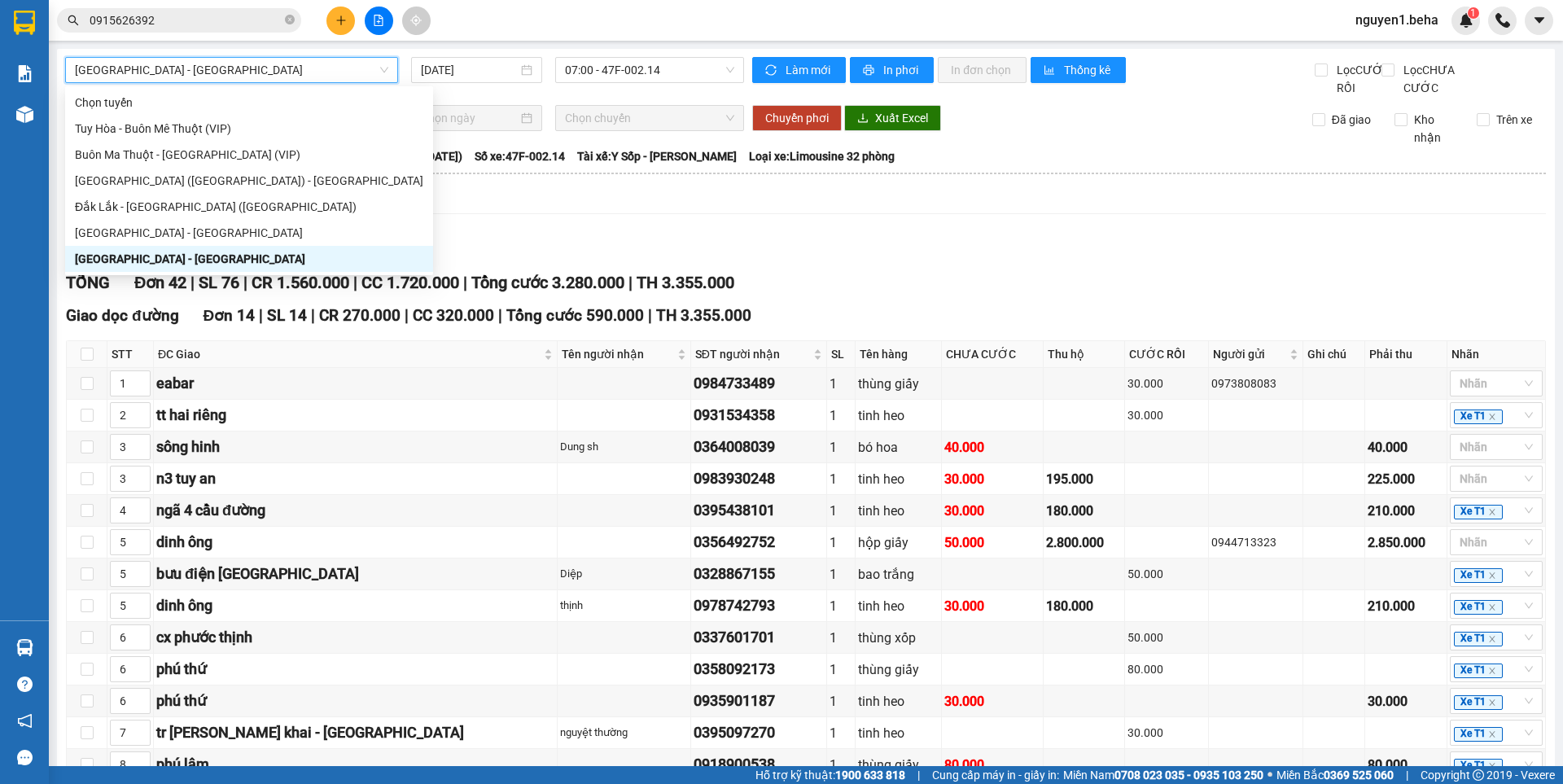
click at [224, 70] on span "[GEOGRAPHIC_DATA] - [GEOGRAPHIC_DATA]" at bounding box center [232, 70] width 313 height 24
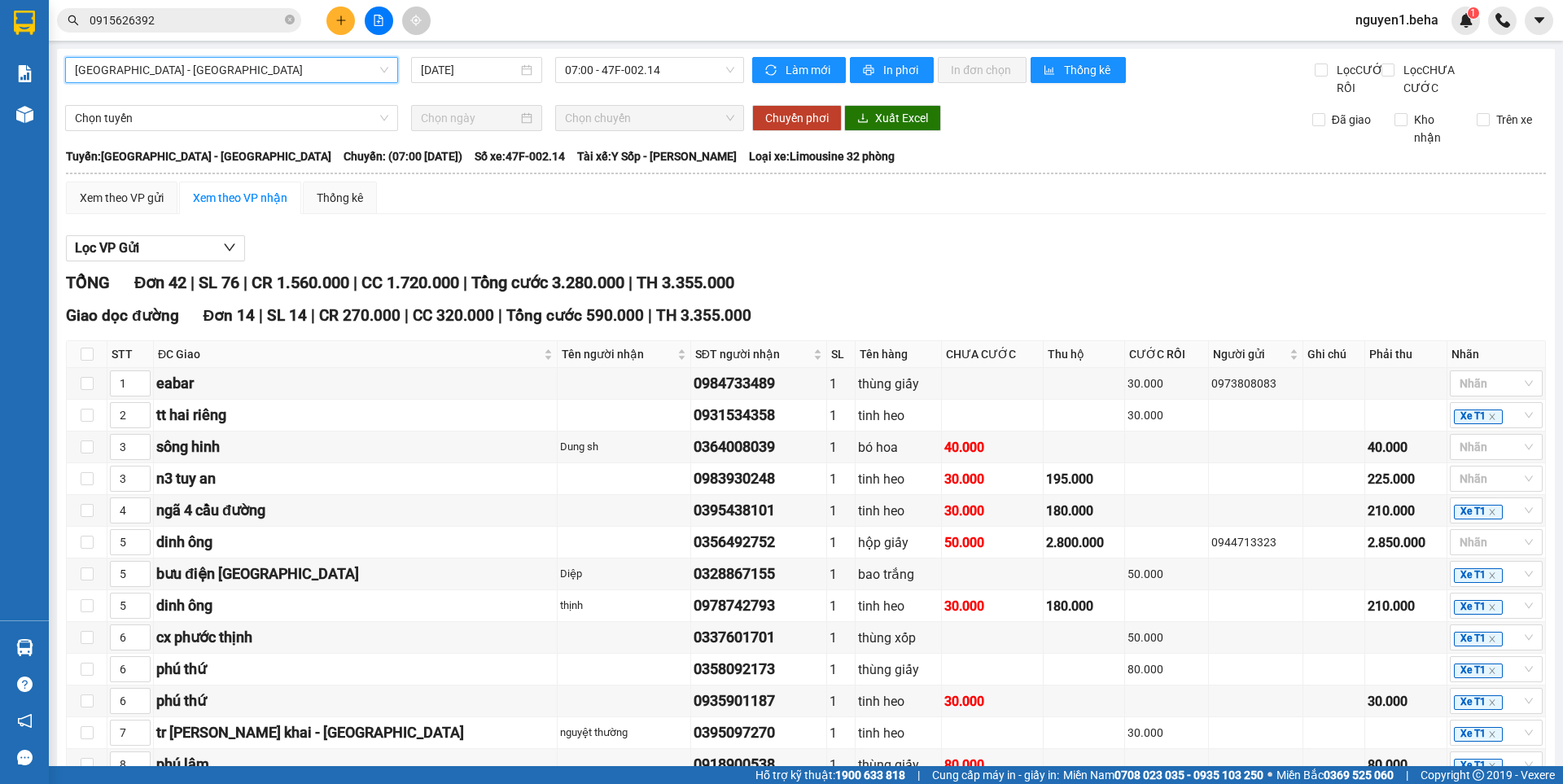
click at [165, 72] on span "[GEOGRAPHIC_DATA] - [GEOGRAPHIC_DATA]" at bounding box center [232, 70] width 313 height 24
drag, startPoint x: 165, startPoint y: 72, endPoint x: 156, endPoint y: 118, distance: 46.9
click at [165, 77] on span "[GEOGRAPHIC_DATA] - [GEOGRAPHIC_DATA]" at bounding box center [232, 70] width 313 height 24
click at [156, 69] on span "[GEOGRAPHIC_DATA] - [GEOGRAPHIC_DATA]" at bounding box center [232, 70] width 313 height 24
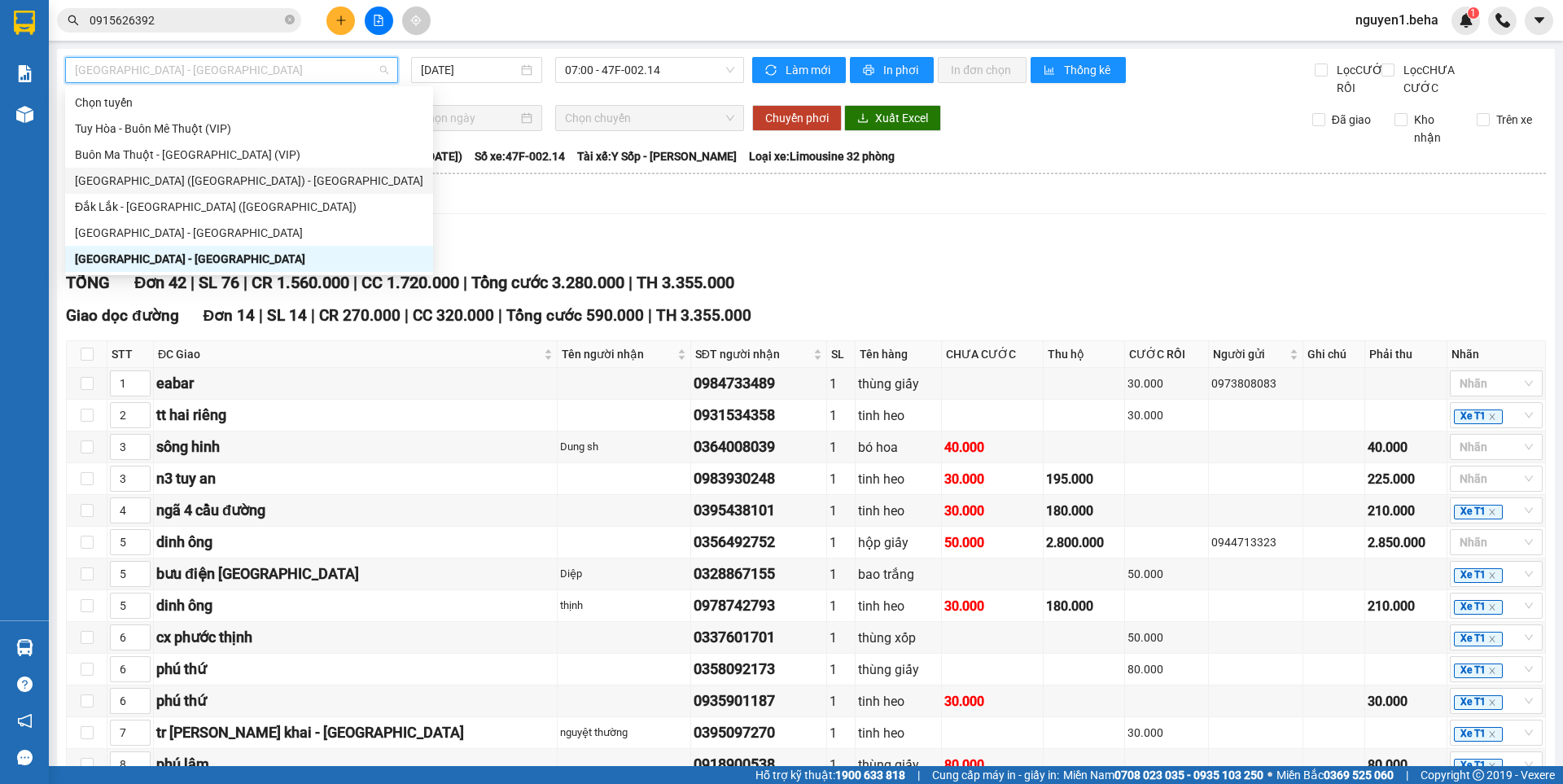
drag, startPoint x: 148, startPoint y: 136, endPoint x: 130, endPoint y: 215, distance: 81.0
click at [130, 215] on div "Chọn tuyến Tuy Hòa - Buôn Mê Thuột (VIP) Buôn Ma Thuột - Tuy Hòa (VIP) Phú Yên …" at bounding box center [248, 181] width 368 height 182
click at [129, 218] on div "Đắk Lắk - [GEOGRAPHIC_DATA] ([GEOGRAPHIC_DATA])" at bounding box center [248, 207] width 368 height 26
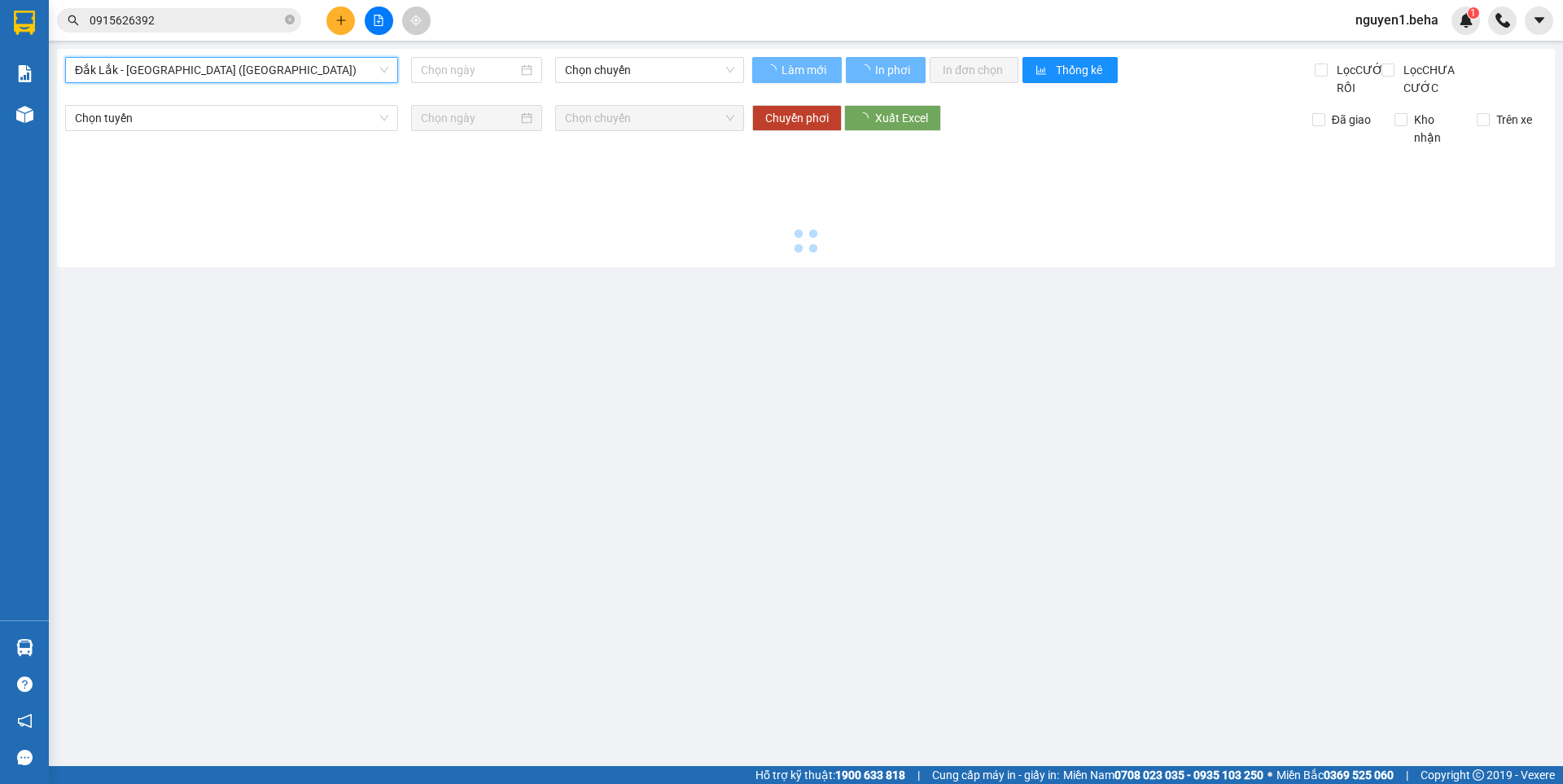
type input "[DATE]"
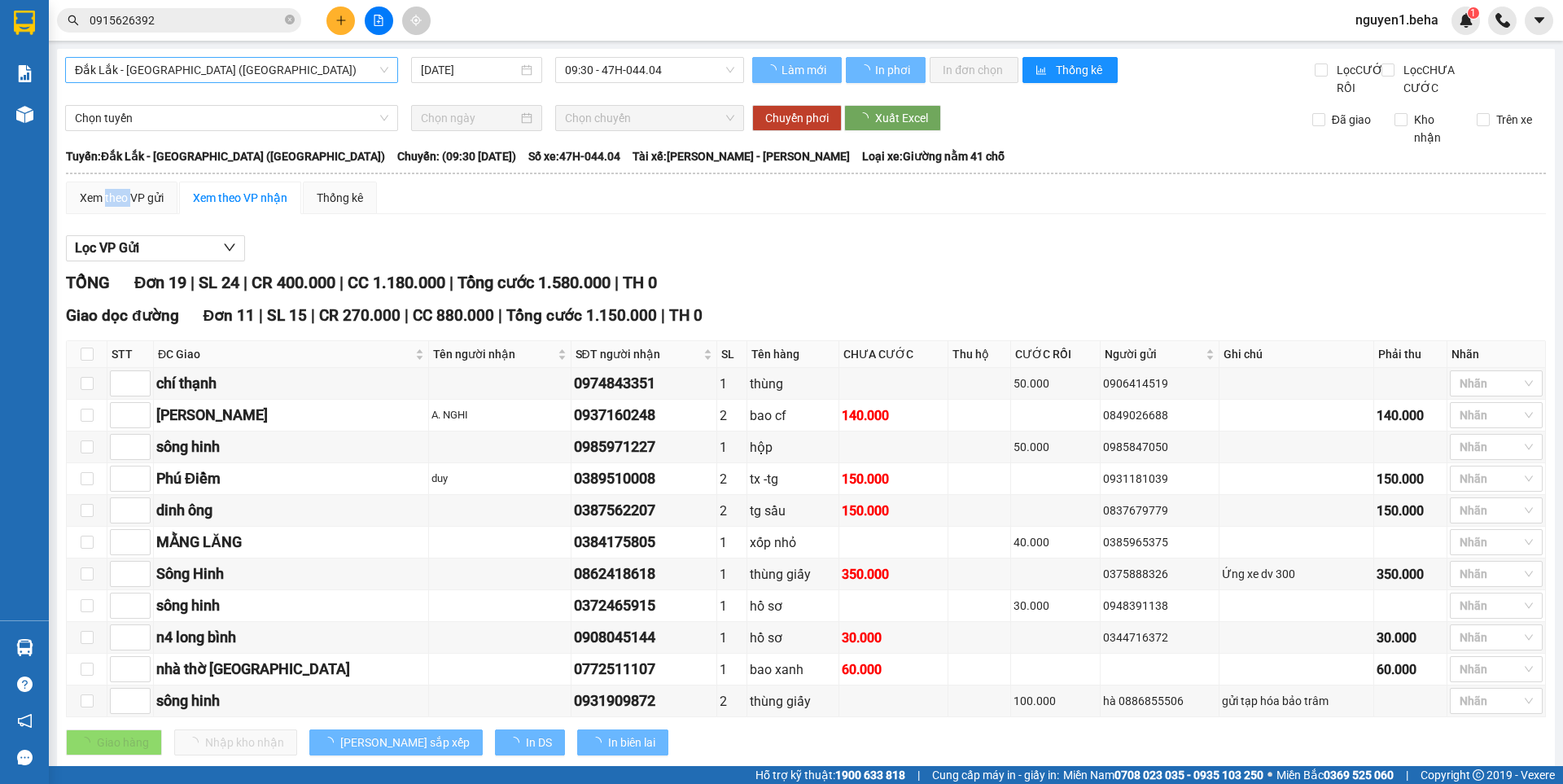
drag, startPoint x: 129, startPoint y: 218, endPoint x: 141, endPoint y: 72, distance: 146.5
click at [128, 205] on div "Xem theo VP gửi" at bounding box center [121, 198] width 111 height 33
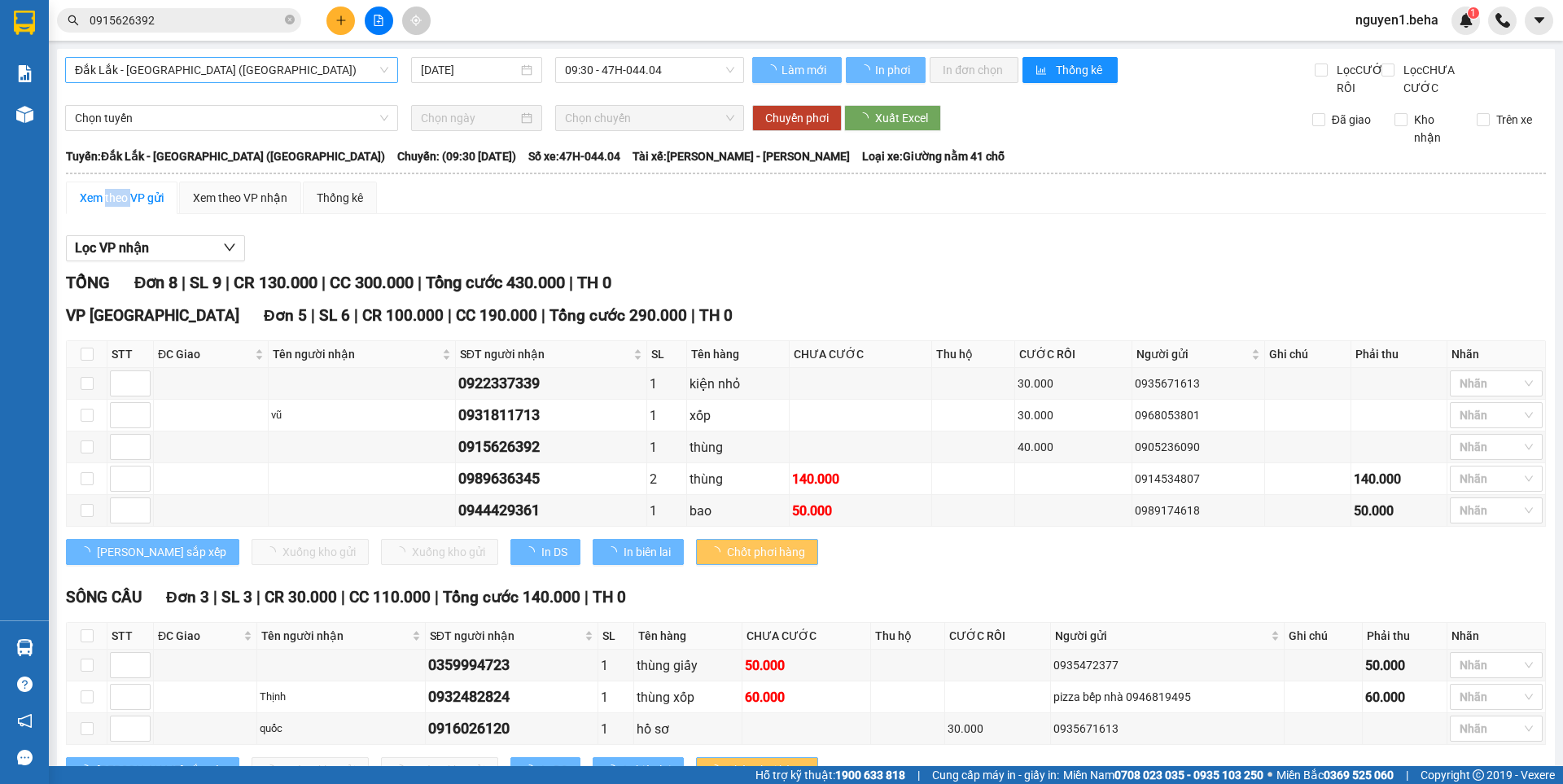
click at [143, 67] on span "Đắk Lắk - [GEOGRAPHIC_DATA] ([GEOGRAPHIC_DATA])" at bounding box center [232, 70] width 313 height 24
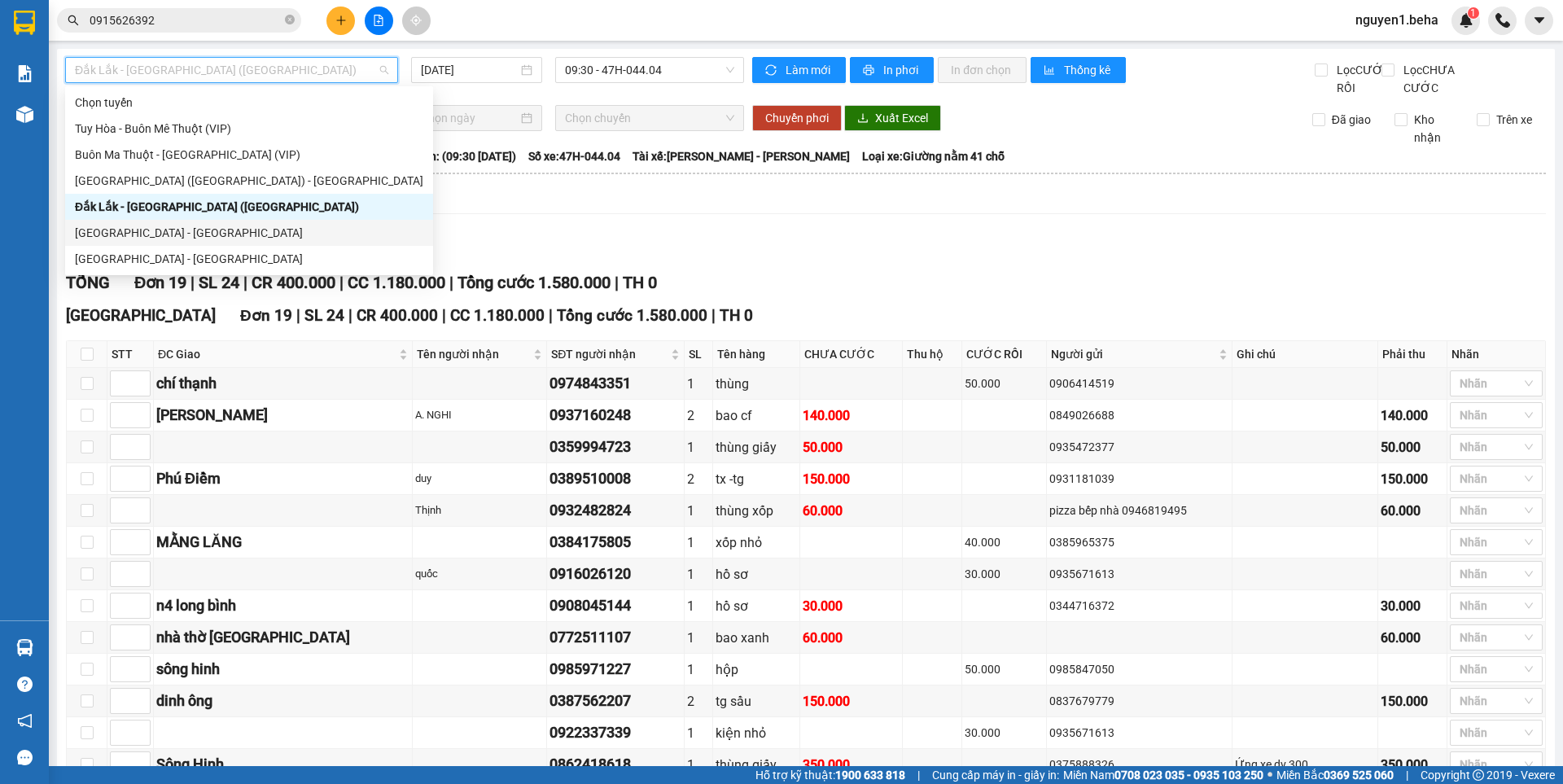
click at [100, 230] on div "[GEOGRAPHIC_DATA] - [GEOGRAPHIC_DATA]" at bounding box center [249, 233] width 349 height 18
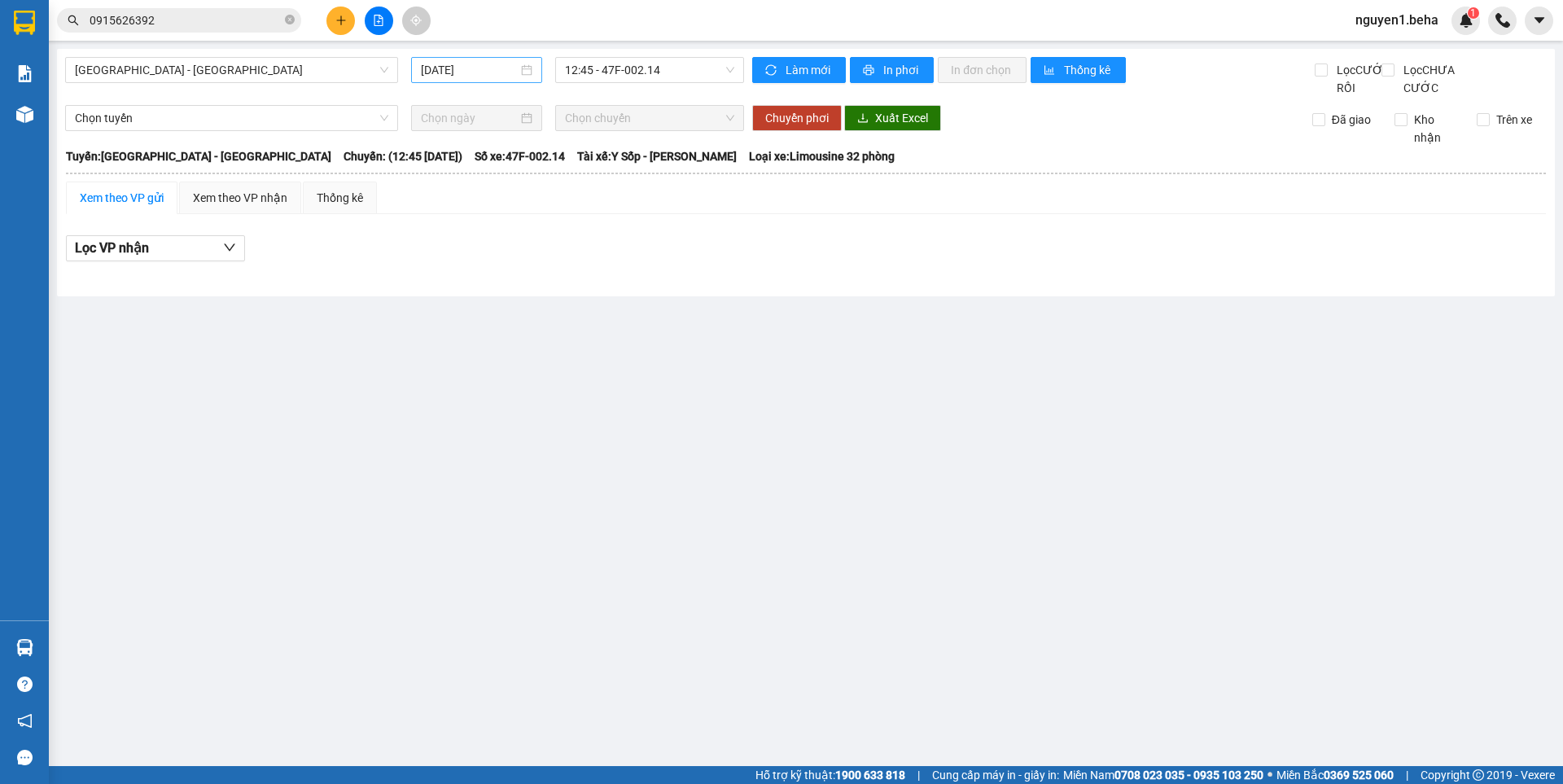
click at [509, 70] on input "[DATE]" at bounding box center [469, 70] width 97 height 18
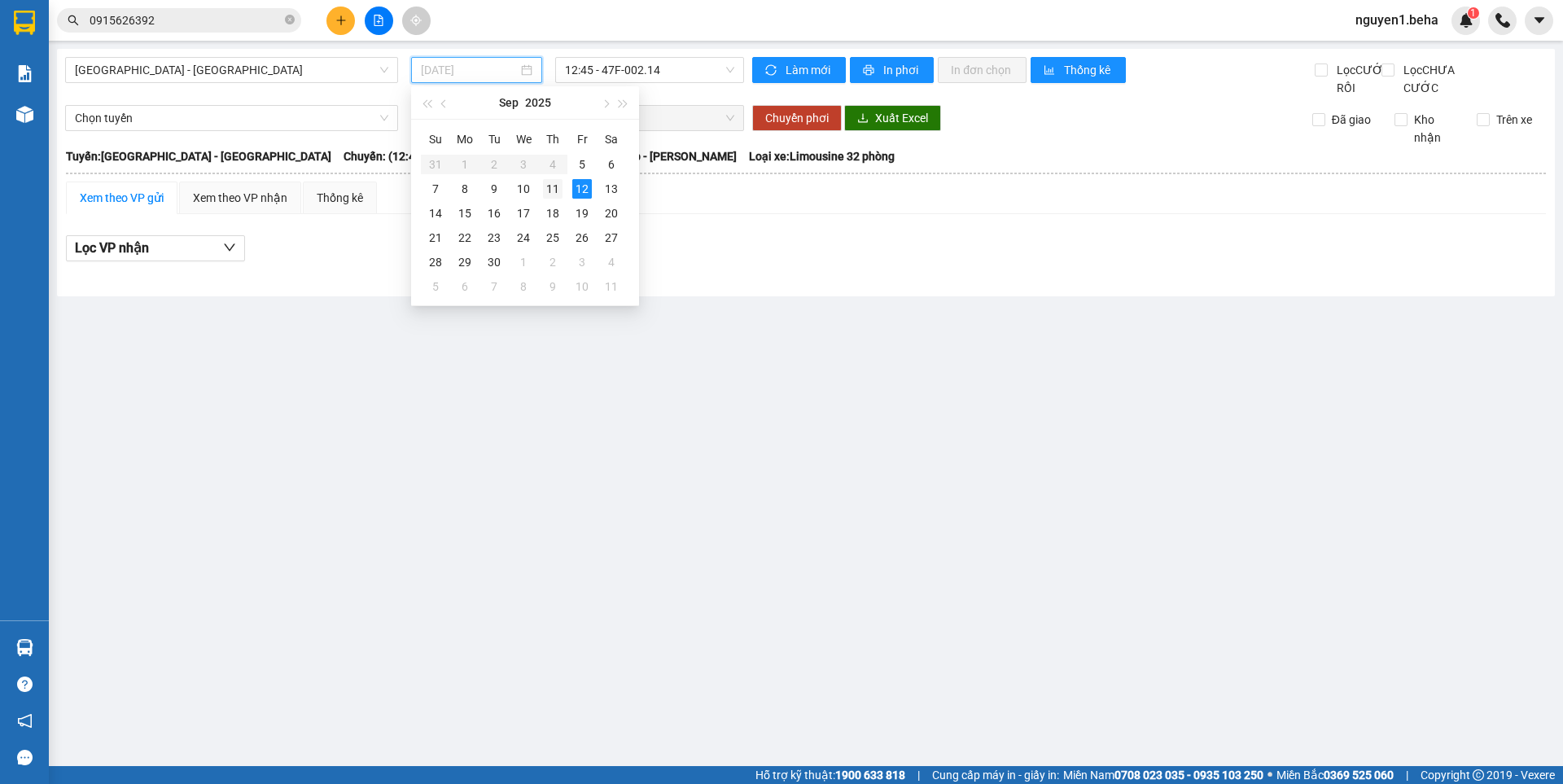
click at [549, 187] on div "11" at bounding box center [553, 188] width 19 height 19
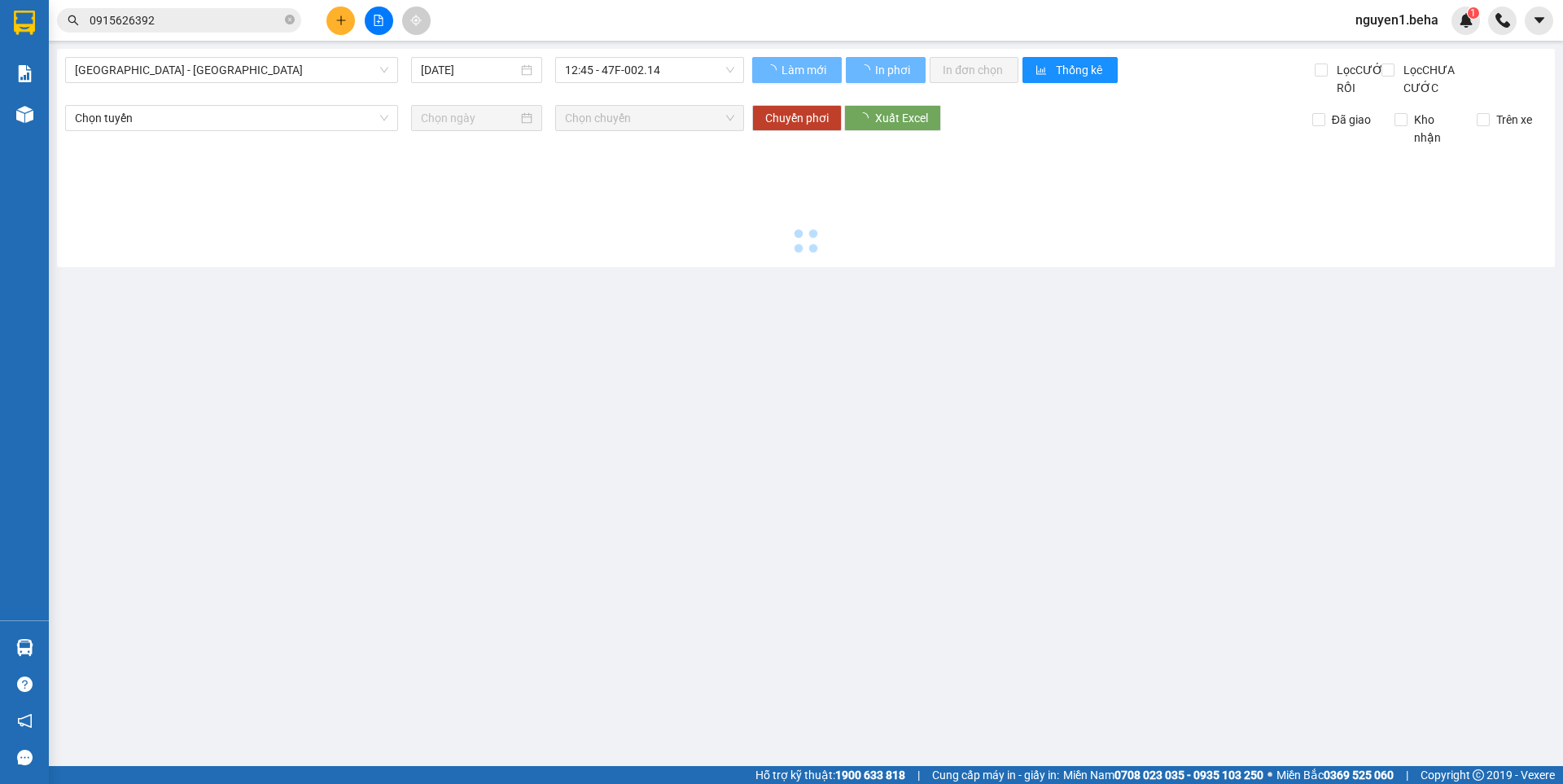
type input "11/09/2025"
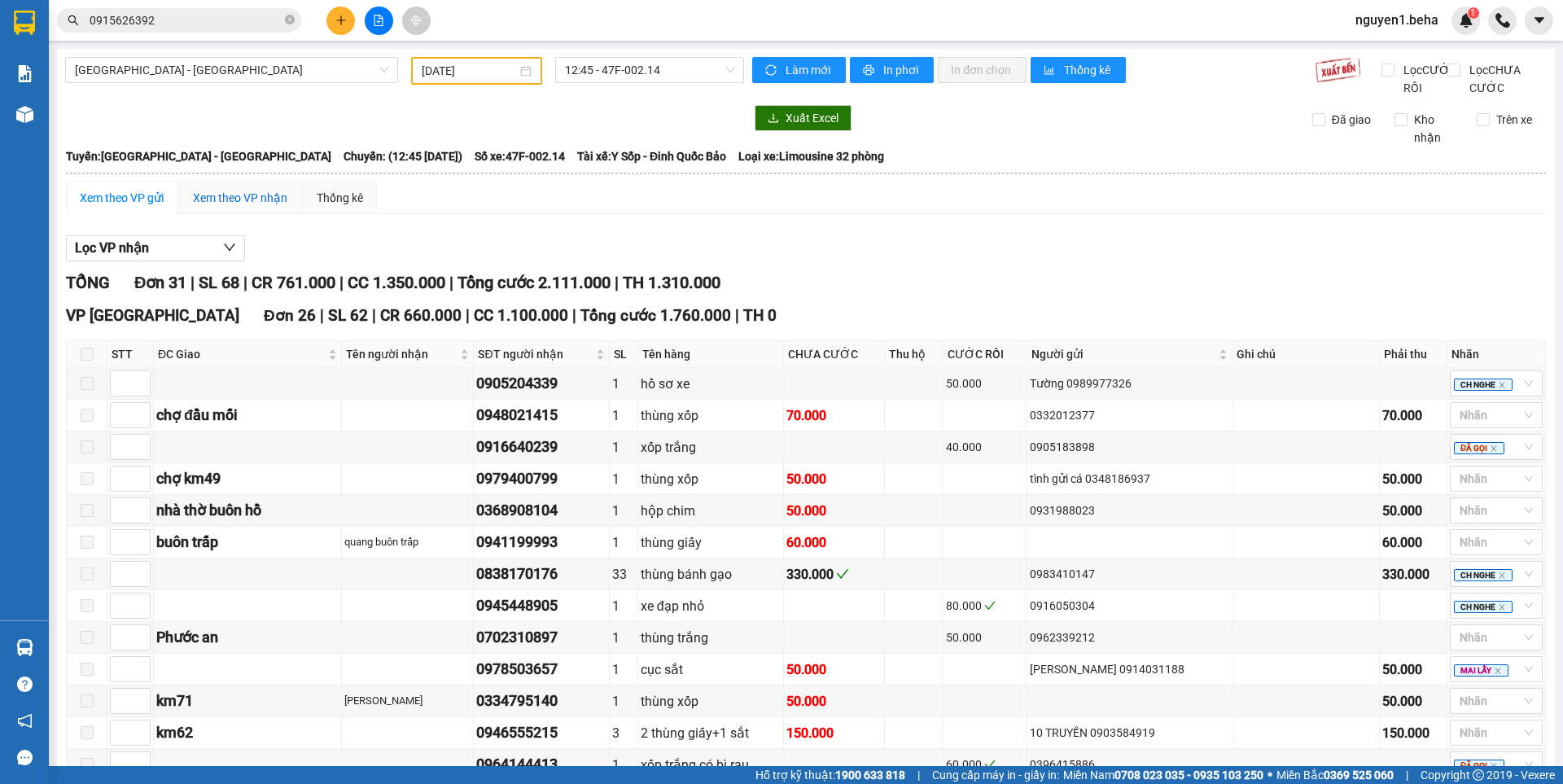
click at [228, 207] on div "Xem theo VP nhận" at bounding box center [241, 198] width 95 height 18
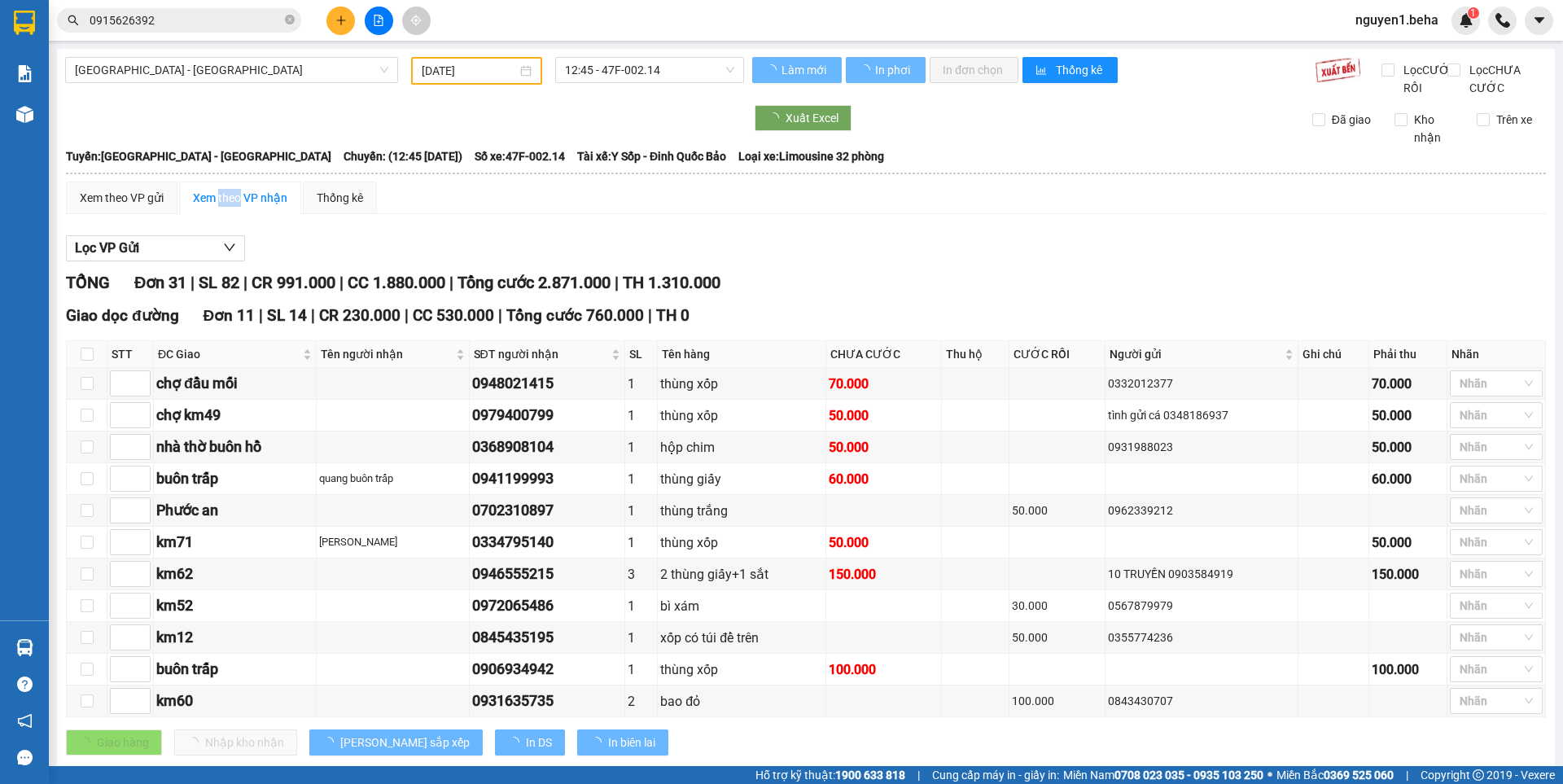
type input "8"
type input "5"
type input "6"
type input "1"
type input "2"
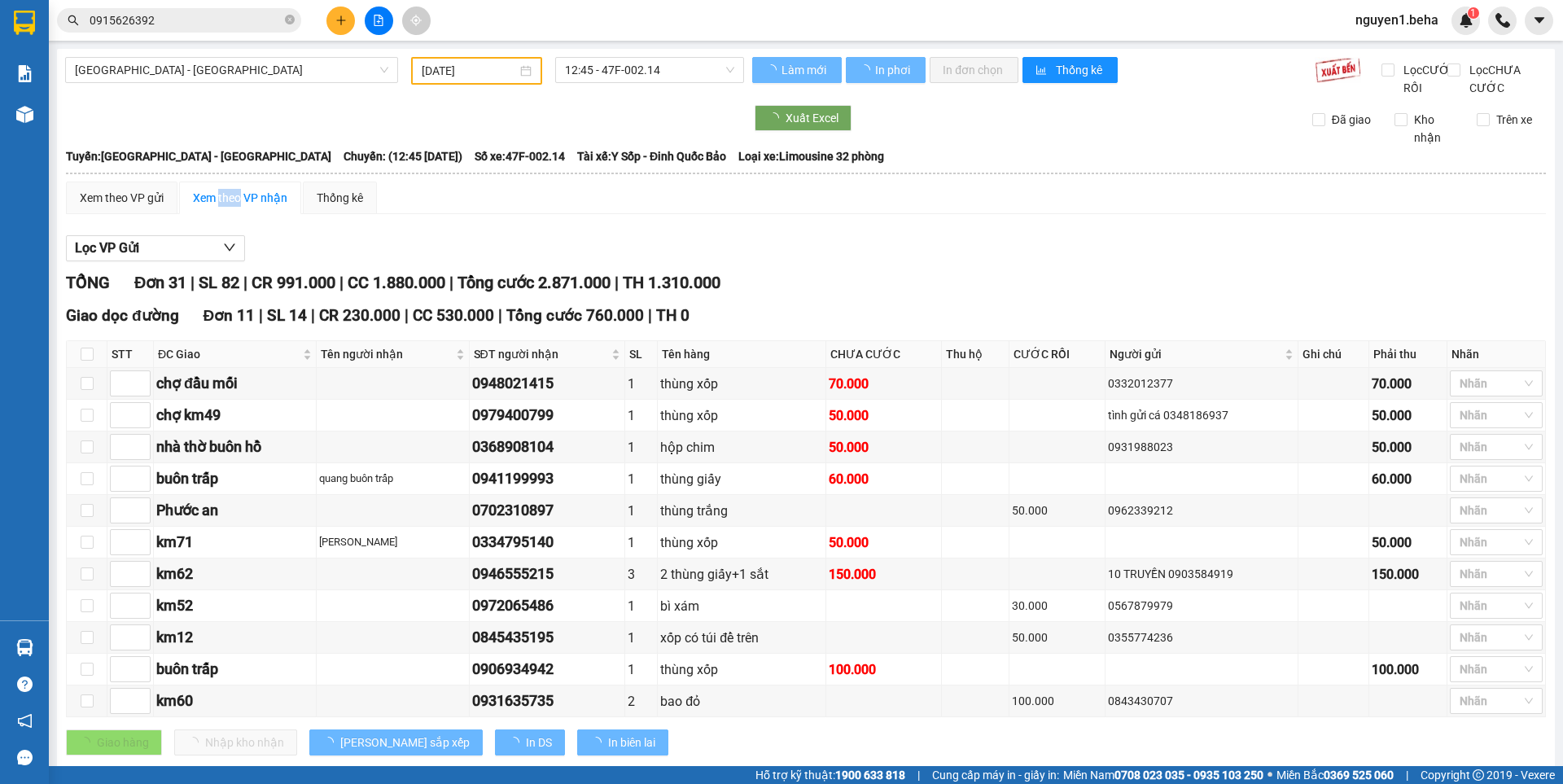
type input "4"
type input "7"
type input "3"
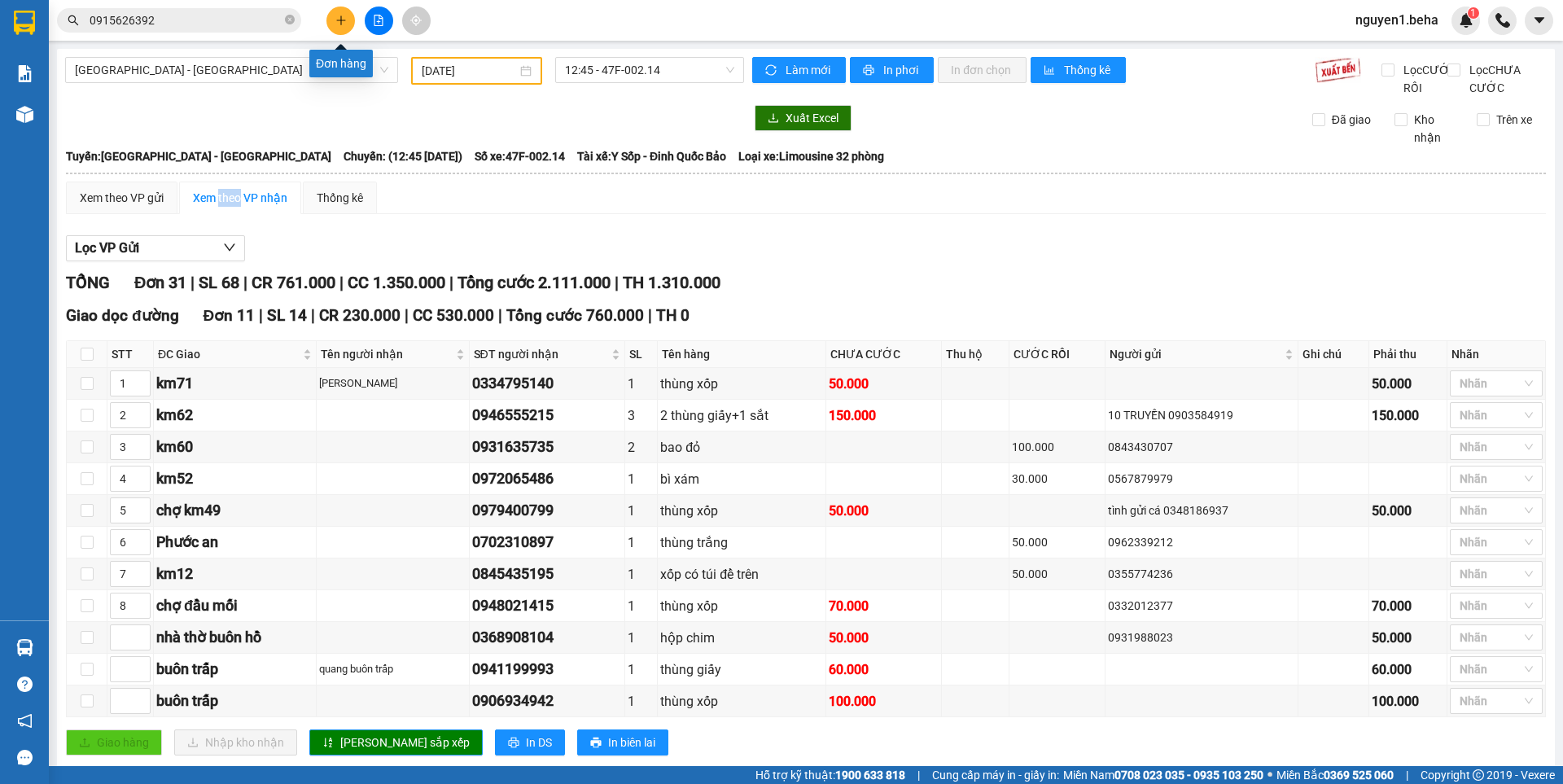
click at [349, 25] on button at bounding box center [340, 20] width 28 height 28
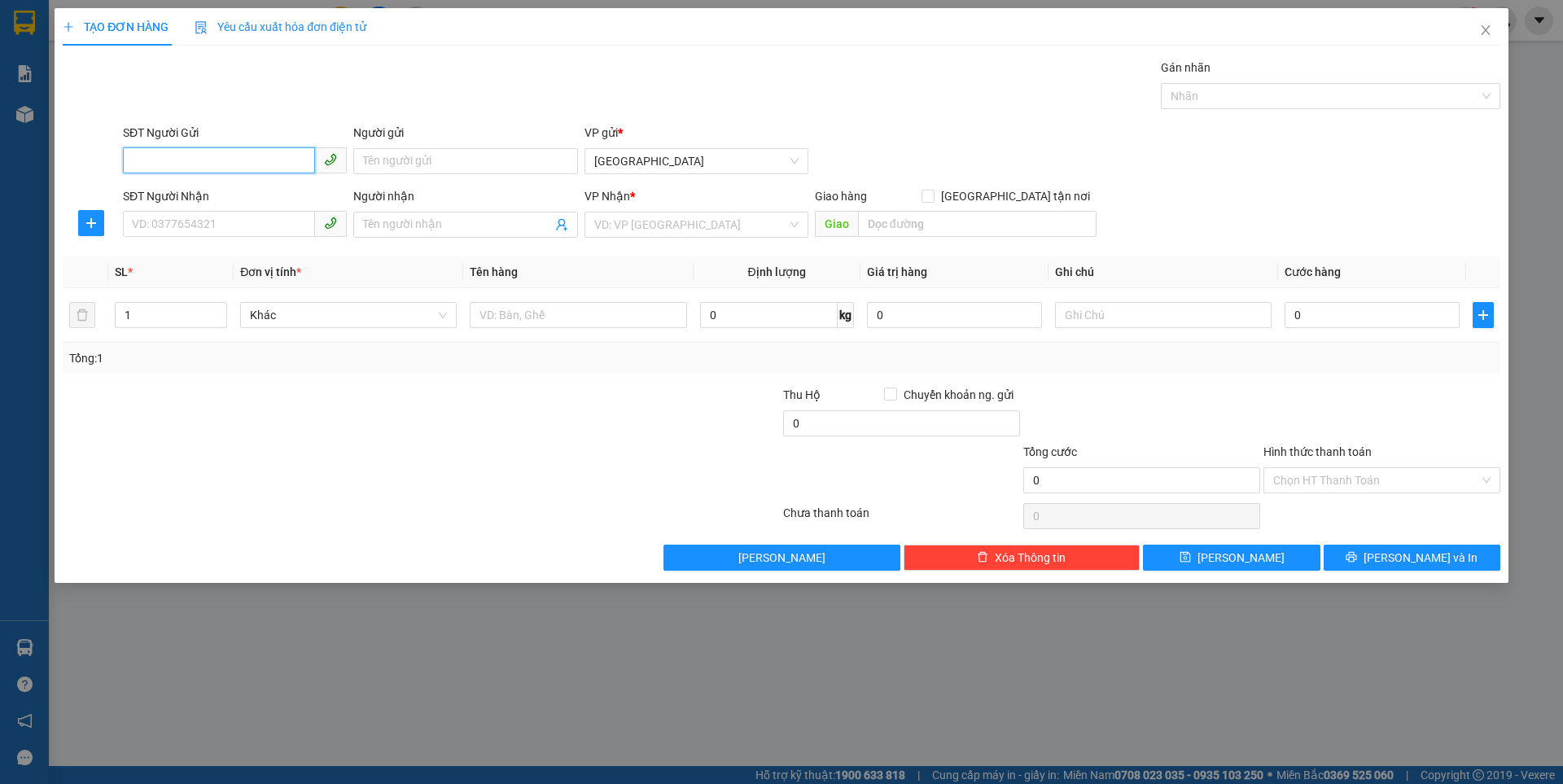
click at [210, 158] on input "SĐT Người Gửi" at bounding box center [218, 160] width 192 height 26
click at [224, 230] on input "SĐT Người Nhận" at bounding box center [218, 223] width 192 height 26
type input "036996890"
type input "0369968903"
click at [634, 221] on input "search" at bounding box center [691, 224] width 193 height 24
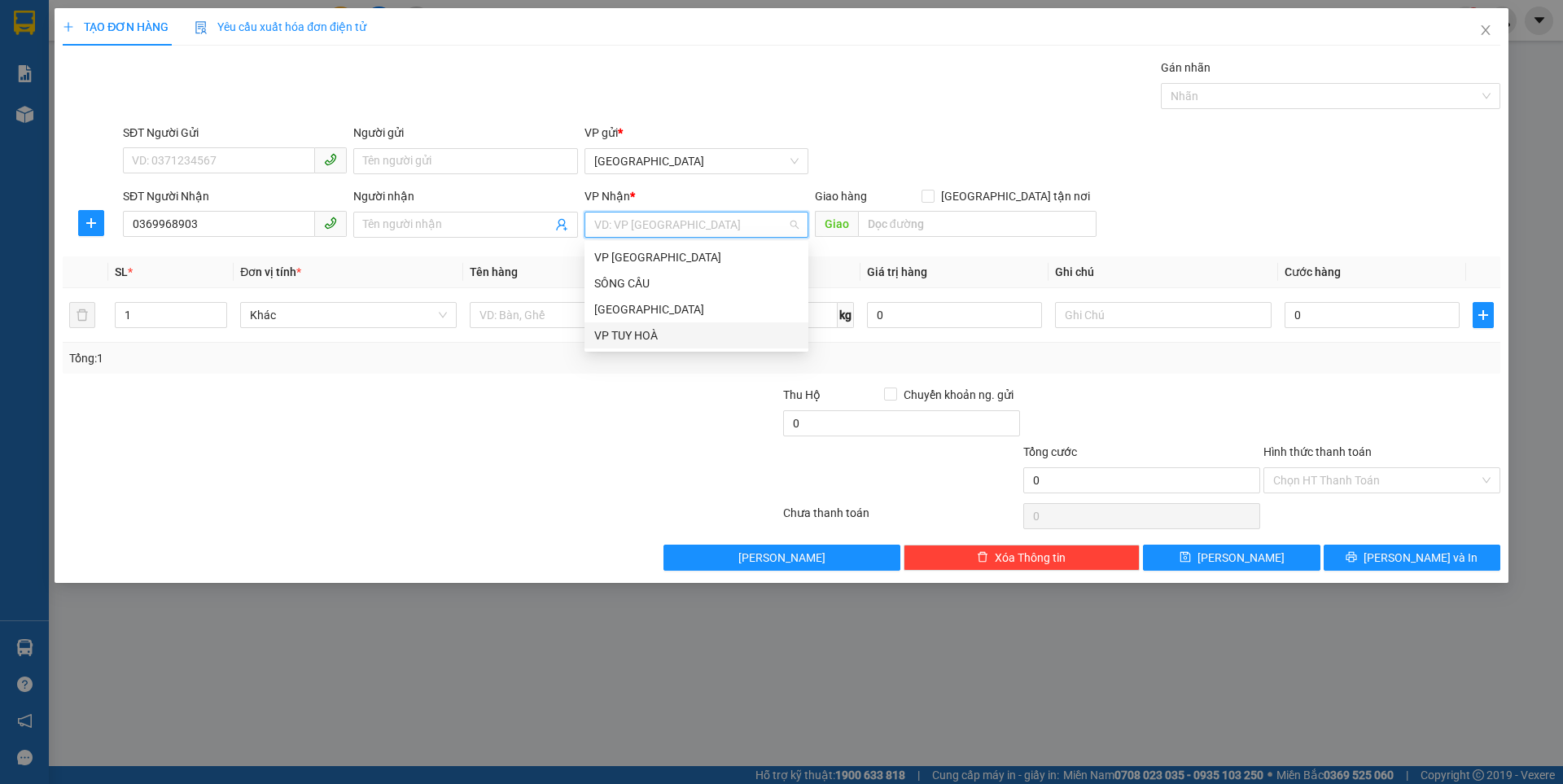
click at [613, 333] on div "VP TUY HOÀ" at bounding box center [696, 335] width 205 height 18
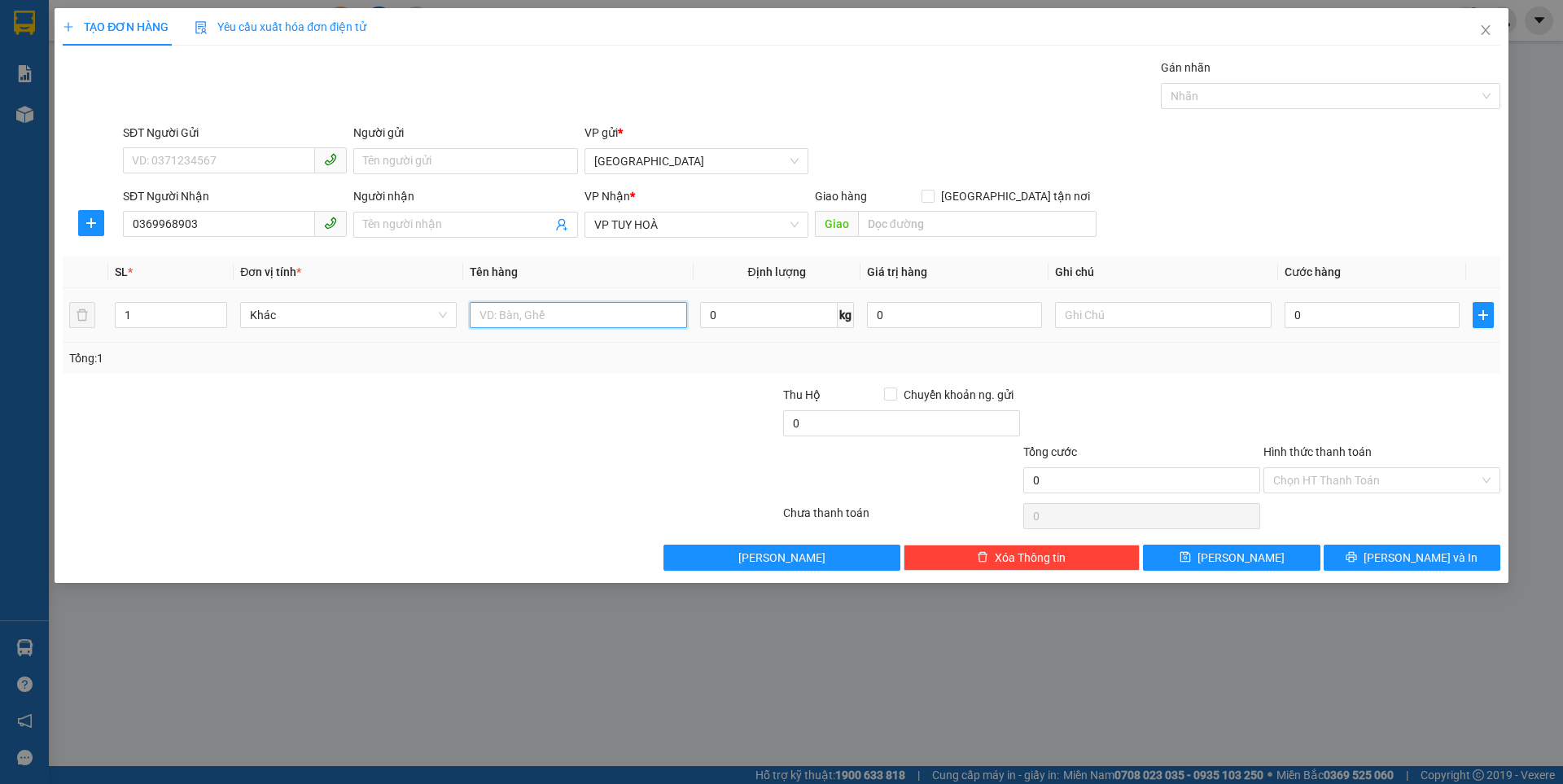
click at [510, 312] on input "text" at bounding box center [578, 315] width 216 height 26
type input "xe máy"
click at [1337, 322] on input "0" at bounding box center [1372, 315] width 175 height 26
type input "2"
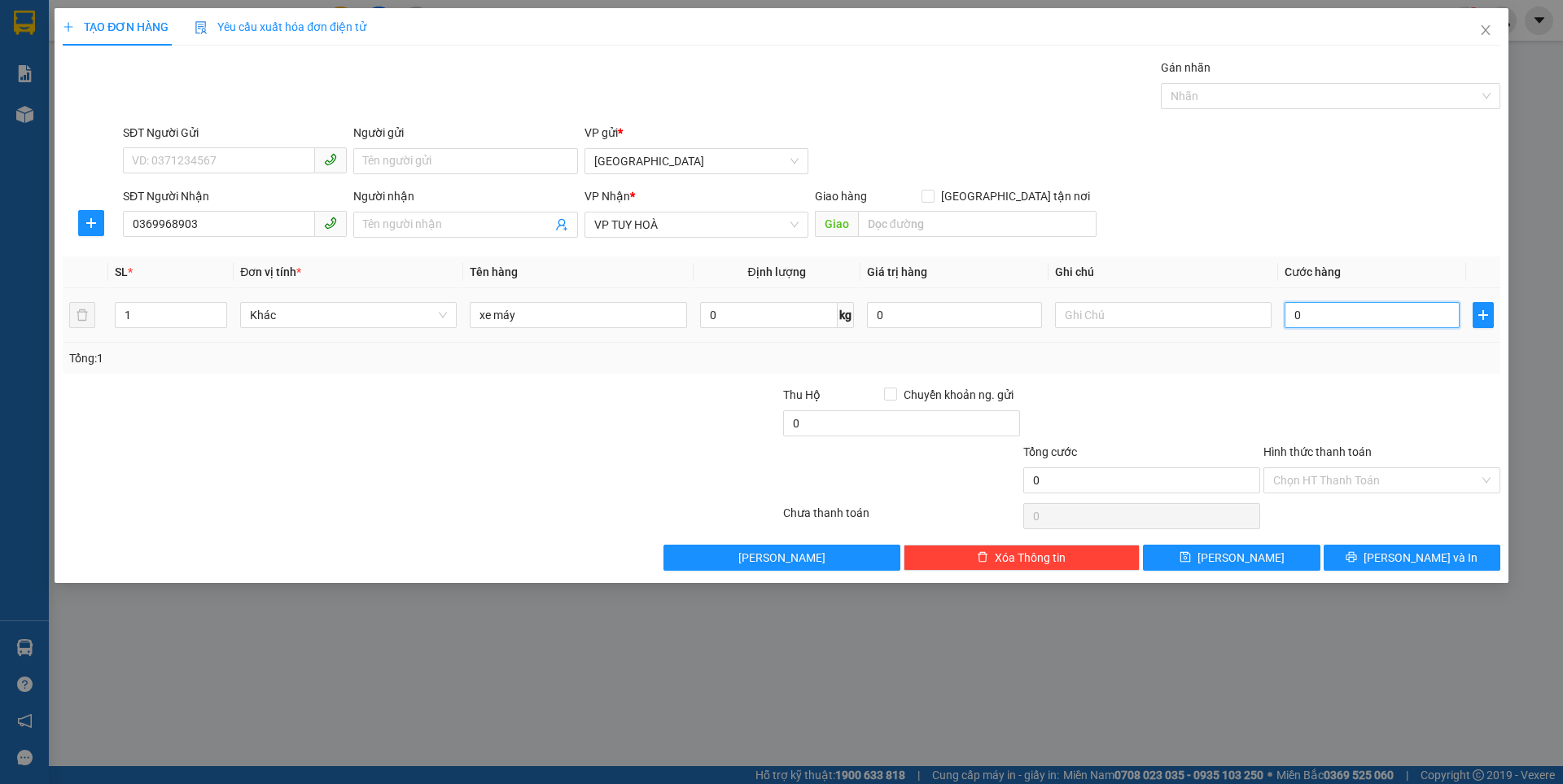
type input "2"
type input "25"
type input "250"
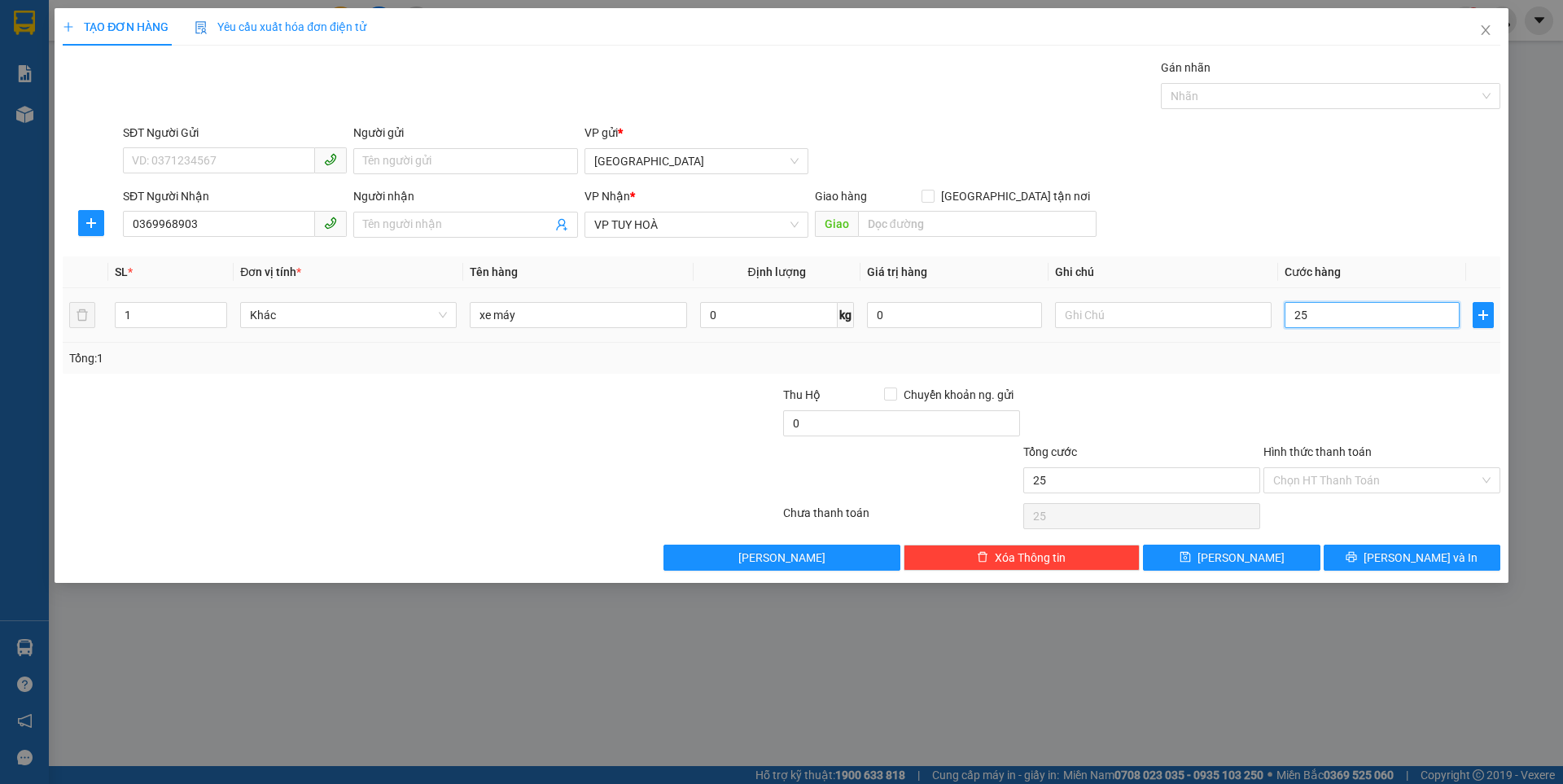
type input "250"
type input "250.000"
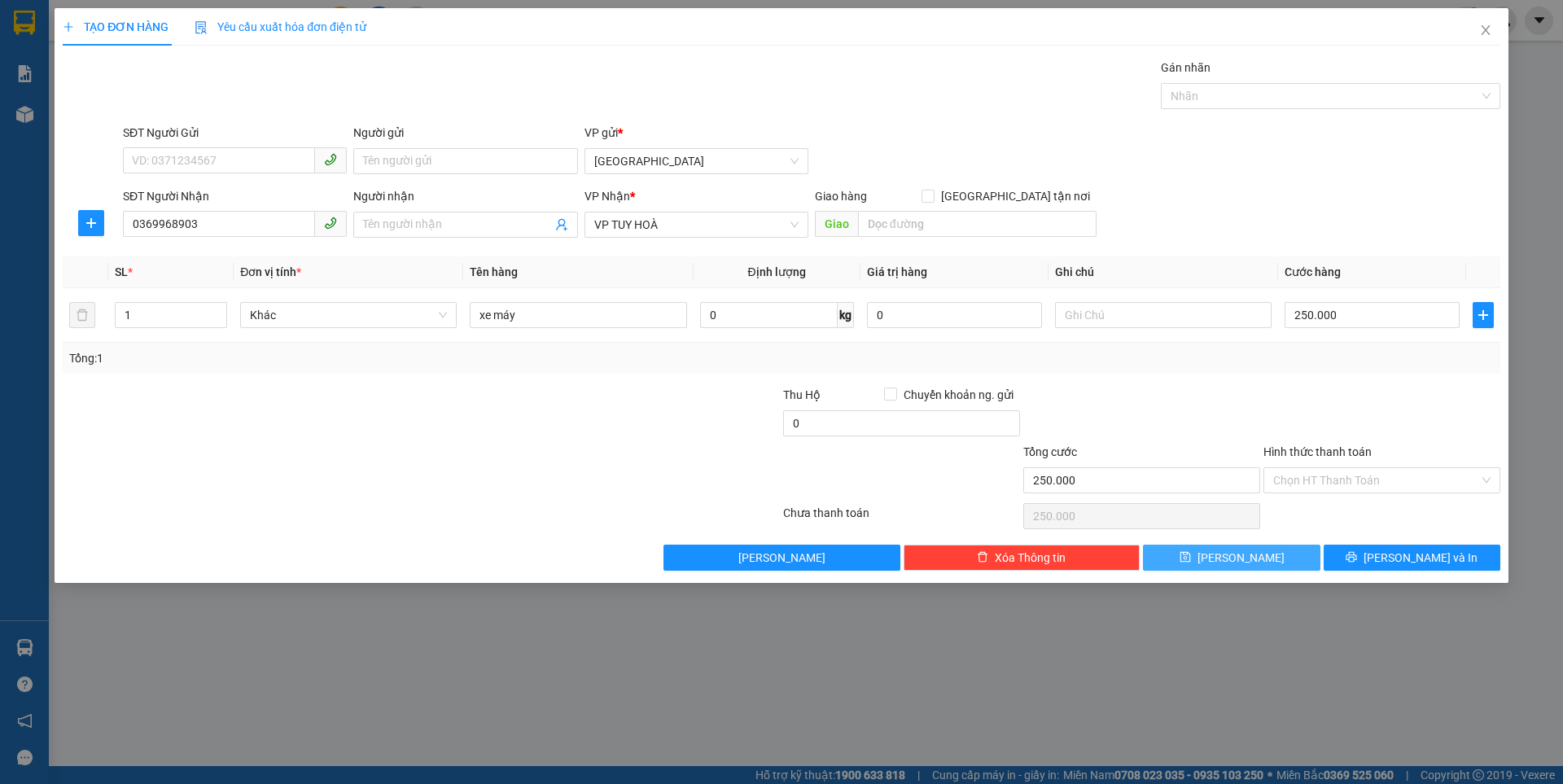
click at [1203, 566] on button "Lưu" at bounding box center [1231, 557] width 177 height 26
type input "0"
click at [1482, 29] on icon "close" at bounding box center [1485, 29] width 13 height 13
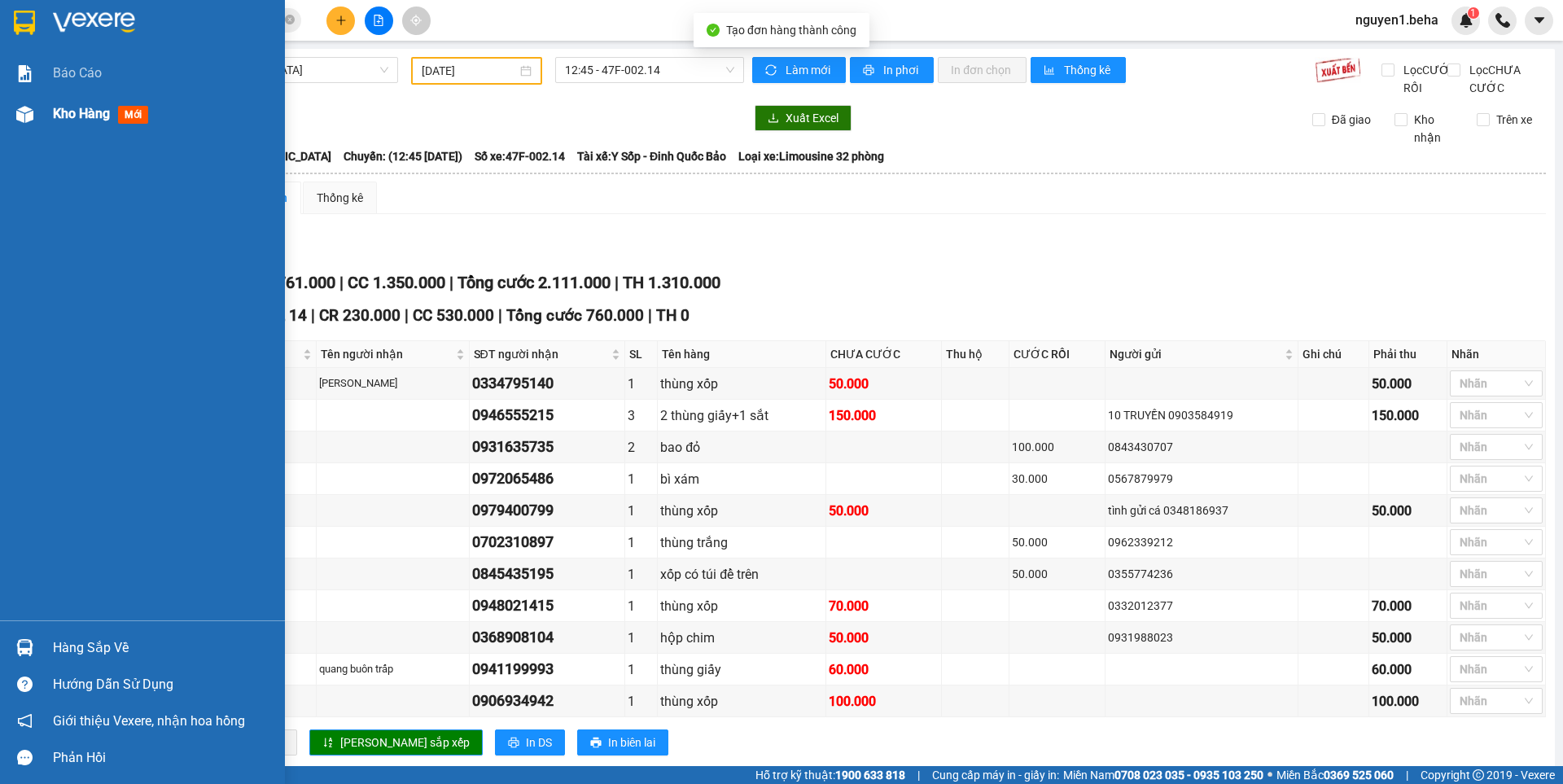
click at [38, 114] on div at bounding box center [24, 114] width 28 height 28
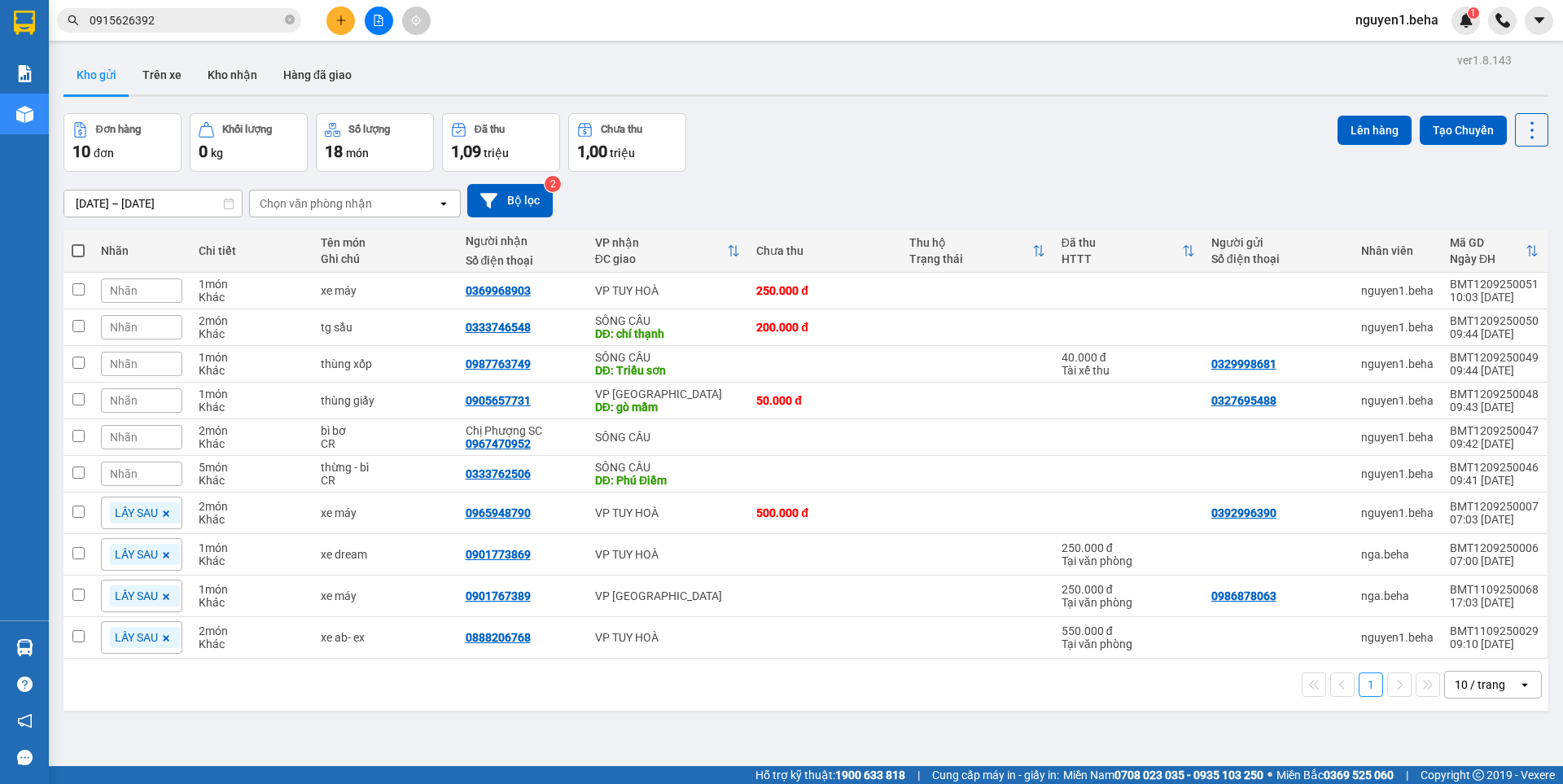
click at [142, 286] on div "Nhãn" at bounding box center [141, 290] width 81 height 24
click at [229, 398] on div "LẤY SAU" at bounding box center [228, 397] width 42 height 21
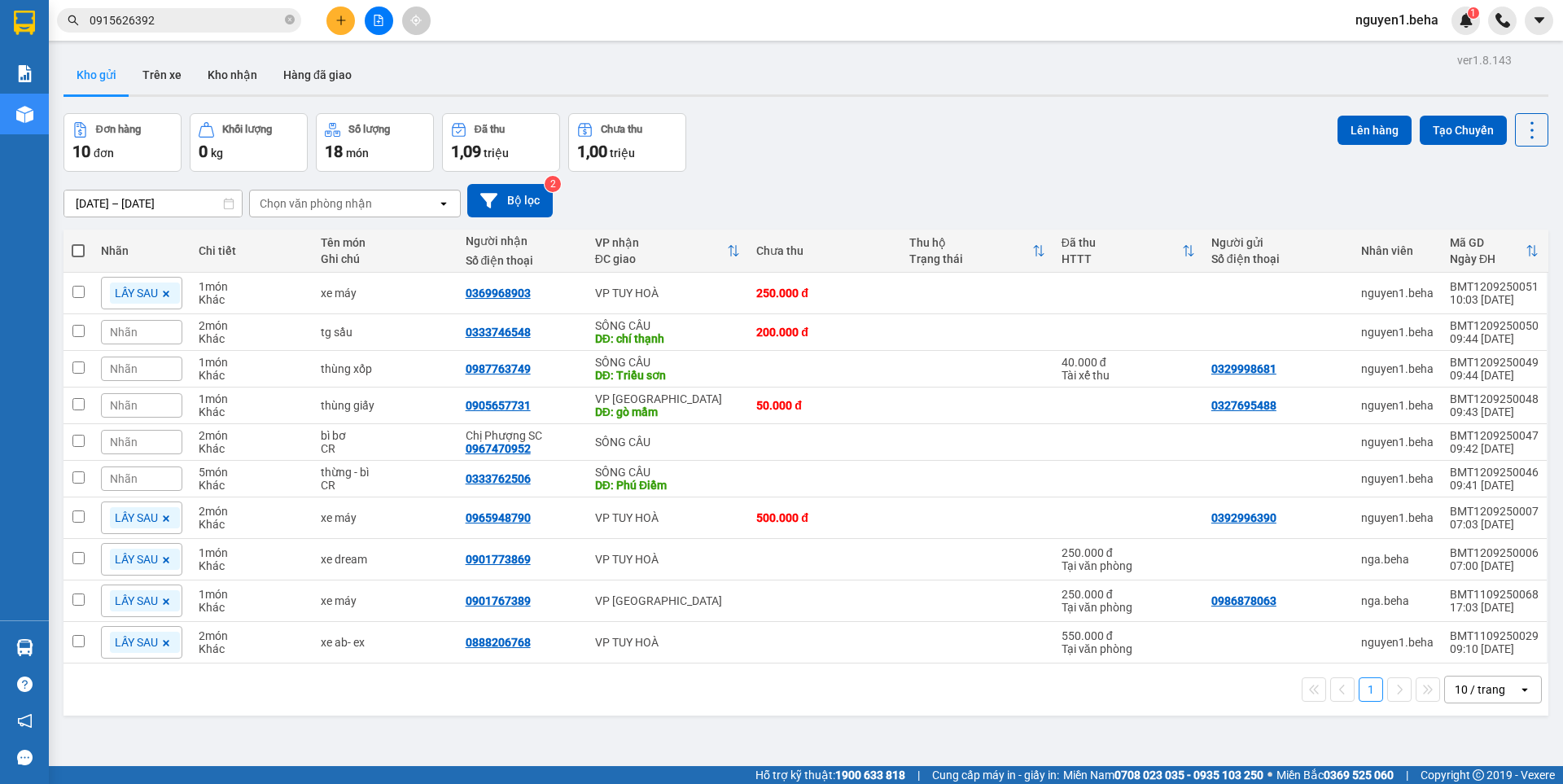
click at [876, 178] on div "11/09/2025 – 12/09/2025 Press the down arrow key to interact with the calendar …" at bounding box center [806, 201] width 1485 height 58
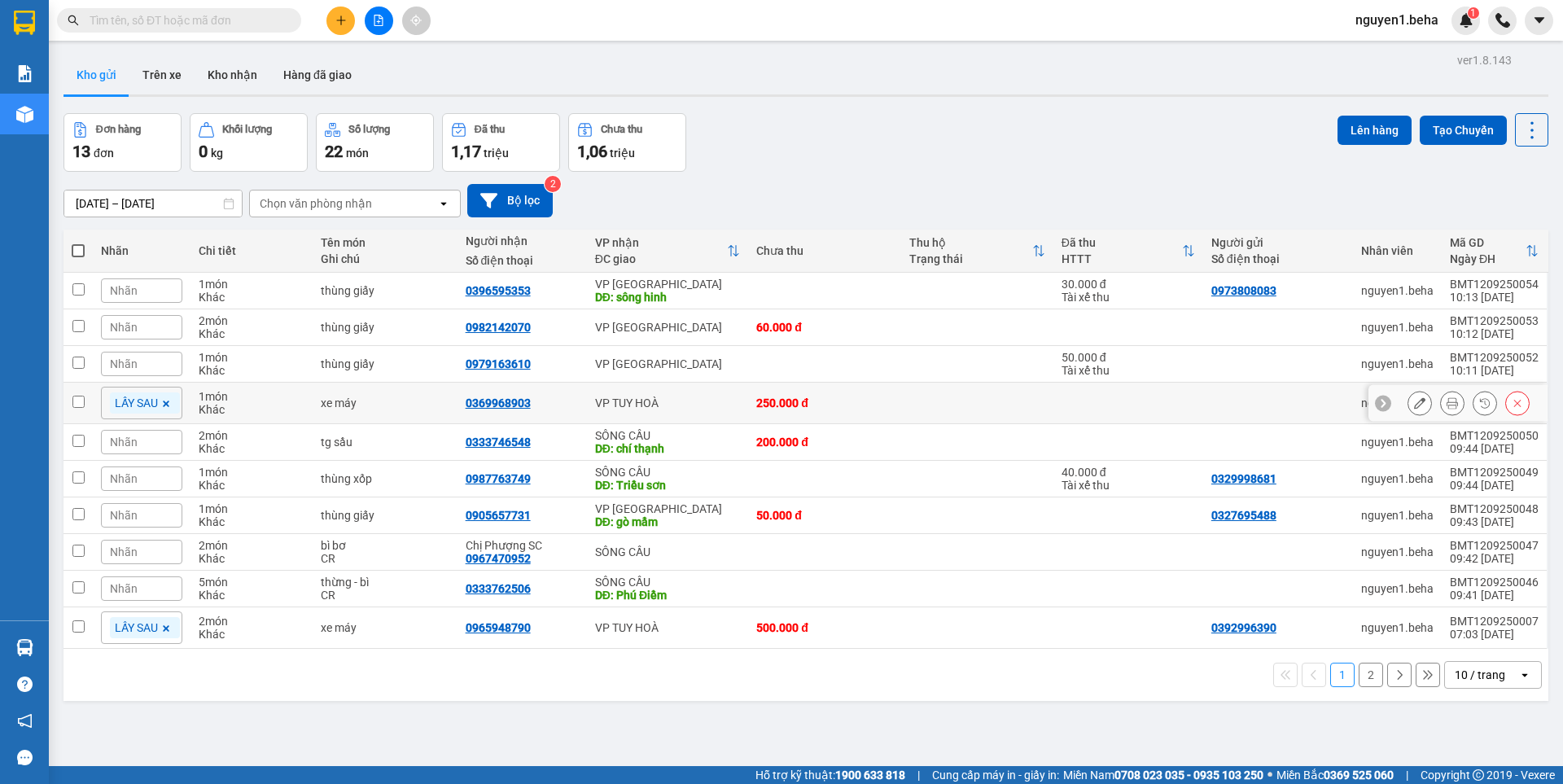
click at [1512, 402] on icon at bounding box center [1518, 403] width 12 height 12
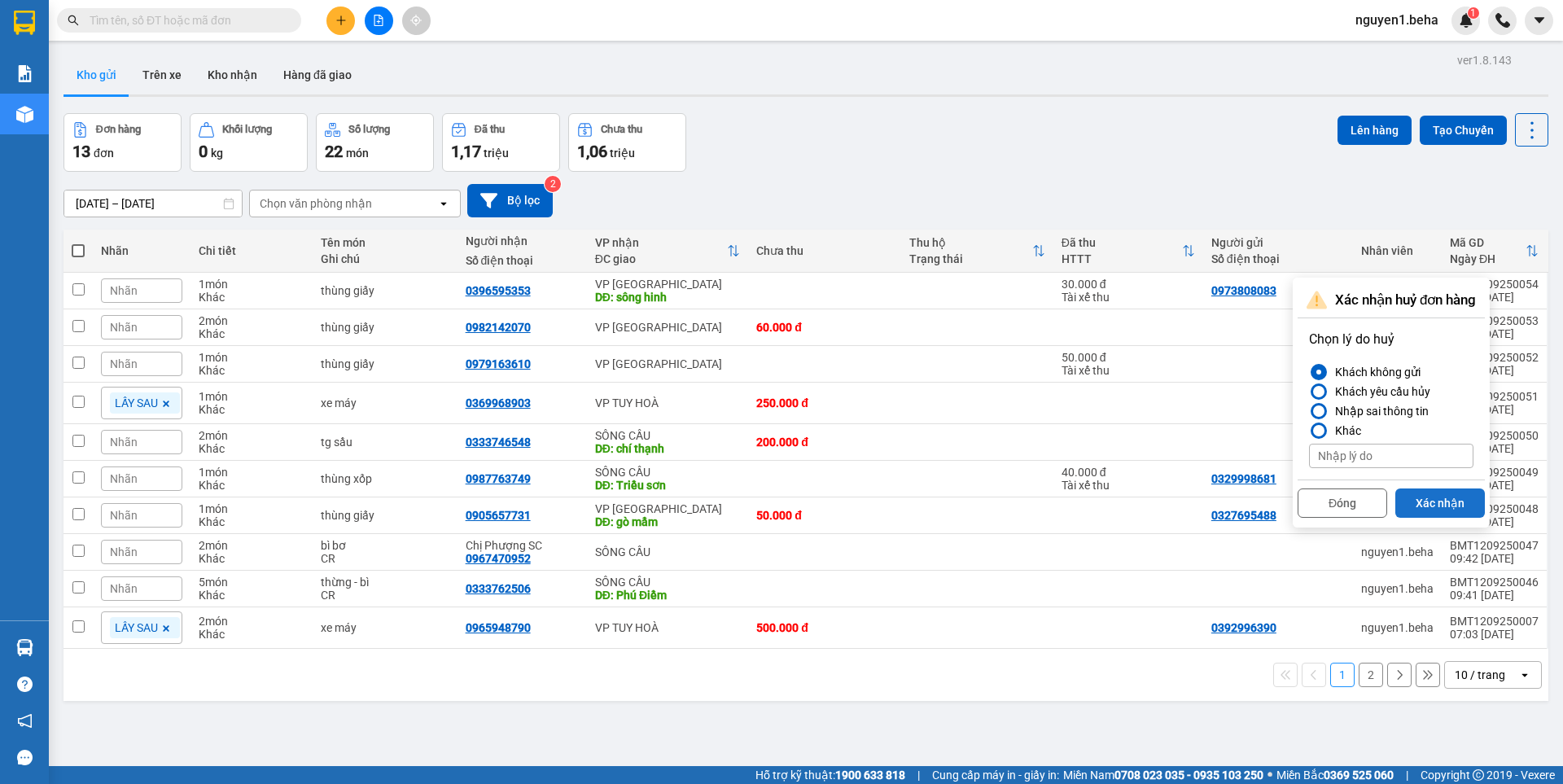
click at [1452, 501] on button "Xác nhận" at bounding box center [1439, 503] width 90 height 29
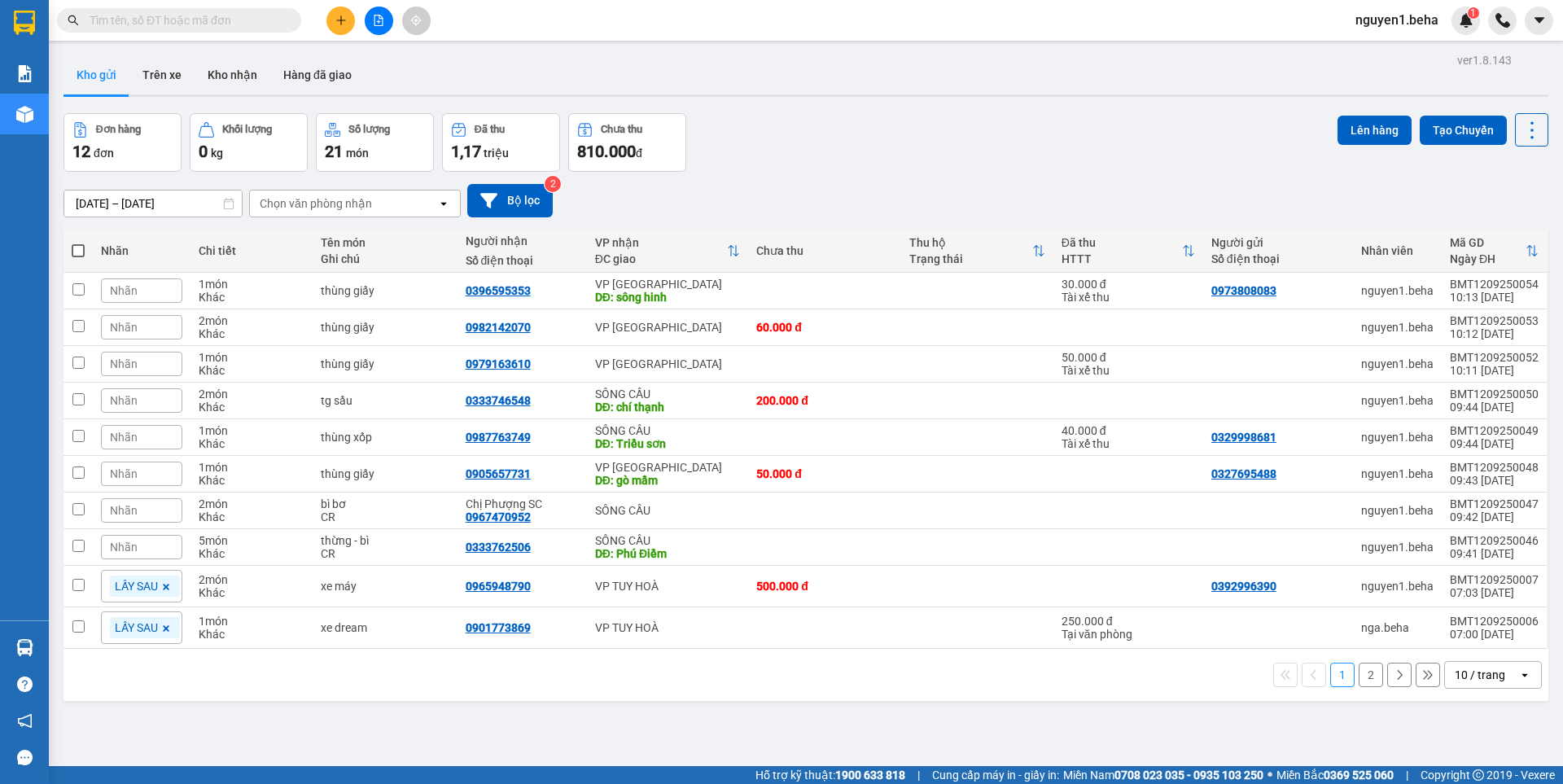
click at [81, 251] on span at bounding box center [77, 250] width 13 height 13
click at [78, 242] on input "checkbox" at bounding box center [78, 242] width 0 height 0
checkbox input "true"
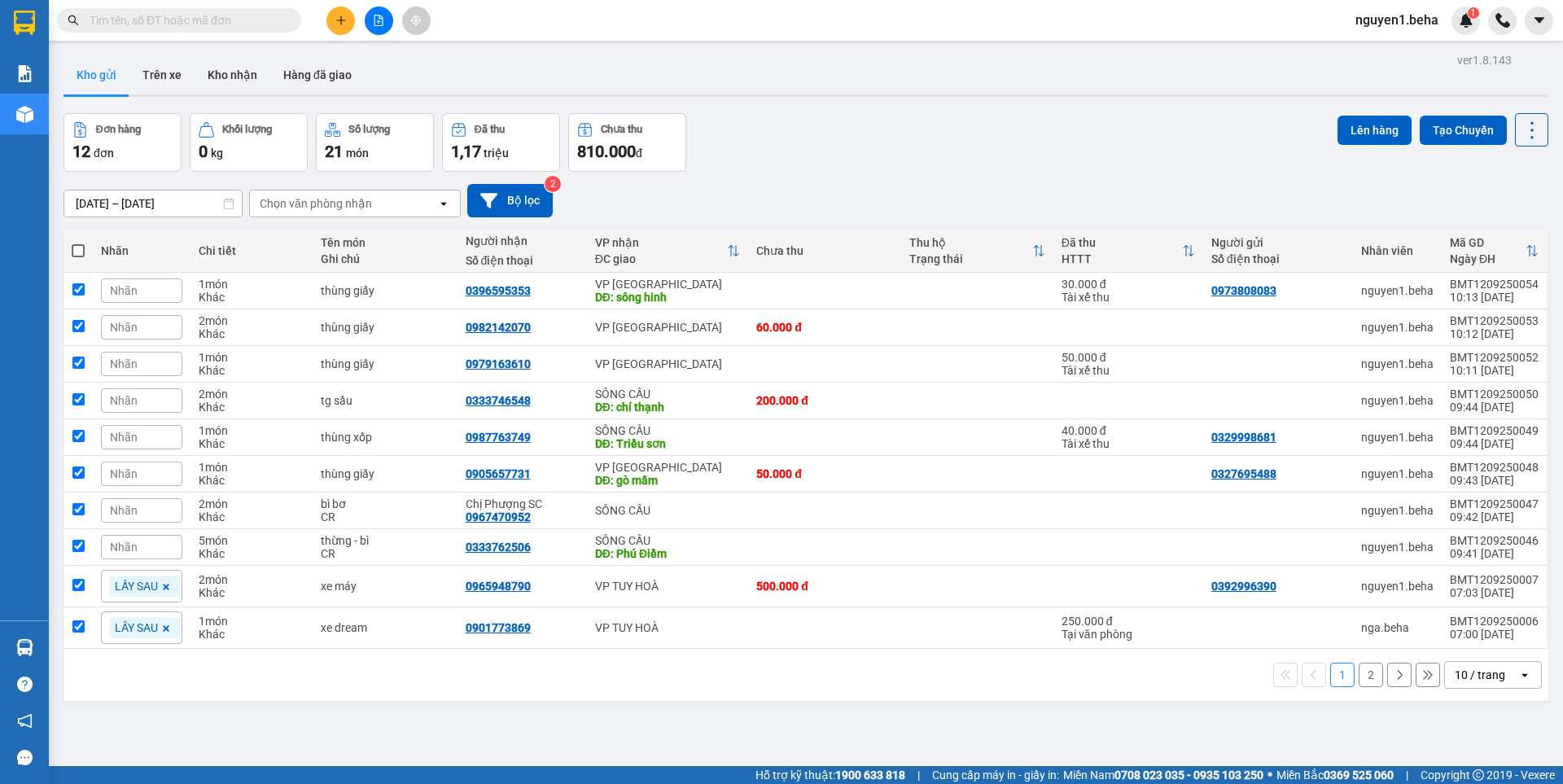
checkbox input "true"
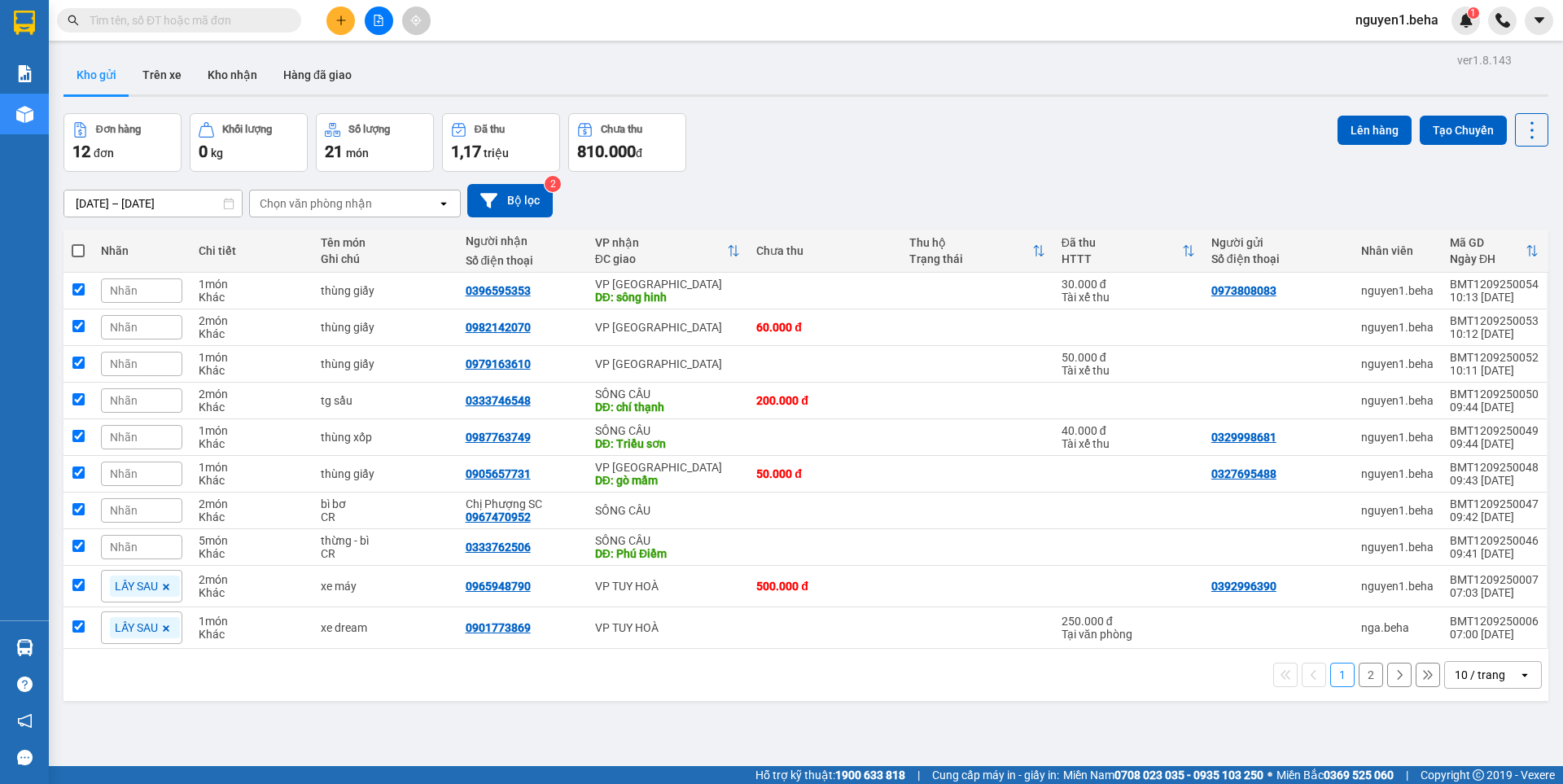
checkbox input "true"
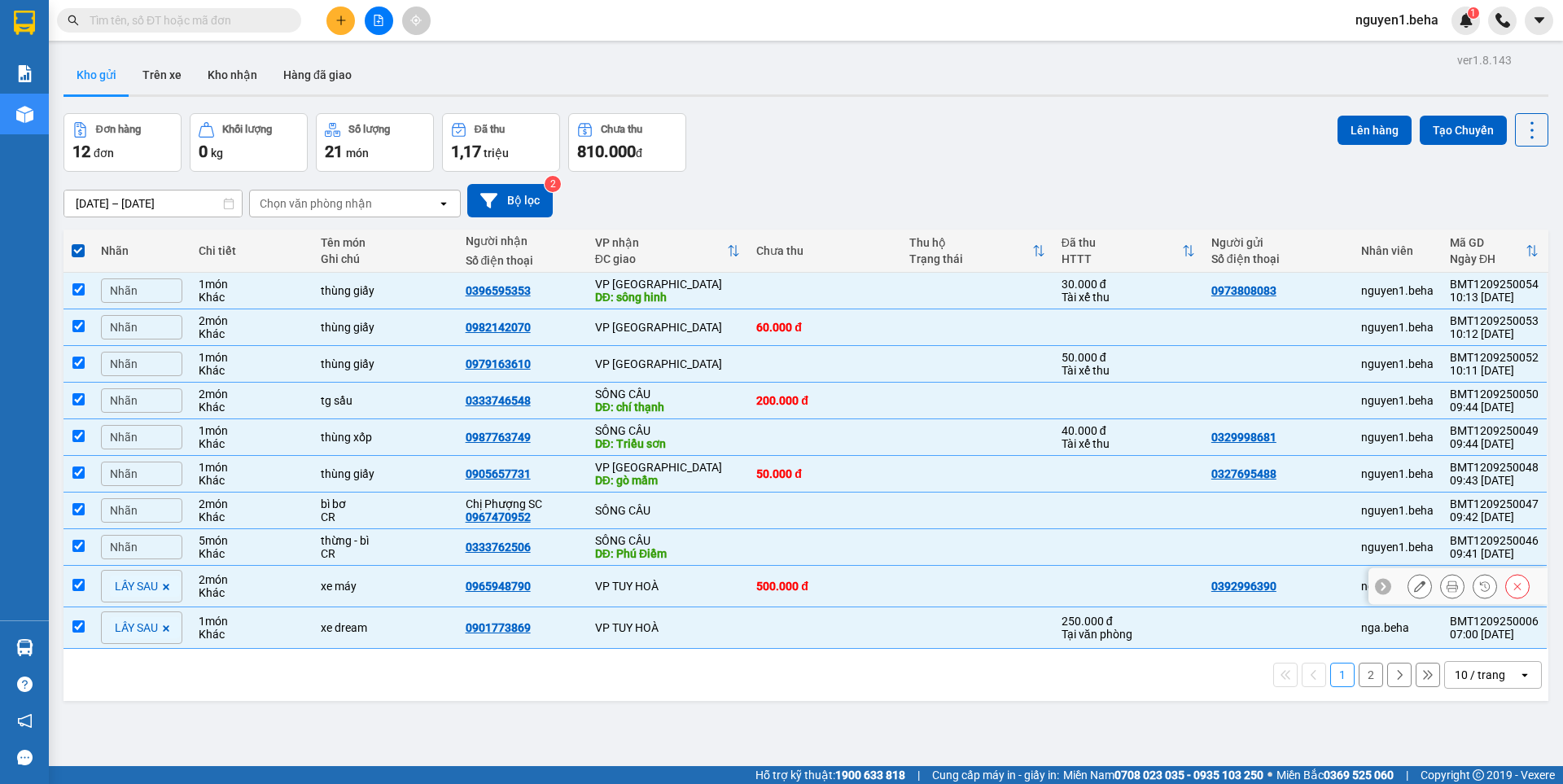
drag, startPoint x: 76, startPoint y: 579, endPoint x: 78, endPoint y: 593, distance: 14.1
click at [74, 579] on input "checkbox" at bounding box center [78, 584] width 13 height 13
checkbox input "false"
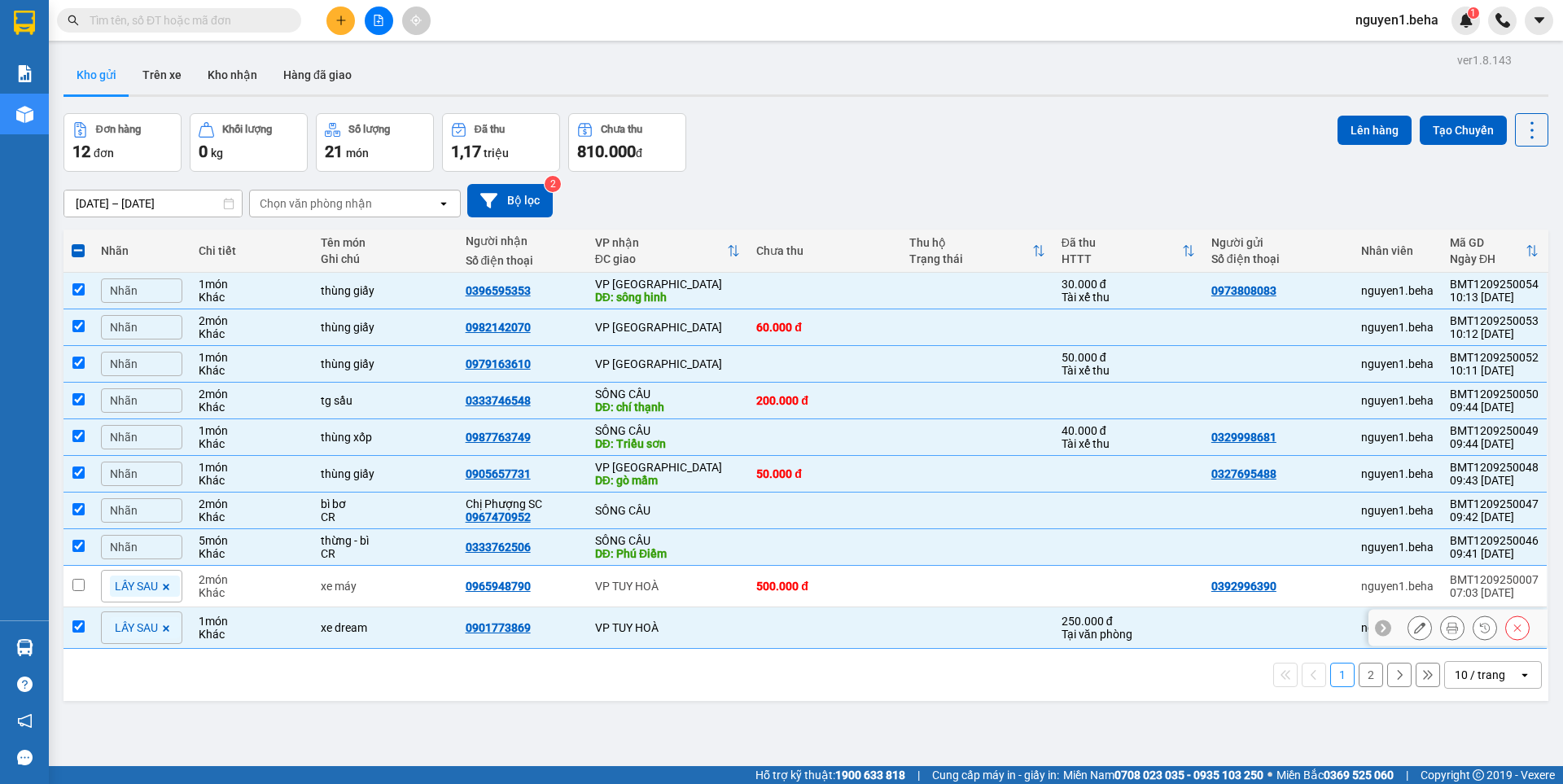
drag, startPoint x: 86, startPoint y: 626, endPoint x: 162, endPoint y: 624, distance: 76.0
click at [85, 626] on td at bounding box center [78, 628] width 29 height 42
checkbox input "false"
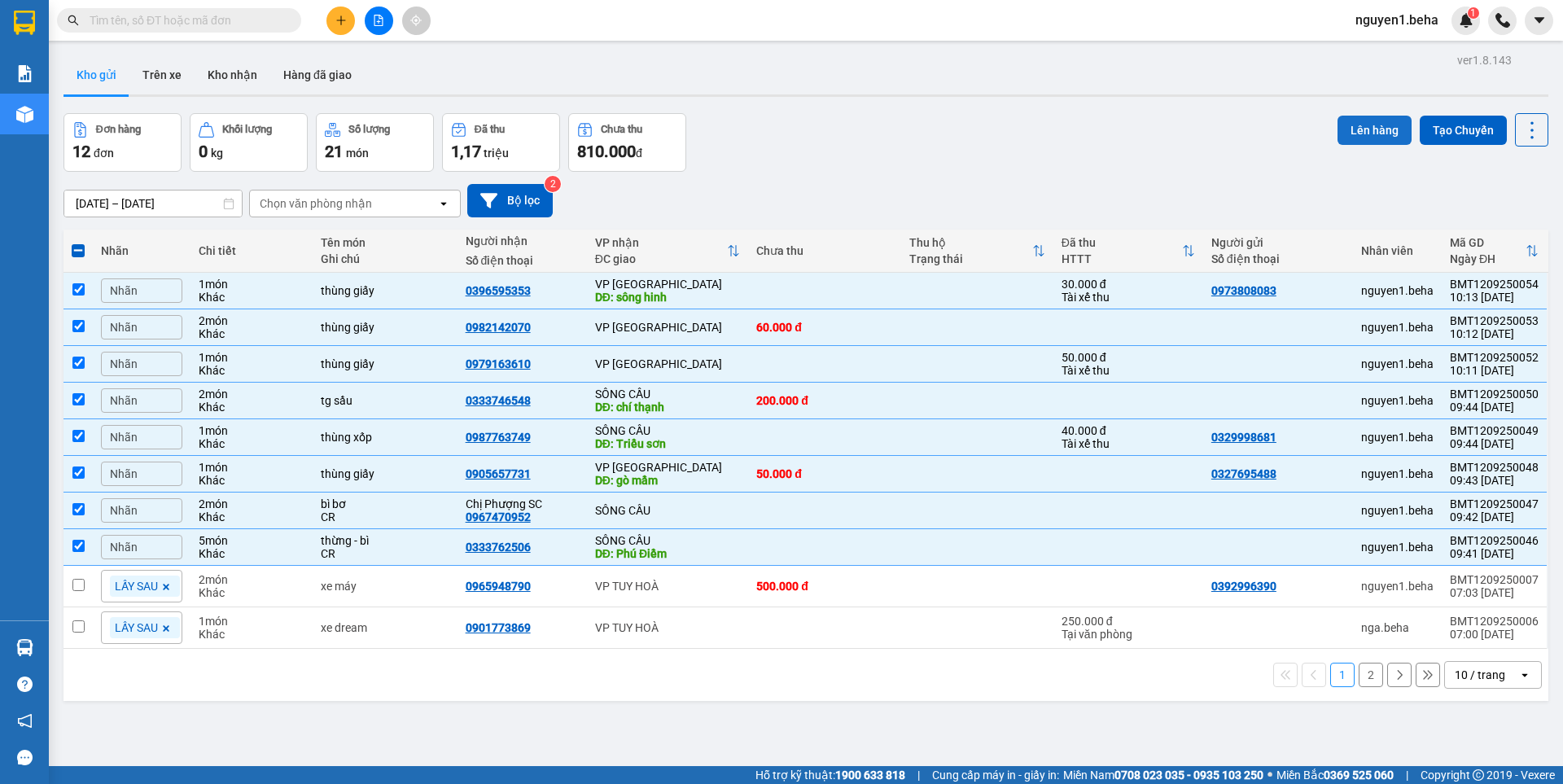
click at [1361, 124] on button "Lên hàng" at bounding box center [1375, 130] width 74 height 29
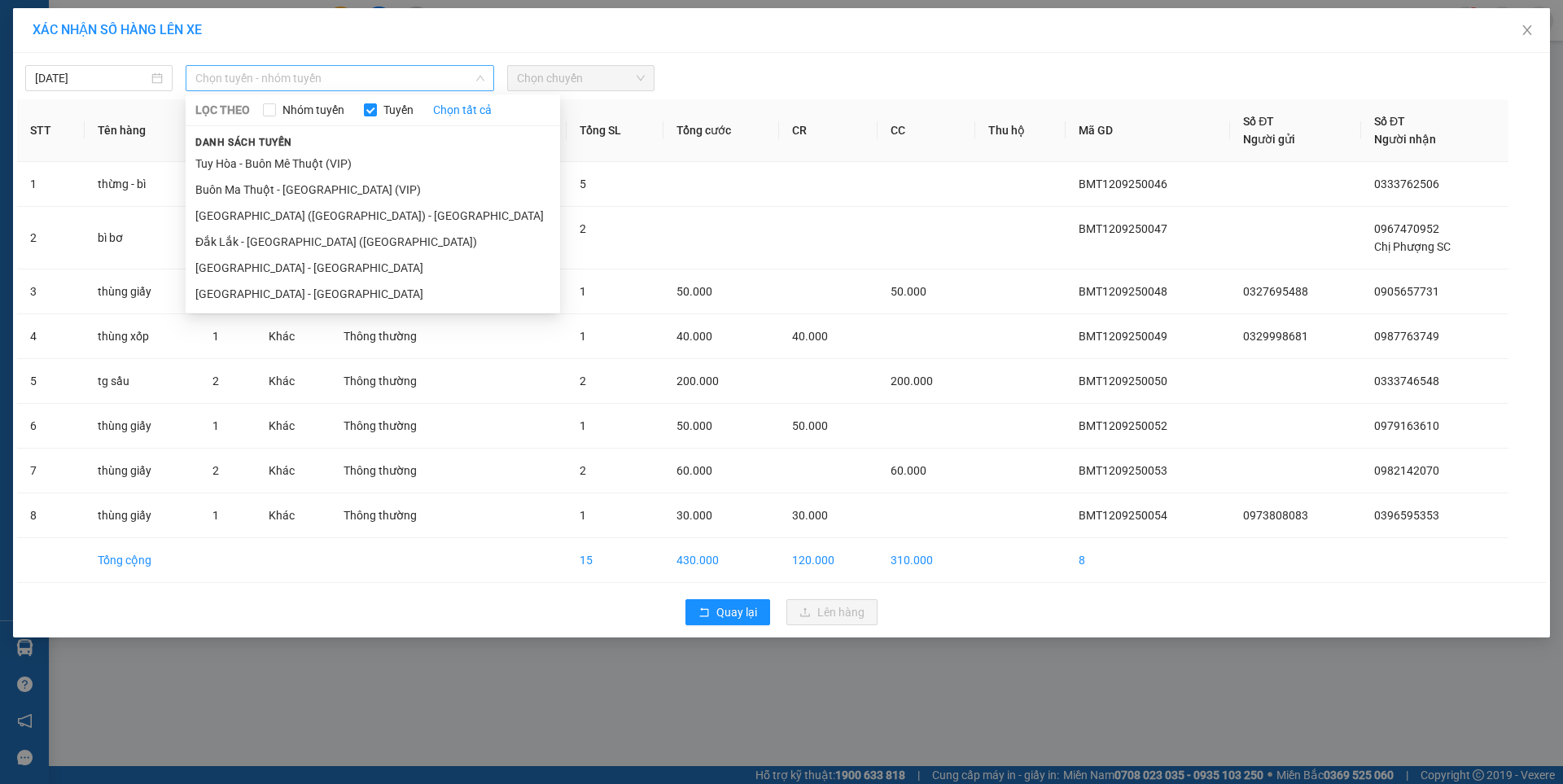
click at [275, 78] on span "Chọn tuyến - nhóm tuyến" at bounding box center [339, 77] width 289 height 24
click at [282, 238] on li "Đắk Lắk - [GEOGRAPHIC_DATA] ([GEOGRAPHIC_DATA])" at bounding box center [373, 241] width 375 height 26
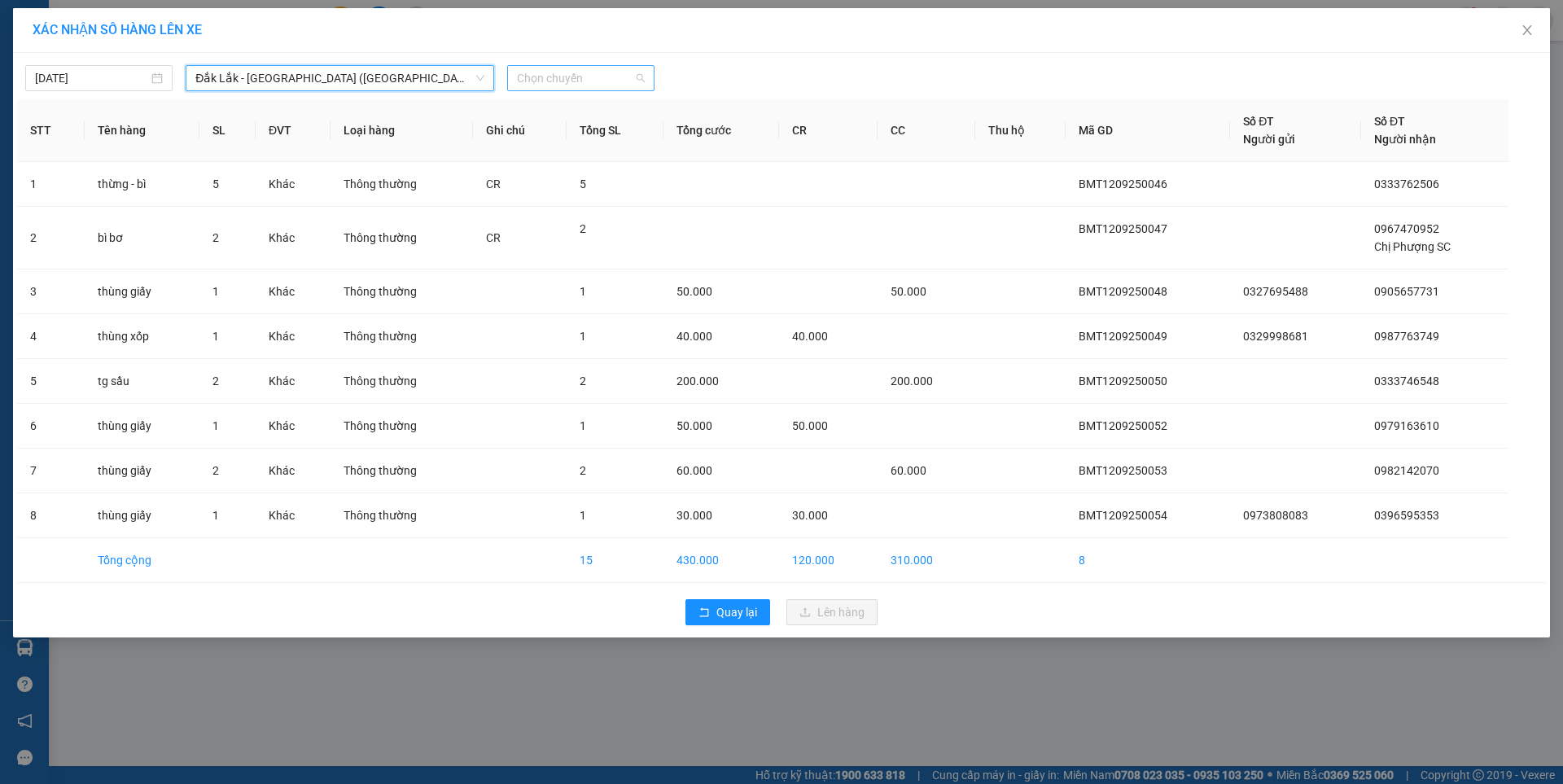
click at [609, 71] on span "Chọn chuyến" at bounding box center [581, 77] width 128 height 24
click at [589, 135] on div "09:30 - 47H-044.04" at bounding box center [580, 136] width 127 height 18
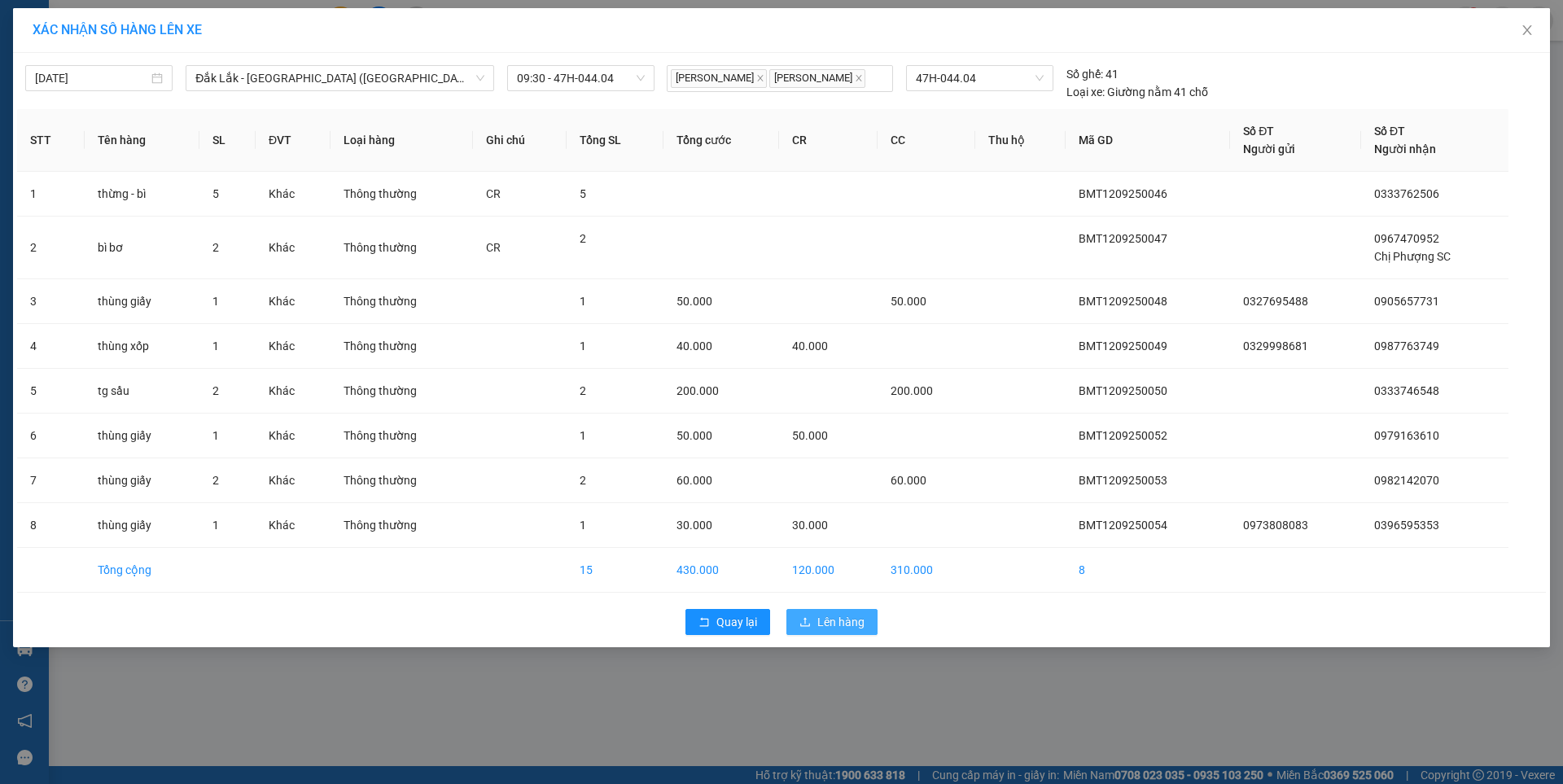
click at [823, 618] on span "Lên hàng" at bounding box center [840, 622] width 47 height 18
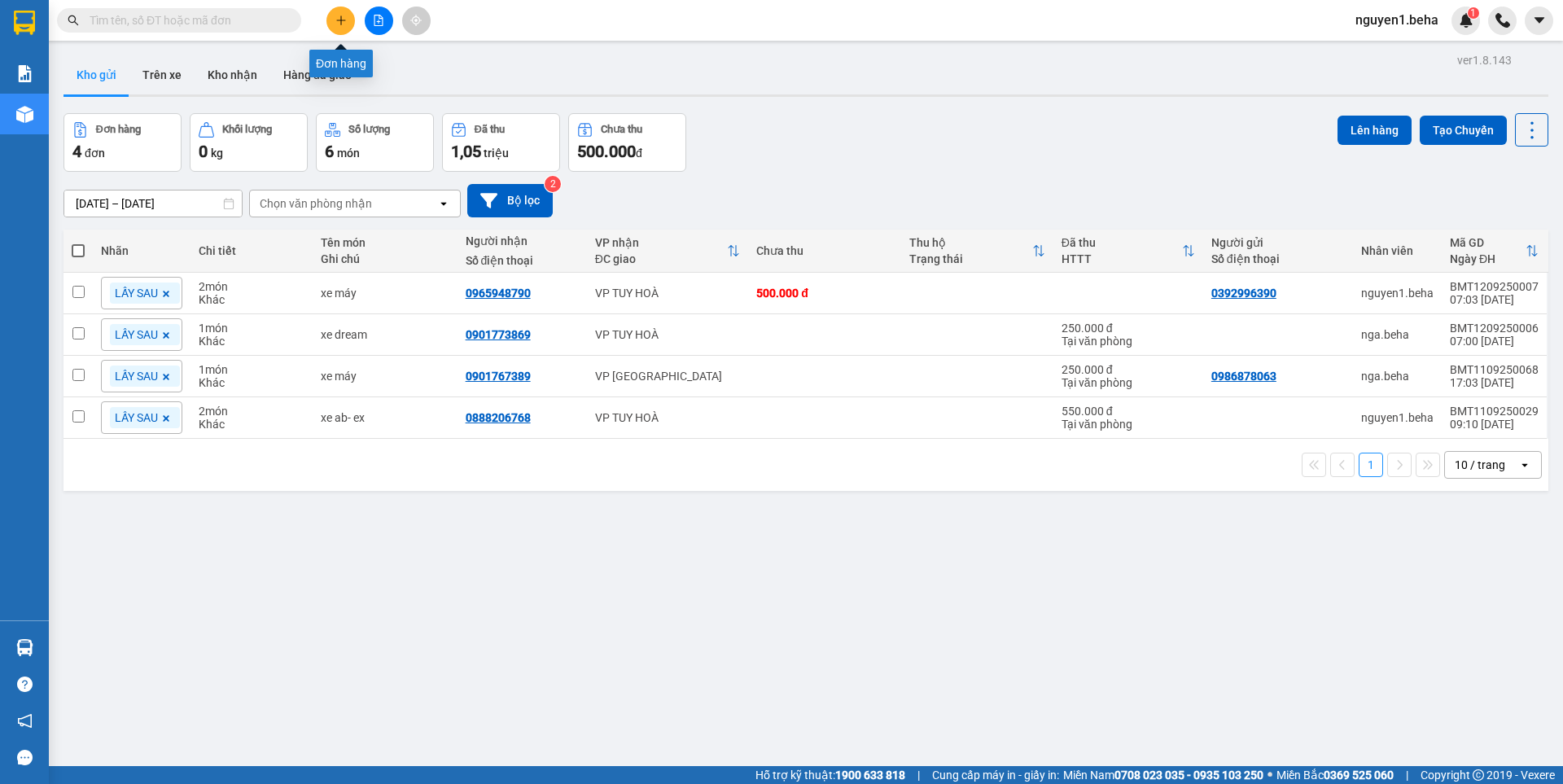
click at [338, 16] on icon "plus" at bounding box center [341, 20] width 12 height 12
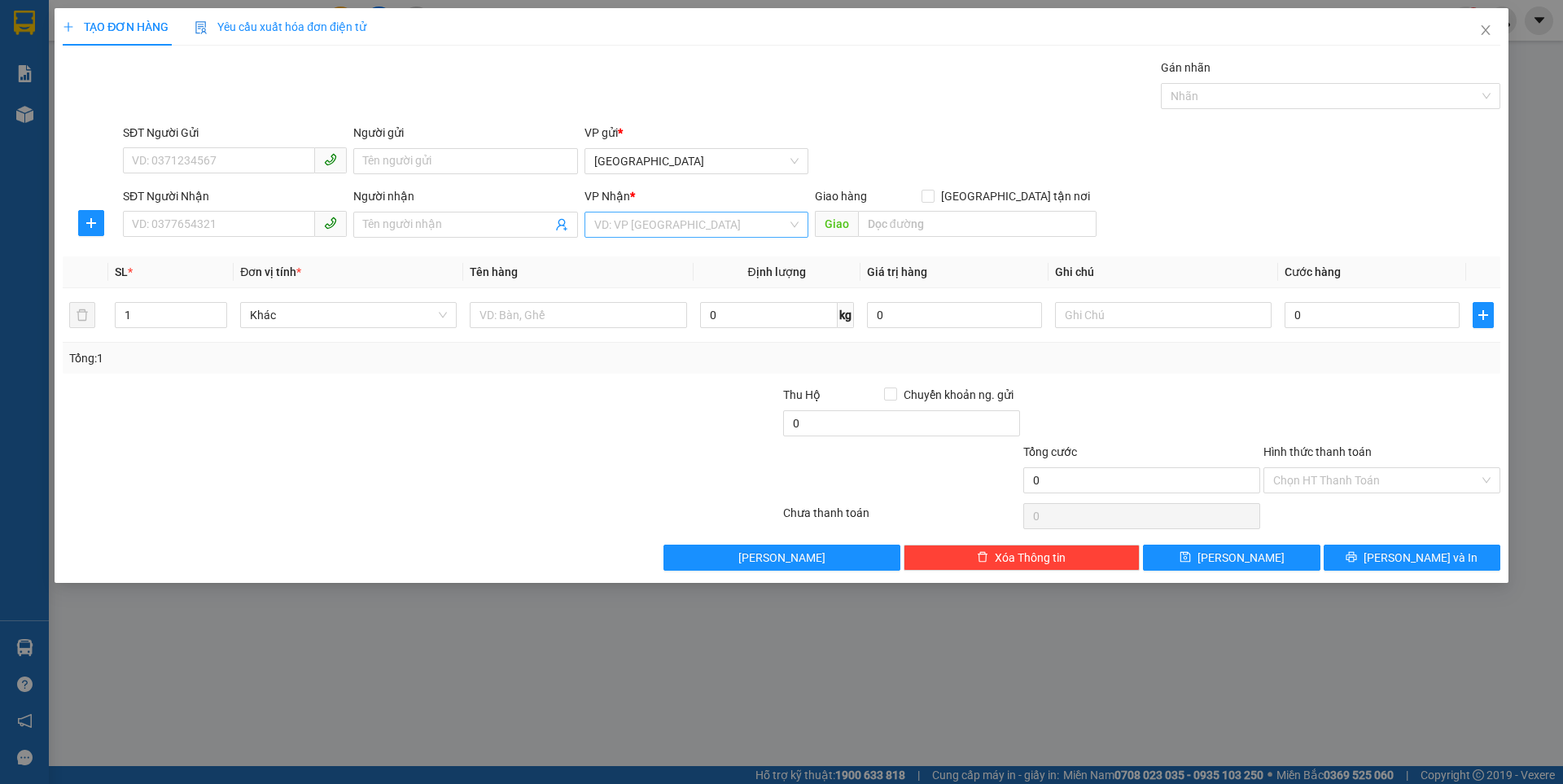
click at [655, 222] on input "search" at bounding box center [691, 224] width 193 height 24
click at [731, 354] on div "Tổng: 1" at bounding box center [782, 358] width 1425 height 18
drag, startPoint x: 1483, startPoint y: 33, endPoint x: 1255, endPoint y: 1, distance: 230.2
click at [1483, 33] on icon "close" at bounding box center [1485, 29] width 13 height 13
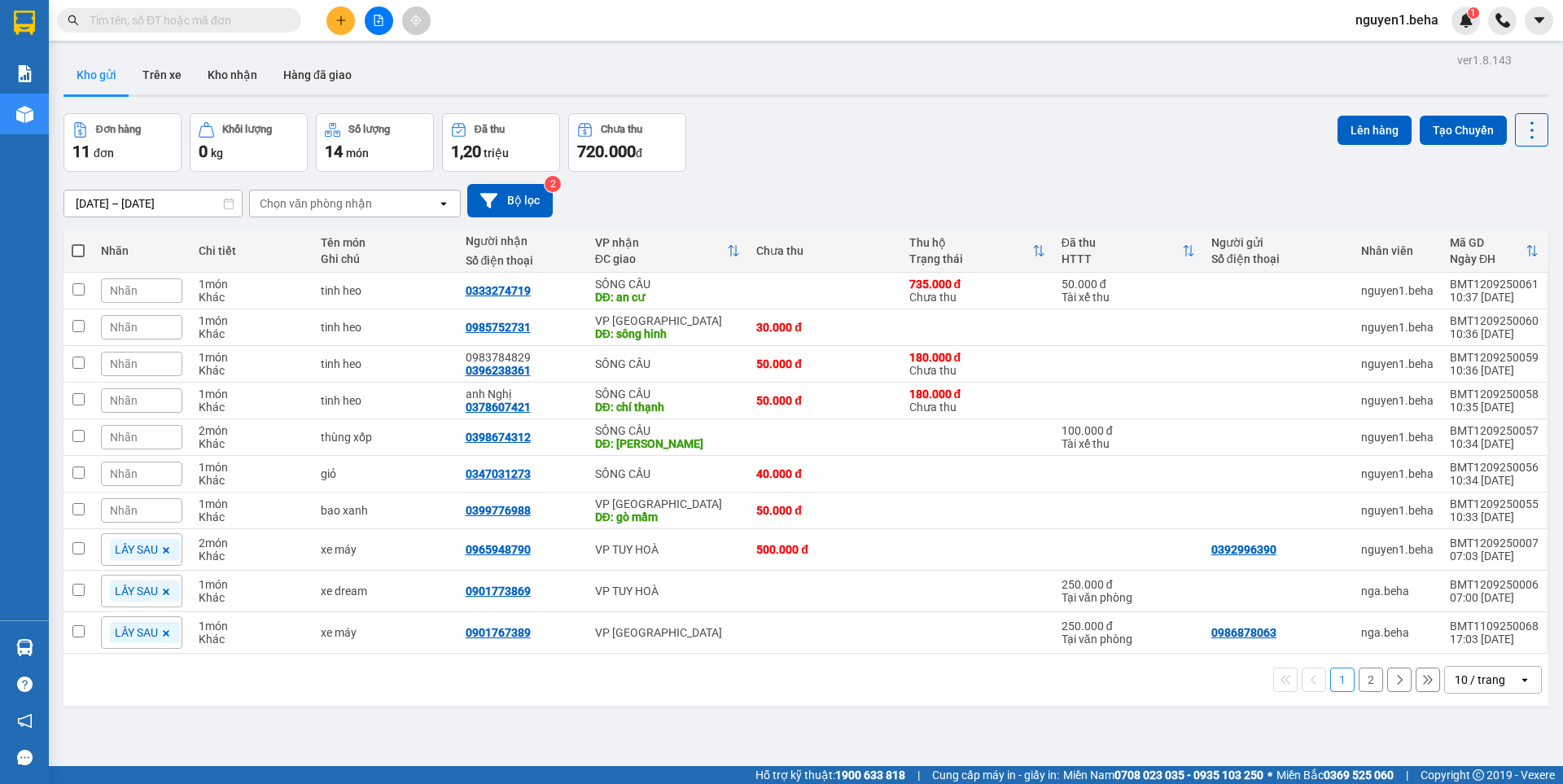
click at [79, 249] on span at bounding box center [77, 250] width 13 height 13
click at [78, 242] on input "checkbox" at bounding box center [78, 242] width 0 height 0
checkbox input "true"
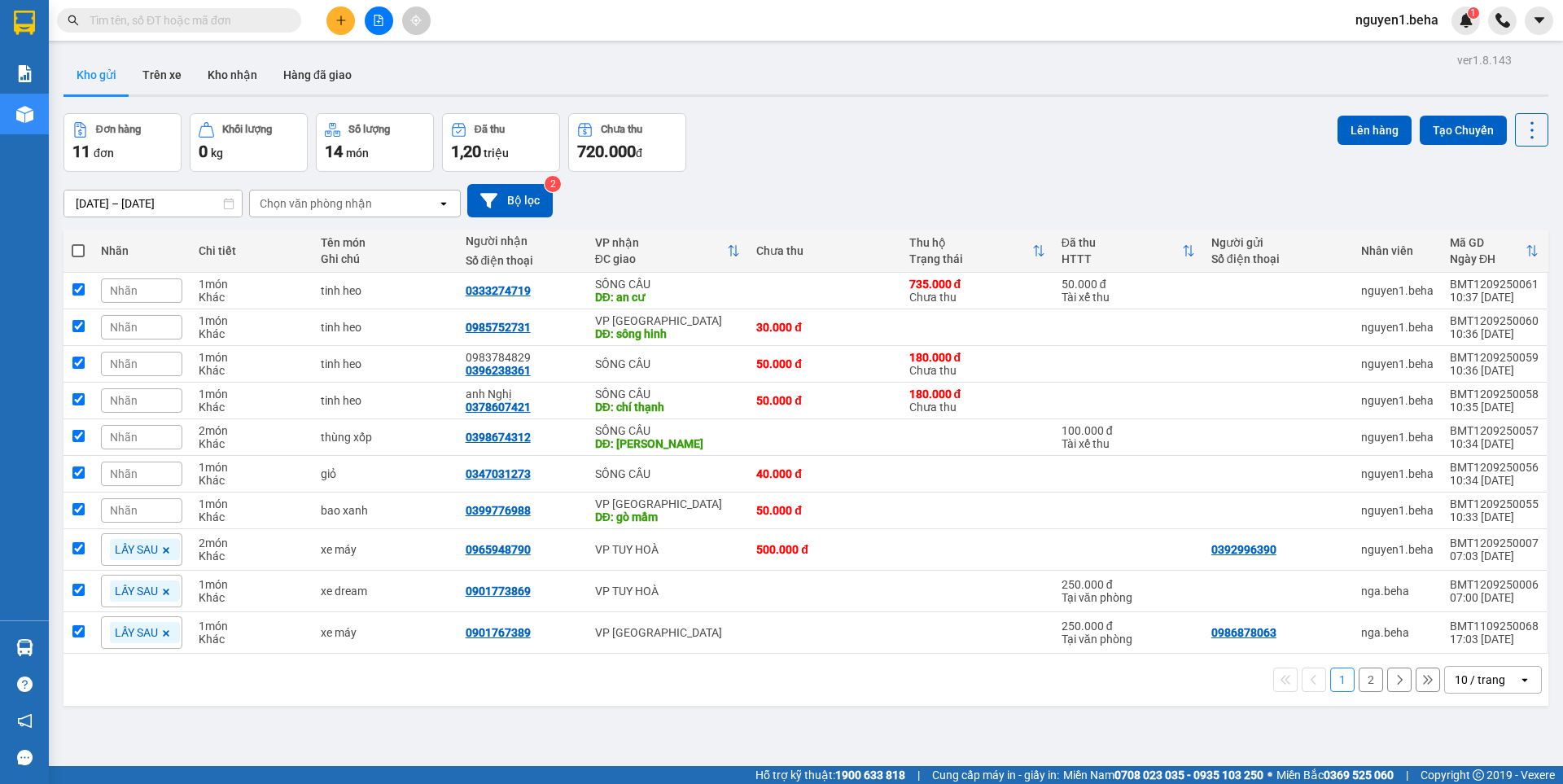
checkbox input "true"
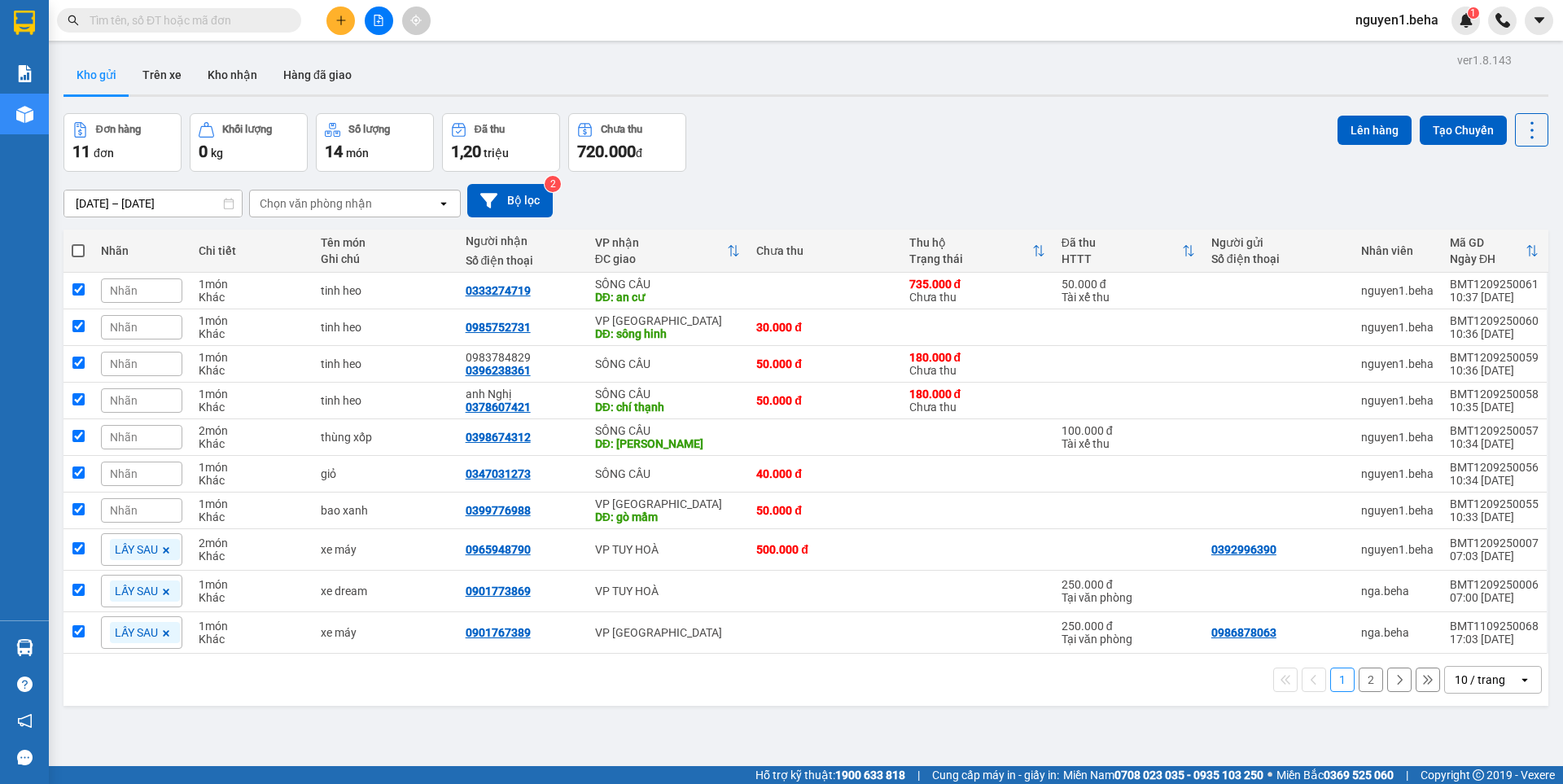
checkbox input "true"
drag, startPoint x: 79, startPoint y: 249, endPoint x: 84, endPoint y: 268, distance: 19.6
click at [79, 251] on span at bounding box center [77, 250] width 13 height 13
click at [78, 242] on input "checkbox" at bounding box center [78, 242] width 0 height 0
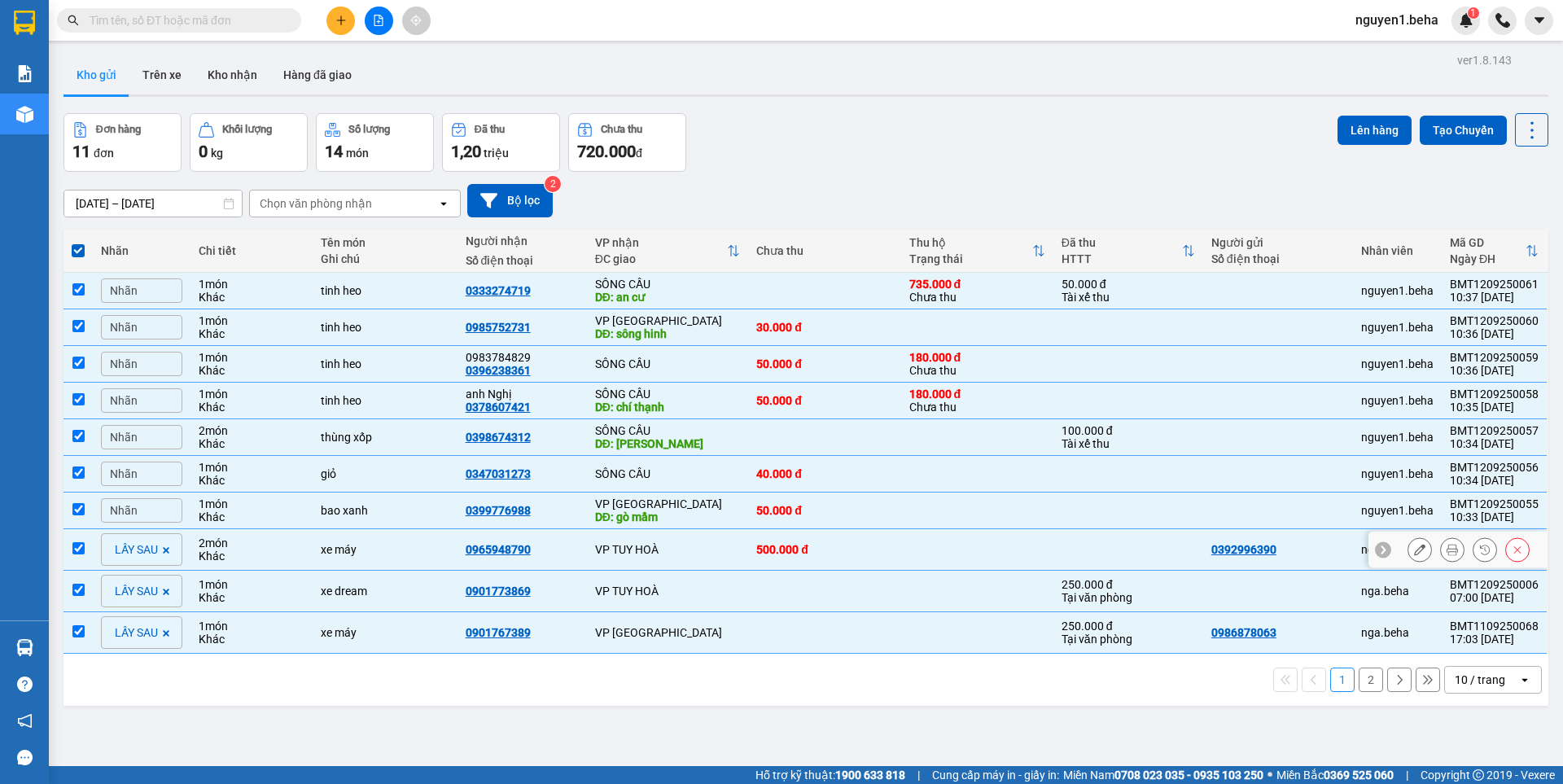
drag, startPoint x: 80, startPoint y: 541, endPoint x: 83, endPoint y: 557, distance: 16.3
click at [82, 547] on input "checkbox" at bounding box center [78, 547] width 13 height 13
checkbox input "false"
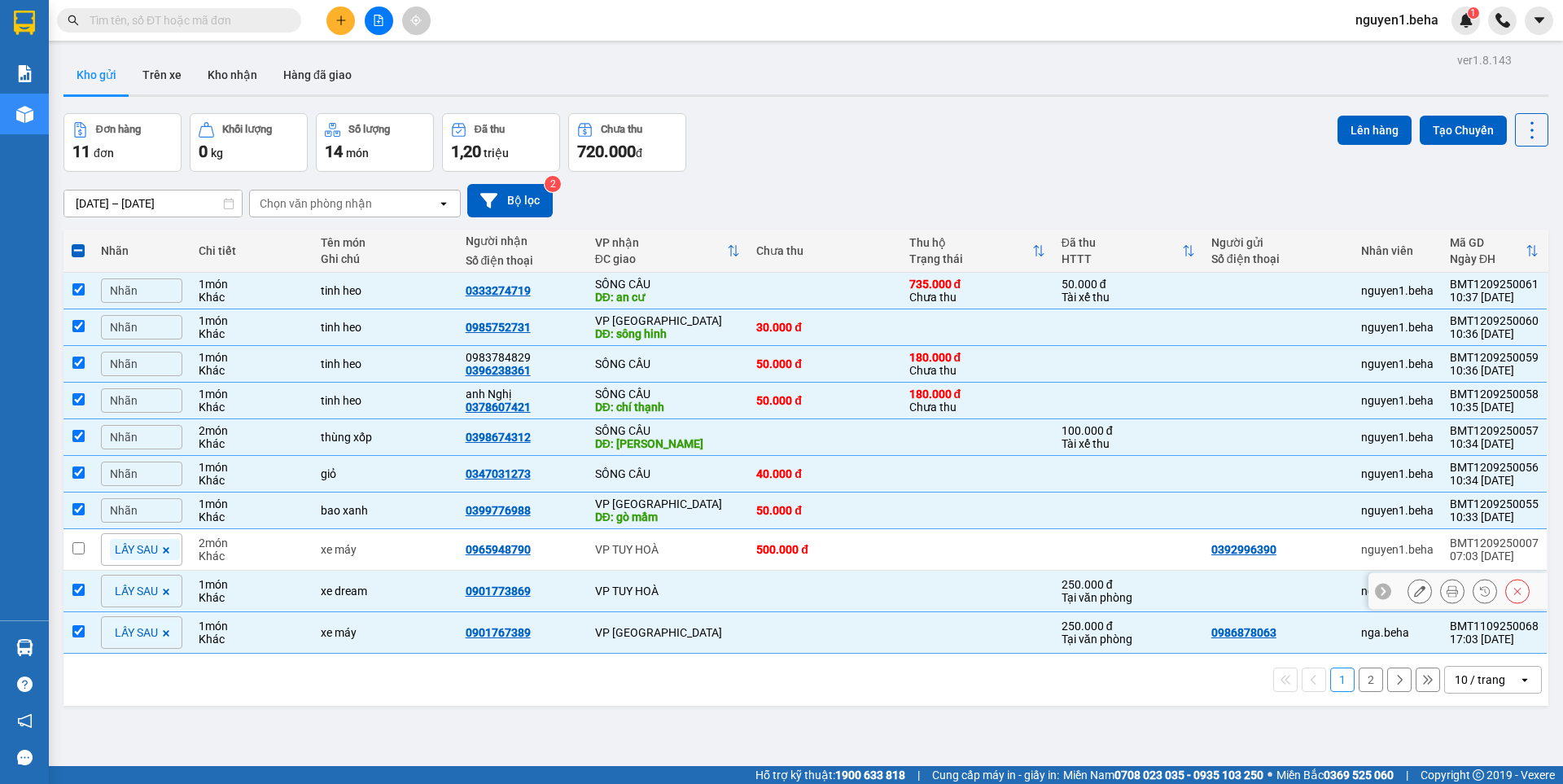
click at [84, 593] on input "checkbox" at bounding box center [78, 589] width 13 height 13
checkbox input "false"
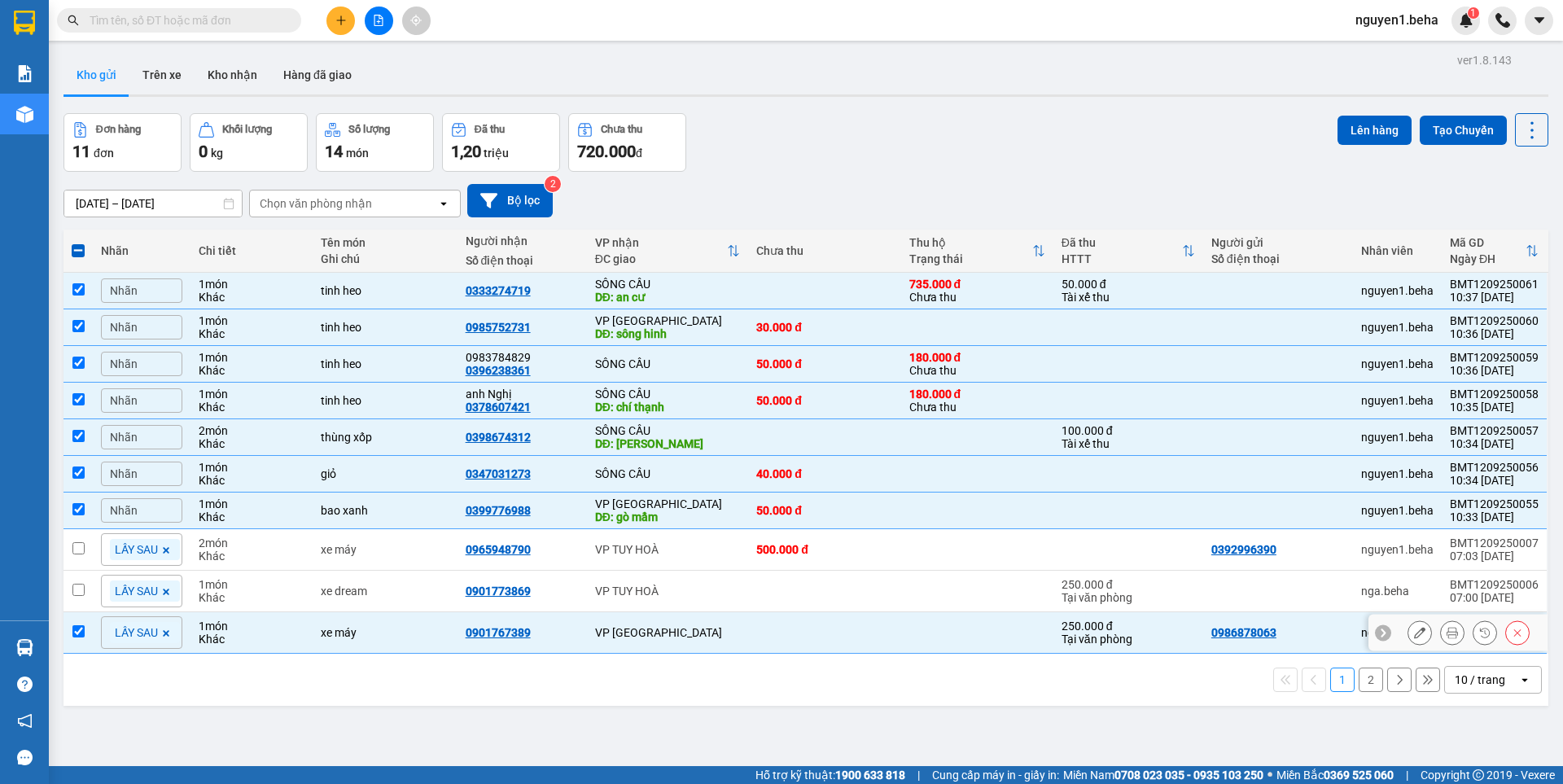
click at [85, 629] on td at bounding box center [78, 632] width 29 height 42
checkbox input "false"
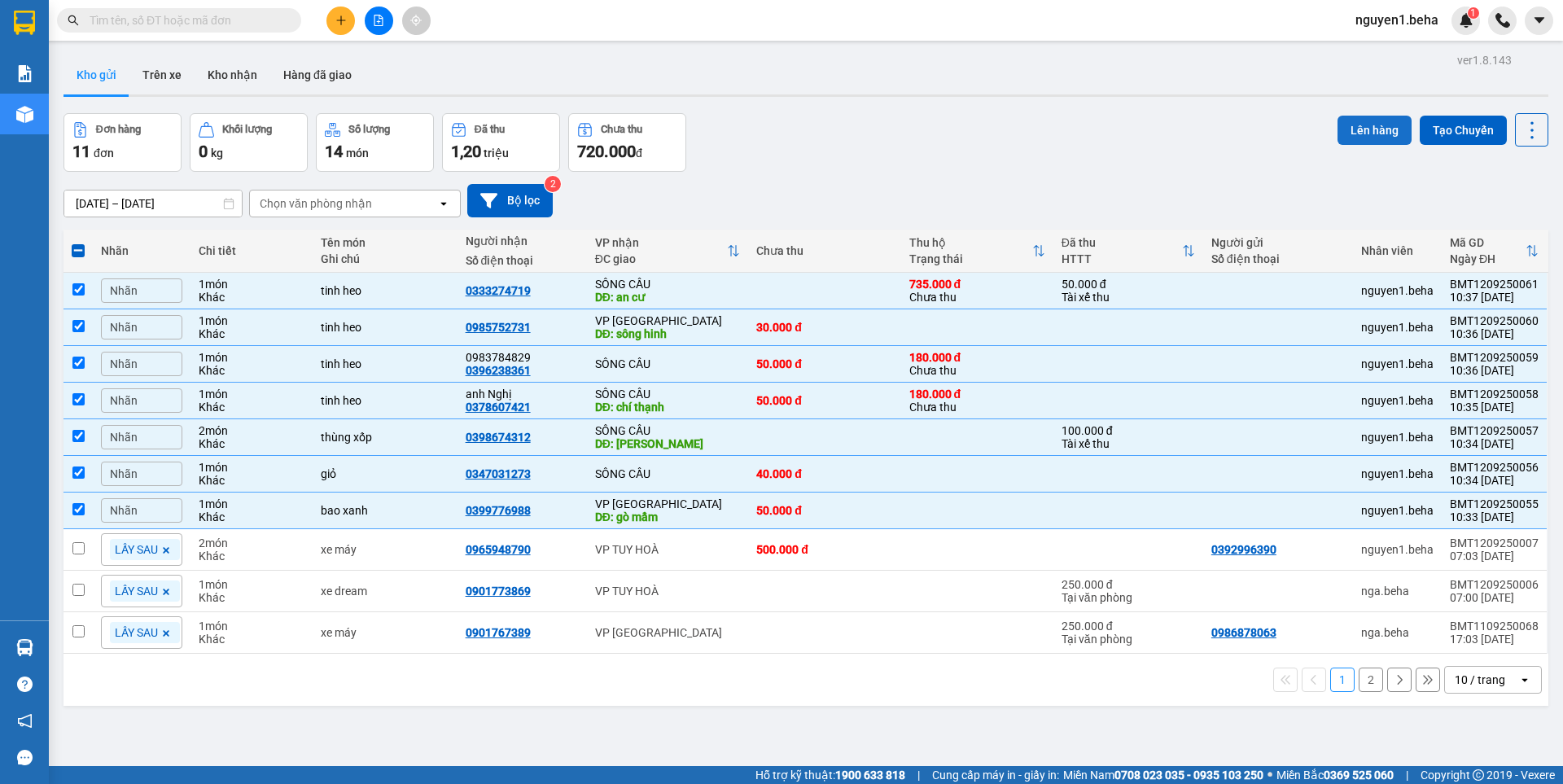
click at [1359, 130] on button "Lên hàng" at bounding box center [1375, 130] width 74 height 29
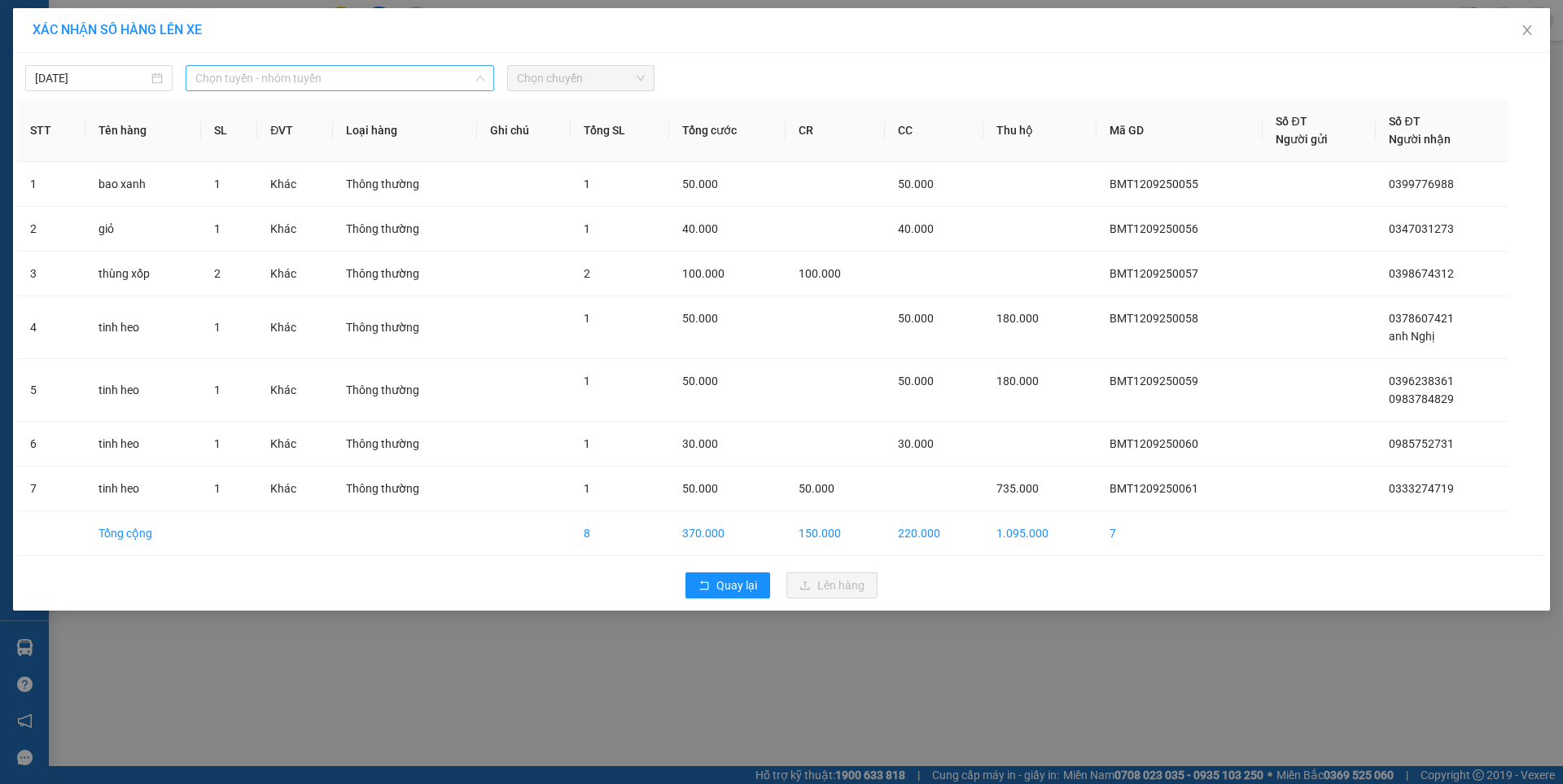
click at [304, 81] on span "Chọn tuyến - nhóm tuyến" at bounding box center [339, 77] width 289 height 24
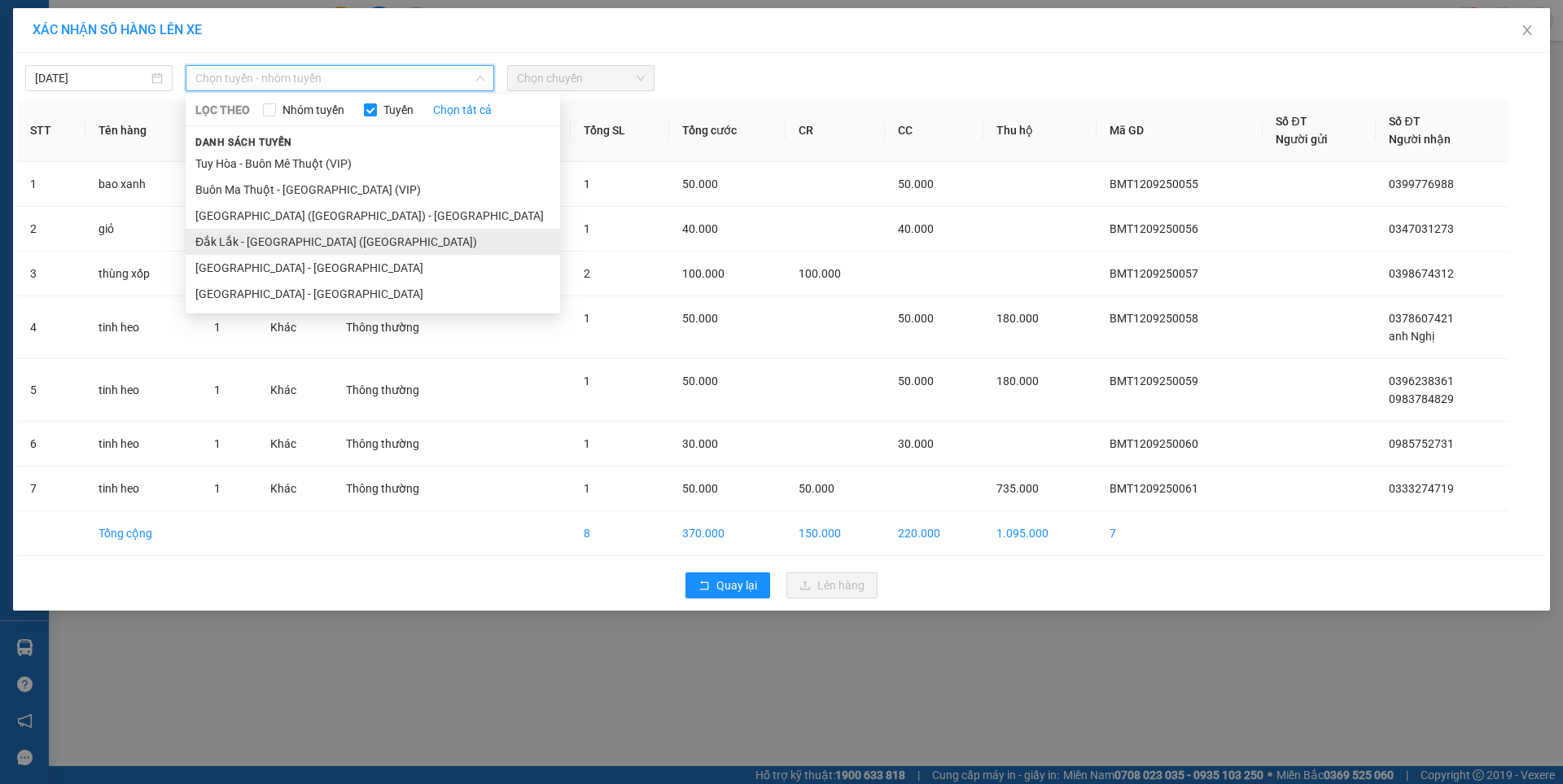
click at [288, 240] on li "Đắk Lắk - [GEOGRAPHIC_DATA] ([GEOGRAPHIC_DATA])" at bounding box center [373, 241] width 375 height 26
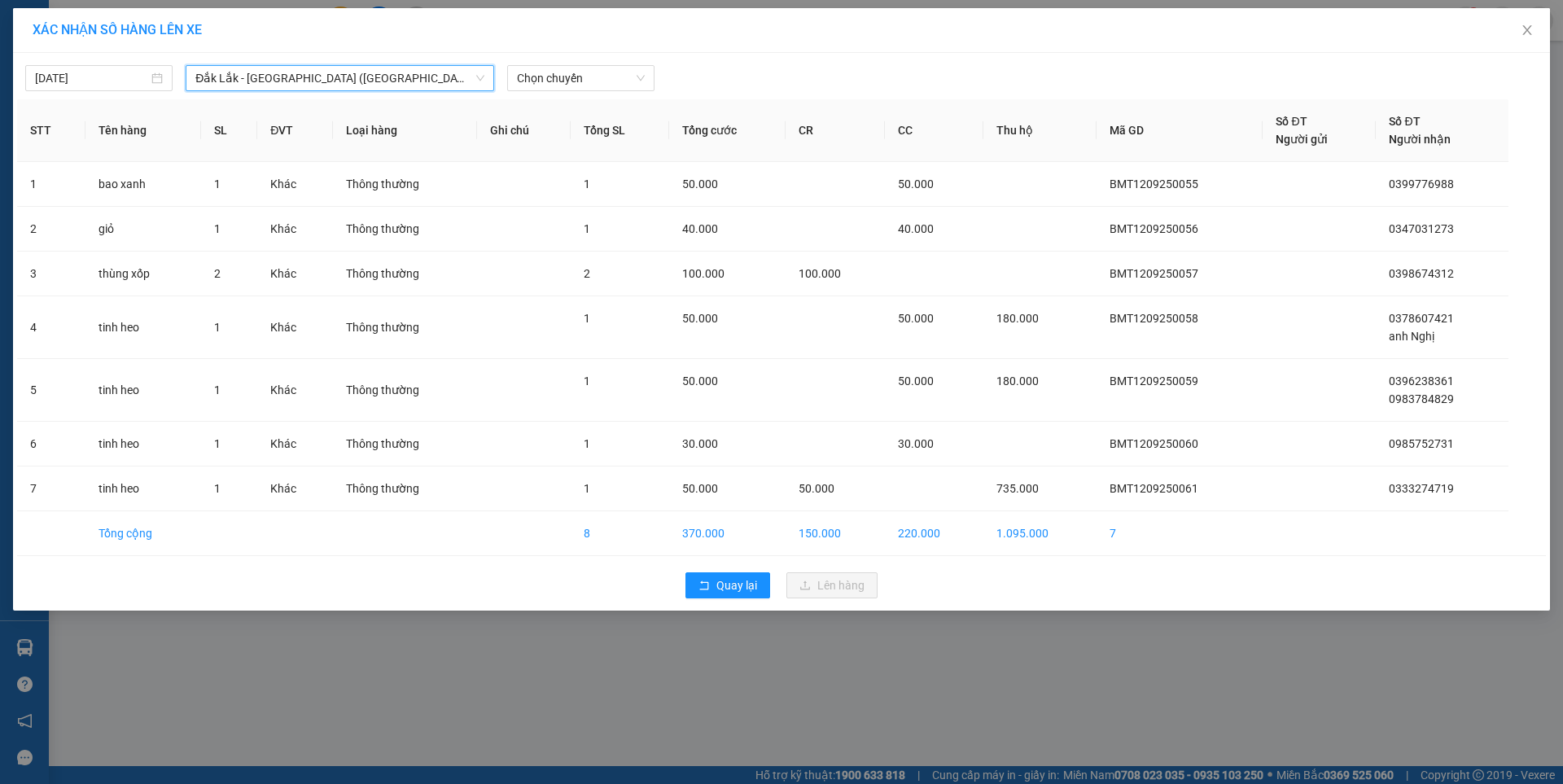
click at [605, 64] on div "[DATE] [GEOGRAPHIC_DATA] - [GEOGRAPHIC_DATA] ([GEOGRAPHIC_DATA]) [GEOGRAPHIC_DA…" at bounding box center [782, 73] width 1529 height 34
click at [615, 75] on span "Chọn chuyến" at bounding box center [581, 77] width 128 height 24
click at [595, 127] on div "09:30 - 47H-044.04" at bounding box center [580, 136] width 127 height 18
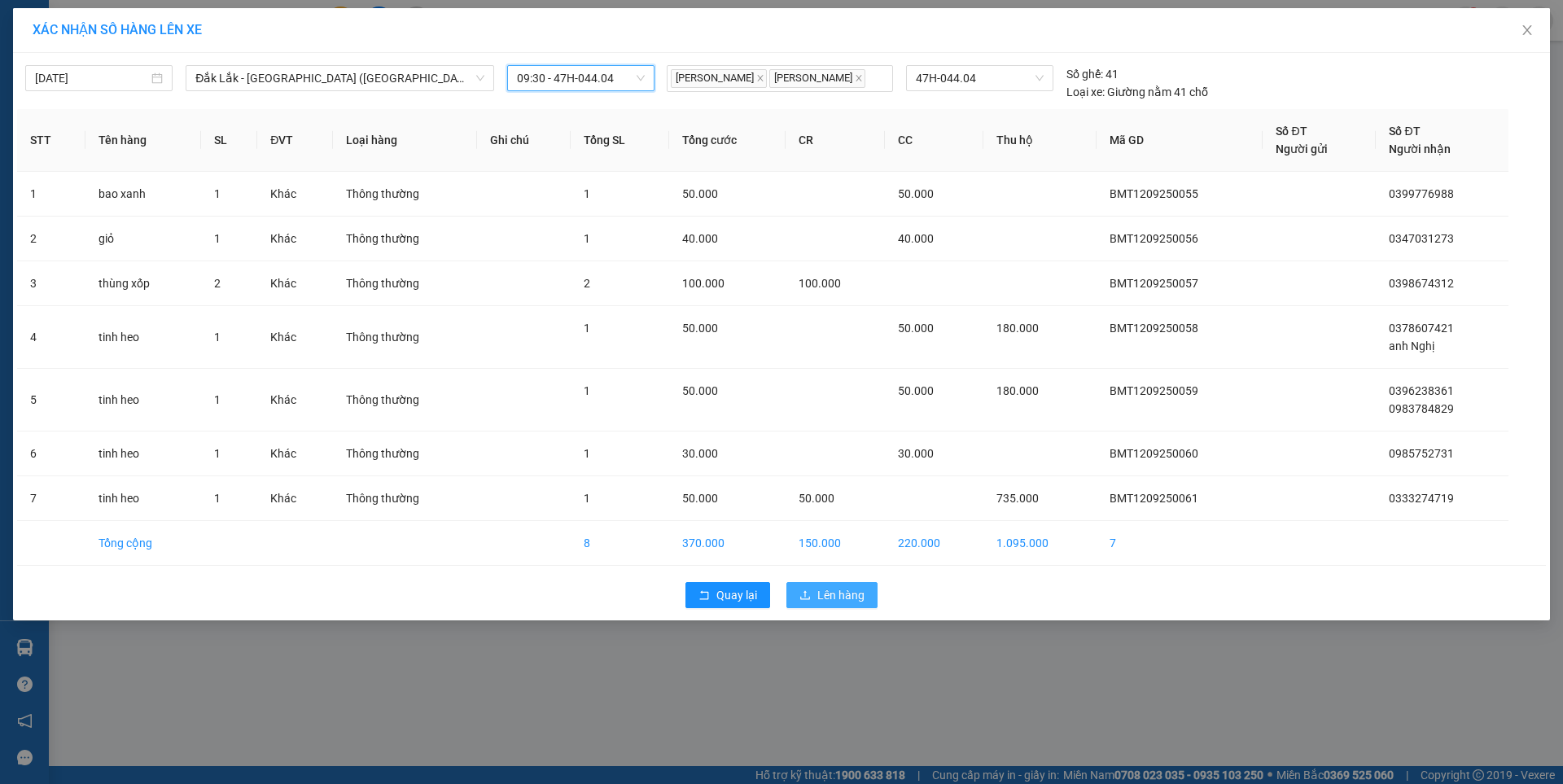
click at [858, 593] on span "Lên hàng" at bounding box center [840, 595] width 47 height 18
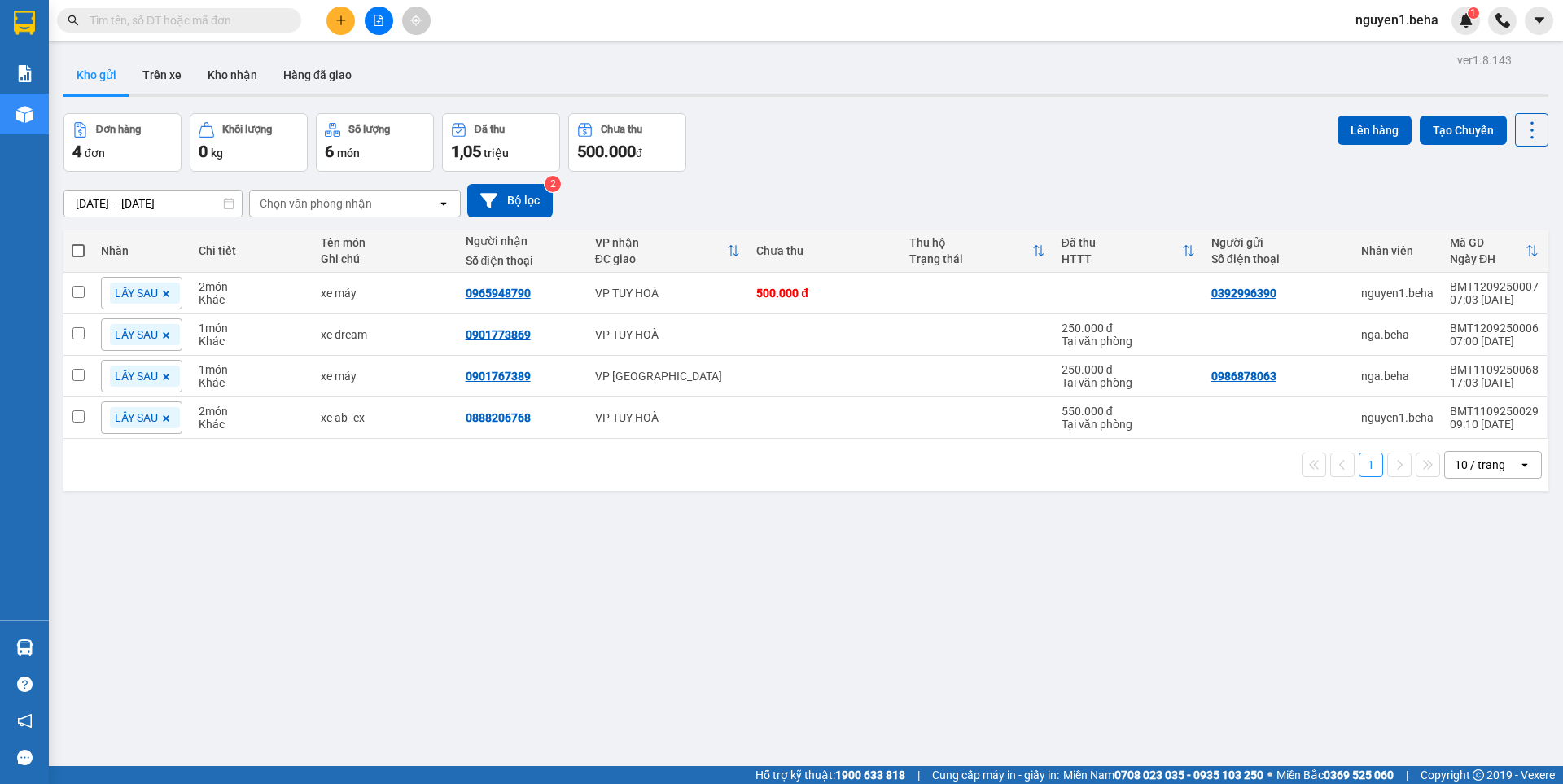
click at [237, 19] on input "text" at bounding box center [185, 20] width 192 height 18
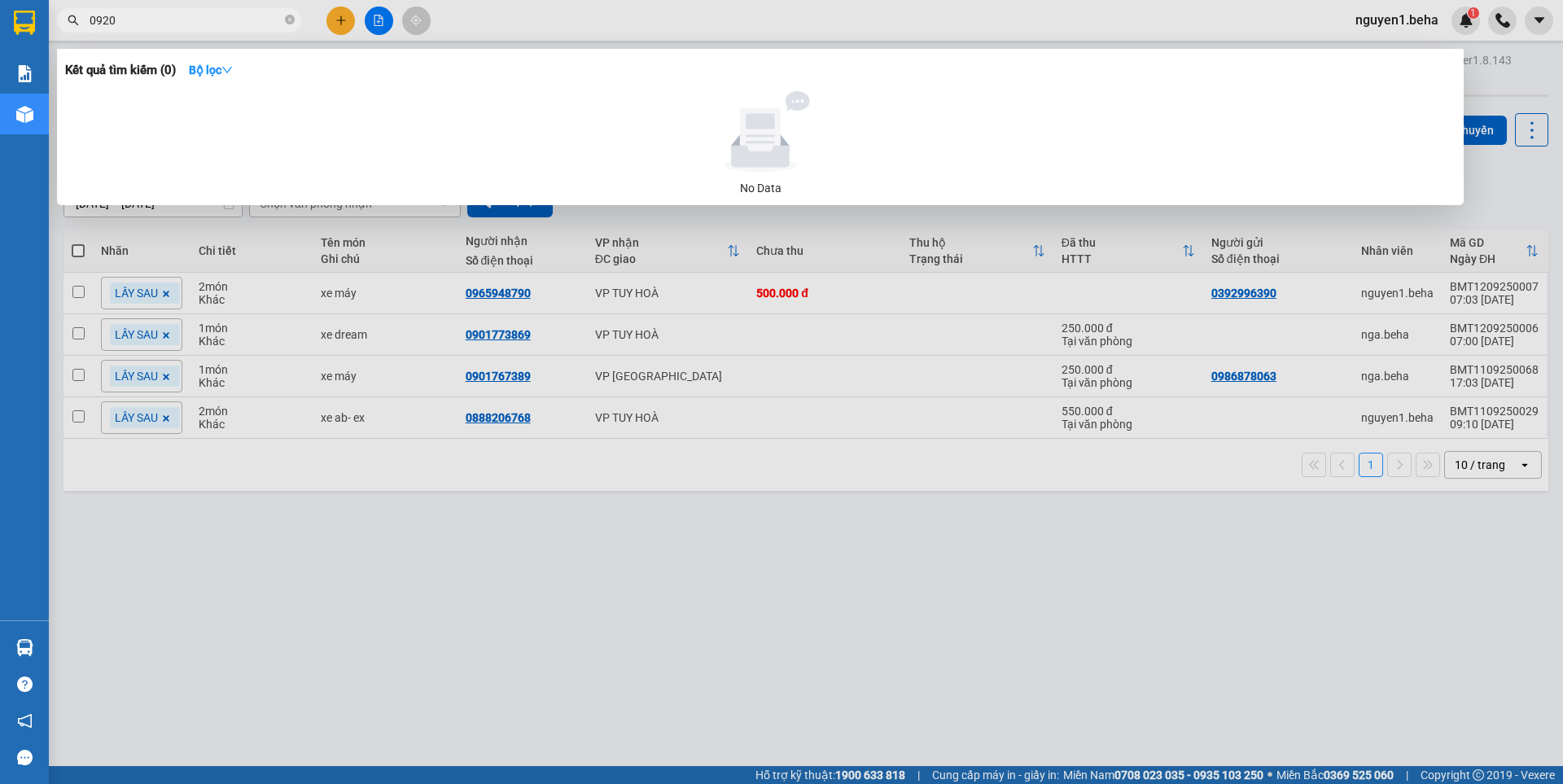
type input "0920"
click at [810, 546] on div at bounding box center [782, 392] width 1563 height 784
drag, startPoint x: 810, startPoint y: 546, endPoint x: 608, endPoint y: 427, distance: 234.4
click at [808, 543] on div "ver 1.8.143 Kho gửi Trên xe Kho nhận Hàng đã giao Đơn hàng 4 đơn Khối lượng 0 k…" at bounding box center [806, 441] width 1498 height 784
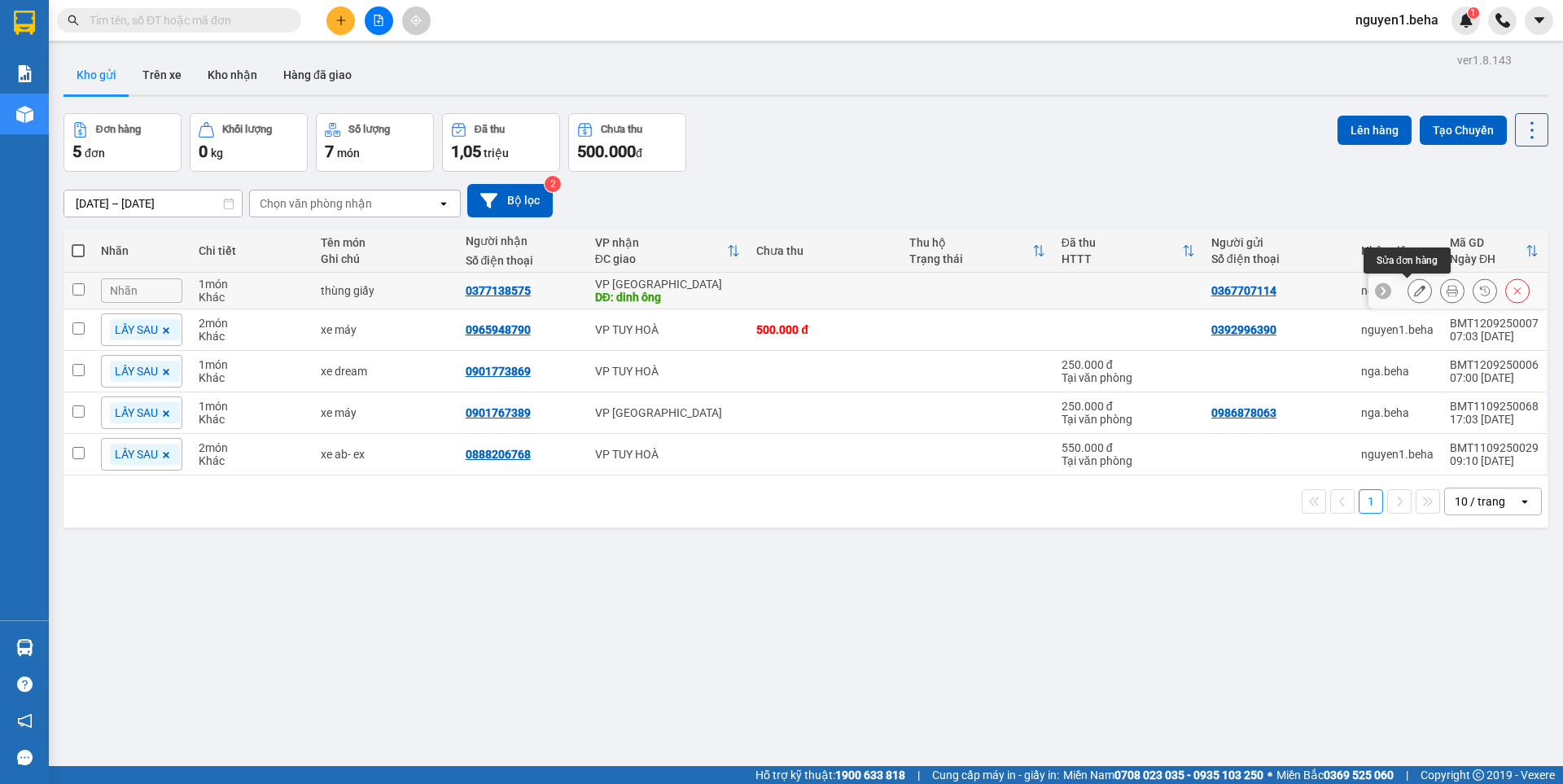
click at [1408, 297] on button at bounding box center [1420, 291] width 23 height 28
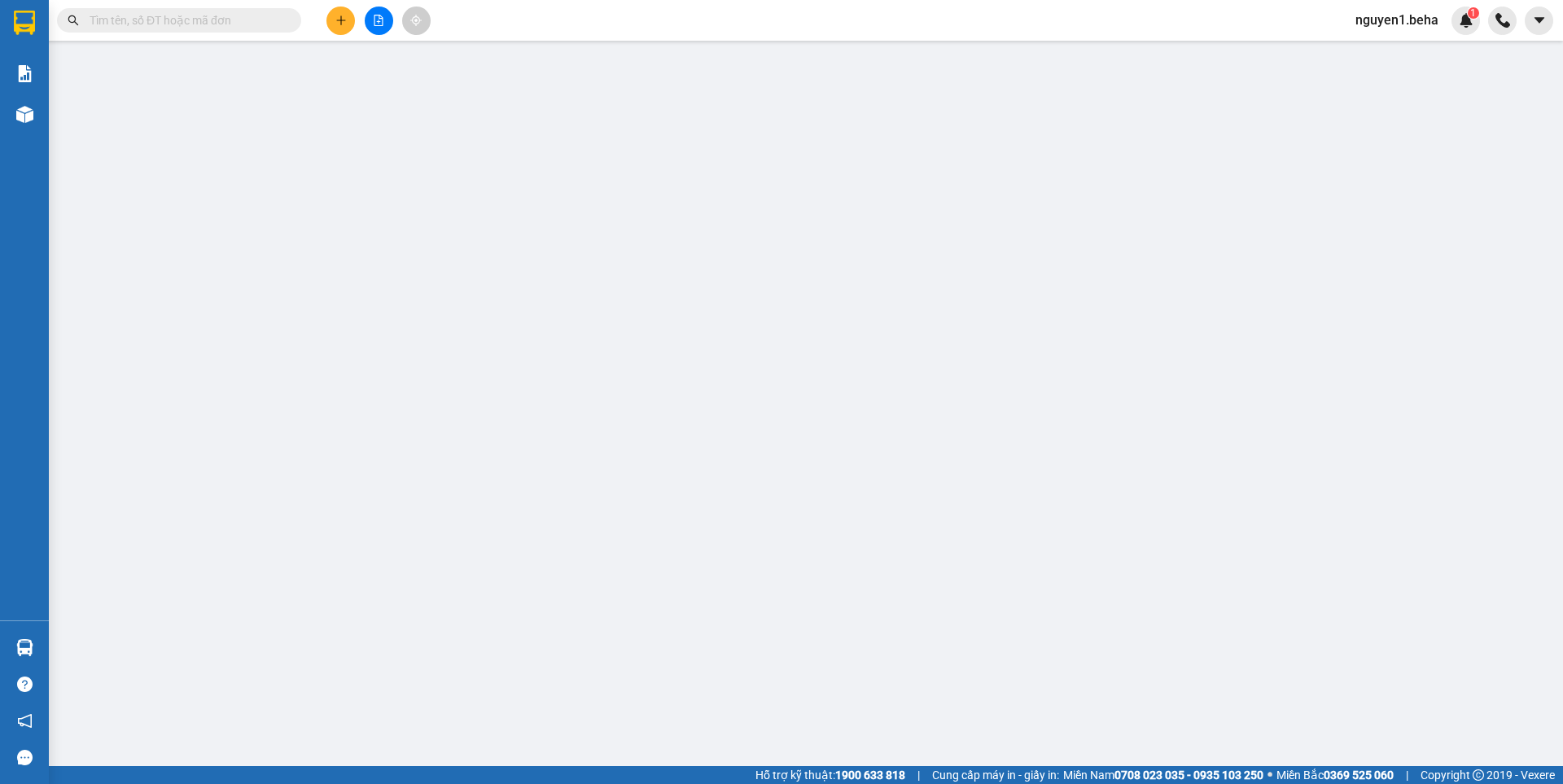
type input "0367707114"
type input "0377138575"
type input "dinh ông"
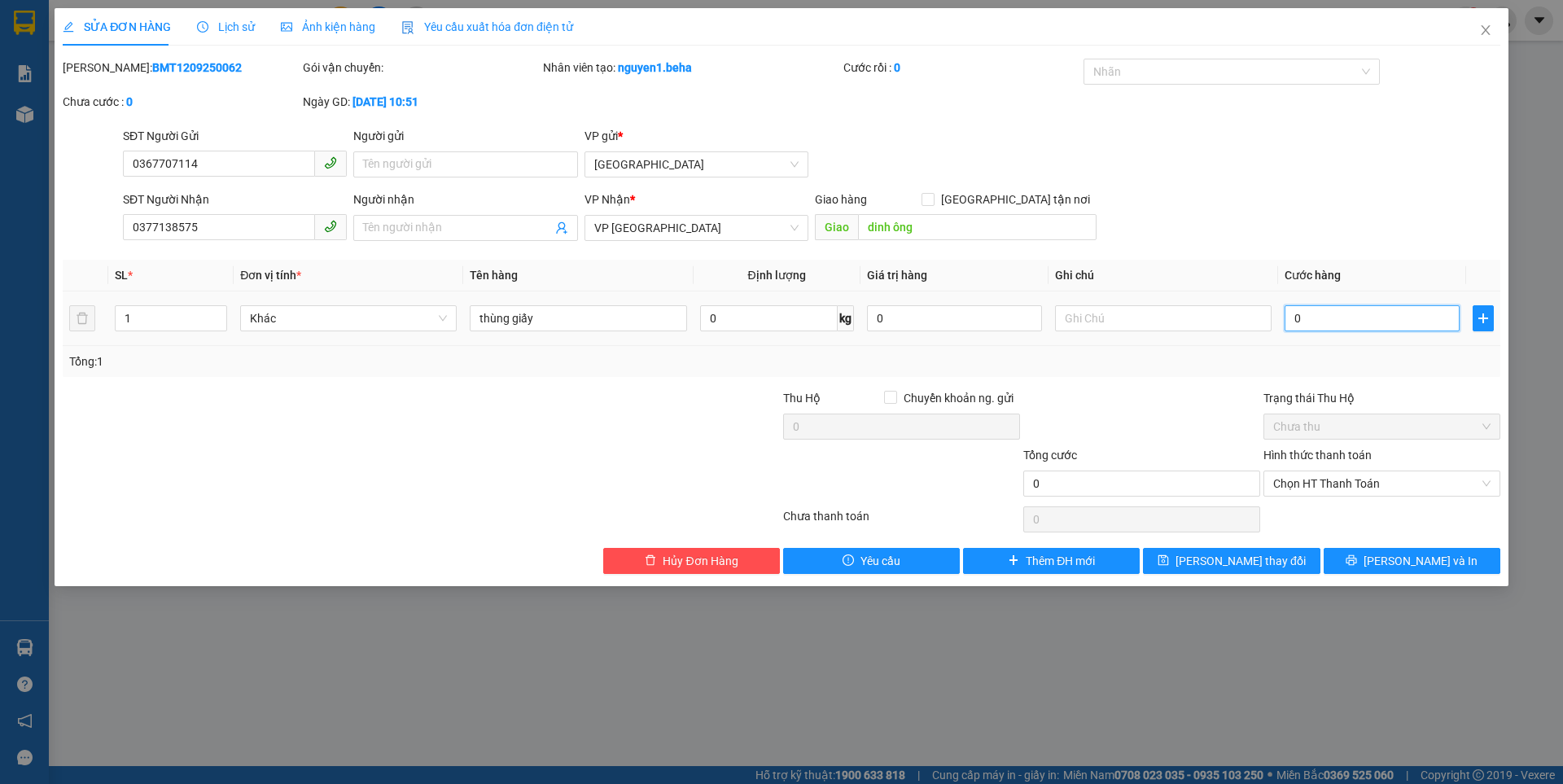
click at [1322, 319] on input "0" at bounding box center [1372, 318] width 175 height 26
type input "5"
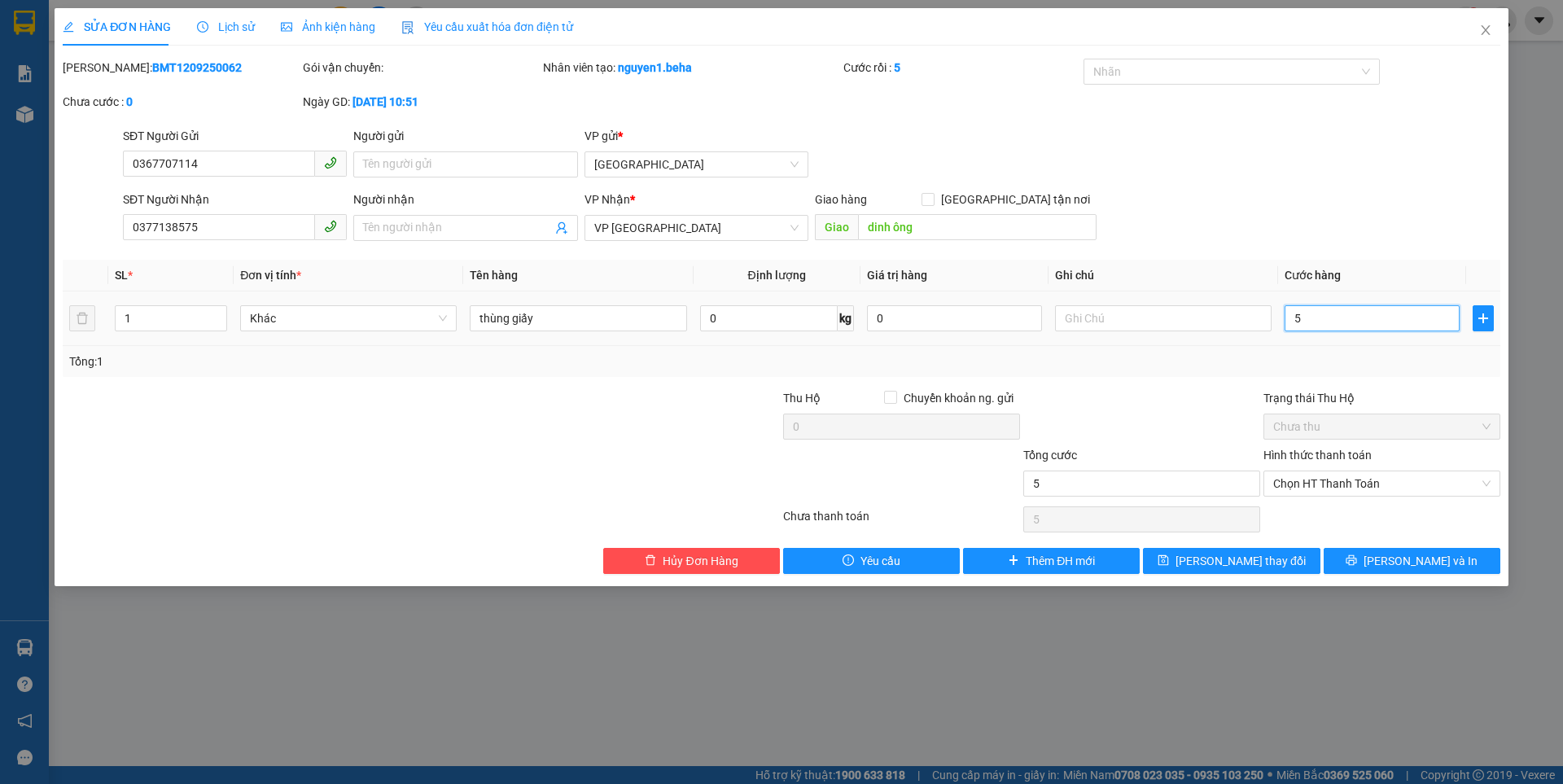
type input "50"
type input "50.000"
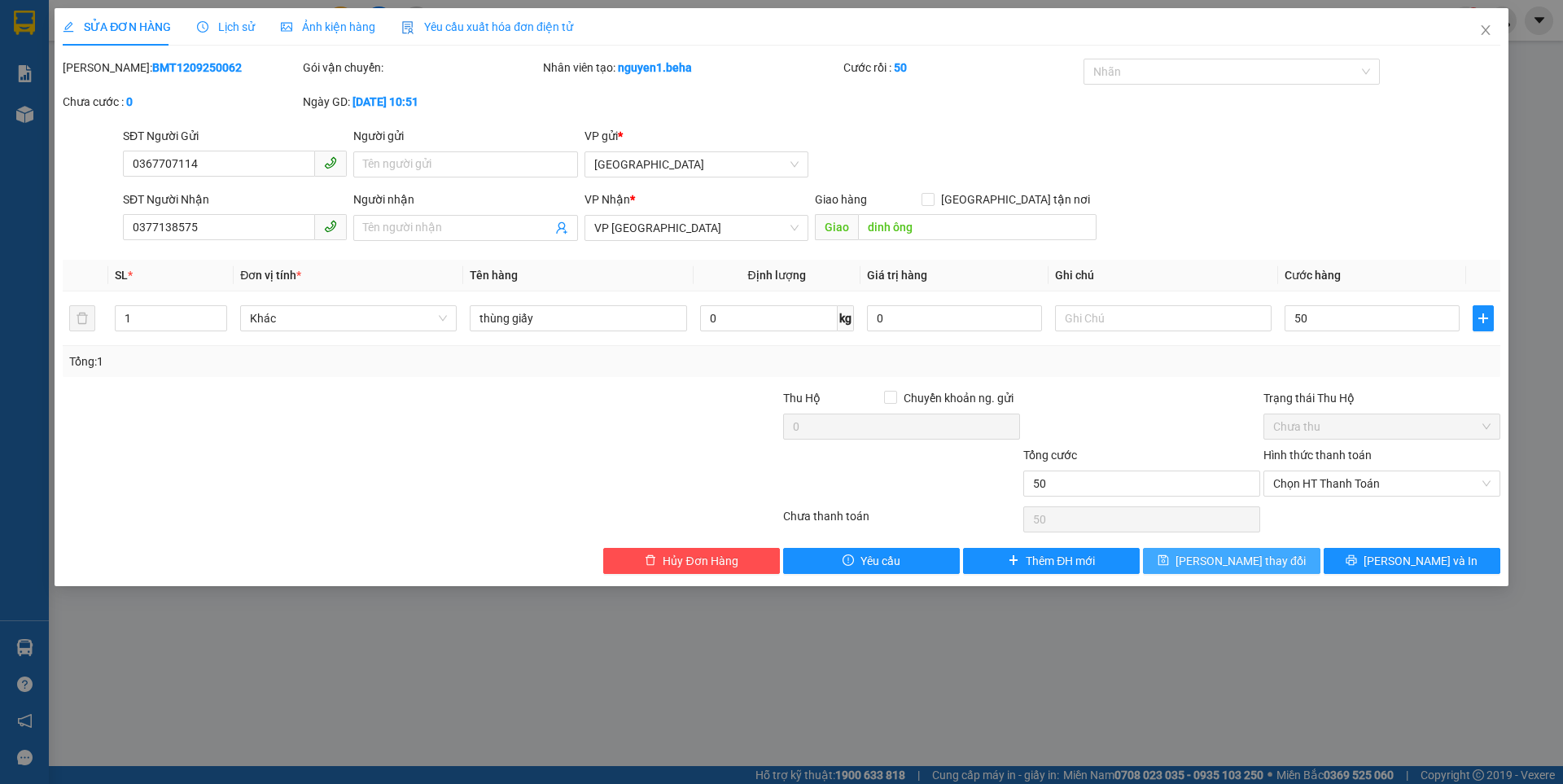
type input "50.000"
click at [1248, 565] on span "[PERSON_NAME] thay đổi" at bounding box center [1240, 560] width 130 height 18
click at [1248, 563] on span "[PERSON_NAME] thay đổi" at bounding box center [1240, 560] width 130 height 18
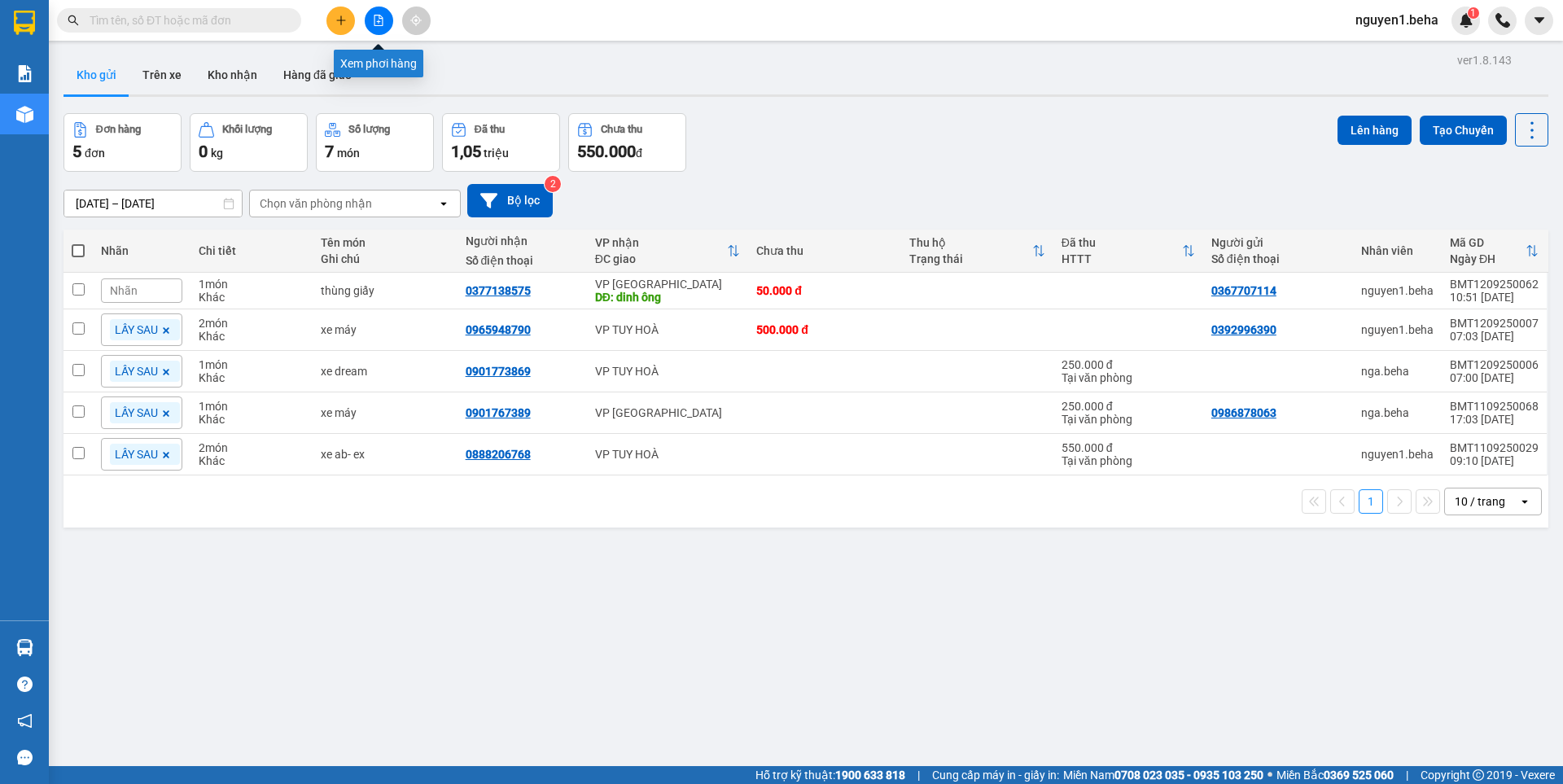
click at [377, 20] on icon "file-add" at bounding box center [379, 20] width 12 height 12
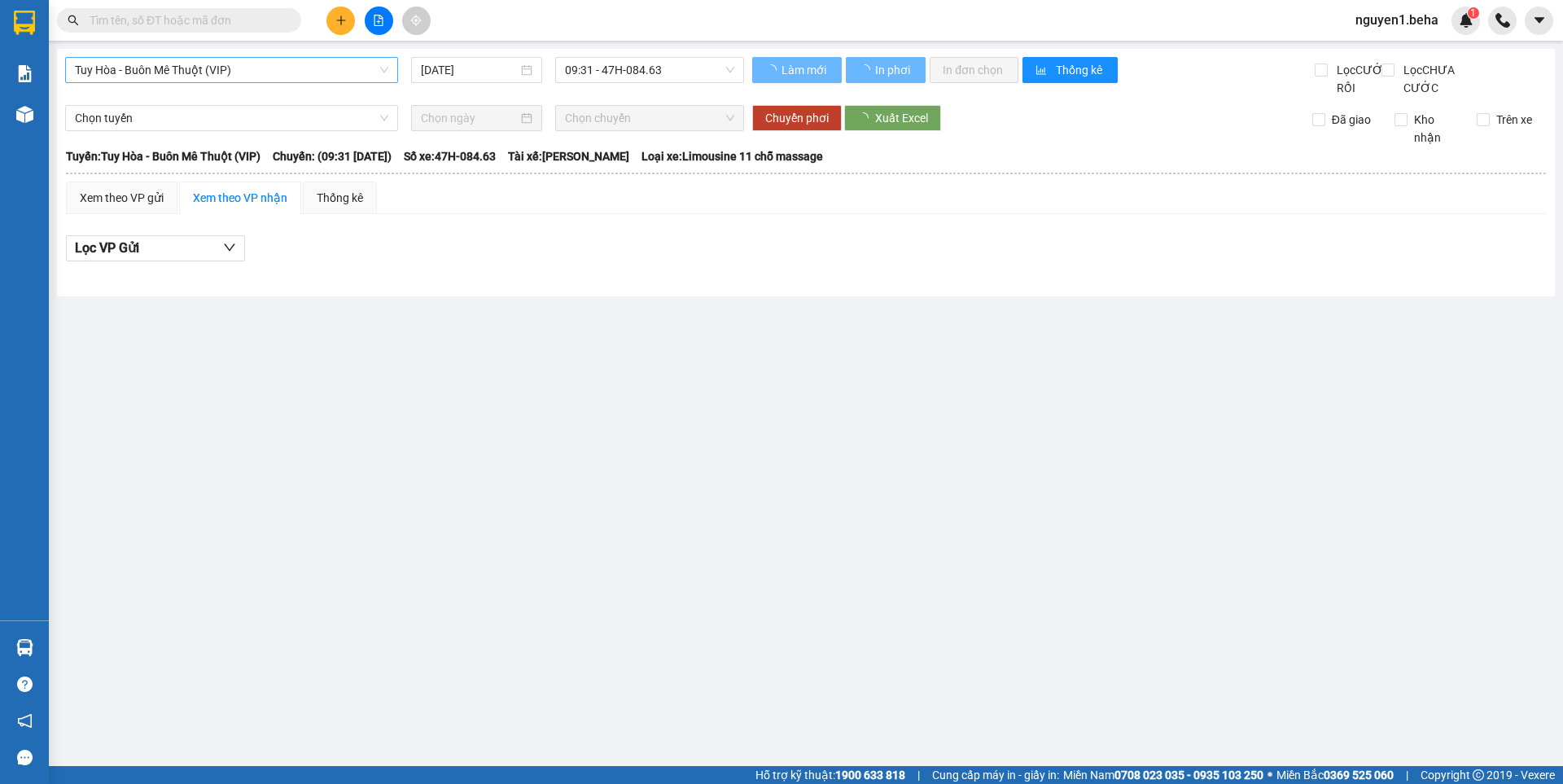
click at [185, 69] on span "Tuy Hòa - Buôn Mê Thuột (VIP)" at bounding box center [232, 70] width 313 height 24
click at [230, 61] on span "Tuy Hòa - Buôn Mê Thuột (VIP)" at bounding box center [232, 70] width 313 height 24
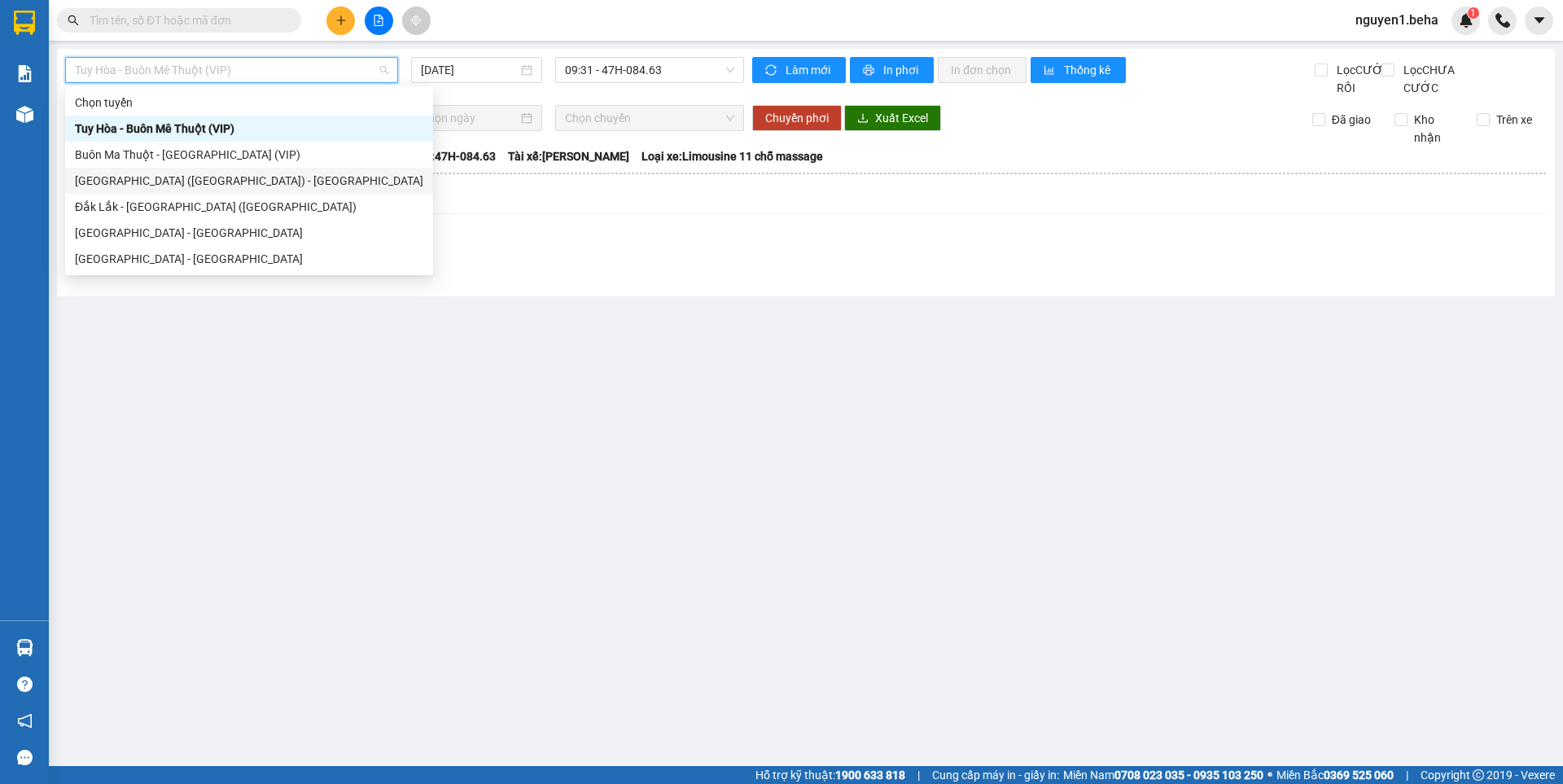
click at [156, 183] on div "[GEOGRAPHIC_DATA] ([GEOGRAPHIC_DATA]) - [GEOGRAPHIC_DATA]" at bounding box center [249, 181] width 349 height 18
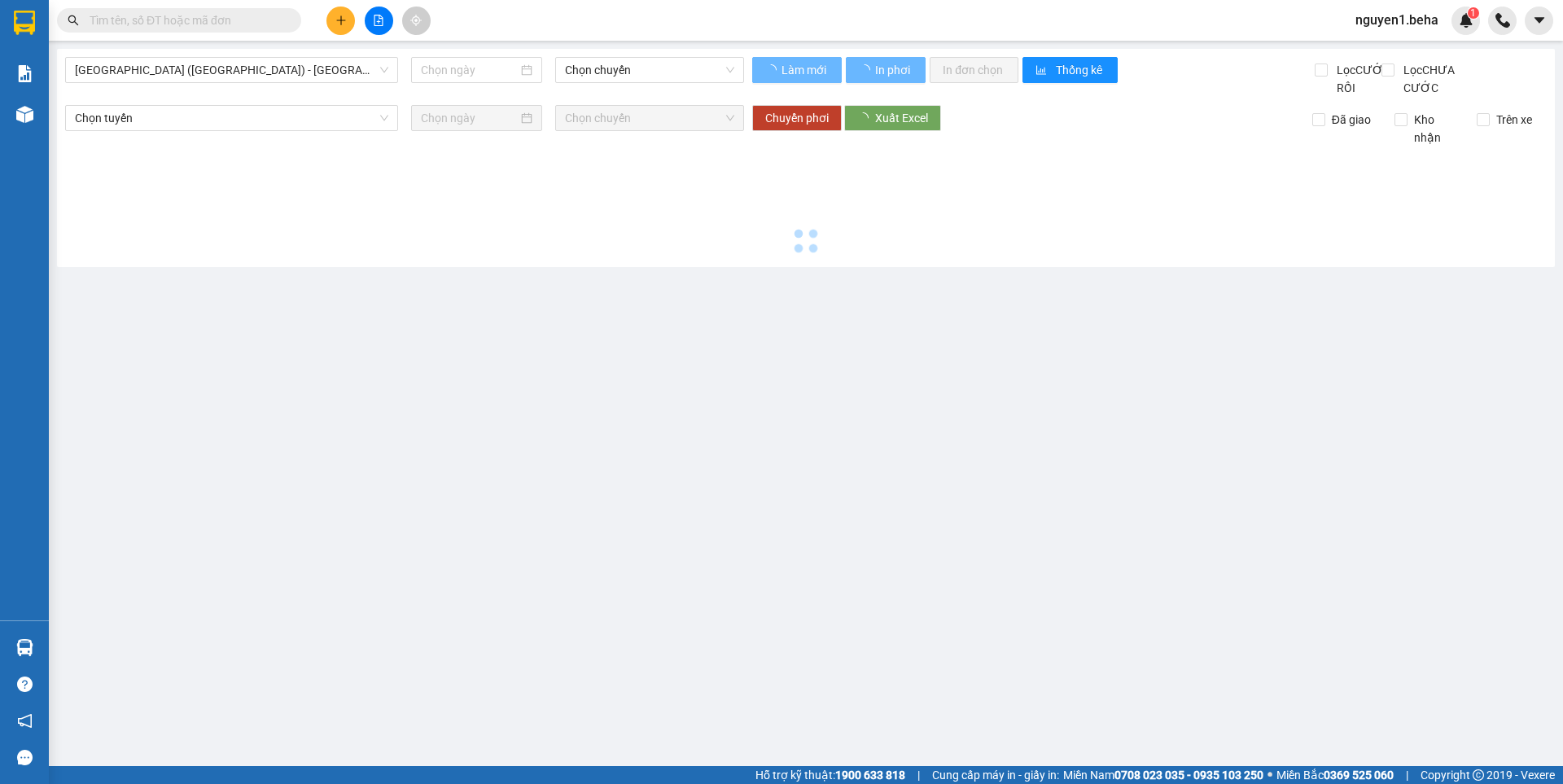
click at [156, 183] on div at bounding box center [806, 203] width 1482 height 112
type input "[DATE]"
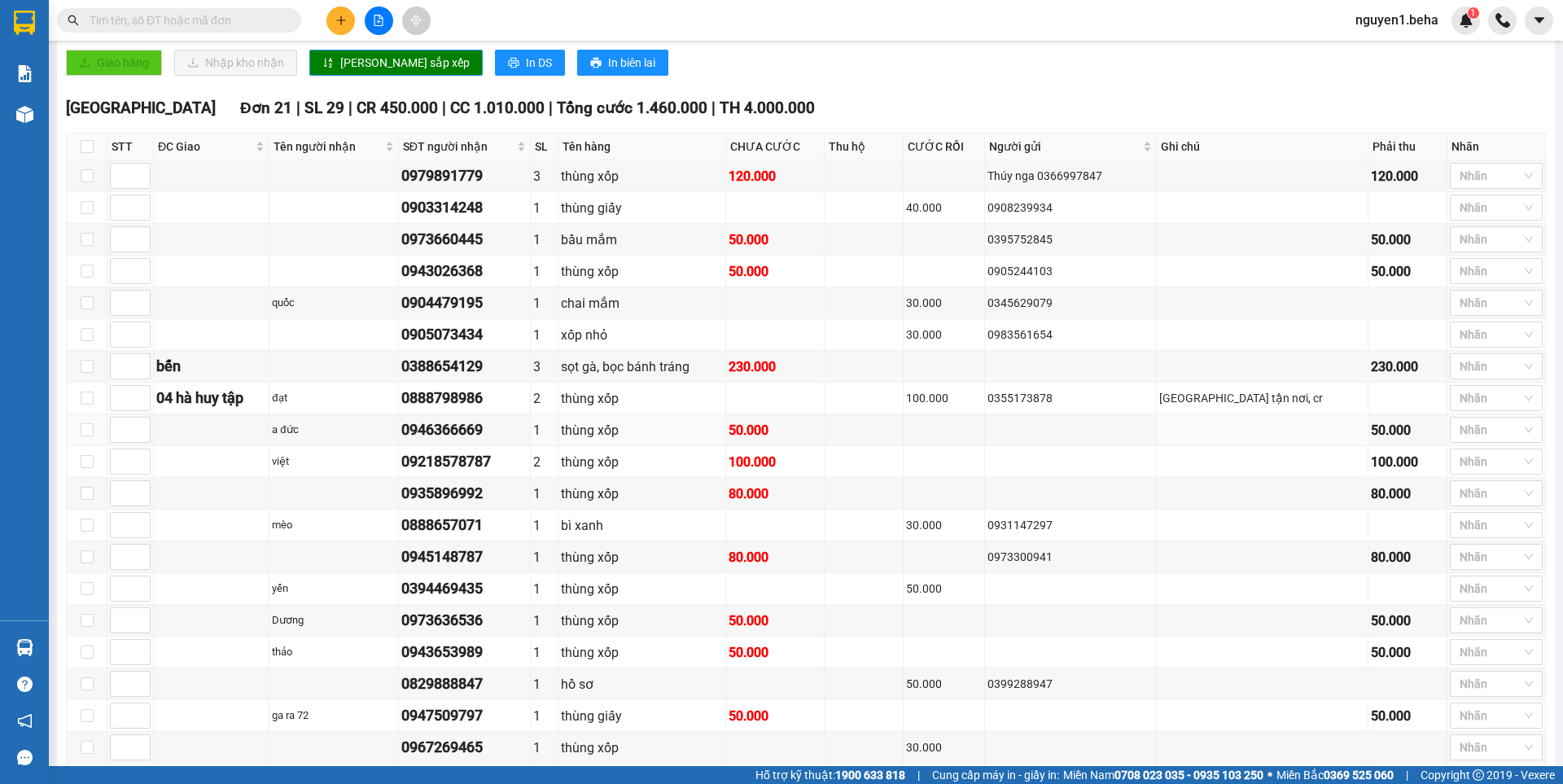
scroll to position [630, 0]
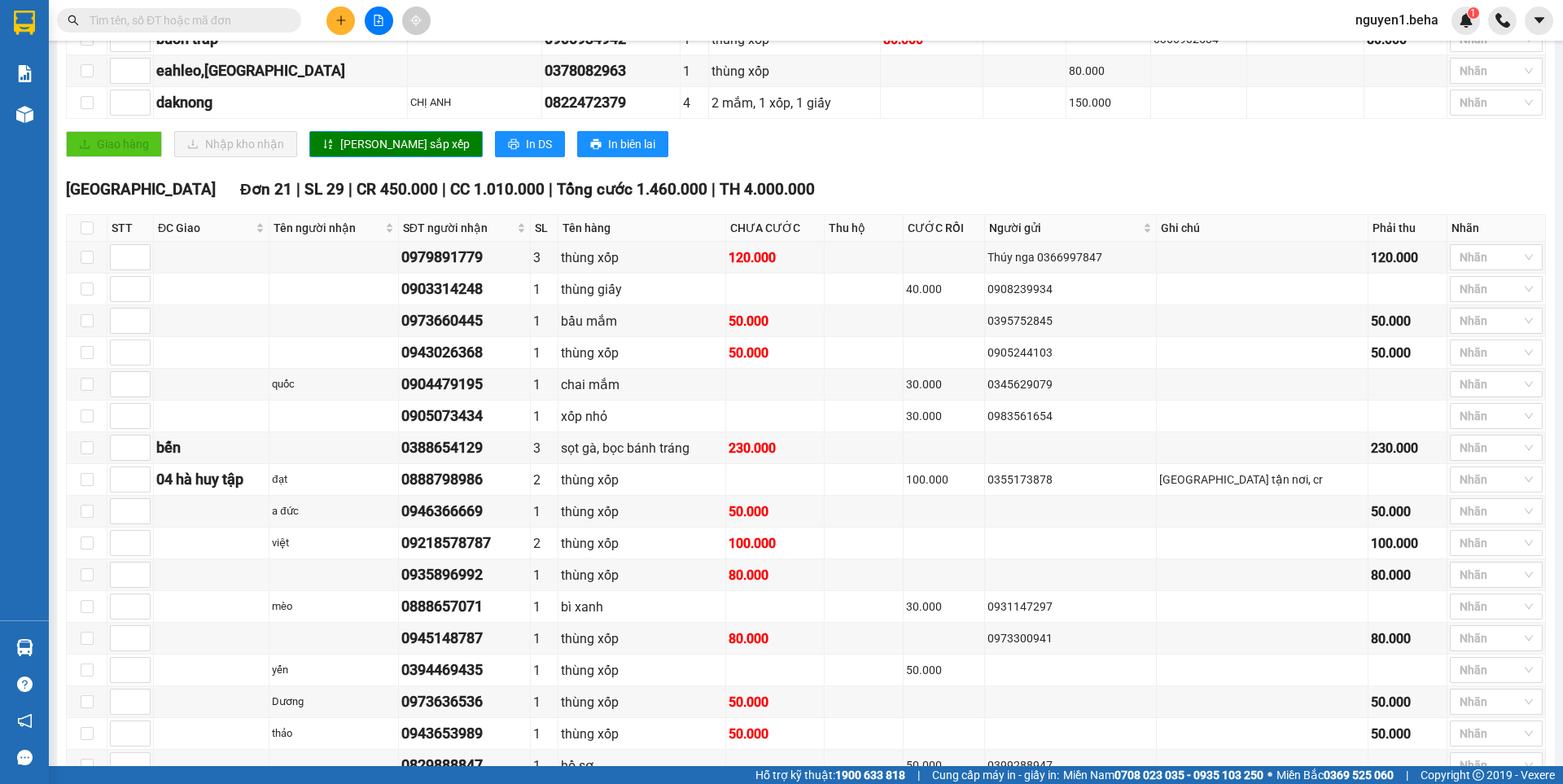
paste input "0348969779"
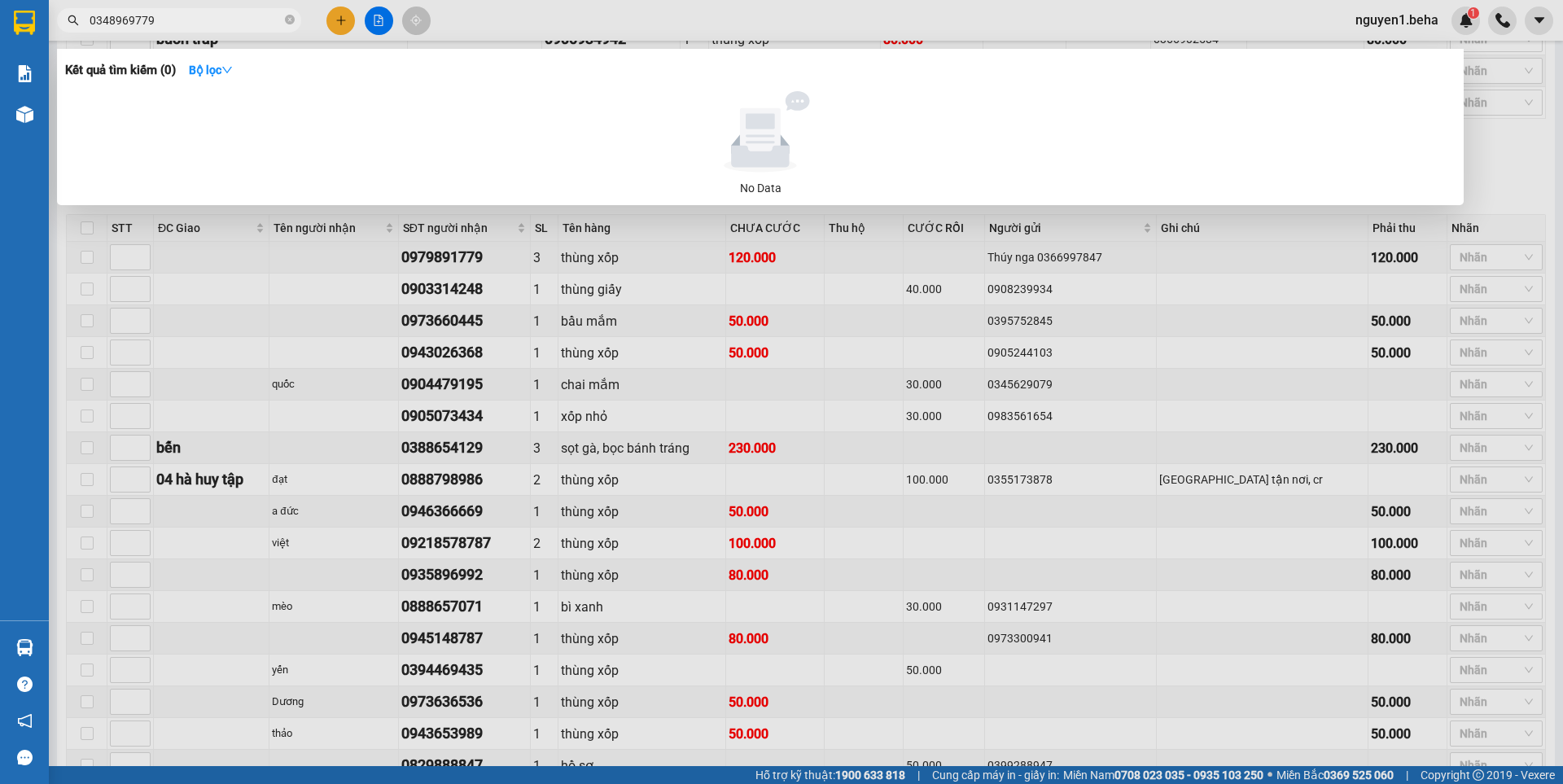
type input "0348969779"
click at [367, 266] on div at bounding box center [782, 392] width 1563 height 784
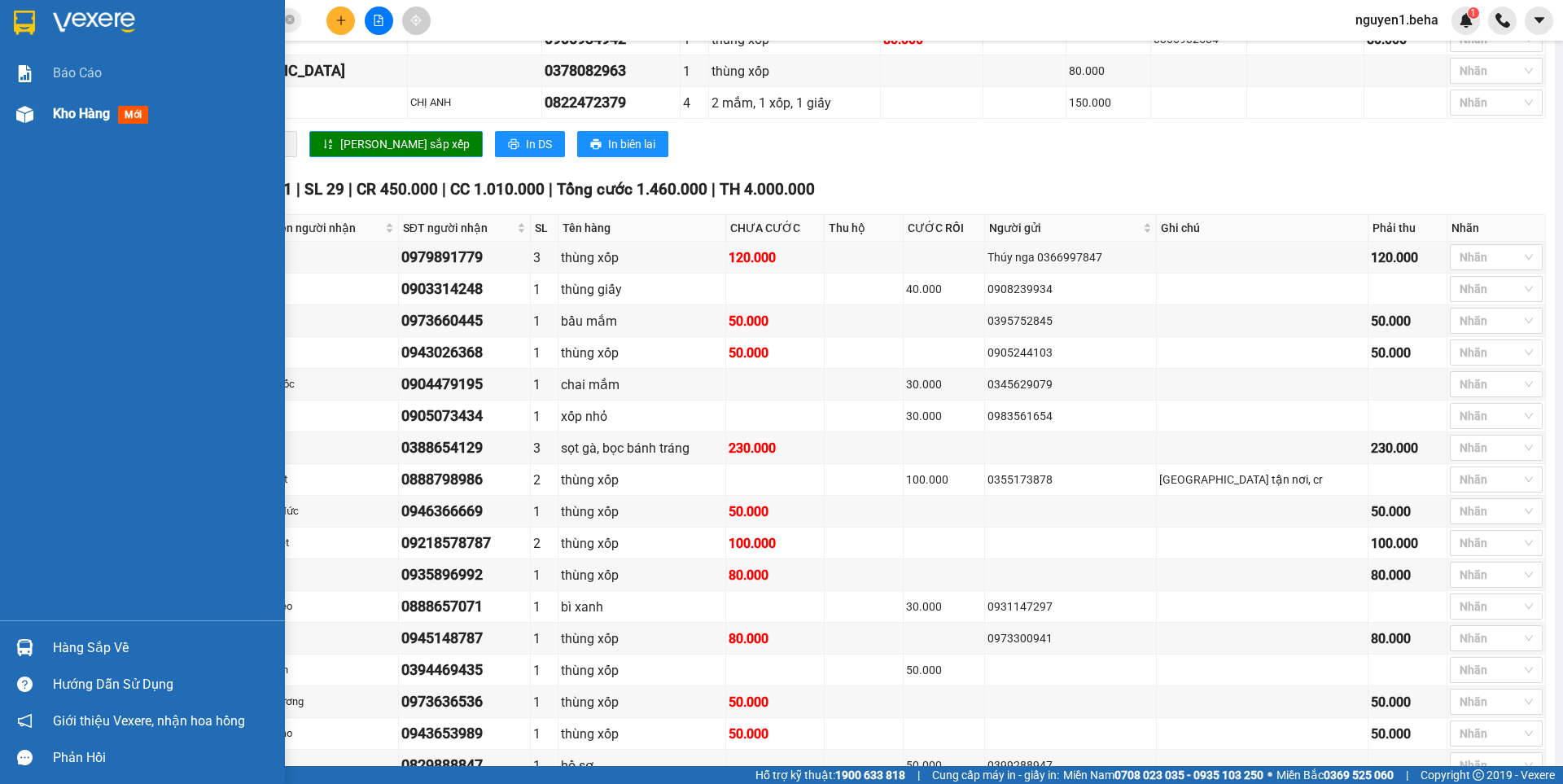
click at [31, 114] on img at bounding box center [25, 115] width 17 height 17
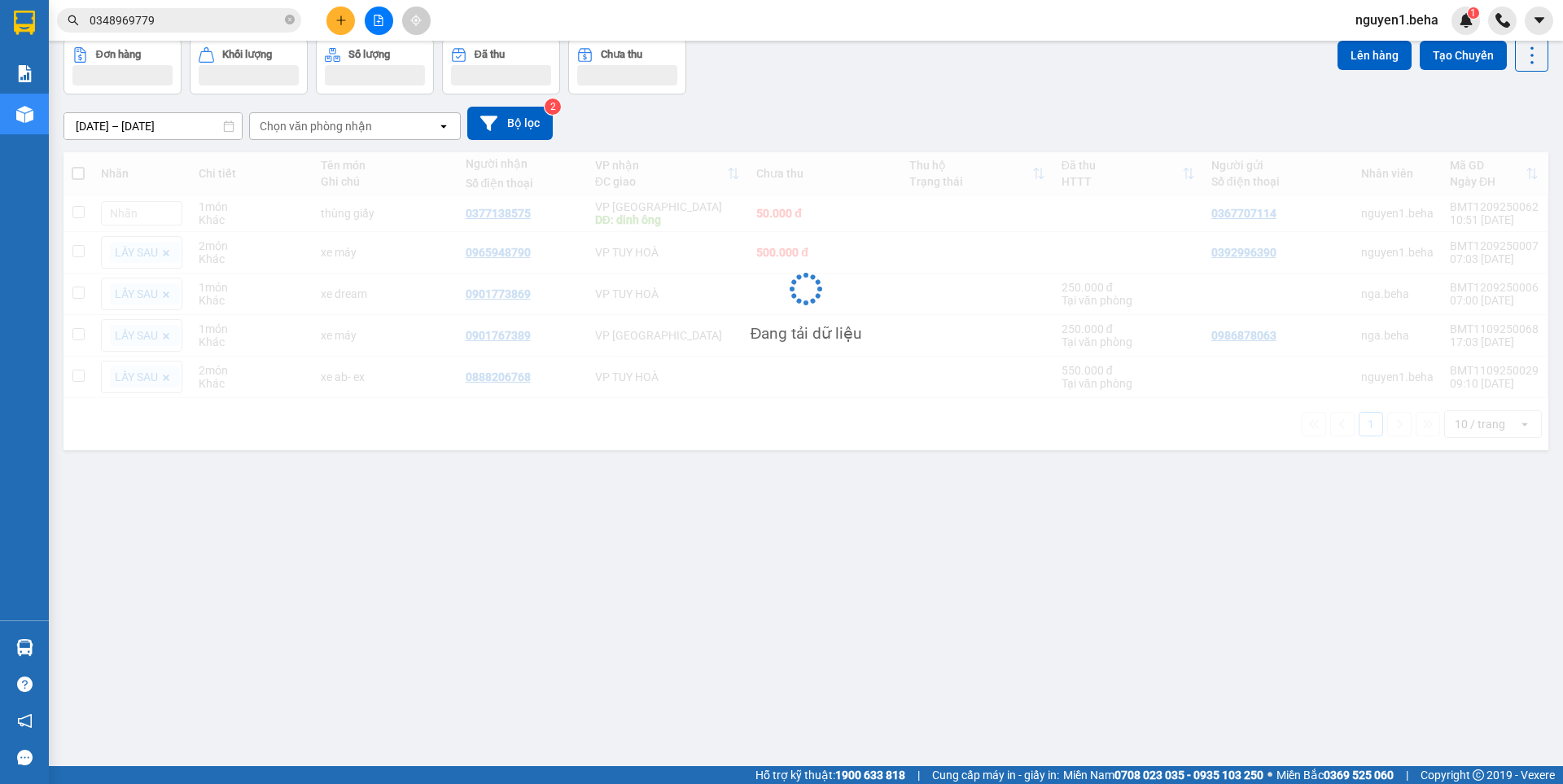
scroll to position [75, 0]
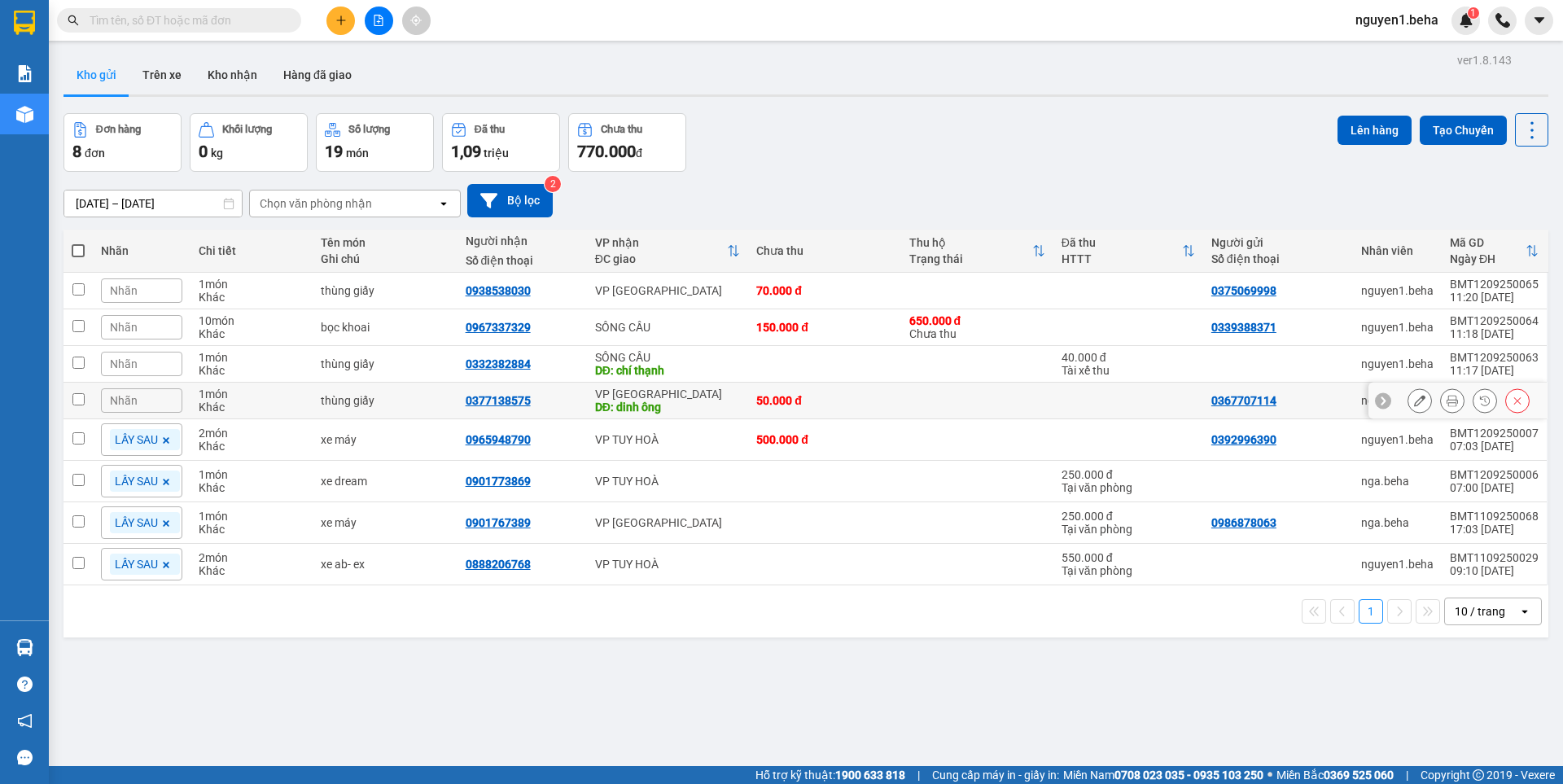
click at [84, 402] on input "checkbox" at bounding box center [78, 399] width 13 height 13
checkbox input "true"
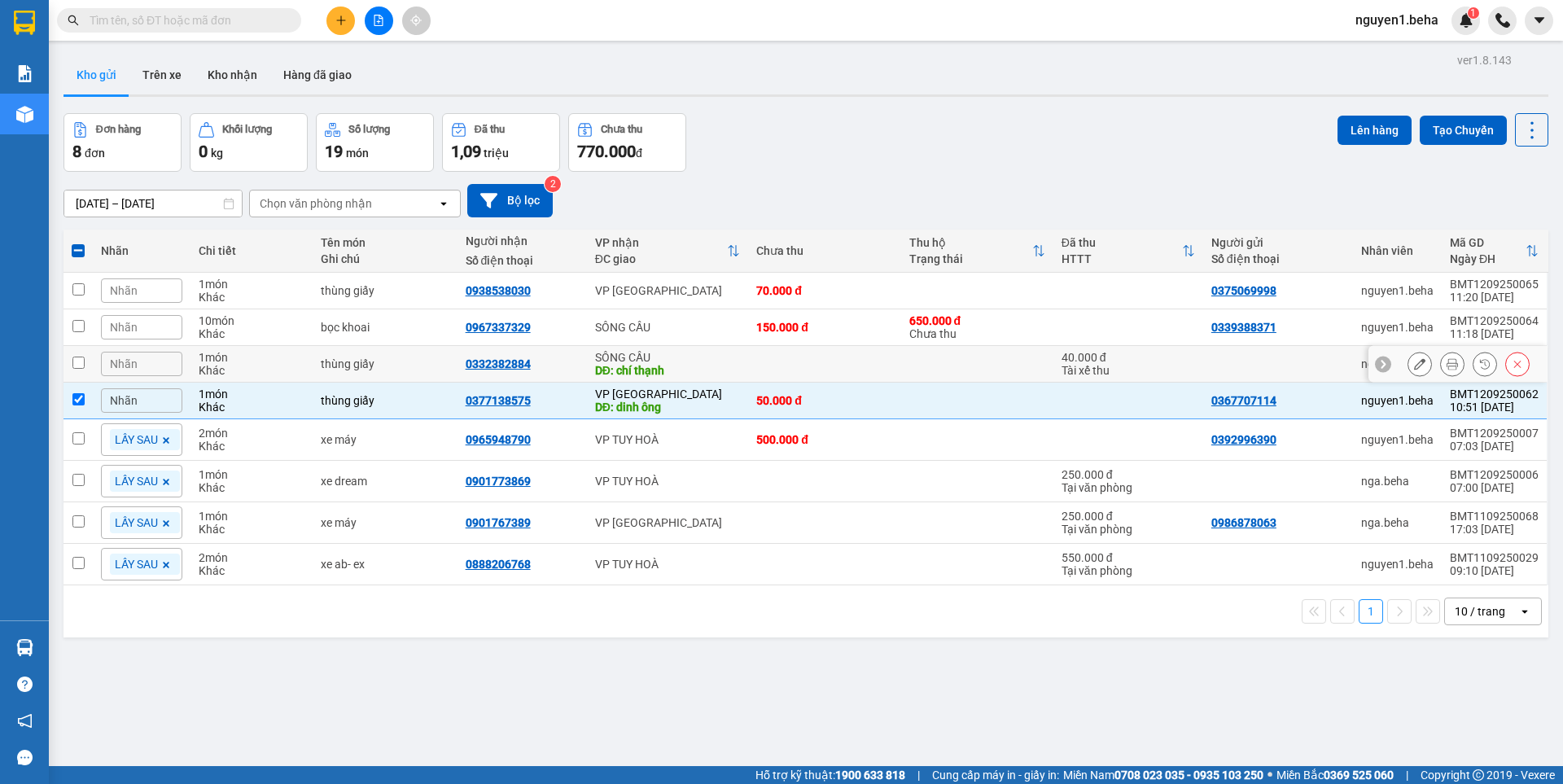
click at [88, 356] on td at bounding box center [78, 364] width 29 height 37
checkbox input "true"
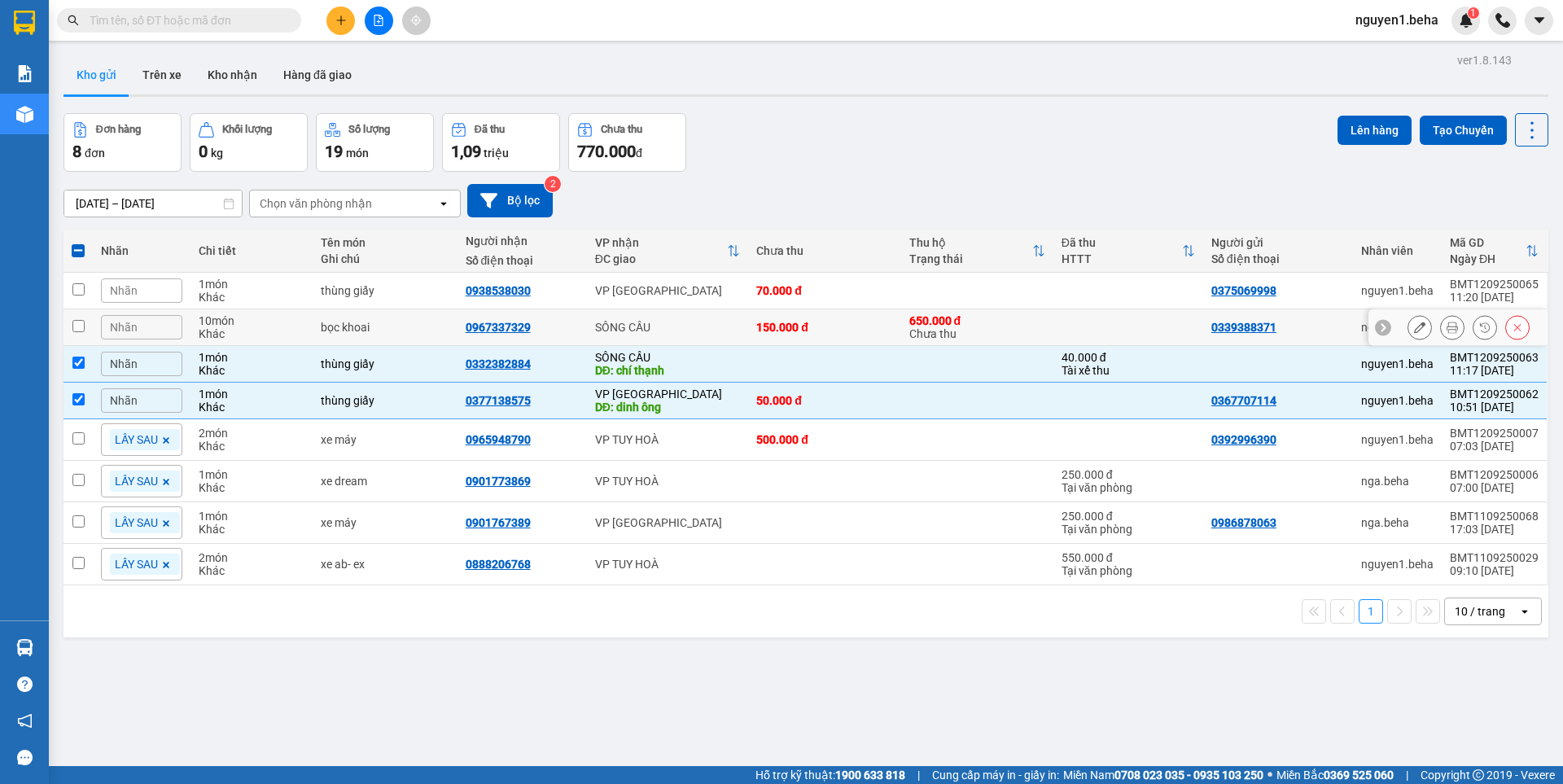
click at [86, 321] on td at bounding box center [78, 327] width 29 height 37
checkbox input "true"
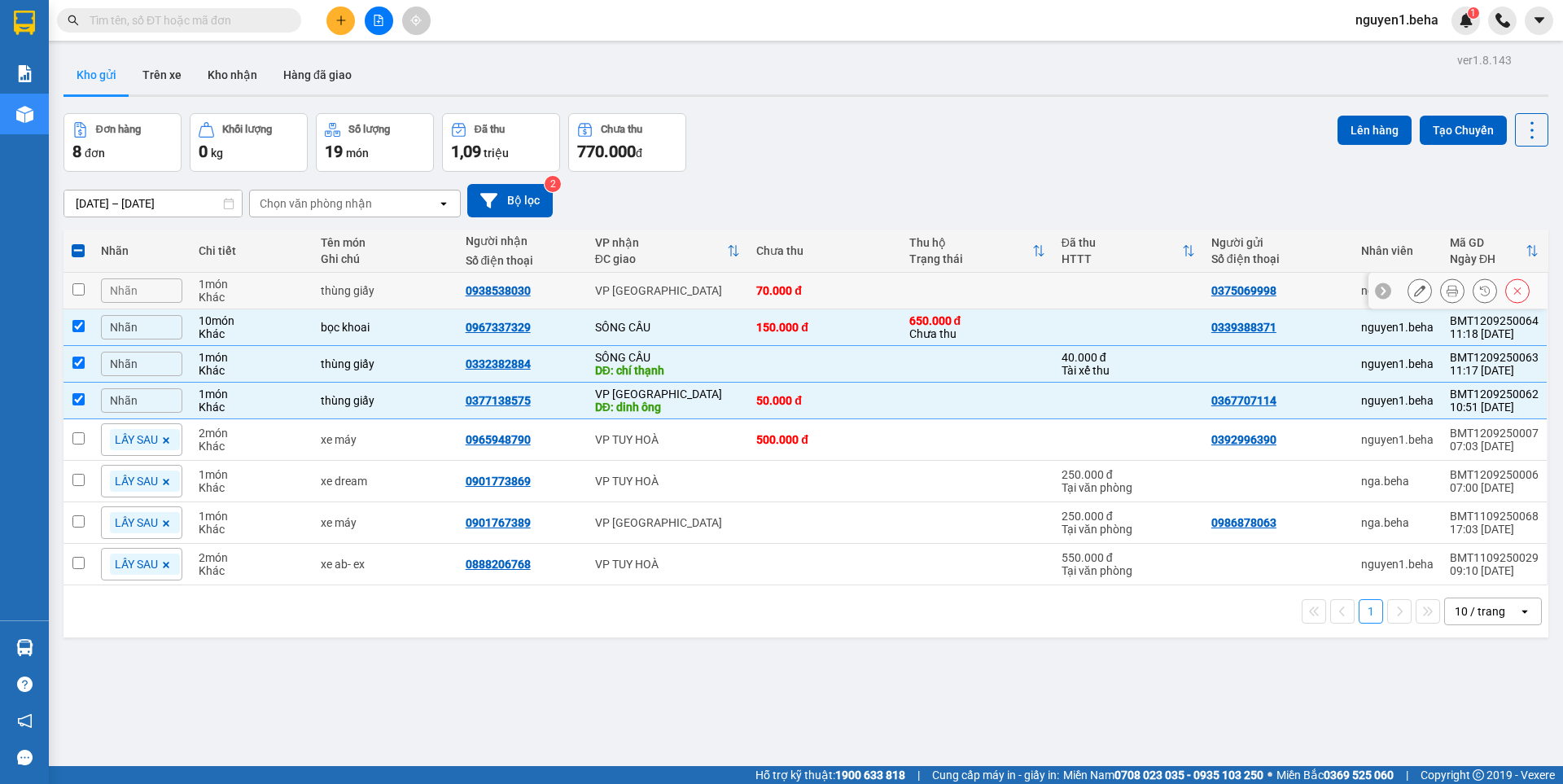
click at [89, 291] on td at bounding box center [78, 291] width 29 height 37
checkbox input "true"
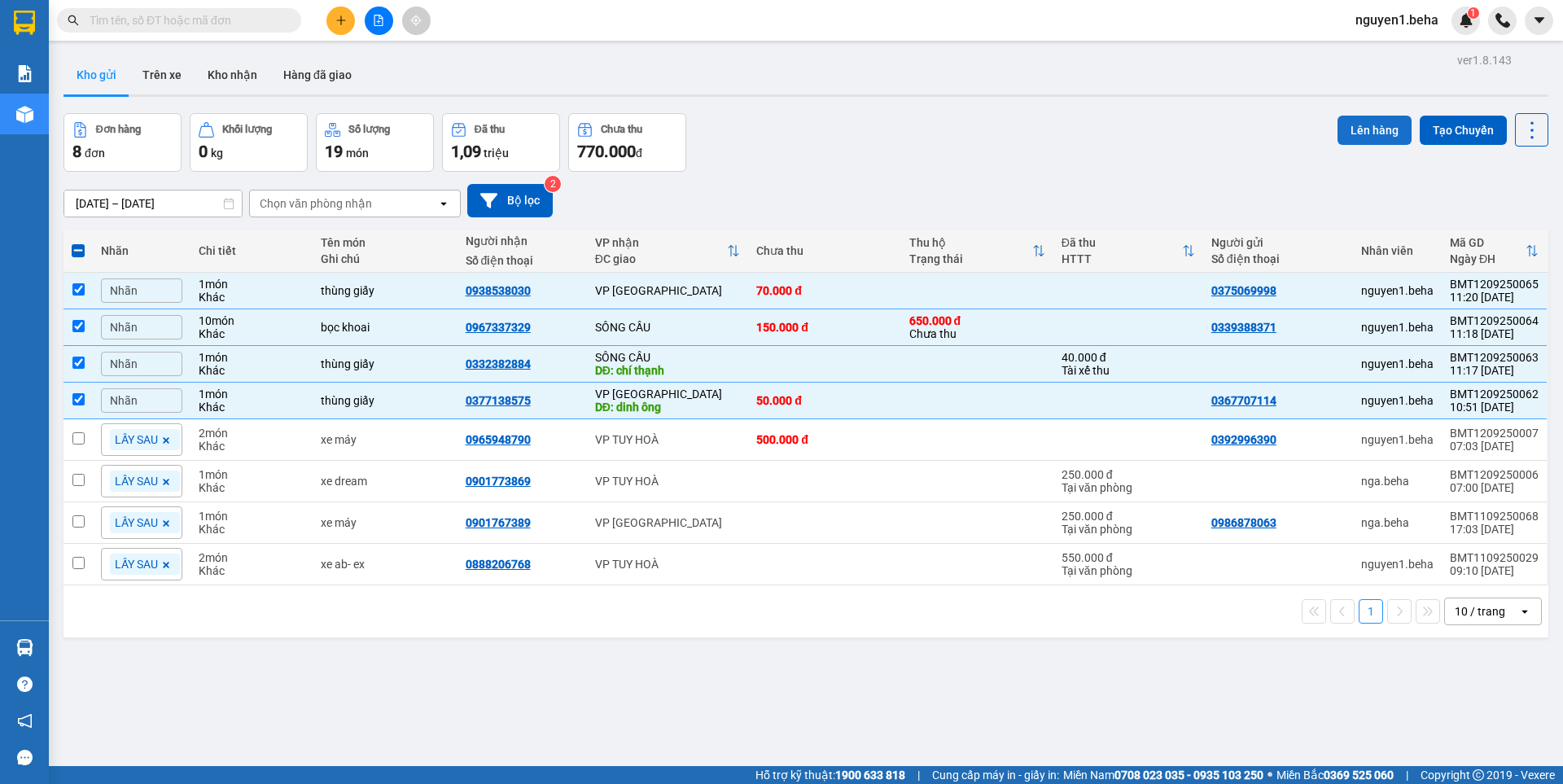
click at [1348, 137] on button "Lên hàng" at bounding box center [1375, 130] width 74 height 29
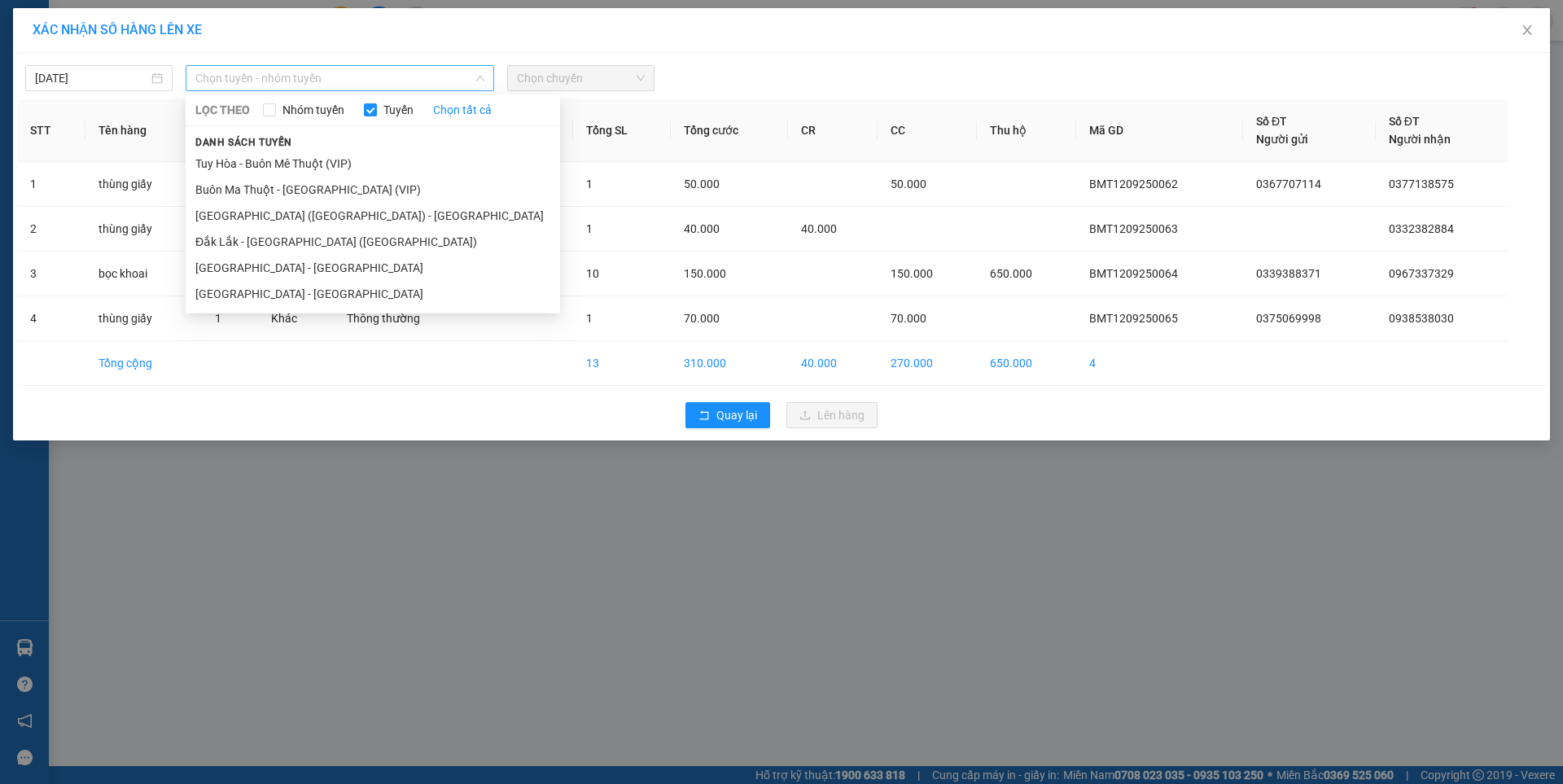
click at [295, 66] on span "Chọn tuyến - nhóm tuyến" at bounding box center [339, 77] width 289 height 24
click at [304, 238] on li "Đắk Lắk - [GEOGRAPHIC_DATA] ([GEOGRAPHIC_DATA])" at bounding box center [373, 241] width 375 height 26
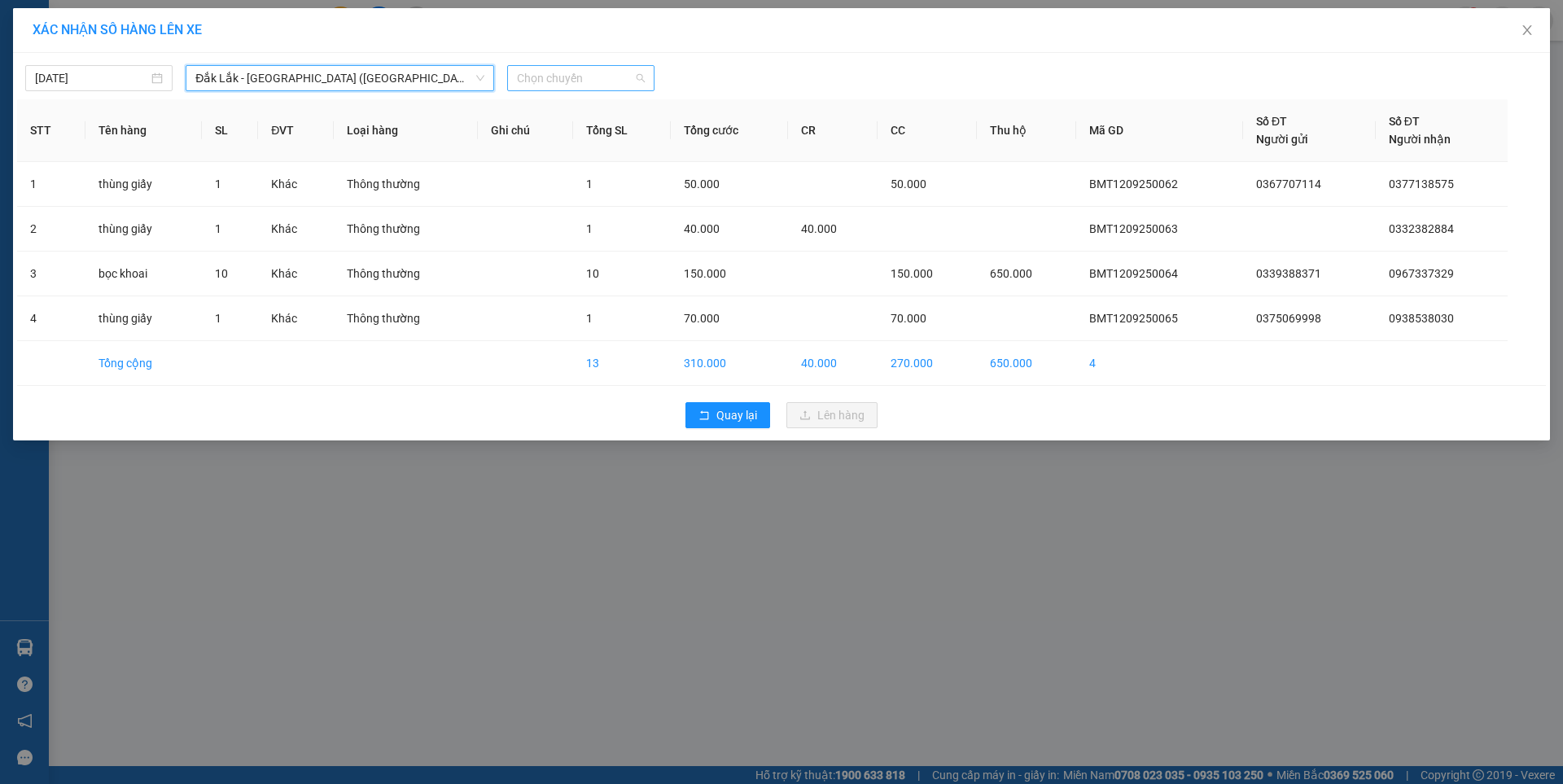
click at [588, 72] on span "Chọn chuyến" at bounding box center [581, 77] width 128 height 24
click at [587, 129] on div "09:30 - 47H-044.04" at bounding box center [580, 136] width 127 height 18
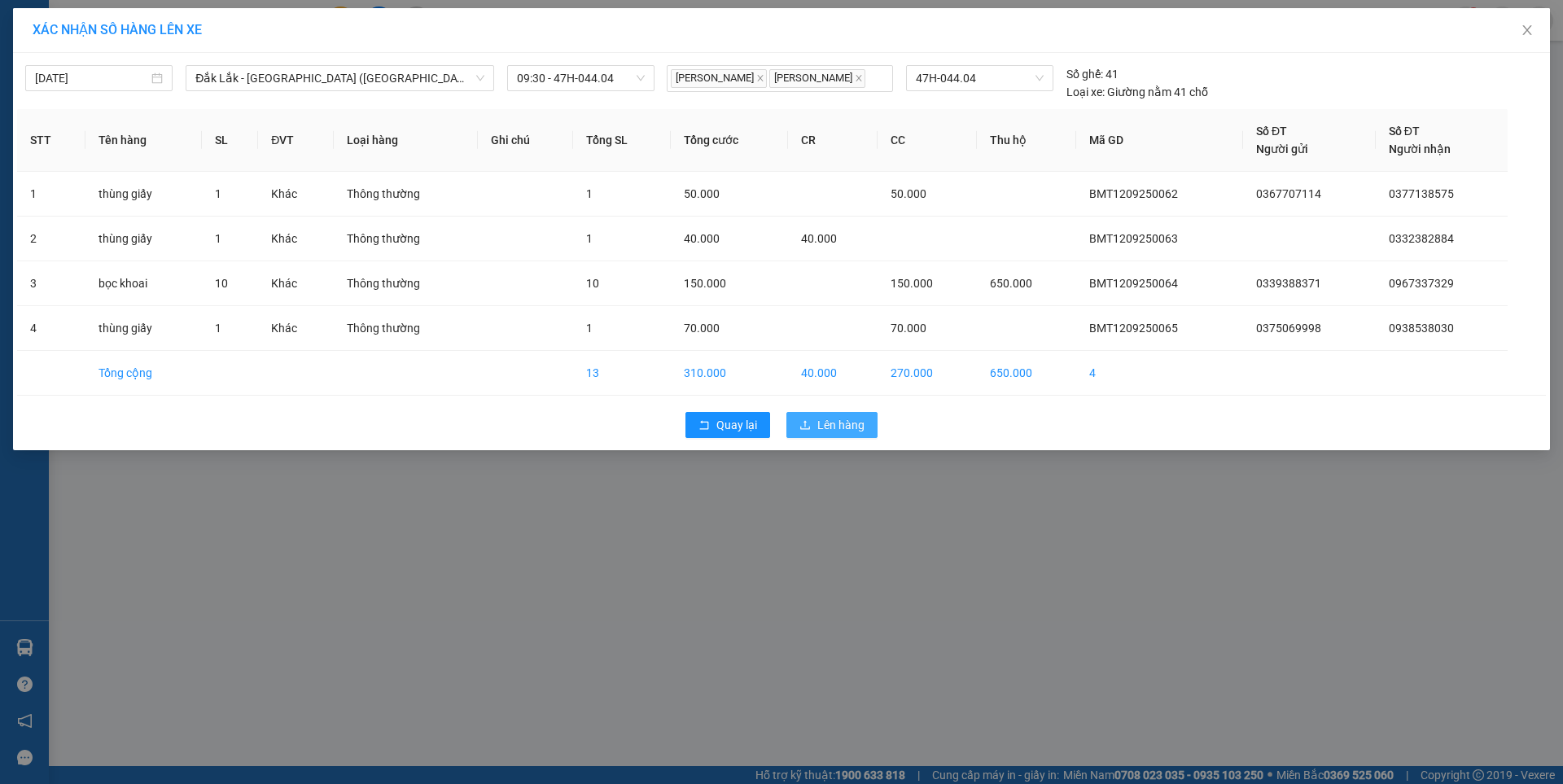
click at [815, 417] on button "Lên hàng" at bounding box center [832, 424] width 91 height 26
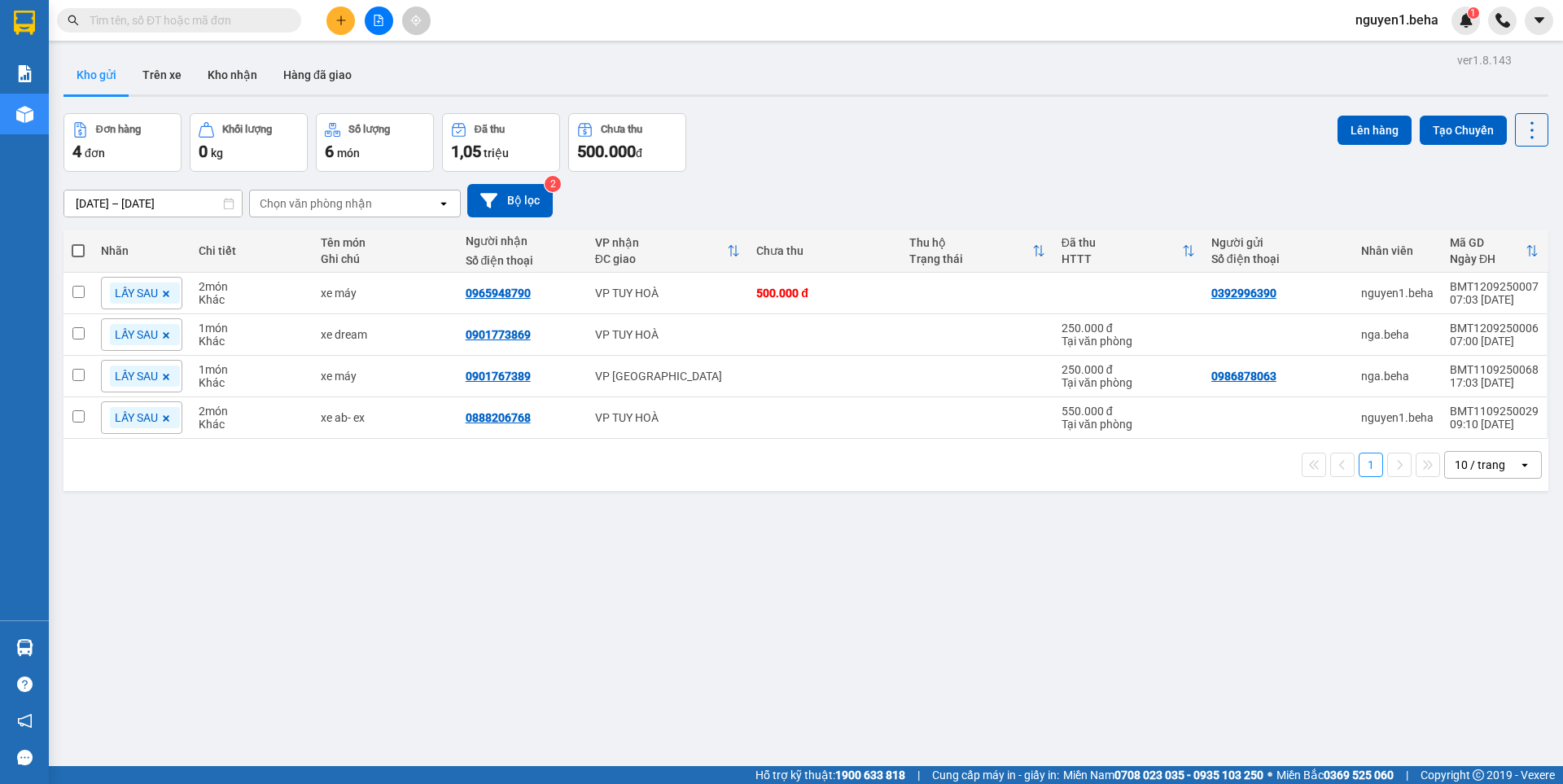
click at [380, 12] on button at bounding box center [379, 20] width 28 height 28
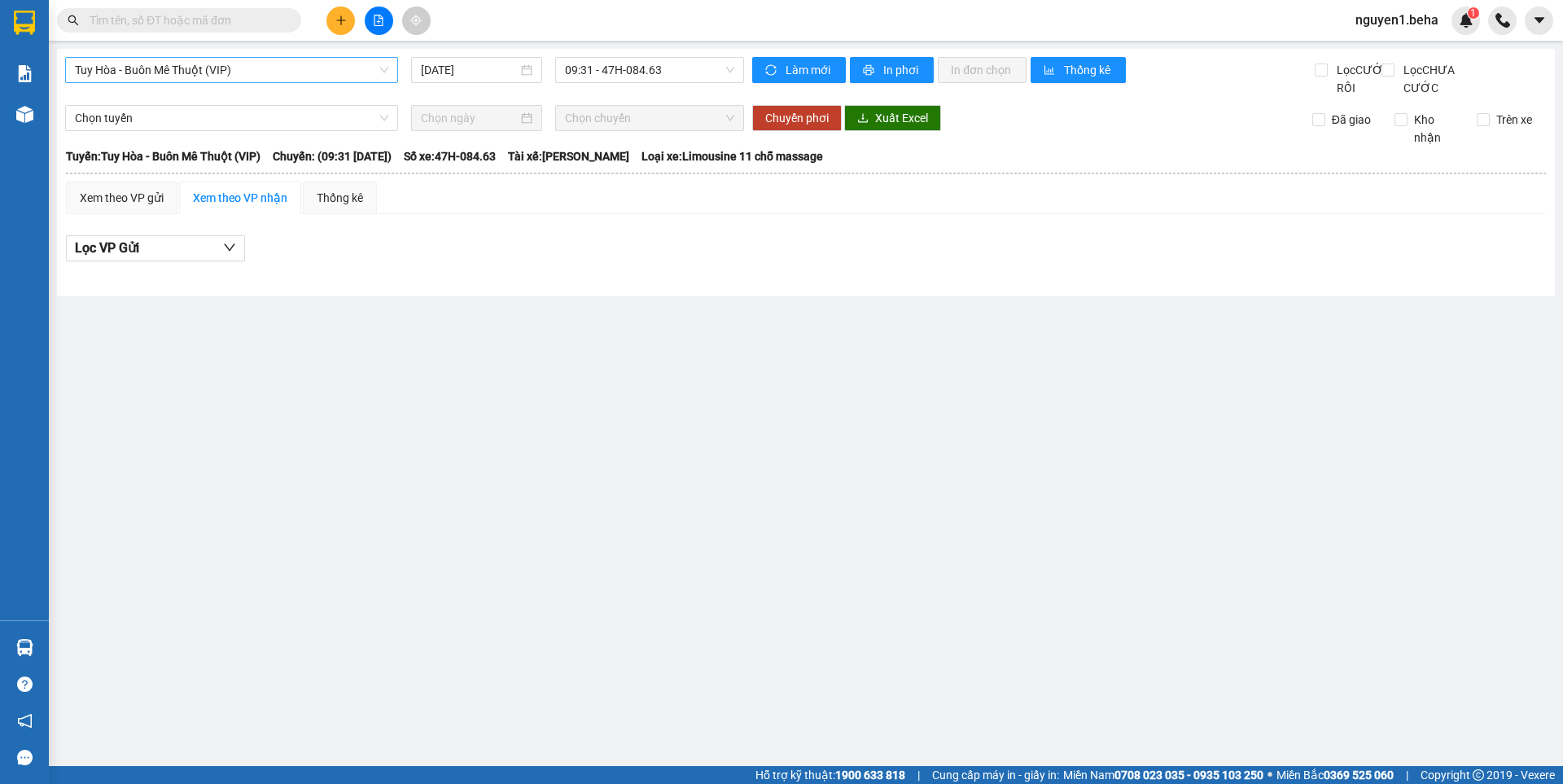
click at [225, 67] on span "Tuy Hòa - Buôn Mê Thuột (VIP)" at bounding box center [232, 70] width 313 height 24
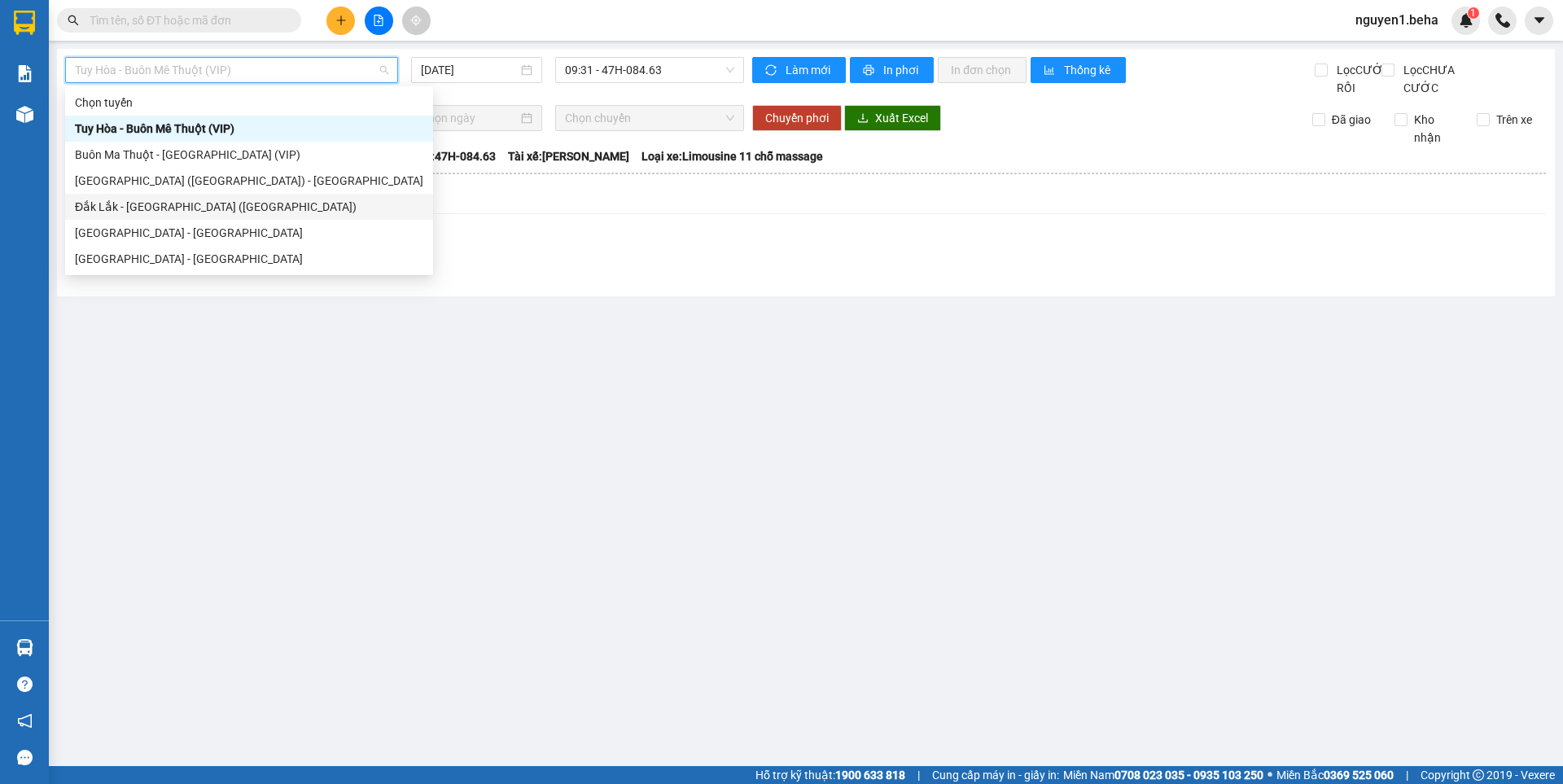
click at [175, 198] on div "Đắk Lắk - [GEOGRAPHIC_DATA] ([GEOGRAPHIC_DATA])" at bounding box center [249, 207] width 349 height 18
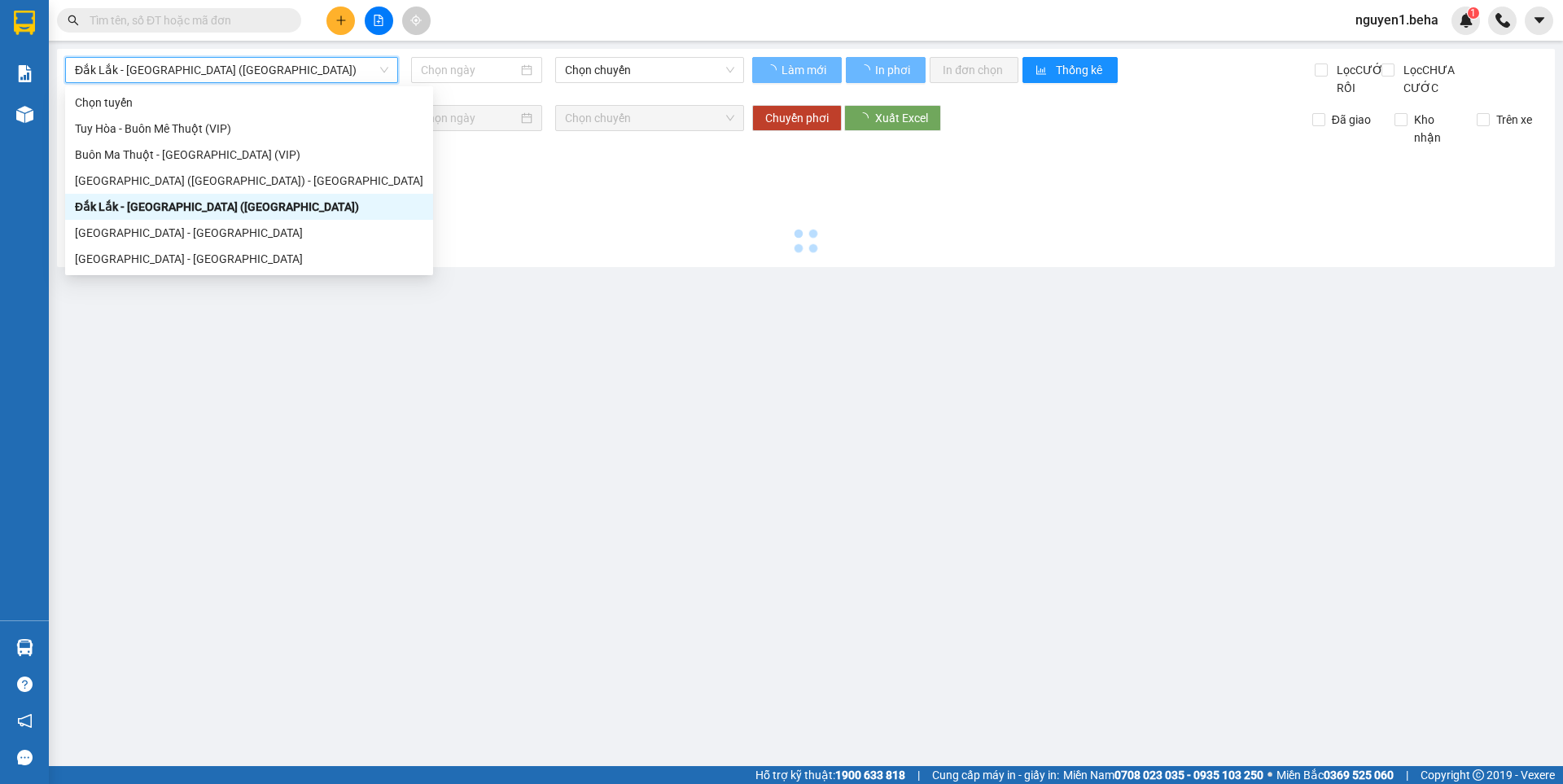
type input "[DATE]"
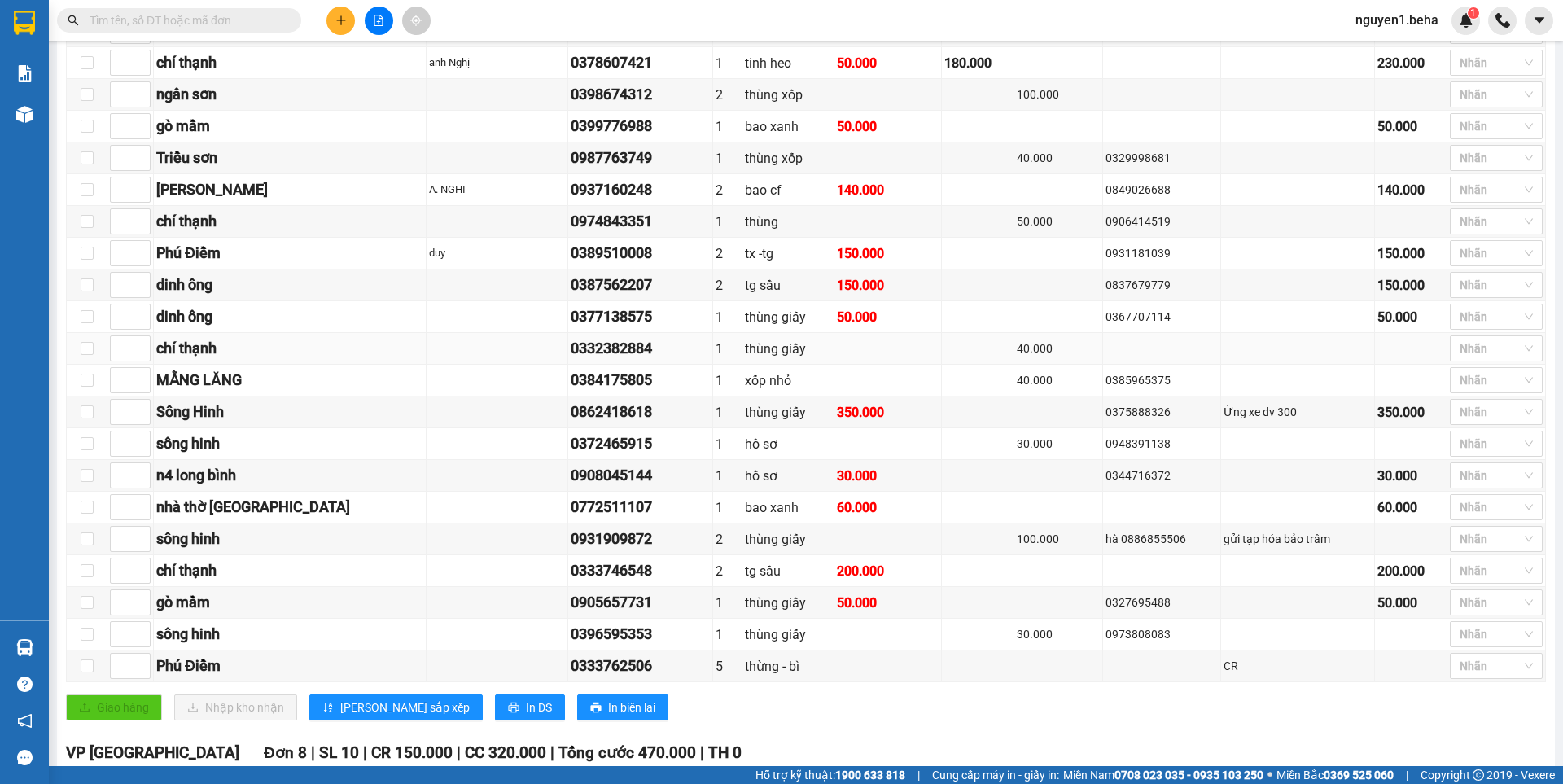
scroll to position [244, 0]
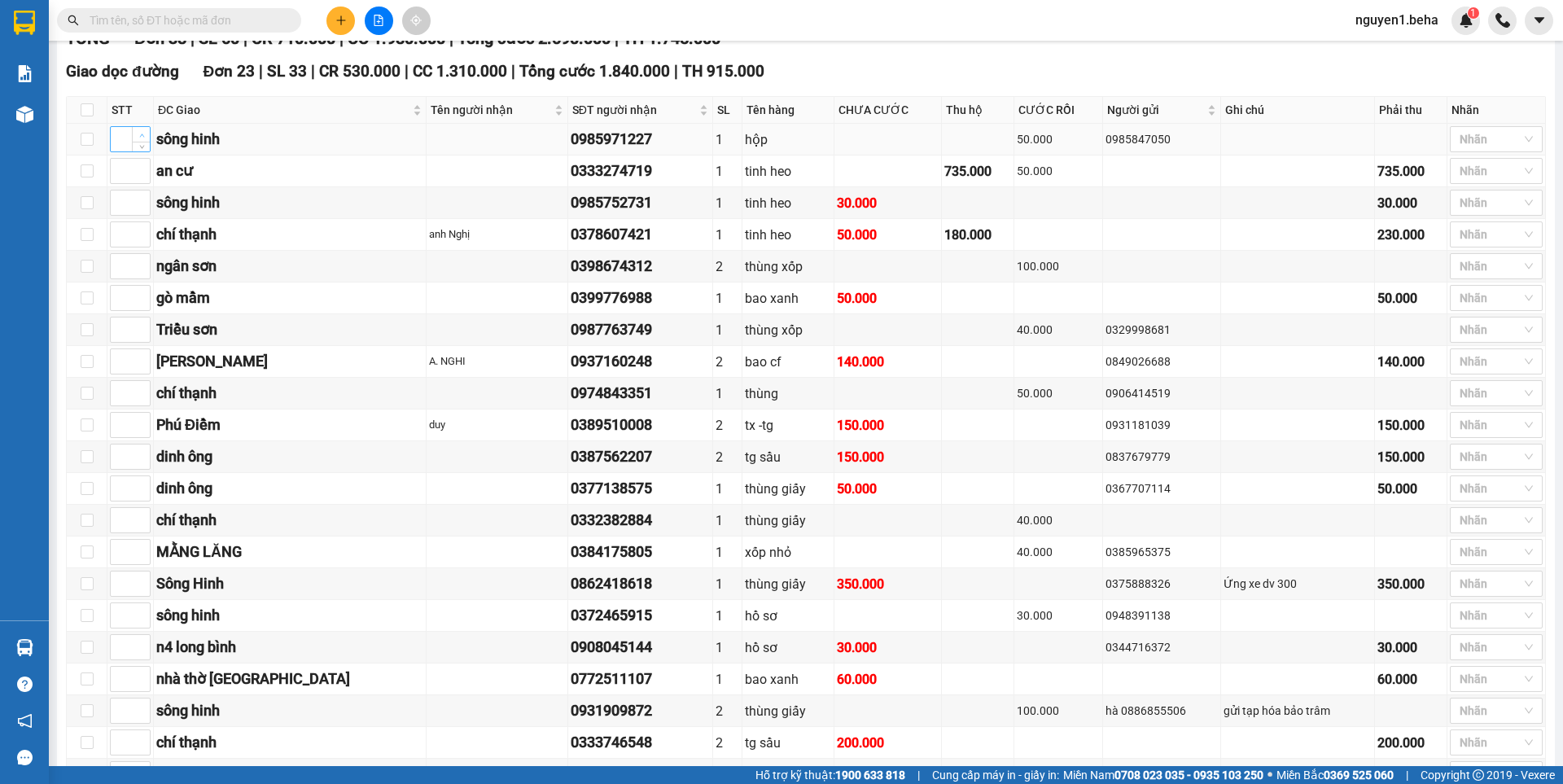
type input "1"
click at [140, 142] on span "Increase Value" at bounding box center [141, 133] width 18 height 14
type input "1"
click at [142, 205] on span "Increase Value" at bounding box center [141, 197] width 18 height 14
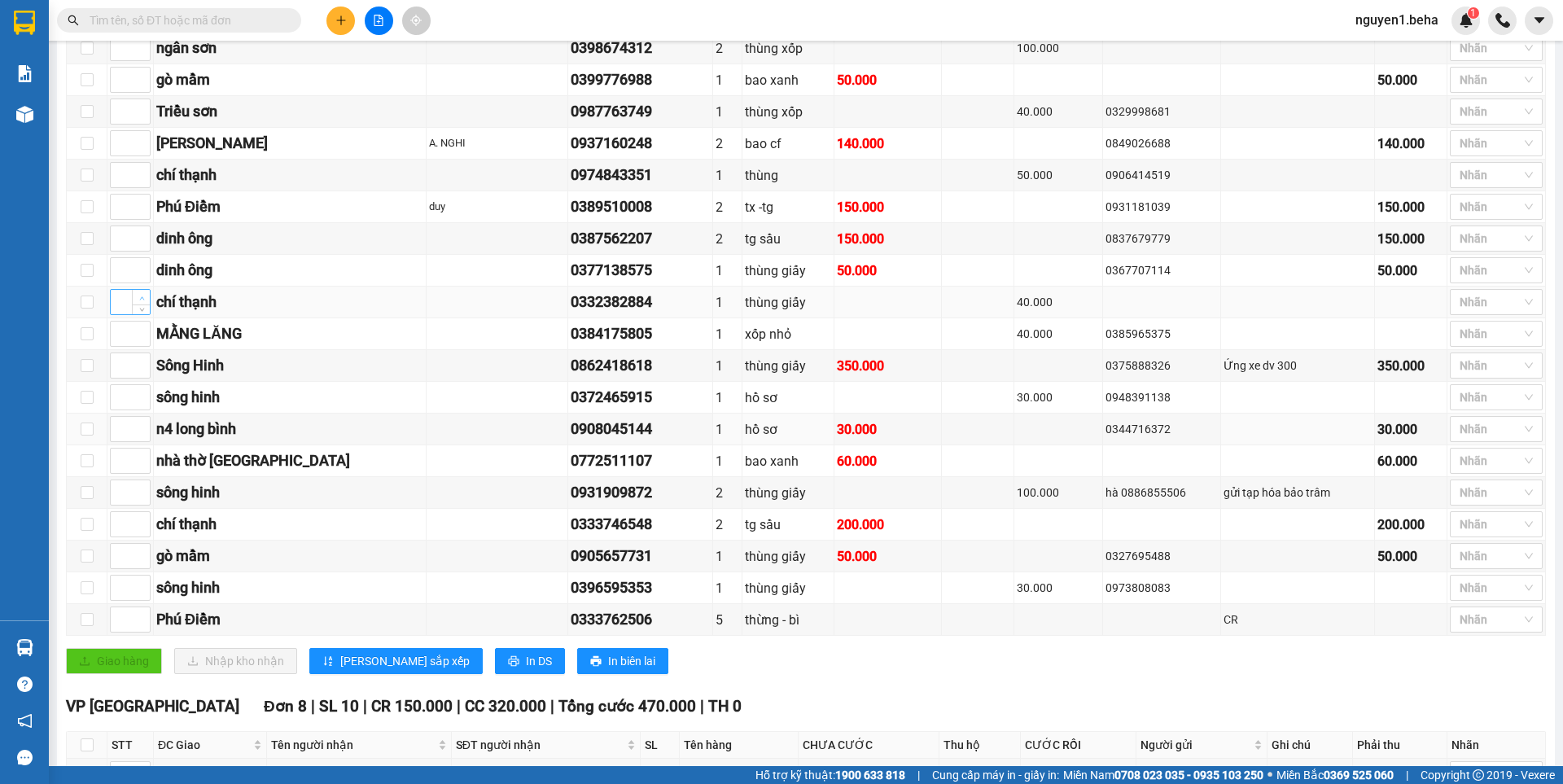
scroll to position [489, 0]
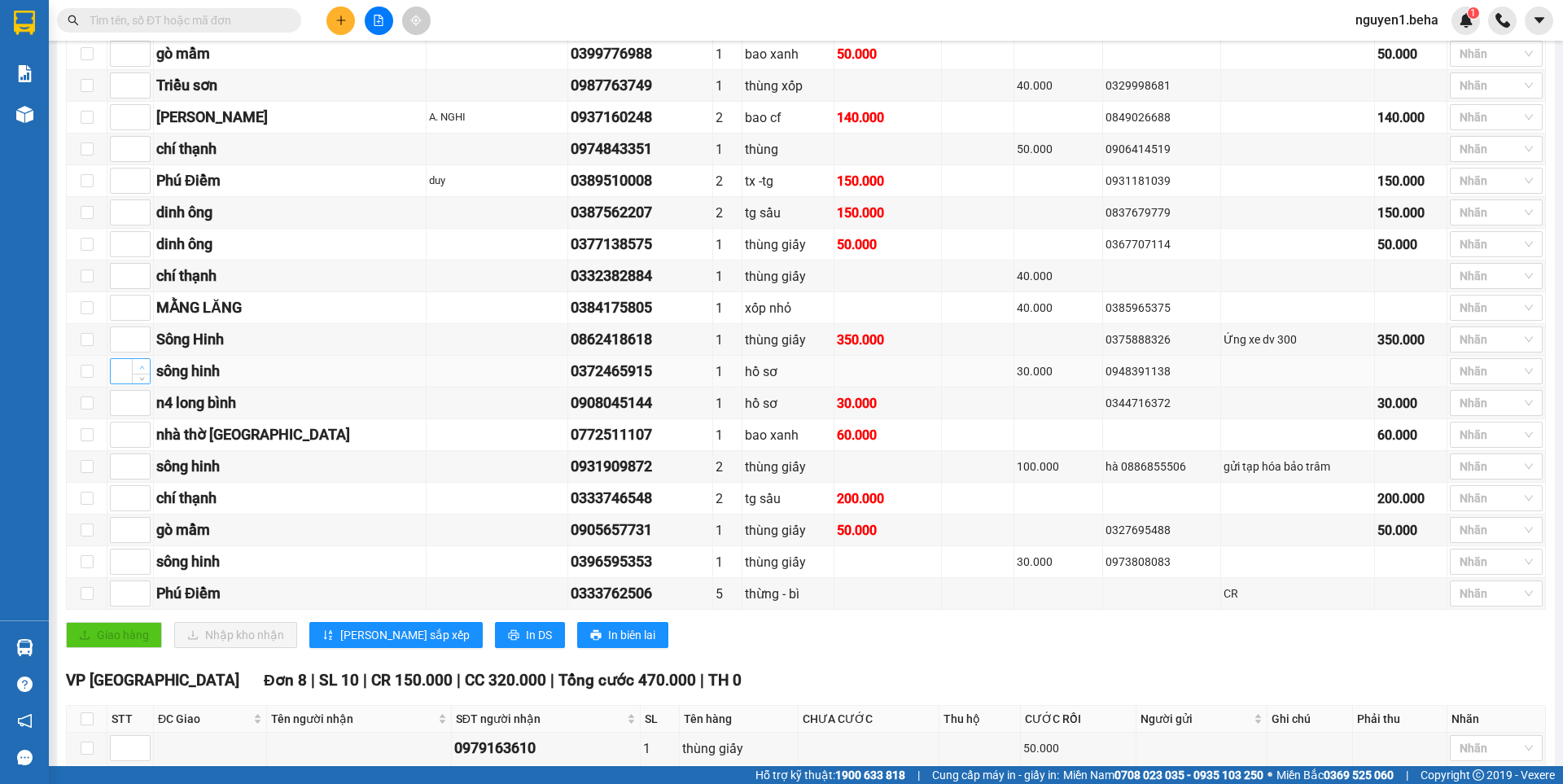
type input "1"
click at [142, 374] on span "Increase Value" at bounding box center [141, 366] width 18 height 14
type input "1"
click at [138, 467] on span "up" at bounding box center [142, 462] width 10 height 10
type input "1"
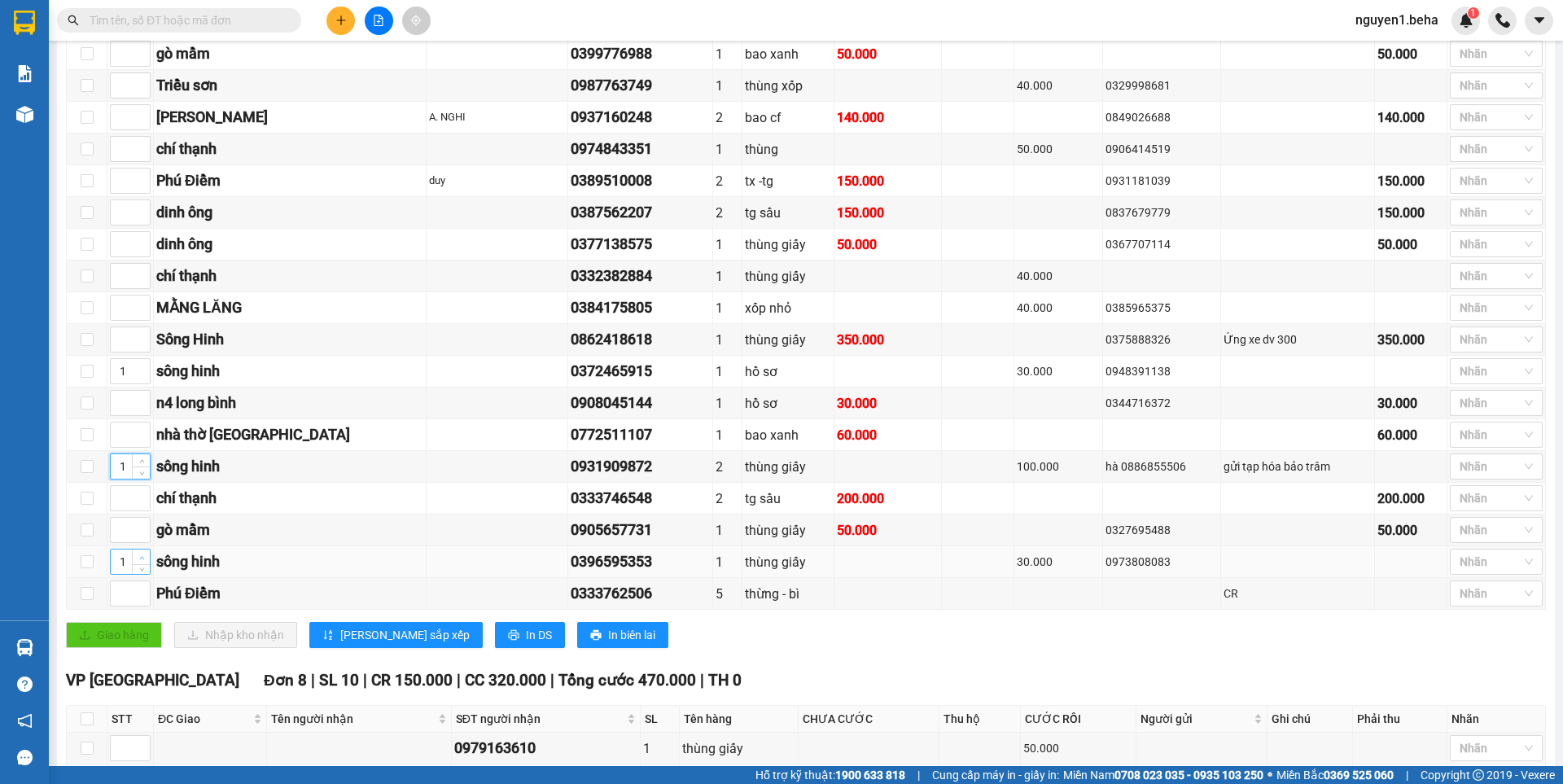
click at [139, 561] on icon "up" at bounding box center [142, 558] width 6 height 6
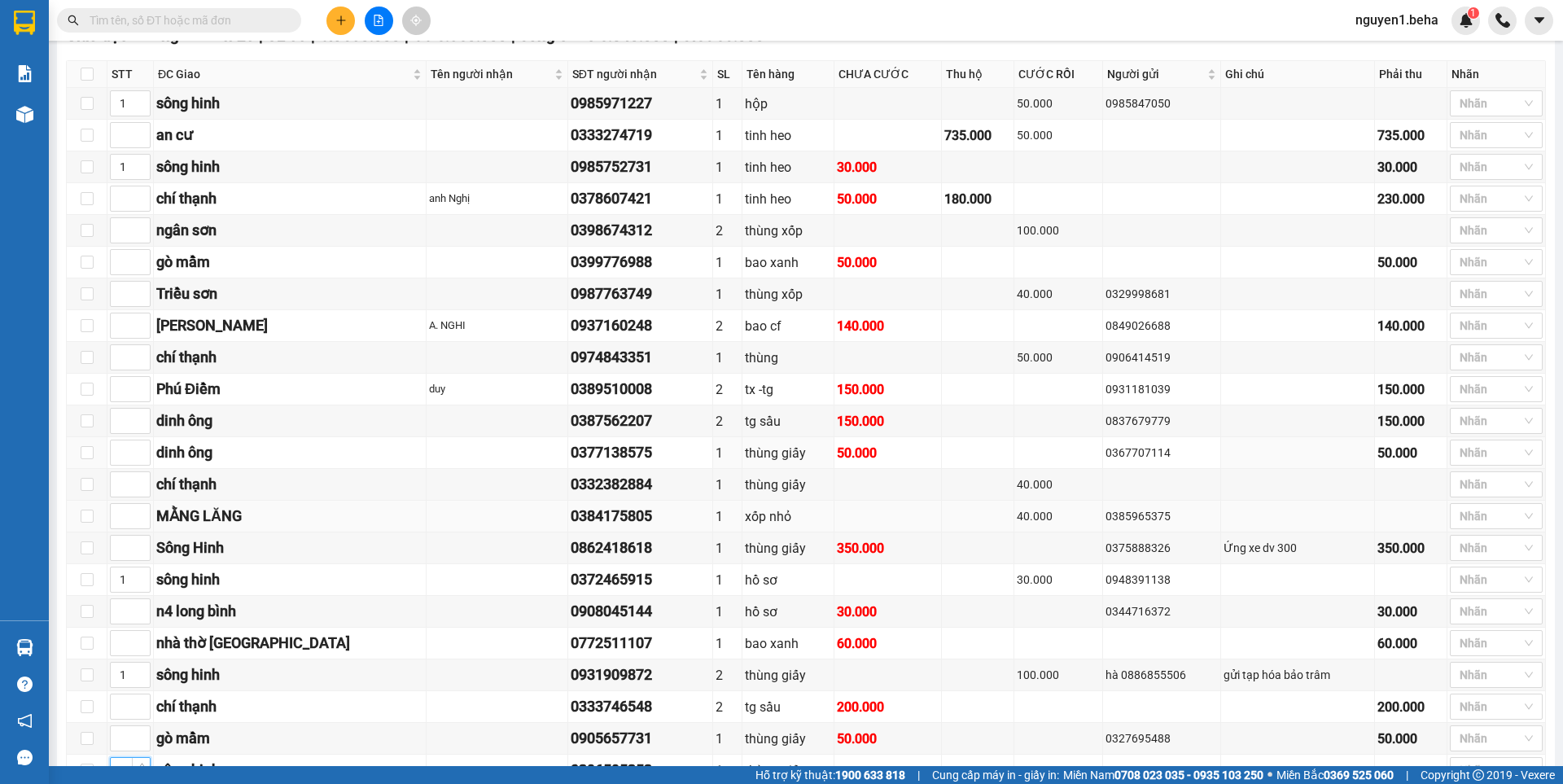
scroll to position [244, 0]
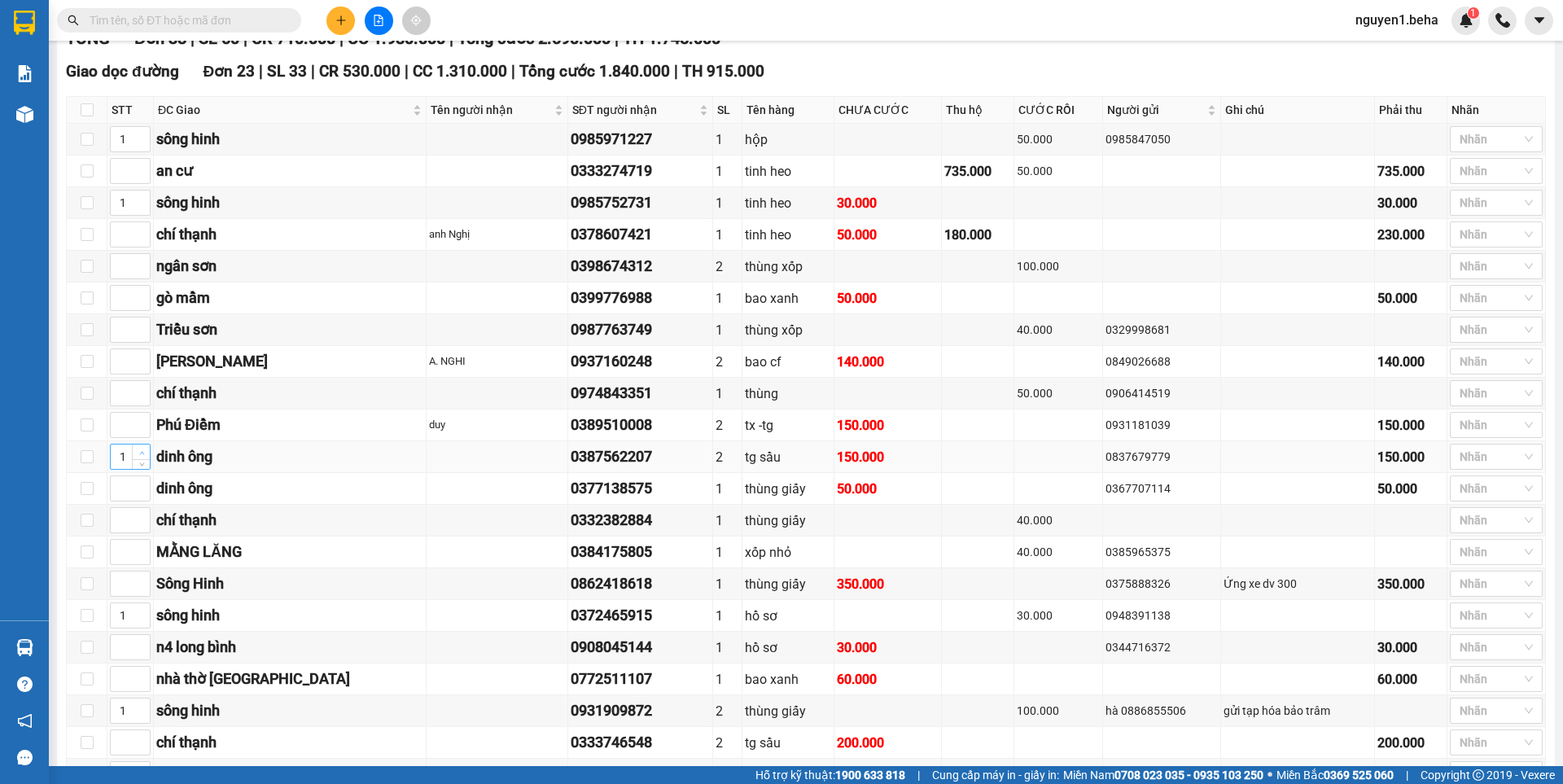
click at [139, 456] on icon "up" at bounding box center [142, 453] width 6 height 6
type input "2"
click at [139, 456] on icon "up" at bounding box center [142, 453] width 6 height 6
click at [144, 488] on icon "up" at bounding box center [142, 485] width 6 height 6
type input "2"
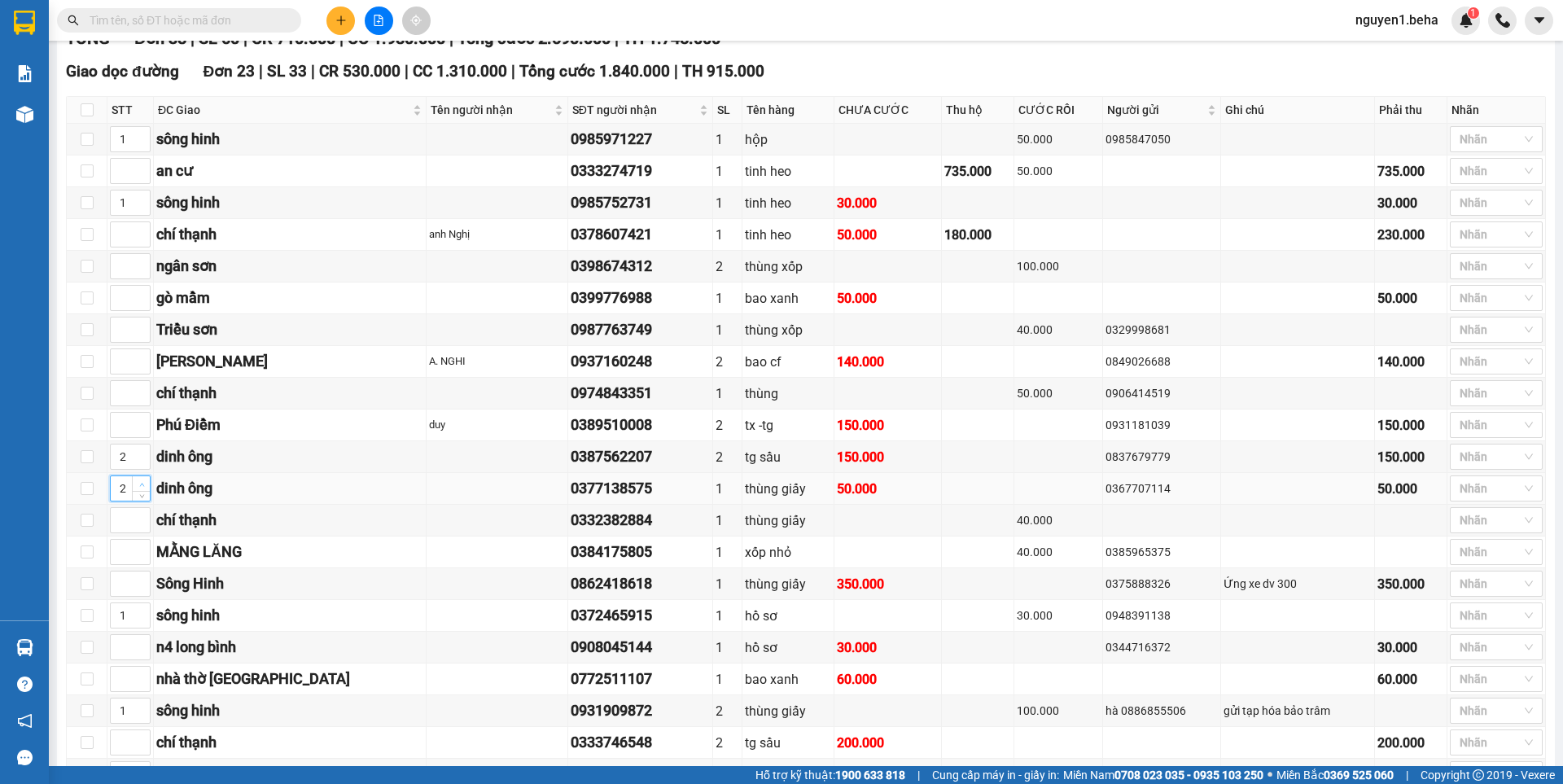
click at [144, 488] on icon "up" at bounding box center [142, 485] width 6 height 6
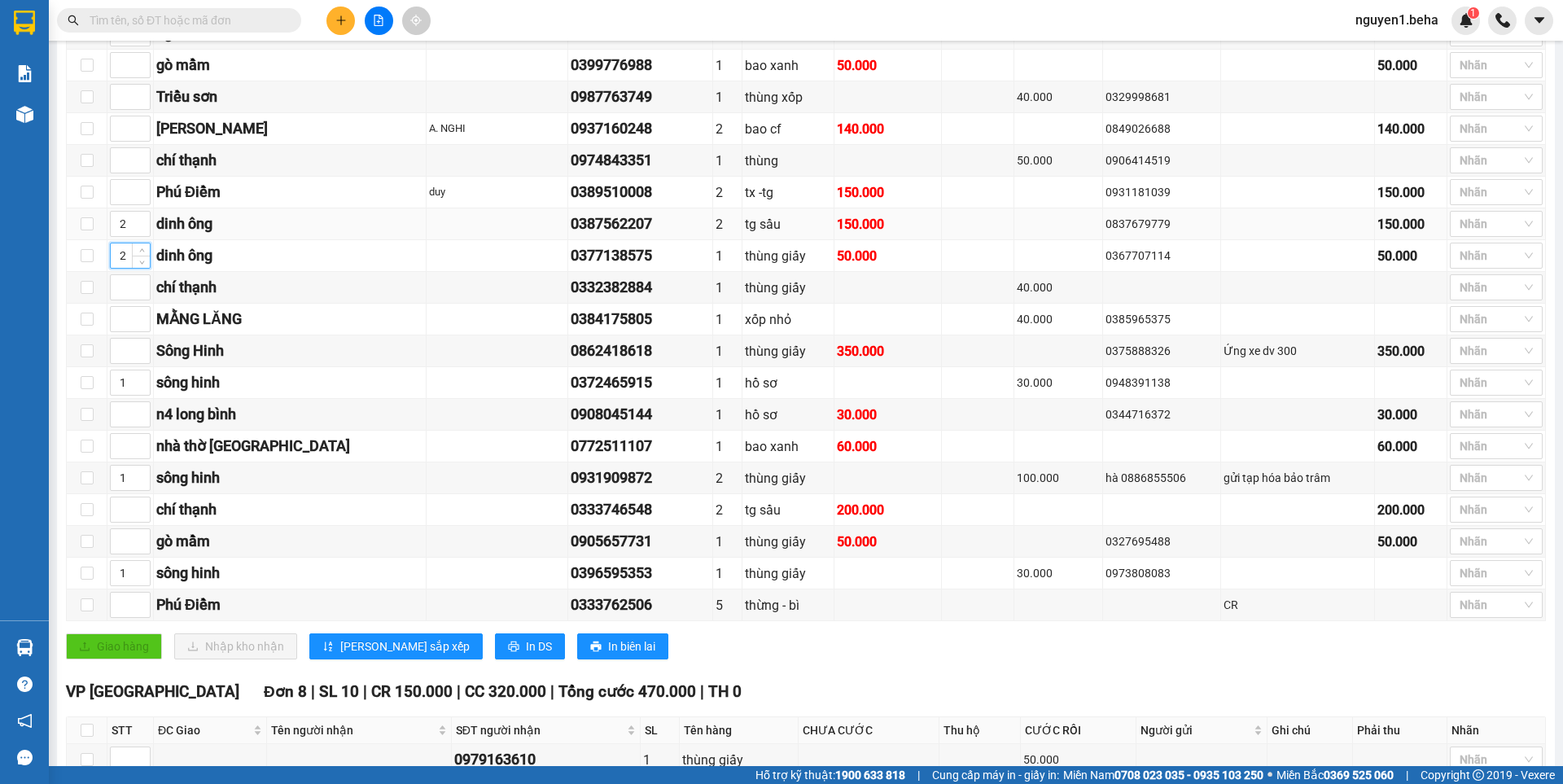
scroll to position [489, 0]
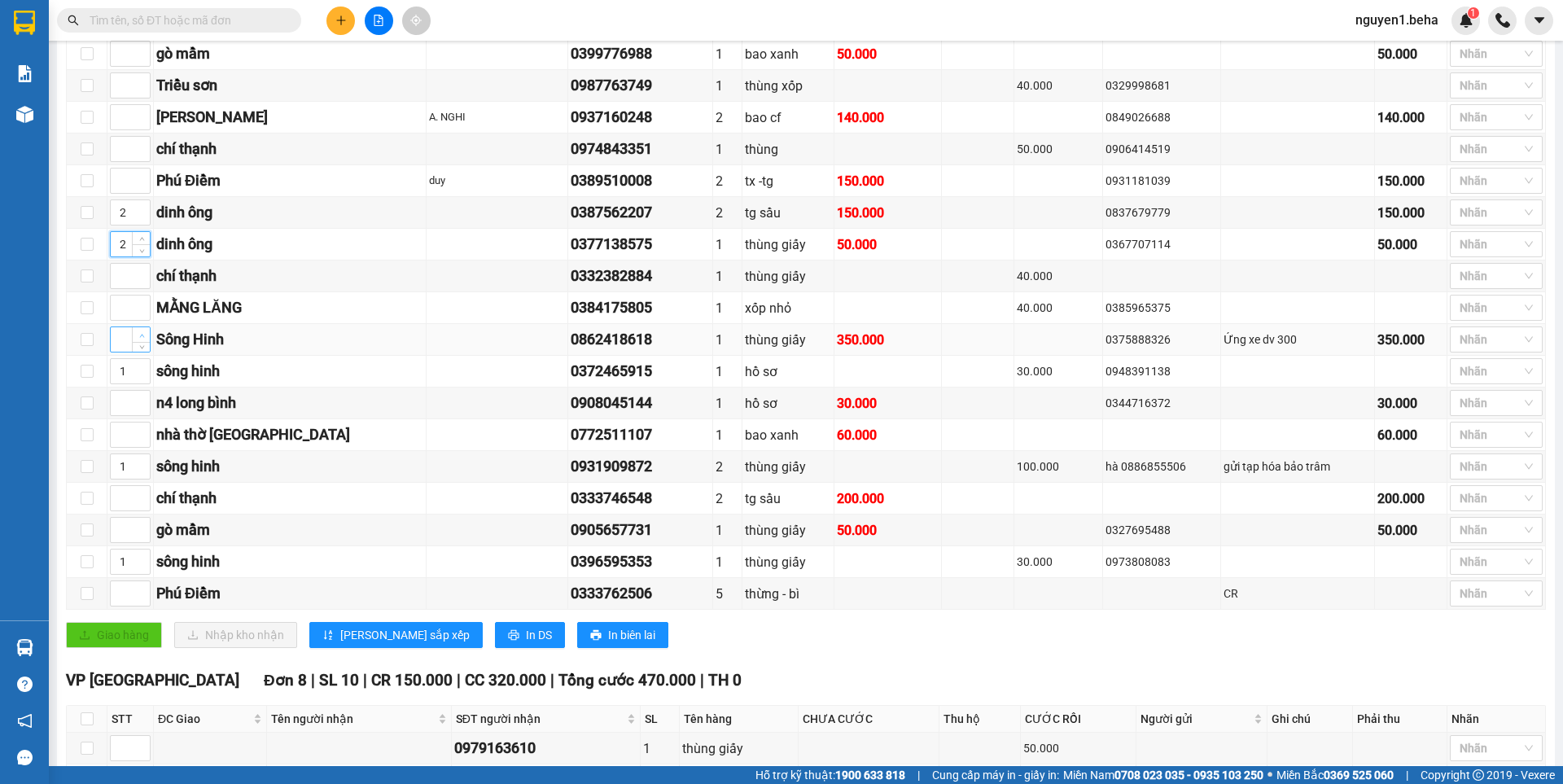
type input "1"
drag, startPoint x: 141, startPoint y: 354, endPoint x: 186, endPoint y: 432, distance: 90.0
click at [140, 339] on icon "up" at bounding box center [142, 336] width 6 height 6
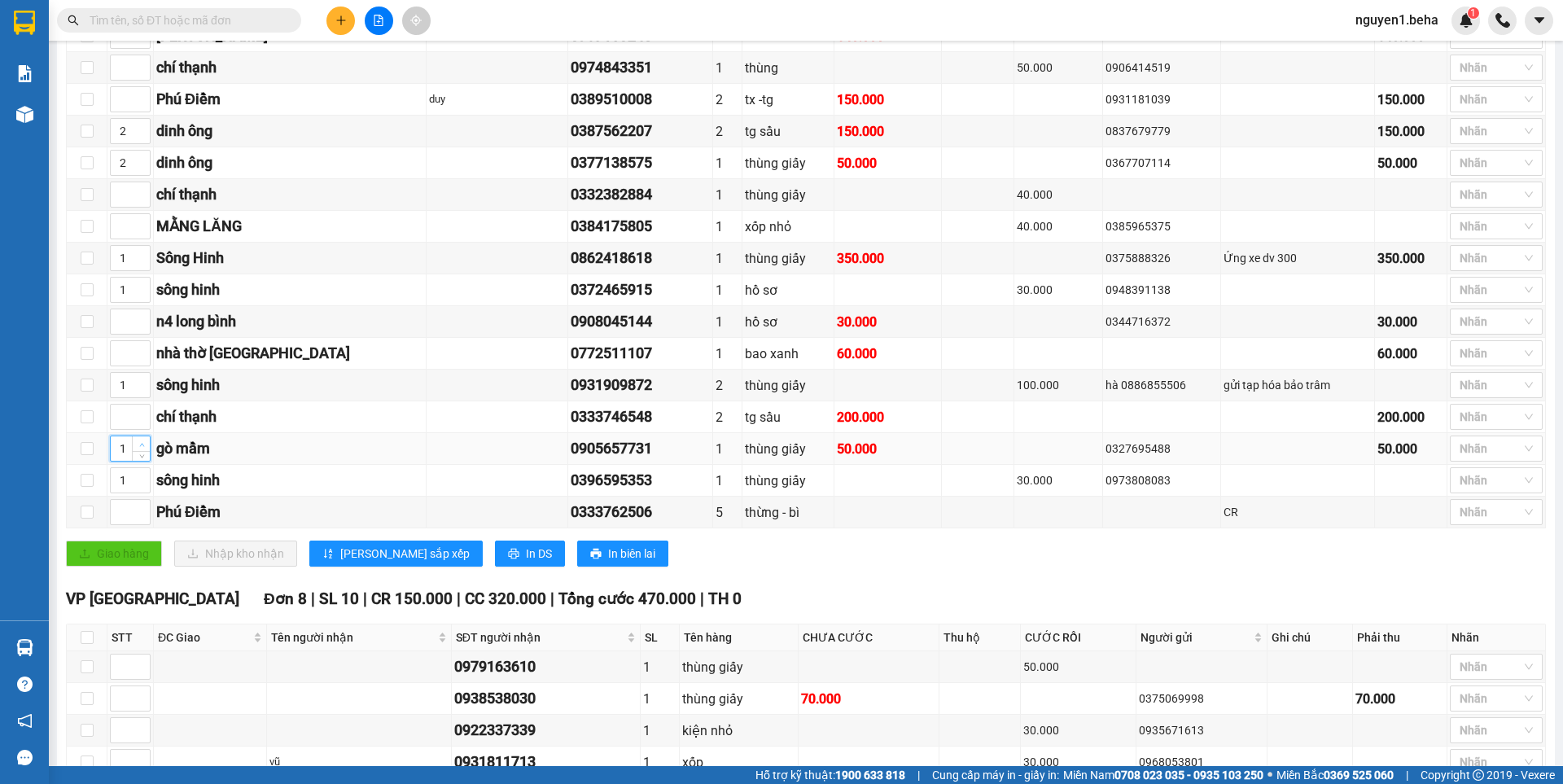
click at [137, 451] on span "Increase Value" at bounding box center [141, 443] width 18 height 14
type input "3"
click at [137, 451] on span "Increase Value" at bounding box center [141, 443] width 18 height 14
click at [388, 562] on span "[PERSON_NAME] sắp xếp" at bounding box center [405, 553] width 129 height 18
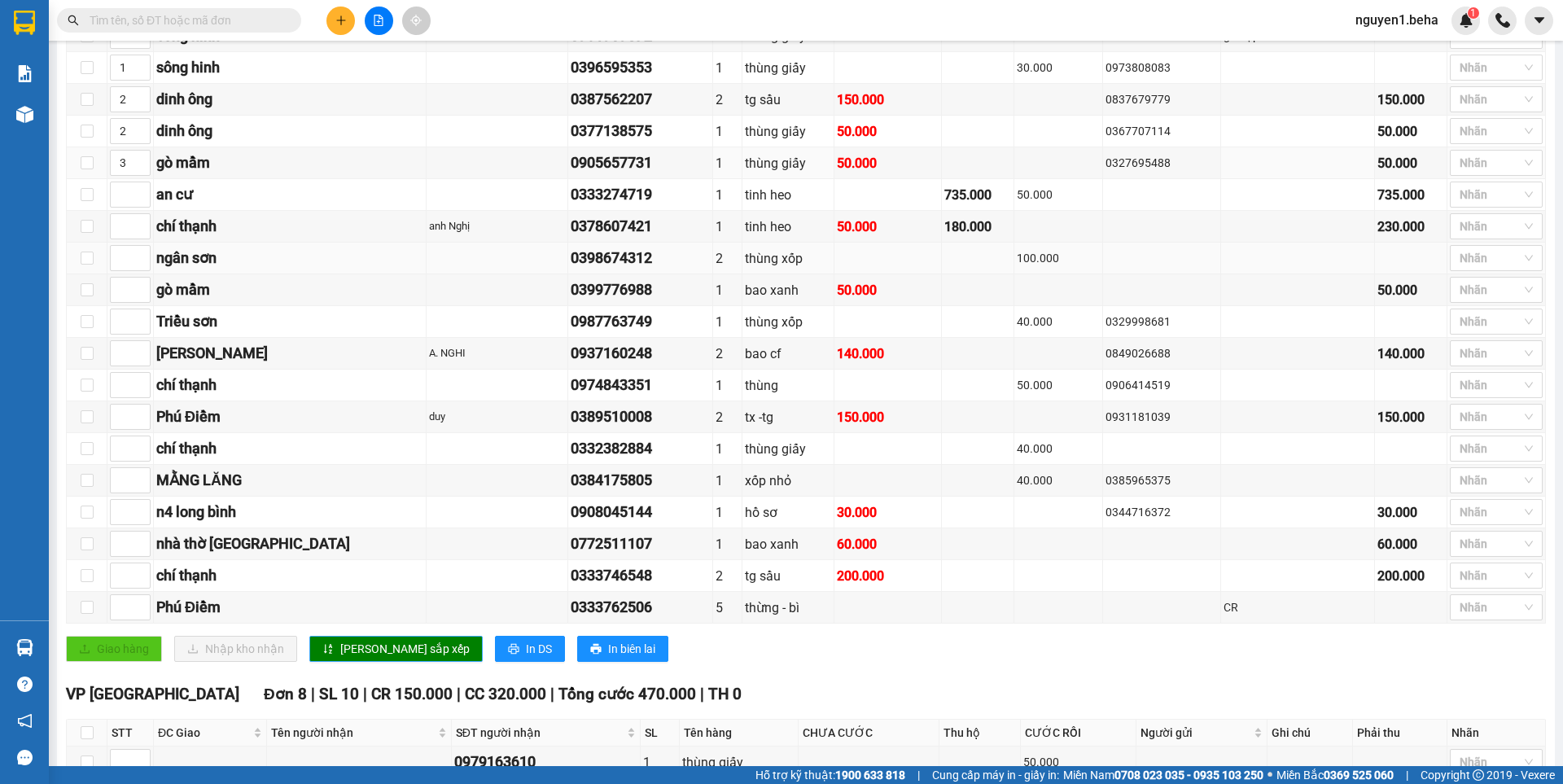
scroll to position [489, 0]
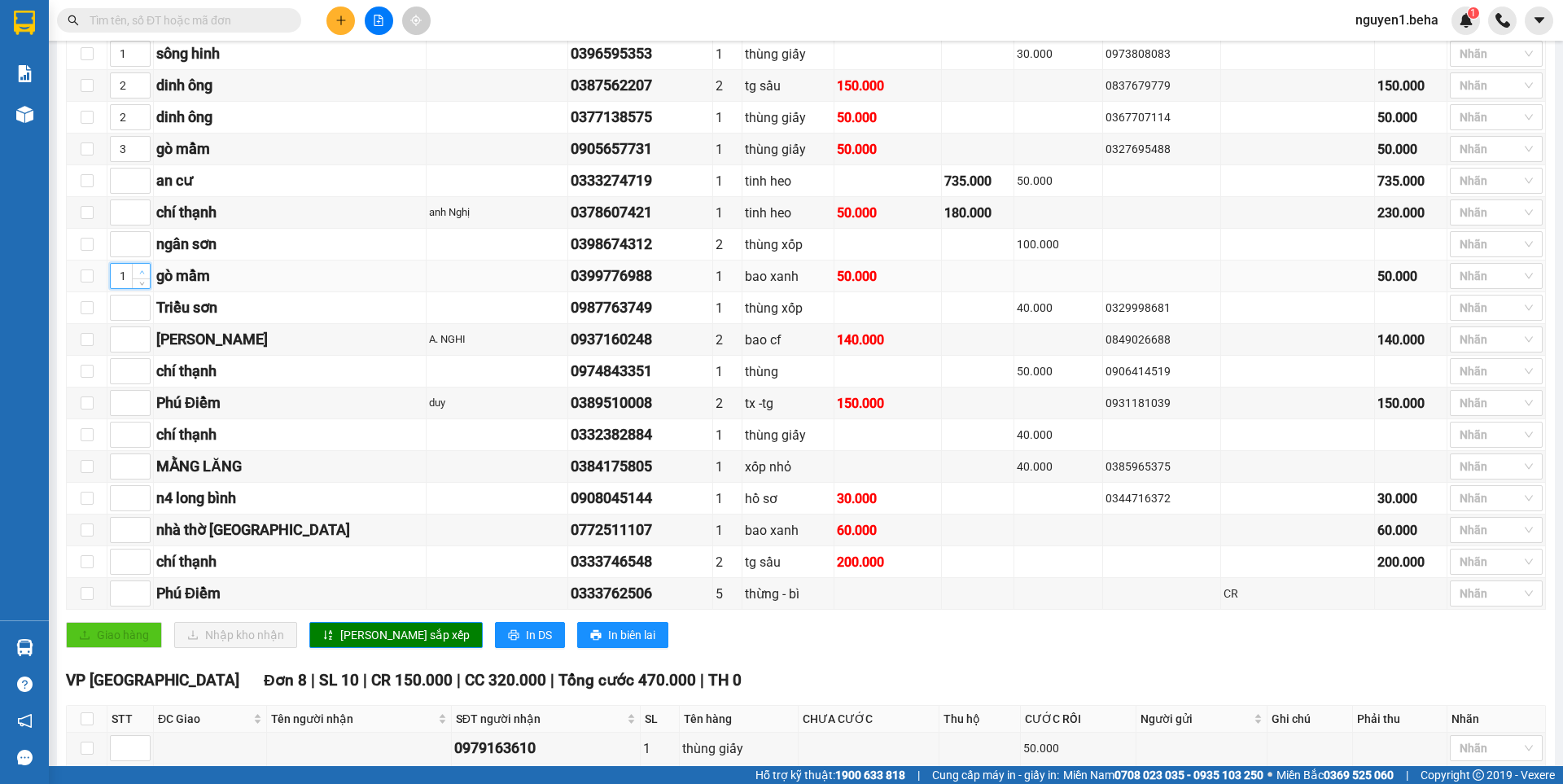
click at [139, 275] on icon "up" at bounding box center [142, 272] width 6 height 6
type input "3"
click at [139, 275] on icon "up" at bounding box center [142, 272] width 6 height 6
click at [141, 180] on icon "up" at bounding box center [142, 177] width 6 height 6
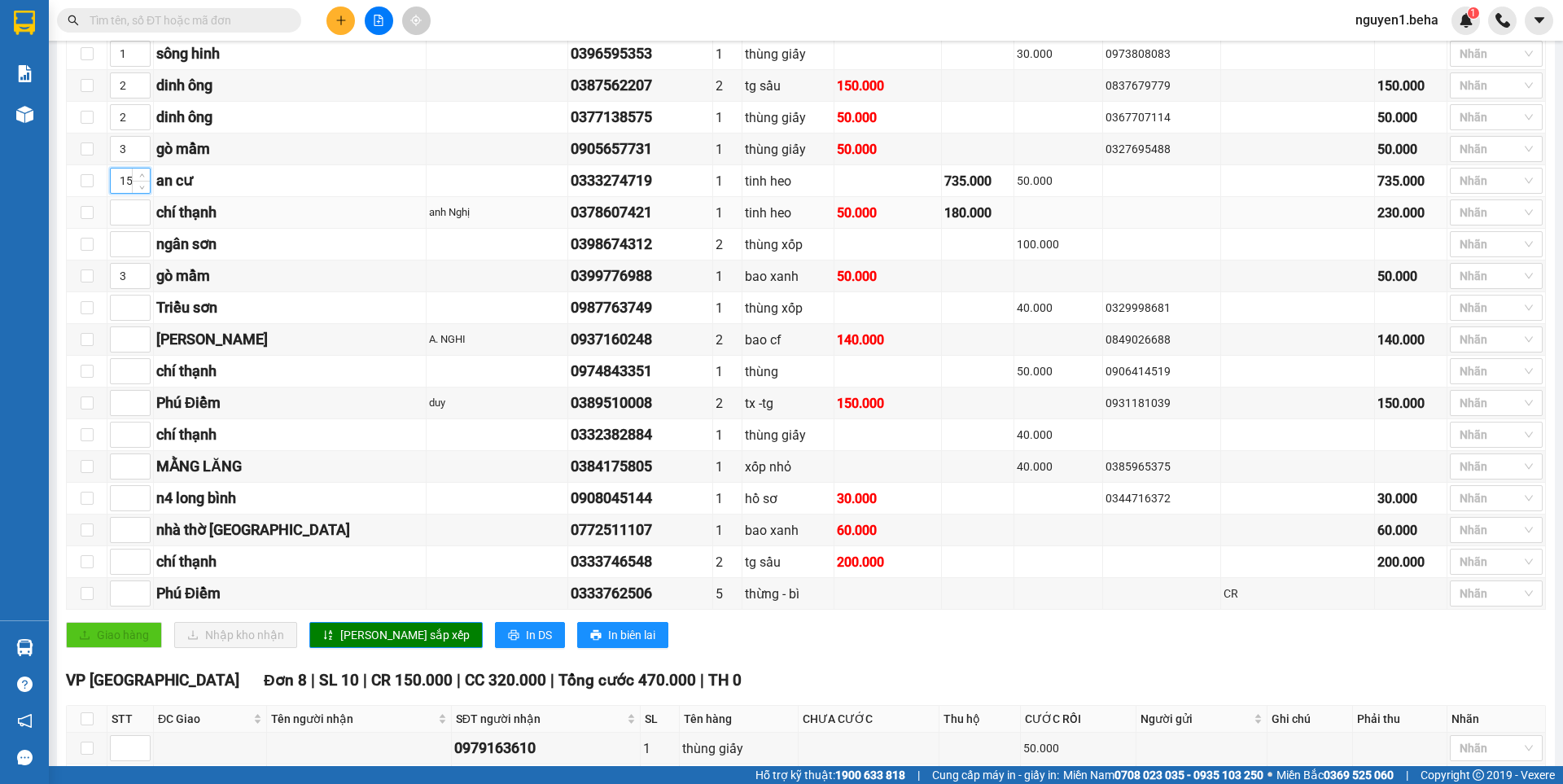
type input "1"
type input "4"
click at [119, 602] on input at bounding box center [130, 593] width 39 height 24
type input "5"
click at [127, 415] on input at bounding box center [130, 403] width 39 height 24
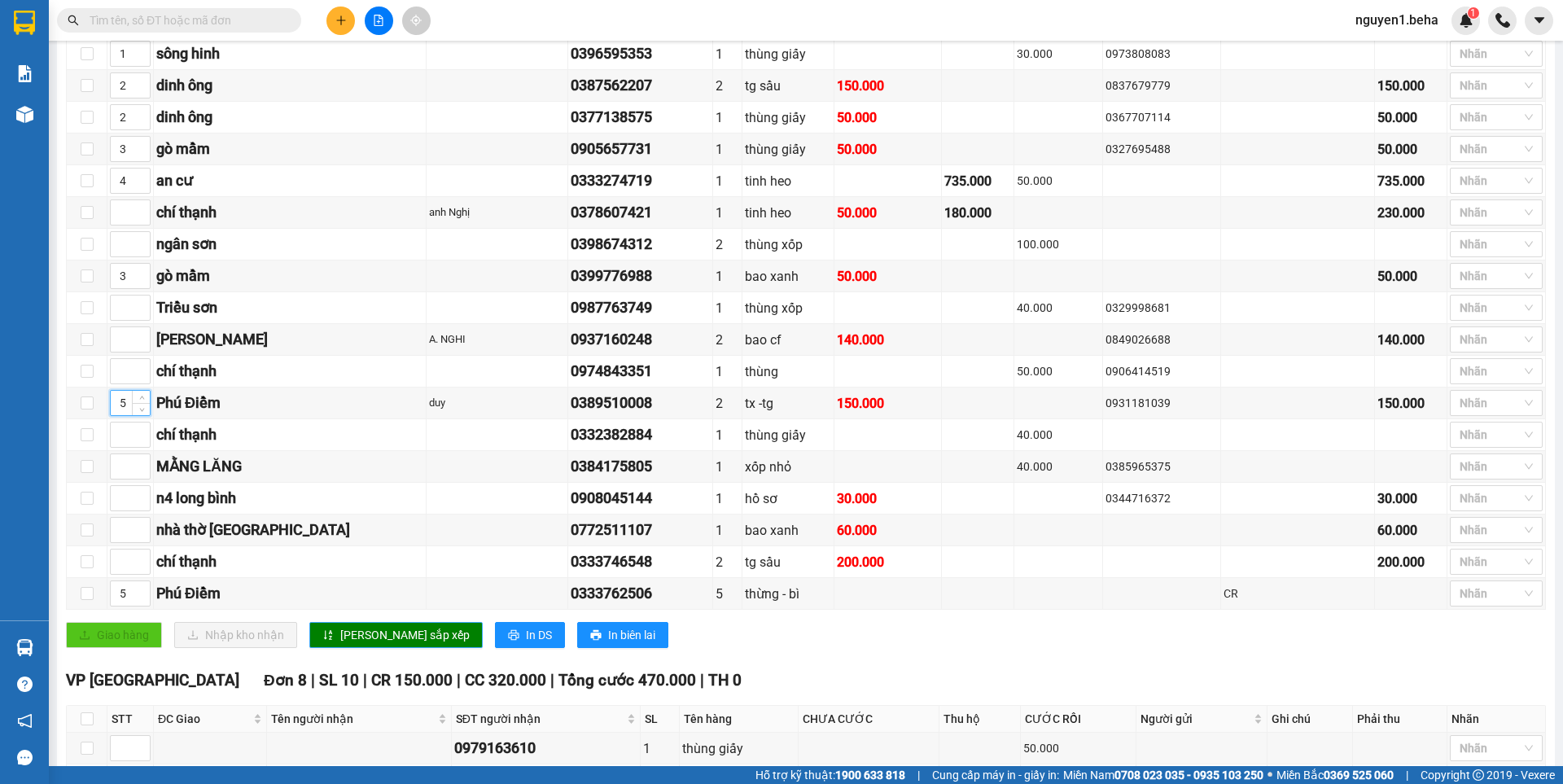
type input "5"
click at [360, 644] on span "[PERSON_NAME] sắp xếp" at bounding box center [405, 634] width 129 height 18
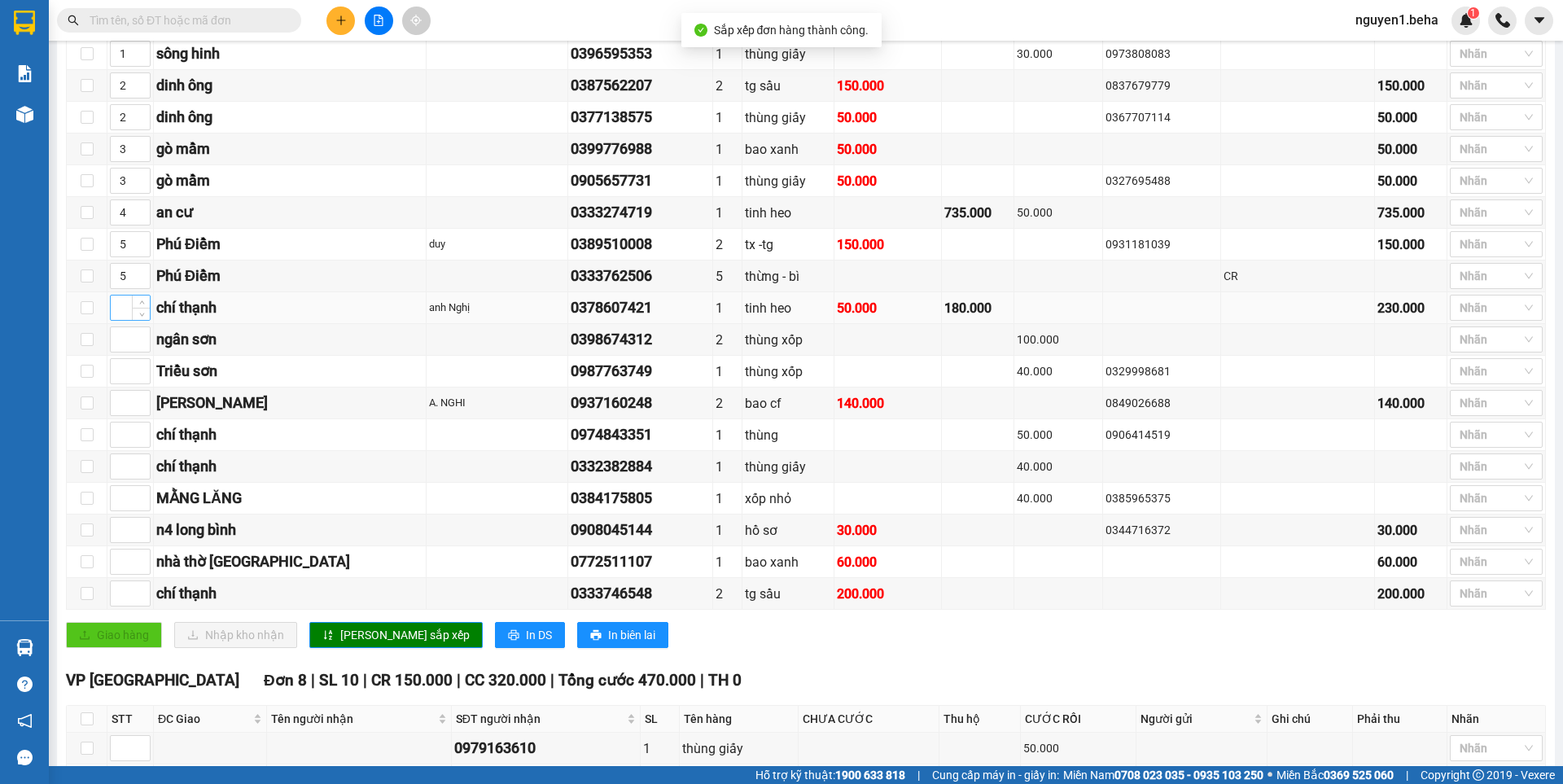
click at [119, 320] on input at bounding box center [130, 307] width 39 height 24
type input "6"
click at [120, 383] on input at bounding box center [130, 371] width 39 height 24
click at [114, 415] on input at bounding box center [130, 403] width 39 height 24
type input "6"
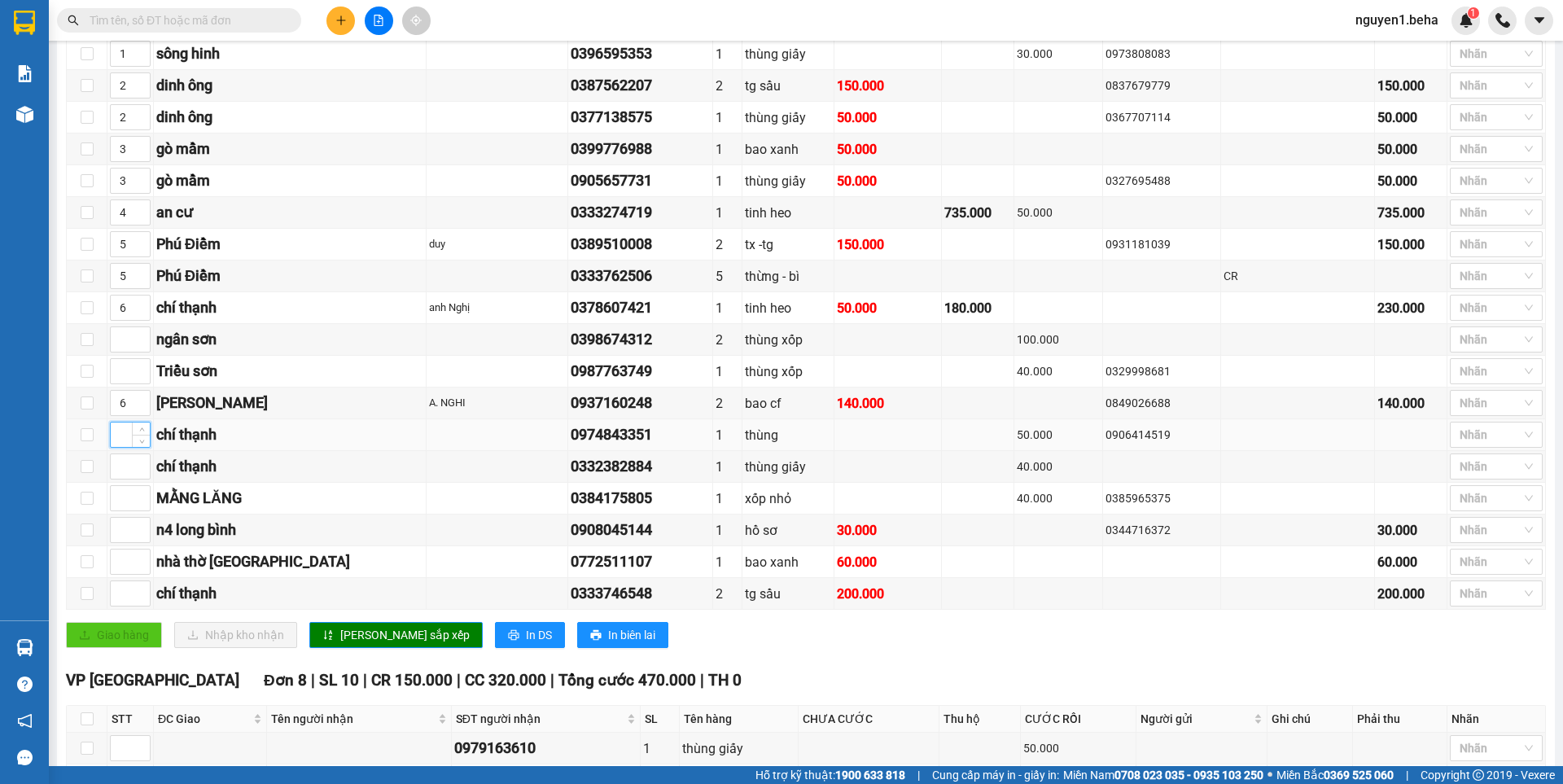
click at [118, 447] on input at bounding box center [130, 434] width 39 height 24
type input "6"
click at [127, 479] on input at bounding box center [130, 465] width 39 height 24
type input "6"
click at [124, 509] on input at bounding box center [130, 497] width 39 height 24
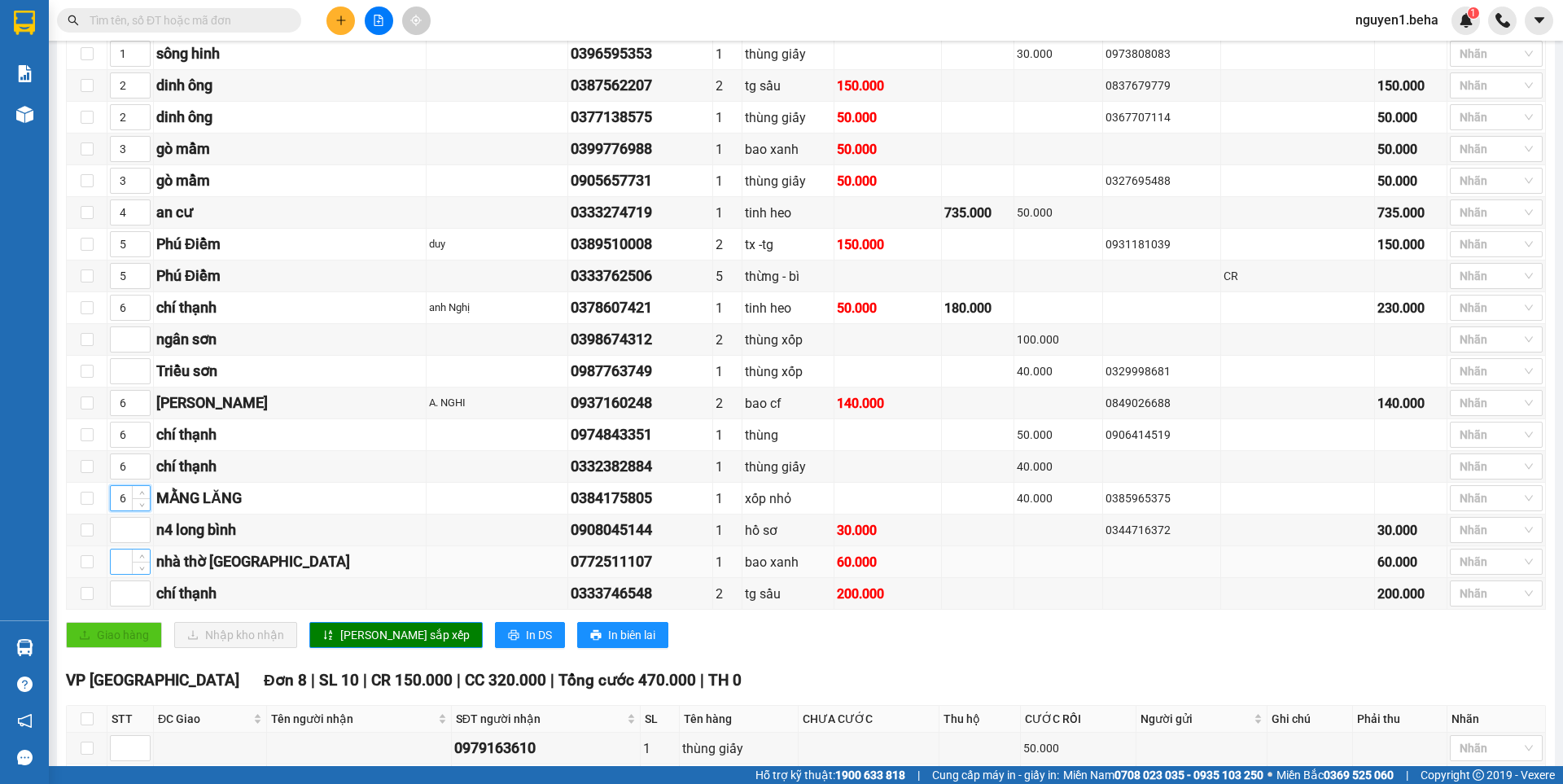
type input "6"
click at [117, 573] on input at bounding box center [130, 561] width 39 height 24
type input "6"
click at [113, 605] on input at bounding box center [130, 593] width 39 height 24
type input "6"
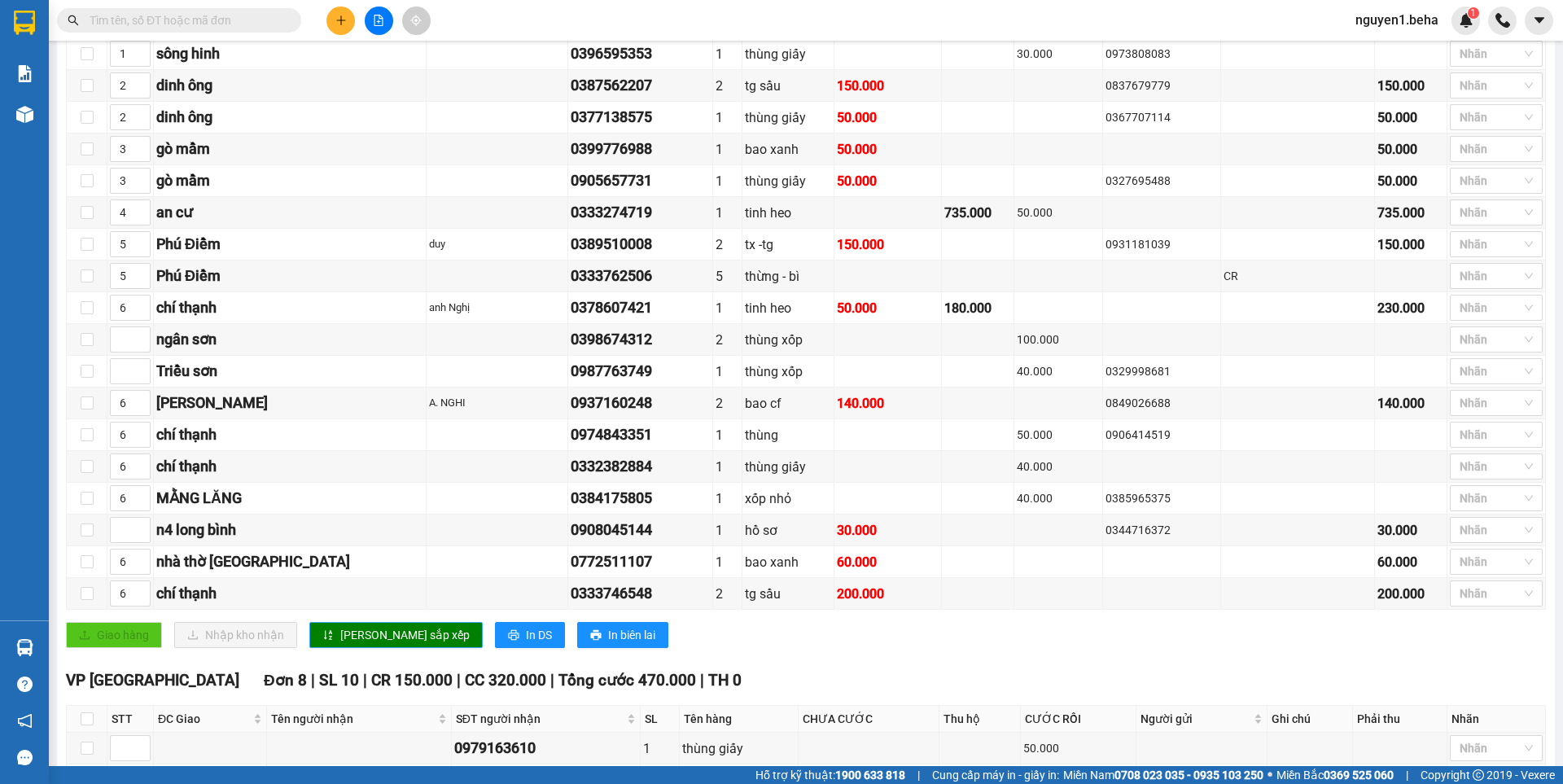
click at [386, 644] on span "[PERSON_NAME] sắp xếp" at bounding box center [405, 634] width 129 height 18
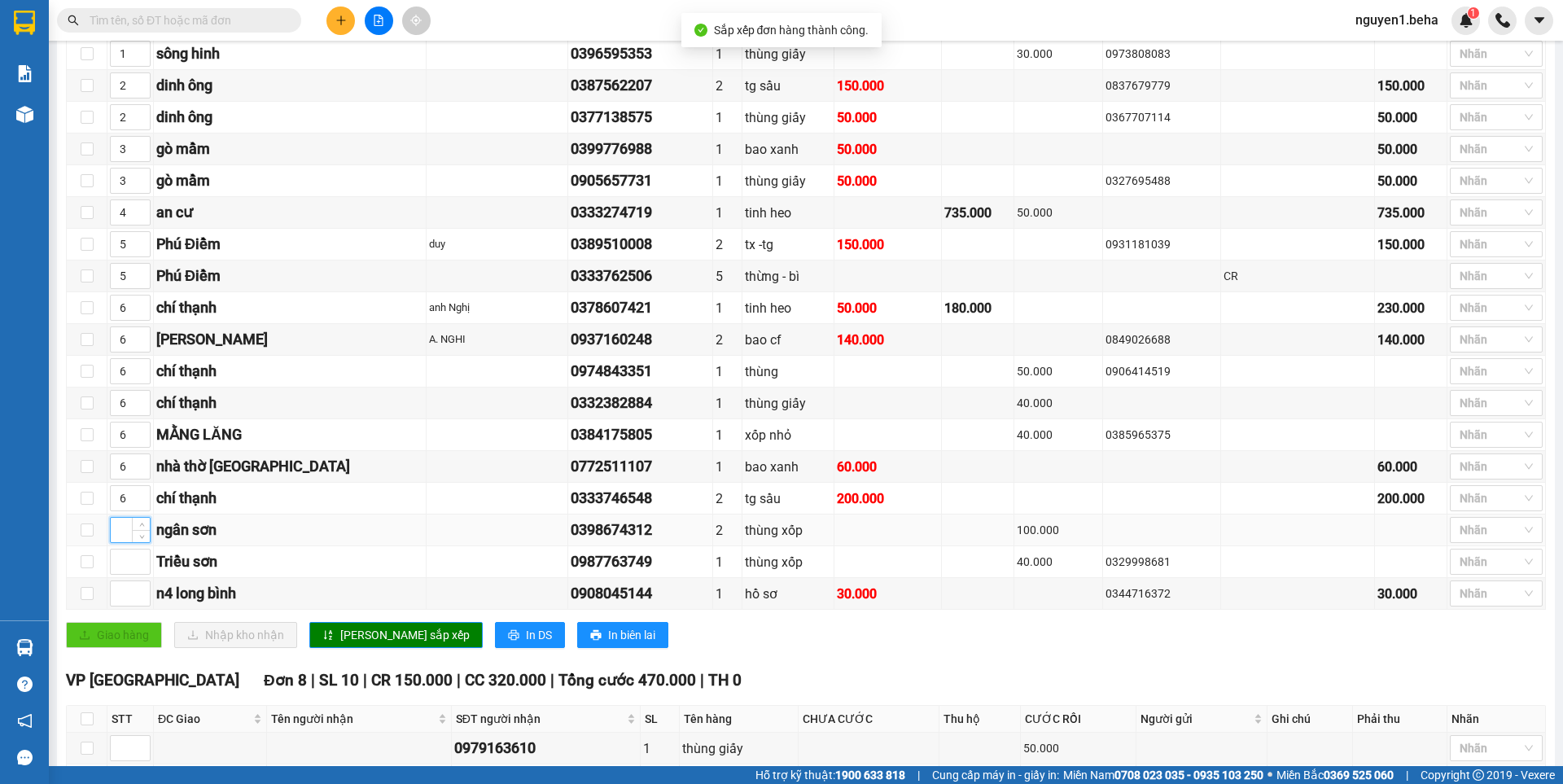
click at [116, 542] on input at bounding box center [130, 529] width 39 height 24
type input "6"
click at [115, 574] on input at bounding box center [130, 561] width 39 height 24
type input "7"
click at [113, 602] on input at bounding box center [130, 593] width 39 height 24
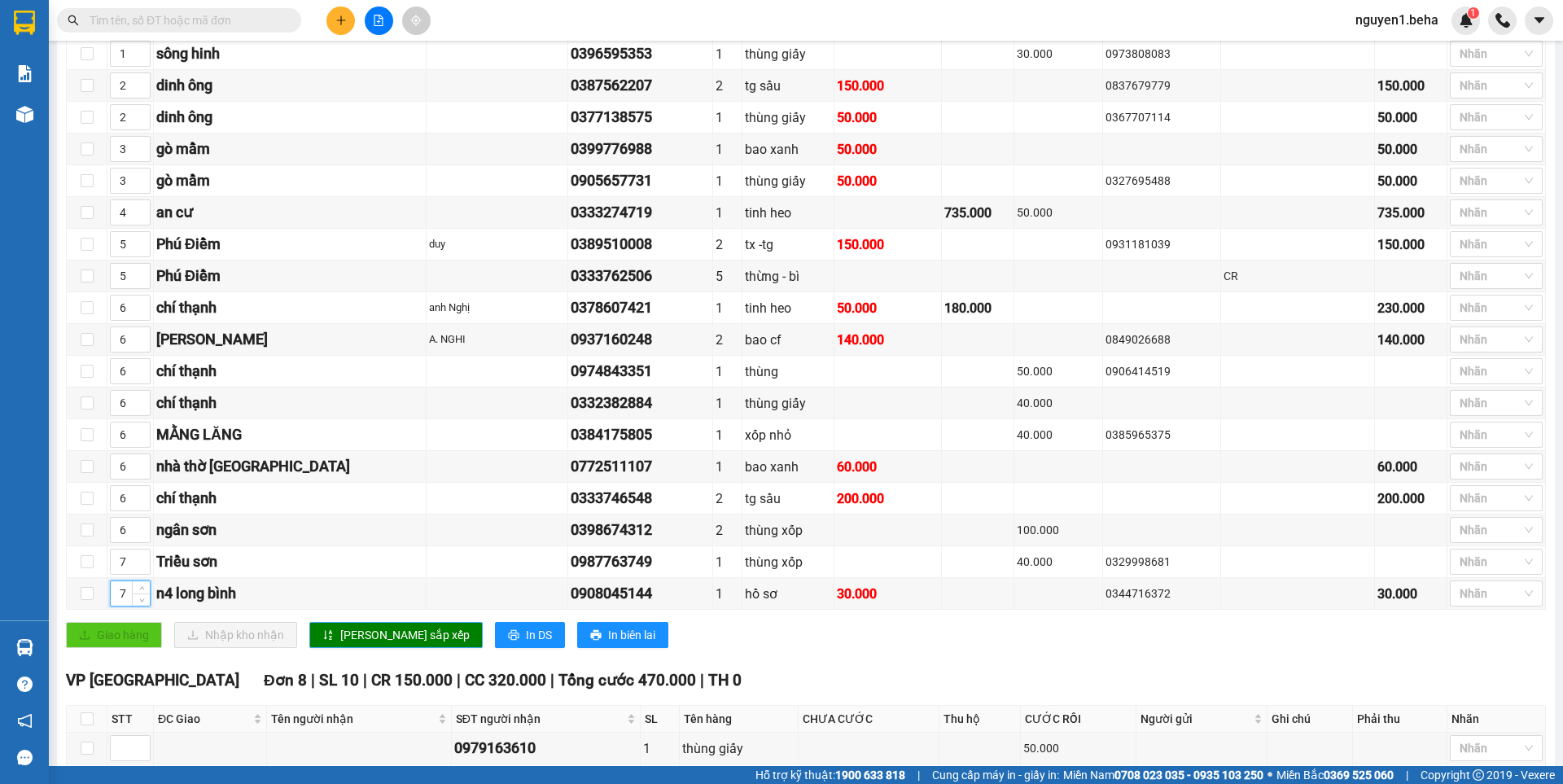
type input "7"
click at [340, 644] on span "[PERSON_NAME] sắp xếp" at bounding box center [405, 634] width 129 height 18
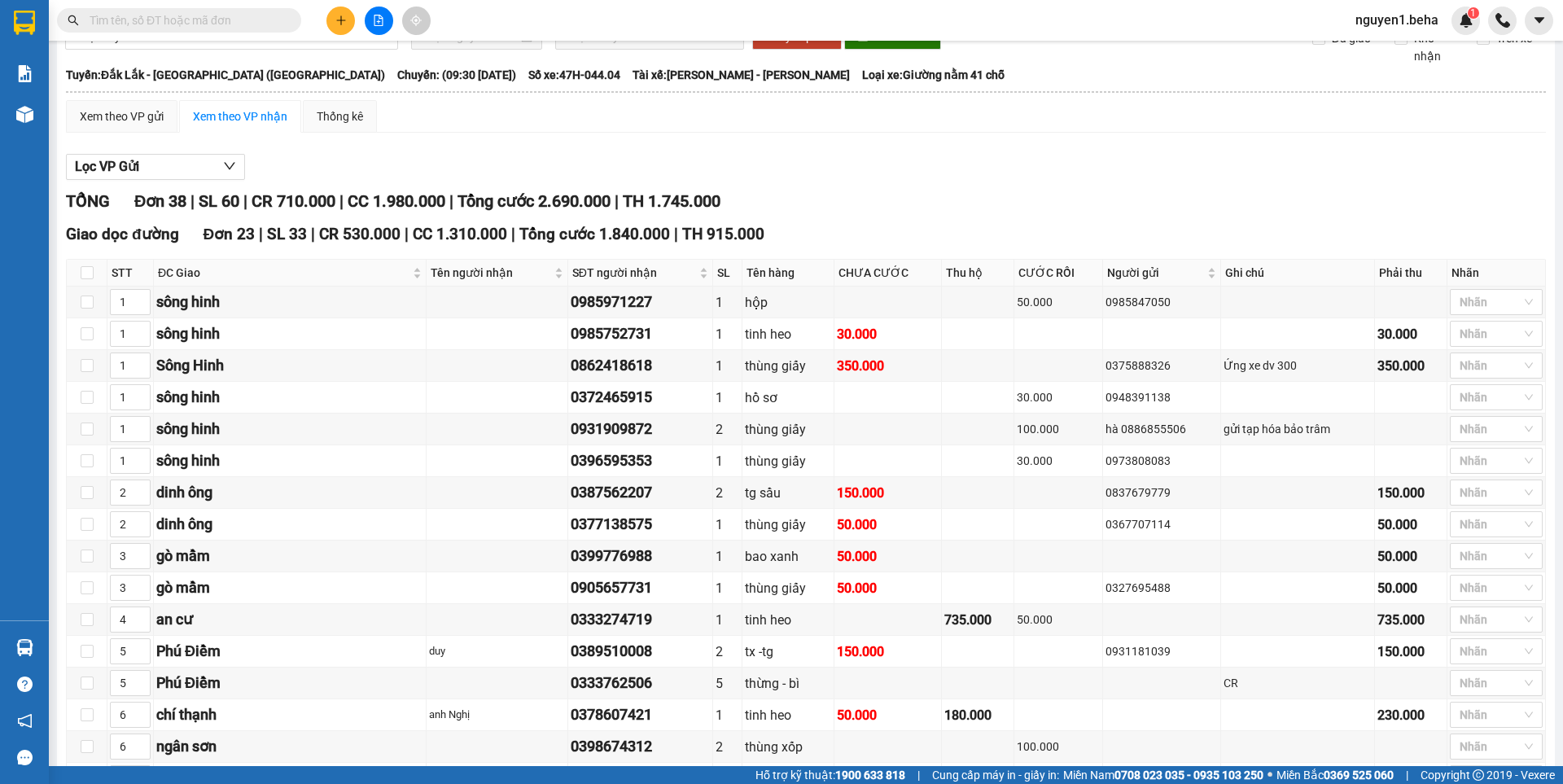
scroll to position [0, 0]
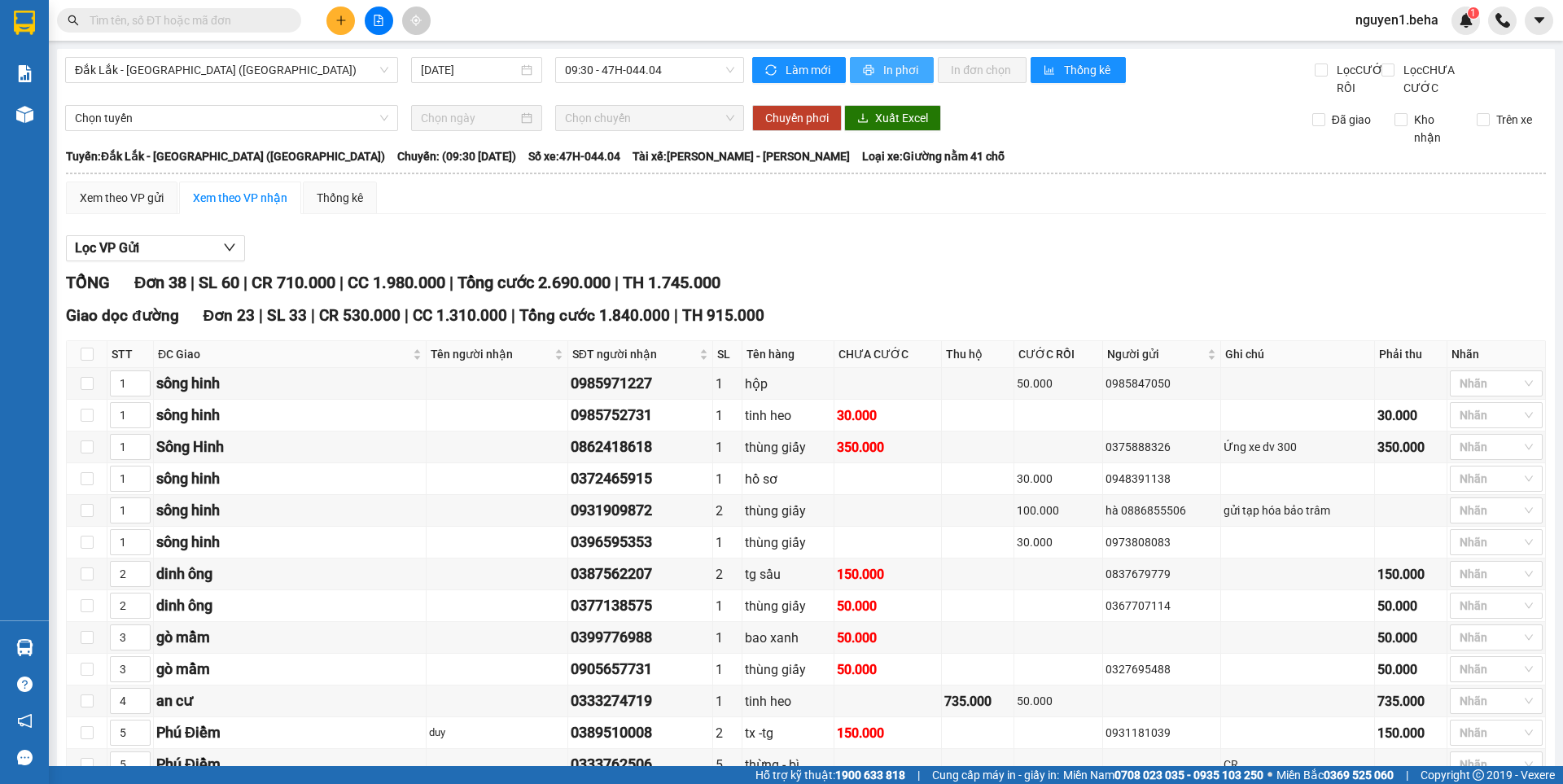
click at [881, 59] on button "In phơi" at bounding box center [892, 70] width 84 height 26
paste input "0967337329"
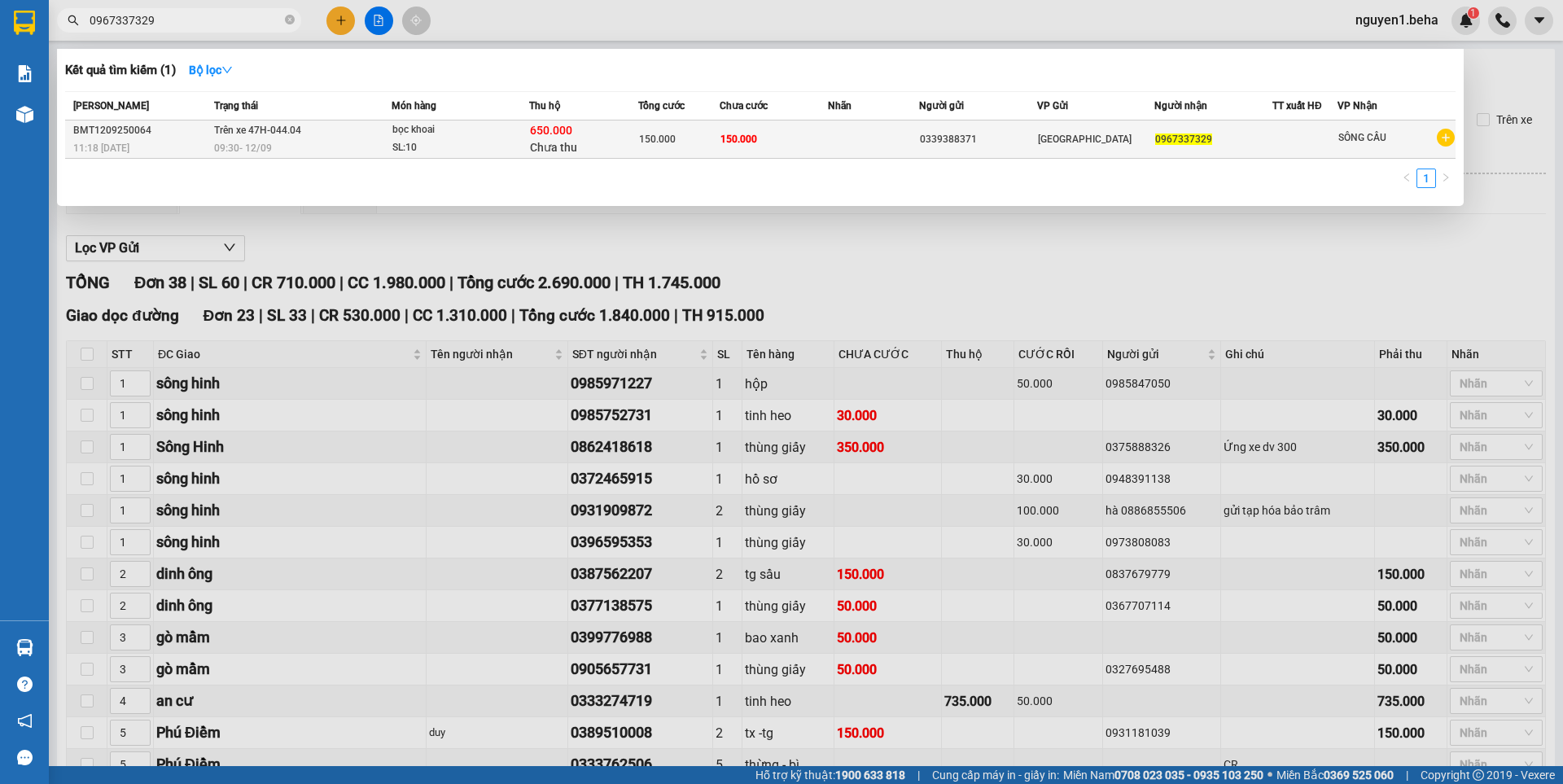
type input "0967337329"
click at [523, 148] on span "bọc khoai SL: 10" at bounding box center [460, 139] width 136 height 35
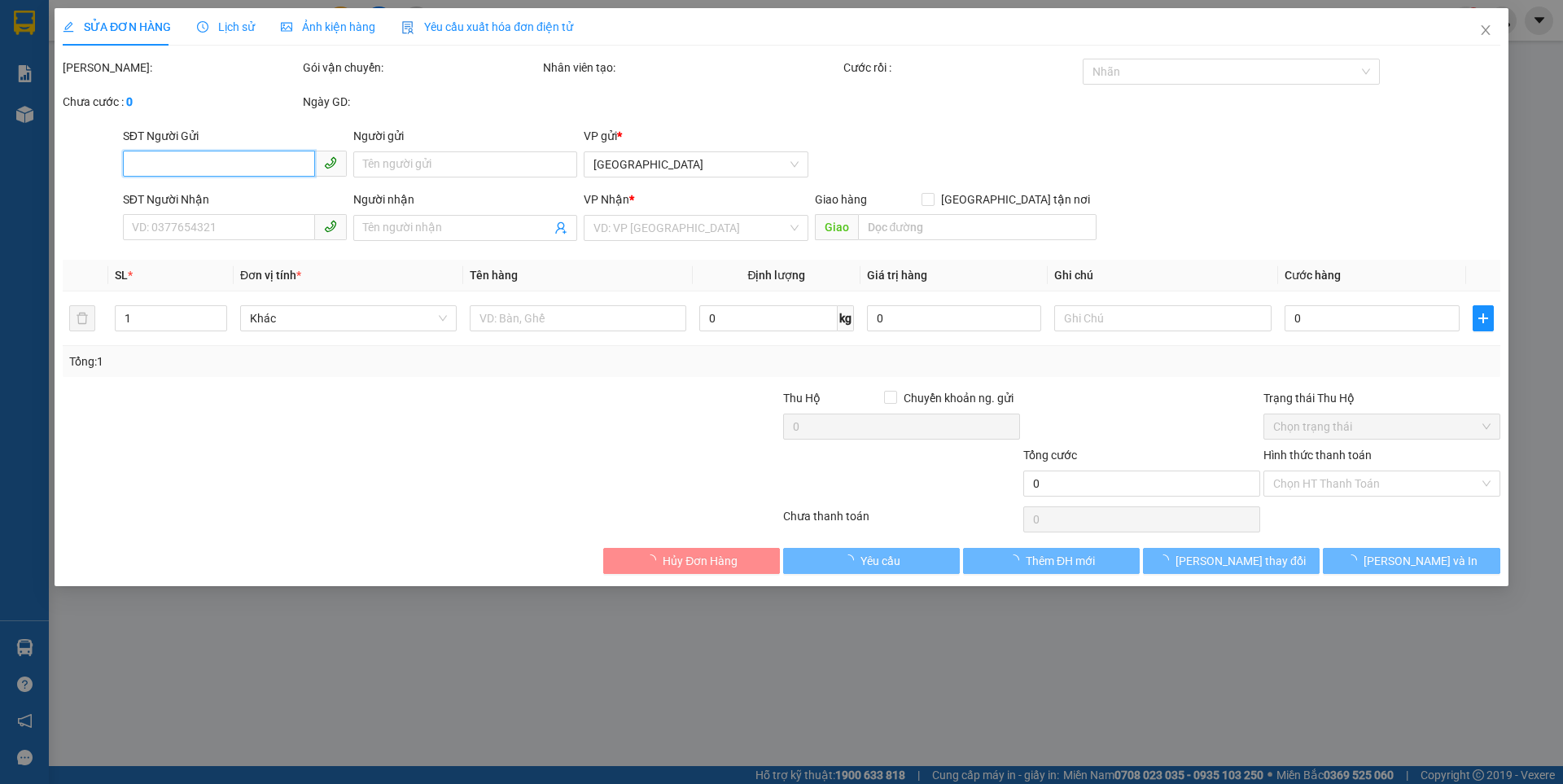
type input "0339388371"
type input "0967337329"
type input "150.000"
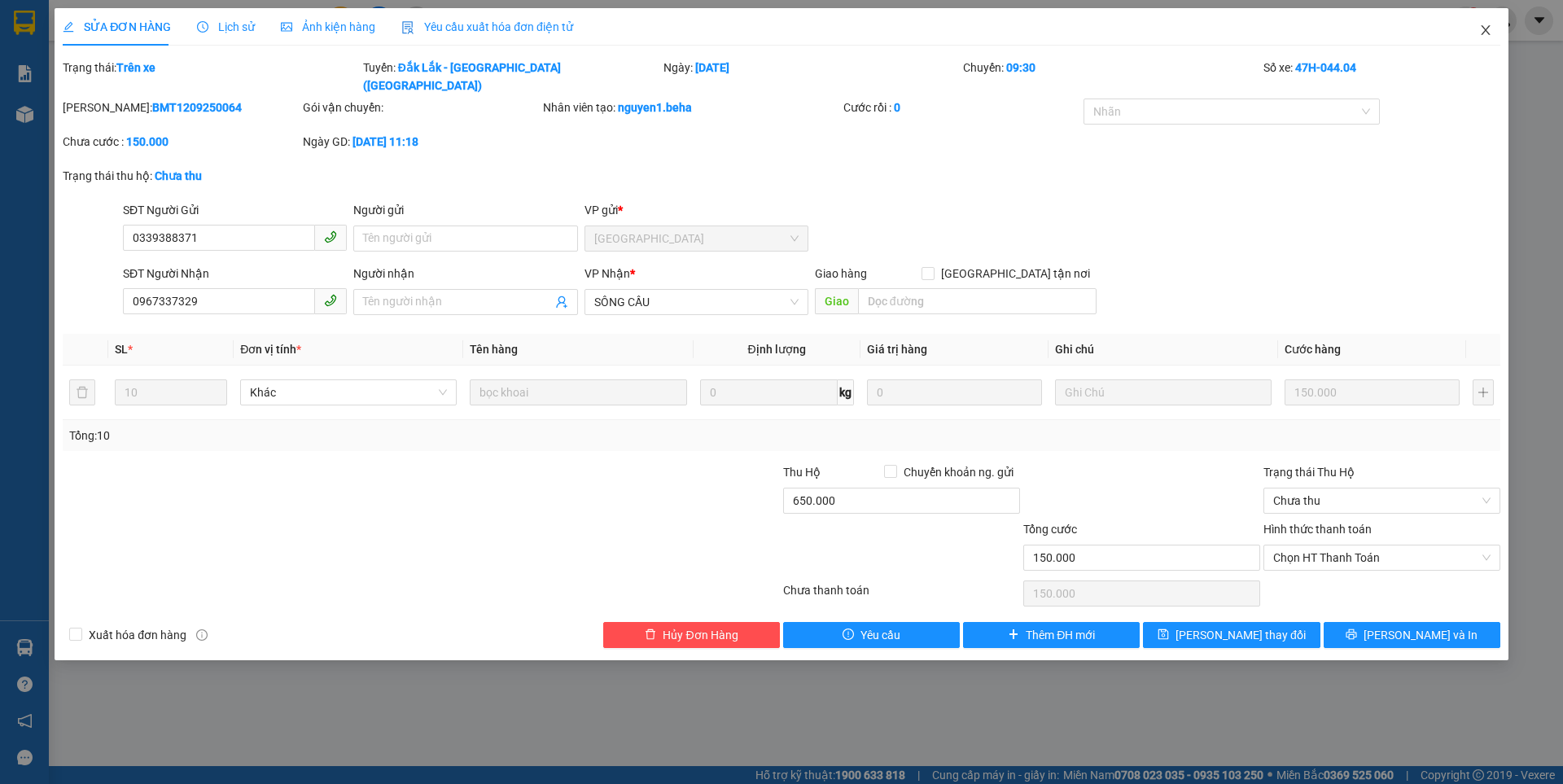
click at [1481, 32] on icon "close" at bounding box center [1485, 29] width 13 height 13
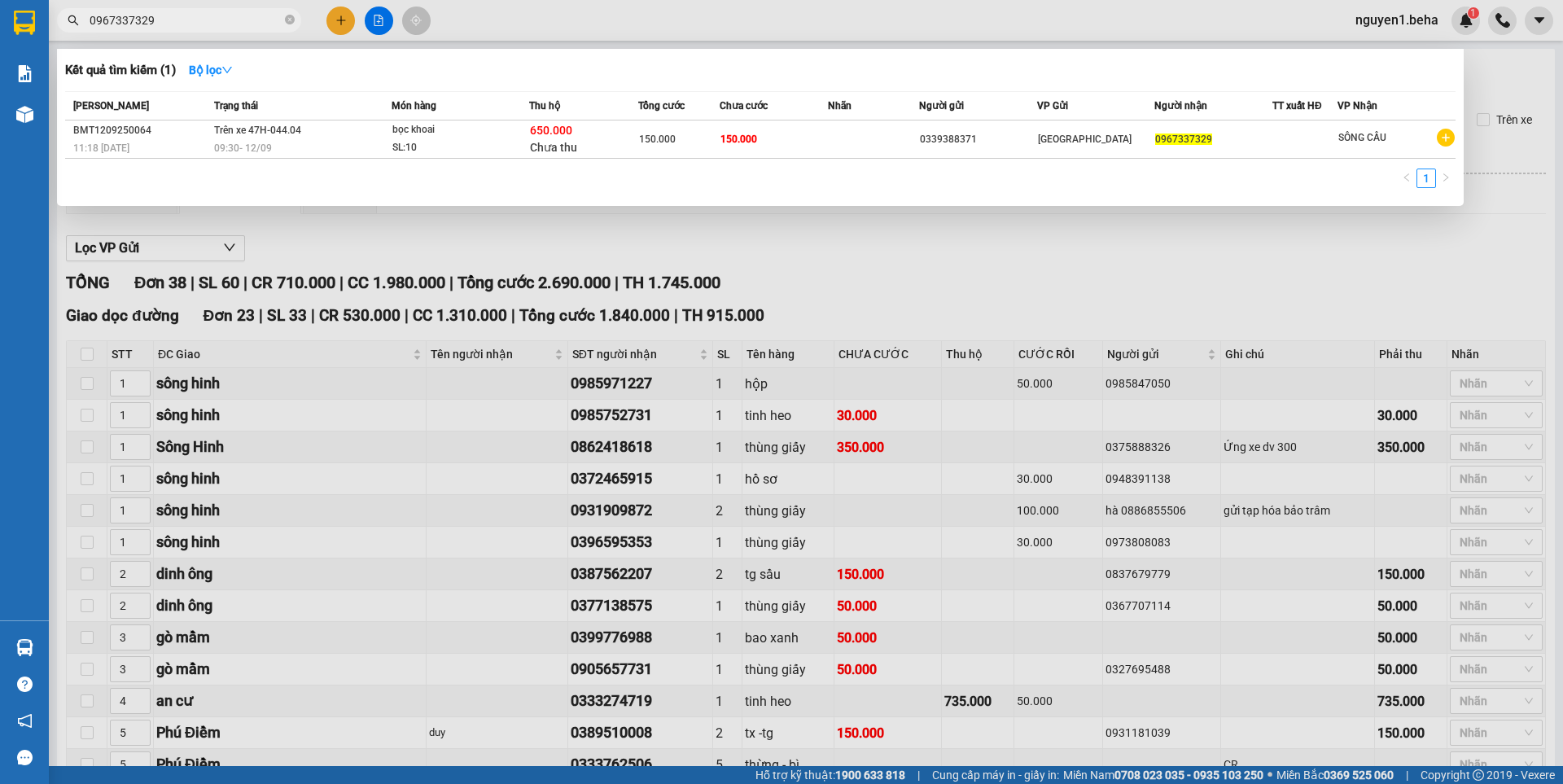
click at [181, 14] on input "0967337329" at bounding box center [185, 20] width 192 height 18
click at [742, 238] on div at bounding box center [782, 392] width 1563 height 784
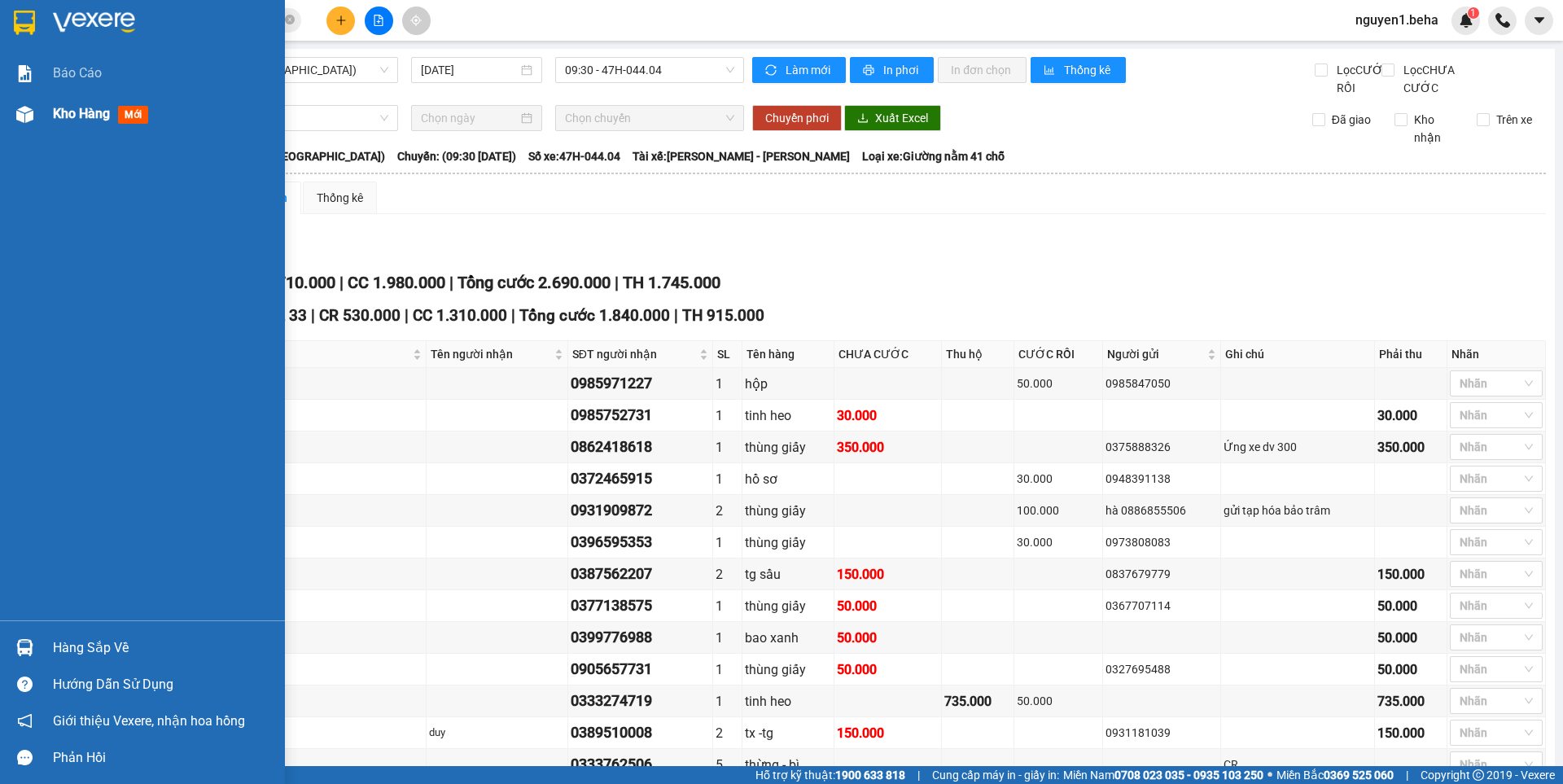
click at [29, 102] on div at bounding box center [24, 114] width 28 height 28
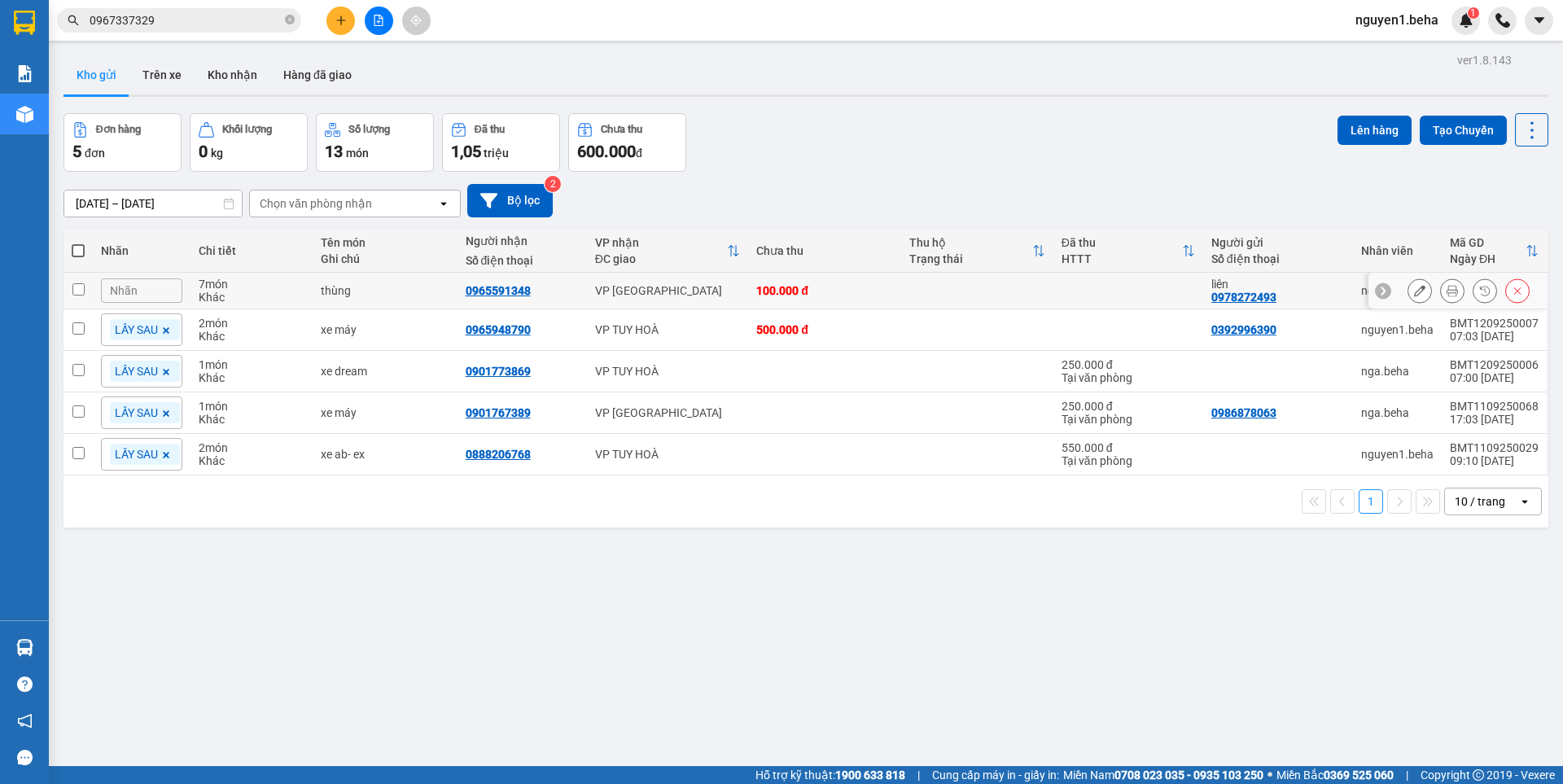
click at [74, 288] on input "checkbox" at bounding box center [78, 289] width 13 height 13
checkbox input "true"
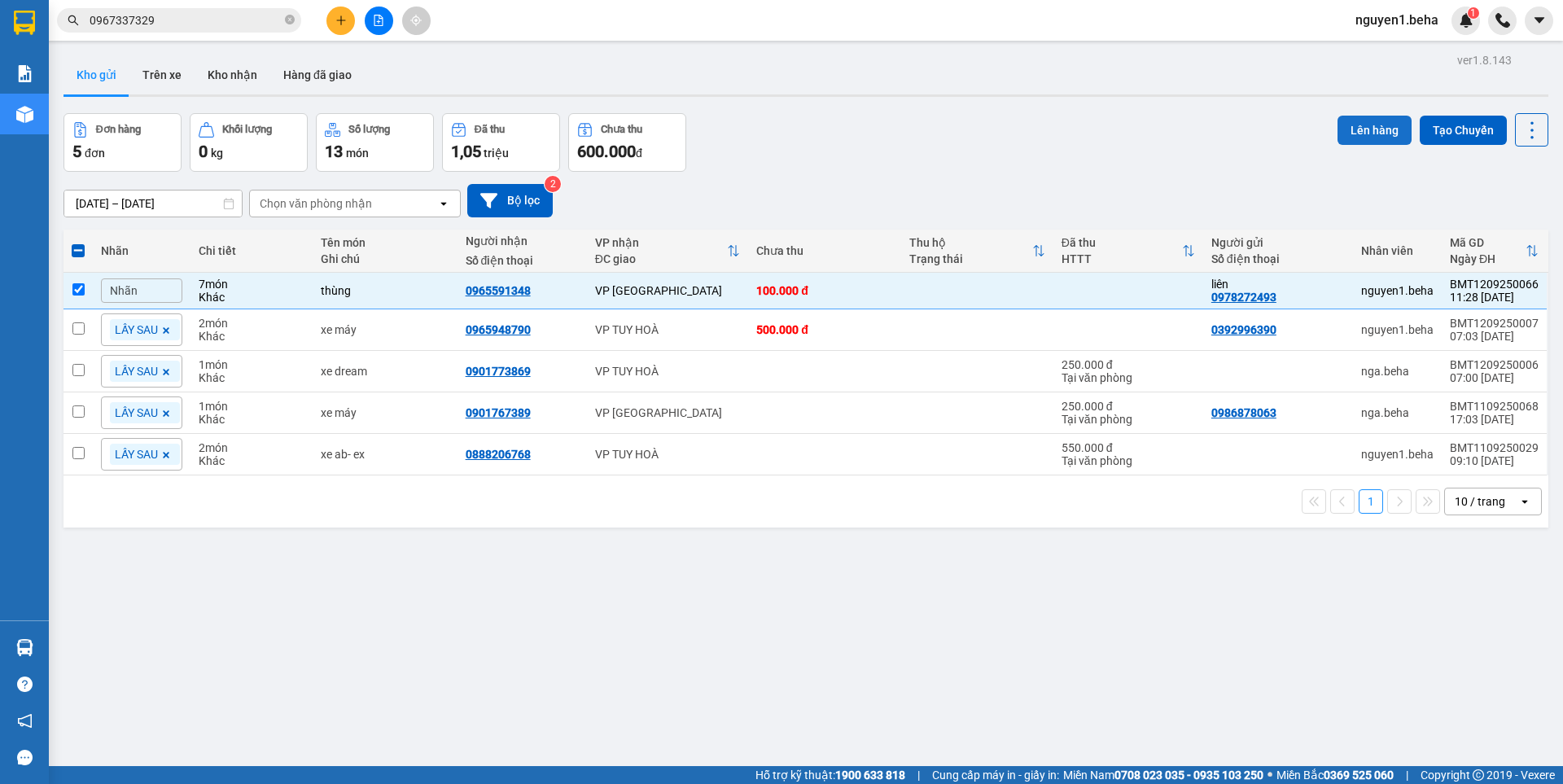
click at [1363, 126] on button "Lên hàng" at bounding box center [1375, 130] width 74 height 29
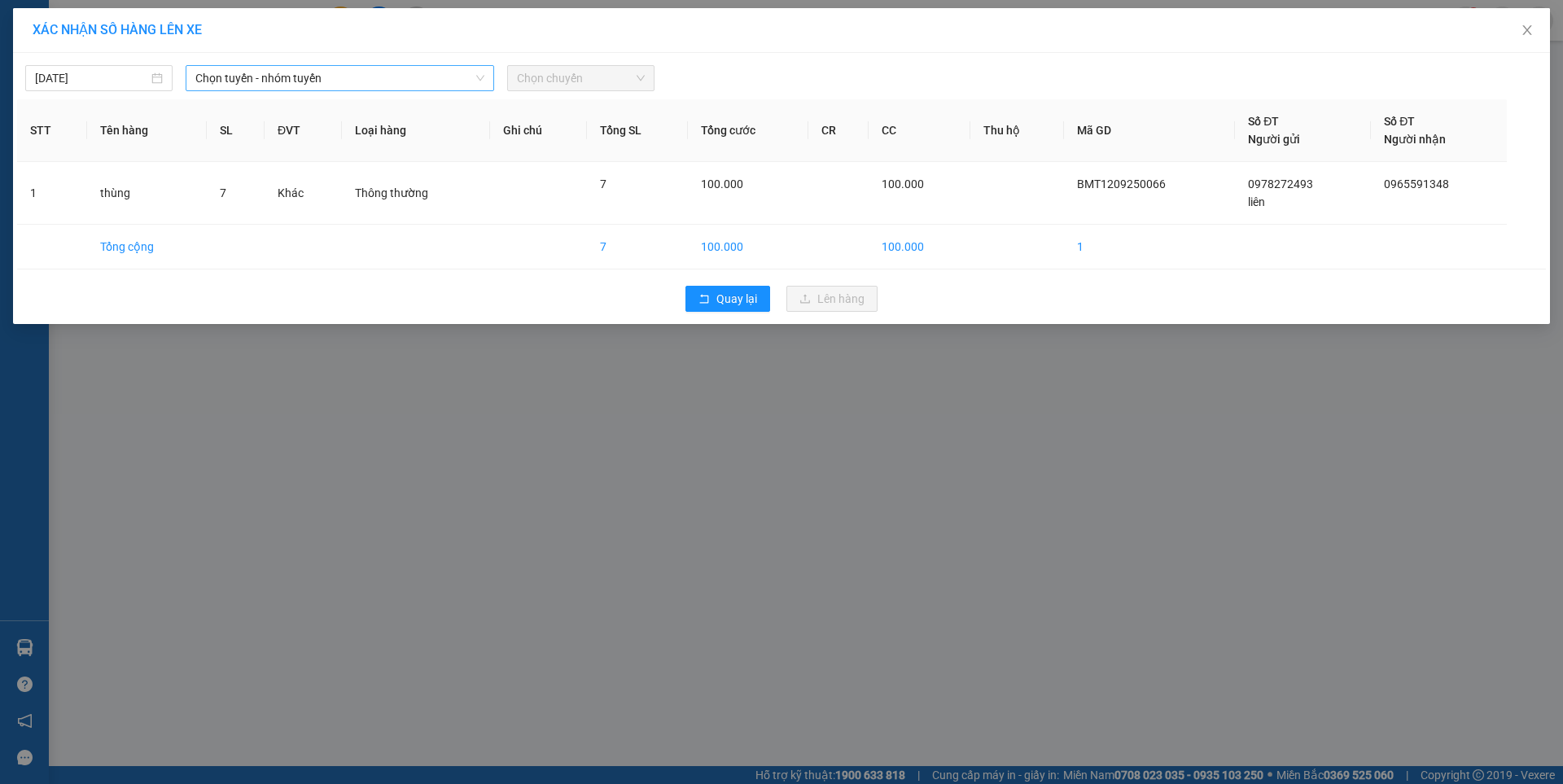
click at [249, 75] on span "Chọn tuyến - nhóm tuyến" at bounding box center [339, 77] width 289 height 24
drag, startPoint x: 249, startPoint y: 75, endPoint x: 295, endPoint y: 148, distance: 86.3
click at [253, 85] on span "Chọn tuyến - nhóm tuyến" at bounding box center [339, 77] width 289 height 24
click at [350, 71] on span "Chọn tuyến - nhóm tuyến" at bounding box center [339, 77] width 289 height 24
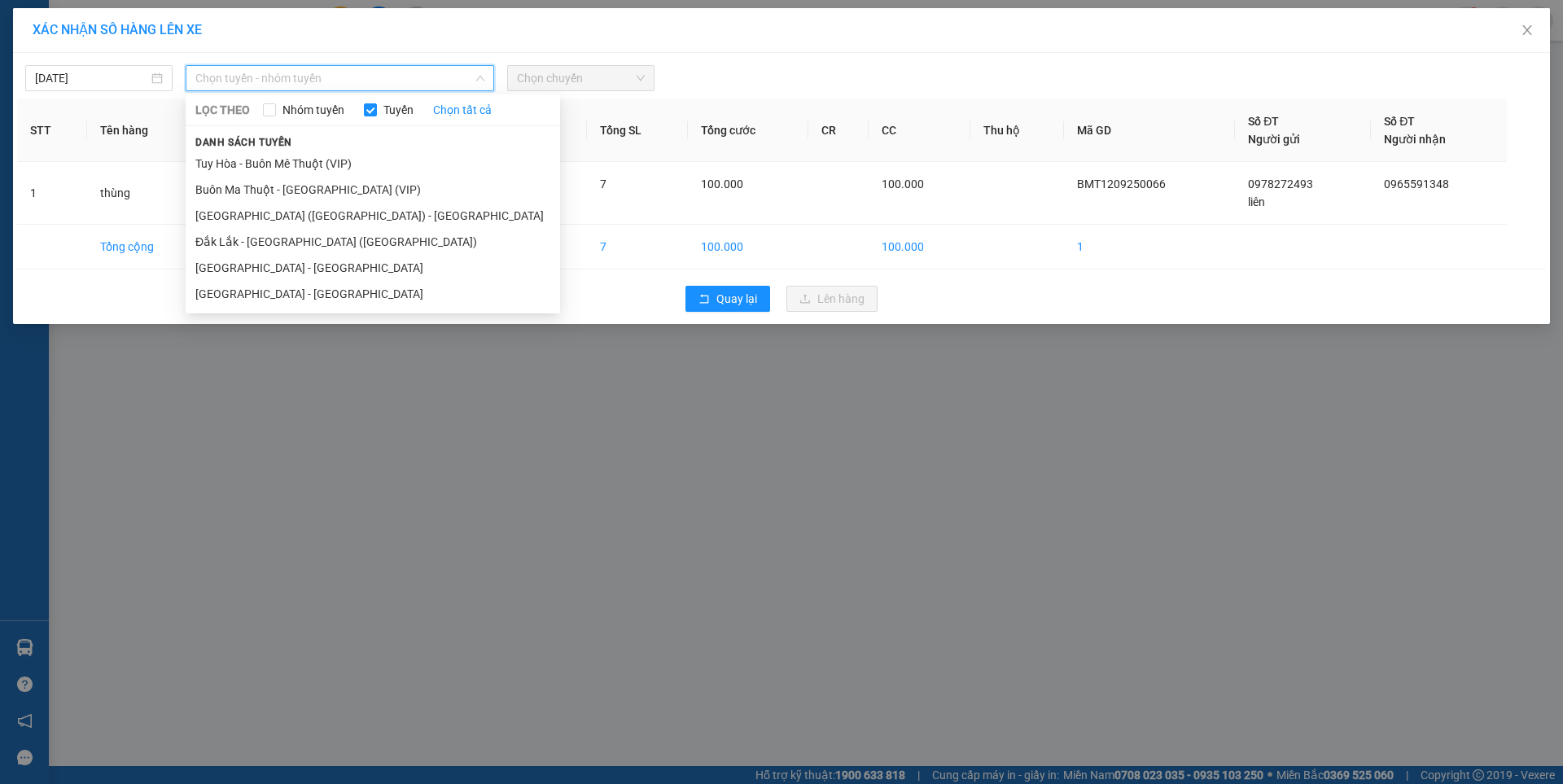
drag, startPoint x: 290, startPoint y: 238, endPoint x: 438, endPoint y: 143, distance: 175.9
click at [290, 237] on li "Đắk Lắk - [GEOGRAPHIC_DATA] ([GEOGRAPHIC_DATA])" at bounding box center [373, 241] width 375 height 26
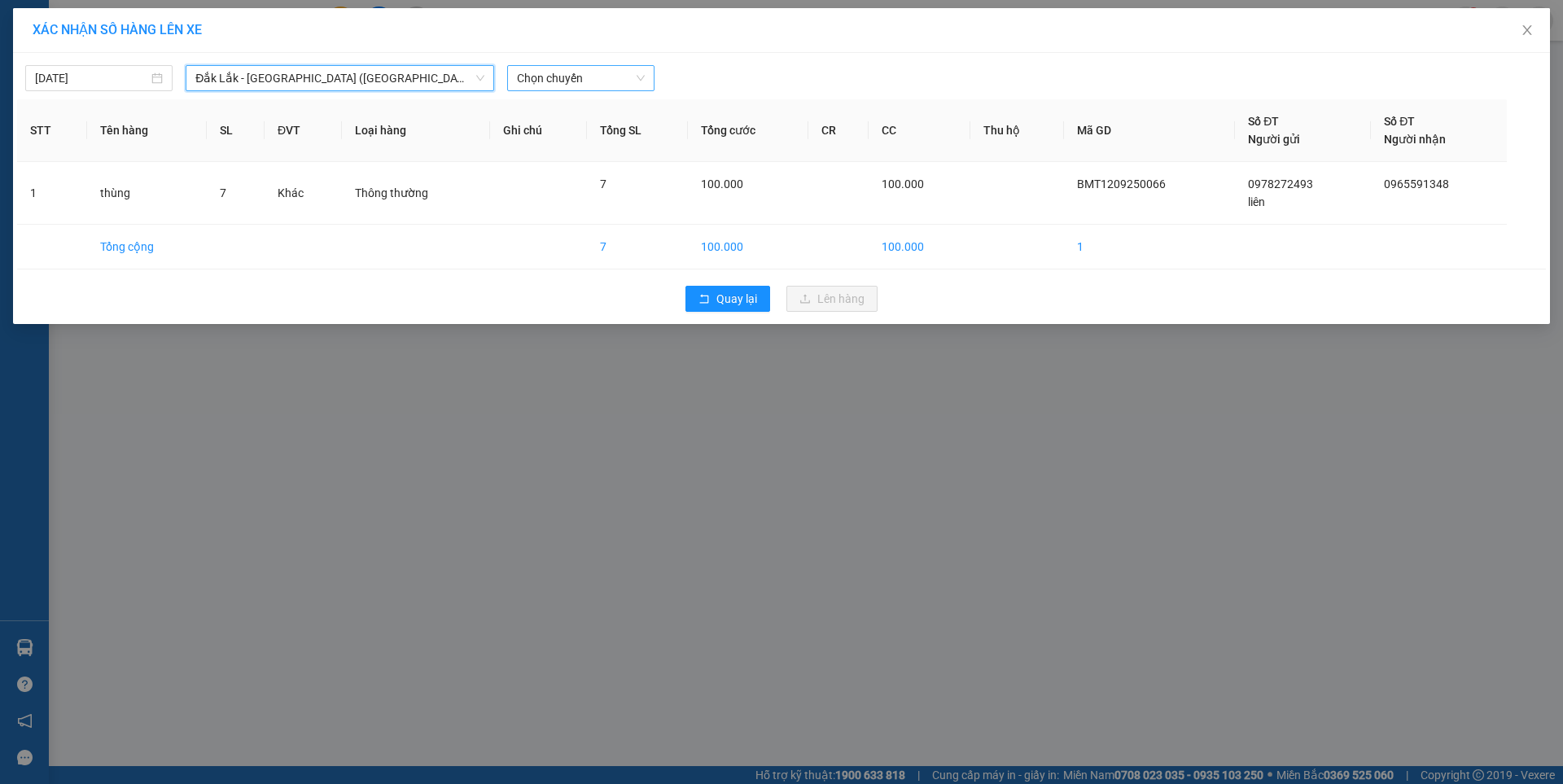
click at [565, 69] on span "Chọn chuyến" at bounding box center [581, 77] width 128 height 24
click at [600, 135] on div "09:30 - 47H-044.04" at bounding box center [580, 136] width 127 height 18
drag, startPoint x: 600, startPoint y: 135, endPoint x: 611, endPoint y: 170, distance: 36.7
click at [600, 136] on th "Tổng SL" at bounding box center [638, 130] width 100 height 63
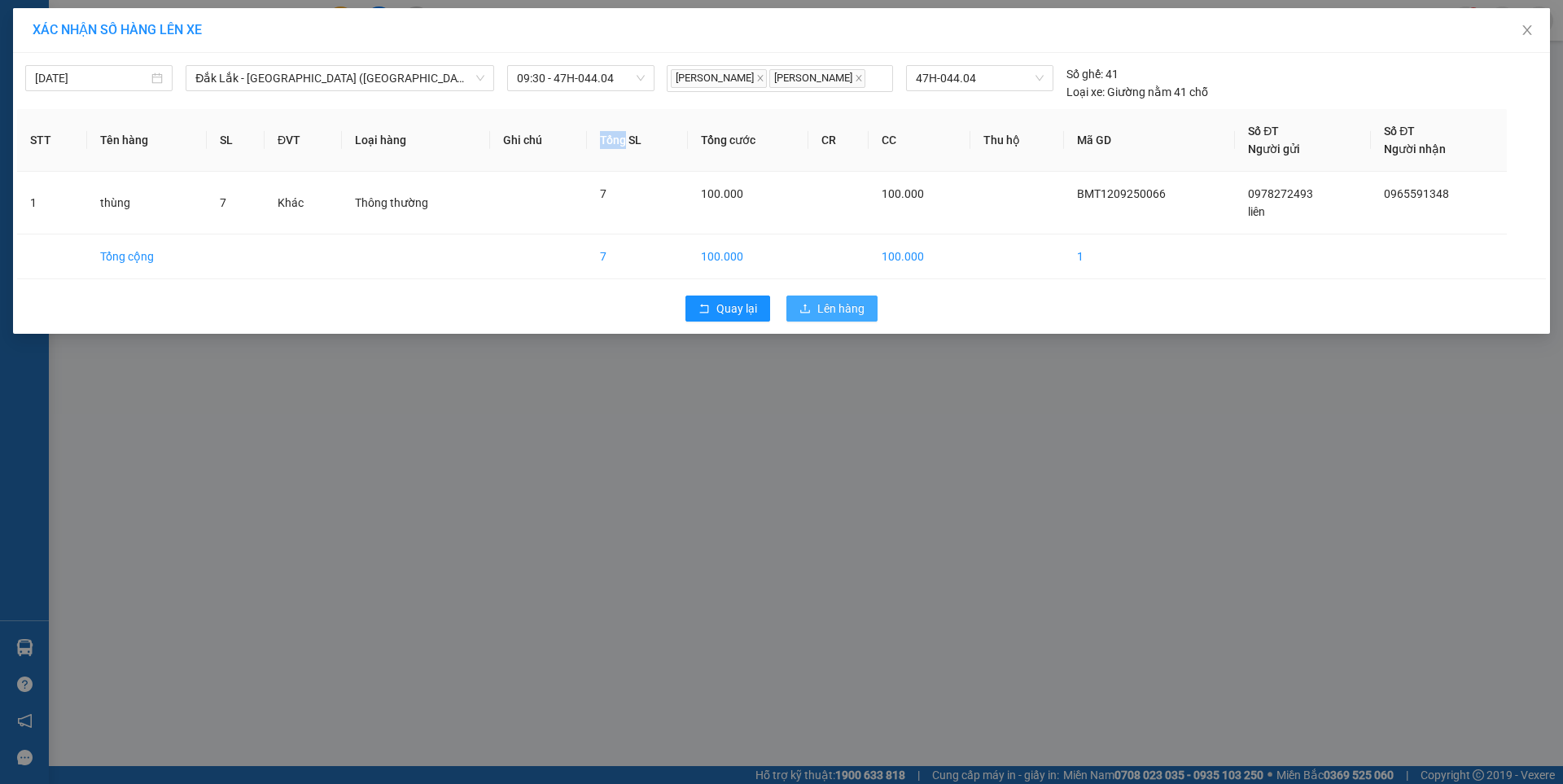
click at [843, 308] on span "Lên hàng" at bounding box center [840, 308] width 47 height 18
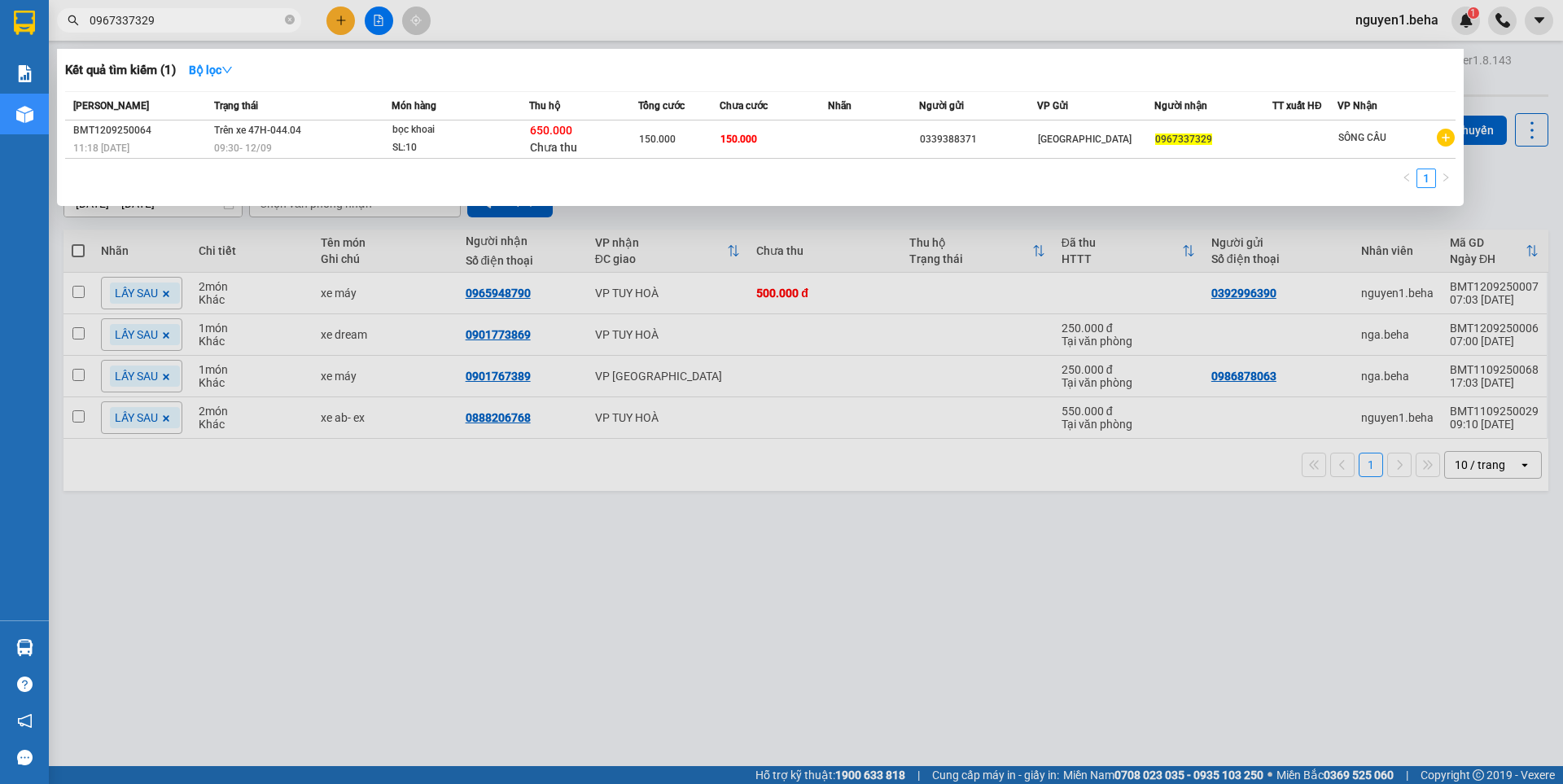
click at [199, 15] on input "0967337329" at bounding box center [185, 20] width 192 height 18
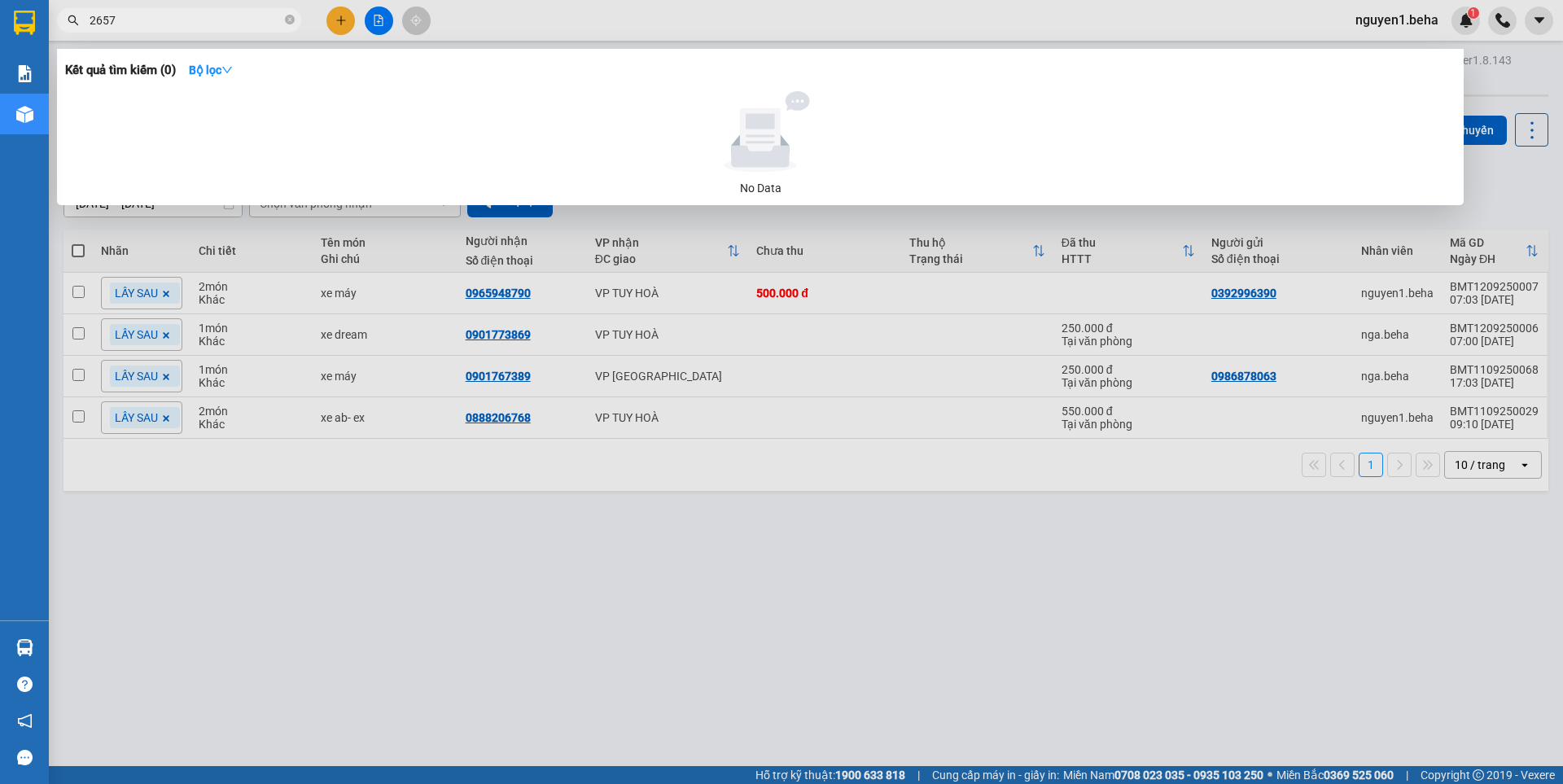
click at [158, 15] on input "2657" at bounding box center [185, 20] width 192 height 18
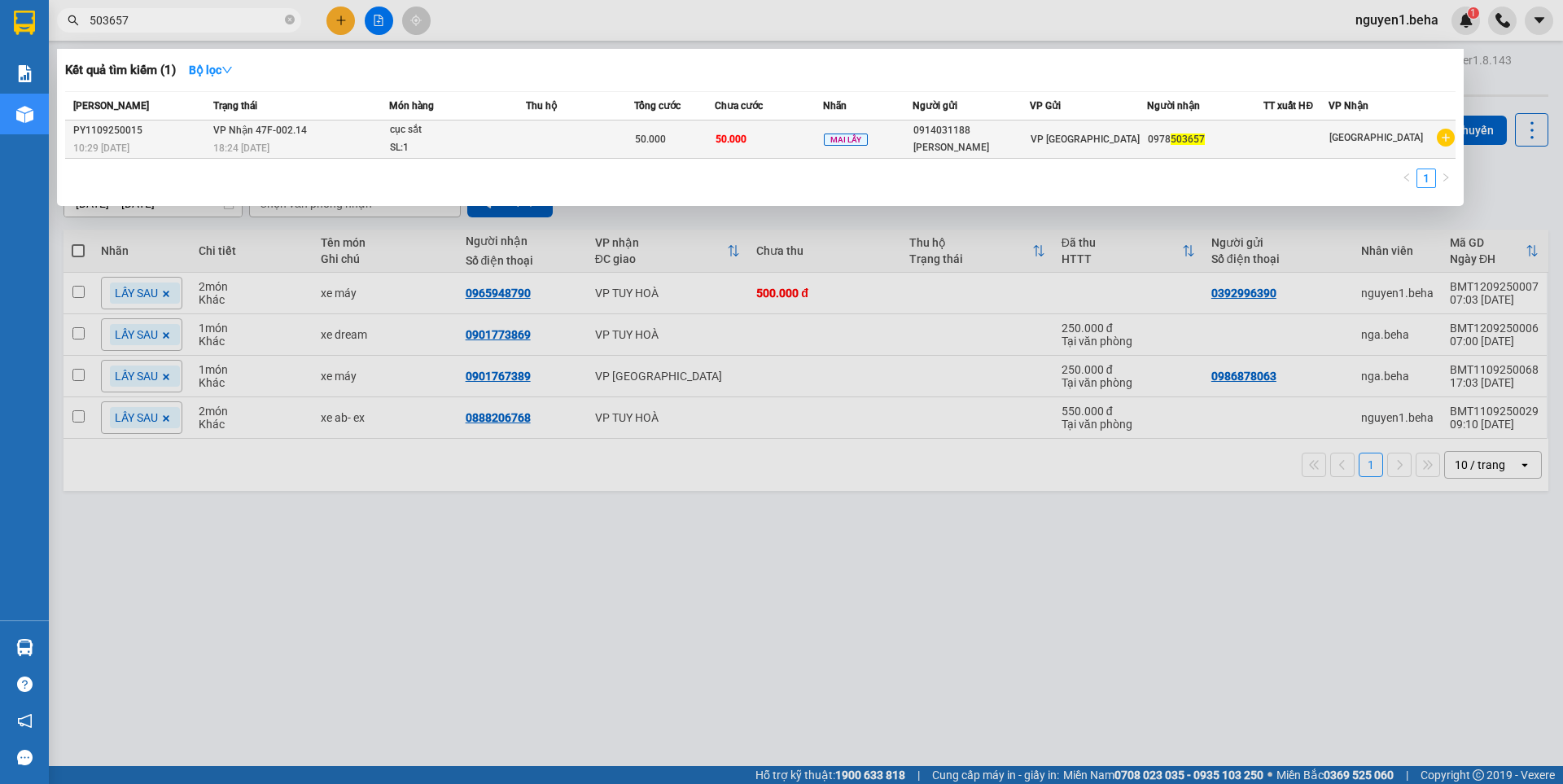
type input "503657"
click at [834, 142] on span "MAI LẤY" at bounding box center [846, 139] width 44 height 13
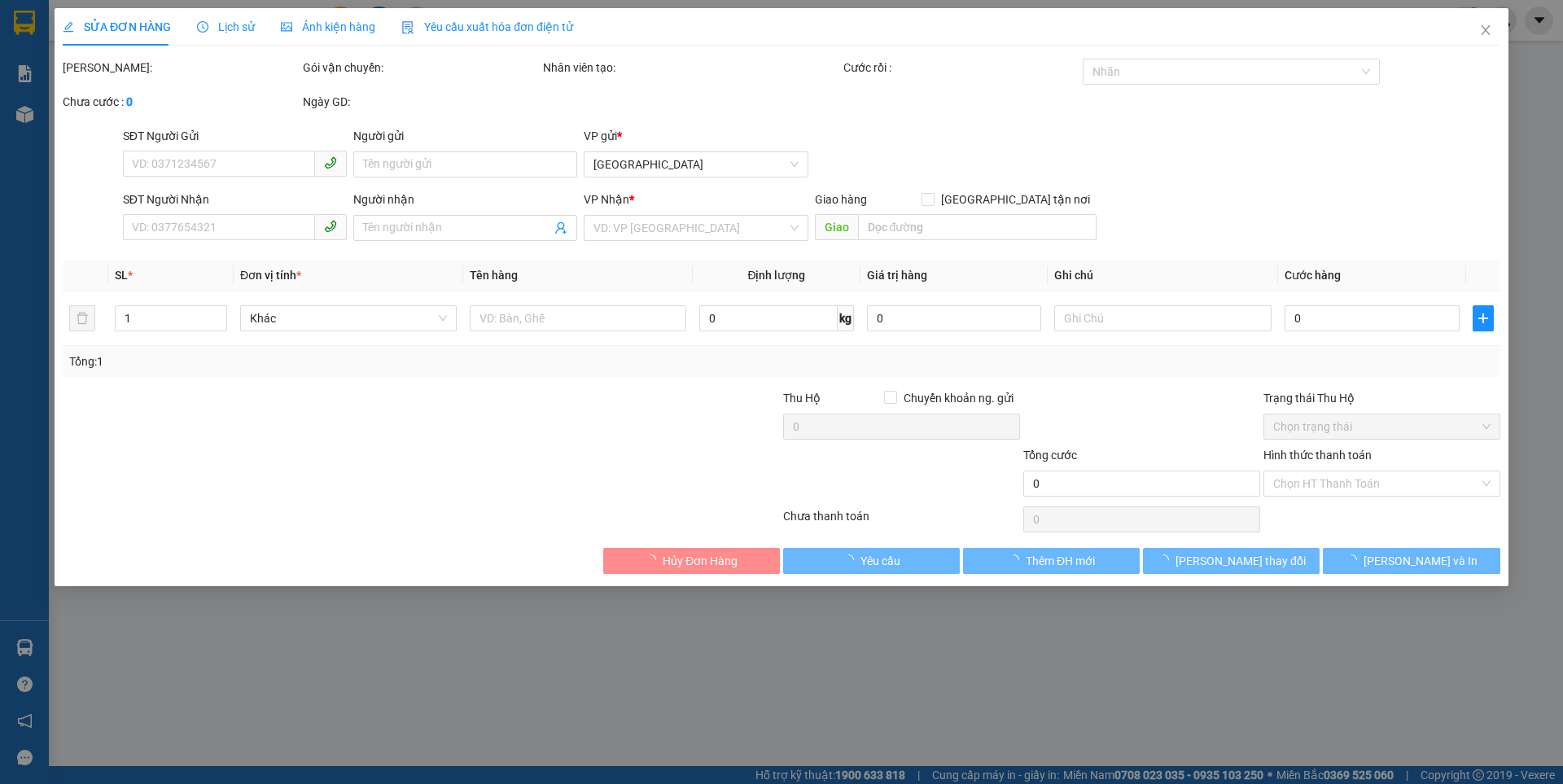
type input "0914031188"
type input "[PERSON_NAME]"
type input "0978503657"
type input "50.000"
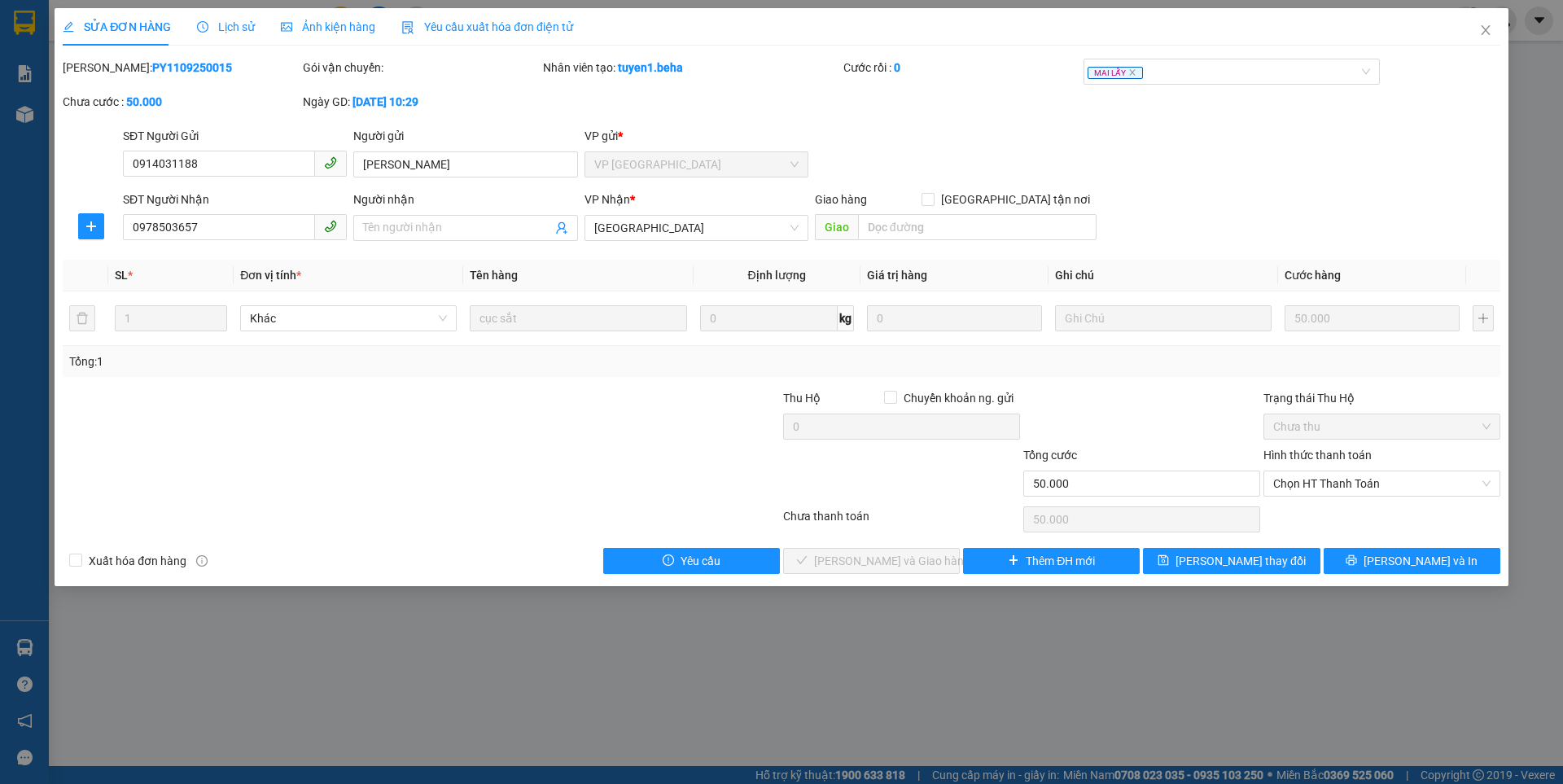
click at [291, 23] on span "Ảnh kiện hàng" at bounding box center [328, 26] width 95 height 13
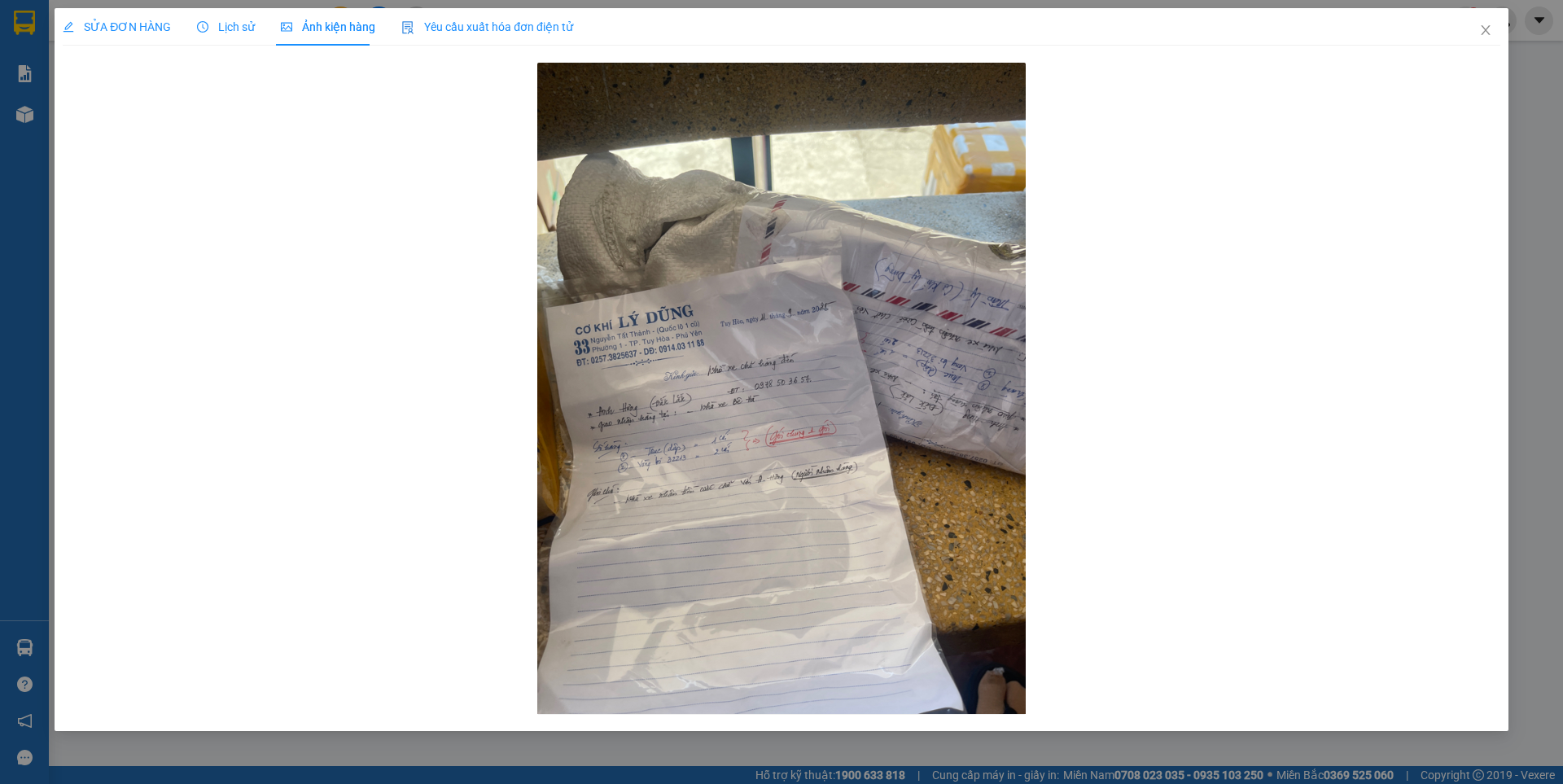
click at [135, 20] on span "SỬA ĐƠN HÀNG" at bounding box center [117, 26] width 108 height 13
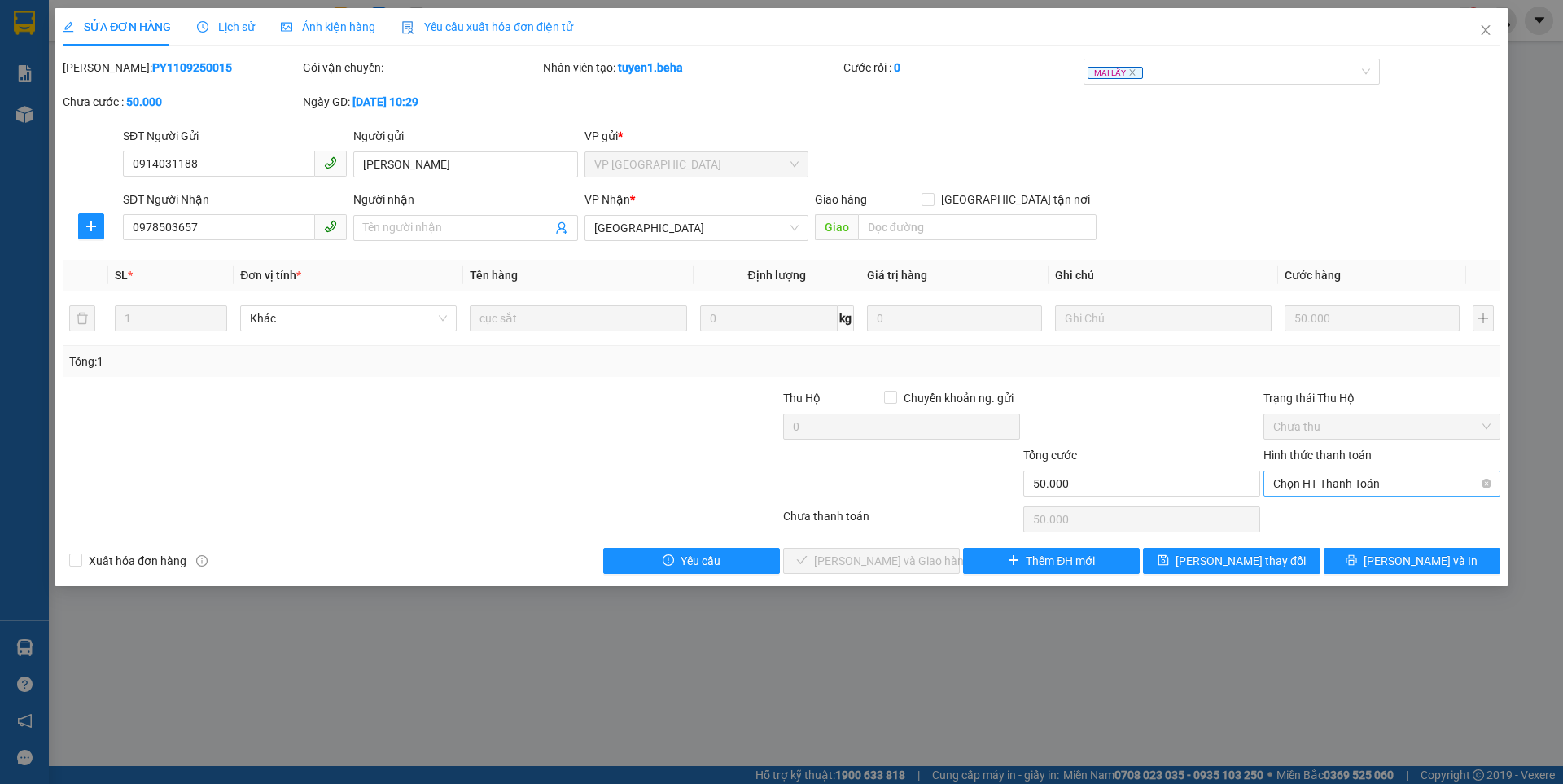
click at [1321, 480] on span "Chọn HT Thanh Toán" at bounding box center [1381, 483] width 217 height 24
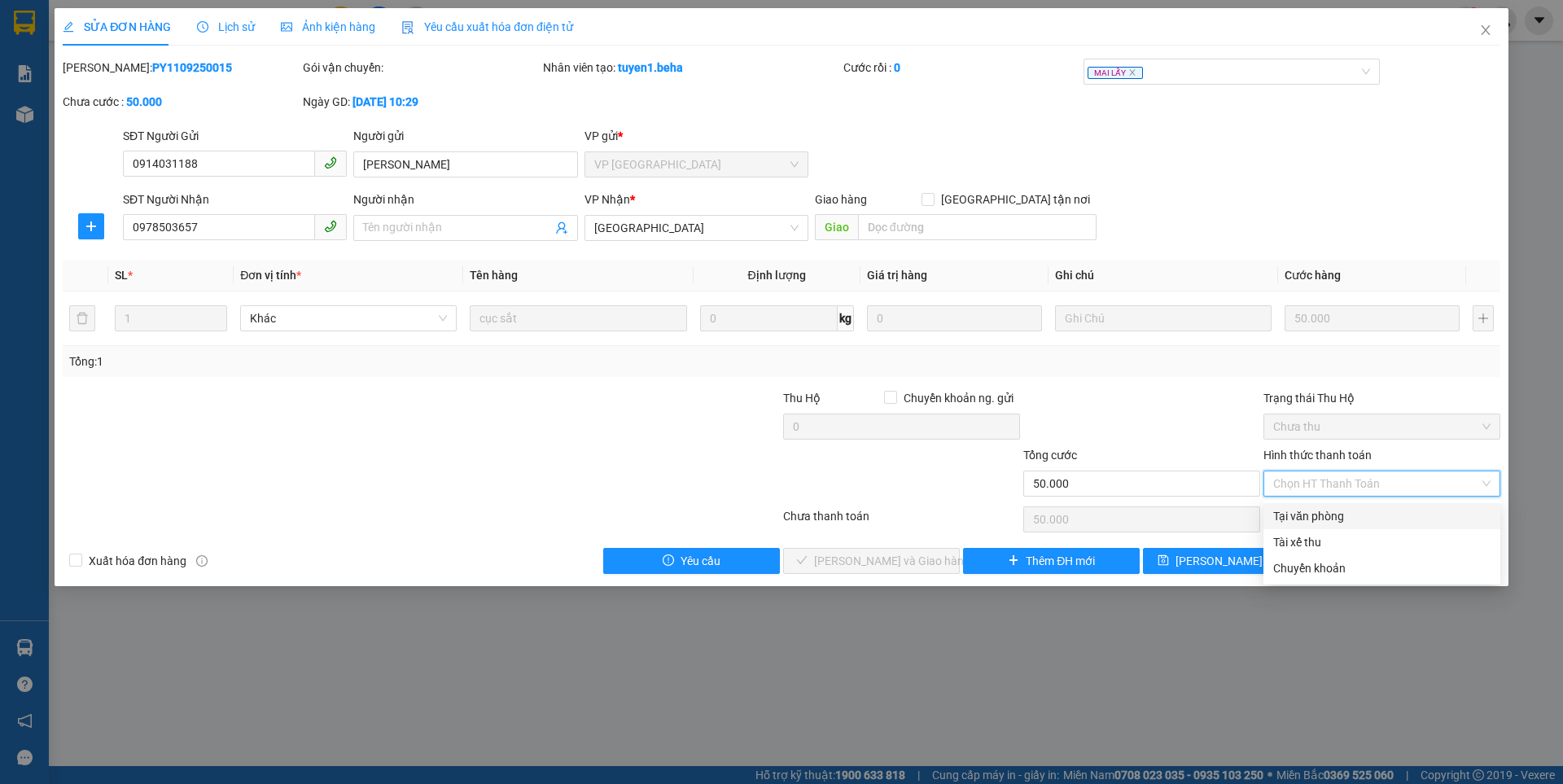
click at [1311, 521] on div "Tại văn phòng" at bounding box center [1381, 516] width 217 height 18
type input "0"
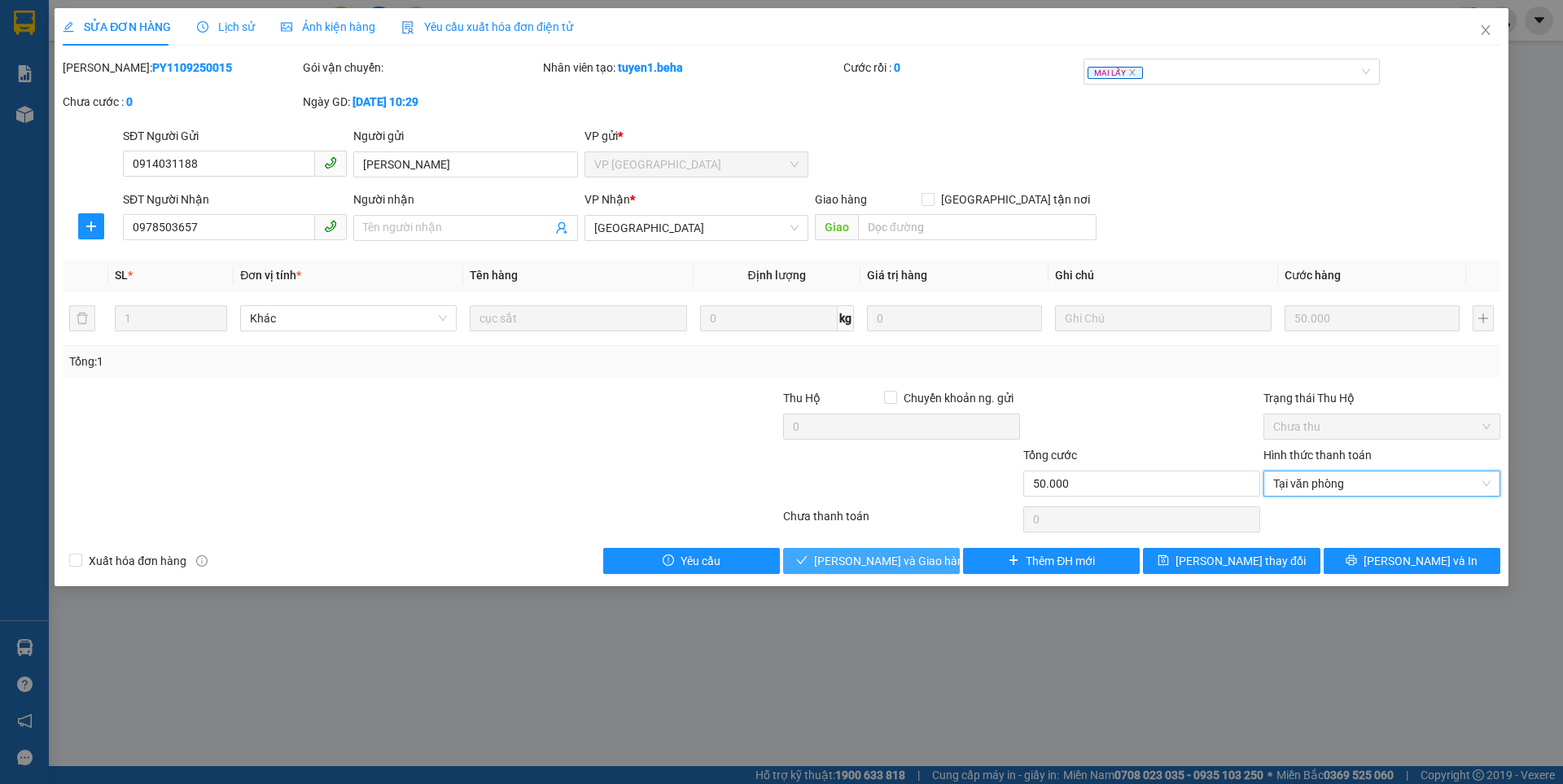
click at [909, 564] on span "[PERSON_NAME] và Giao hàng" at bounding box center [893, 560] width 156 height 18
